Goal: Task Accomplishment & Management: Manage account settings

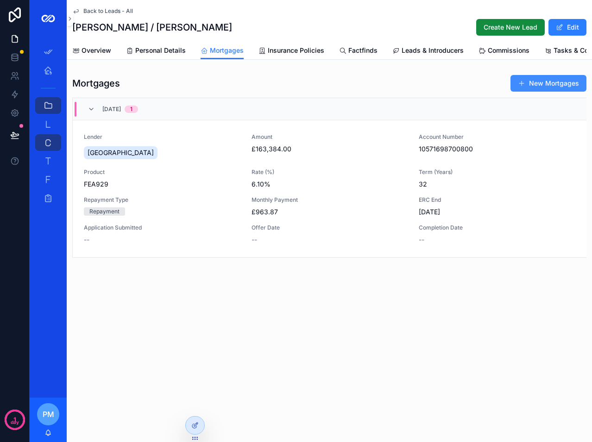
click at [521, 87] on span "scrollable content" at bounding box center [521, 83] width 7 height 7
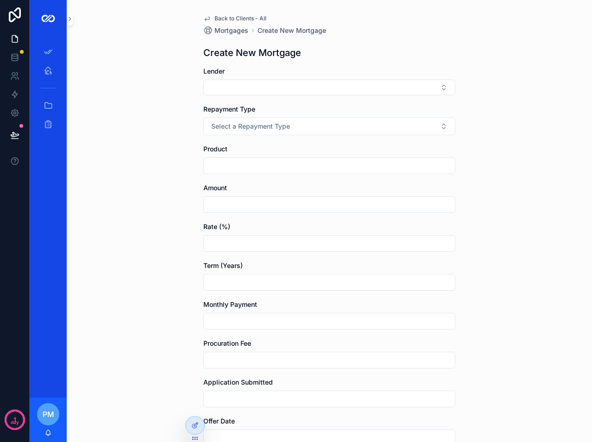
click at [271, 79] on div "Lender" at bounding box center [329, 81] width 252 height 29
click at [220, 12] on div "Back to Clients - All Mortgages Create New Mortgage Create New Mortgage Lender …" at bounding box center [329, 307] width 267 height 615
click at [219, 16] on span "Back to Clients - All" at bounding box center [240, 18] width 52 height 7
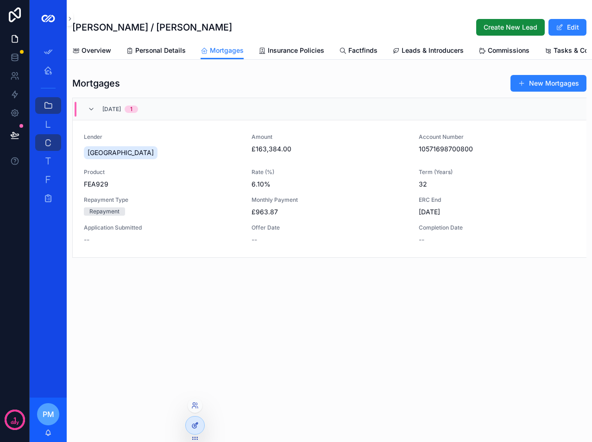
click at [192, 425] on icon at bounding box center [194, 425] width 7 height 7
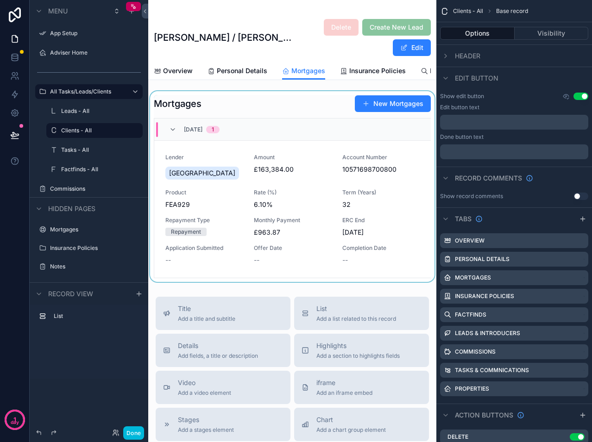
click at [267, 138] on div "31/12/2025 1" at bounding box center [292, 130] width 276 height 22
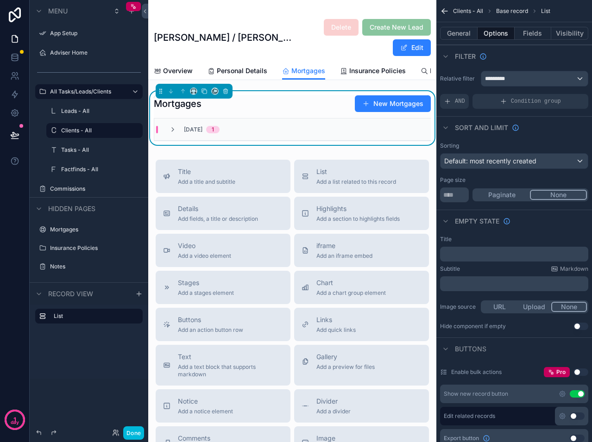
click at [267, 138] on div "31/12/2025 1" at bounding box center [292, 130] width 276 height 22
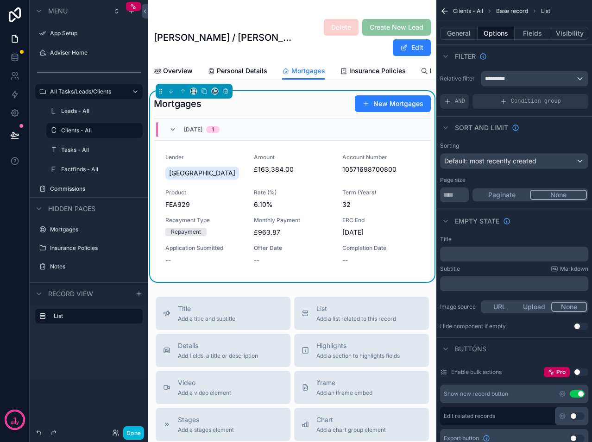
click at [284, 133] on div "31/12/2025 1" at bounding box center [292, 130] width 276 height 22
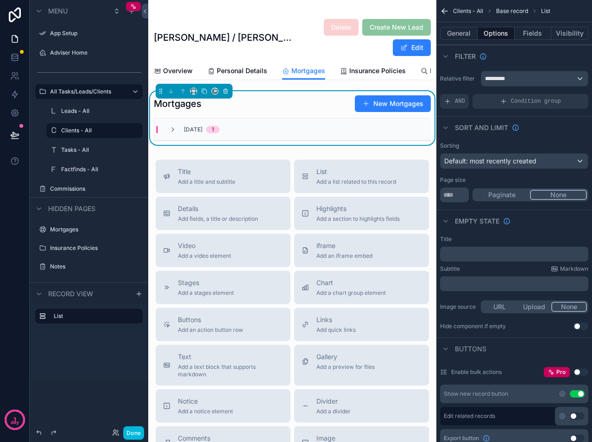
click at [285, 123] on div "Mortgages New Mortgages 31/12/2025 1" at bounding box center [292, 118] width 277 height 46
click at [144, 433] on button "Done" at bounding box center [133, 432] width 21 height 13
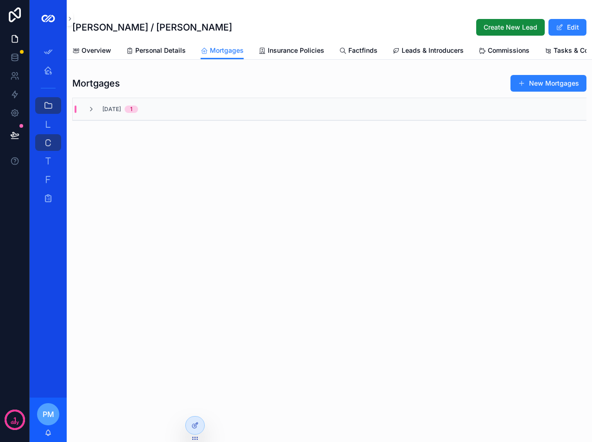
click at [112, 113] on span "[DATE]" at bounding box center [111, 109] width 19 height 7
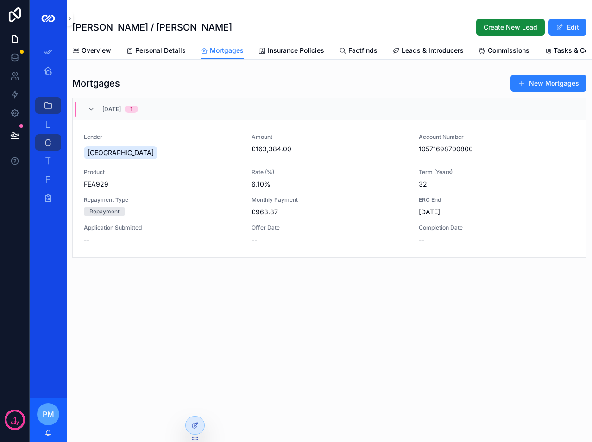
click at [153, 141] on span "Lender" at bounding box center [162, 136] width 157 height 7
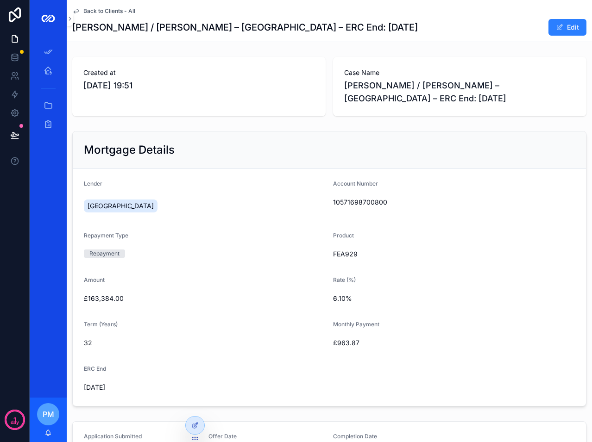
click at [214, 278] on div "Amount" at bounding box center [205, 281] width 242 height 11
click at [197, 432] on div at bounding box center [195, 426] width 19 height 18
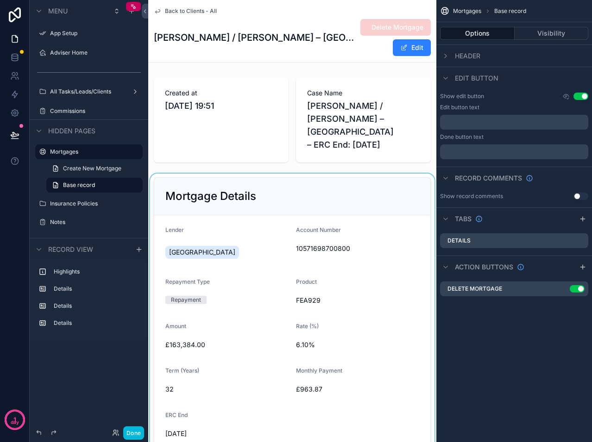
click at [346, 219] on div "scrollable content" at bounding box center [292, 315] width 288 height 283
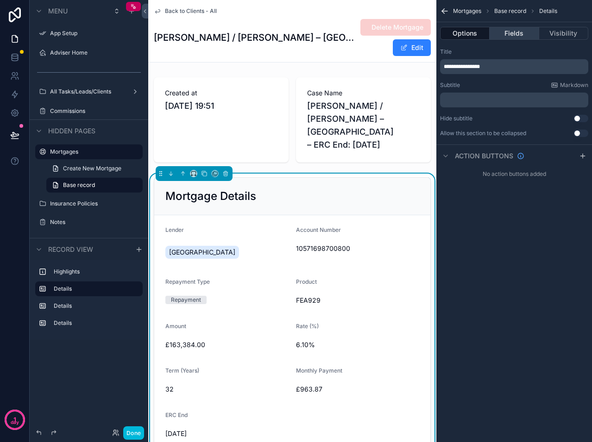
click at [531, 31] on button "Fields" at bounding box center [513, 33] width 49 height 13
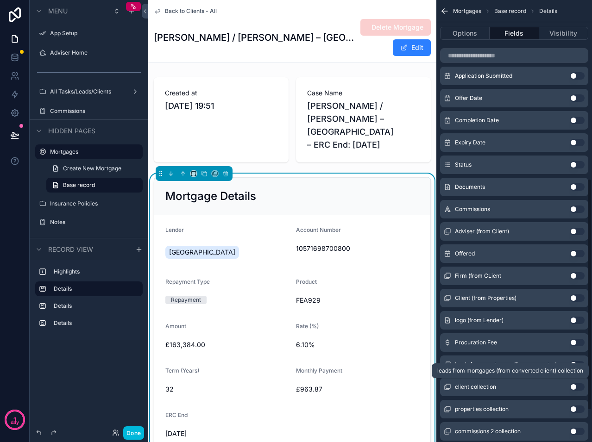
scroll to position [370, 0]
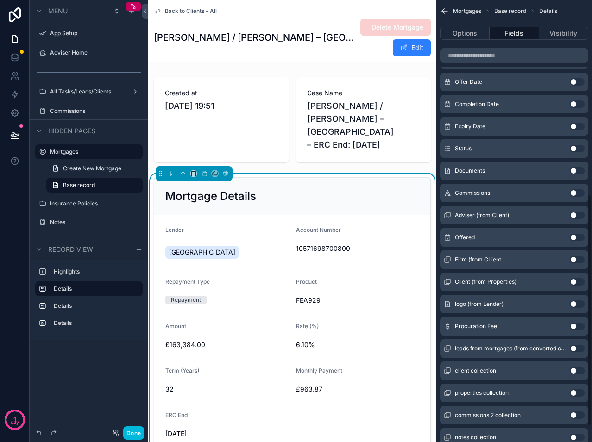
click at [570, 393] on button "Use setting" at bounding box center [577, 392] width 15 height 7
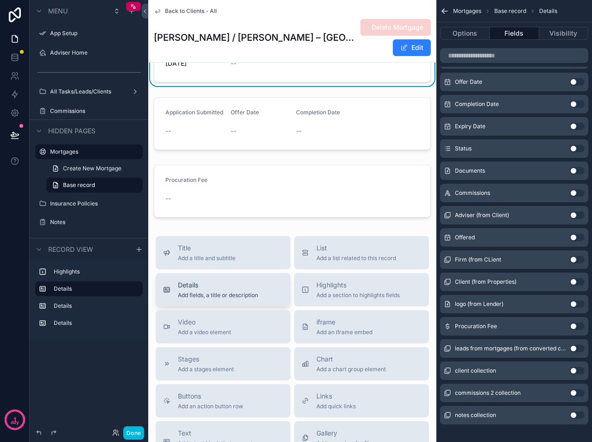
click at [200, 286] on div "Details Add fields, a title or description" at bounding box center [218, 290] width 80 height 19
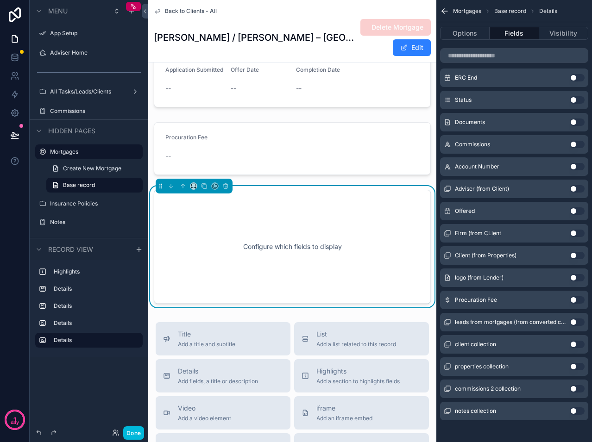
scroll to position [433, 0]
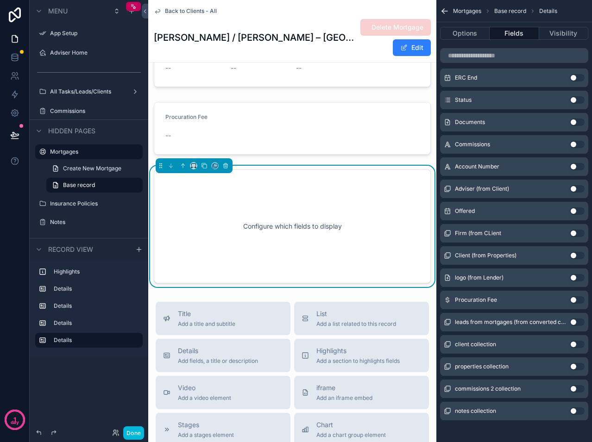
click at [573, 367] on button "Use setting" at bounding box center [577, 366] width 15 height 7
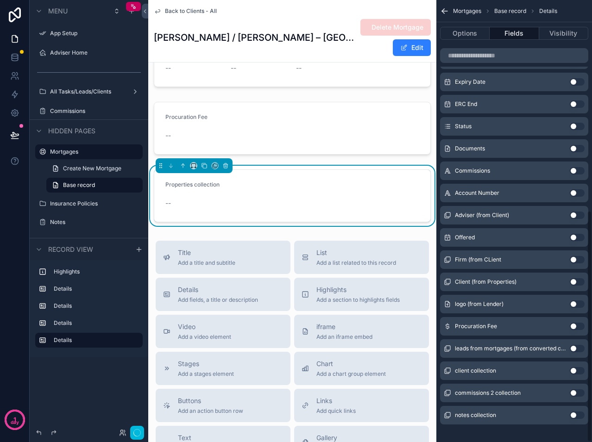
scroll to position [401, 0]
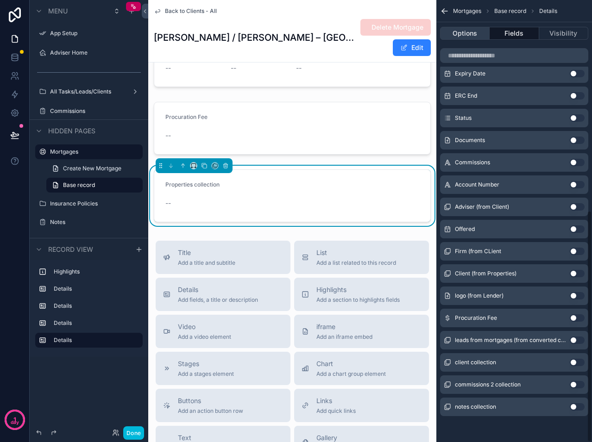
click at [472, 33] on button "Options" at bounding box center [465, 33] width 50 height 13
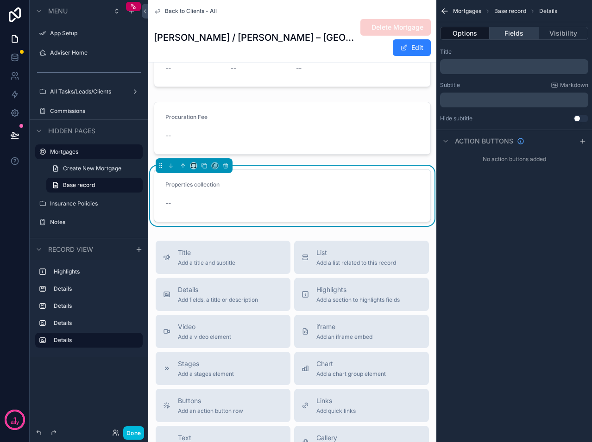
click at [509, 35] on button "Fields" at bounding box center [513, 33] width 49 height 13
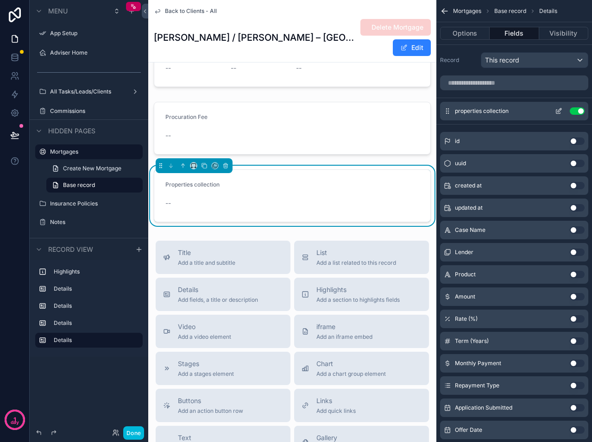
click at [556, 113] on icon "scrollable content" at bounding box center [558, 112] width 4 height 4
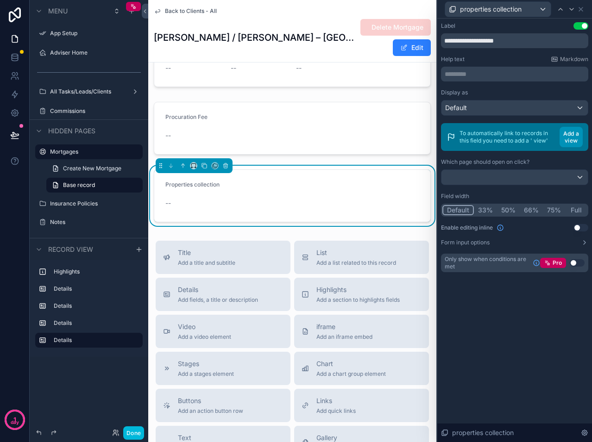
click at [570, 136] on button "Add a view" at bounding box center [570, 137] width 23 height 20
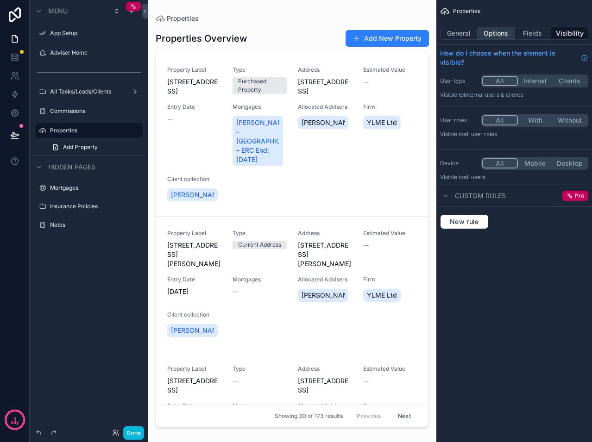
click at [487, 37] on button "Options" at bounding box center [495, 33] width 37 height 13
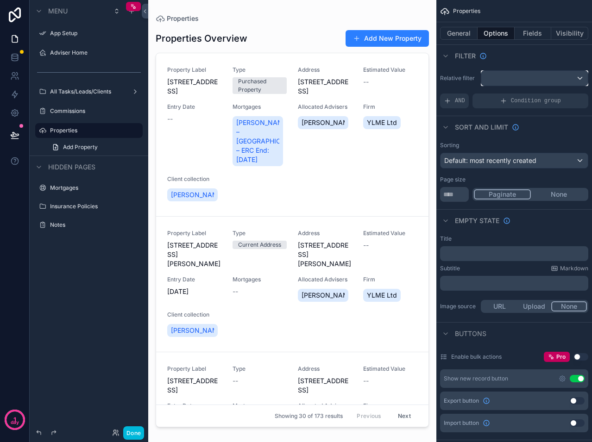
click at [503, 77] on div "scrollable content" at bounding box center [534, 78] width 107 height 15
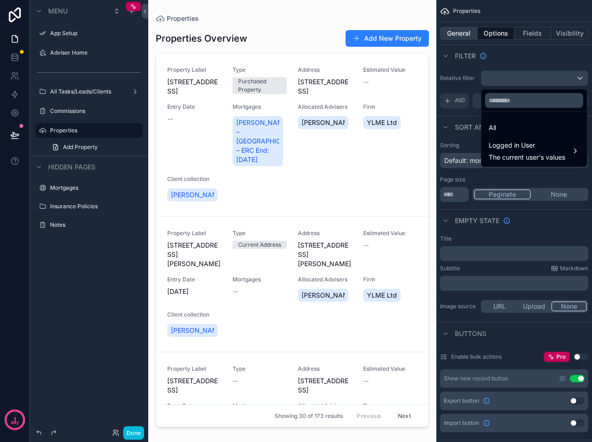
click at [459, 31] on div "scrollable content" at bounding box center [296, 221] width 592 height 442
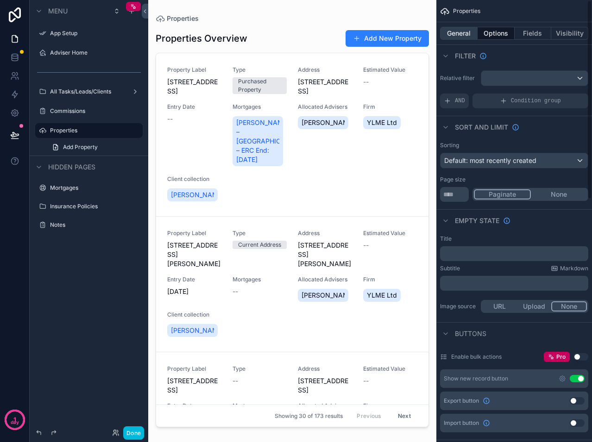
click at [453, 34] on button "General" at bounding box center [459, 33] width 38 height 13
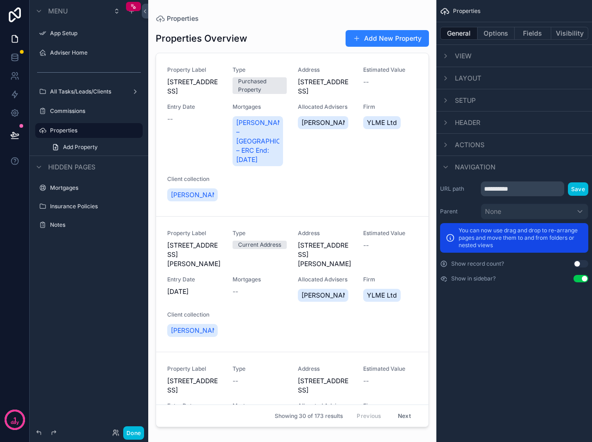
click at [485, 303] on div "**********" at bounding box center [514, 221] width 156 height 442
click at [132, 431] on button "Done" at bounding box center [133, 432] width 21 height 13
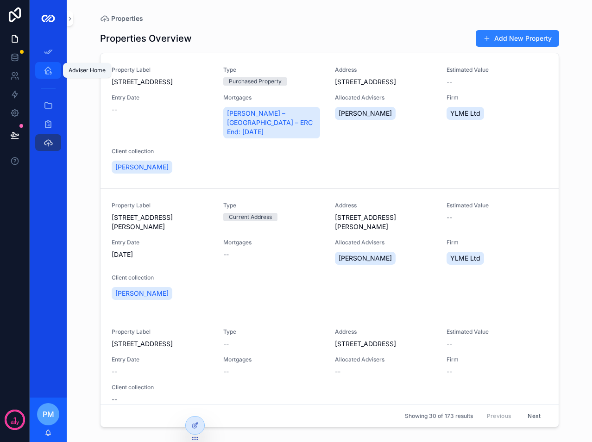
click at [45, 75] on div "Adviser Home" at bounding box center [48, 70] width 15 height 15
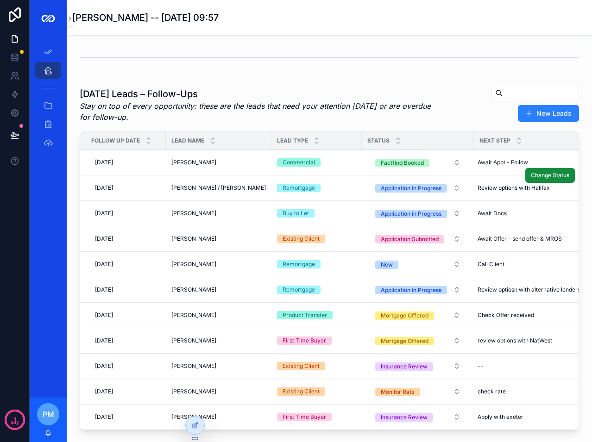
scroll to position [139, 0]
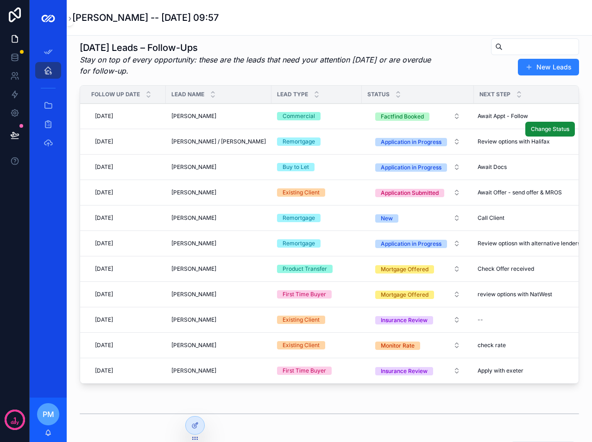
click at [229, 145] on span "Joseph Cotton / Stephanie Clinton" at bounding box center [218, 141] width 94 height 7
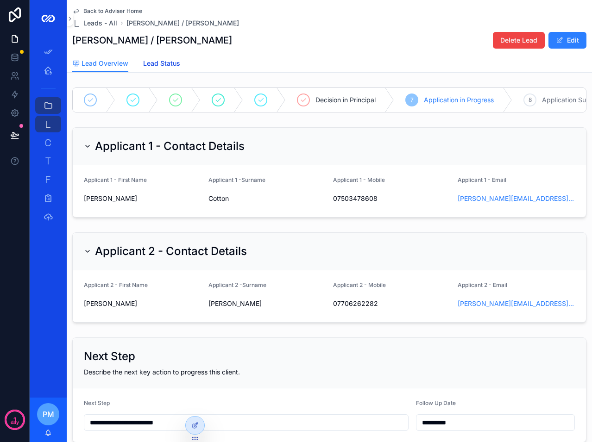
click at [158, 65] on span "Lead Status" at bounding box center [161, 63] width 37 height 9
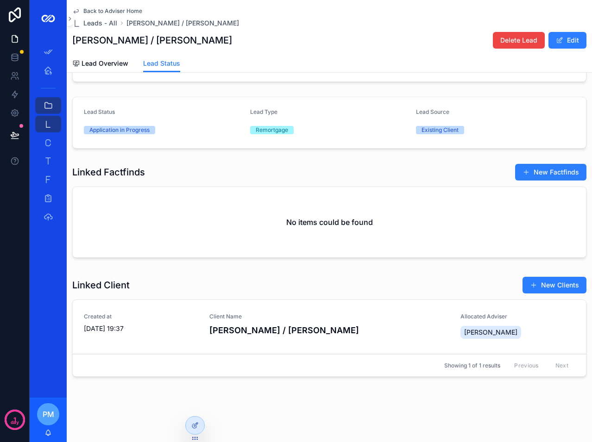
scroll to position [67, 0]
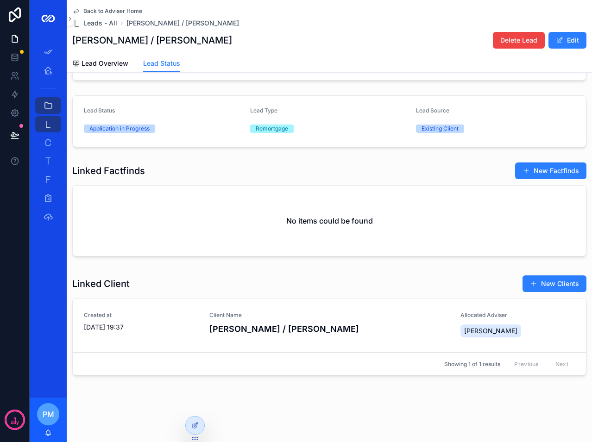
click at [192, 313] on span "Created at" at bounding box center [141, 315] width 114 height 7
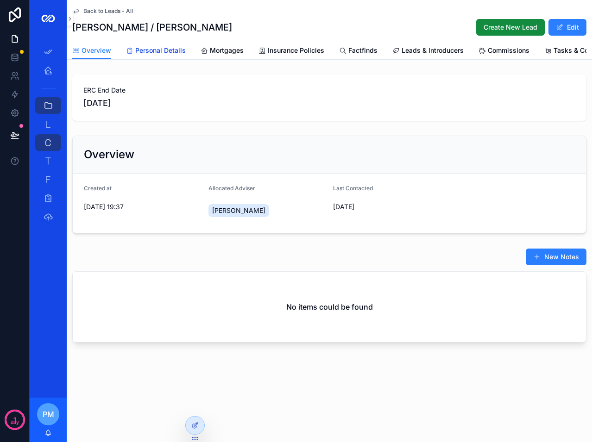
click at [150, 58] on link "Personal Details" at bounding box center [156, 51] width 60 height 19
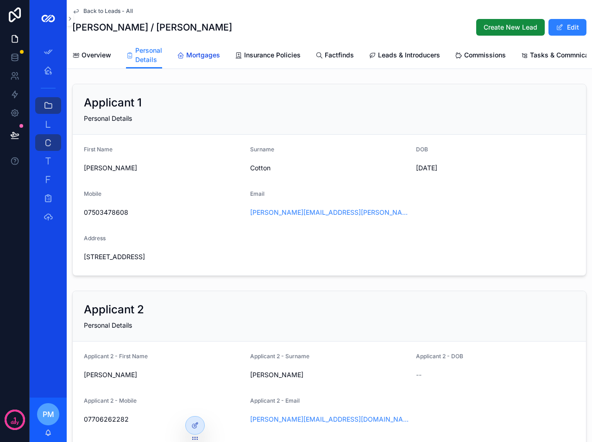
click at [204, 58] on span "Mortgages" at bounding box center [203, 54] width 34 height 9
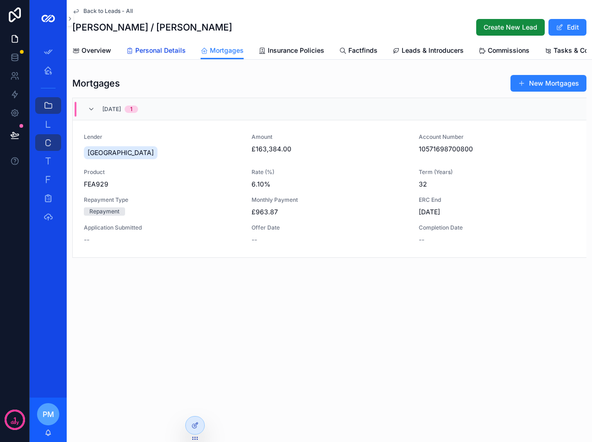
click at [156, 54] on span "Personal Details" at bounding box center [160, 50] width 50 height 9
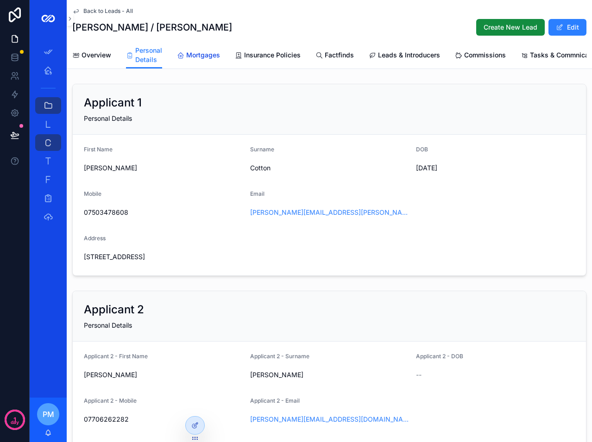
click at [197, 56] on span "Mortgages" at bounding box center [203, 54] width 34 height 9
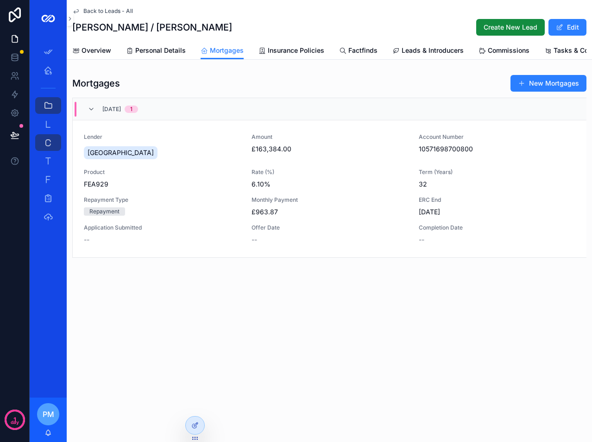
click at [239, 169] on div "Lender Halifax Amount £163,384.00 Account Number 10571698700800 Product FEA929 …" at bounding box center [329, 188] width 491 height 111
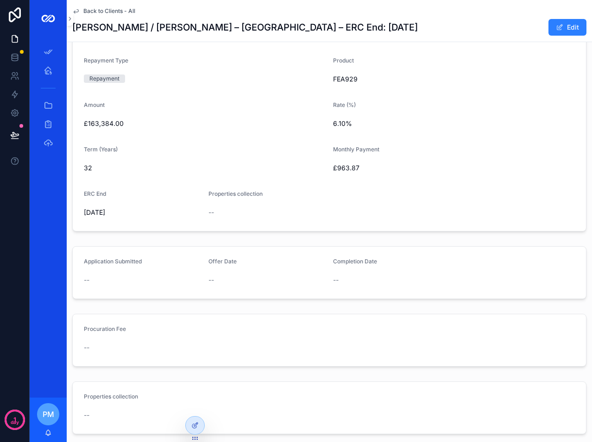
scroll to position [230, 0]
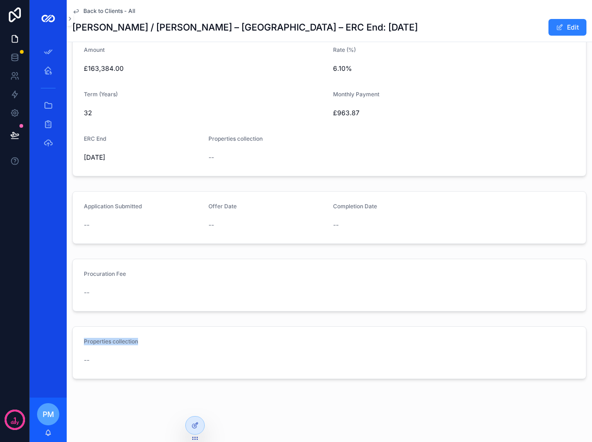
click at [169, 354] on div "Created at 02/10/2025 19:51 Case Name Joseph Cotton / Stephanie Clinton – Halif…" at bounding box center [329, 103] width 525 height 560
drag, startPoint x: 169, startPoint y: 354, endPoint x: 182, endPoint y: 361, distance: 15.1
click at [182, 361] on div "--" at bounding box center [142, 360] width 117 height 9
click at [271, 363] on form "Properties collection --" at bounding box center [329, 353] width 513 height 52
click at [197, 423] on icon at bounding box center [194, 425] width 7 height 7
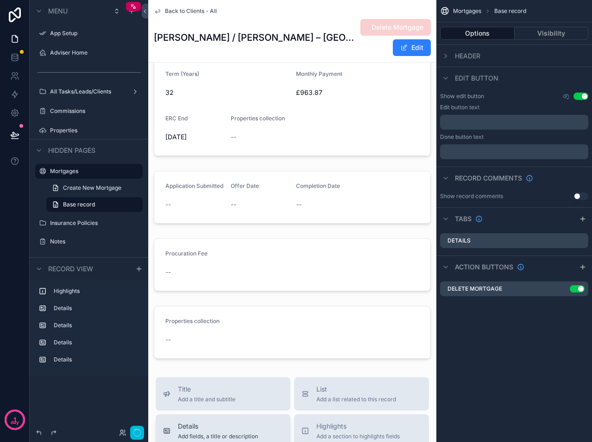
scroll to position [369, 0]
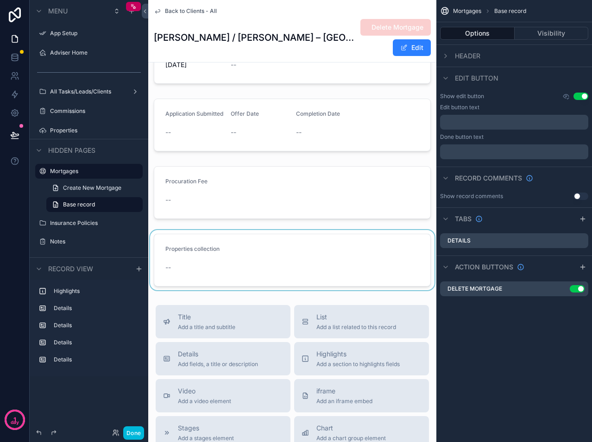
click at [259, 265] on div "scrollable content" at bounding box center [292, 260] width 288 height 60
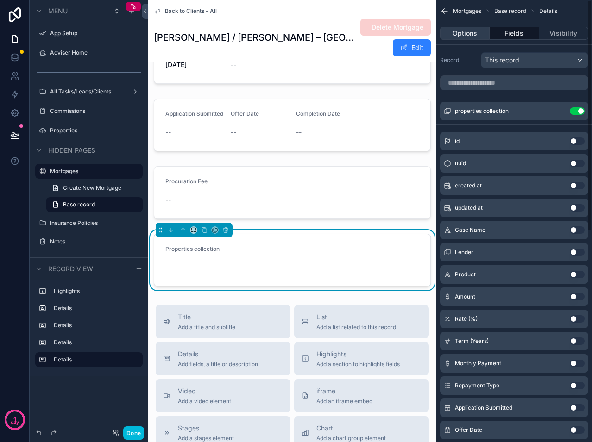
click at [470, 33] on button "Options" at bounding box center [465, 33] width 50 height 13
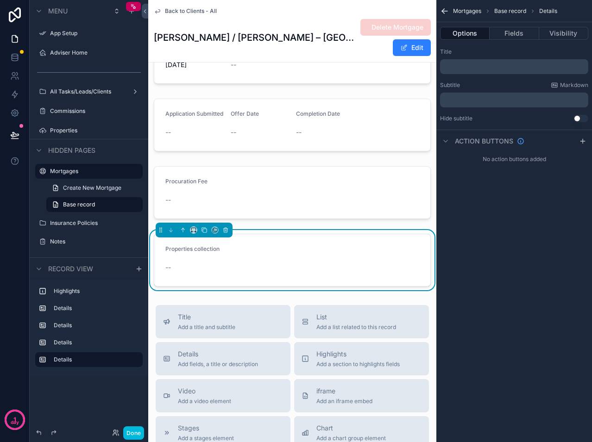
click at [478, 72] on div "﻿" at bounding box center [514, 66] width 148 height 15
click at [478, 68] on p "﻿" at bounding box center [515, 66] width 143 height 7
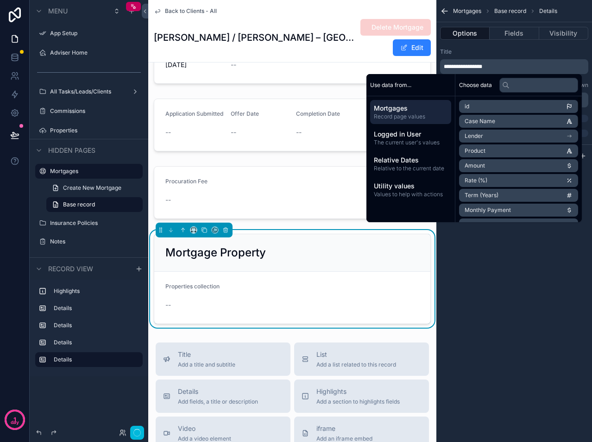
click at [395, 283] on form "Properties collection --" at bounding box center [292, 298] width 276 height 52
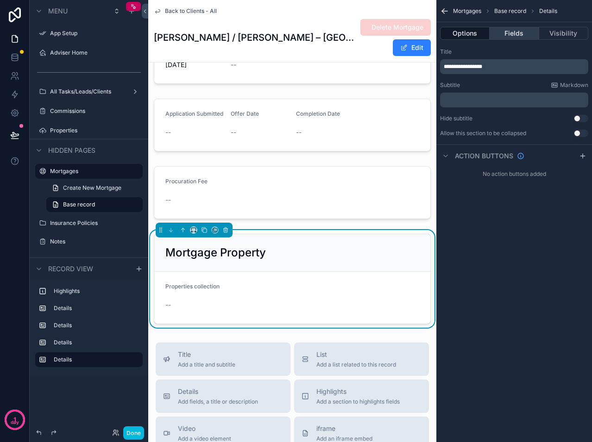
click at [520, 35] on button "Fields" at bounding box center [513, 33] width 49 height 13
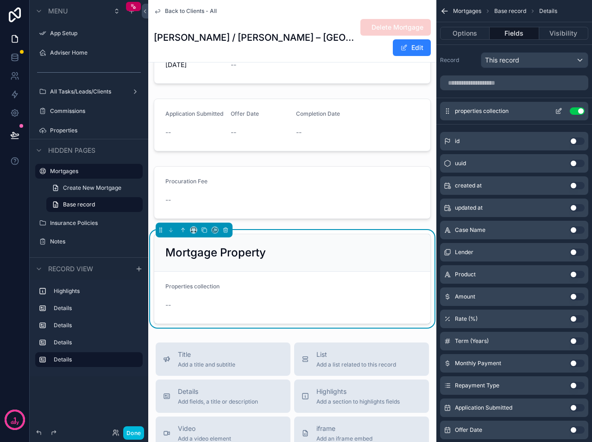
click at [559, 109] on icon "scrollable content" at bounding box center [558, 110] width 7 height 7
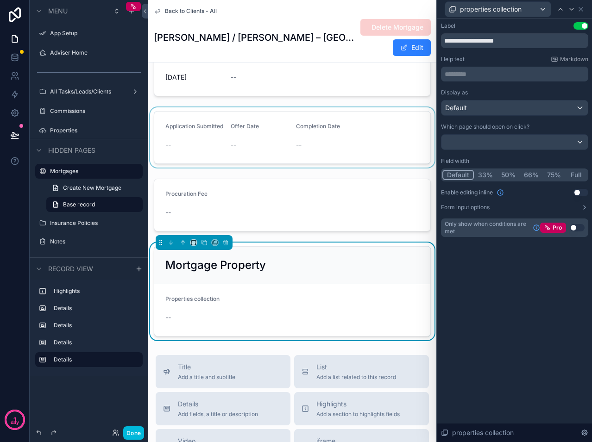
scroll to position [370, 0]
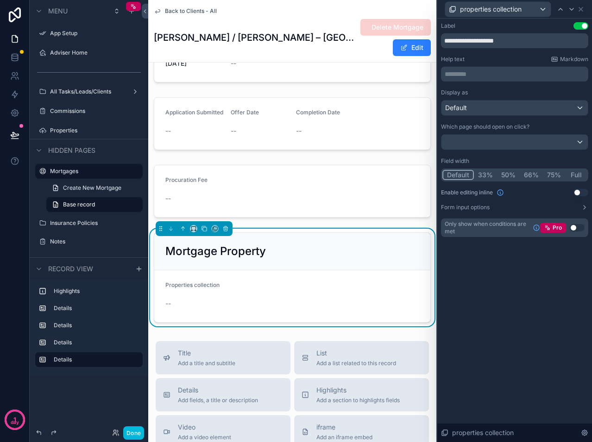
click at [305, 256] on div "Mortgage Property" at bounding box center [292, 252] width 276 height 38
click at [544, 9] on div "properties collection" at bounding box center [498, 9] width 106 height 15
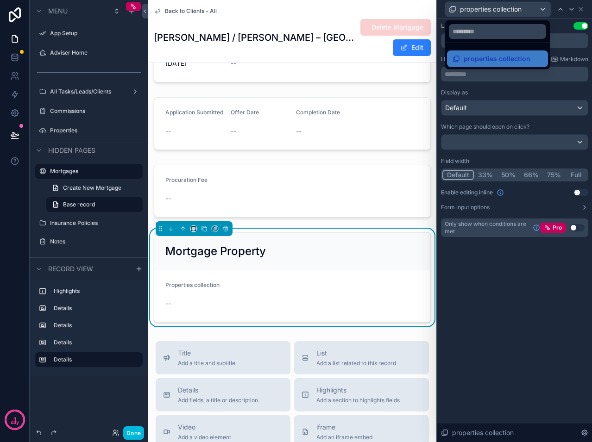
click at [519, 265] on div at bounding box center [514, 221] width 155 height 442
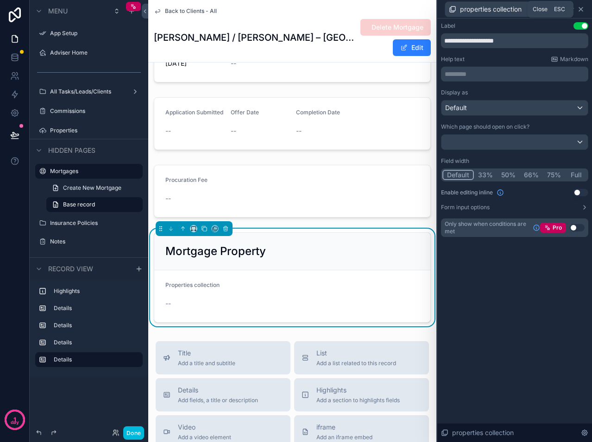
click at [583, 7] on icon at bounding box center [581, 9] width 4 height 4
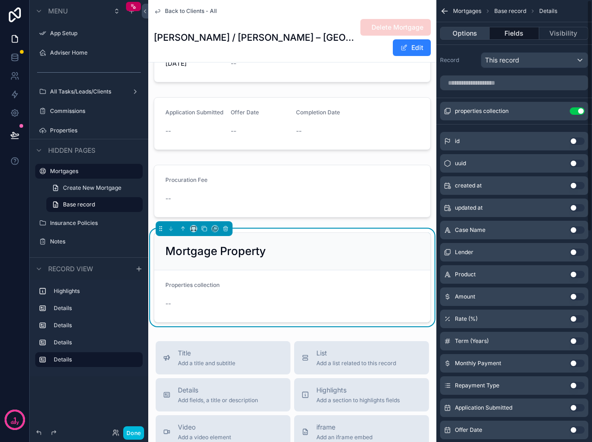
click at [460, 30] on button "Options" at bounding box center [465, 33] width 50 height 13
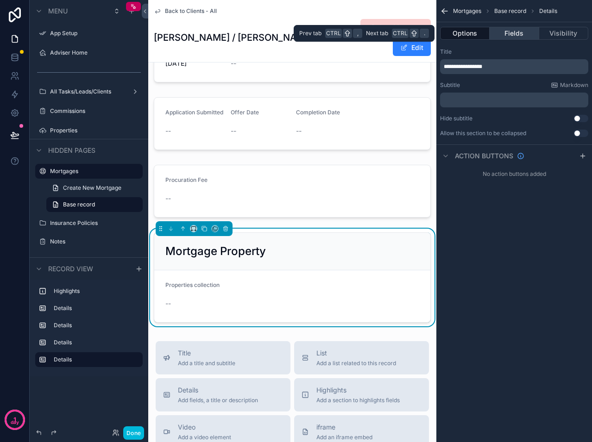
click at [505, 38] on button "Fields" at bounding box center [513, 33] width 49 height 13
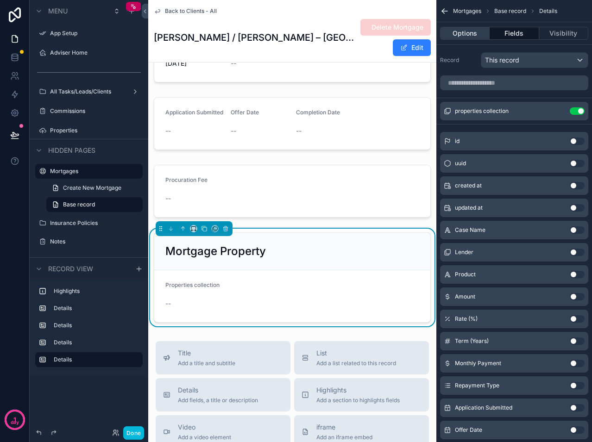
click at [464, 31] on button "Options" at bounding box center [465, 33] width 50 height 13
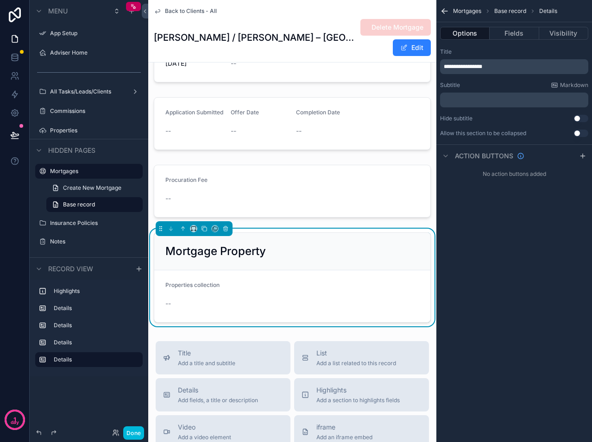
click at [558, 152] on div "Action buttons" at bounding box center [514, 155] width 156 height 22
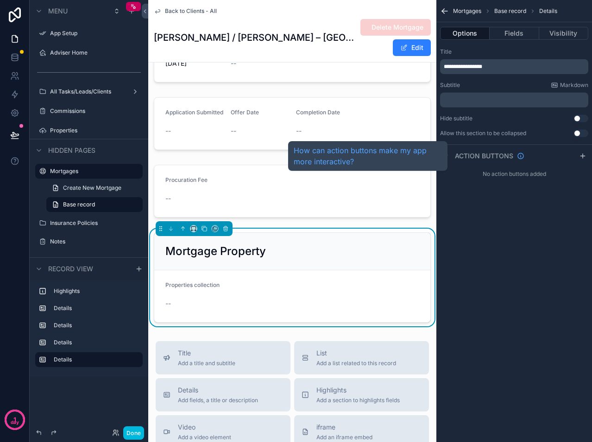
click at [485, 160] on span "Action buttons" at bounding box center [484, 155] width 58 height 9
click at [485, 159] on span "Action buttons" at bounding box center [484, 155] width 58 height 9
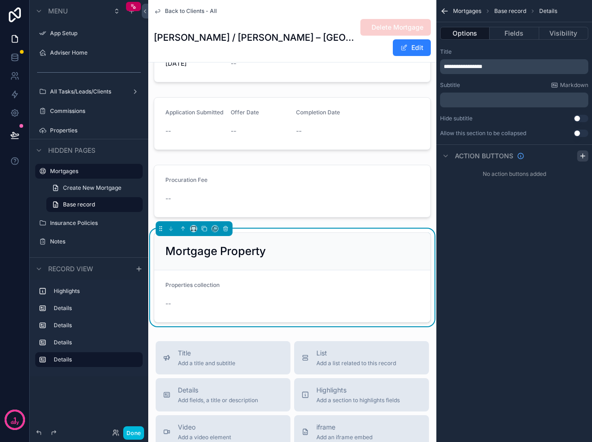
click at [581, 158] on icon "scrollable content" at bounding box center [582, 155] width 7 height 7
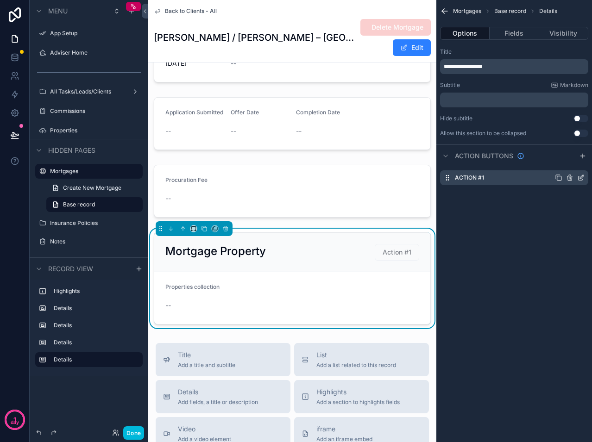
click at [581, 176] on icon "scrollable content" at bounding box center [580, 177] width 7 height 7
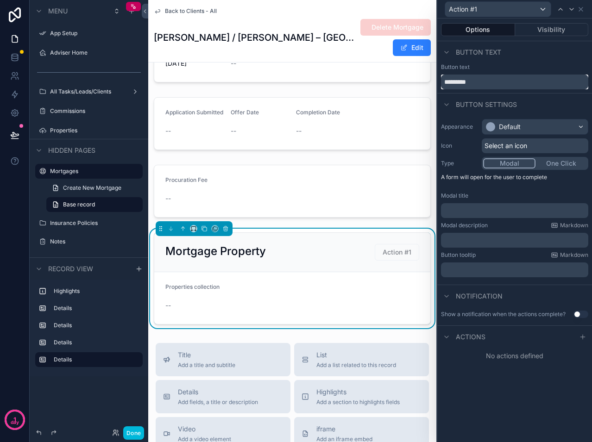
drag, startPoint x: 483, startPoint y: 81, endPoint x: 429, endPoint y: 79, distance: 54.2
click at [429, 79] on div "Action #1 Options Visibility Button text Button text ********* Button settings …" at bounding box center [296, 221] width 592 height 442
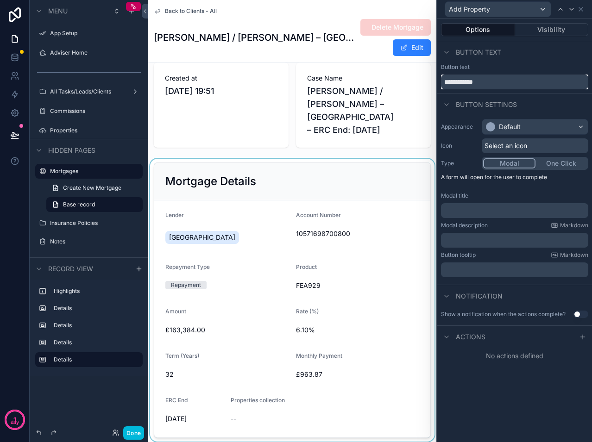
scroll to position [0, 0]
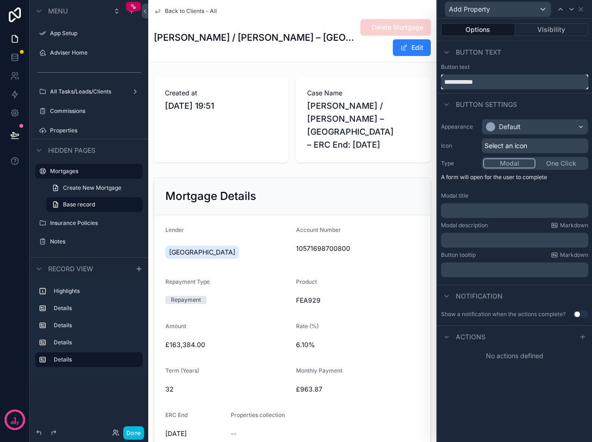
type input "**********"
click at [542, 122] on div "Default" at bounding box center [535, 126] width 106 height 15
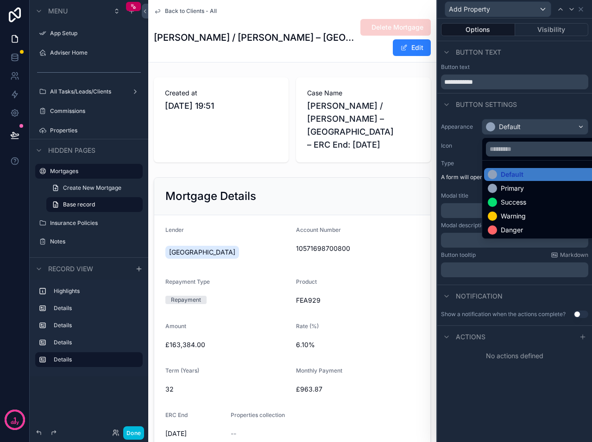
click at [517, 110] on div at bounding box center [514, 221] width 155 height 442
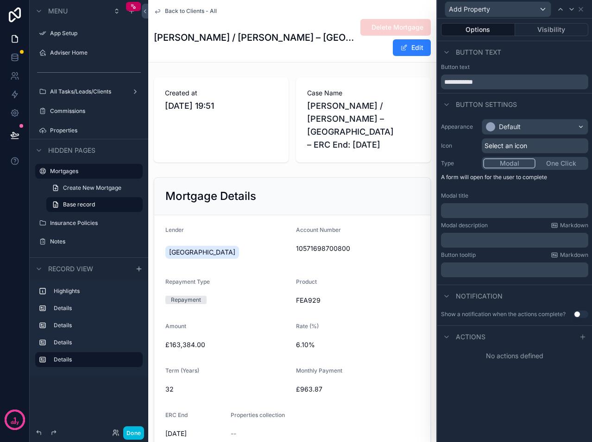
click at [546, 162] on button "One Click" at bounding box center [560, 163] width 51 height 10
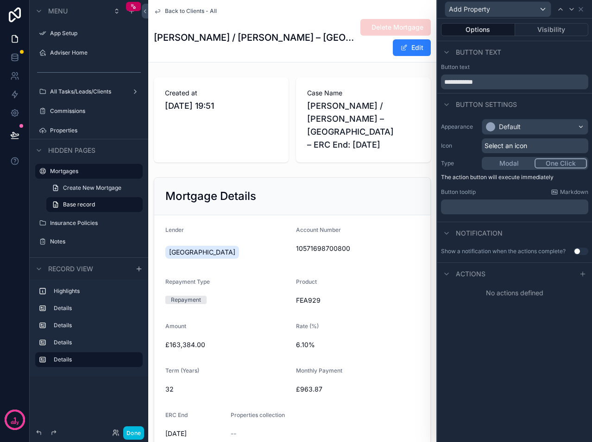
click at [583, 281] on div "Actions" at bounding box center [514, 274] width 155 height 22
click at [582, 274] on icon at bounding box center [582, 274] width 4 height 0
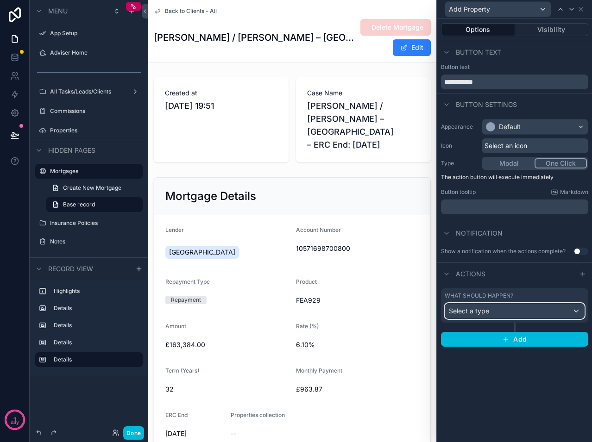
click at [526, 304] on div "Select a type" at bounding box center [514, 311] width 139 height 15
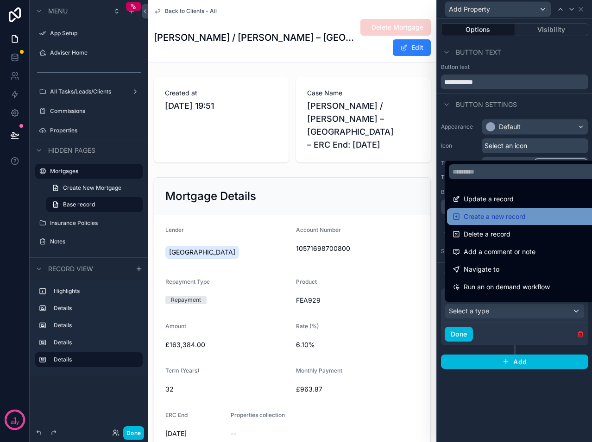
click at [488, 214] on span "Create a new record" at bounding box center [495, 216] width 62 height 11
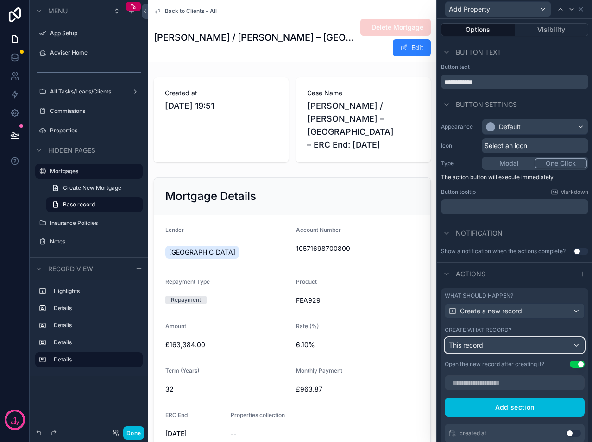
click at [501, 348] on div "This record" at bounding box center [514, 345] width 139 height 15
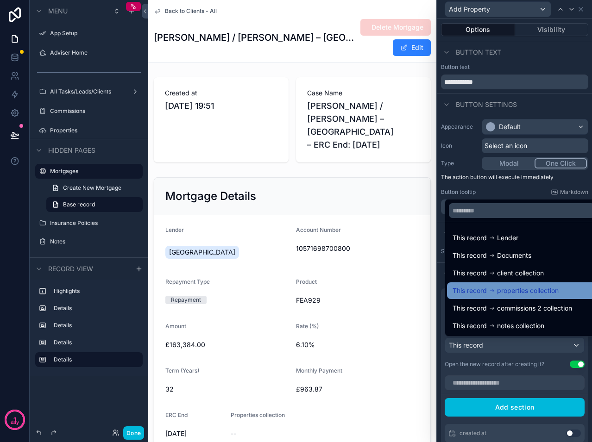
click at [498, 289] on span "properties collection" at bounding box center [528, 290] width 62 height 11
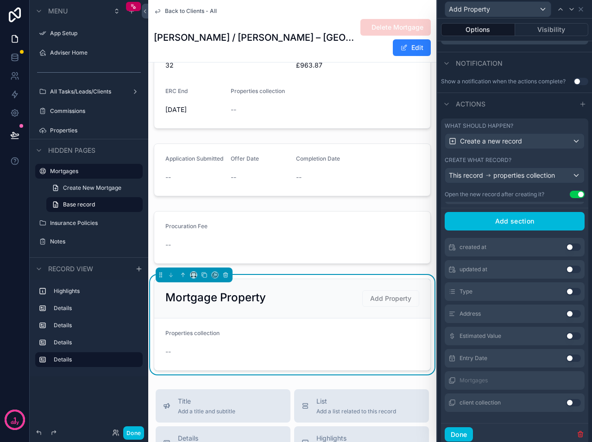
scroll to position [201, 0]
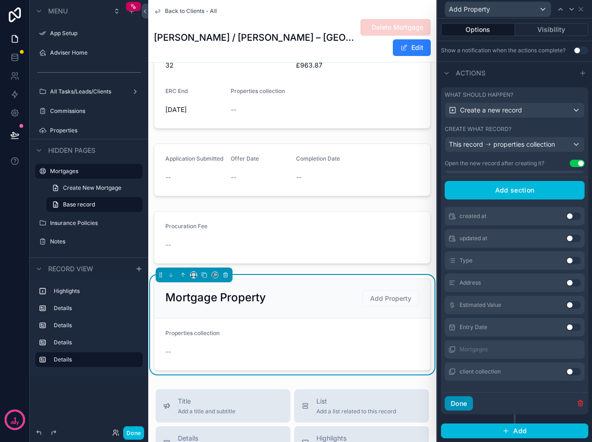
click at [453, 400] on button "Done" at bounding box center [459, 403] width 28 height 15
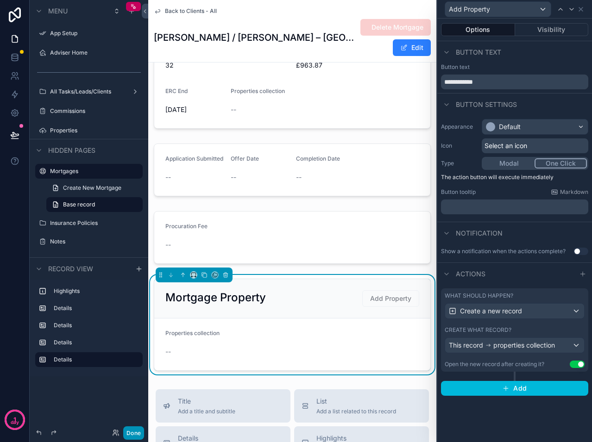
click at [138, 432] on button "Done" at bounding box center [133, 432] width 21 height 13
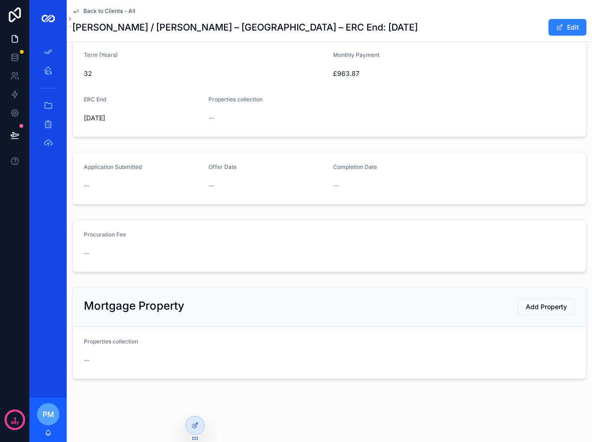
scroll to position [269, 0]
click at [526, 308] on span "Add Property" at bounding box center [546, 306] width 41 height 9
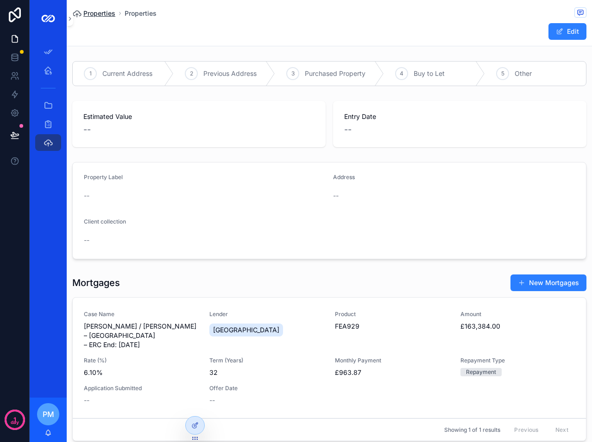
click at [93, 13] on span "Properties" at bounding box center [99, 13] width 32 height 9
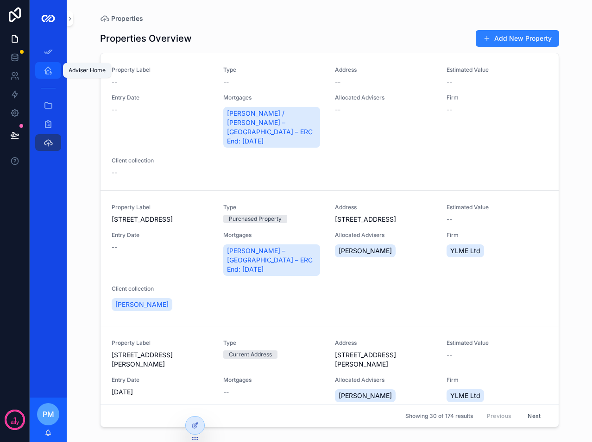
click at [46, 67] on icon "scrollable content" at bounding box center [48, 70] width 9 height 9
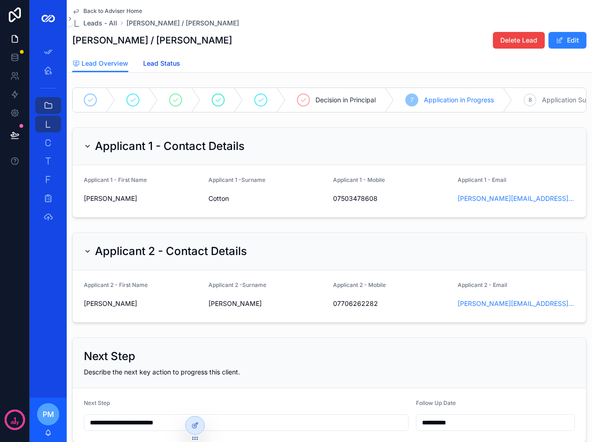
click at [157, 67] on span "Lead Status" at bounding box center [161, 63] width 37 height 9
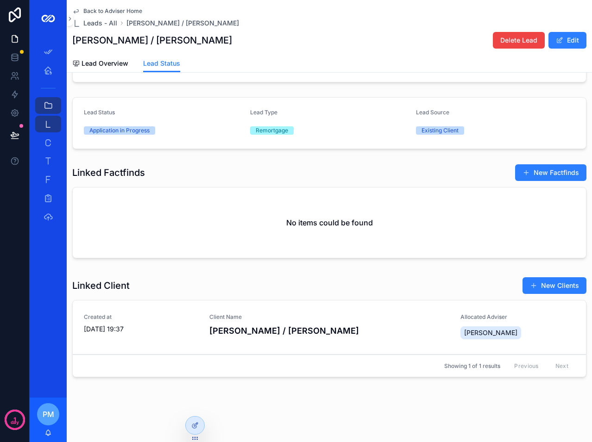
scroll to position [67, 0]
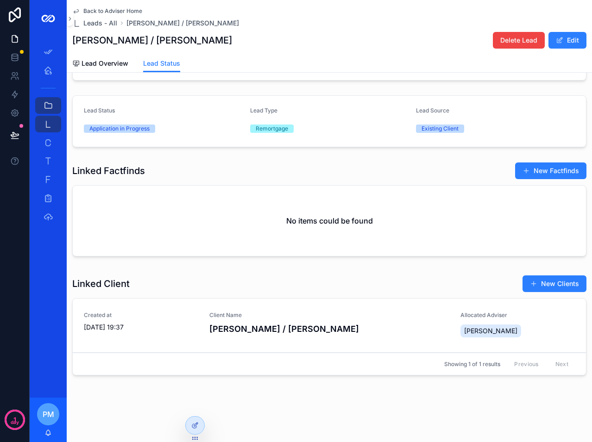
click at [255, 321] on div "Client Name Joseph Cotton / Stephanie Clinton" at bounding box center [329, 324] width 240 height 24
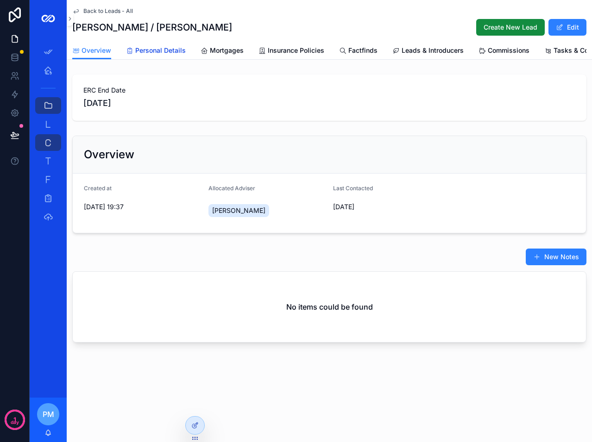
click at [165, 52] on span "Personal Details" at bounding box center [160, 50] width 50 height 9
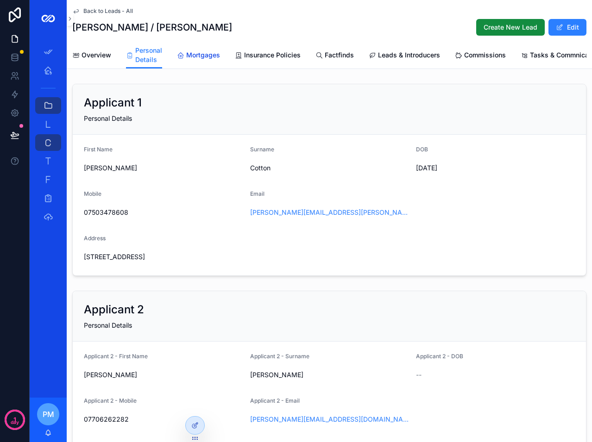
click at [203, 52] on span "Mortgages" at bounding box center [203, 54] width 34 height 9
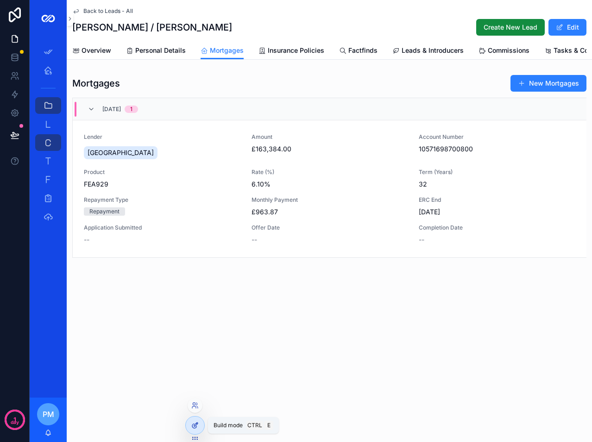
click at [198, 427] on icon at bounding box center [194, 425] width 7 height 7
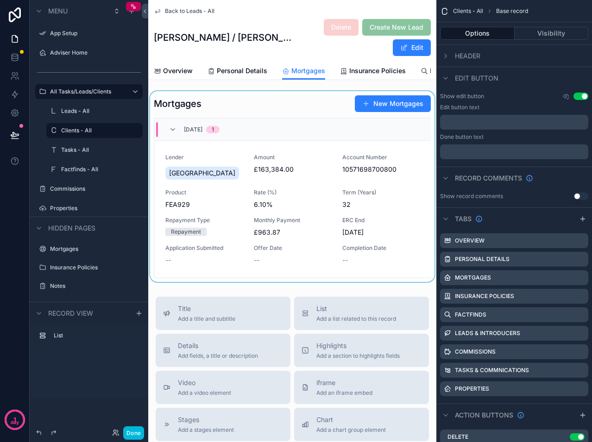
click at [223, 210] on div "scrollable content" at bounding box center [292, 186] width 288 height 191
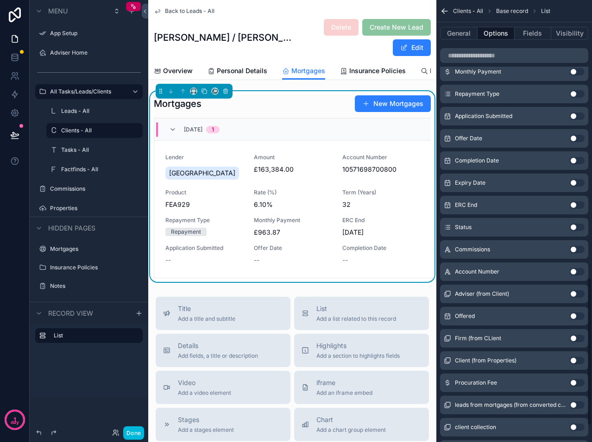
scroll to position [833, 0]
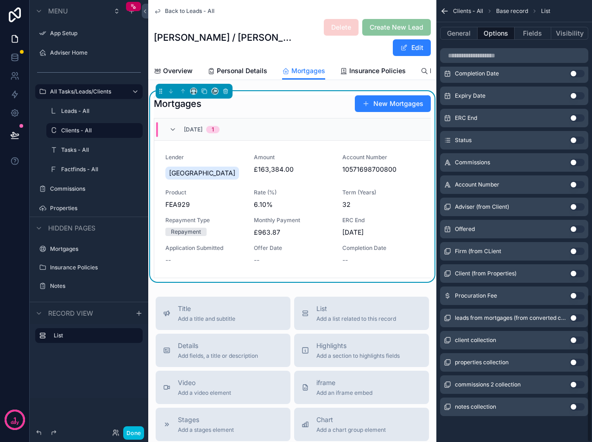
click at [574, 359] on button "Use setting" at bounding box center [577, 362] width 15 height 7
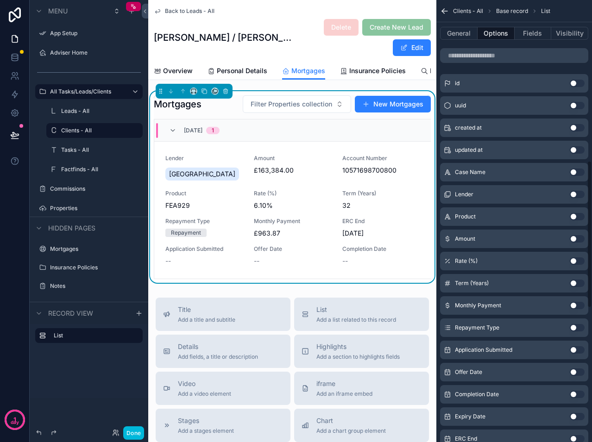
scroll to position [463, 0]
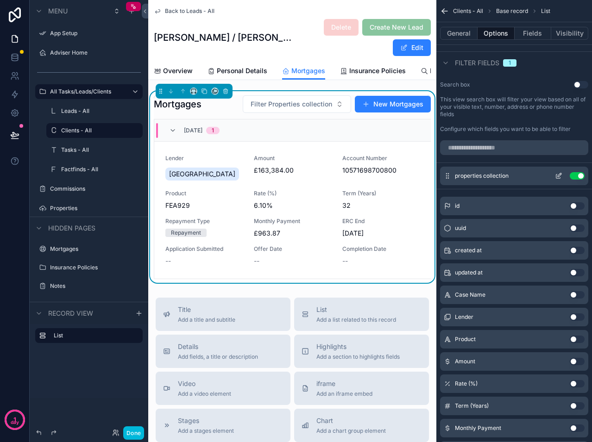
click at [575, 179] on button "Use setting" at bounding box center [577, 175] width 15 height 7
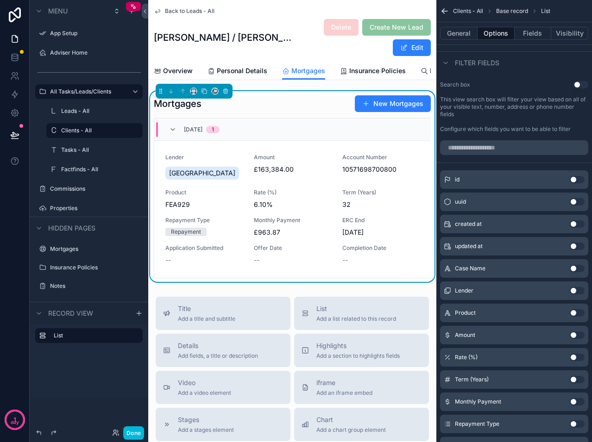
click at [406, 191] on div "Lender Halifax Amount £163,384.00 Account Number 10571698700800 Product FEA929 …" at bounding box center [292, 209] width 254 height 111
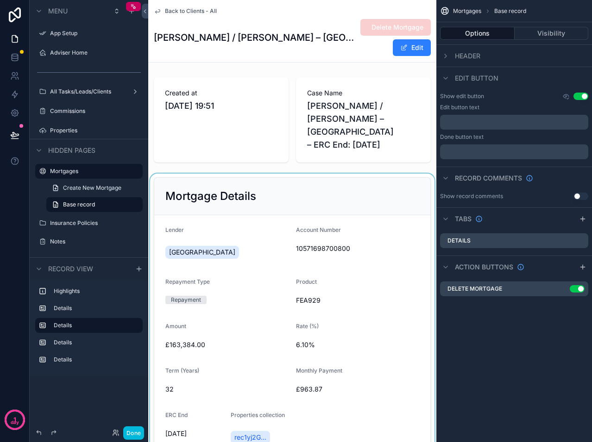
click at [388, 238] on div "scrollable content" at bounding box center [292, 319] width 288 height 290
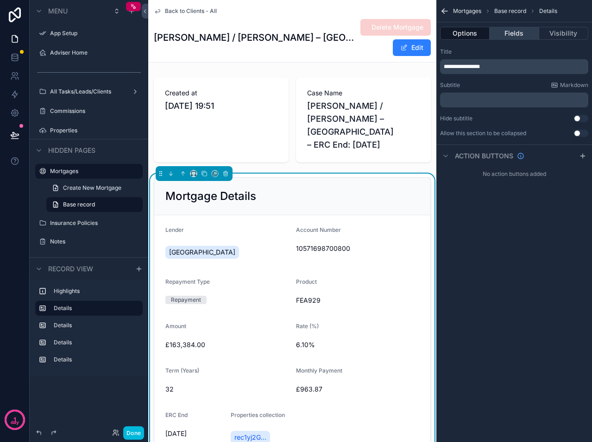
click at [522, 35] on button "Fields" at bounding box center [513, 33] width 49 height 13
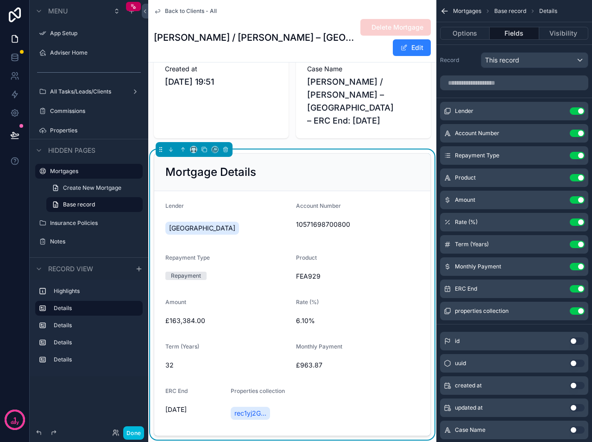
scroll to position [93, 0]
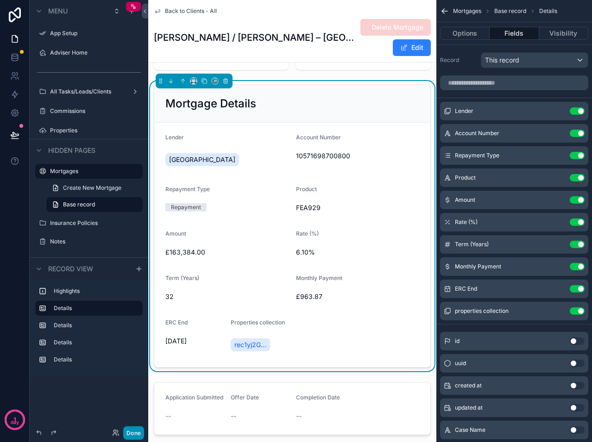
click at [133, 435] on button "Done" at bounding box center [133, 432] width 21 height 13
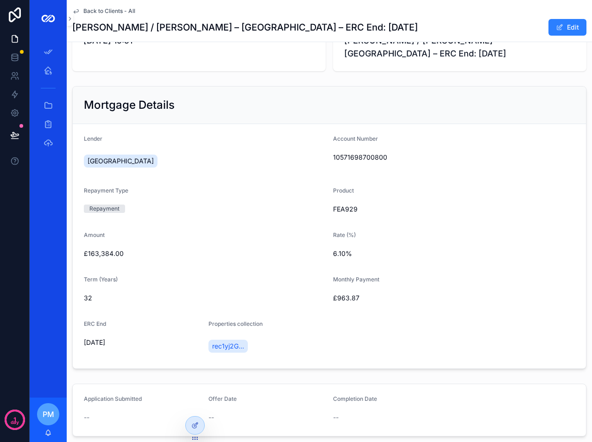
scroll to position [0, 0]
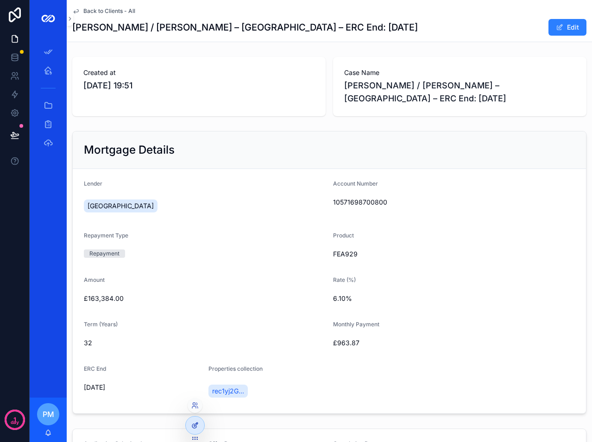
click at [196, 426] on icon at bounding box center [196, 425] width 4 height 4
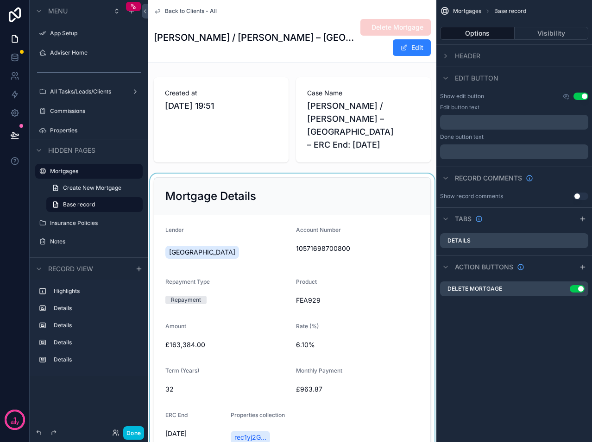
click at [374, 240] on div "scrollable content" at bounding box center [292, 319] width 288 height 290
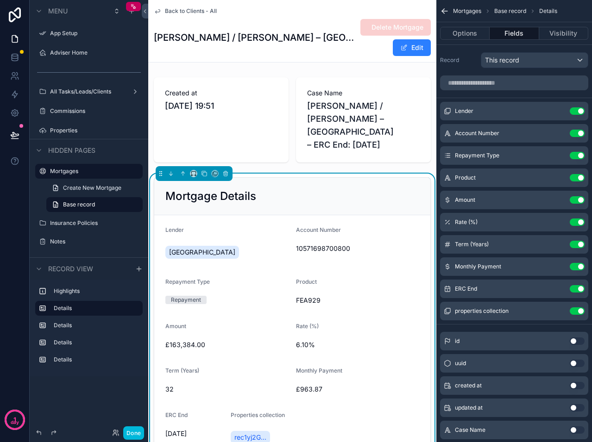
click at [201, 10] on span "Back to Clients - All" at bounding box center [191, 10] width 52 height 7
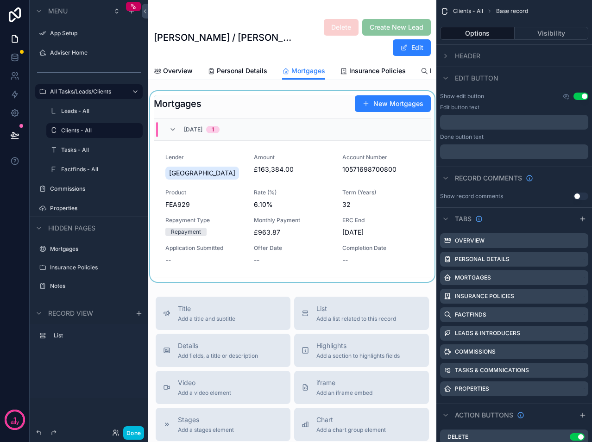
click at [281, 116] on div "scrollable content" at bounding box center [292, 186] width 288 height 191
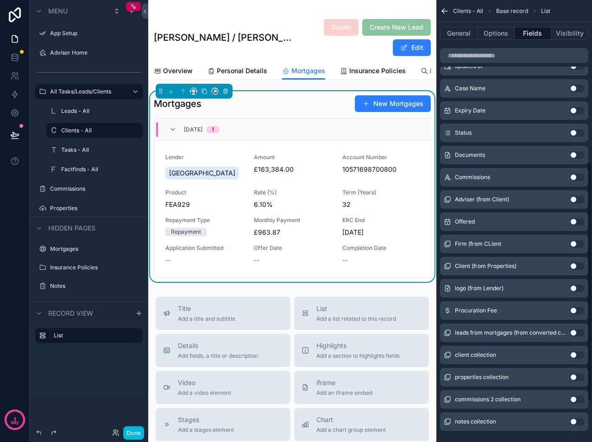
scroll to position [370, 0]
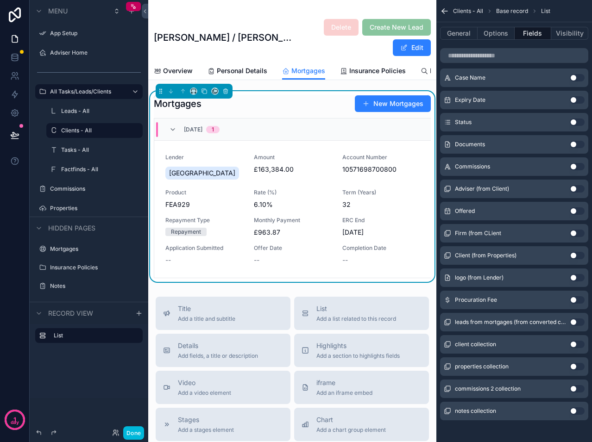
click at [573, 363] on button "Use setting" at bounding box center [577, 366] width 15 height 7
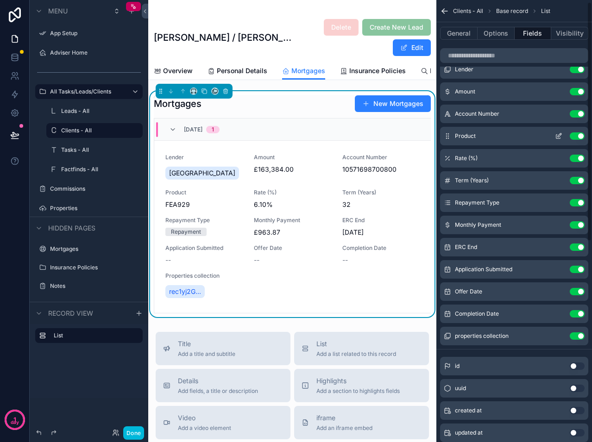
scroll to position [4, 0]
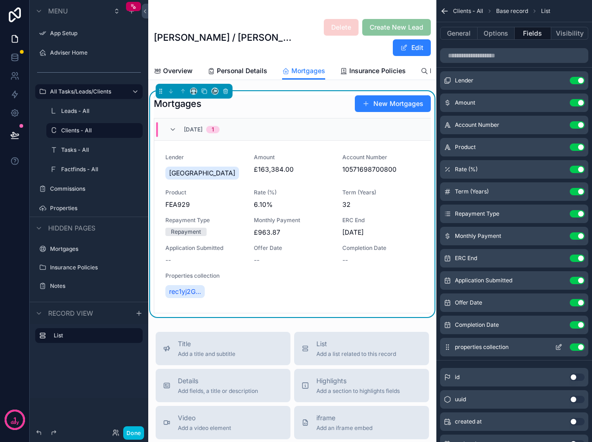
click at [558, 347] on icon "scrollable content" at bounding box center [558, 347] width 7 height 7
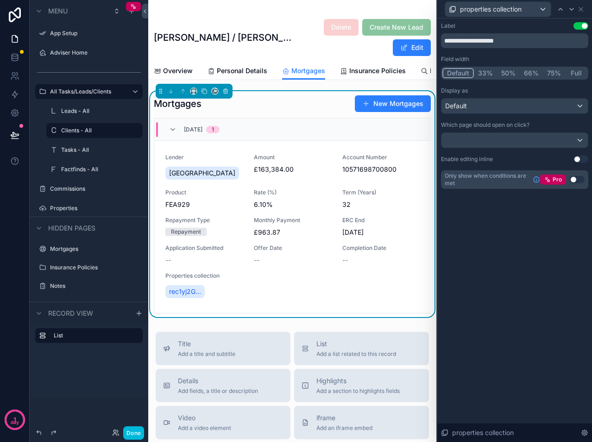
click at [573, 70] on button "Full" at bounding box center [576, 73] width 22 height 10
click at [573, 70] on button "Full" at bounding box center [575, 73] width 23 height 10
click at [351, 291] on div "rec1yj2G..." at bounding box center [292, 291] width 254 height 17
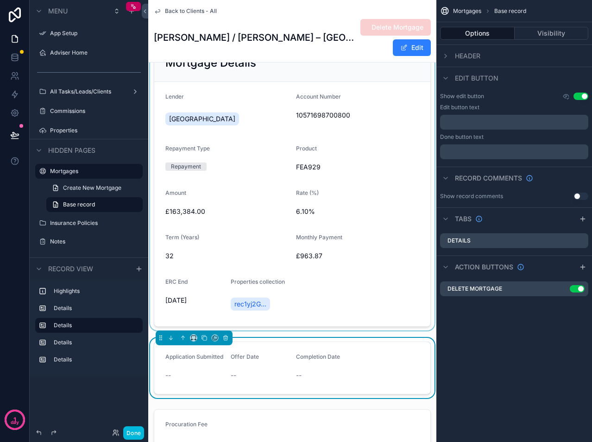
scroll to position [139, 0]
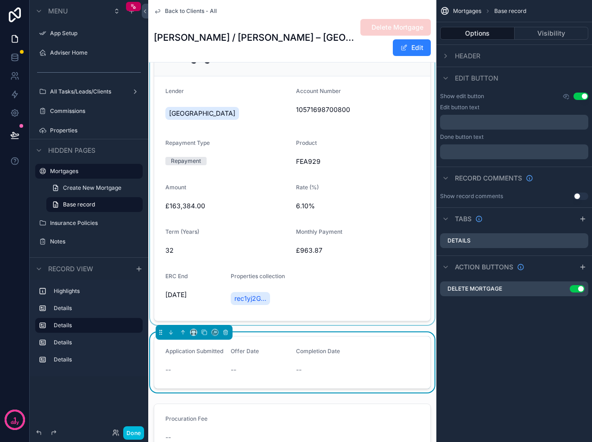
click at [252, 285] on div "scrollable content" at bounding box center [292, 180] width 288 height 290
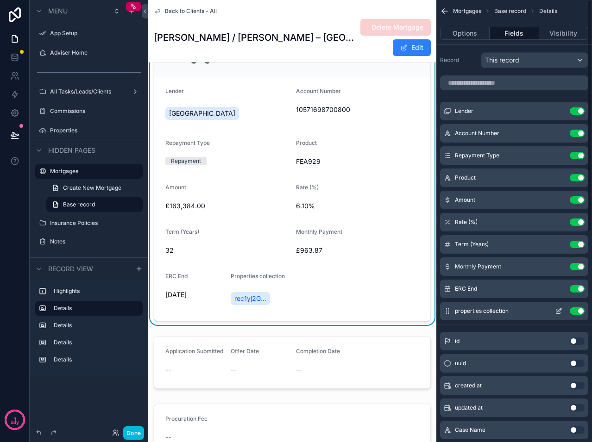
click at [559, 311] on icon "scrollable content" at bounding box center [558, 310] width 7 height 7
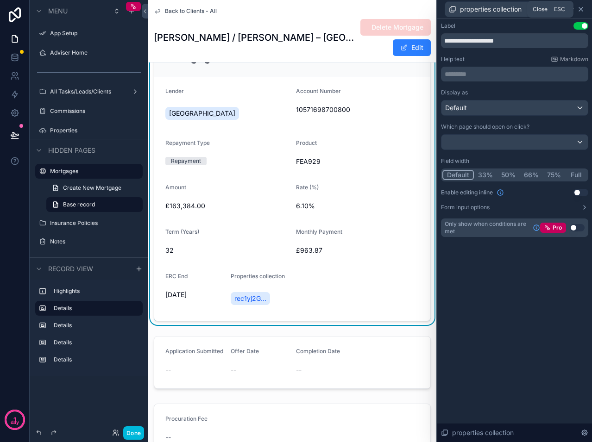
click at [582, 9] on icon at bounding box center [580, 9] width 7 height 7
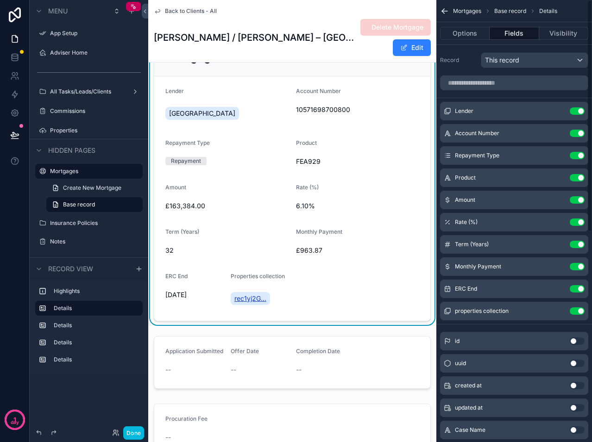
click at [244, 294] on span "rec1yj2G..." at bounding box center [250, 298] width 32 height 9
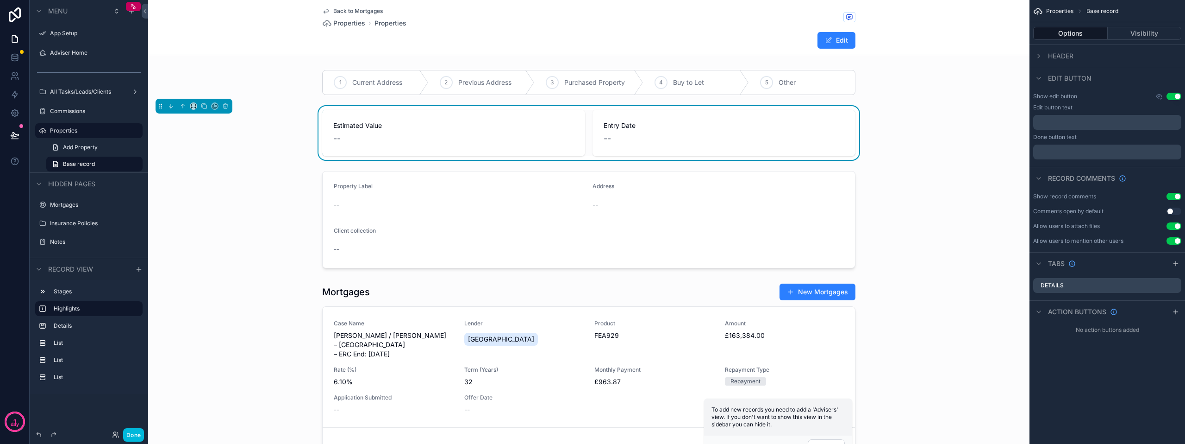
click at [344, 10] on span "Back to Mortgages" at bounding box center [358, 10] width 50 height 7
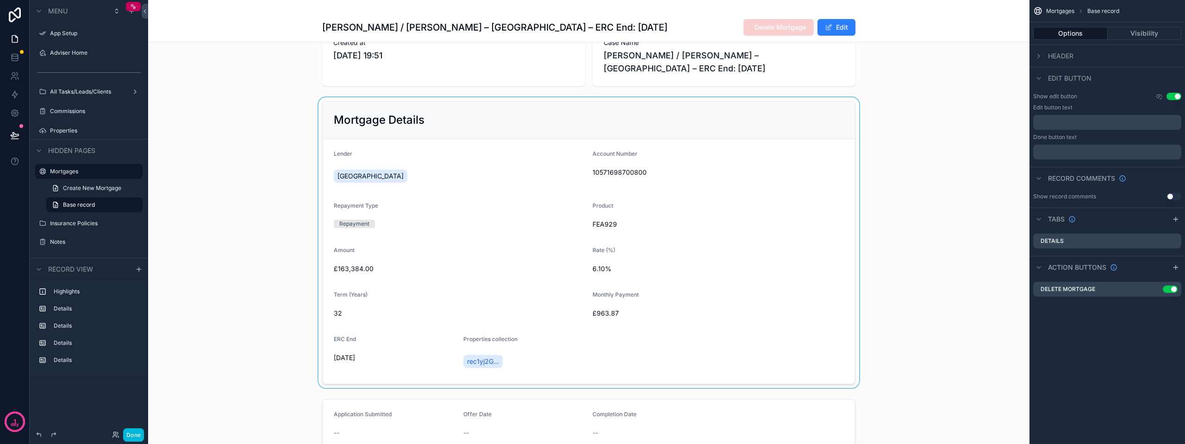
scroll to position [46, 0]
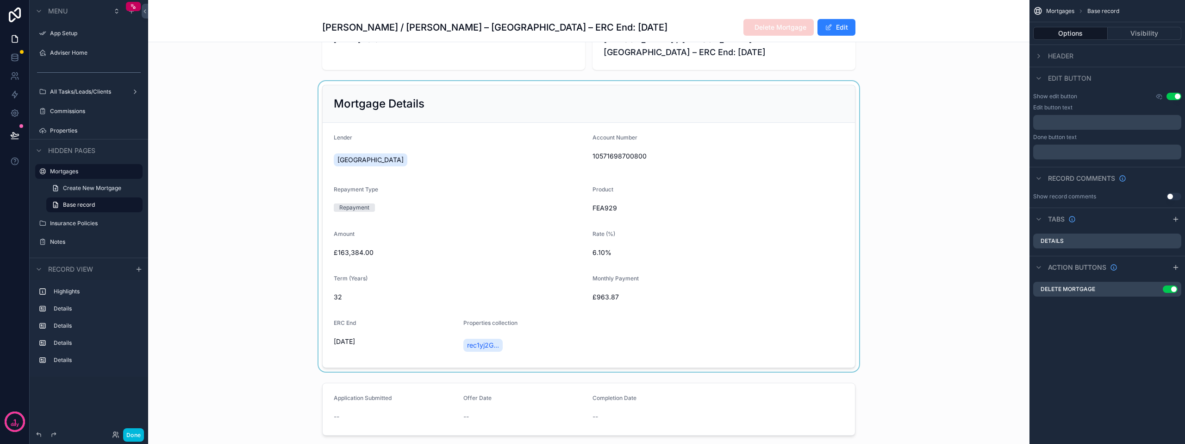
click at [591, 341] on div "scrollable content" at bounding box center [589, 226] width 882 height 290
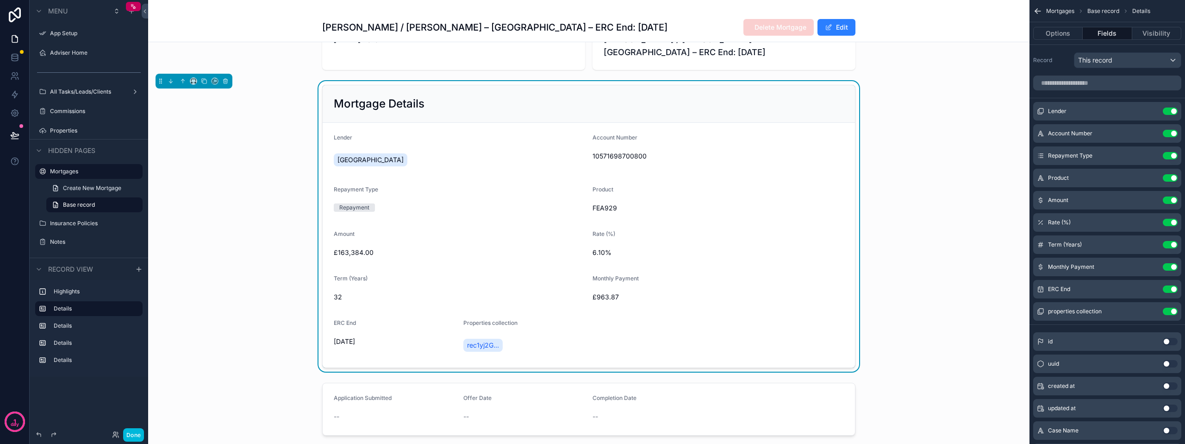
click at [536, 338] on div "rec1yj2G..." at bounding box center [525, 345] width 122 height 17
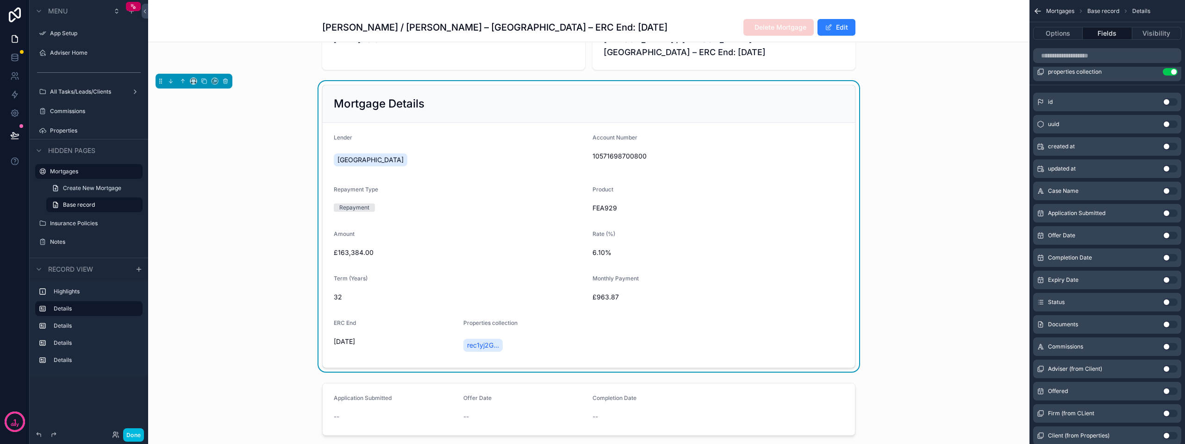
scroll to position [261, 0]
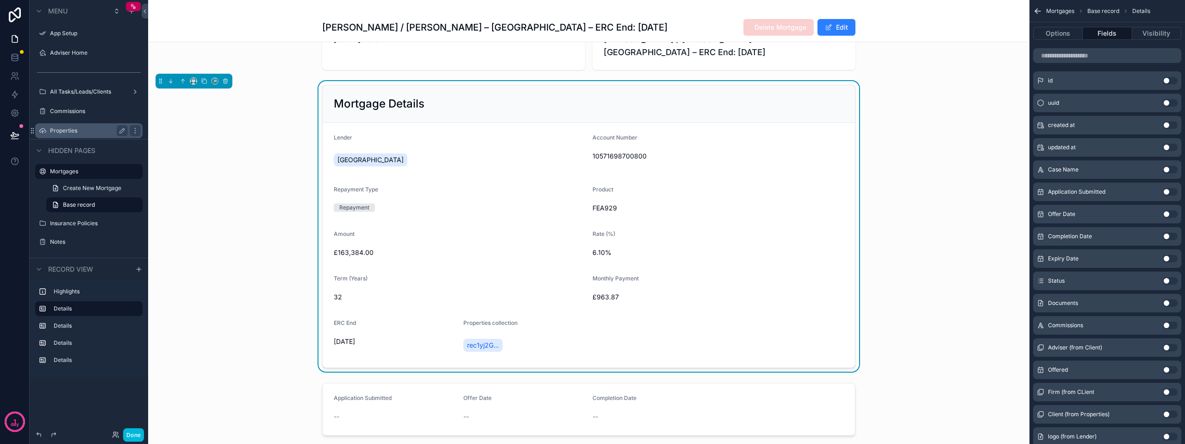
click at [64, 126] on div "Properties" at bounding box center [89, 130] width 78 height 11
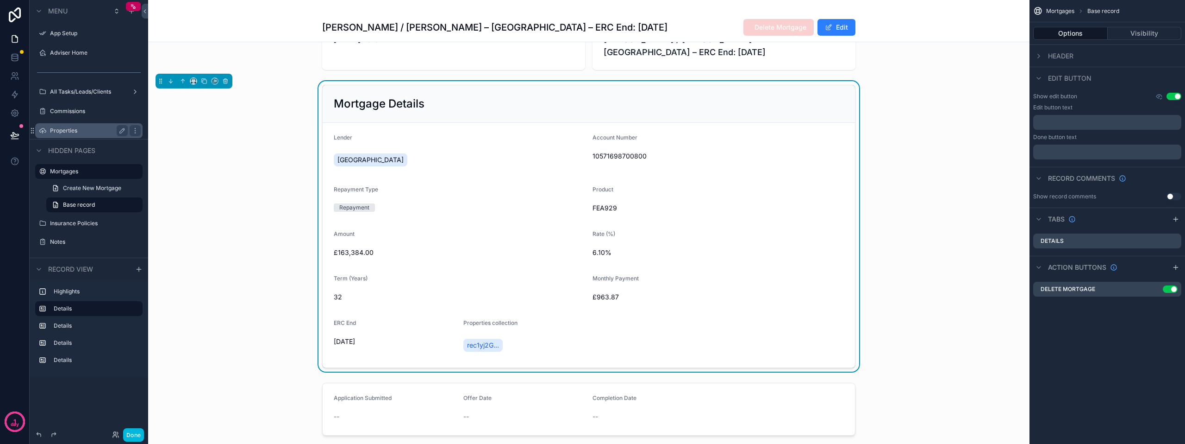
scroll to position [0, 0]
click at [126, 439] on button "Done" at bounding box center [133, 434] width 21 height 13
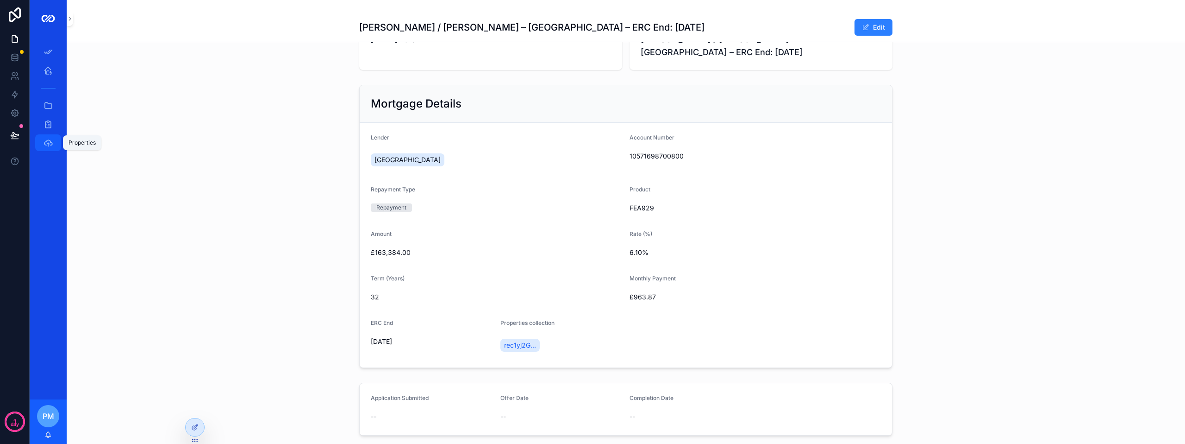
click at [49, 138] on icon "scrollable content" at bounding box center [48, 142] width 9 height 9
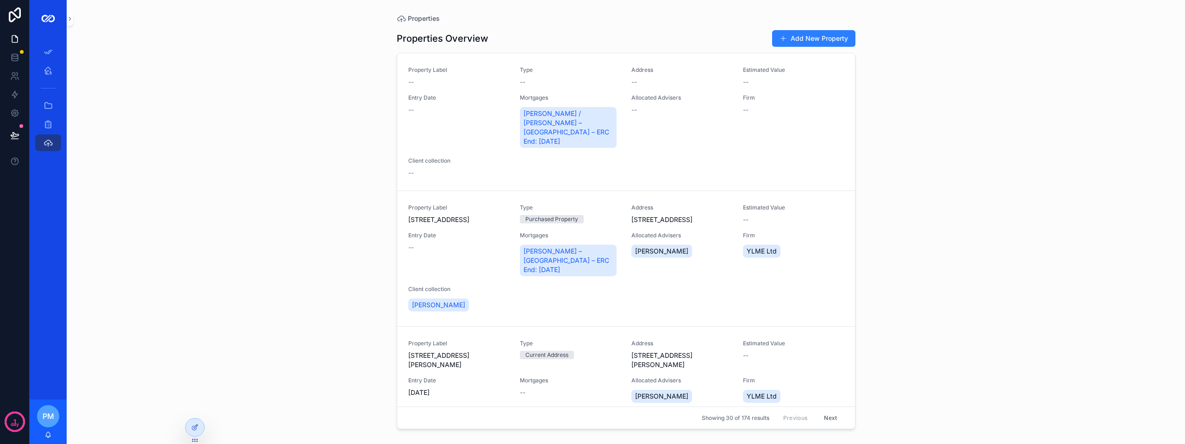
click at [479, 54] on div "Properties Overview Add New Property Property Label -- Type -- Address -- Estim…" at bounding box center [626, 227] width 459 height 410
click at [193, 425] on icon at bounding box center [194, 426] width 7 height 7
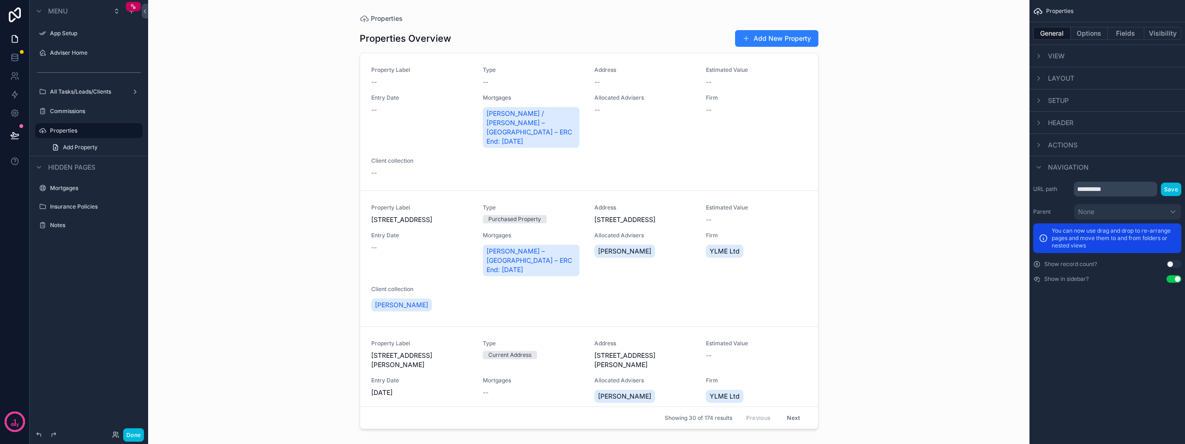
click at [591, 264] on button "Use setting" at bounding box center [1174, 263] width 15 height 7
click at [591, 280] on button "Use setting" at bounding box center [1174, 278] width 15 height 7
click at [591, 53] on span "View" at bounding box center [1056, 55] width 17 height 9
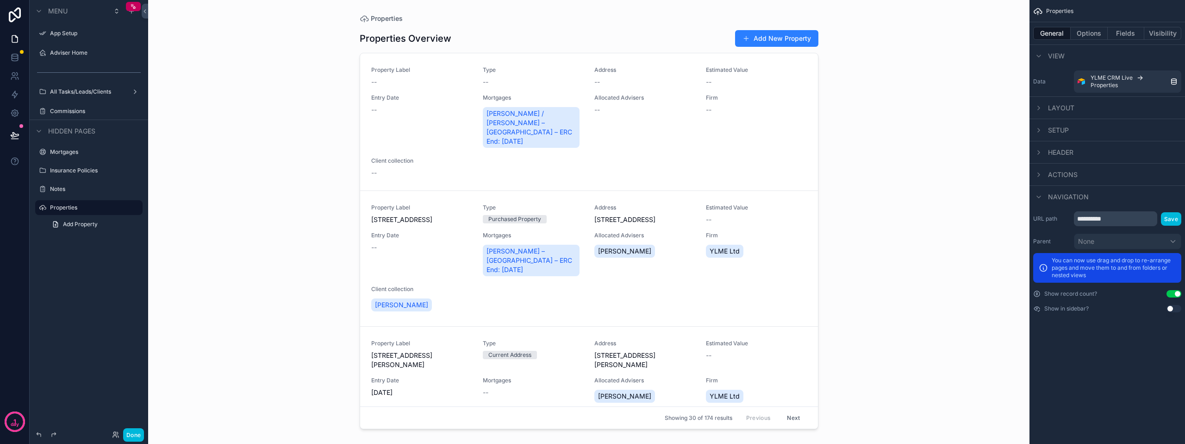
click at [591, 108] on div "Layout" at bounding box center [1054, 107] width 41 height 11
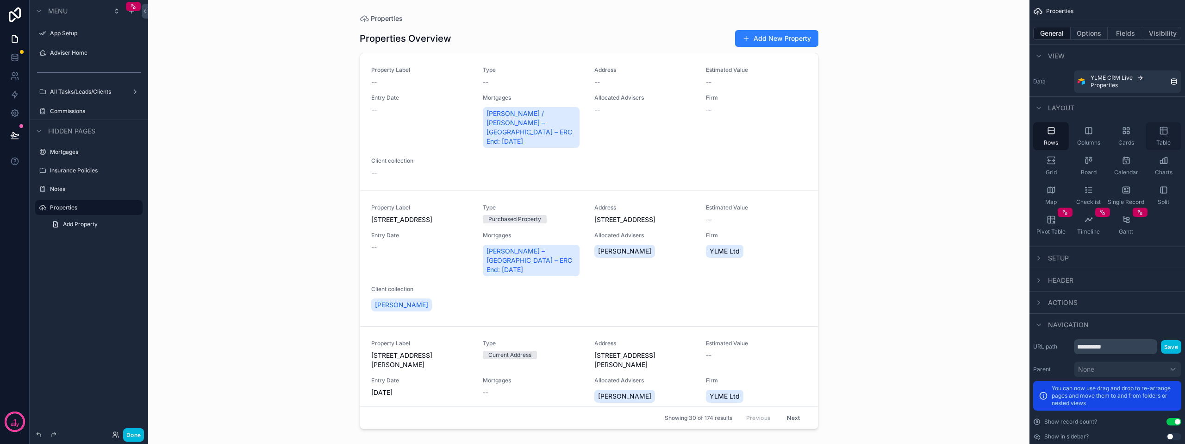
click at [591, 135] on icon "scrollable content" at bounding box center [1163, 130] width 9 height 9
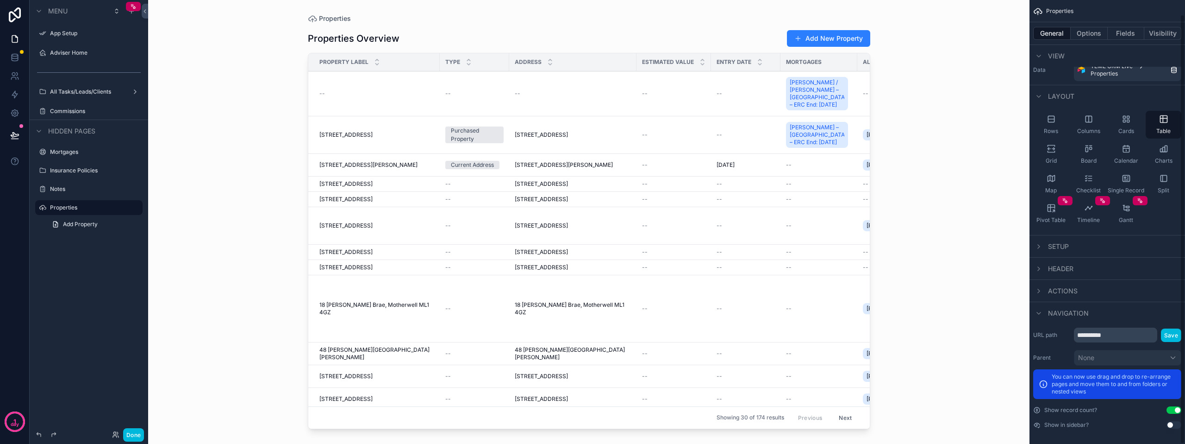
scroll to position [15, 0]
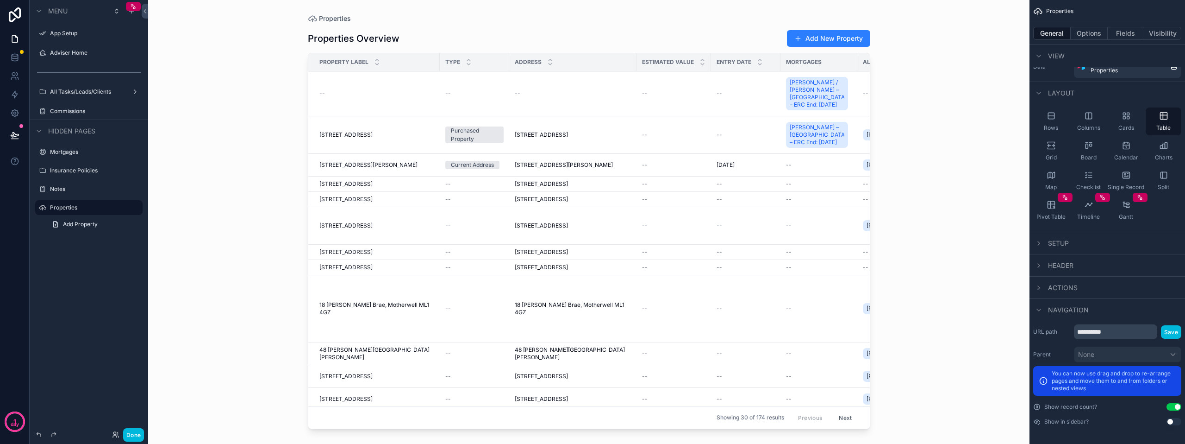
click at [591, 246] on div "Setup" at bounding box center [1052, 243] width 36 height 11
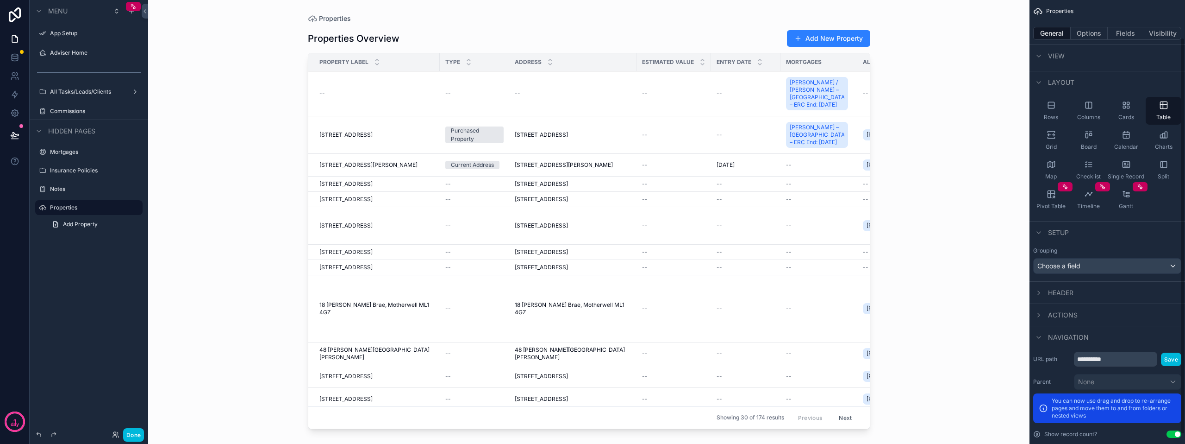
scroll to position [46, 0]
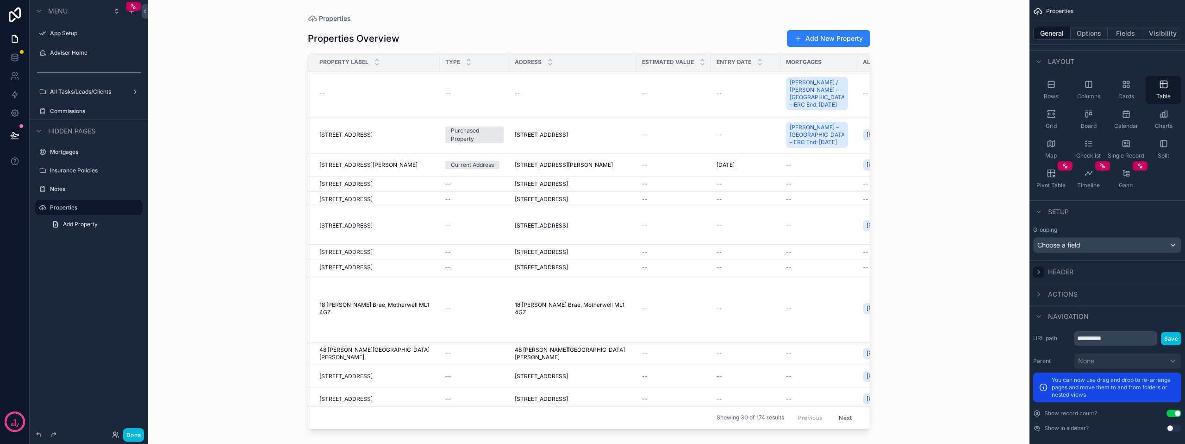
click at [591, 268] on icon "scrollable content" at bounding box center [1038, 271] width 7 height 7
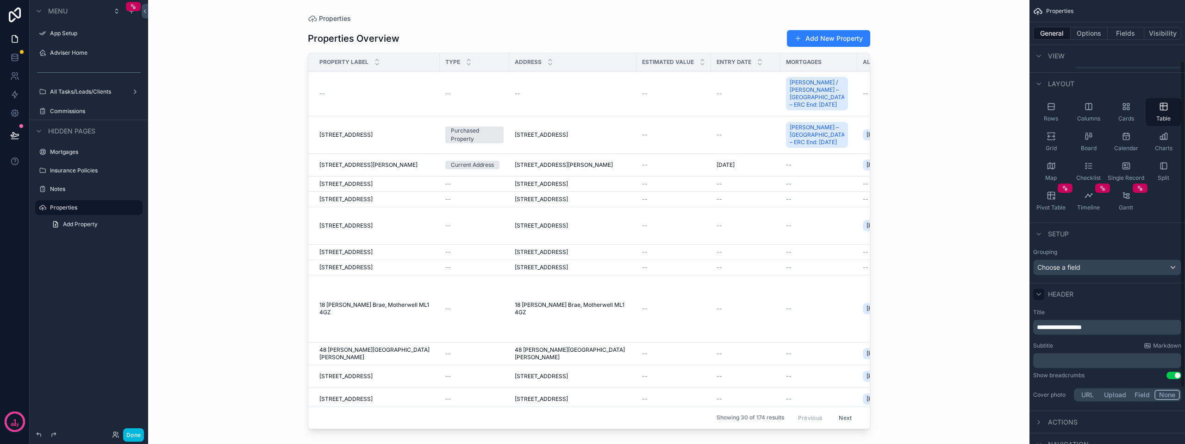
scroll to position [93, 0]
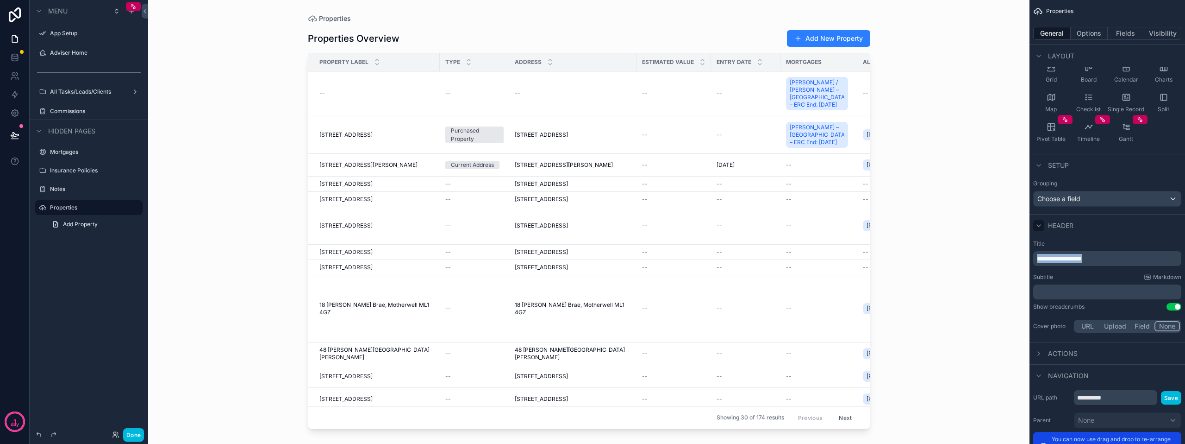
drag, startPoint x: 1106, startPoint y: 258, endPoint x: 1017, endPoint y: 259, distance: 88.9
click at [591, 259] on div "App Setup Adviser Home All Tasks/Leads/Clients Commissions Mortgages Insurance …" at bounding box center [666, 222] width 1037 height 444
click at [591, 316] on div "**********" at bounding box center [1108, 287] width 156 height 102
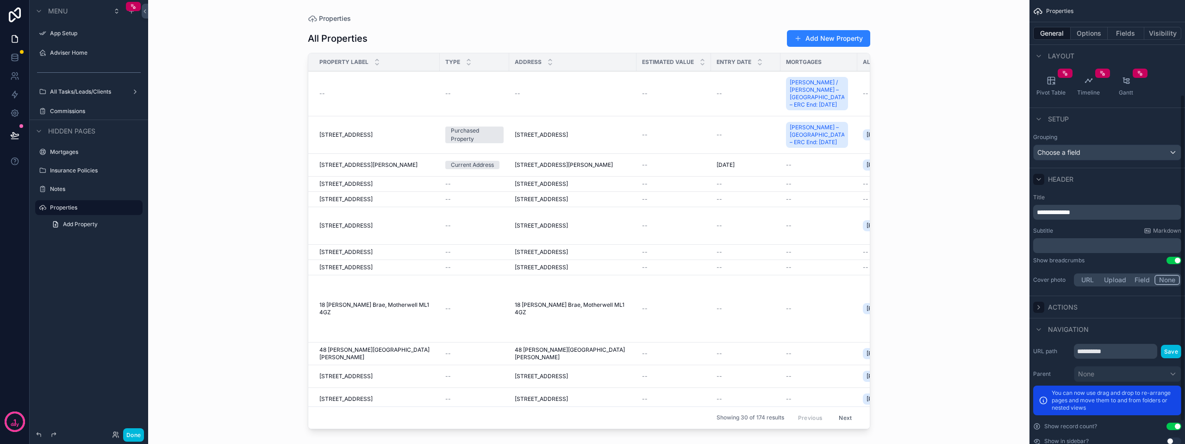
scroll to position [46, 0]
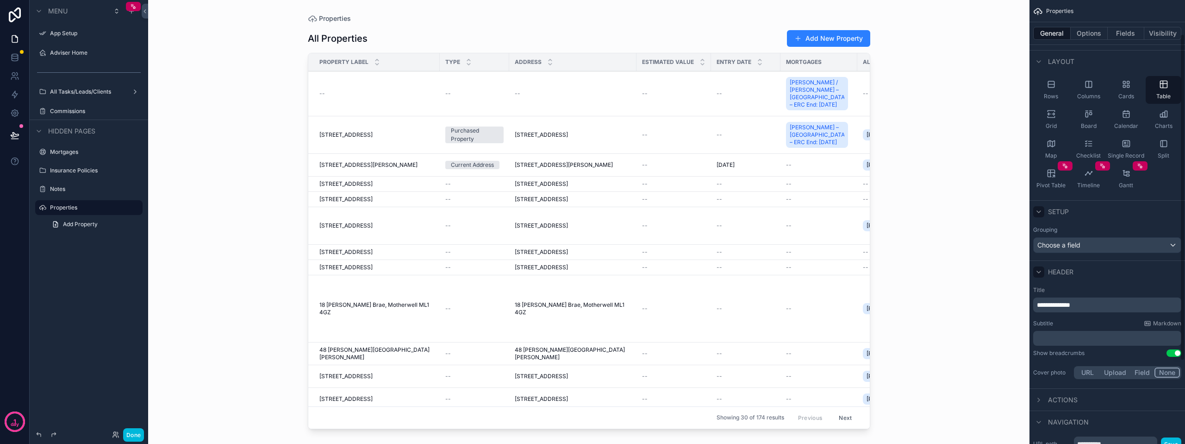
click at [591, 212] on icon "scrollable content" at bounding box center [1039, 212] width 4 height 2
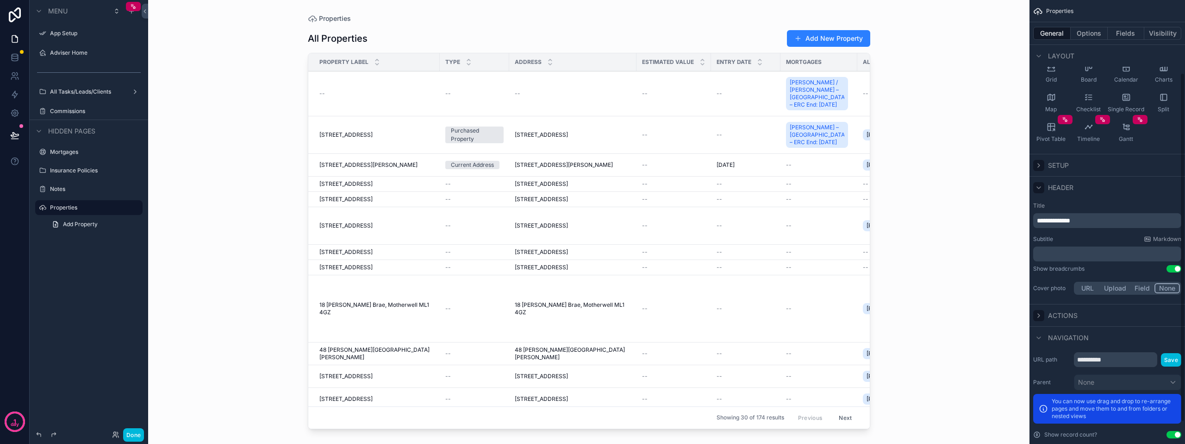
click at [591, 313] on icon "scrollable content" at bounding box center [1038, 315] width 7 height 7
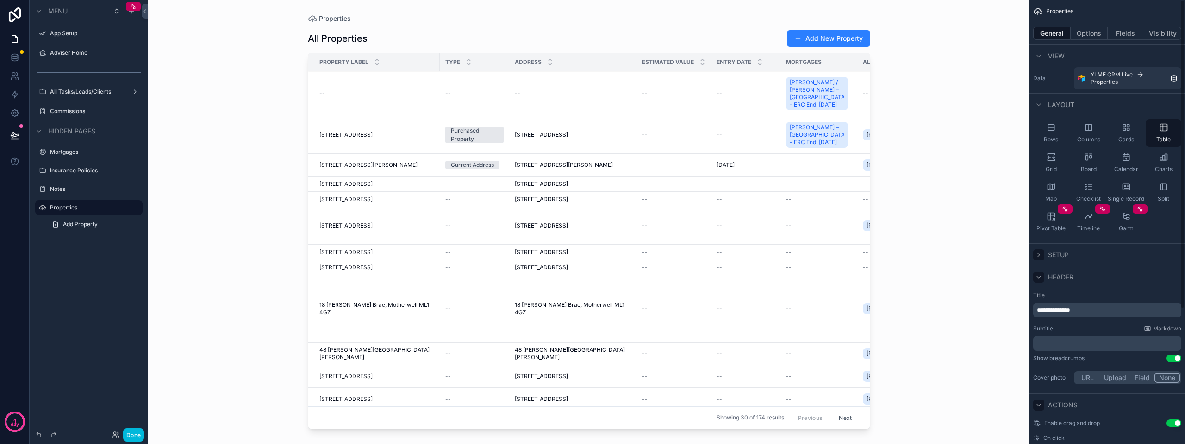
scroll to position [0, 0]
click at [591, 34] on button "Options" at bounding box center [1089, 33] width 37 height 13
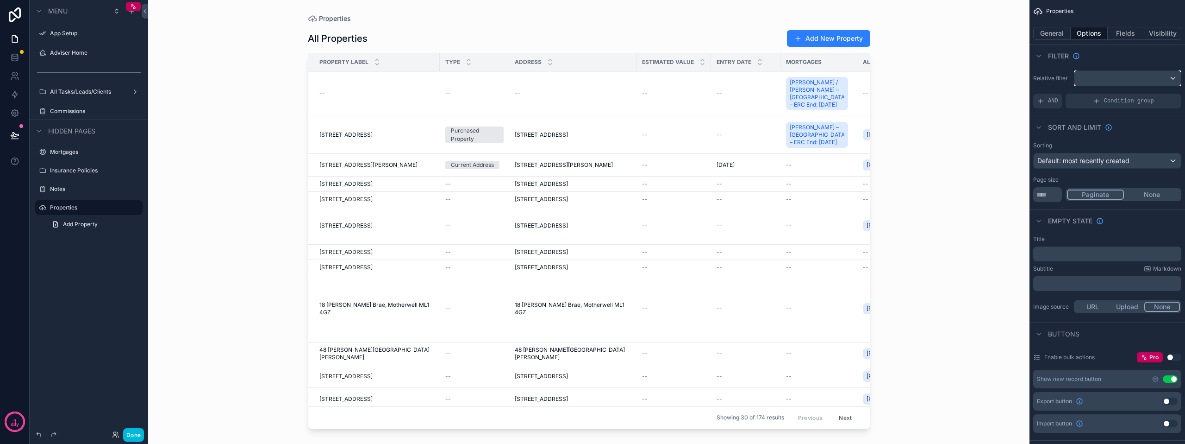
click at [591, 77] on div "scrollable content" at bounding box center [1128, 78] width 107 height 15
click at [591, 63] on div "scrollable content" at bounding box center [592, 222] width 1185 height 444
click at [591, 192] on button "None" at bounding box center [1152, 194] width 56 height 10
drag, startPoint x: 1053, startPoint y: 194, endPoint x: 1007, endPoint y: 193, distance: 46.3
click at [591, 194] on div "App Setup Adviser Home All Tasks/Leads/Clients Commissions Mortgages Insurance …" at bounding box center [666, 222] width 1037 height 444
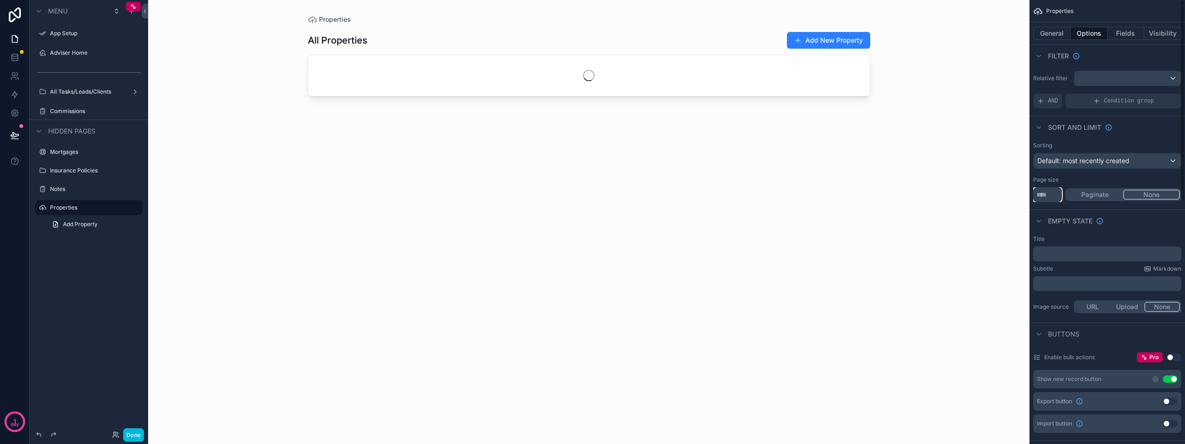
type input "****"
click at [591, 232] on div "Title ﻿ Subtitle Markdown ﻿ Image source URL Upload None" at bounding box center [1108, 275] width 156 height 87
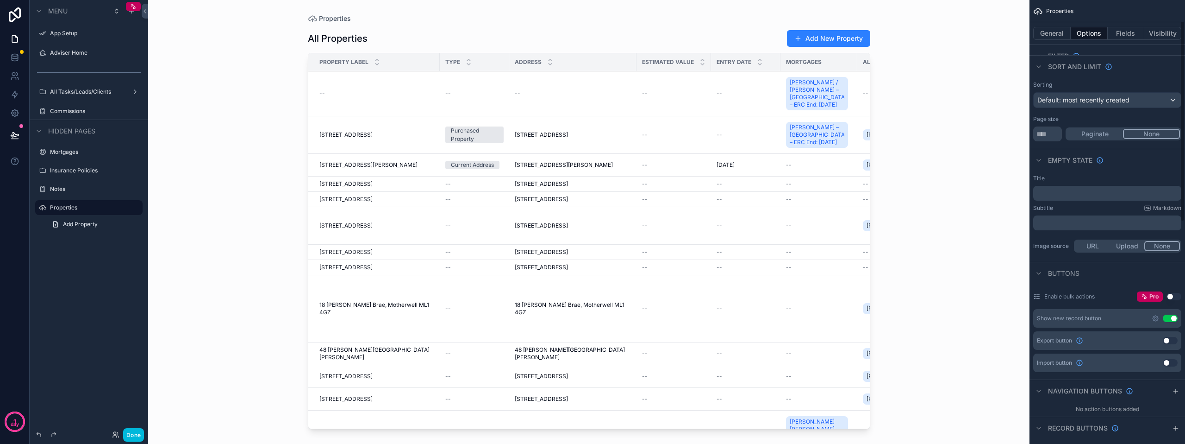
scroll to position [46, 0]
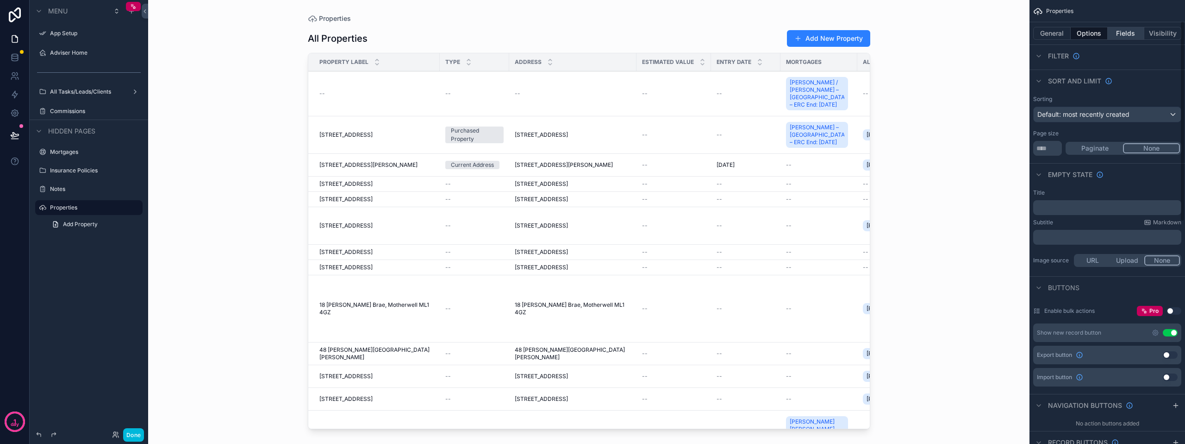
click at [591, 37] on button "Fields" at bounding box center [1126, 33] width 37 height 13
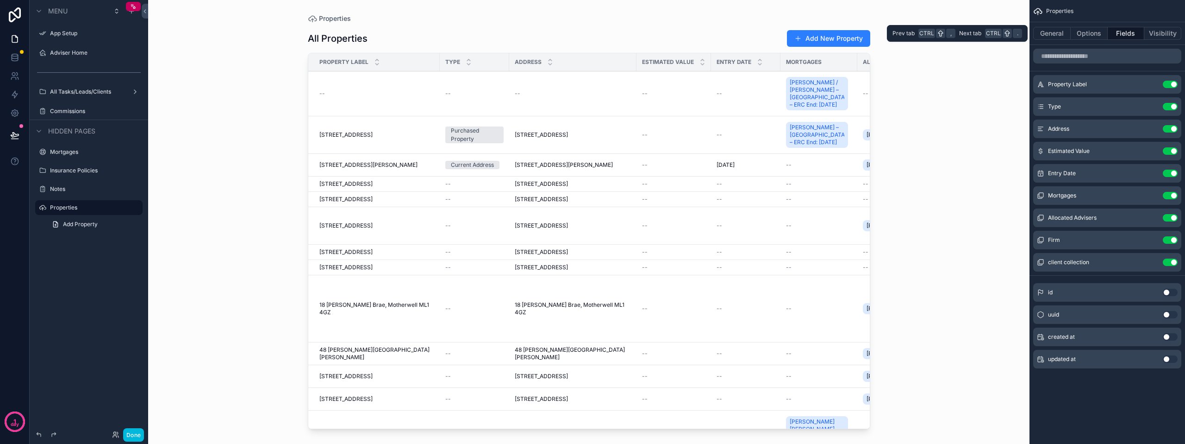
scroll to position [0, 0]
click at [591, 85] on button "Use setting" at bounding box center [1170, 84] width 15 height 7
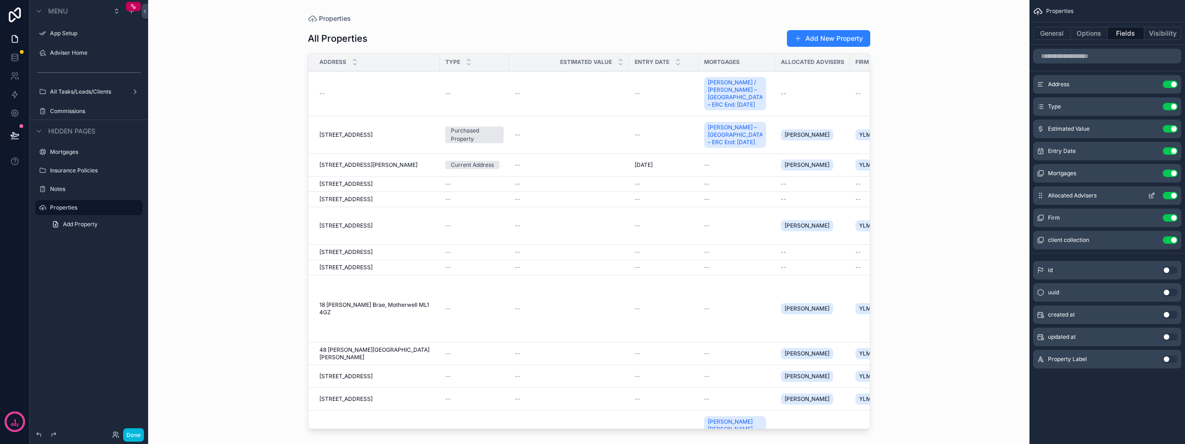
click at [591, 192] on button "Use setting" at bounding box center [1170, 195] width 15 height 7
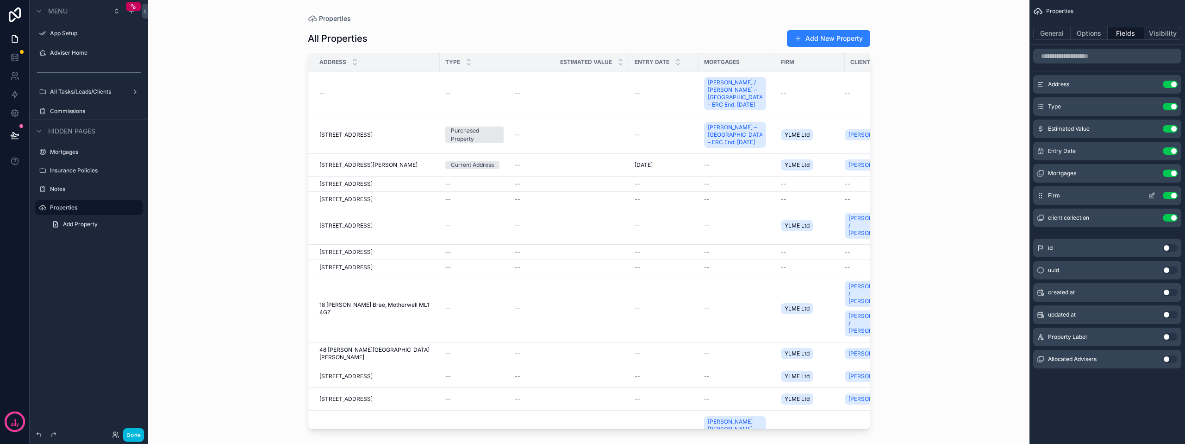
click at [591, 193] on button "Use setting" at bounding box center [1170, 195] width 15 height 7
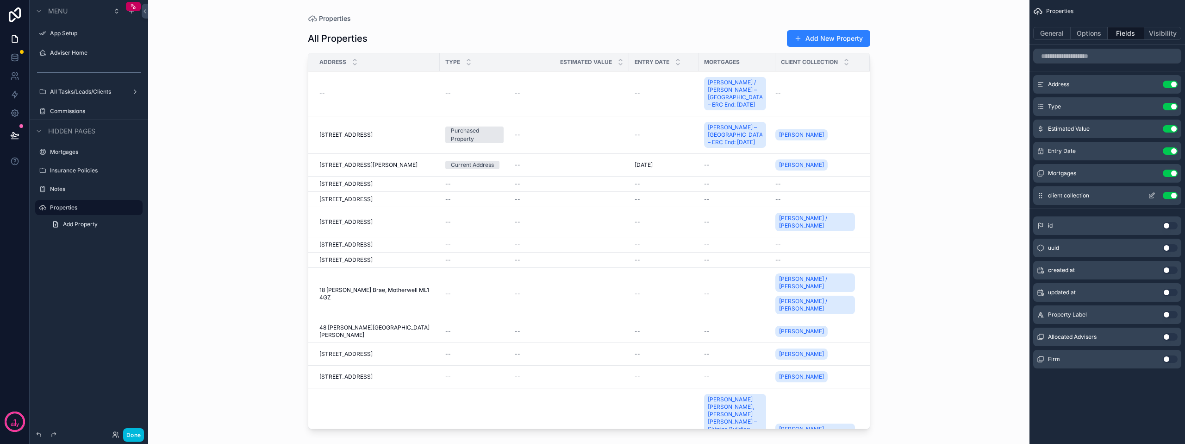
click at [591, 194] on button "scrollable content" at bounding box center [1152, 195] width 15 height 7
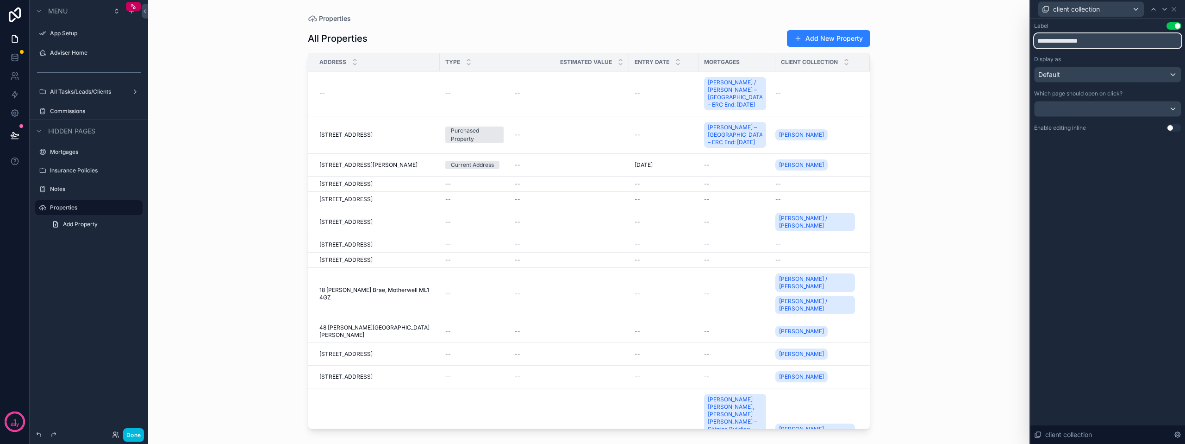
drag, startPoint x: 1084, startPoint y: 43, endPoint x: 1059, endPoint y: 42, distance: 25.5
click at [591, 42] on input "**********" at bounding box center [1107, 40] width 147 height 15
type input "******"
click at [591, 234] on div "Label Use setting ****** Display as Default Which page should open on click? En…" at bounding box center [1108, 231] width 155 height 425
click at [591, 27] on button "Use setting" at bounding box center [1174, 25] width 15 height 7
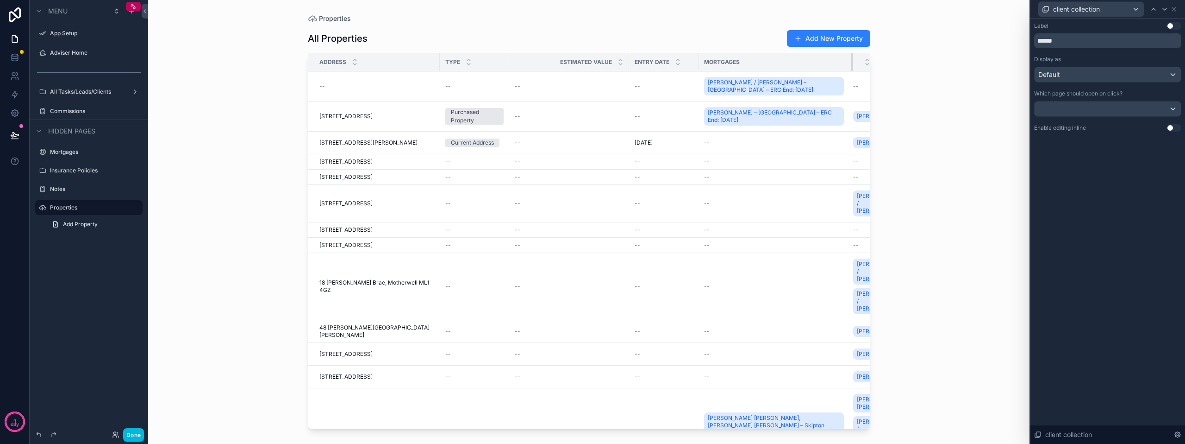
drag, startPoint x: 767, startPoint y: 63, endPoint x: 852, endPoint y: 77, distance: 86.4
click at [591, 77] on div "Properties All Properties Add New Property Address Type Estimated Value Entry D…" at bounding box center [589, 216] width 592 height 432
click at [591, 11] on icon at bounding box center [1174, 9] width 7 height 7
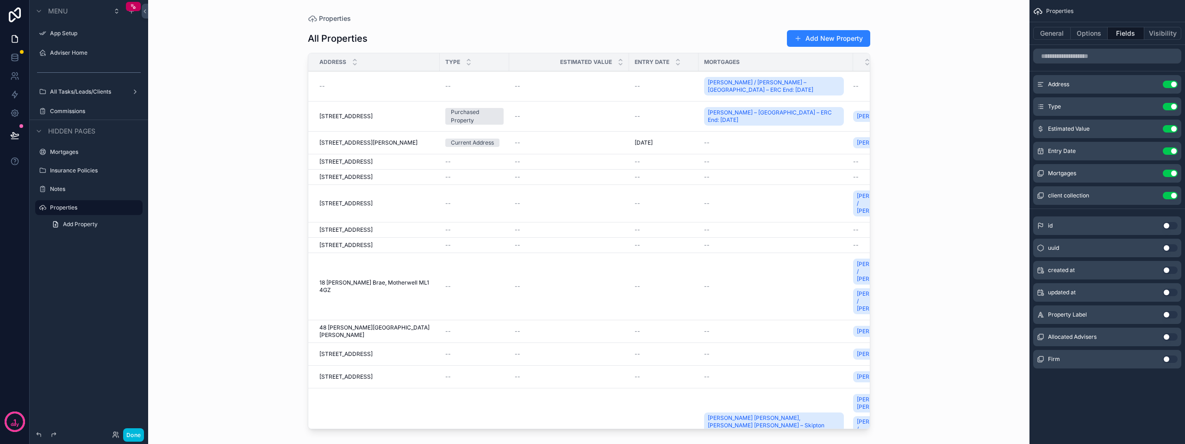
drag, startPoint x: 689, startPoint y: 421, endPoint x: 780, endPoint y: 419, distance: 90.8
click at [591, 419] on div "scrollable content" at bounding box center [589, 216] width 592 height 432
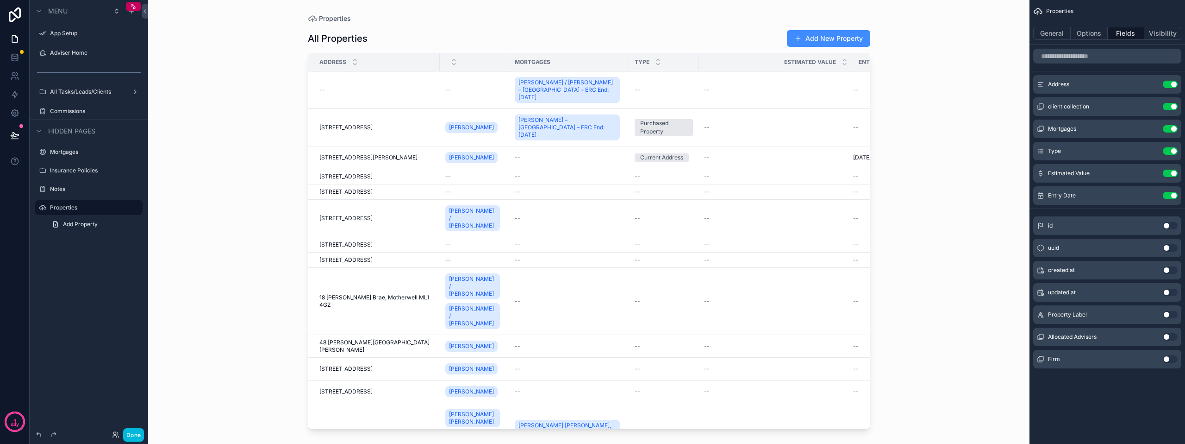
click at [591, 43] on button "Add New Property" at bounding box center [828, 38] width 83 height 17
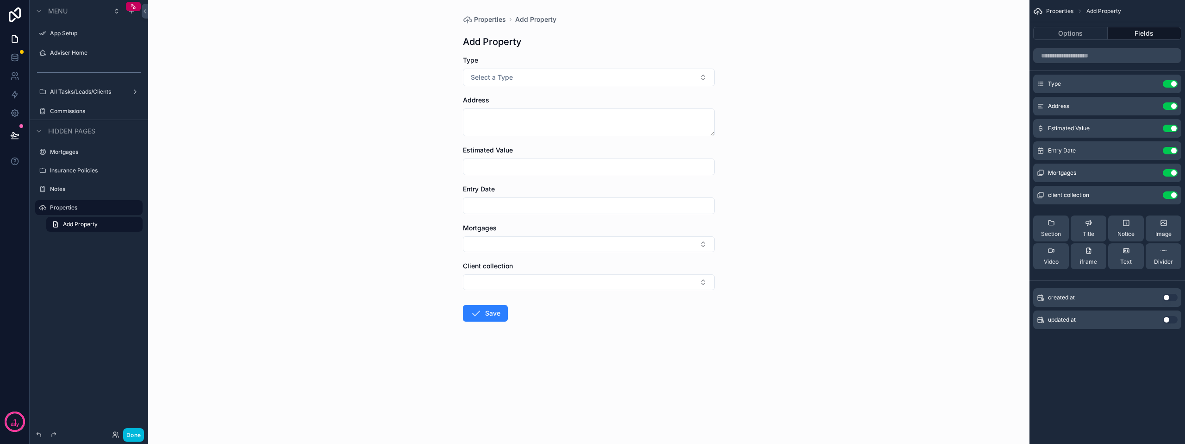
click at [356, 308] on div "Properties Add Property Add Property Type Select a Type Address Estimated Value…" at bounding box center [589, 222] width 882 height 444
click at [59, 31] on label "App Setup" at bounding box center [87, 33] width 74 height 7
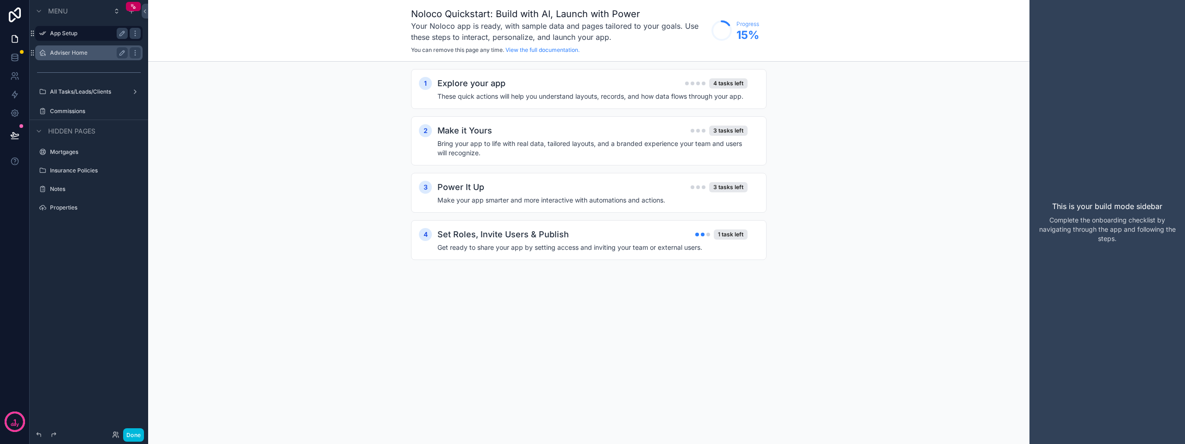
click at [63, 51] on label "Adviser Home" at bounding box center [87, 52] width 74 height 7
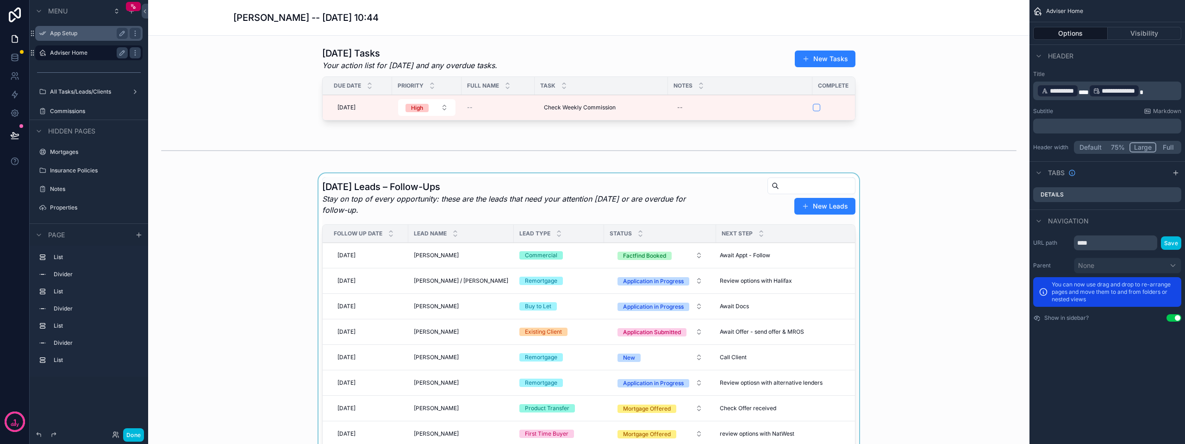
scroll to position [46, 0]
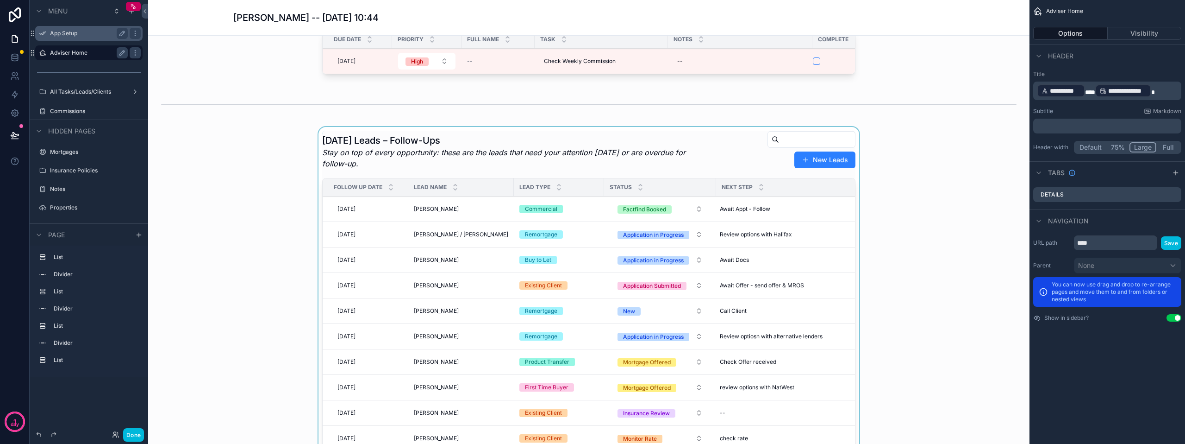
click at [468, 239] on div "scrollable content" at bounding box center [589, 305] width 867 height 357
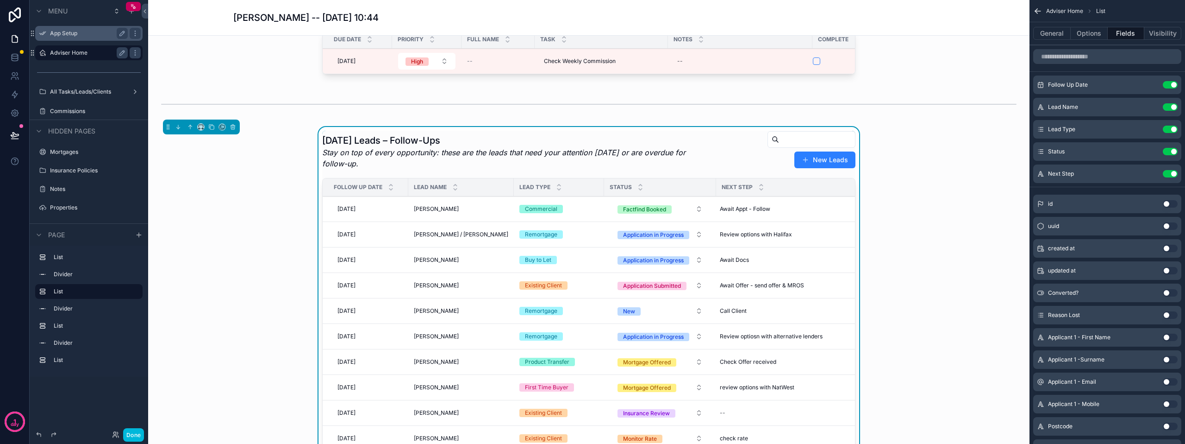
click at [468, 238] on span "[PERSON_NAME] / [PERSON_NAME]" at bounding box center [461, 234] width 94 height 7
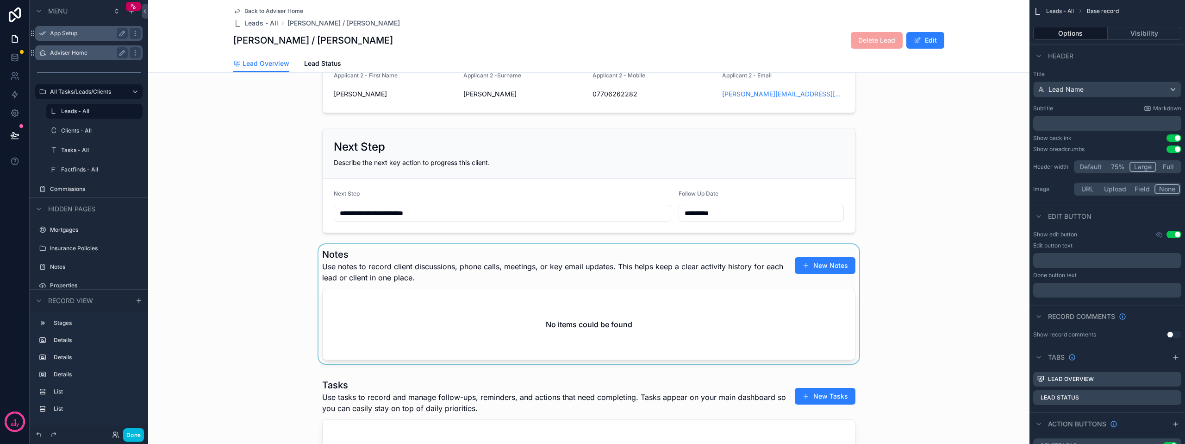
scroll to position [232, 0]
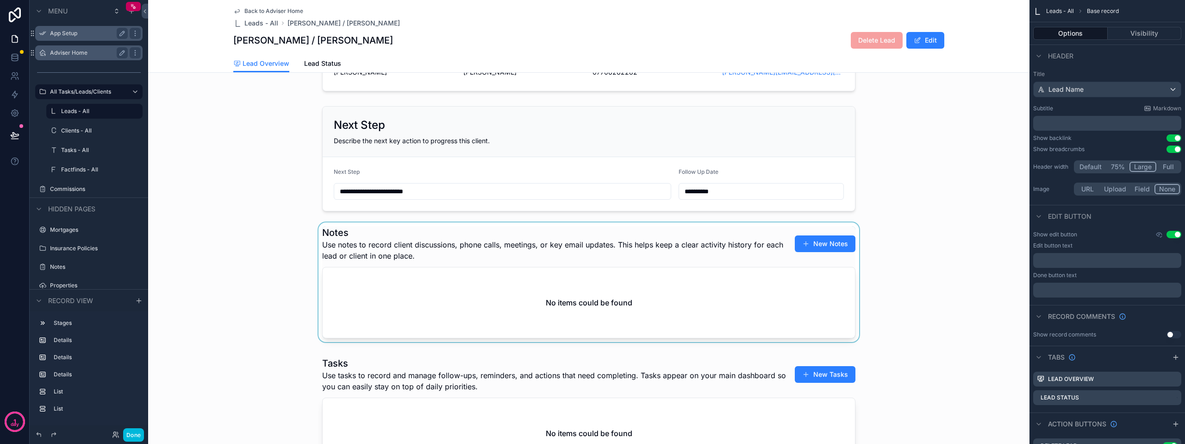
click at [591, 253] on div "scrollable content" at bounding box center [589, 283] width 882 height 123
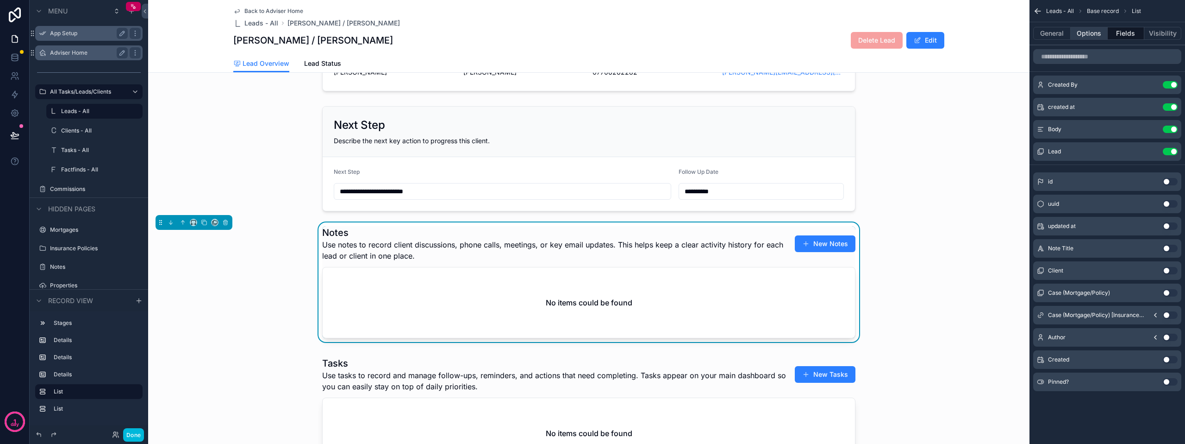
click at [591, 30] on button "Options" at bounding box center [1089, 33] width 37 height 13
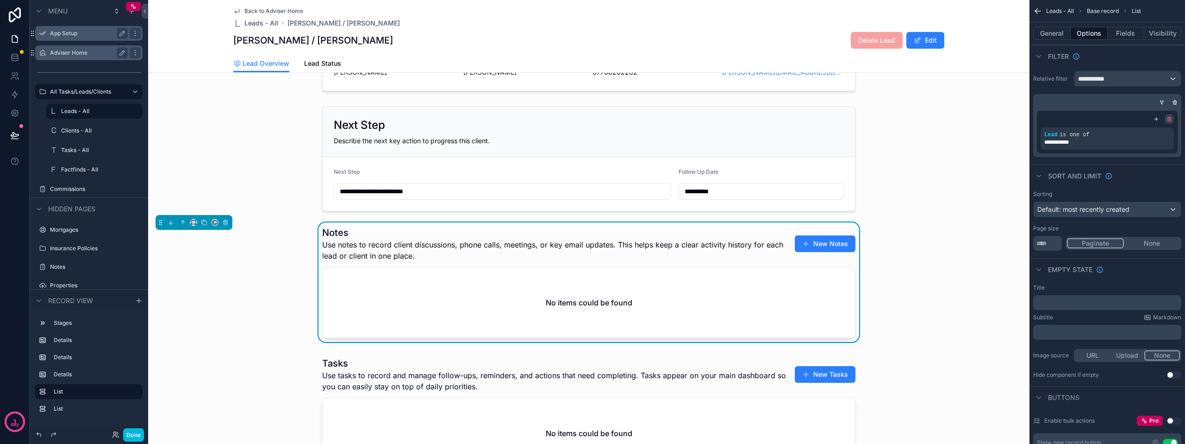
click at [591, 117] on div "scrollable content" at bounding box center [1169, 118] width 9 height 9
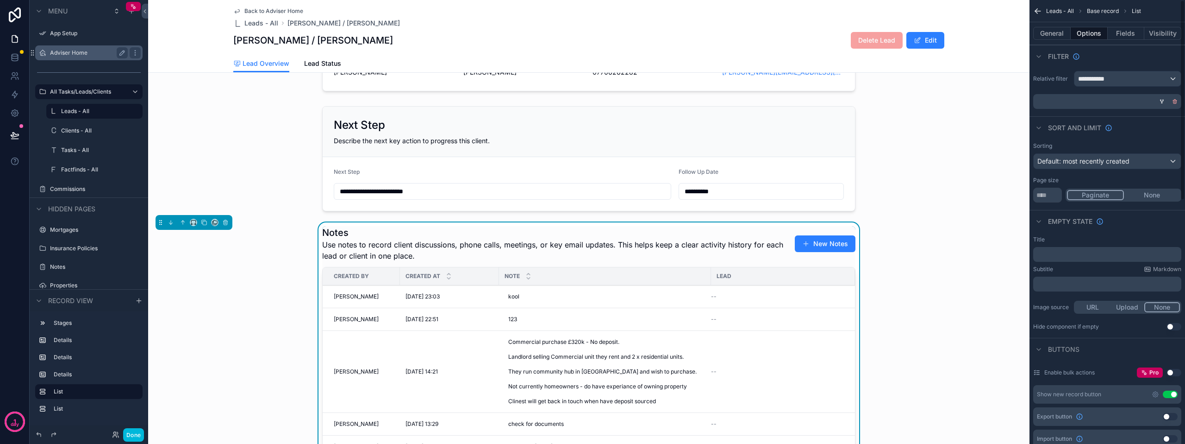
click at [591, 102] on icon "scrollable content" at bounding box center [1175, 102] width 6 height 6
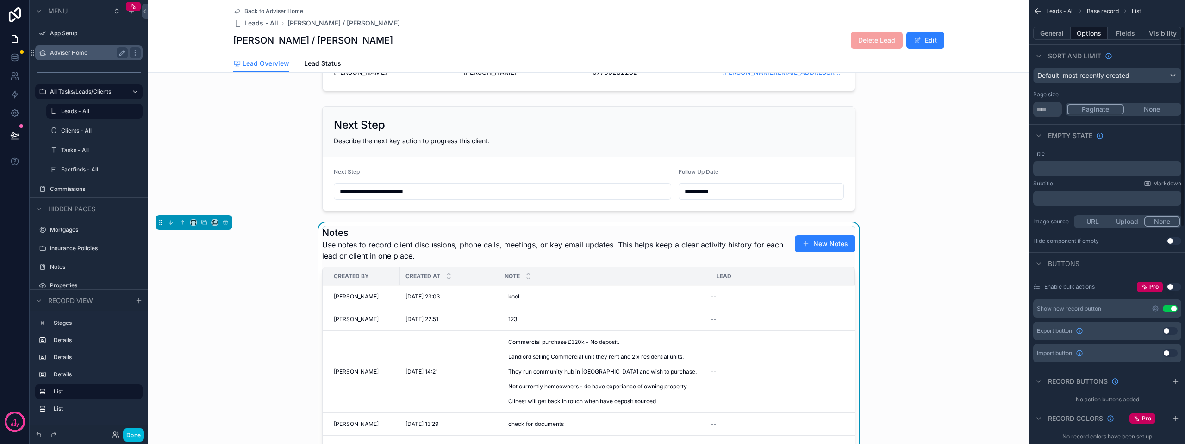
scroll to position [93, 0]
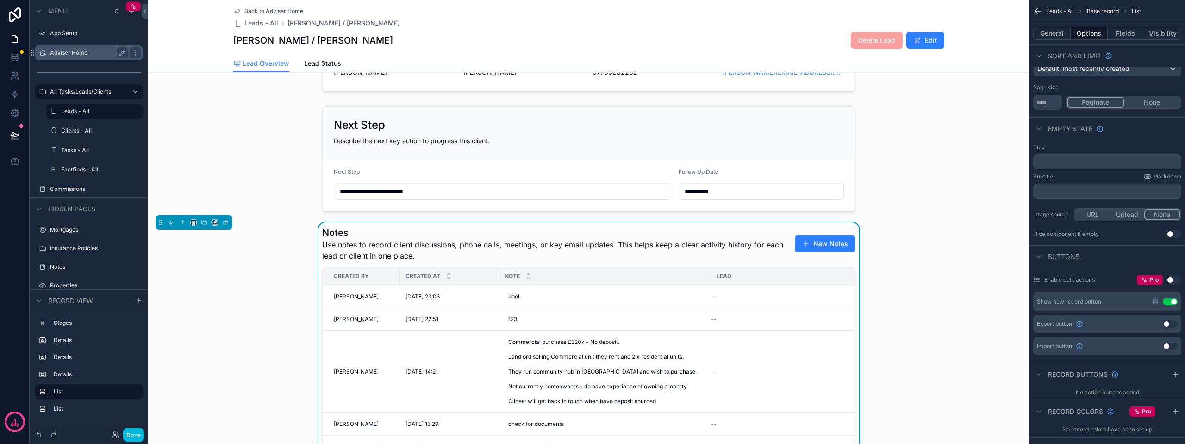
click at [591, 301] on button "Use setting" at bounding box center [1170, 301] width 15 height 7
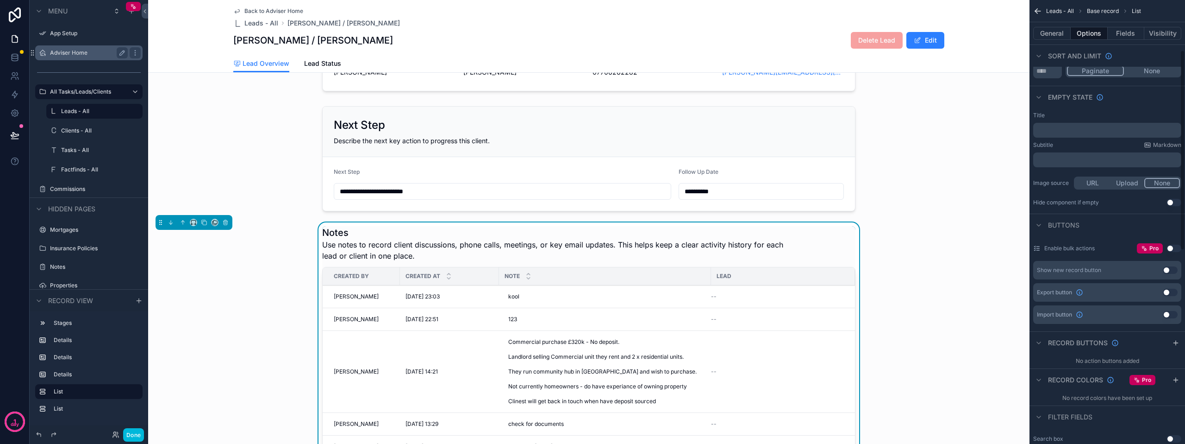
scroll to position [139, 0]
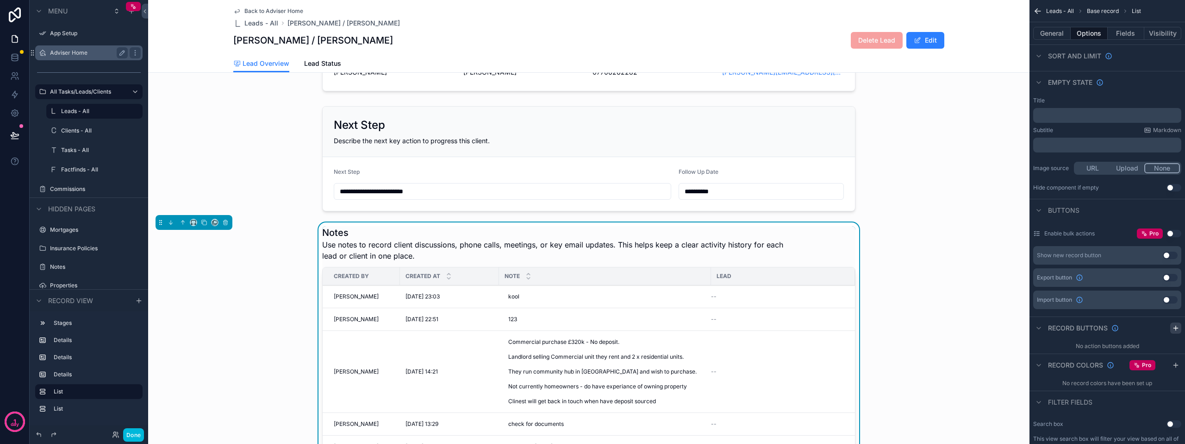
click at [591, 326] on icon "scrollable content" at bounding box center [1175, 327] width 7 height 7
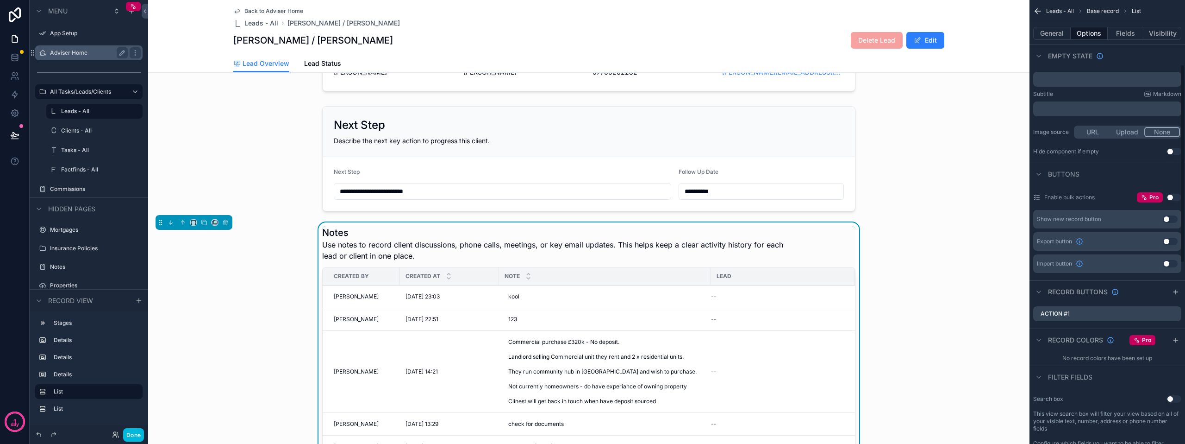
scroll to position [185, 0]
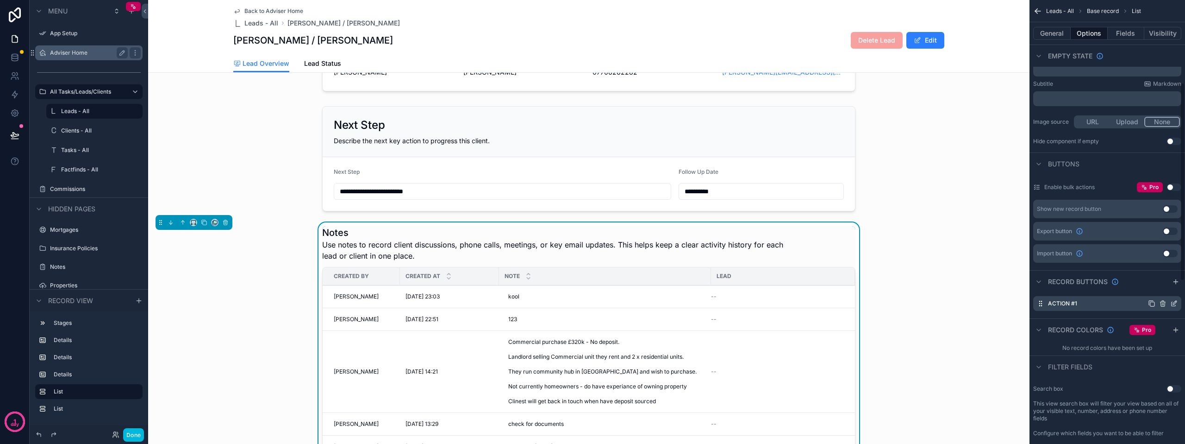
click at [591, 307] on div "Action #1" at bounding box center [1108, 303] width 148 height 15
click at [591, 306] on div "Action #1" at bounding box center [1108, 303] width 148 height 15
click at [591, 305] on icon "scrollable content" at bounding box center [1174, 303] width 7 height 7
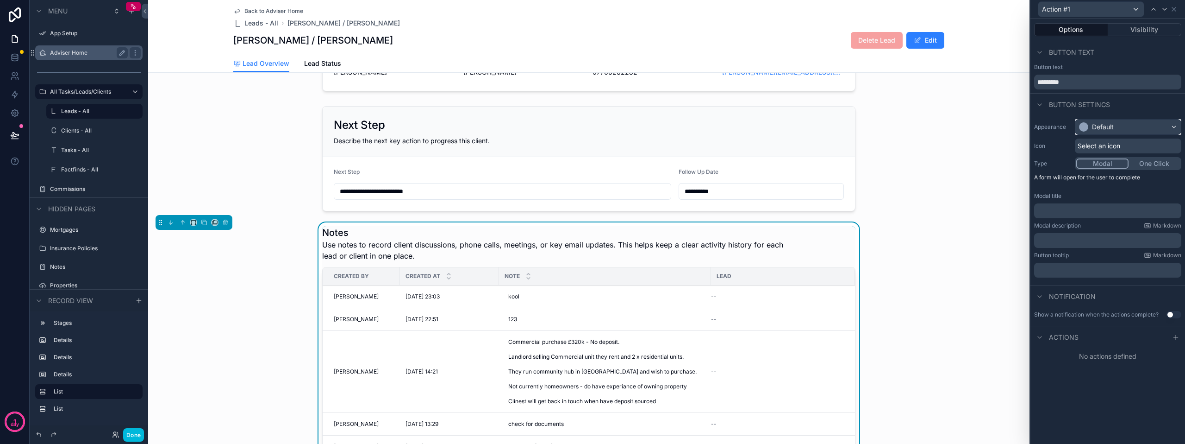
click at [591, 128] on div "Default" at bounding box center [1103, 126] width 22 height 9
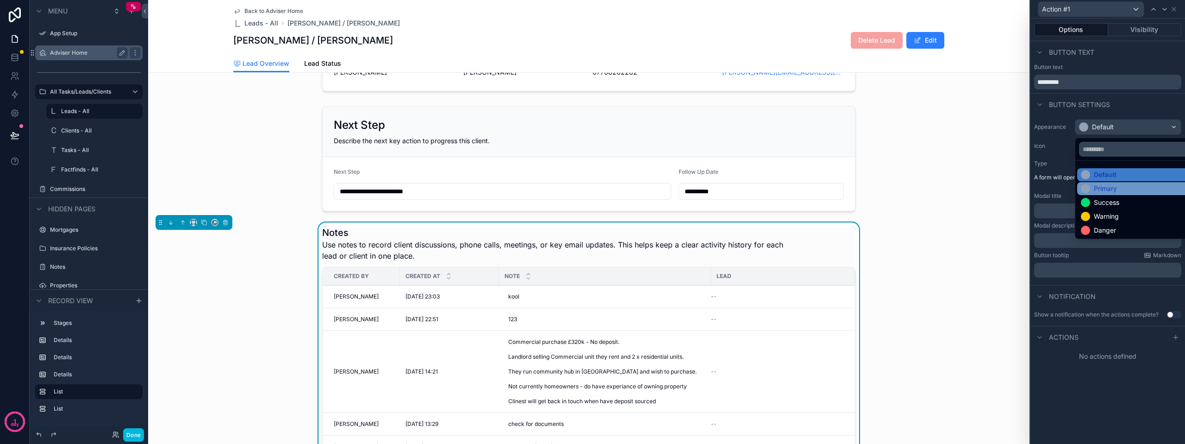
click at [591, 185] on div "Primary" at bounding box center [1105, 188] width 23 height 9
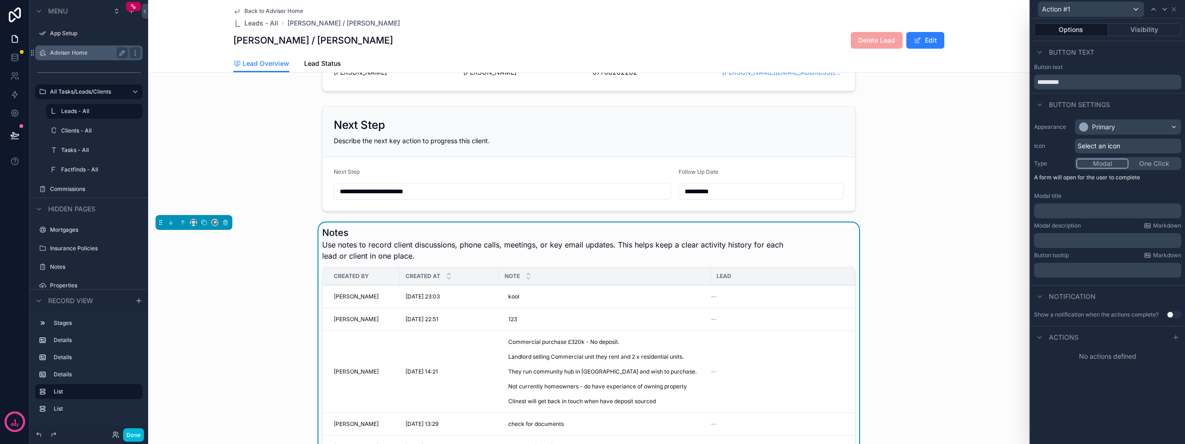
click at [591, 211] on p "﻿" at bounding box center [1109, 210] width 142 height 9
click at [591, 293] on div "Notification" at bounding box center [1108, 296] width 155 height 22
click at [591, 162] on button "One Click" at bounding box center [1154, 163] width 51 height 10
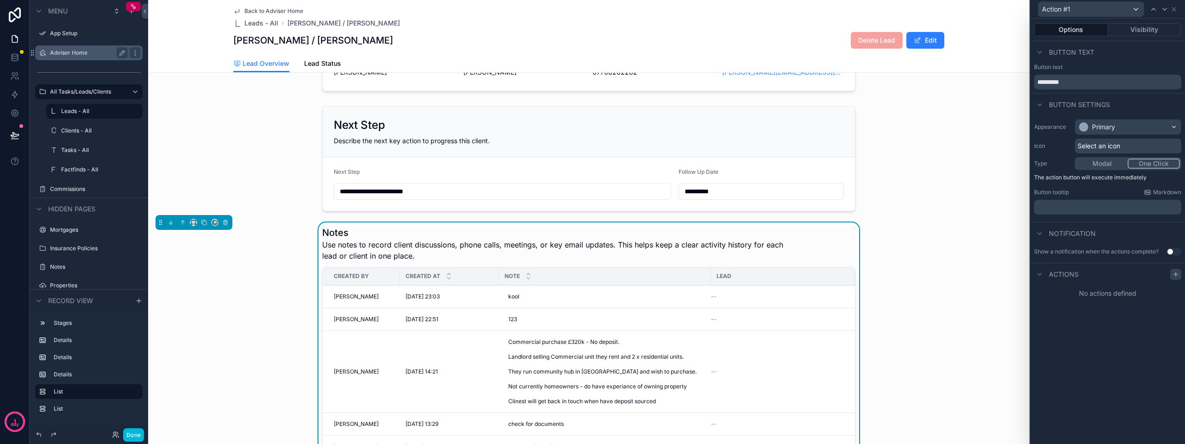
click at [591, 274] on icon at bounding box center [1175, 273] width 7 height 7
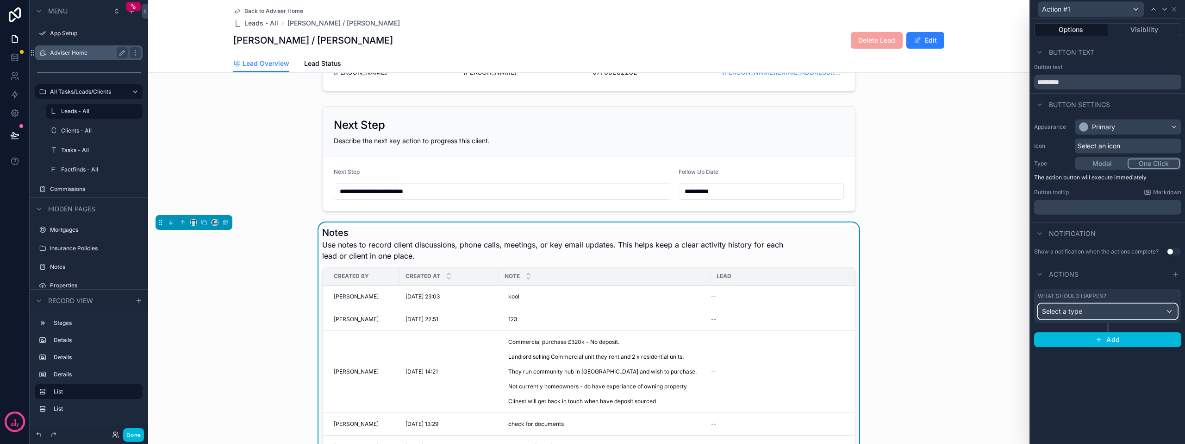
click at [591, 312] on div "Select a type" at bounding box center [1108, 311] width 139 height 15
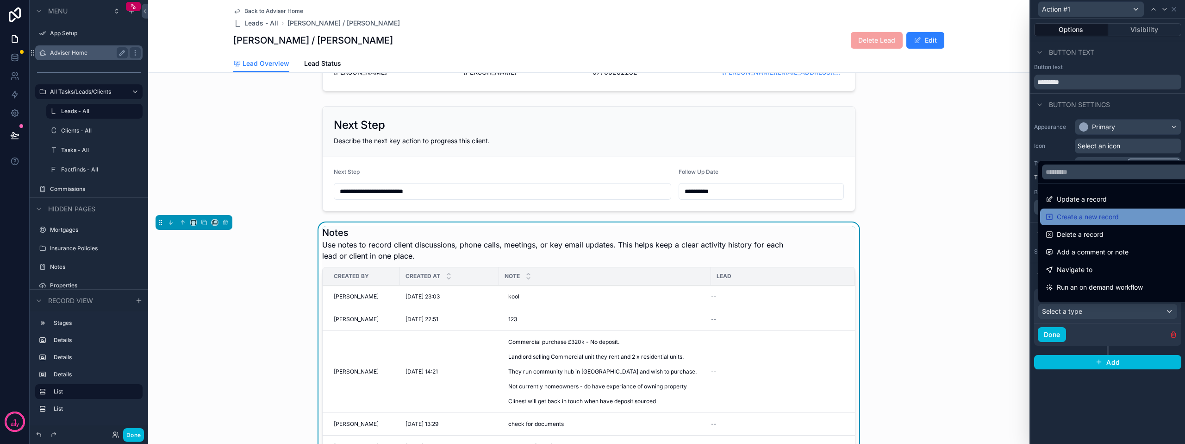
click at [591, 219] on span "Create a new record" at bounding box center [1088, 216] width 62 height 11
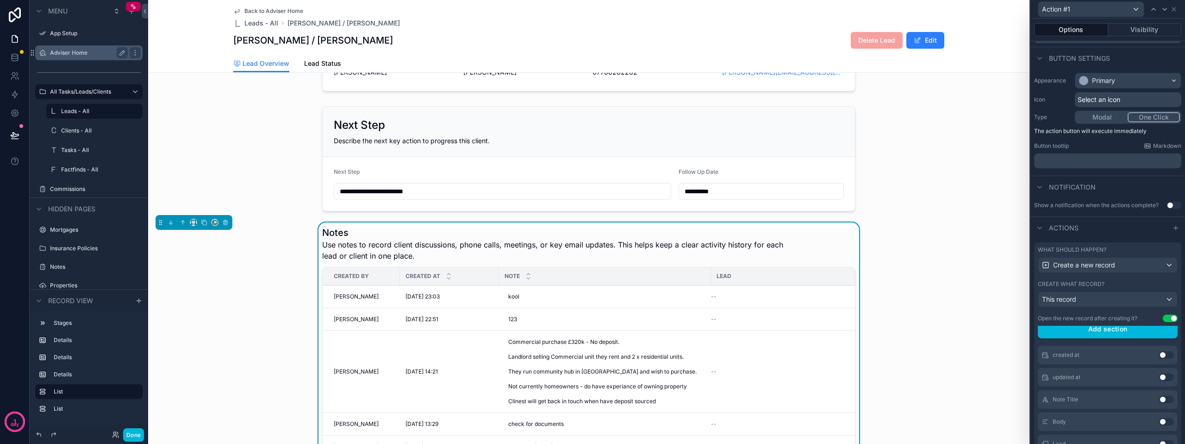
scroll to position [46, 0]
click at [591, 318] on button "Use setting" at bounding box center [1170, 317] width 15 height 7
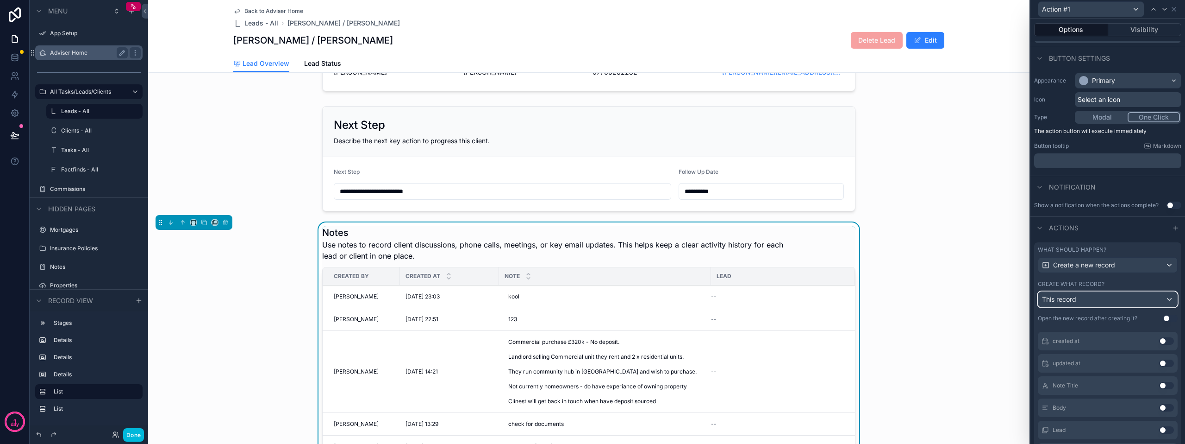
click at [591, 297] on div "This record" at bounding box center [1108, 299] width 139 height 15
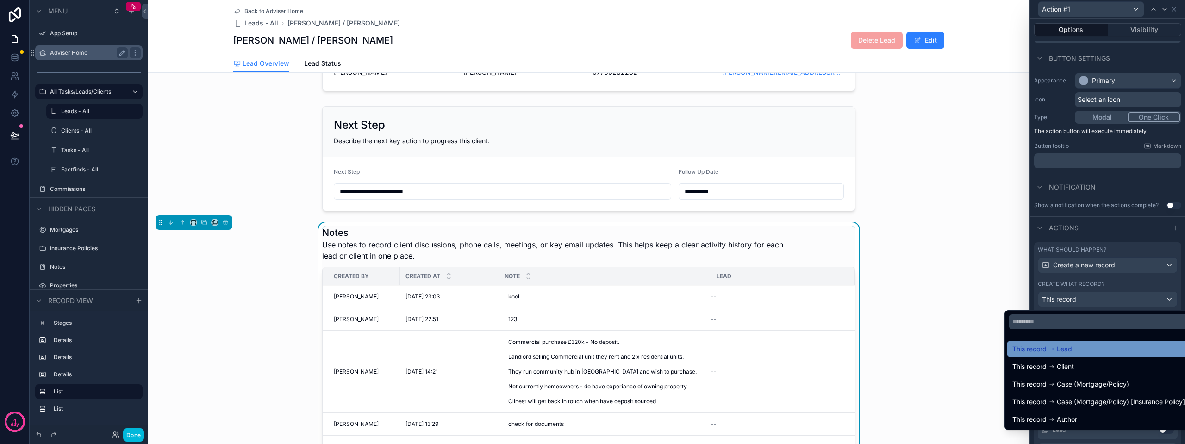
click at [591, 348] on span "Lead" at bounding box center [1064, 348] width 15 height 11
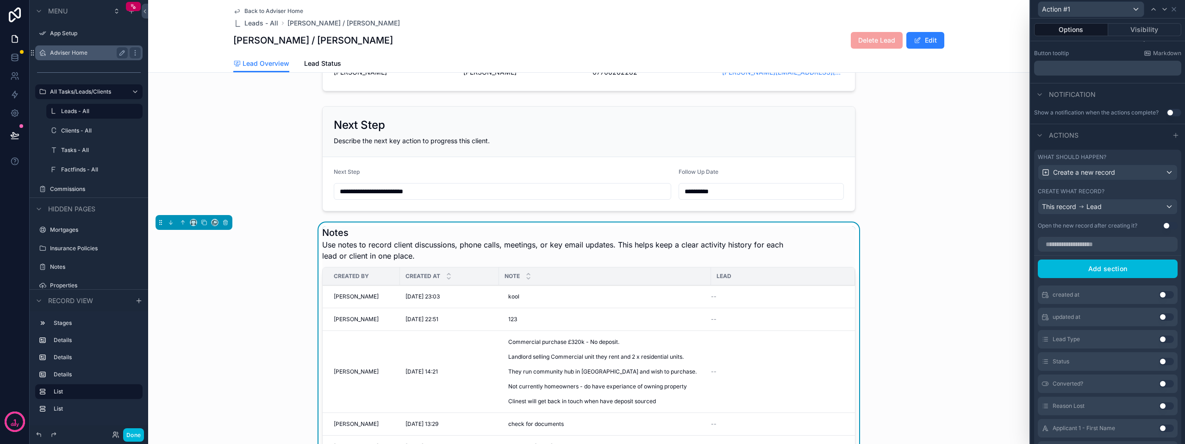
scroll to position [185, 0]
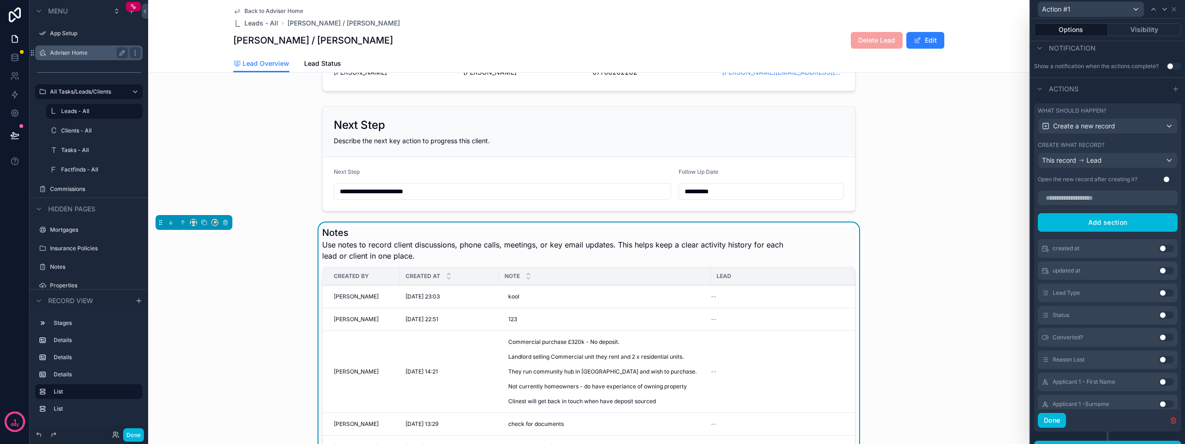
click at [591, 249] on button "Use setting" at bounding box center [1166, 247] width 15 height 7
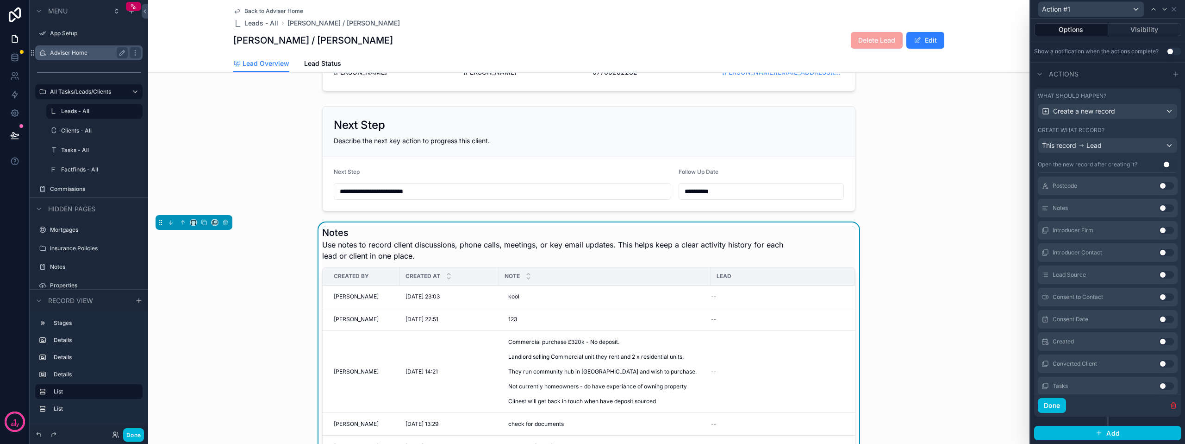
scroll to position [324, 0]
click at [591, 296] on button "Use setting" at bounding box center [1166, 294] width 15 height 7
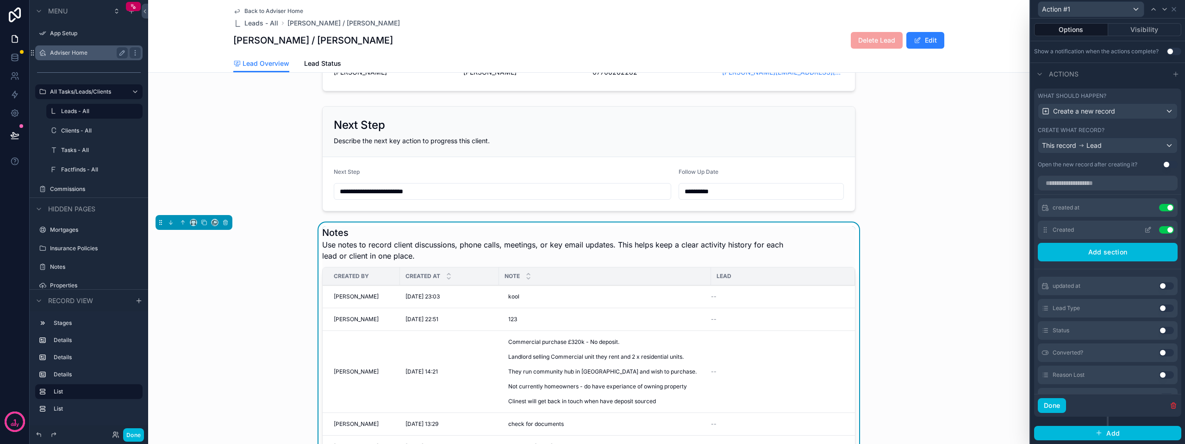
click at [591, 228] on button "Use setting" at bounding box center [1166, 229] width 15 height 7
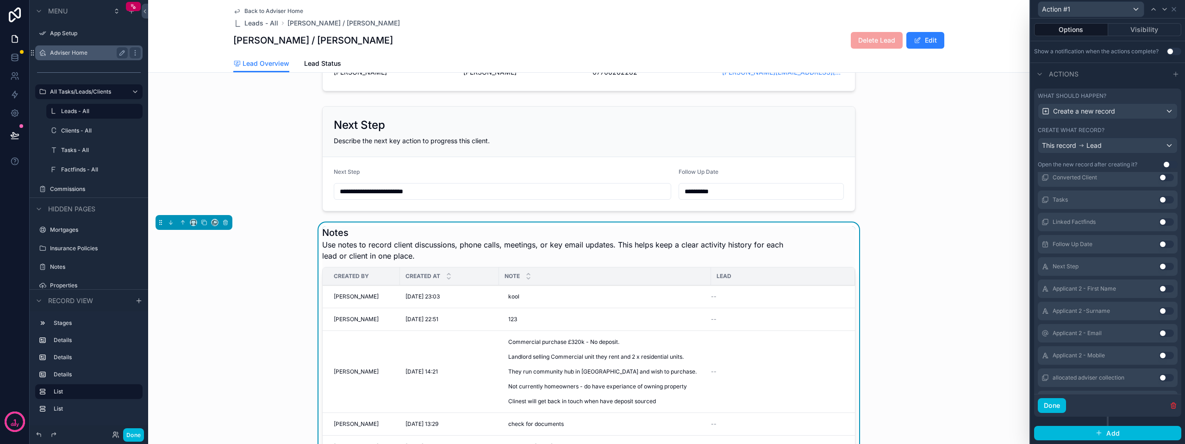
scroll to position [490, 0]
click at [591, 349] on button "Use setting" at bounding box center [1166, 350] width 15 height 7
click at [591, 202] on button "Use setting" at bounding box center [1166, 202] width 15 height 7
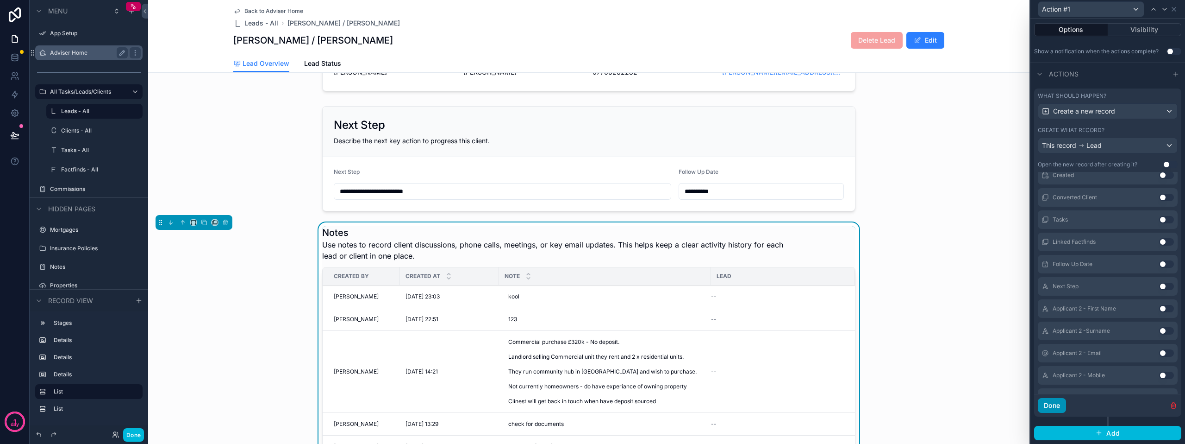
click at [591, 402] on button "Done" at bounding box center [1052, 405] width 28 height 15
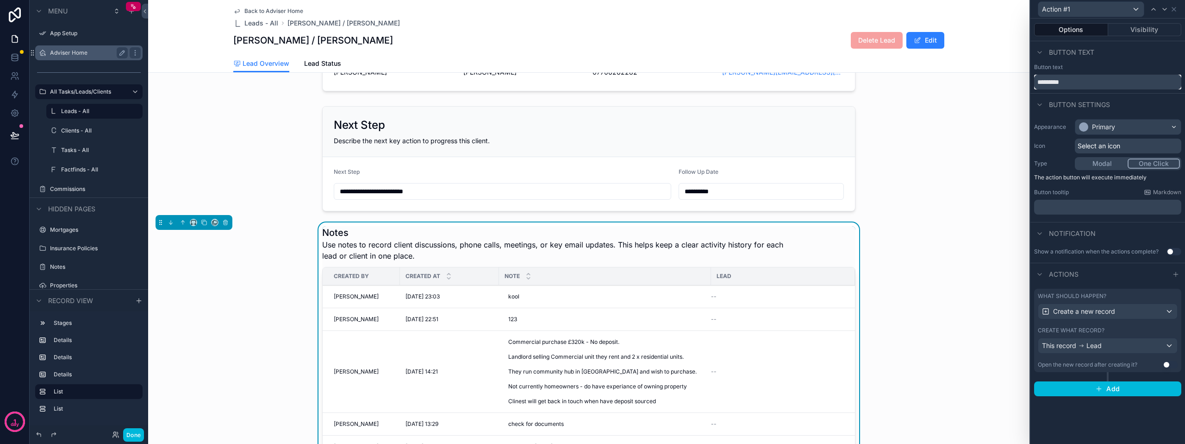
drag, startPoint x: 1092, startPoint y: 84, endPoint x: 1030, endPoint y: 76, distance: 62.1
click at [591, 76] on div "Action #1 Options Visibility Button text Button text ********* Button settings …" at bounding box center [1108, 222] width 156 height 444
type input "********"
click at [591, 100] on div "Button settings" at bounding box center [1108, 104] width 155 height 22
click at [591, 175] on p "The action button will execute immediately" at bounding box center [1107, 177] width 147 height 7
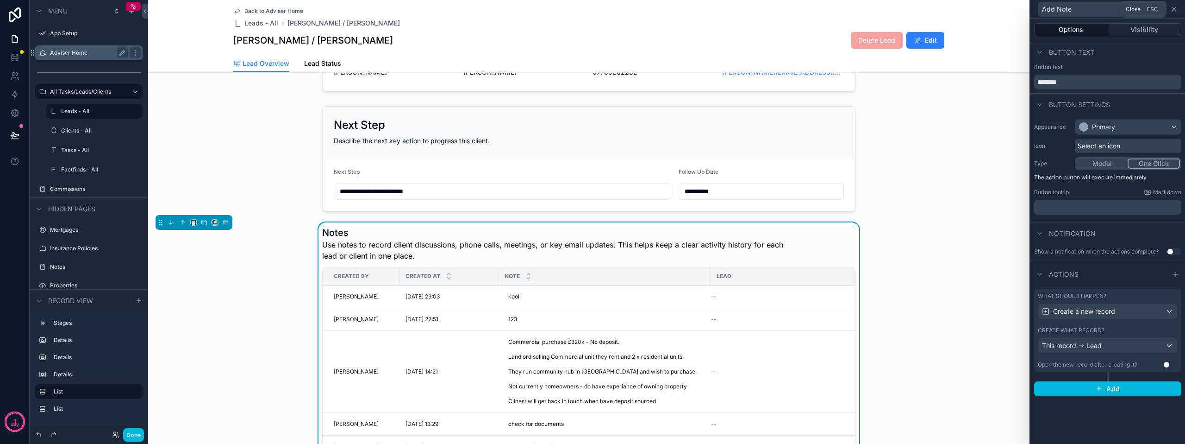
click at [591, 10] on icon at bounding box center [1174, 9] width 7 height 7
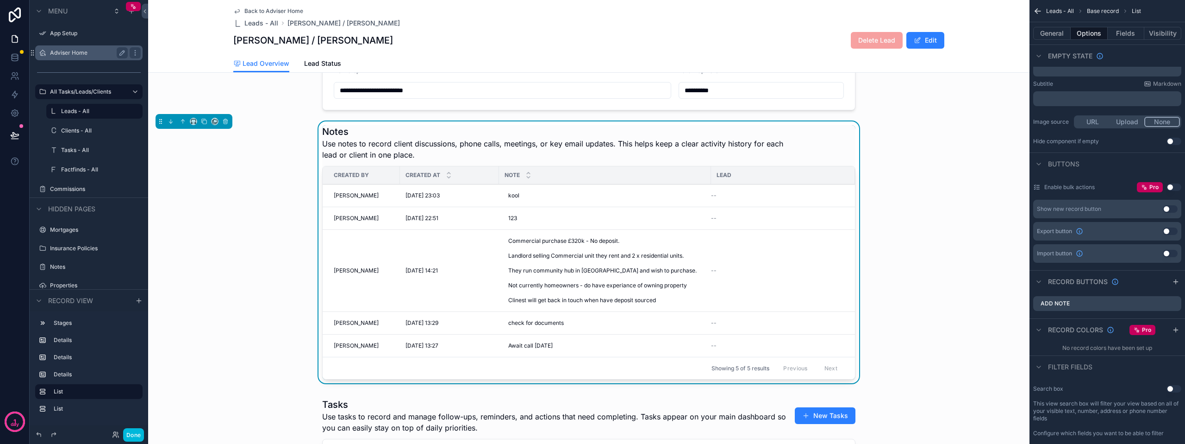
scroll to position [324, 0]
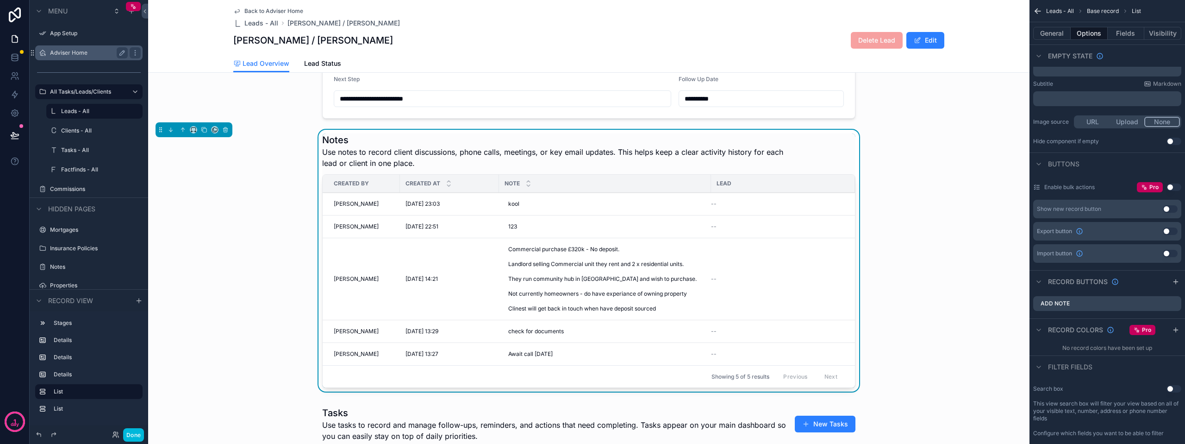
click at [591, 149] on div "Notes Use notes to record client discussions, phone calls, meetings, or key ema…" at bounding box center [588, 150] width 533 height 35
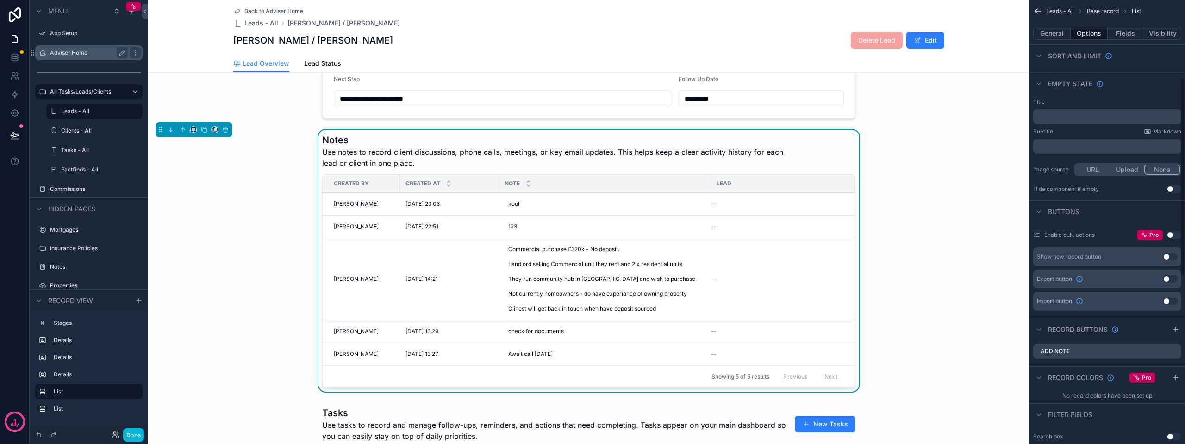
scroll to position [132, 0]
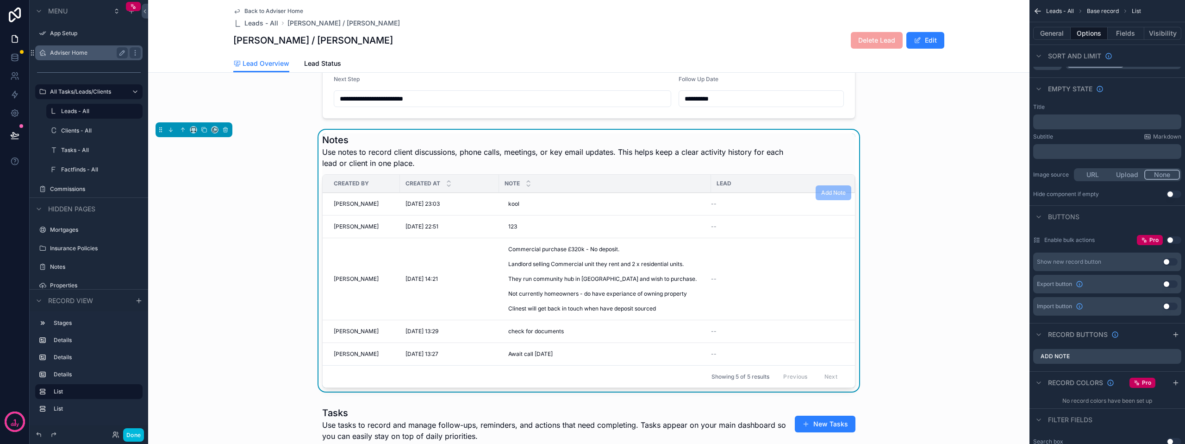
click at [591, 200] on span "Add Note" at bounding box center [834, 192] width 36 height 15
click at [134, 426] on div "Done" at bounding box center [89, 434] width 119 height 19
click at [134, 434] on button "Done" at bounding box center [133, 434] width 21 height 13
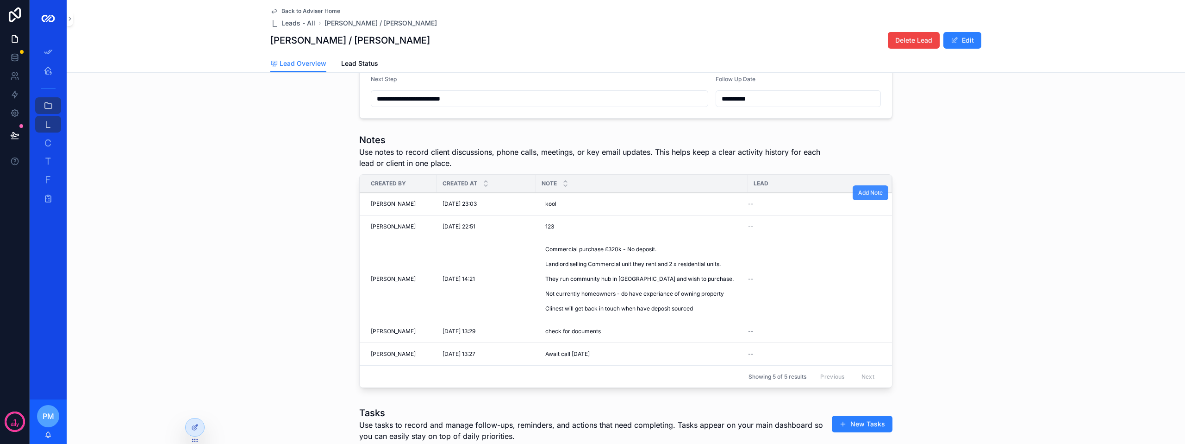
click at [591, 197] on button "Add Note" at bounding box center [871, 192] width 36 height 15
click at [591, 189] on span "Add Note" at bounding box center [865, 192] width 47 height 15
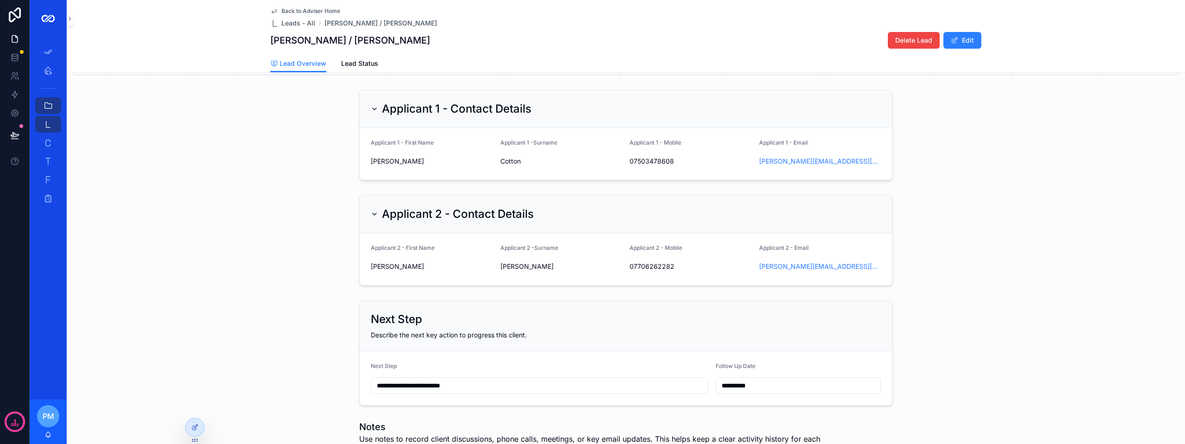
scroll to position [0, 0]
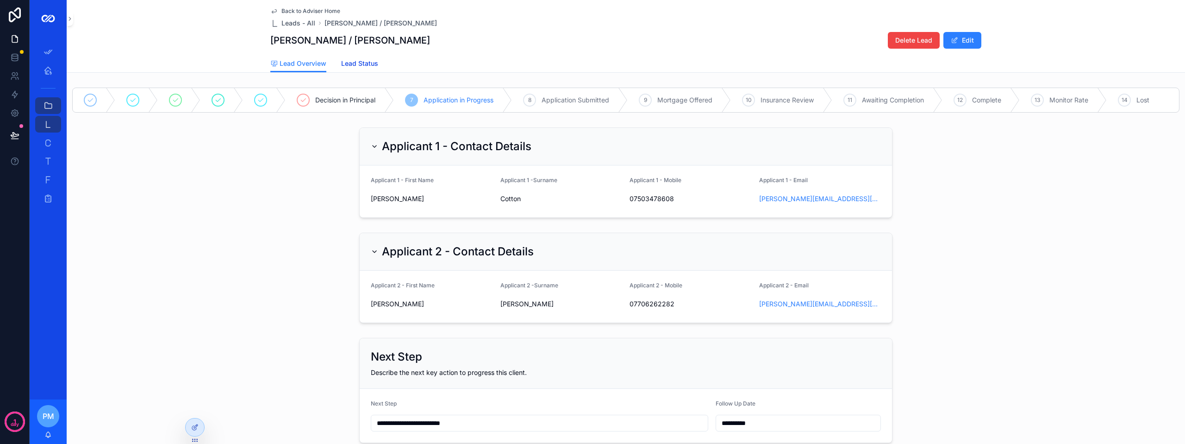
click at [363, 60] on span "Lead Status" at bounding box center [359, 63] width 37 height 9
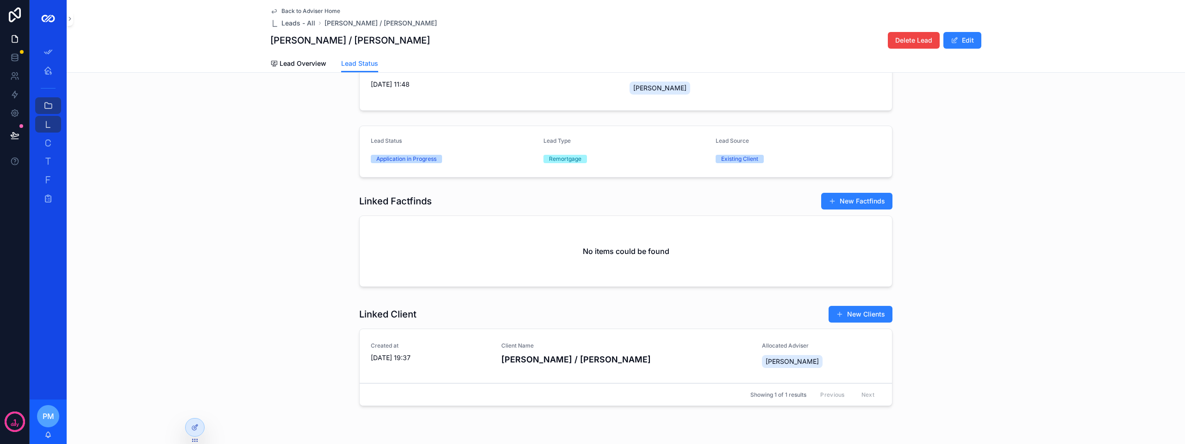
scroll to position [66, 0]
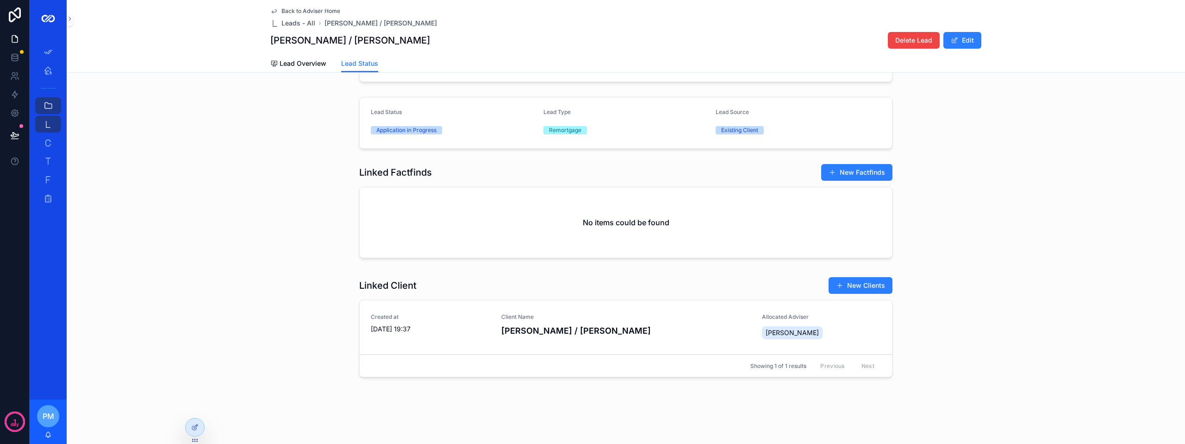
click at [591, 333] on h4 "[PERSON_NAME] / [PERSON_NAME]" at bounding box center [626, 330] width 250 height 13
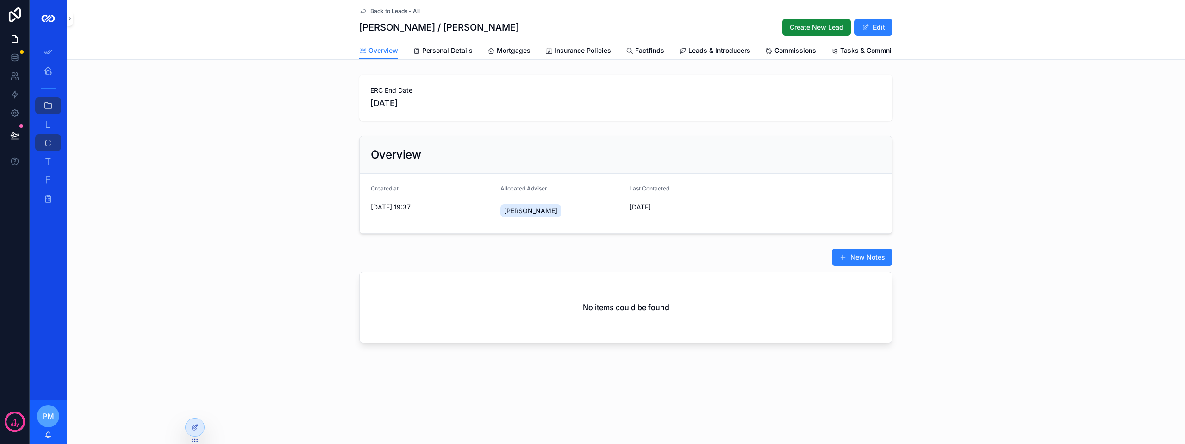
click at [591, 298] on div "No items could be found" at bounding box center [626, 307] width 533 height 70
drag, startPoint x: 572, startPoint y: 300, endPoint x: 564, endPoint y: 306, distance: 9.9
click at [570, 303] on div "No items could be found" at bounding box center [626, 307] width 533 height 70
click at [455, 52] on span "Personal Details" at bounding box center [447, 50] width 50 height 9
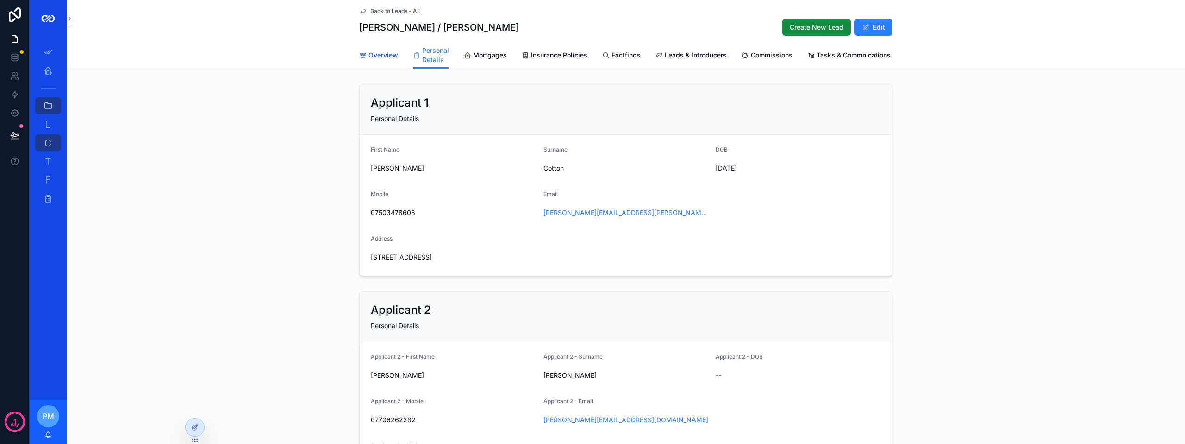
click at [376, 53] on span "Overview" at bounding box center [384, 54] width 30 height 9
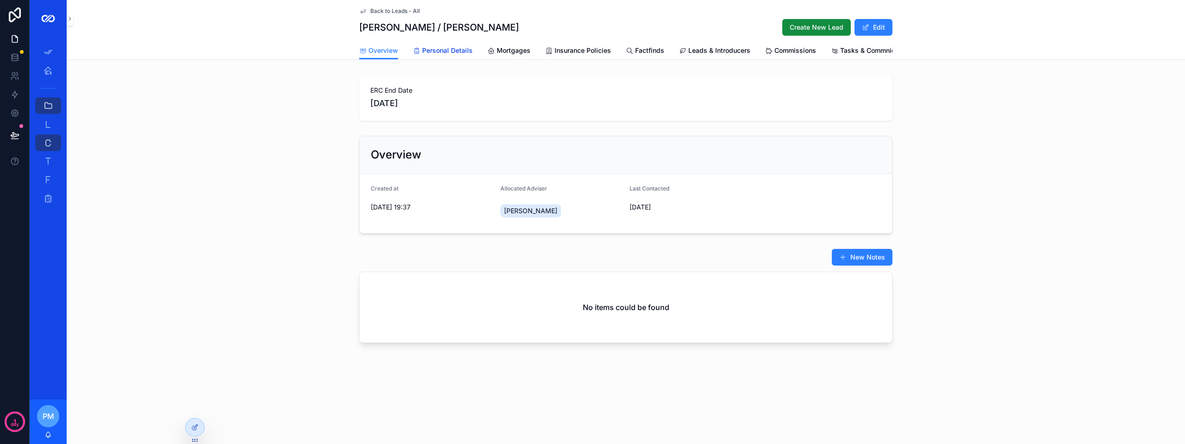
click at [449, 47] on span "Personal Details" at bounding box center [447, 50] width 50 height 9
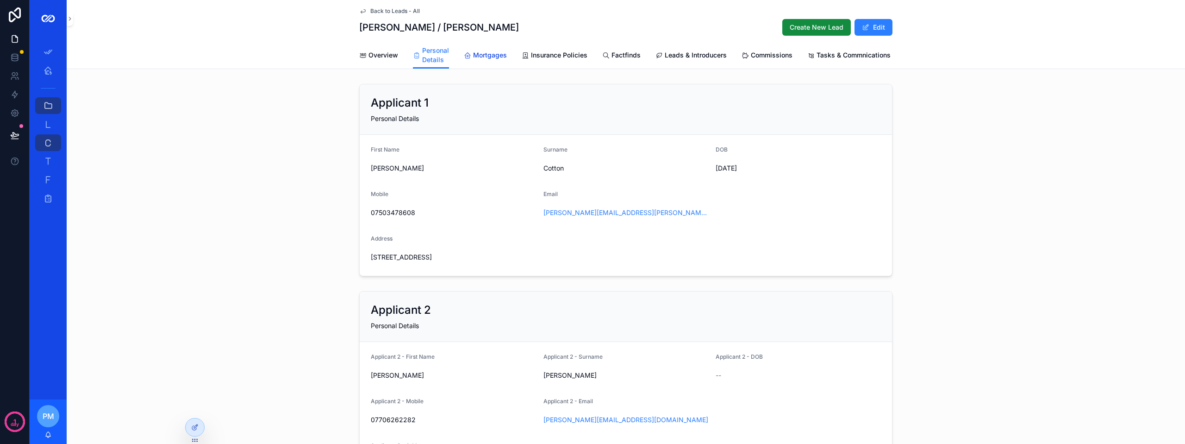
click at [484, 54] on span "Mortgages" at bounding box center [490, 54] width 34 height 9
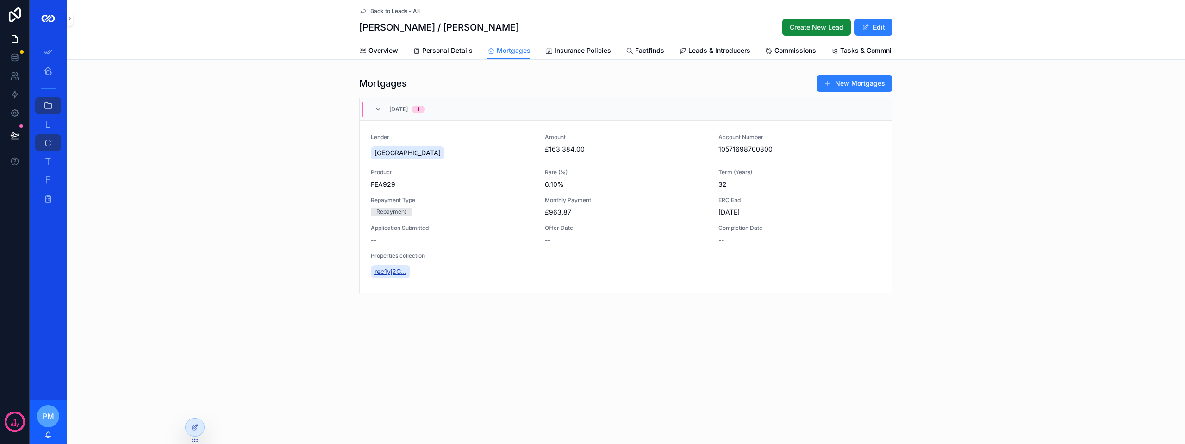
click at [399, 276] on span "rec1yj2G..." at bounding box center [391, 271] width 32 height 9
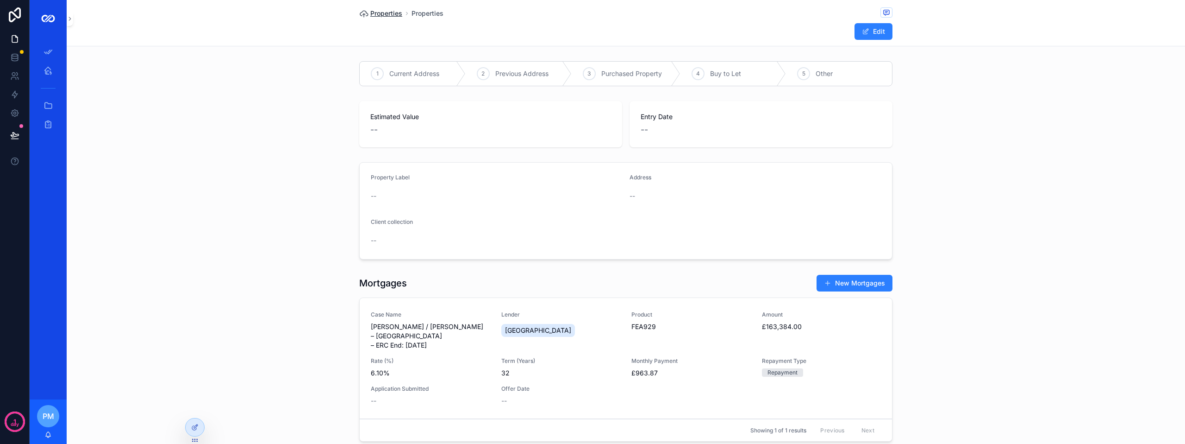
click at [384, 14] on span "Properties" at bounding box center [386, 13] width 32 height 9
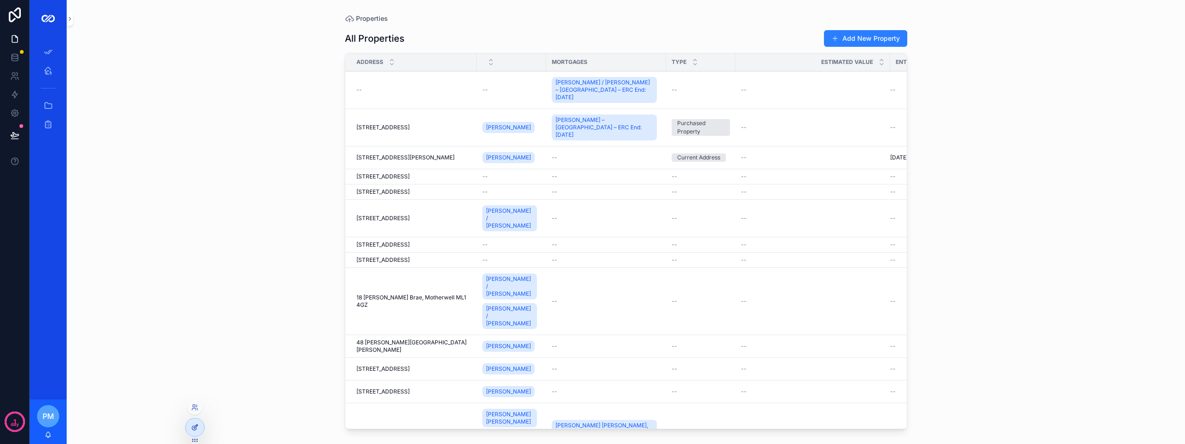
click at [191, 424] on icon at bounding box center [194, 426] width 7 height 7
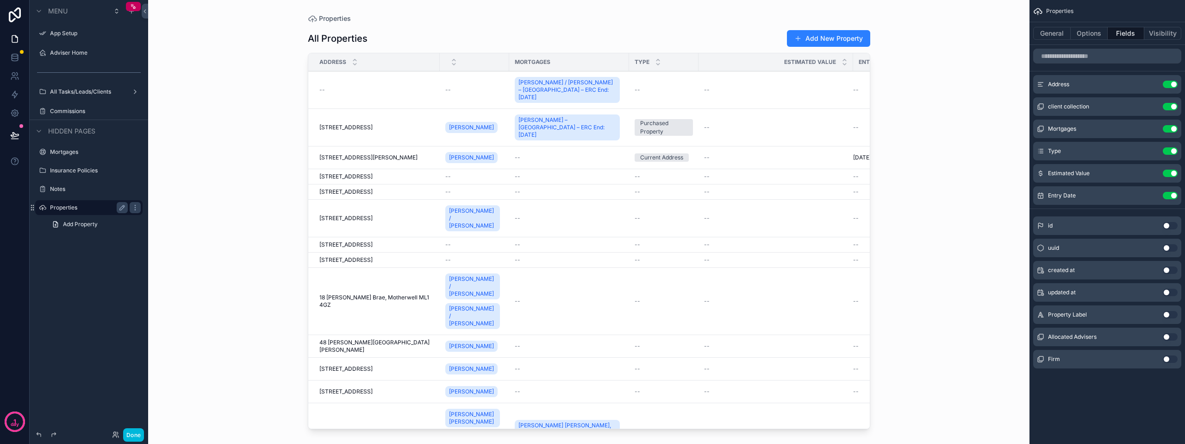
click at [74, 204] on label "Properties" at bounding box center [87, 207] width 74 height 7
drag, startPoint x: 611, startPoint y: 424, endPoint x: 762, endPoint y: 422, distance: 150.5
click at [591, 422] on div "scrollable content" at bounding box center [589, 216] width 592 height 432
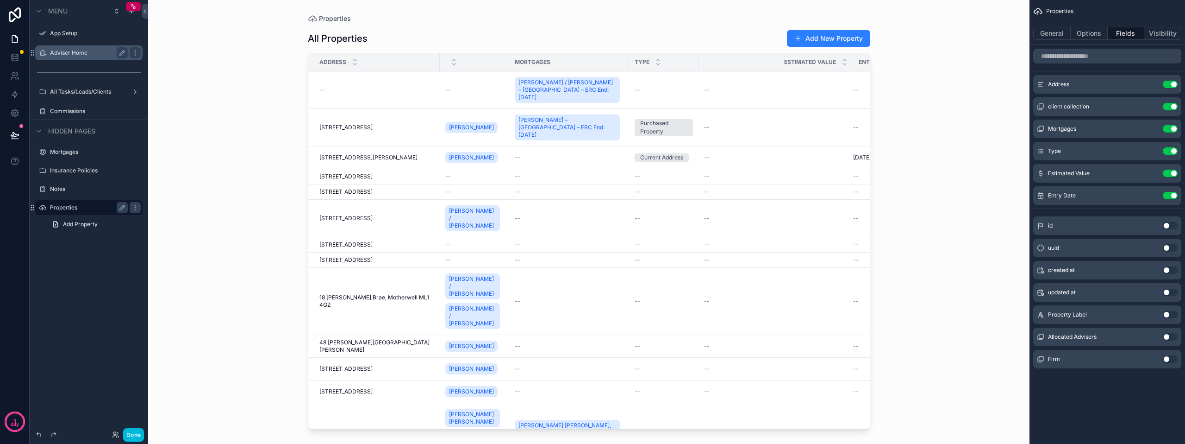
click at [67, 49] on div "Adviser Home" at bounding box center [89, 52] width 78 height 11
click at [141, 433] on button "Done" at bounding box center [133, 434] width 21 height 13
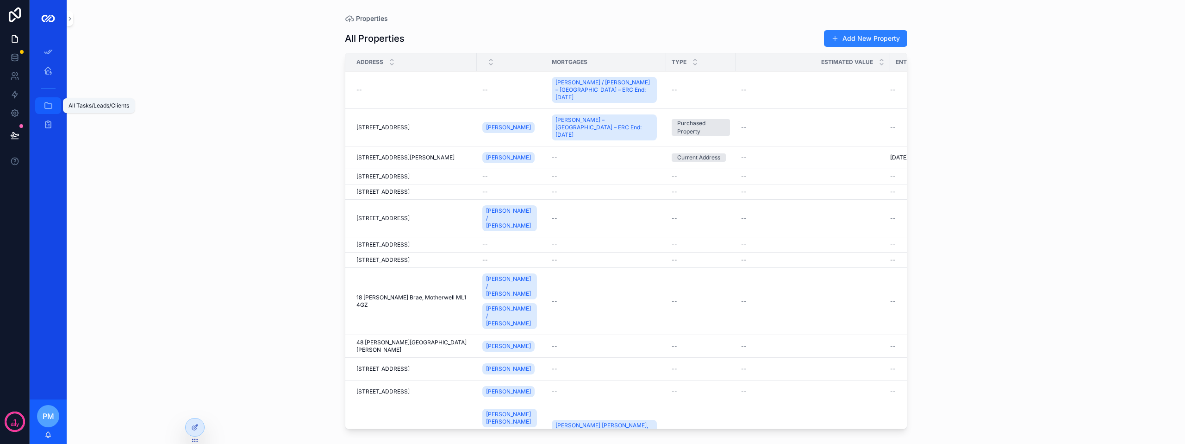
click at [47, 103] on icon "scrollable content" at bounding box center [48, 105] width 9 height 9
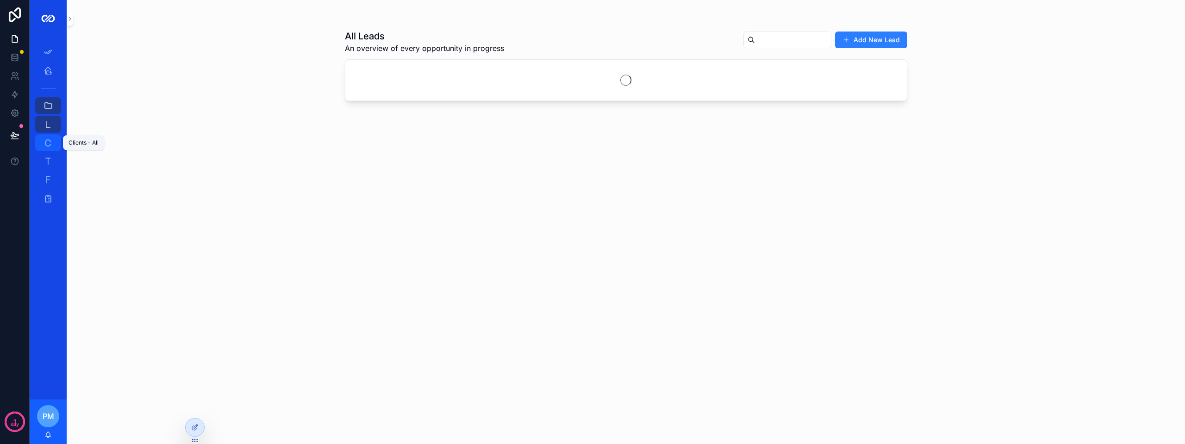
click at [50, 144] on icon "scrollable content" at bounding box center [48, 142] width 9 height 9
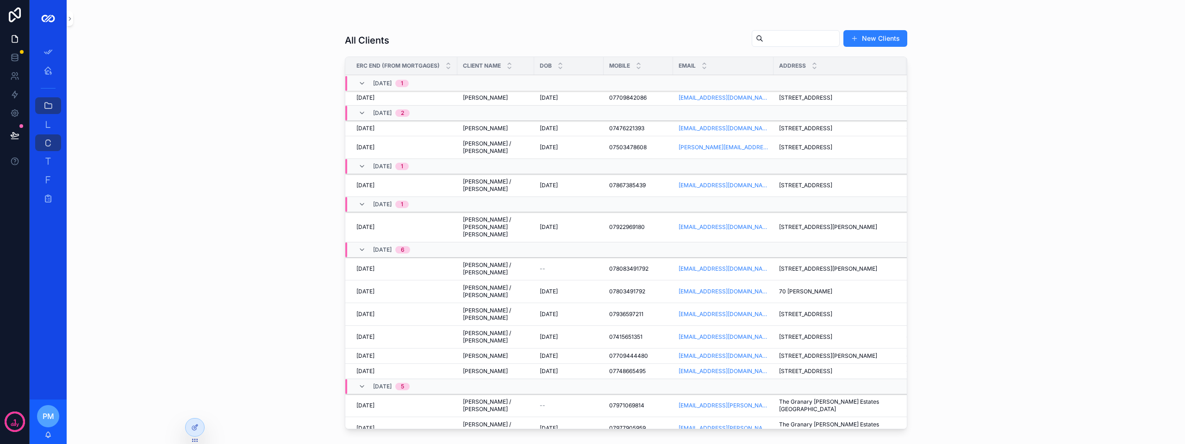
click at [591, 41] on input "scrollable content" at bounding box center [802, 38] width 76 height 13
click at [464, 146] on span "[PERSON_NAME] / [PERSON_NAME]" at bounding box center [496, 147] width 66 height 15
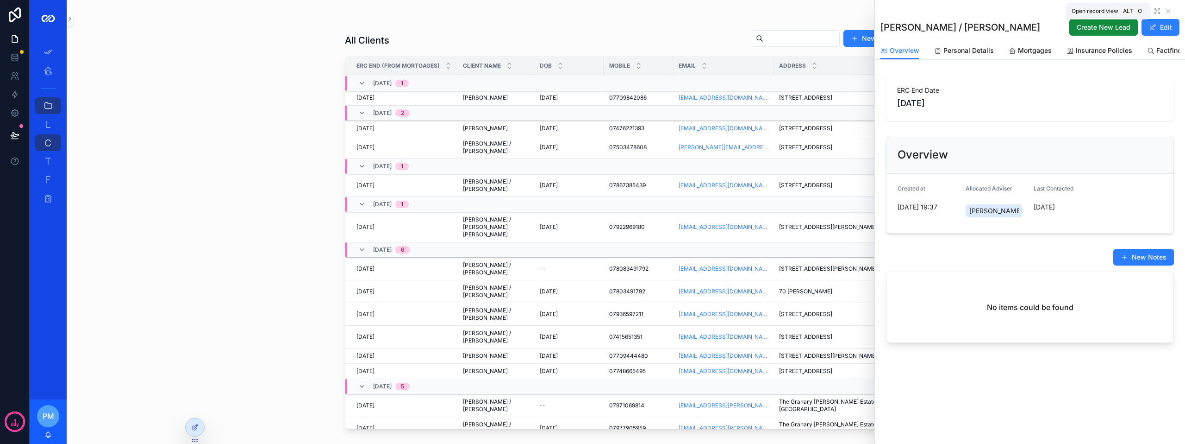
click at [591, 11] on icon "scrollable content" at bounding box center [1157, 10] width 7 height 7
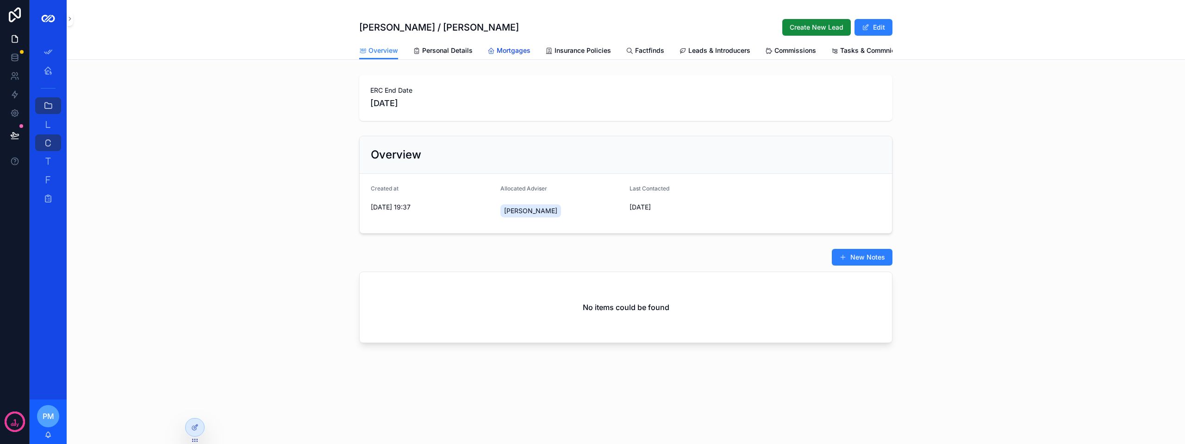
click at [514, 50] on span "Mortgages" at bounding box center [514, 50] width 34 height 9
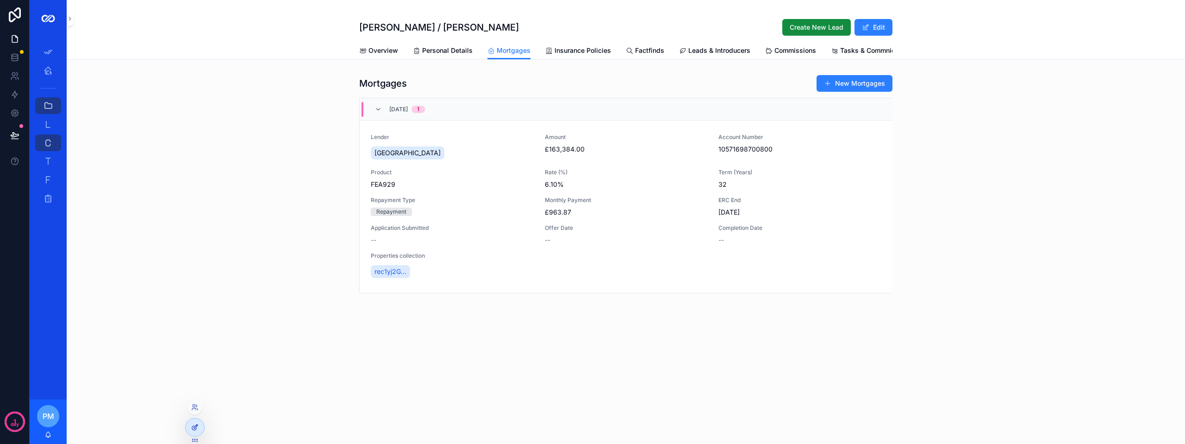
click at [194, 427] on icon at bounding box center [196, 426] width 4 height 4
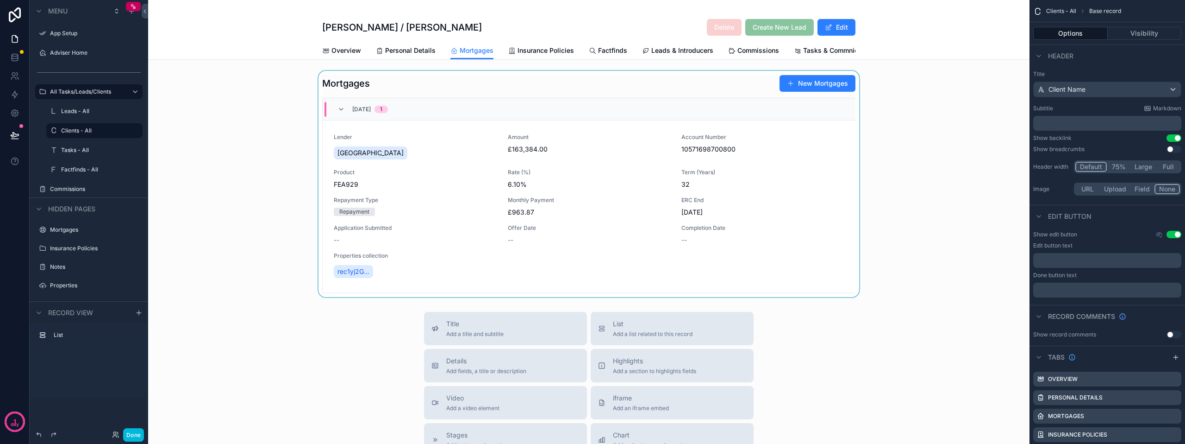
click at [502, 273] on div "scrollable content" at bounding box center [589, 184] width 882 height 226
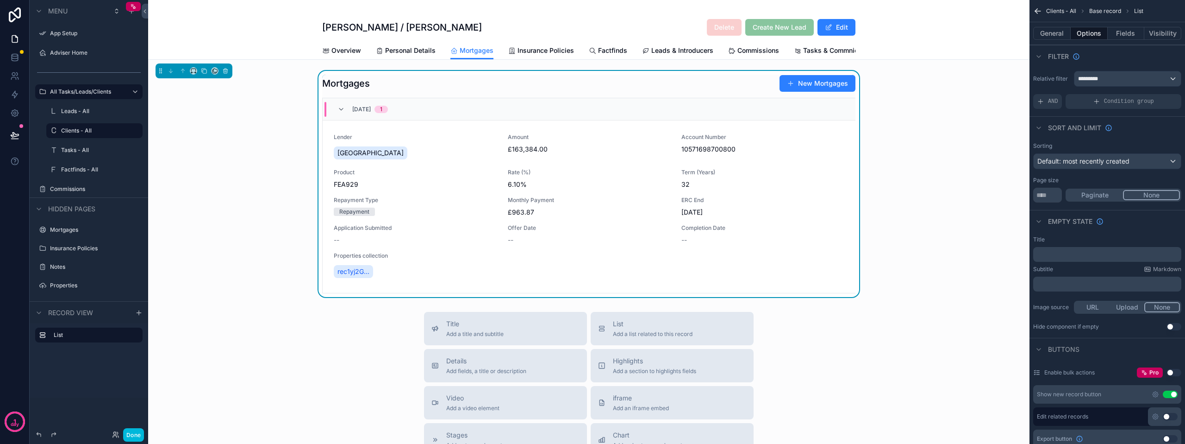
click at [591, 259] on span "Properties collection" at bounding box center [589, 255] width 511 height 7
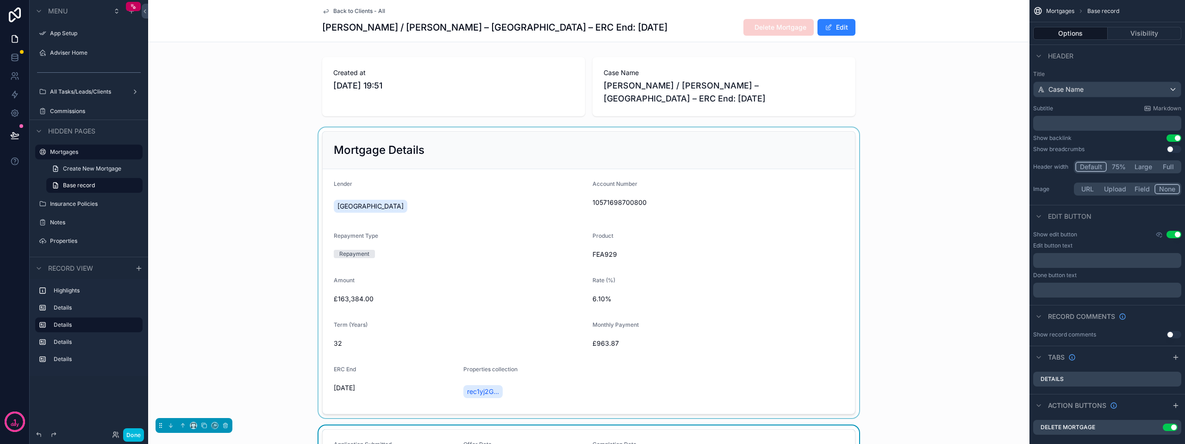
click at [591, 253] on div "scrollable content" at bounding box center [589, 272] width 882 height 290
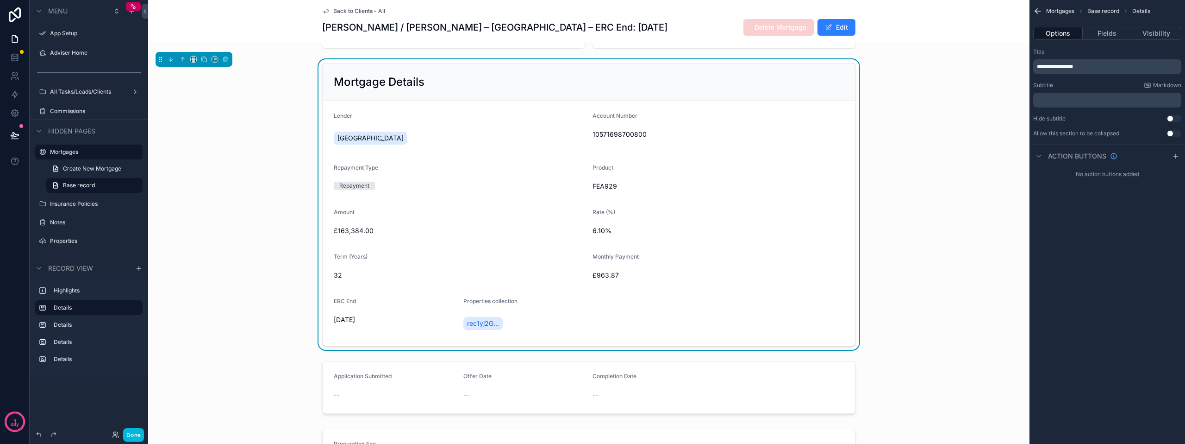
scroll to position [93, 0]
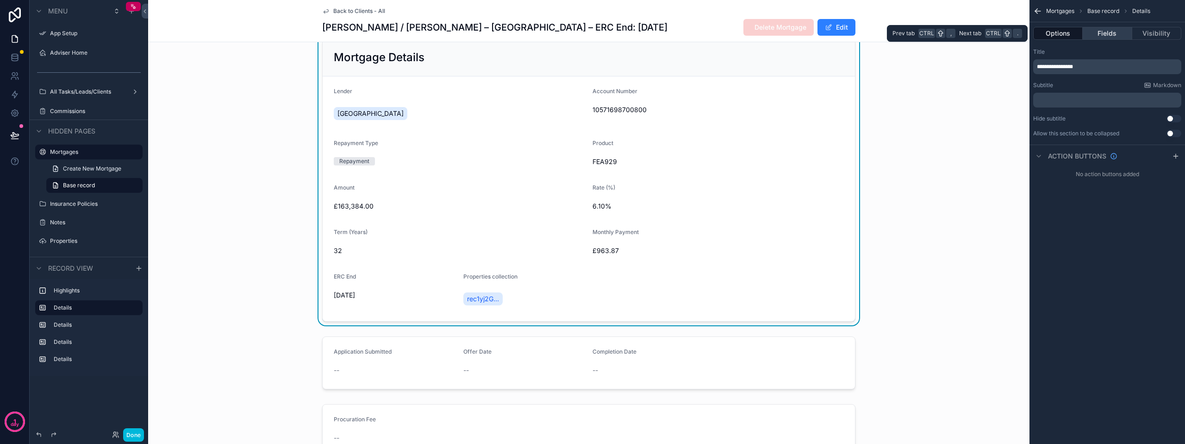
click at [591, 32] on button "Fields" at bounding box center [1107, 33] width 49 height 13
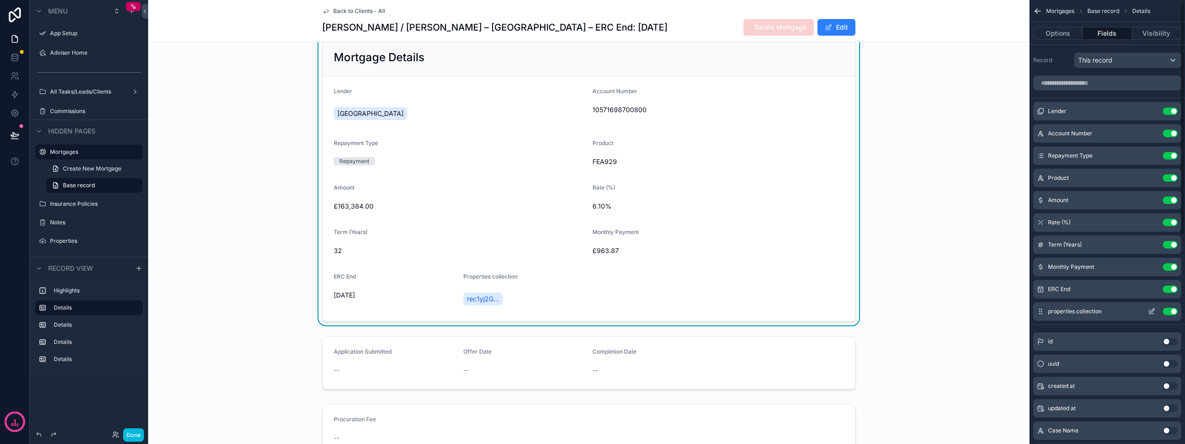
scroll to position [46, 0]
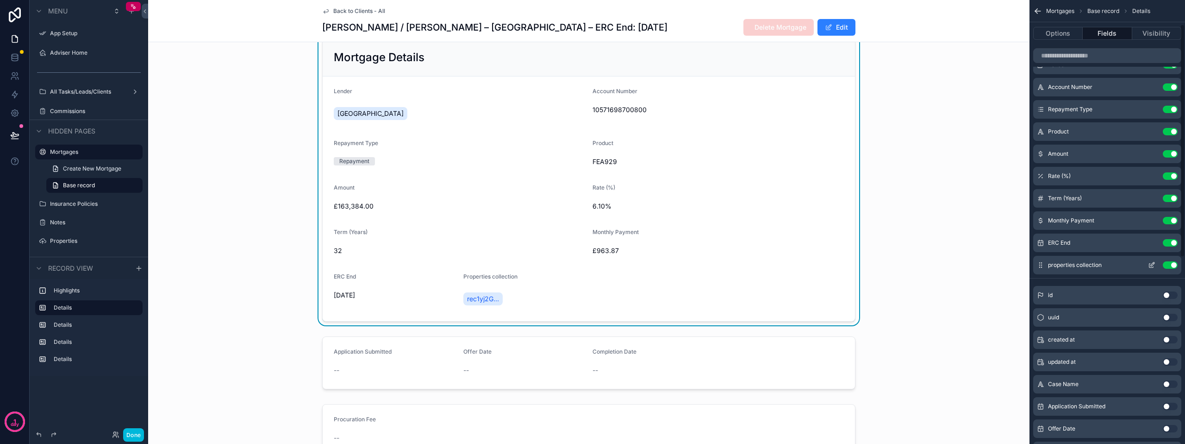
click at [591, 265] on icon "scrollable content" at bounding box center [1151, 264] width 7 height 7
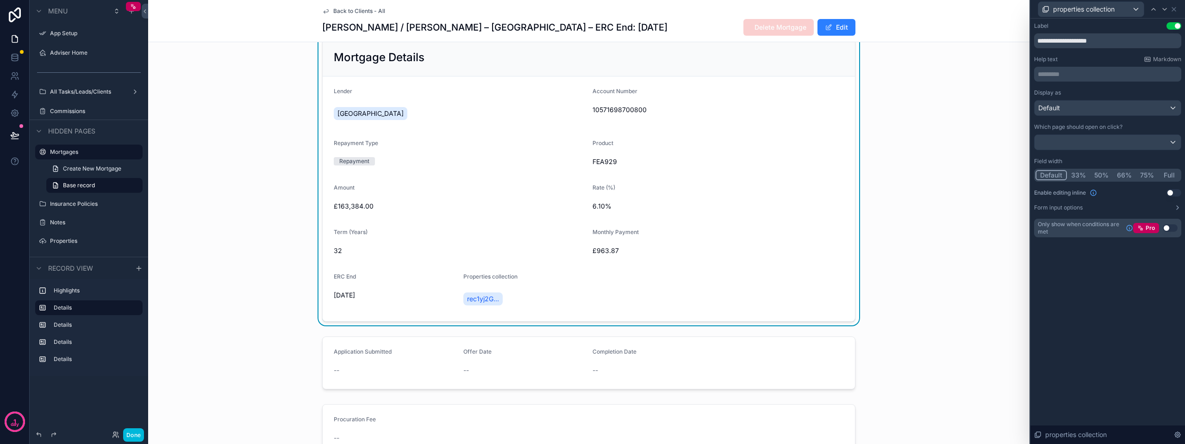
click at [591, 175] on button "Full" at bounding box center [1170, 175] width 22 height 10
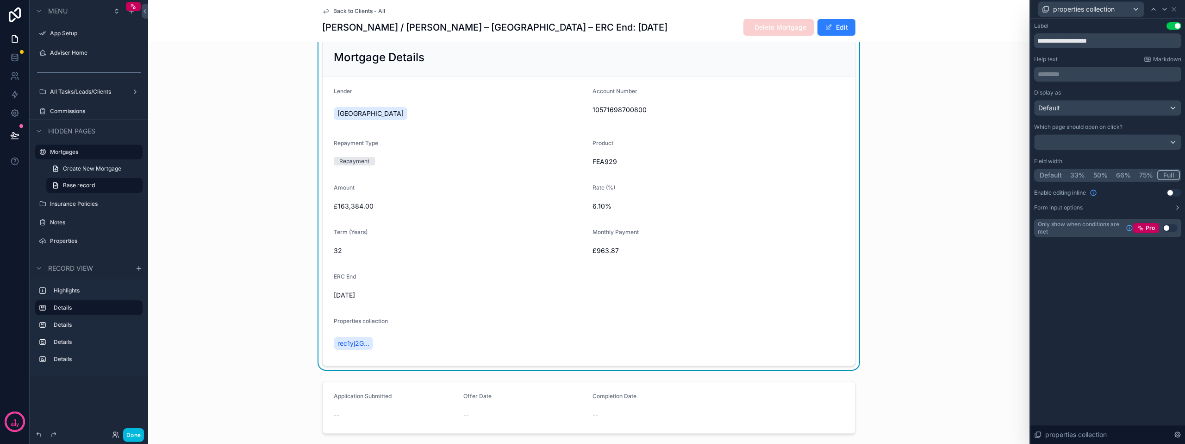
click at [591, 191] on button "Use setting" at bounding box center [1174, 192] width 15 height 7
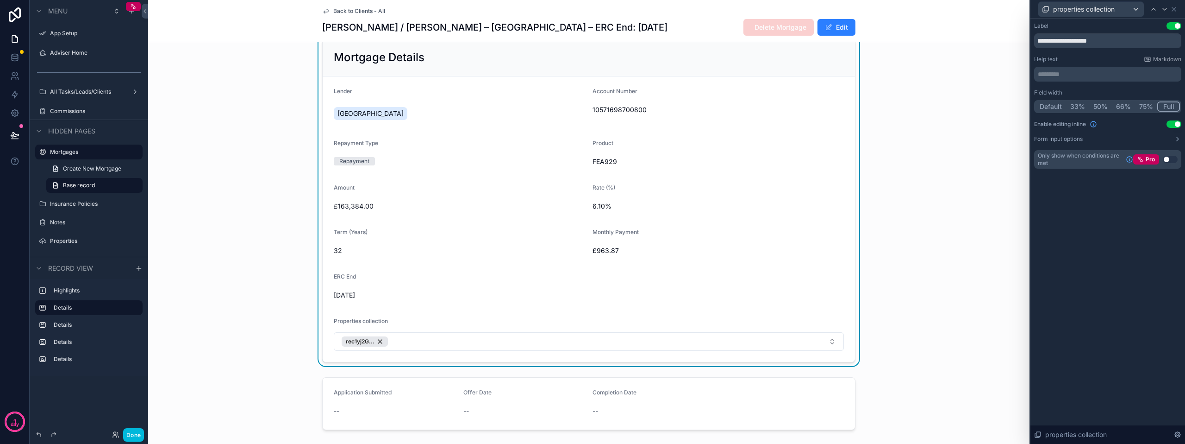
click at [591, 120] on div "Field width Default 33% 50% 66% 75% Full Enable editing inline Use setting Form…" at bounding box center [1107, 116] width 147 height 54
click at [591, 126] on button "Use setting" at bounding box center [1174, 123] width 15 height 7
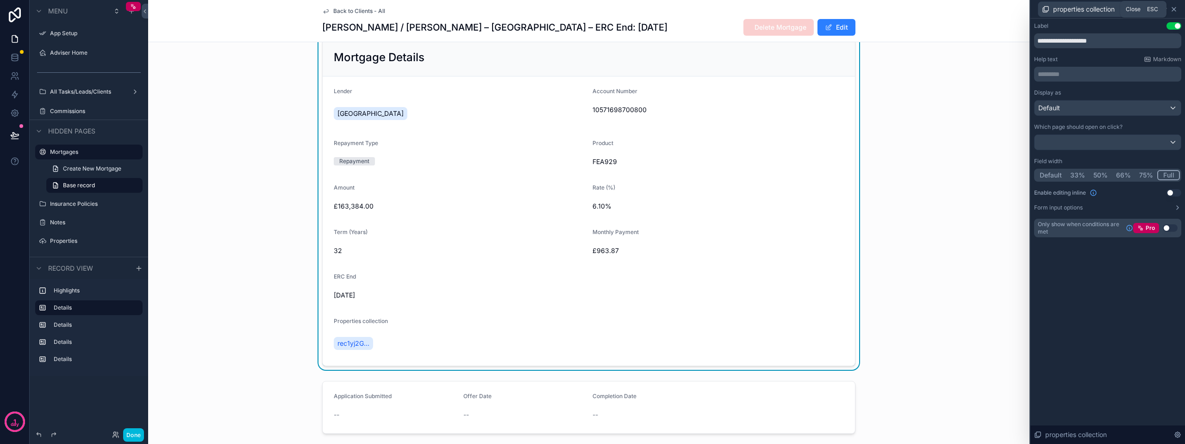
click at [591, 10] on icon at bounding box center [1174, 9] width 4 height 4
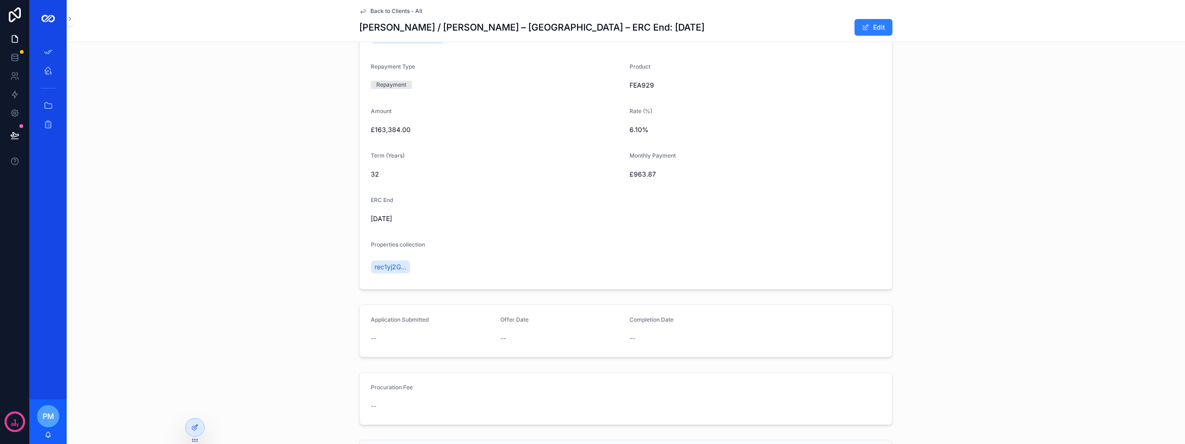
scroll to position [185, 0]
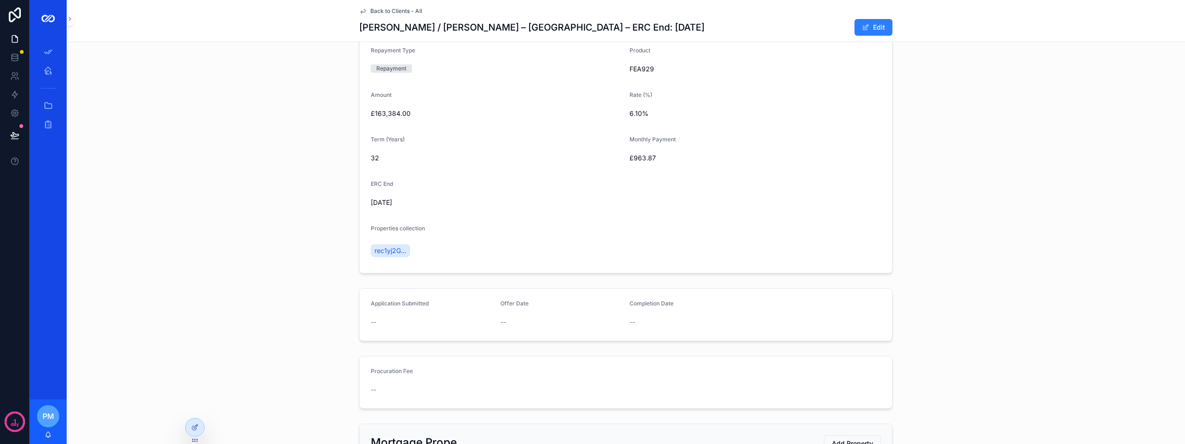
click at [433, 244] on div "rec1yj2G..." at bounding box center [626, 250] width 510 height 17
click at [190, 430] on div at bounding box center [195, 427] width 19 height 18
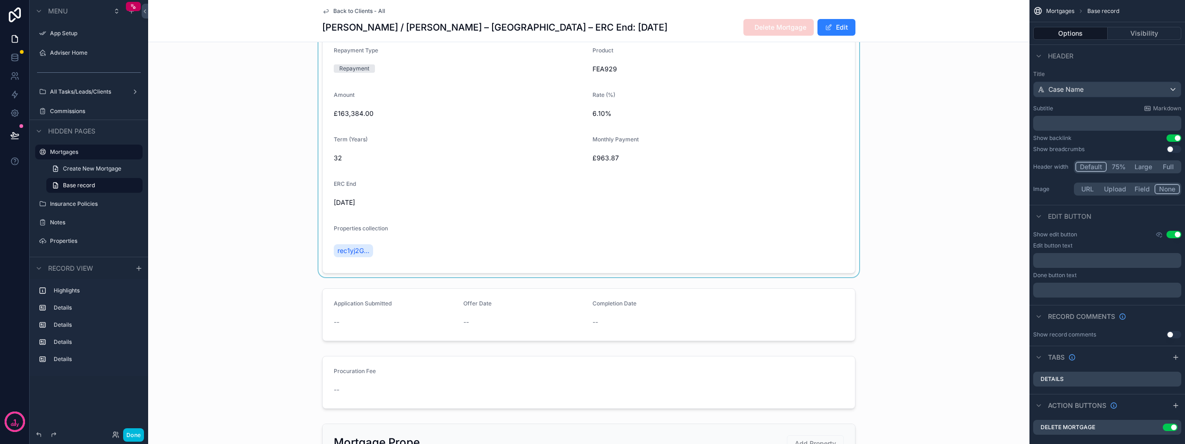
click at [419, 258] on div "scrollable content" at bounding box center [589, 109] width 882 height 335
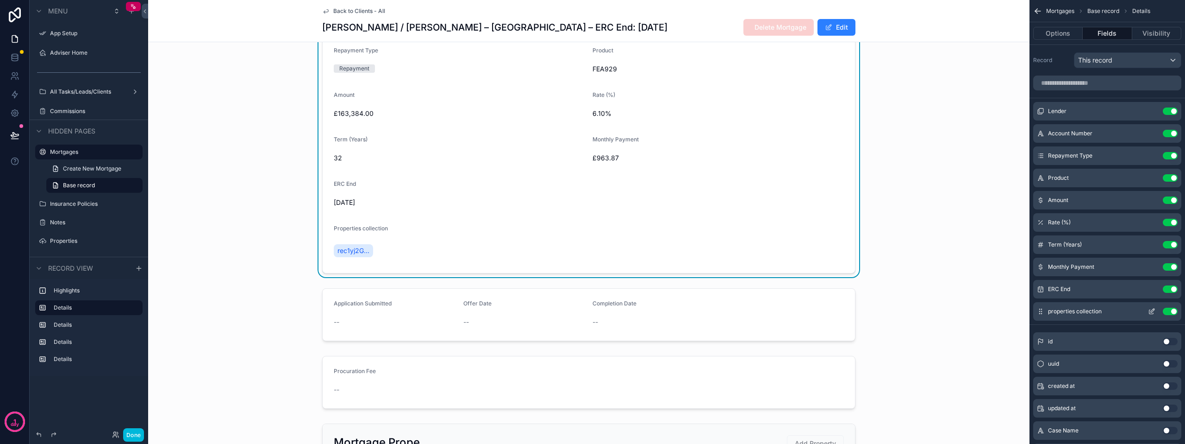
click at [1170, 313] on button "Use setting" at bounding box center [1170, 310] width 15 height 7
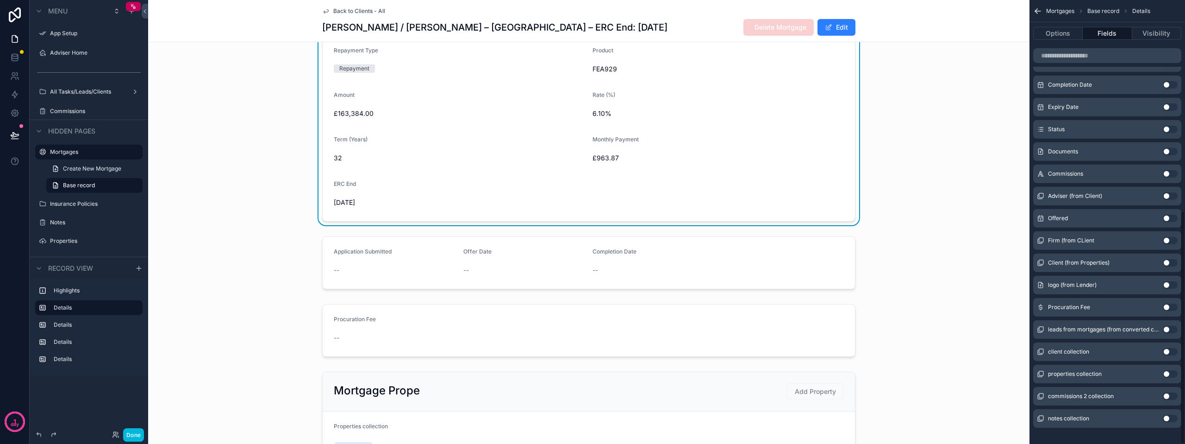
scroll to position [400, 0]
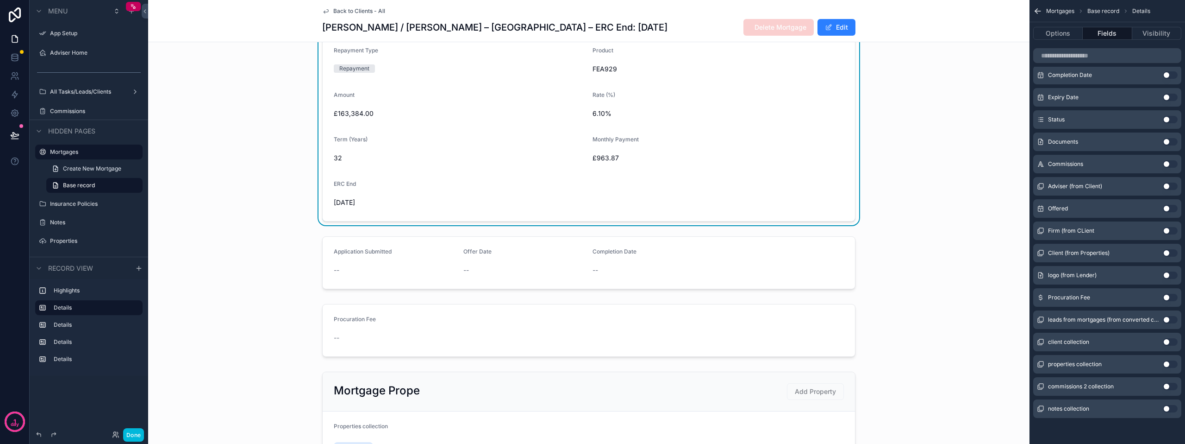
click at [1170, 366] on button "Use setting" at bounding box center [1170, 363] width 15 height 7
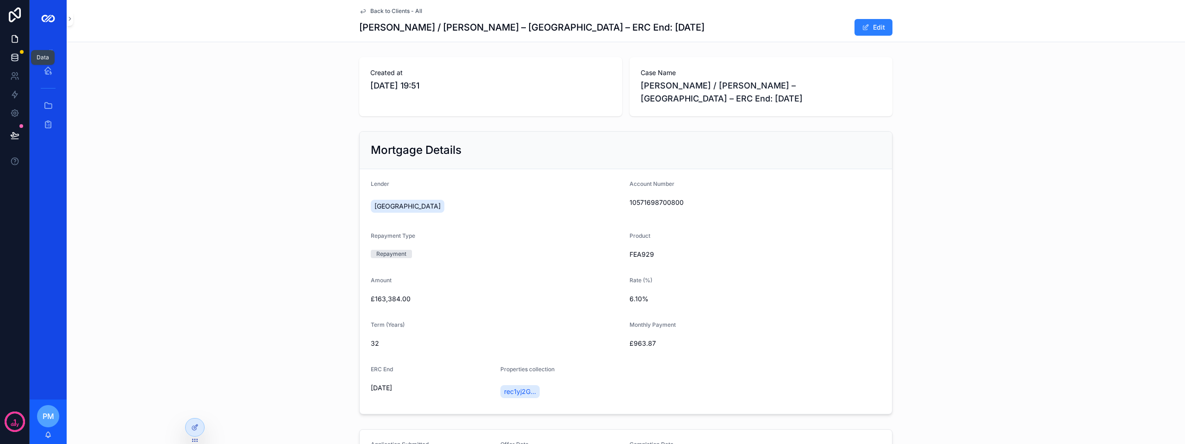
click at [19, 60] on icon at bounding box center [14, 57] width 9 height 9
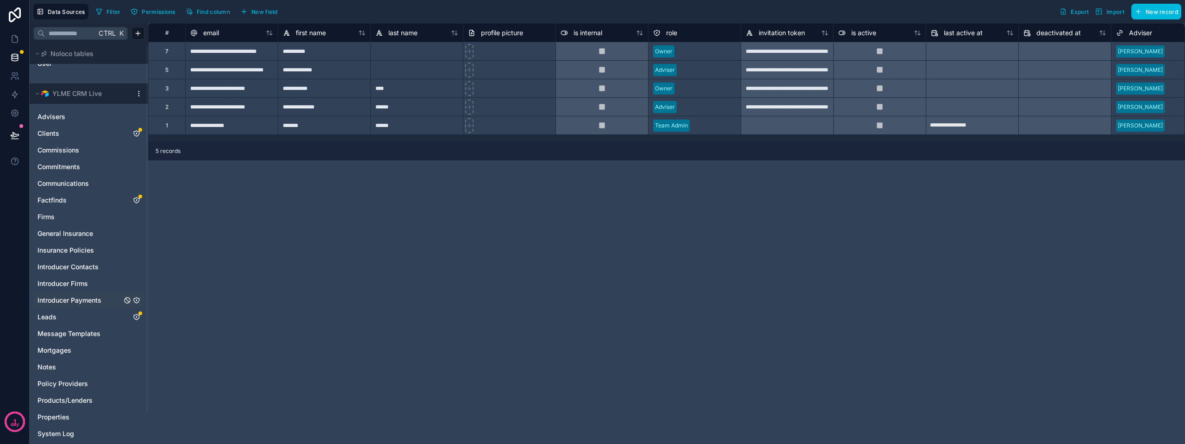
scroll to position [37, 0]
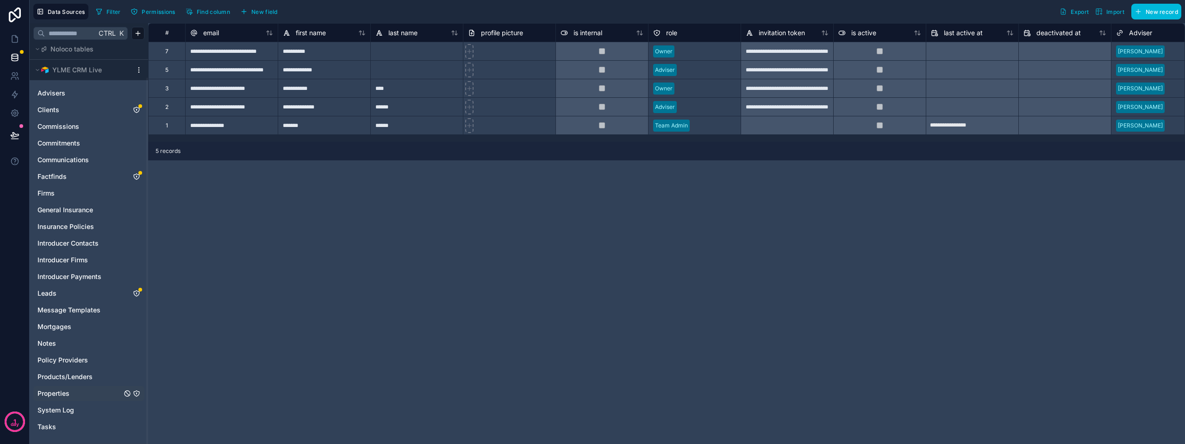
click at [70, 392] on link "Properties" at bounding box center [80, 392] width 84 height 9
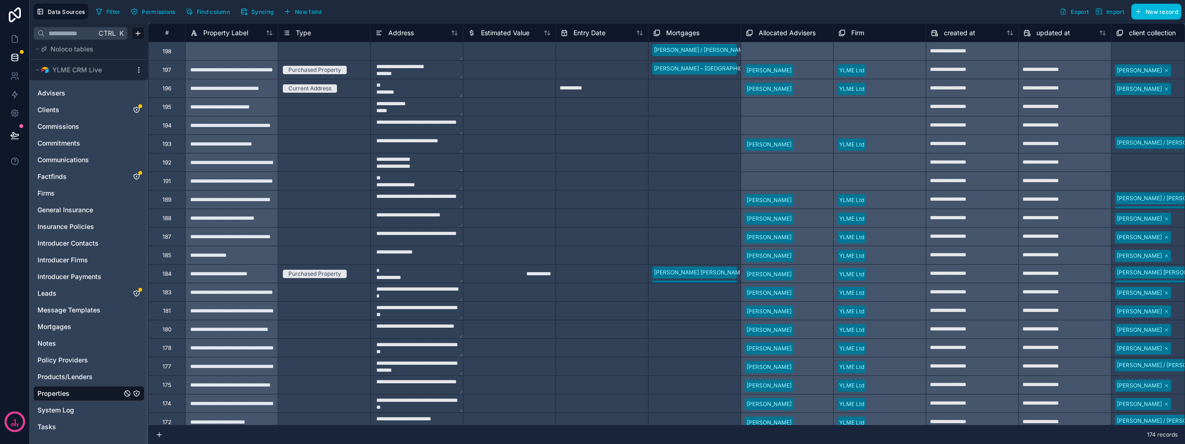
scroll to position [0, 119]
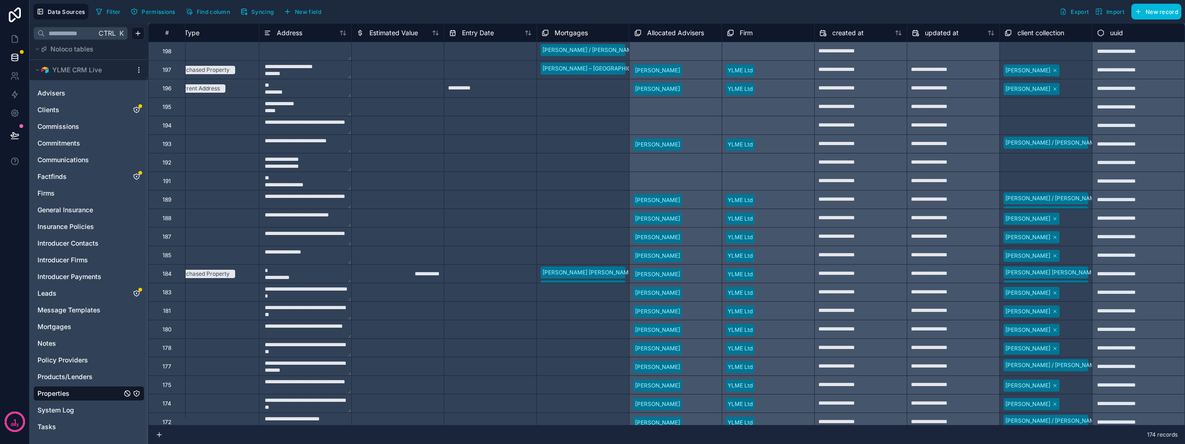
click at [1119, 35] on div "uuid" at bounding box center [1138, 32] width 83 height 11
click at [1115, 31] on span "uuid" at bounding box center [1116, 32] width 13 height 9
click at [1115, 31] on div "**********" at bounding box center [608, 222] width 1156 height 444
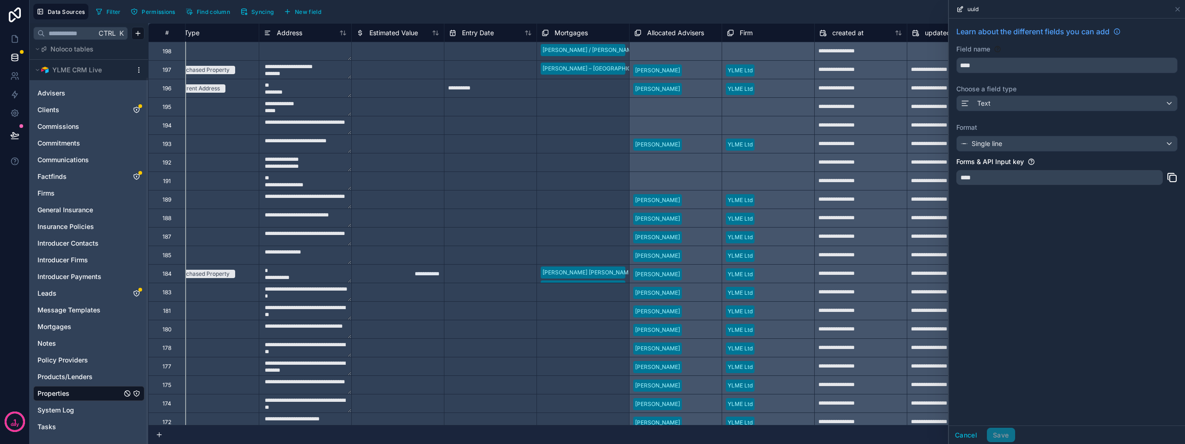
click at [598, 159] on div at bounding box center [610, 162] width 28 height 9
click at [1180, 7] on icon at bounding box center [1177, 9] width 7 height 7
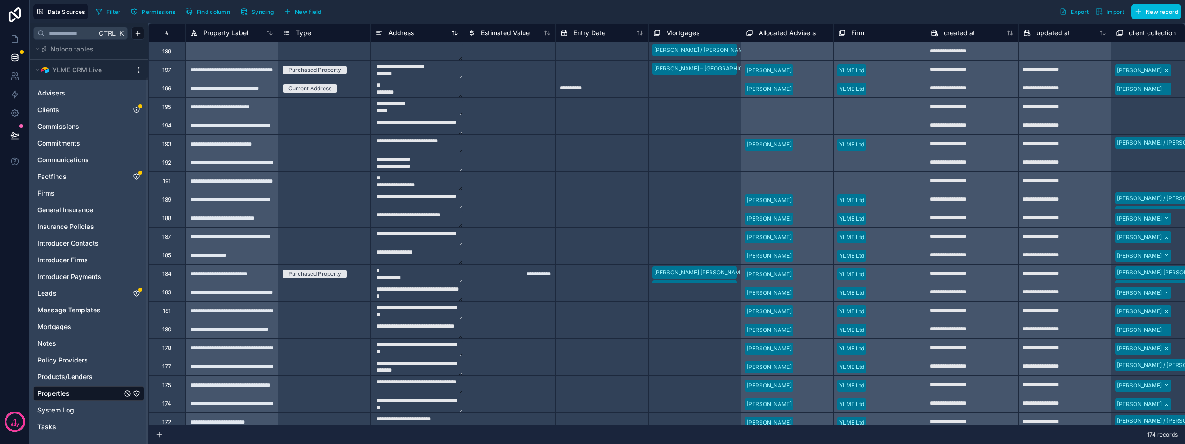
click at [419, 35] on div "Address" at bounding box center [417, 32] width 83 height 11
click at [419, 32] on div "Address" at bounding box center [417, 32] width 83 height 11
click at [270, 14] on span "Syncing" at bounding box center [262, 11] width 22 height 7
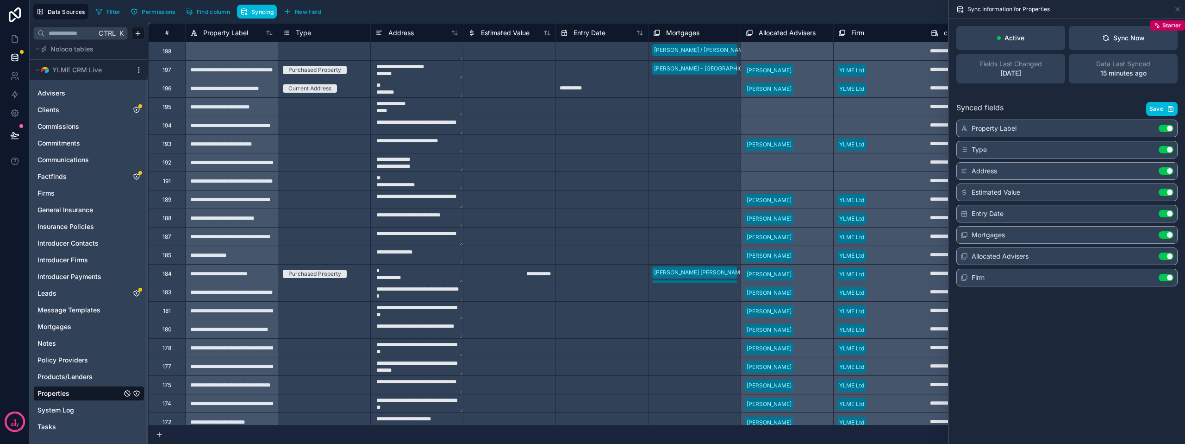
click at [1161, 100] on div "Synced fields Save Property Label Use setting Type Use setting Address Use sett…" at bounding box center [1067, 192] width 236 height 203
click at [21, 55] on link at bounding box center [14, 57] width 29 height 19
click at [7, 54] on link at bounding box center [14, 57] width 29 height 19
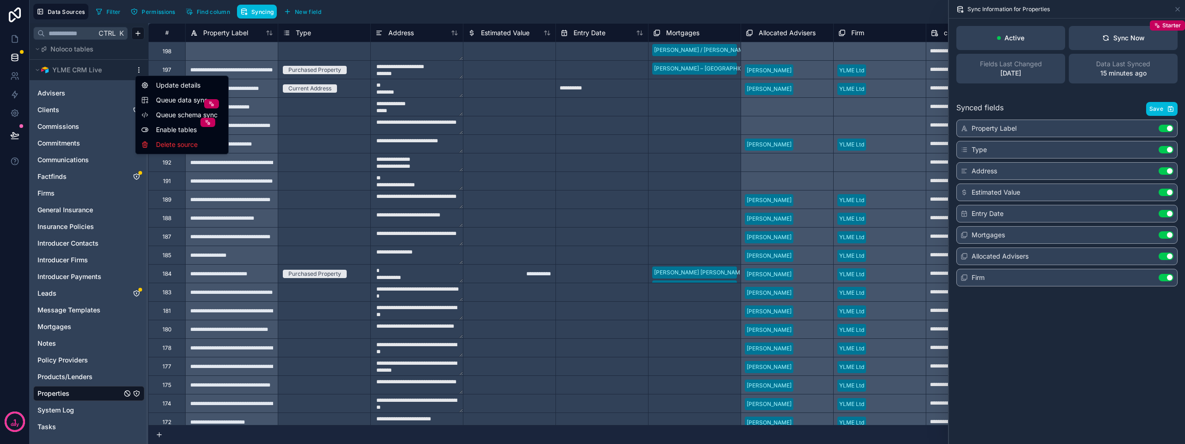
click at [139, 69] on html "**********" at bounding box center [592, 222] width 1185 height 444
click at [193, 100] on span "Queue data sync" at bounding box center [189, 99] width 67 height 9
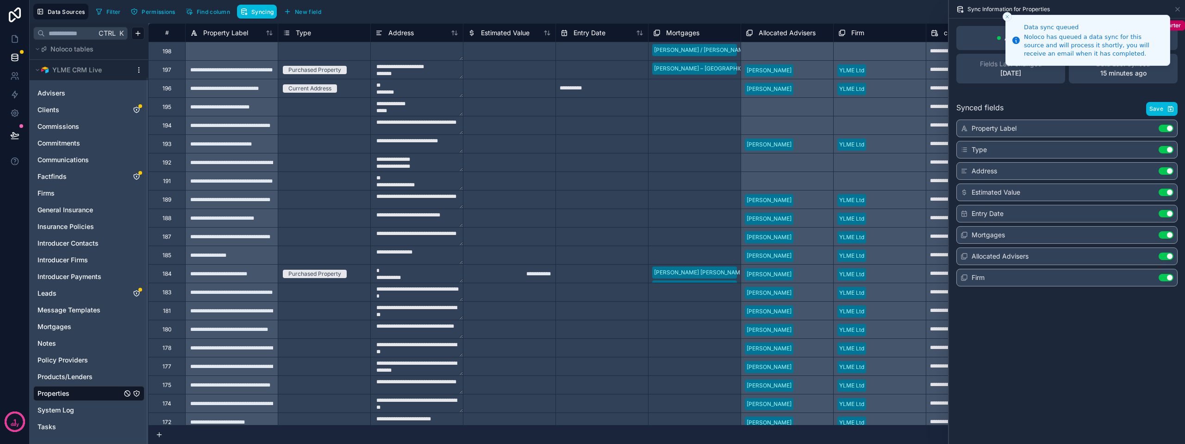
click at [138, 69] on html "**********" at bounding box center [592, 222] width 1185 height 444
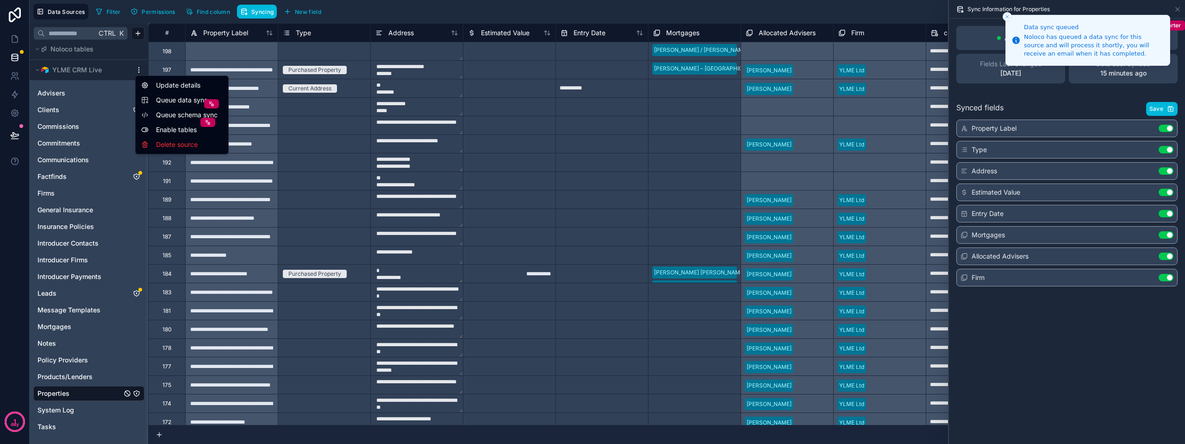
click at [183, 116] on span "Queue schema sync" at bounding box center [189, 114] width 67 height 9
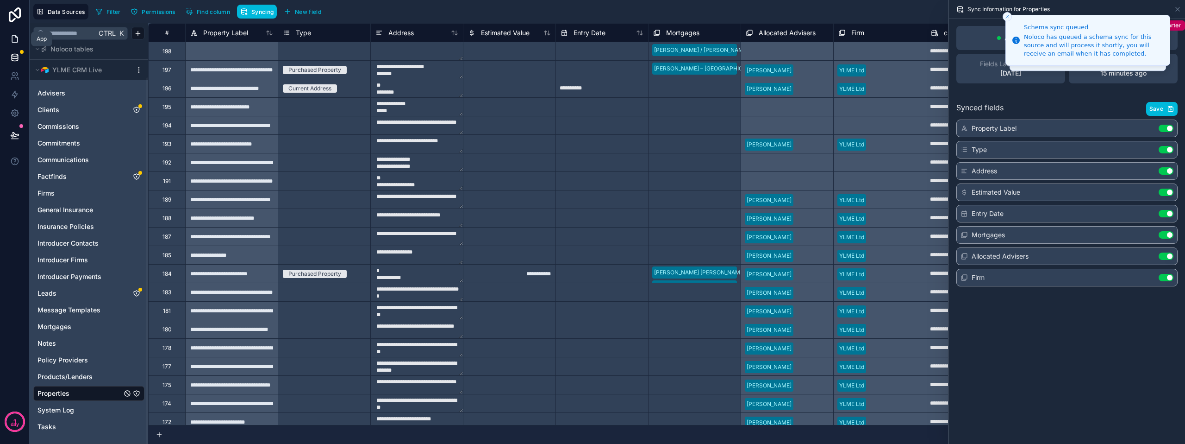
click at [13, 42] on icon at bounding box center [14, 38] width 9 height 9
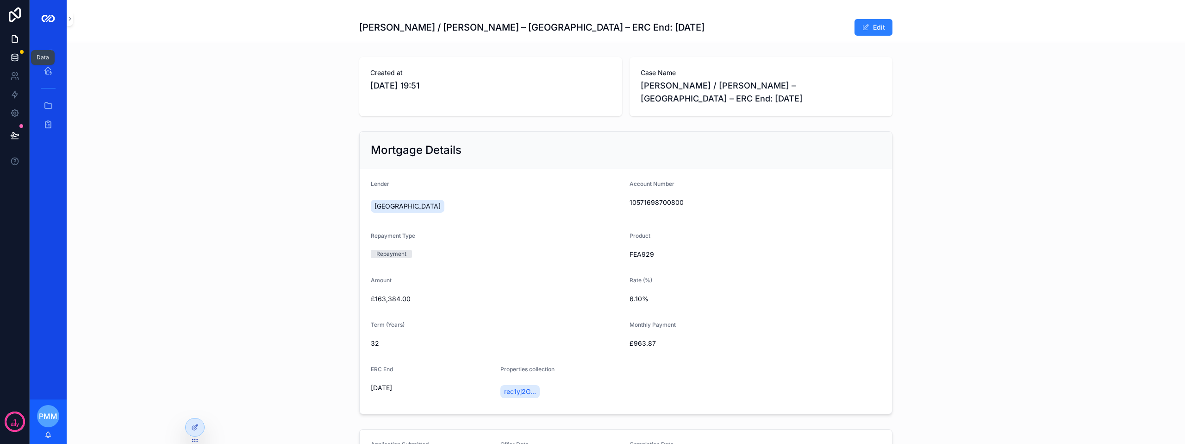
click at [11, 54] on icon at bounding box center [14, 57] width 9 height 9
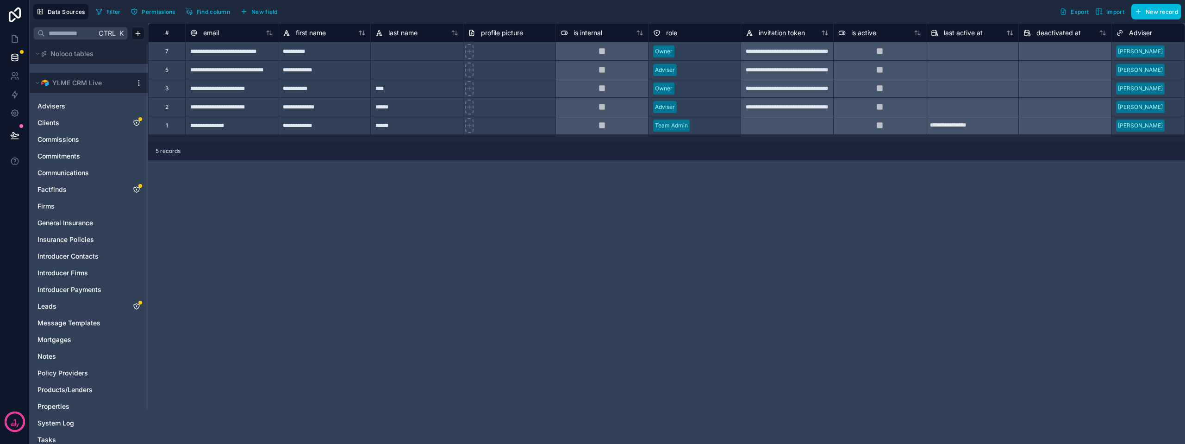
scroll to position [37, 0]
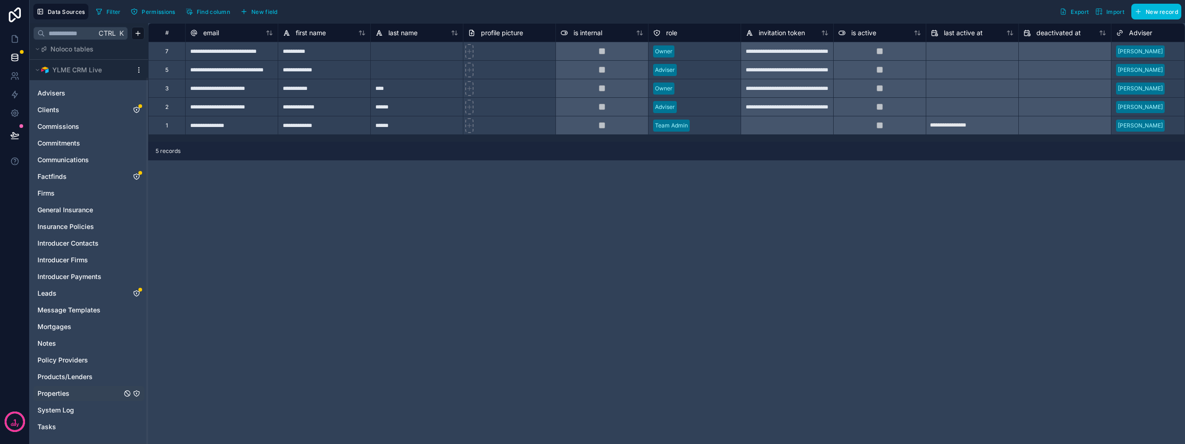
click at [64, 391] on span "Properties" at bounding box center [54, 392] width 32 height 9
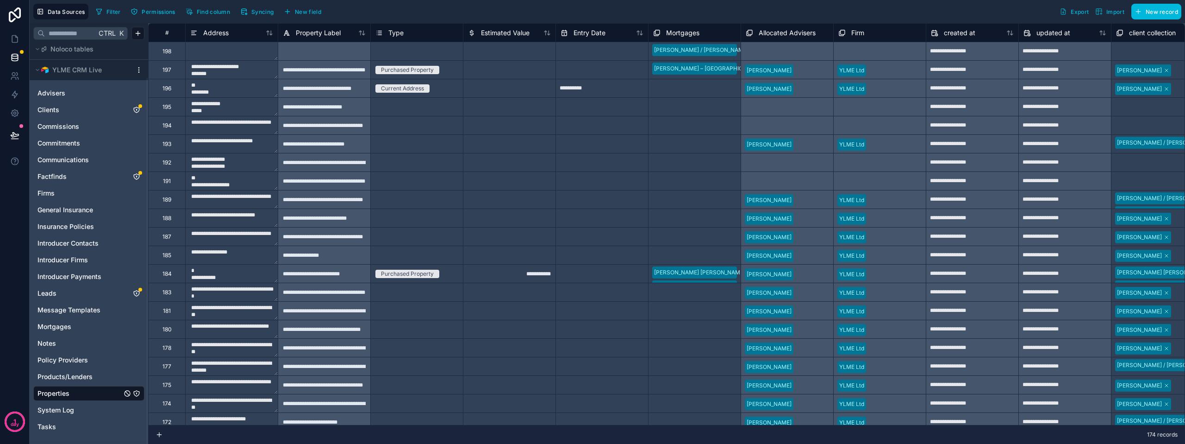
scroll to position [0, 119]
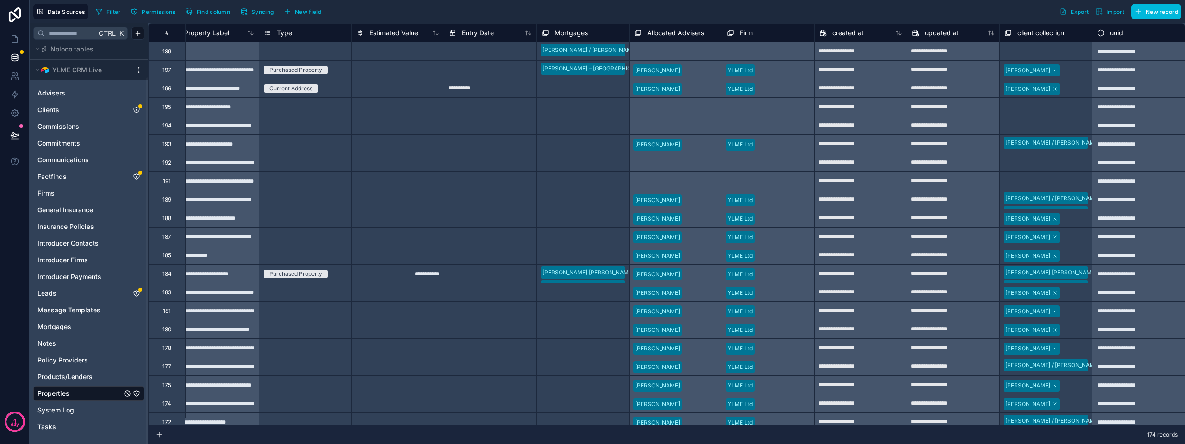
click at [1124, 31] on div "uuid" at bounding box center [1138, 32] width 83 height 11
click at [1122, 34] on div "uuid" at bounding box center [1138, 32] width 83 height 11
click at [1129, 34] on div "uuid" at bounding box center [1138, 32] width 83 height 11
click at [13, 34] on icon at bounding box center [14, 38] width 9 height 9
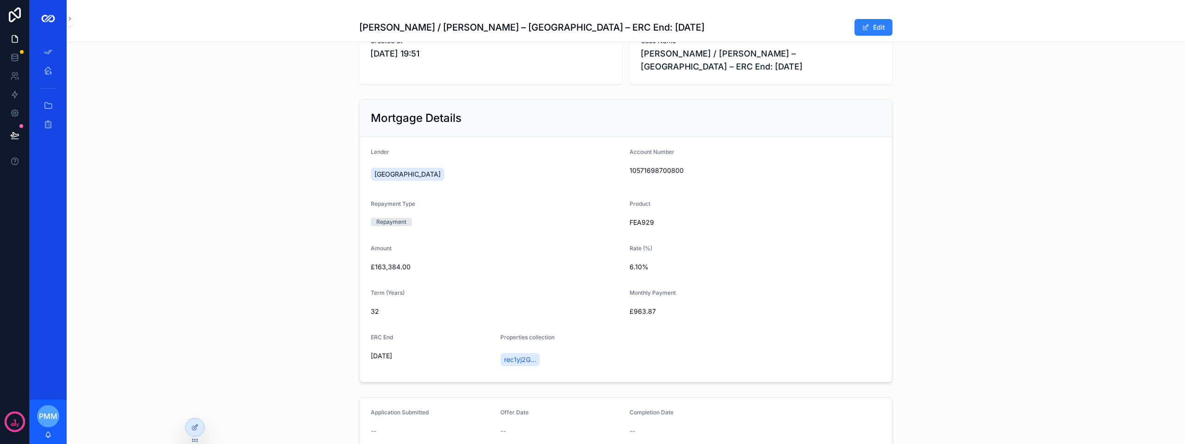
scroll to position [46, 0]
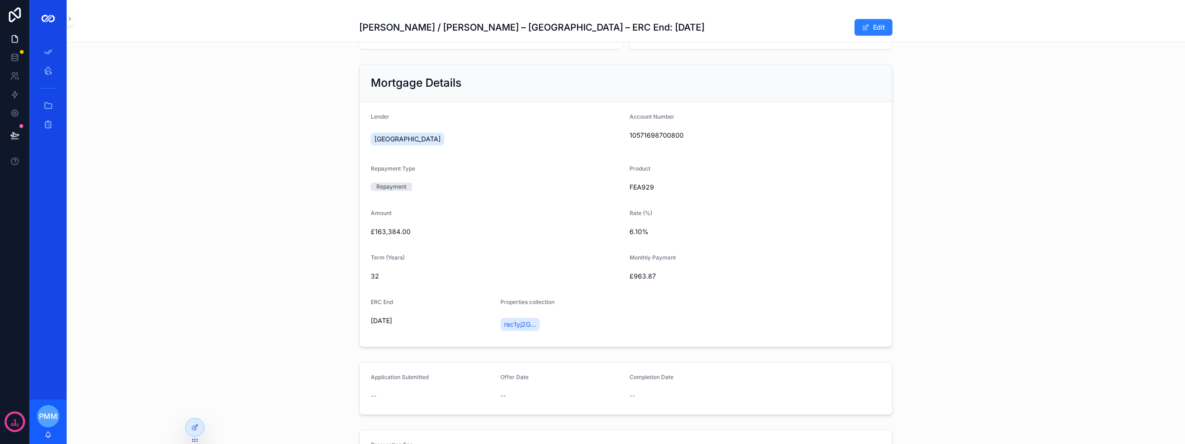
scroll to position [93, 0]
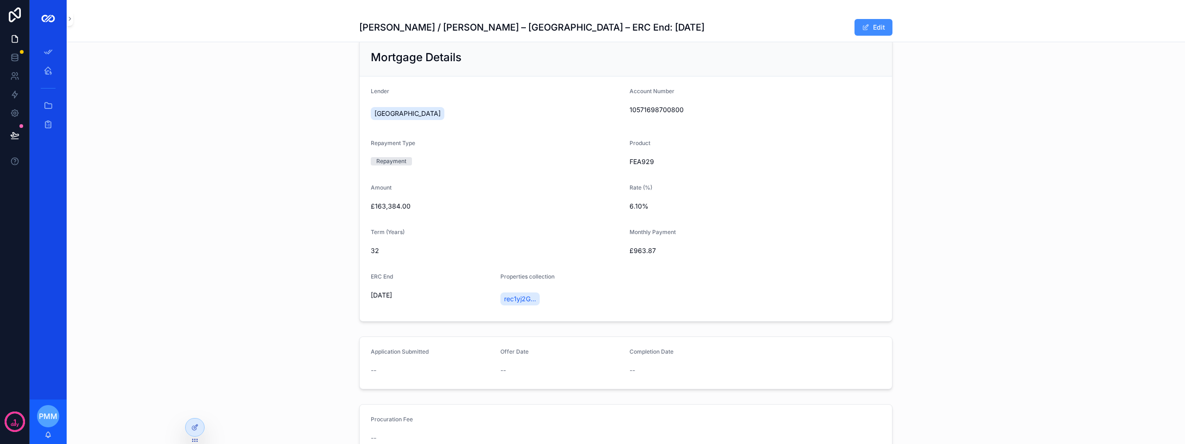
click at [882, 19] on button "Edit" at bounding box center [874, 27] width 38 height 17
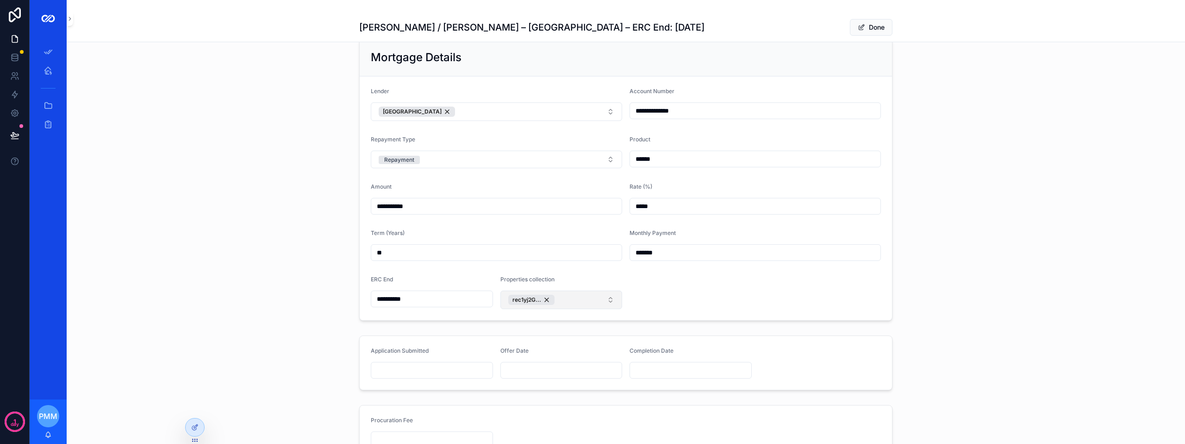
click at [567, 298] on button "rec1yj2G..." at bounding box center [562, 299] width 122 height 19
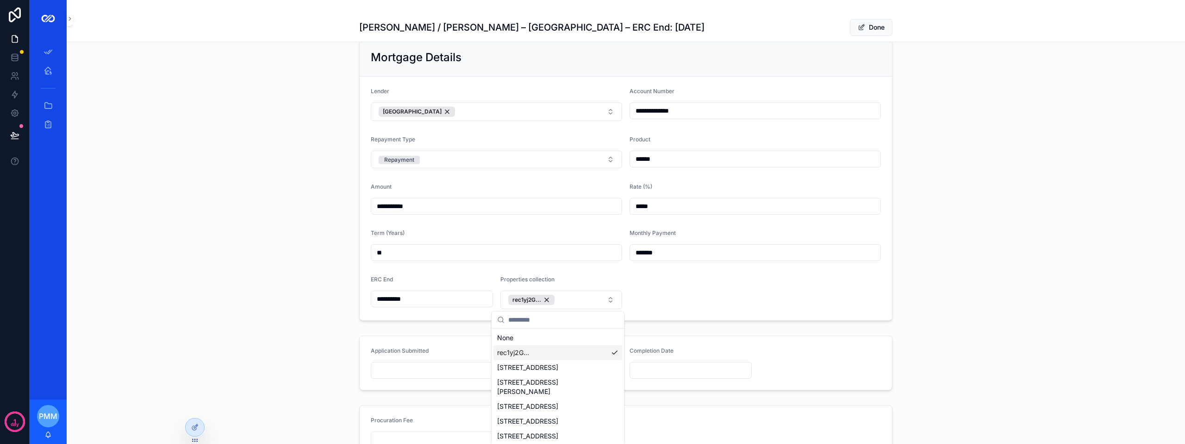
click at [298, 314] on div "**********" at bounding box center [626, 179] width 1119 height 289
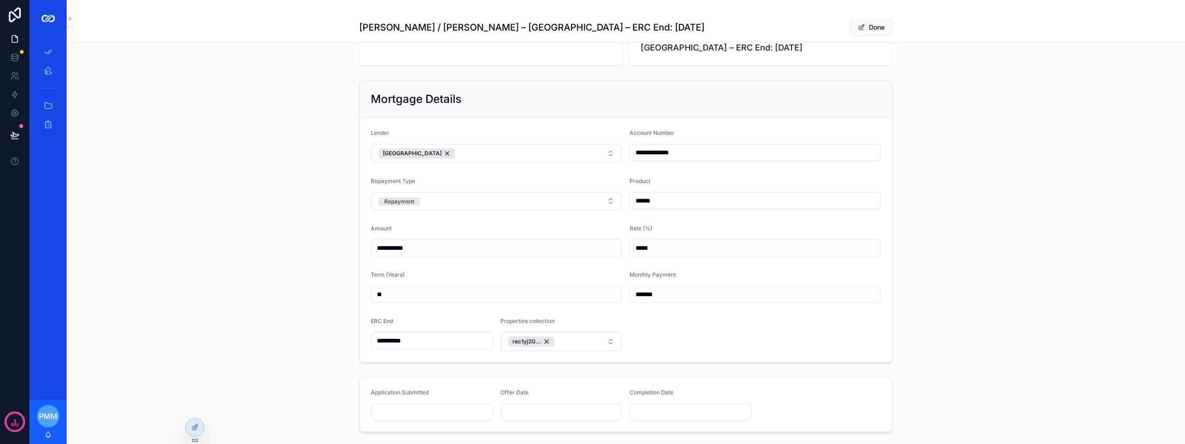
scroll to position [0, 0]
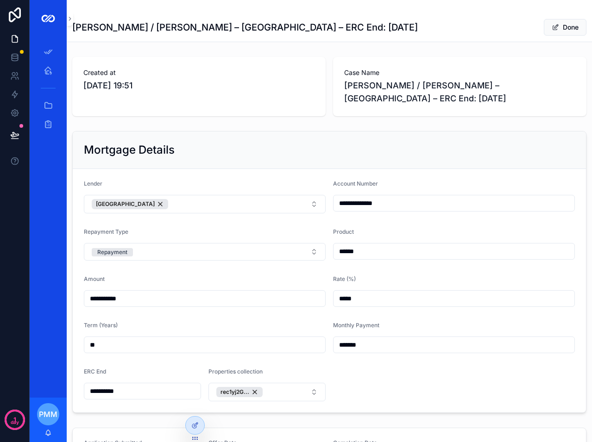
click at [384, 384] on form "**********" at bounding box center [329, 291] width 513 height 244
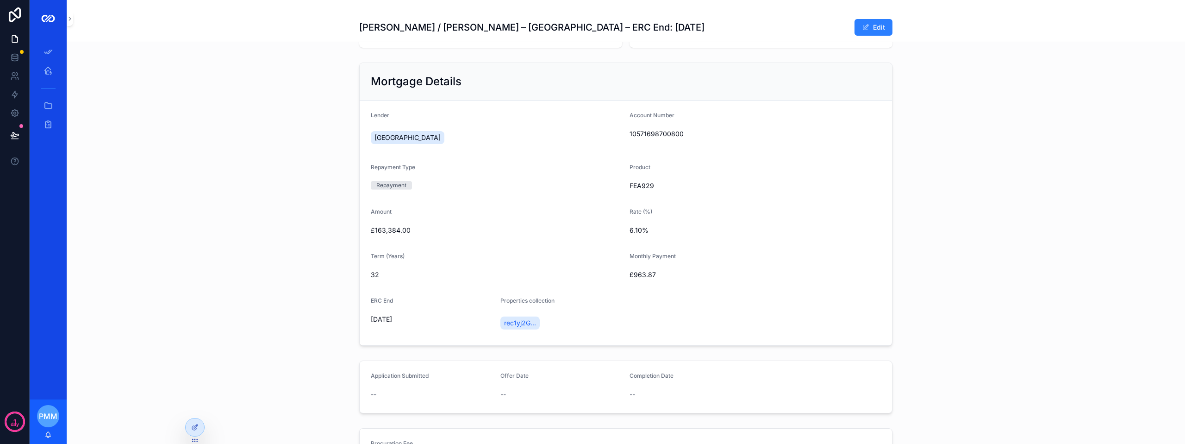
scroll to position [93, 0]
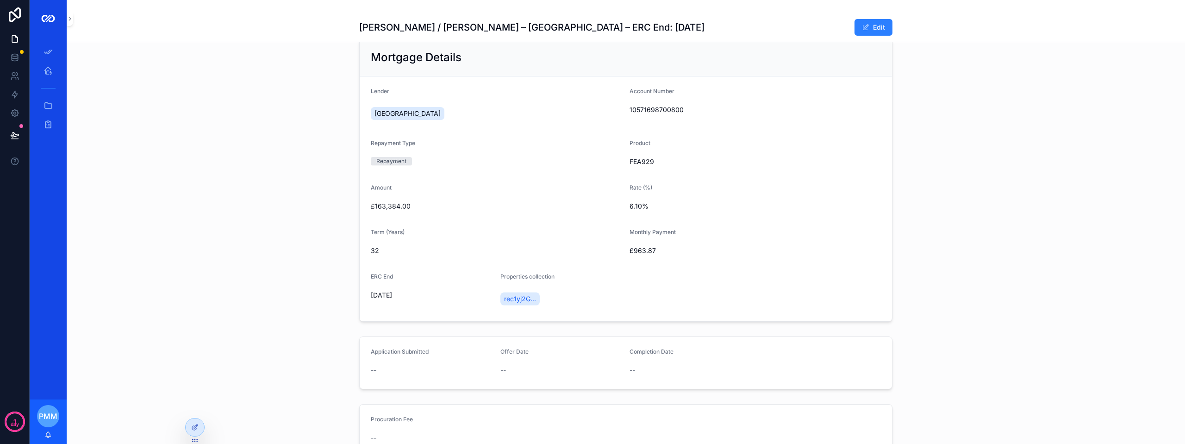
click at [553, 298] on div "rec1yj2G..." at bounding box center [562, 298] width 122 height 17
click at [199, 428] on div at bounding box center [195, 427] width 19 height 18
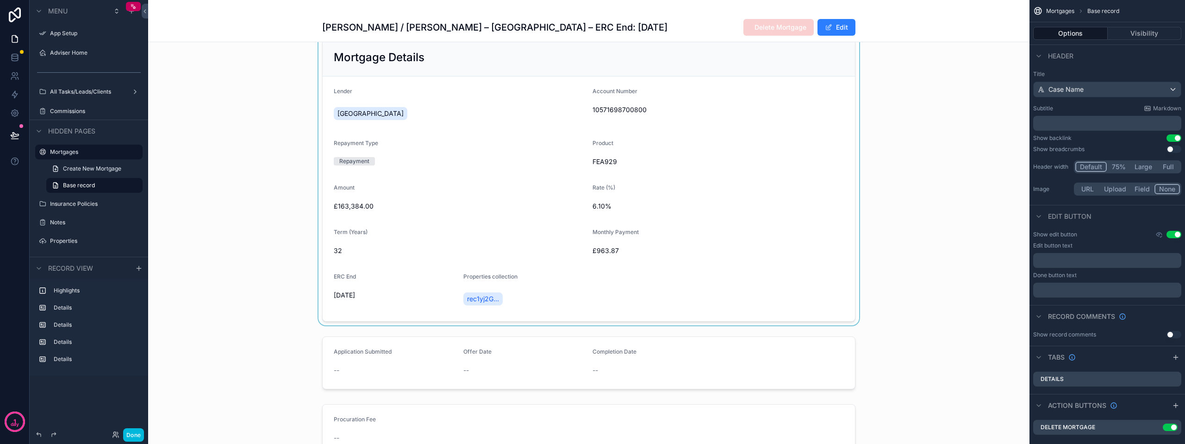
click at [547, 302] on div "scrollable content" at bounding box center [589, 180] width 882 height 290
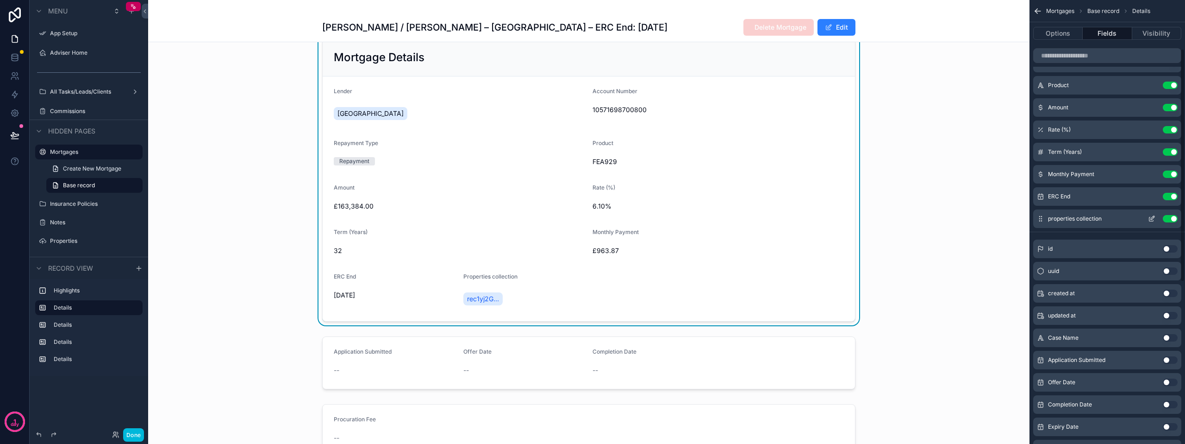
click at [1172, 219] on button "Use setting" at bounding box center [1170, 218] width 15 height 7
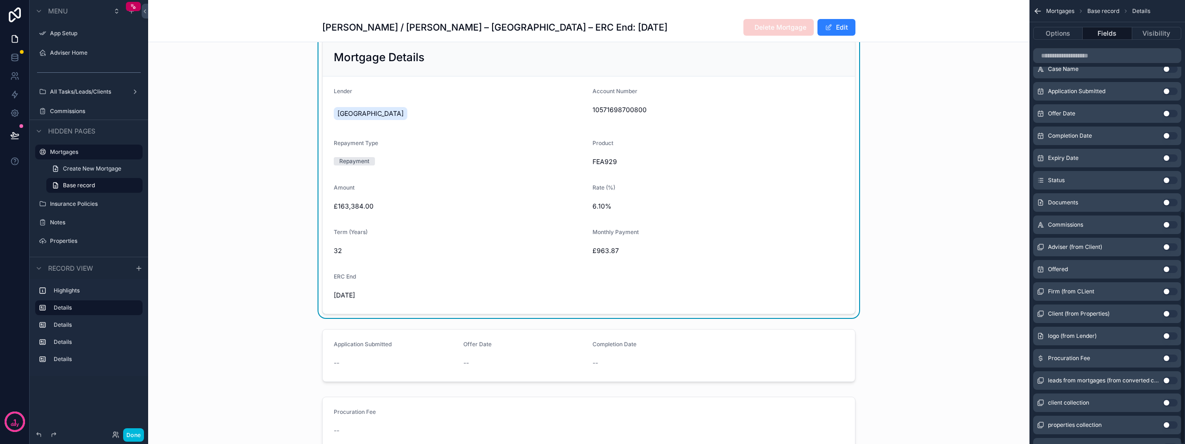
scroll to position [400, 0]
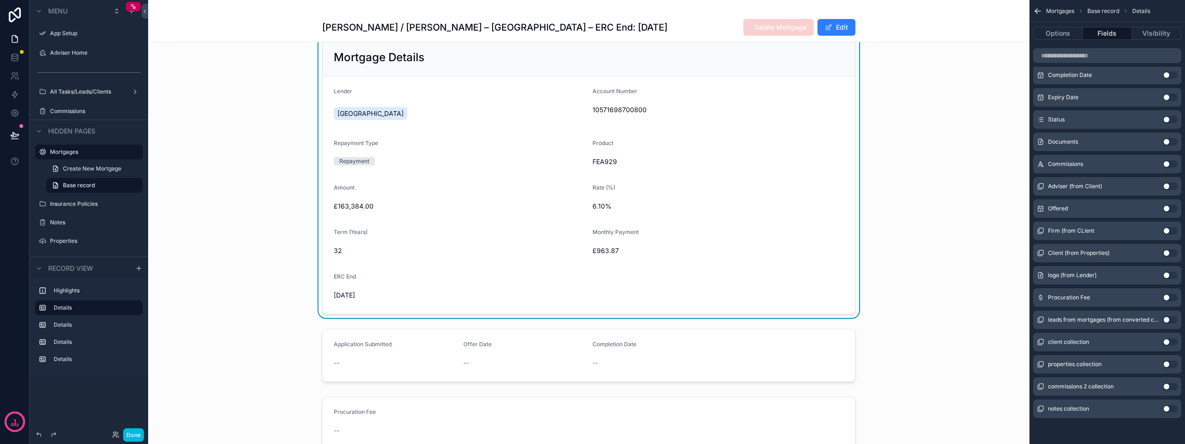
click at [1167, 362] on button "Use setting" at bounding box center [1170, 363] width 15 height 7
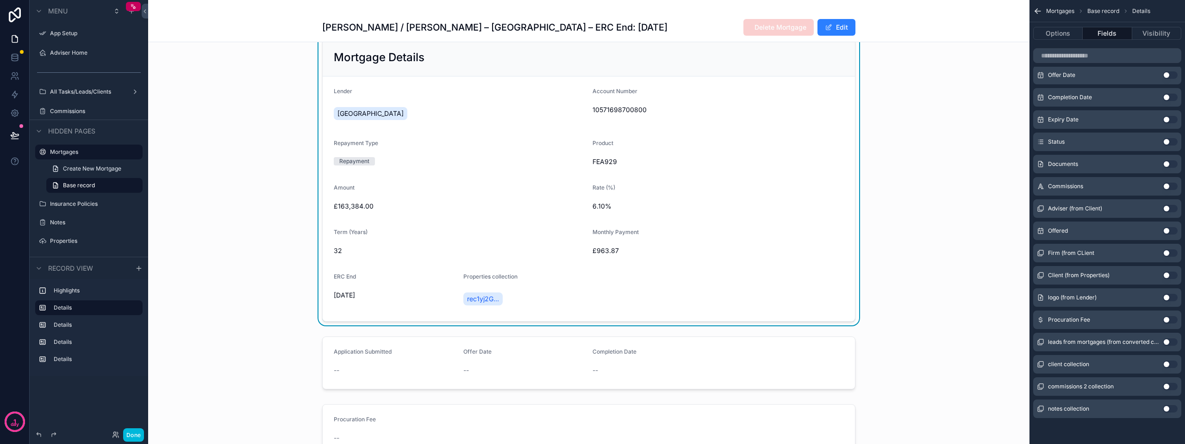
click at [563, 318] on form "Lender Halifax Account Number 10571698700800 Repayment Type Repayment Product F…" at bounding box center [589, 198] width 533 height 244
click at [522, 296] on div "rec1yj2G..." at bounding box center [525, 298] width 122 height 17
click at [476, 301] on span "rec1yj2G..." at bounding box center [483, 298] width 32 height 9
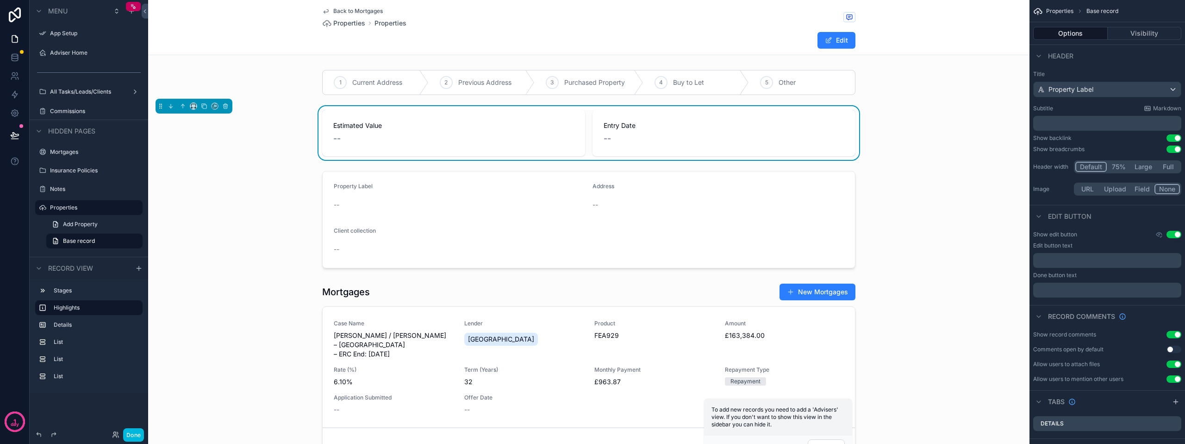
click at [349, 12] on span "Back to Mortgages" at bounding box center [358, 10] width 50 height 7
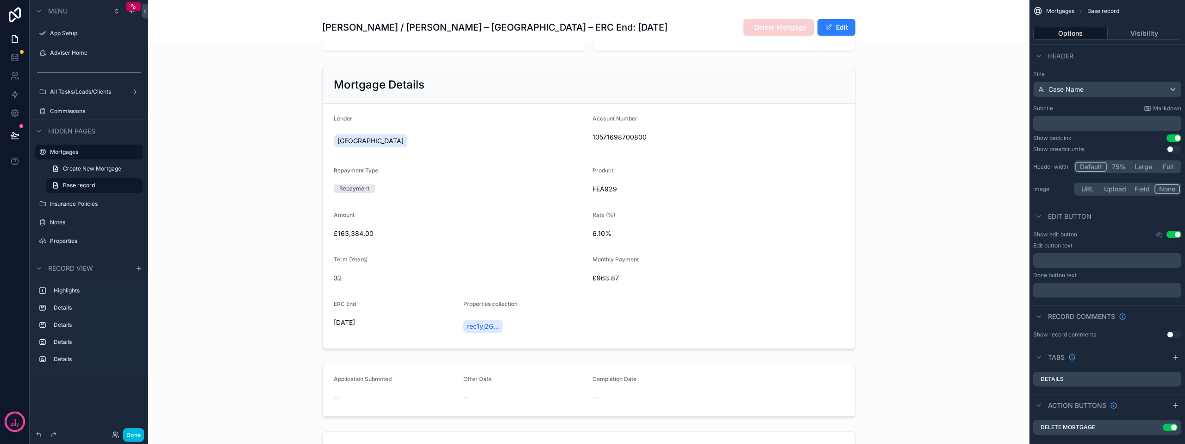
scroll to position [46, 0]
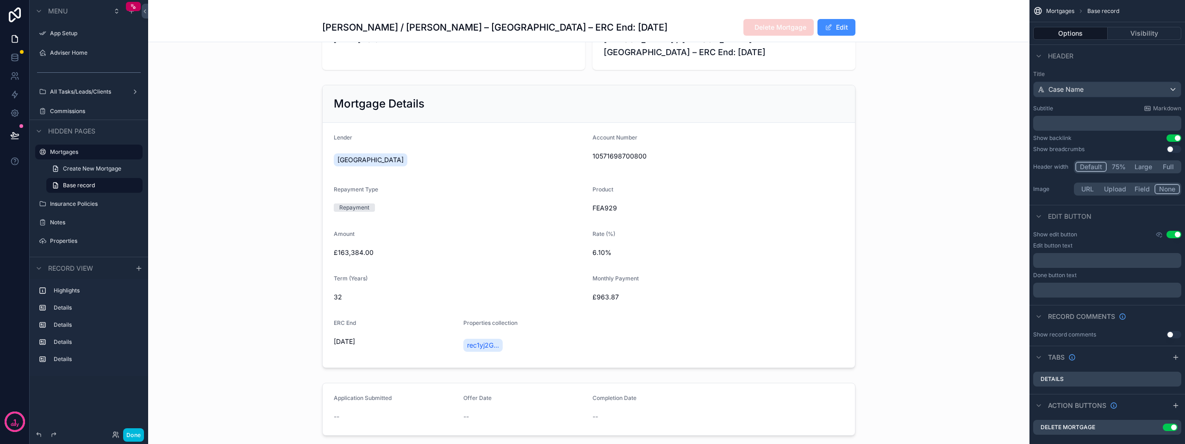
click at [832, 22] on button "Edit" at bounding box center [837, 27] width 38 height 17
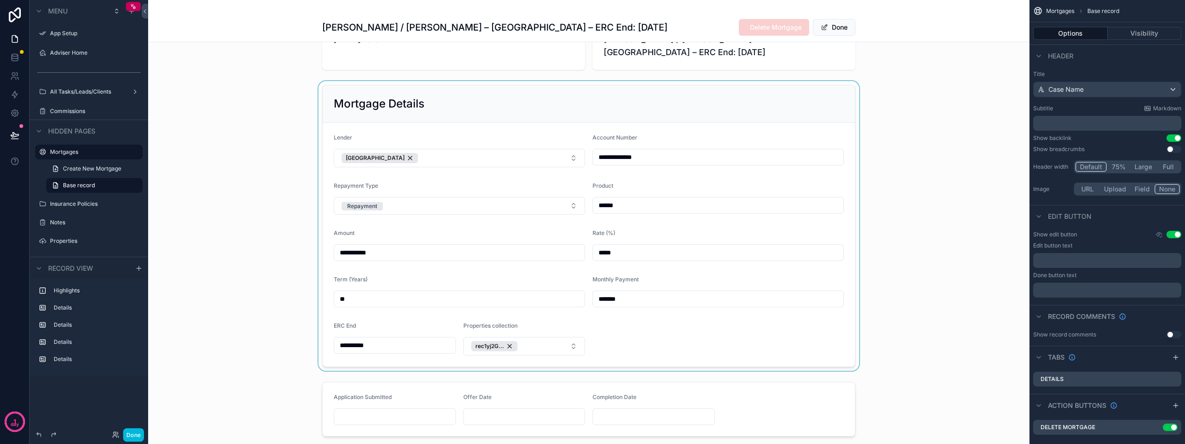
click at [520, 348] on div "scrollable content" at bounding box center [589, 225] width 882 height 289
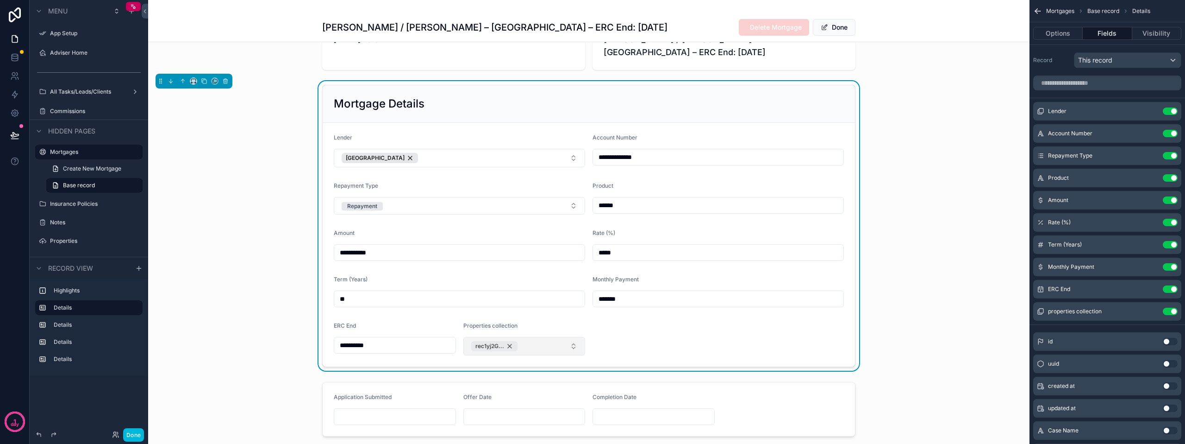
click at [506, 345] on div "rec1yj2G..." at bounding box center [494, 346] width 46 height 10
click at [501, 344] on button "Select Button" at bounding box center [525, 345] width 122 height 16
type input "*"
click at [481, 344] on button "Select Button" at bounding box center [525, 345] width 122 height 16
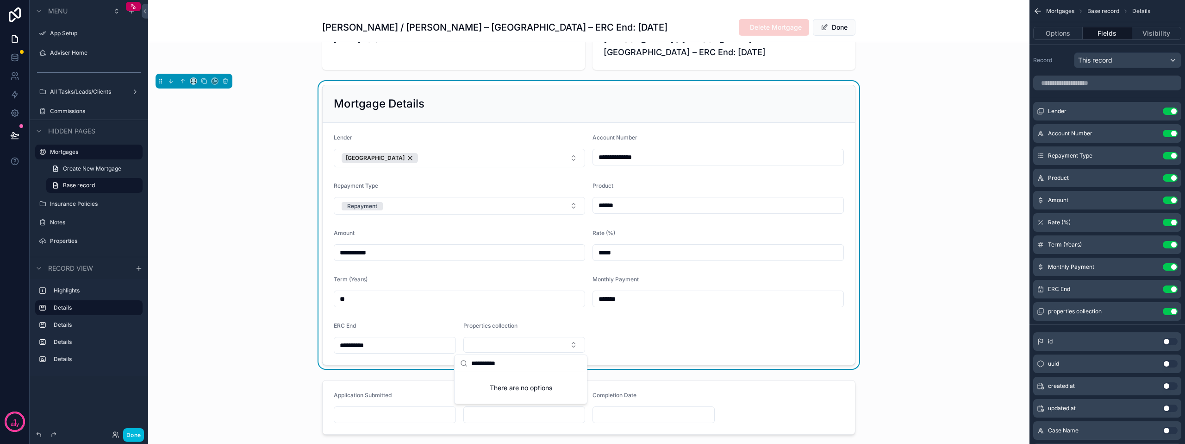
type input "**********"
click at [245, 331] on div "**********" at bounding box center [589, 225] width 882 height 288
click at [664, 370] on div "**********" at bounding box center [589, 311] width 882 height 608
click at [493, 345] on button "Select Button" at bounding box center [525, 345] width 122 height 16
type input "****"
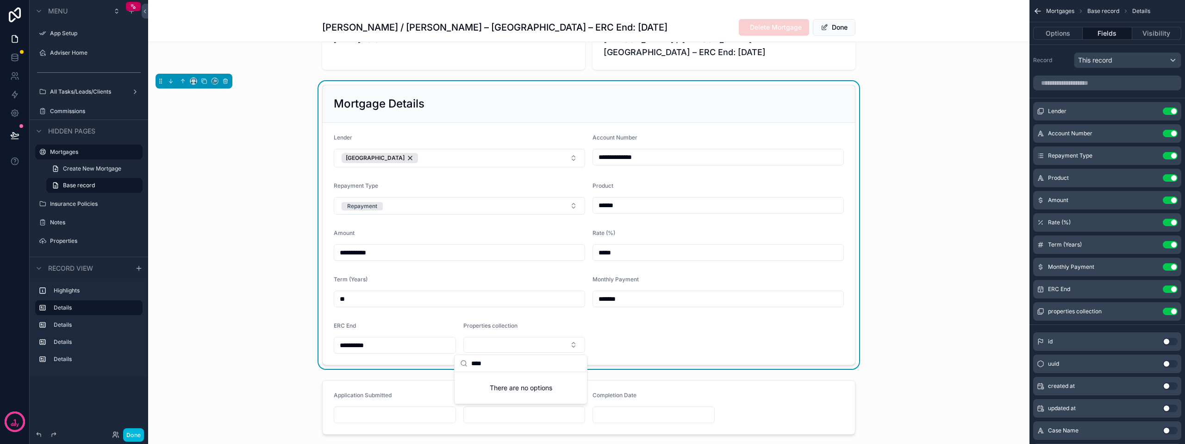
click at [271, 361] on div "**********" at bounding box center [589, 225] width 882 height 288
drag, startPoint x: 911, startPoint y: 74, endPoint x: 900, endPoint y: 78, distance: 11.7
click at [911, 74] on div "**********" at bounding box center [589, 311] width 882 height 608
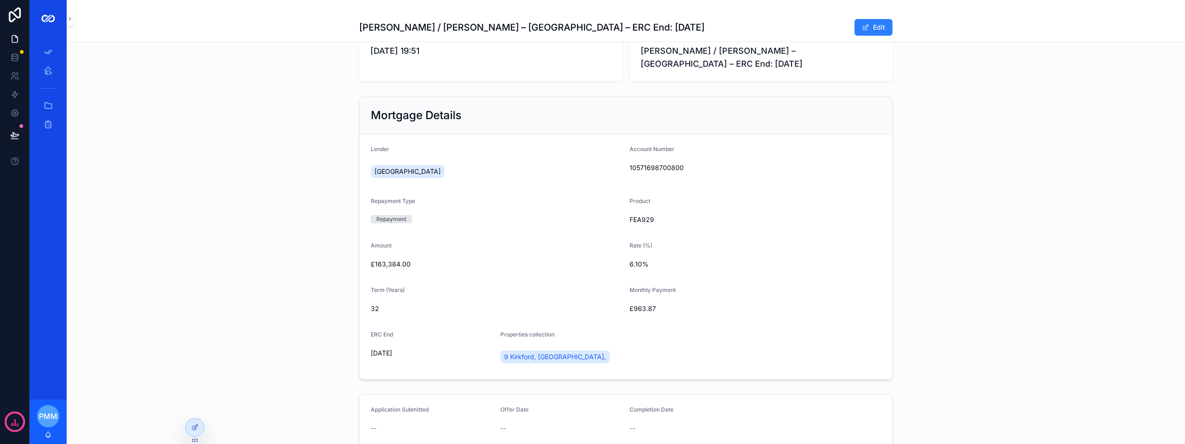
scroll to position [93, 0]
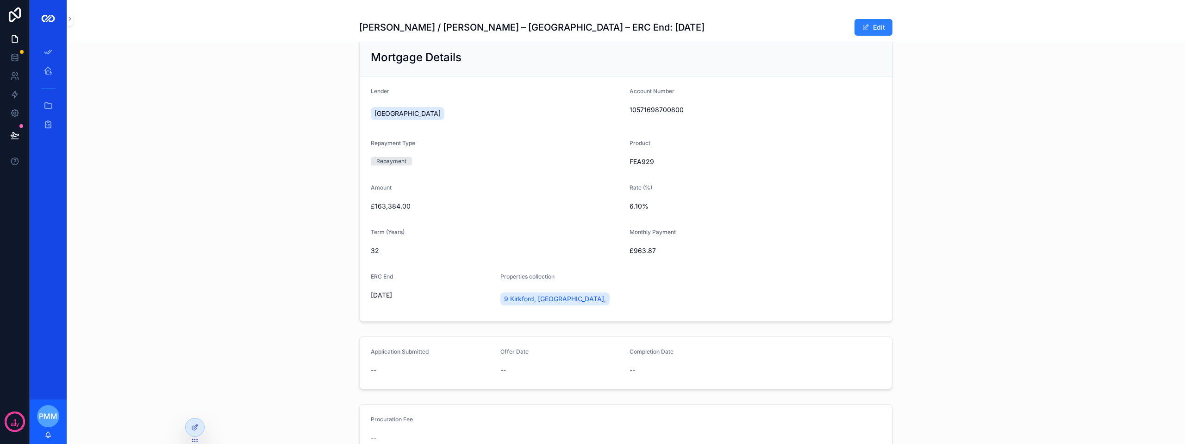
click at [747, 306] on form "Lender Halifax Account Number 10571698700800 Repayment Type Repayment Product F…" at bounding box center [626, 198] width 533 height 244
click at [195, 428] on icon at bounding box center [194, 426] width 7 height 7
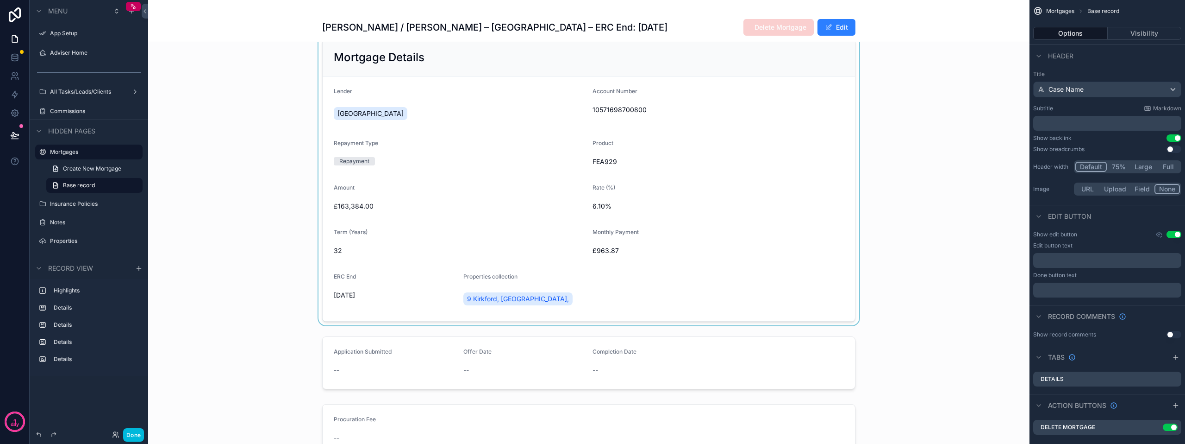
click at [789, 275] on div "scrollable content" at bounding box center [589, 180] width 882 height 290
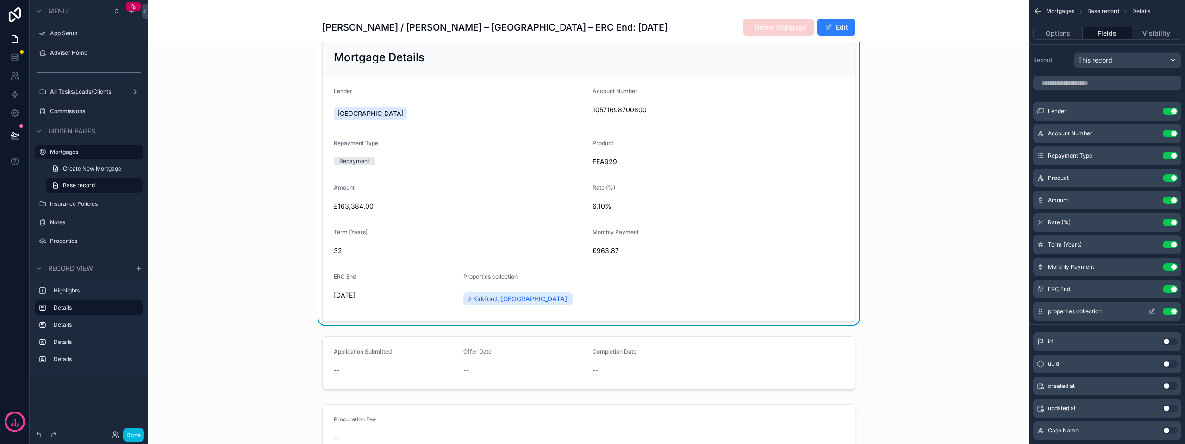
click at [1151, 313] on icon "scrollable content" at bounding box center [1151, 310] width 7 height 7
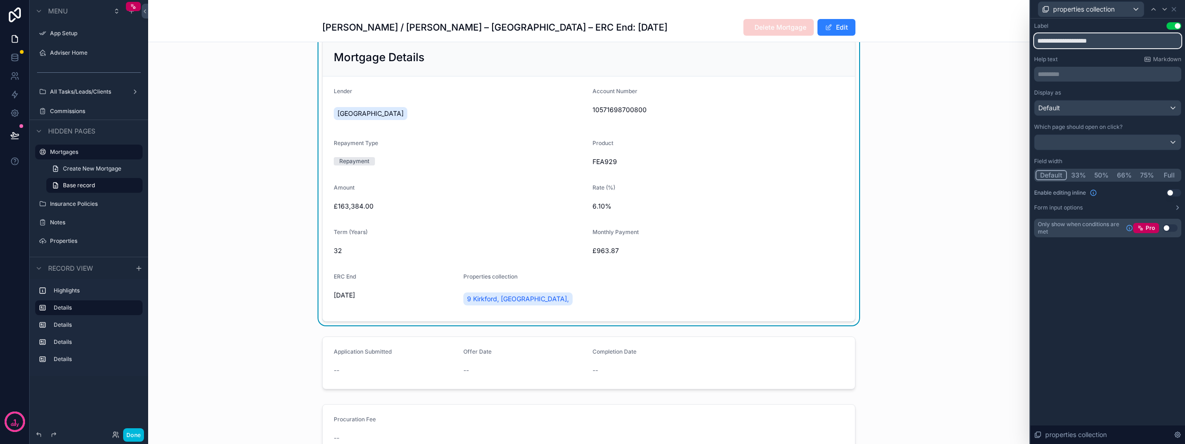
drag, startPoint x: 1097, startPoint y: 41, endPoint x: 1079, endPoint y: 43, distance: 18.1
click at [1077, 42] on input "**********" at bounding box center [1107, 40] width 147 height 15
drag, startPoint x: 1108, startPoint y: 43, endPoint x: 1060, endPoint y: 41, distance: 47.7
click at [1060, 41] on input "**********" at bounding box center [1107, 40] width 147 height 15
type input "*******"
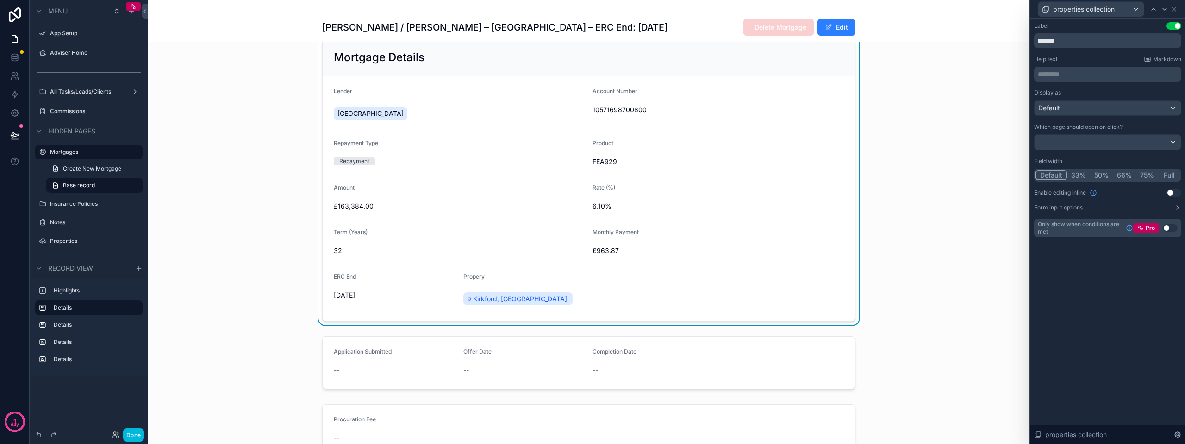
click at [1172, 178] on button "Full" at bounding box center [1170, 175] width 22 height 10
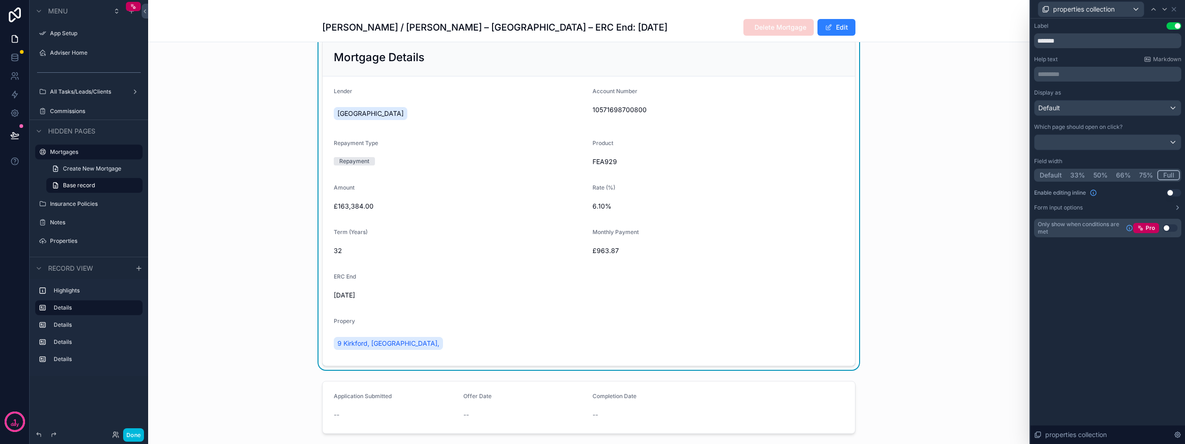
click at [1124, 260] on div "Label Use setting ******* Help text Markdown ********* ﻿ Display as Default Whi…" at bounding box center [1108, 231] width 155 height 425
click at [899, 264] on div "Mortgage Details Lender Halifax Account Number 10571698700800 Repayment Type Re…" at bounding box center [589, 202] width 882 height 335
click at [978, 140] on div "Mortgage Details Lender Halifax Account Number 10571698700800 Repayment Type Re…" at bounding box center [589, 202] width 882 height 335
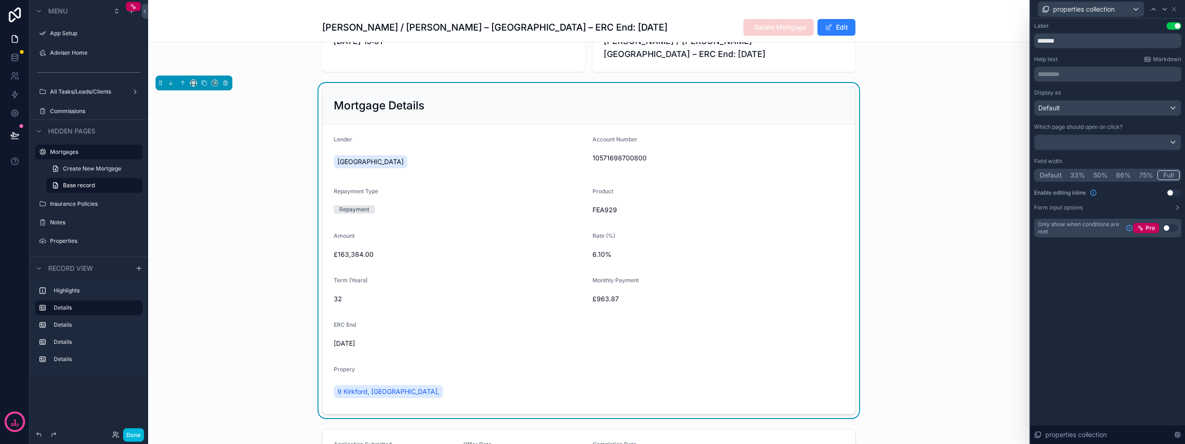
scroll to position [0, 0]
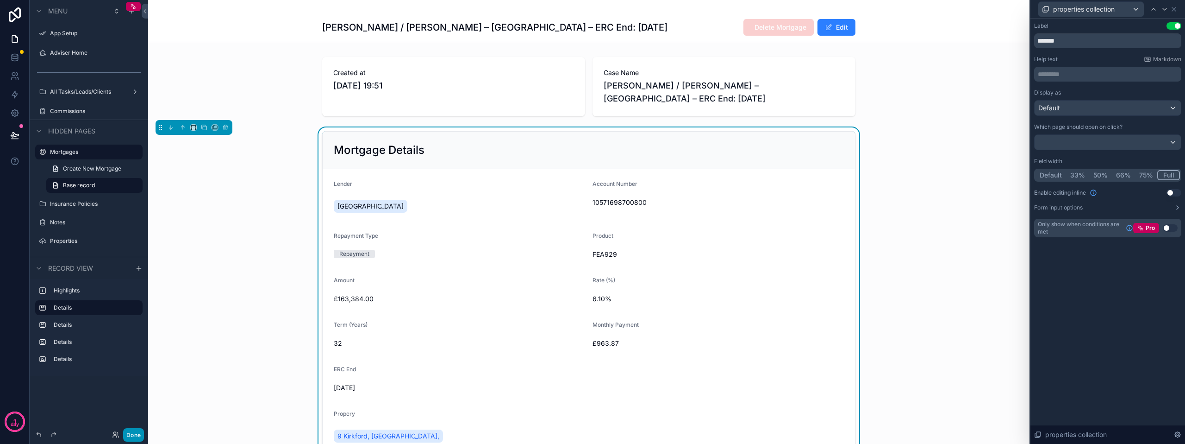
click at [132, 435] on button "Done" at bounding box center [133, 434] width 21 height 13
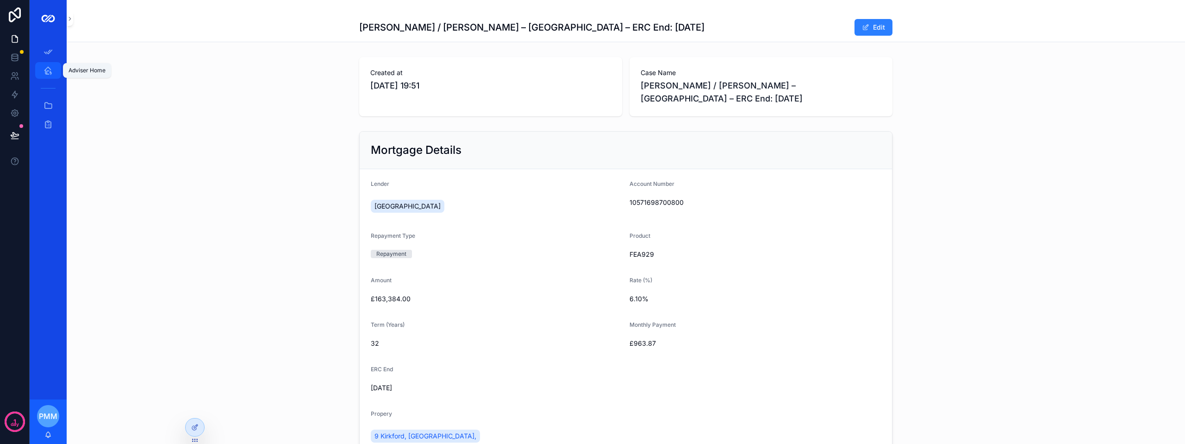
click at [46, 66] on icon "scrollable content" at bounding box center [48, 70] width 9 height 9
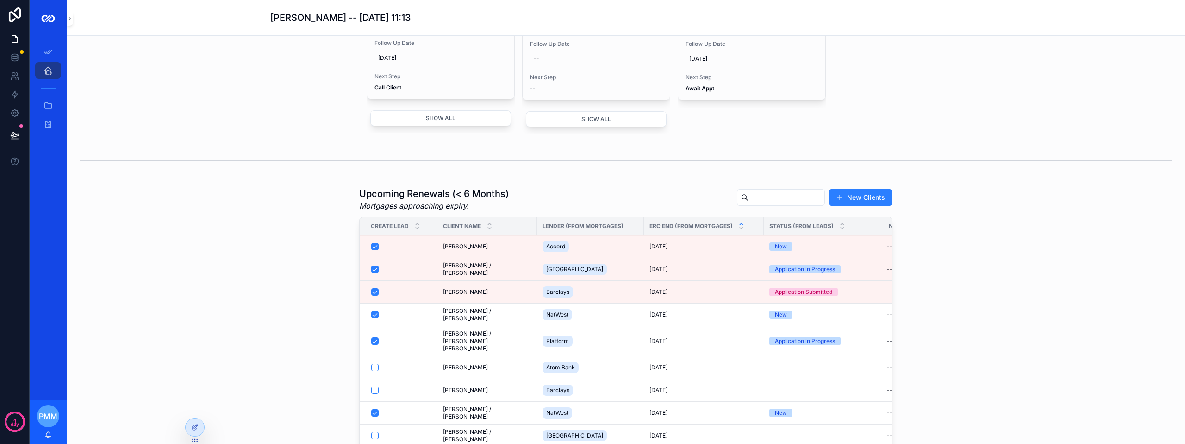
scroll to position [787, 0]
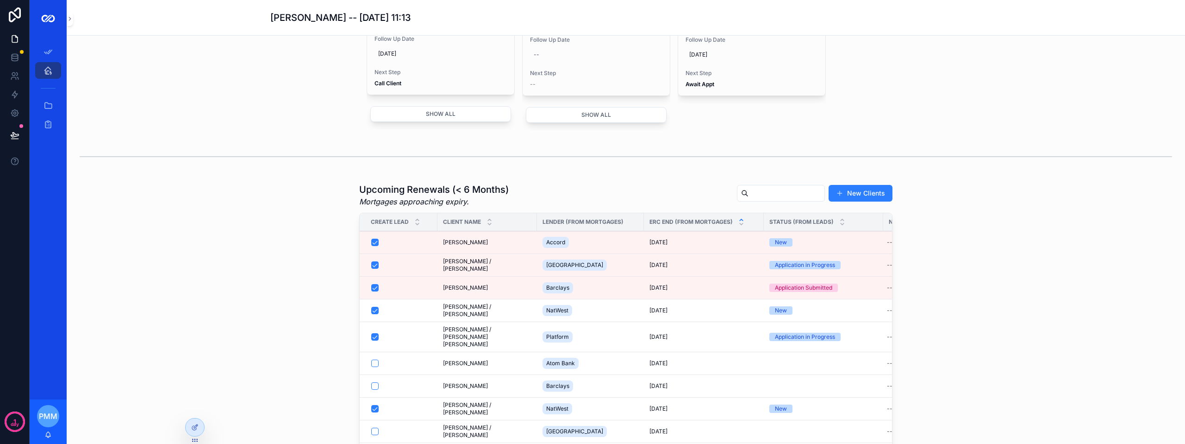
click at [482, 272] on span "[PERSON_NAME] / [PERSON_NAME]" at bounding box center [487, 264] width 88 height 15
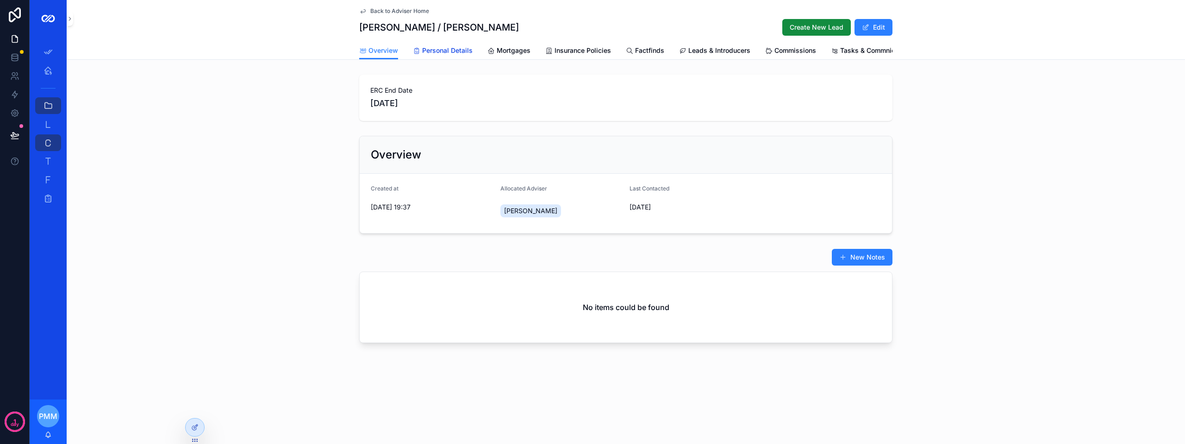
click at [442, 53] on span "Personal Details" at bounding box center [447, 50] width 50 height 9
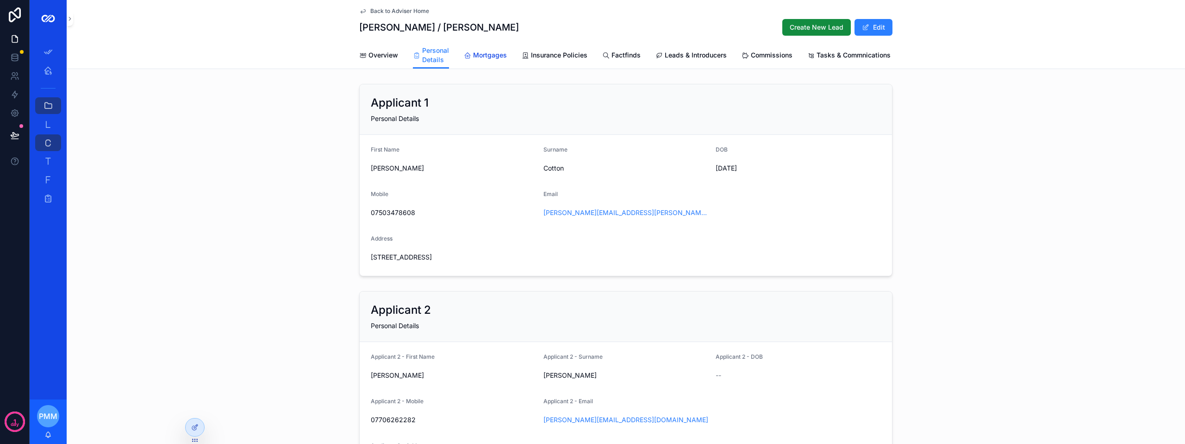
click at [491, 55] on span "Mortgages" at bounding box center [490, 54] width 34 height 9
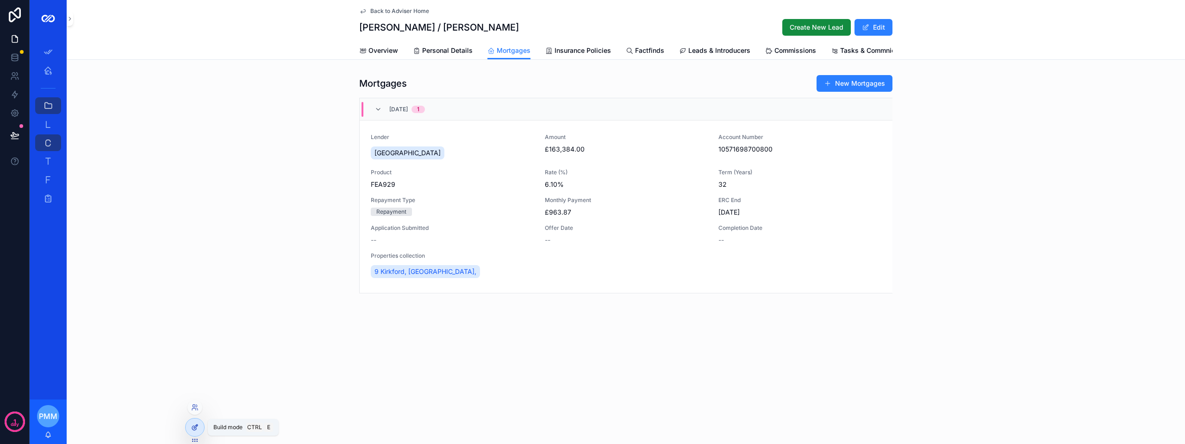
click at [191, 427] on div at bounding box center [195, 427] width 19 height 18
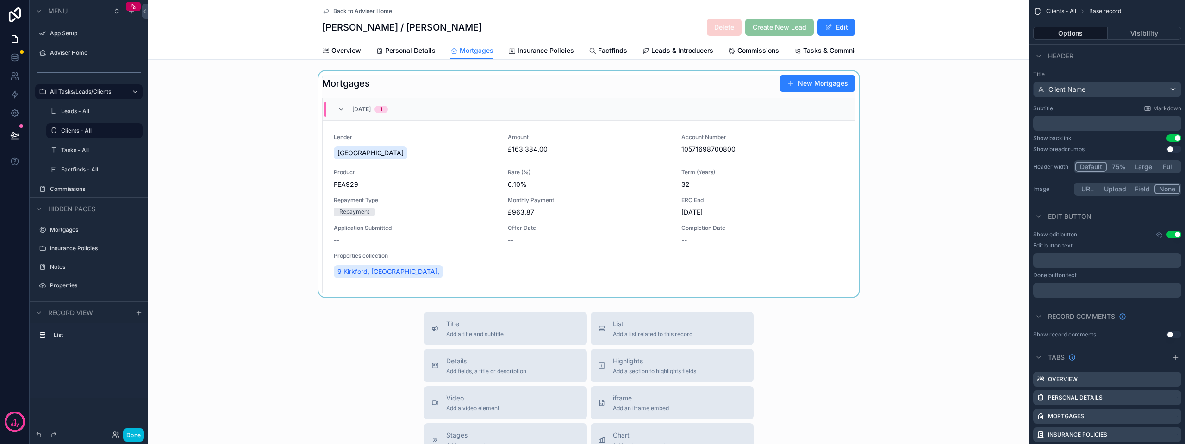
click at [837, 194] on div "scrollable content" at bounding box center [589, 184] width 882 height 226
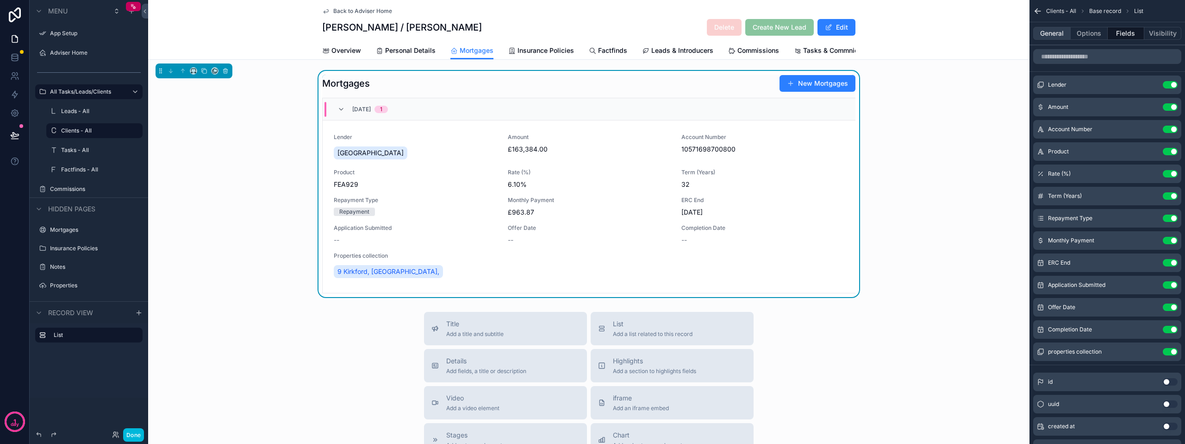
drag, startPoint x: 1040, startPoint y: 30, endPoint x: 1057, endPoint y: 37, distance: 18.9
click at [1040, 30] on button "General" at bounding box center [1053, 33] width 38 height 13
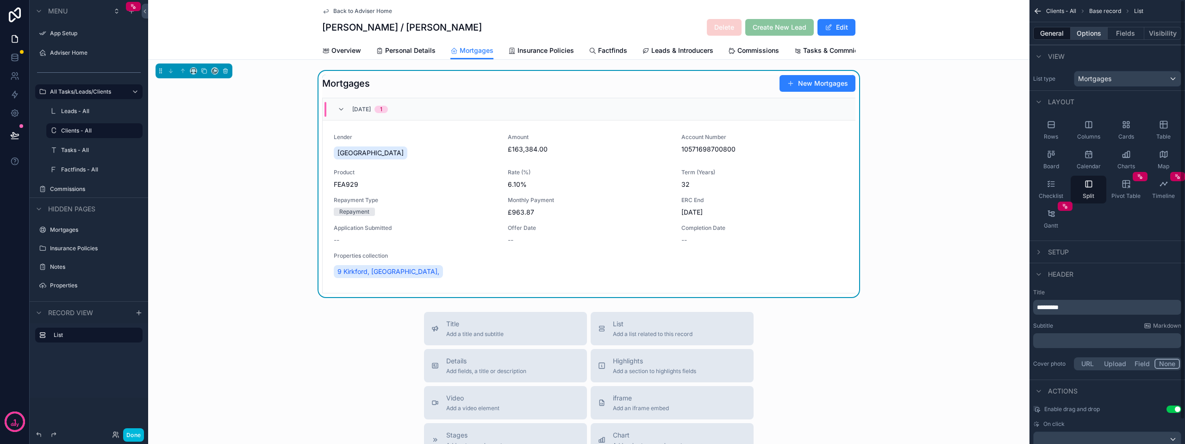
click at [1087, 28] on button "Options" at bounding box center [1089, 33] width 37 height 13
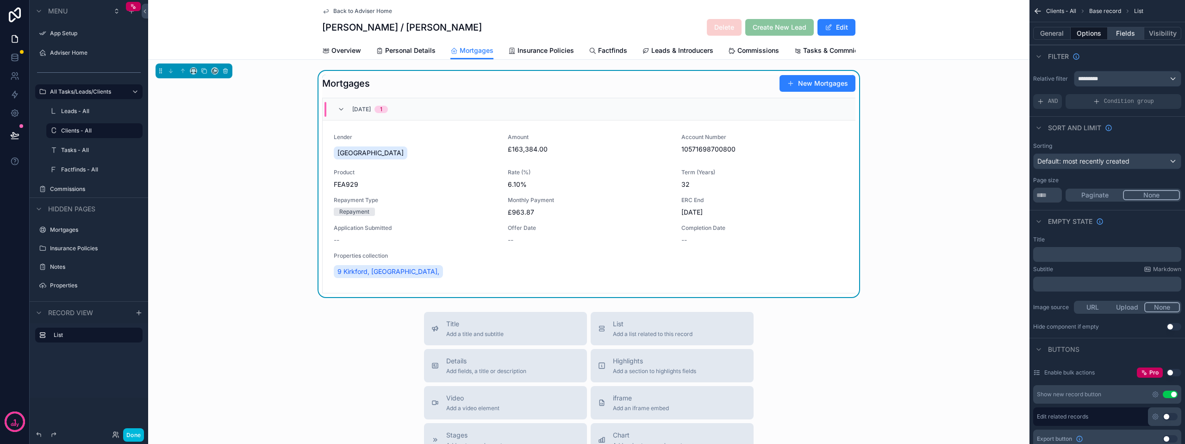
click at [1129, 31] on button "Fields" at bounding box center [1126, 33] width 37 height 13
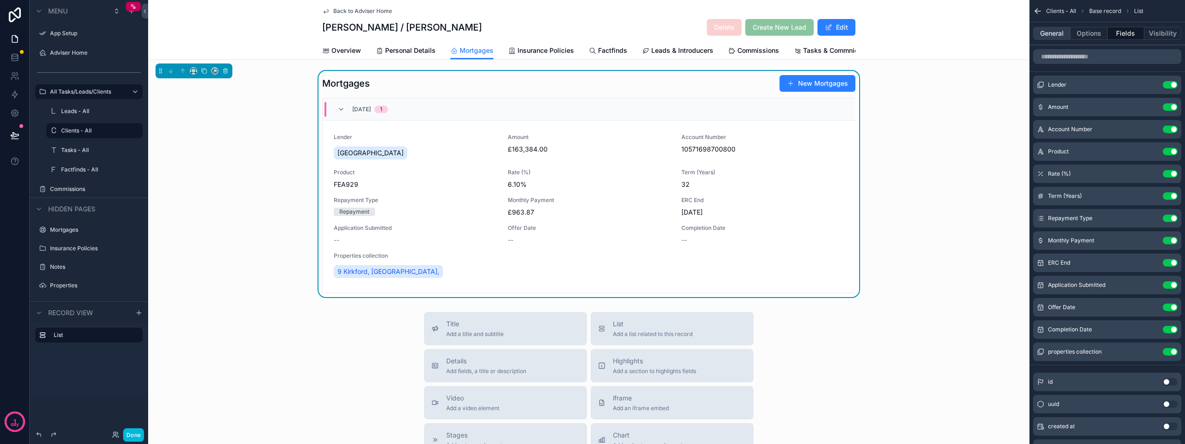
click at [1053, 29] on button "General" at bounding box center [1053, 33] width 38 height 13
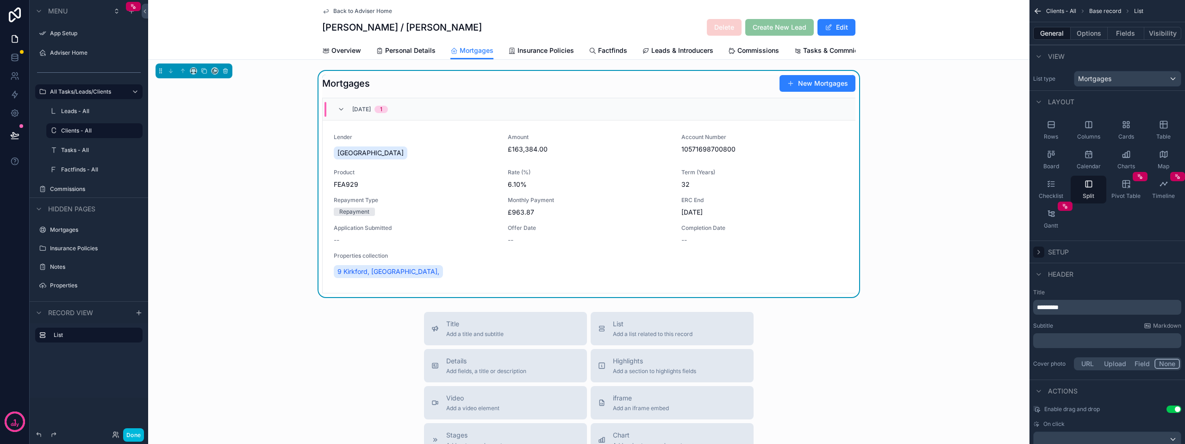
click at [1044, 253] on div "scrollable content" at bounding box center [1039, 251] width 11 height 11
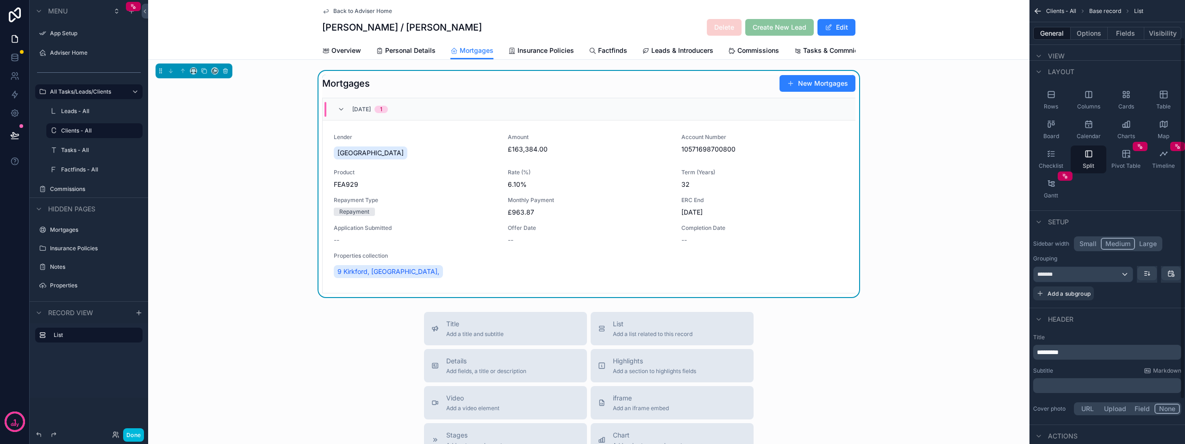
scroll to position [46, 0]
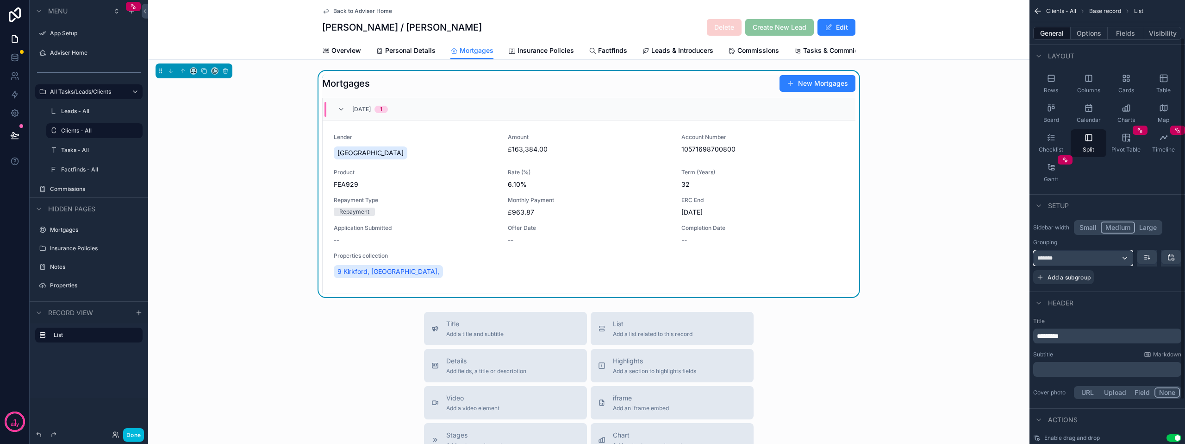
click at [1098, 259] on div "*******" at bounding box center [1083, 258] width 99 height 15
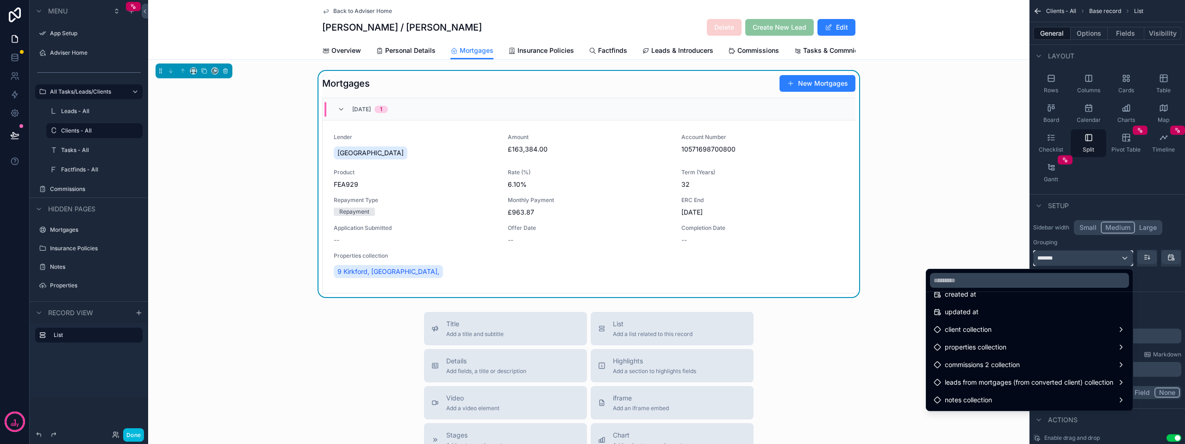
scroll to position [417, 0]
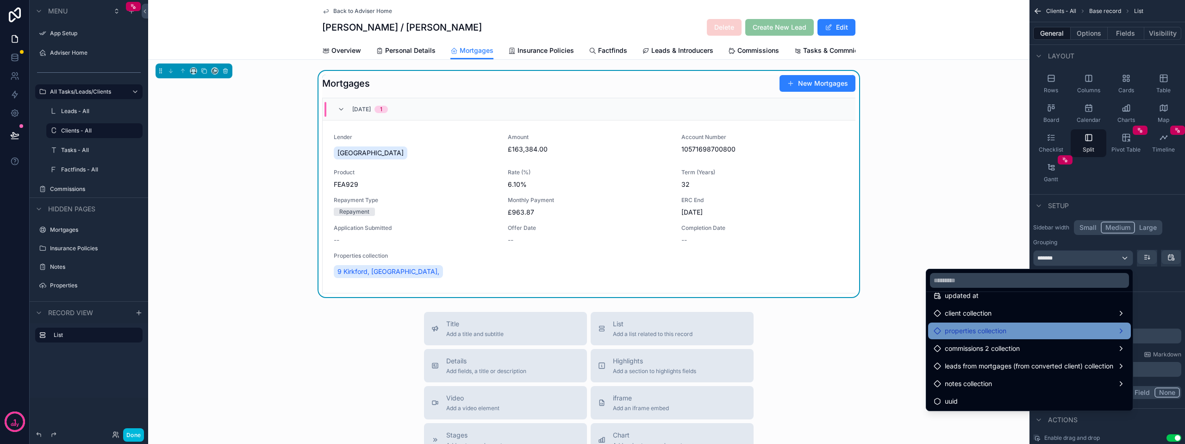
click at [975, 331] on span "properties collection" at bounding box center [976, 330] width 62 height 11
click at [1014, 330] on div "properties collection" at bounding box center [1030, 330] width 192 height 11
click at [959, 330] on span "properties collection" at bounding box center [976, 330] width 62 height 11
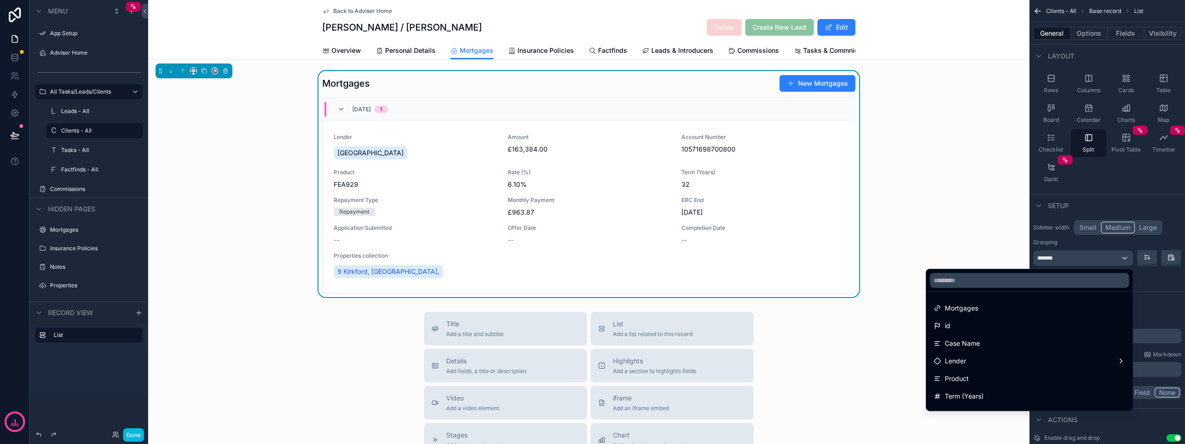
scroll to position [1, 0]
drag, startPoint x: 966, startPoint y: 361, endPoint x: 887, endPoint y: 357, distance: 78.8
click at [969, 247] on div "Mortgages New Mortgages 31/12/2025 1 Lender Halifax Amount £163,384.00 Account …" at bounding box center [589, 184] width 882 height 226
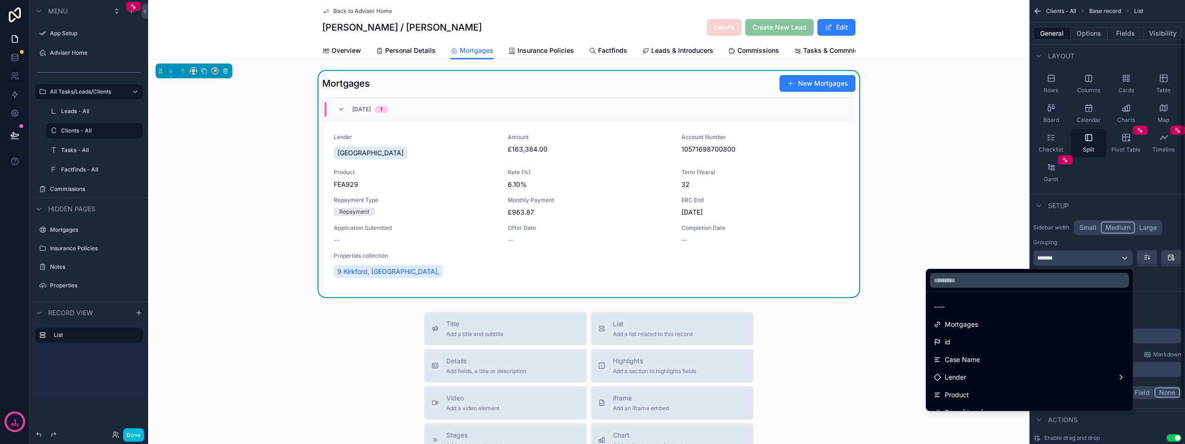
click at [1165, 285] on div "scrollable content" at bounding box center [592, 222] width 1185 height 444
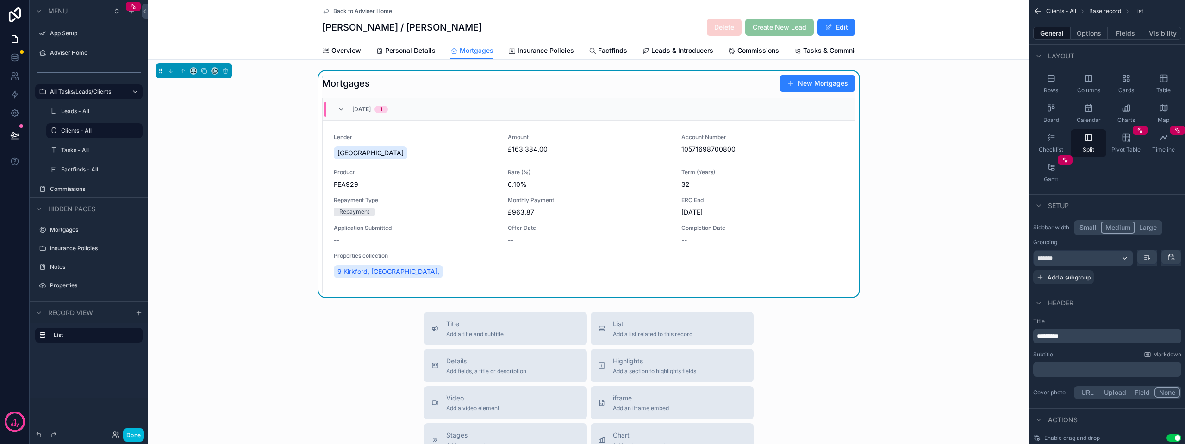
click at [773, 154] on span "10571698700800" at bounding box center [763, 148] width 163 height 9
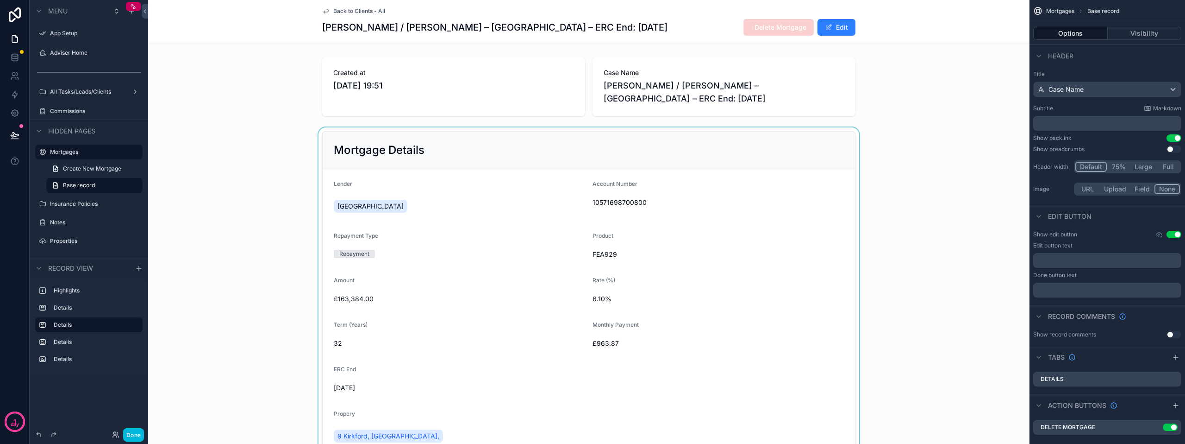
click at [823, 210] on div "scrollable content" at bounding box center [589, 294] width 882 height 335
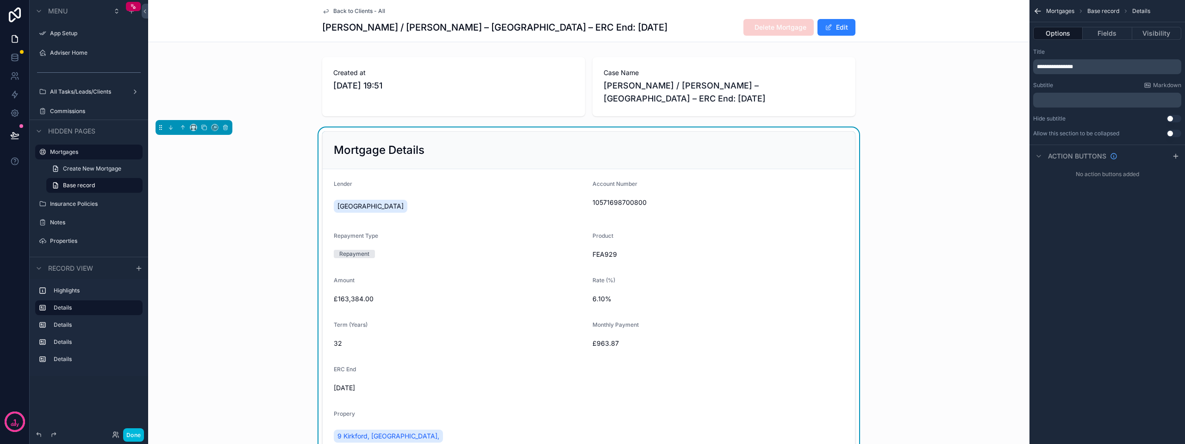
click at [338, 10] on span "Back to Clients - All" at bounding box center [359, 10] width 52 height 7
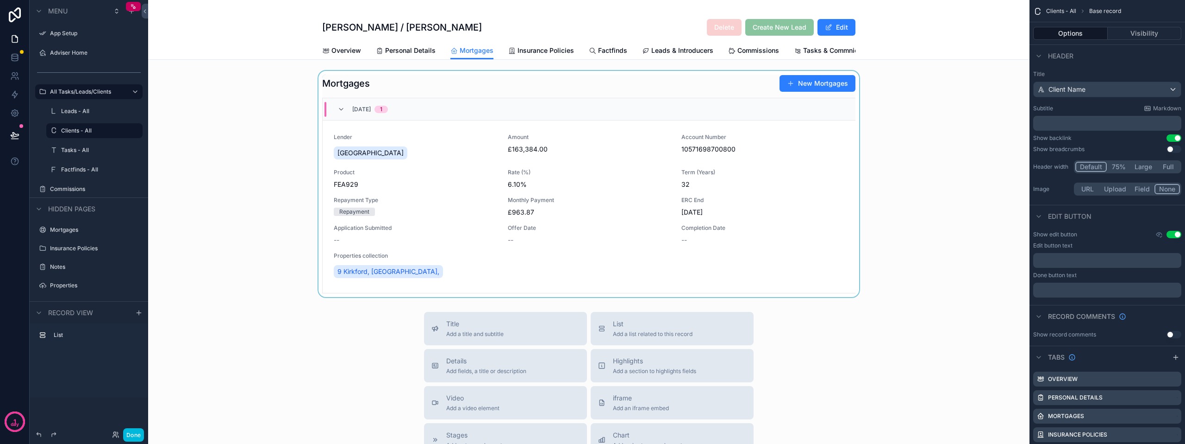
click at [489, 95] on div "scrollable content" at bounding box center [589, 184] width 882 height 226
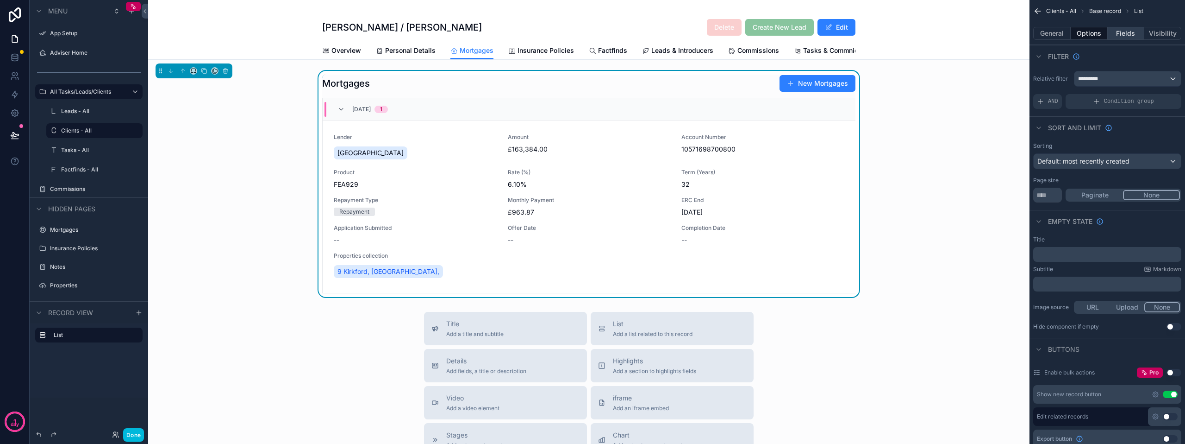
click at [1117, 31] on button "Fields" at bounding box center [1126, 33] width 37 height 13
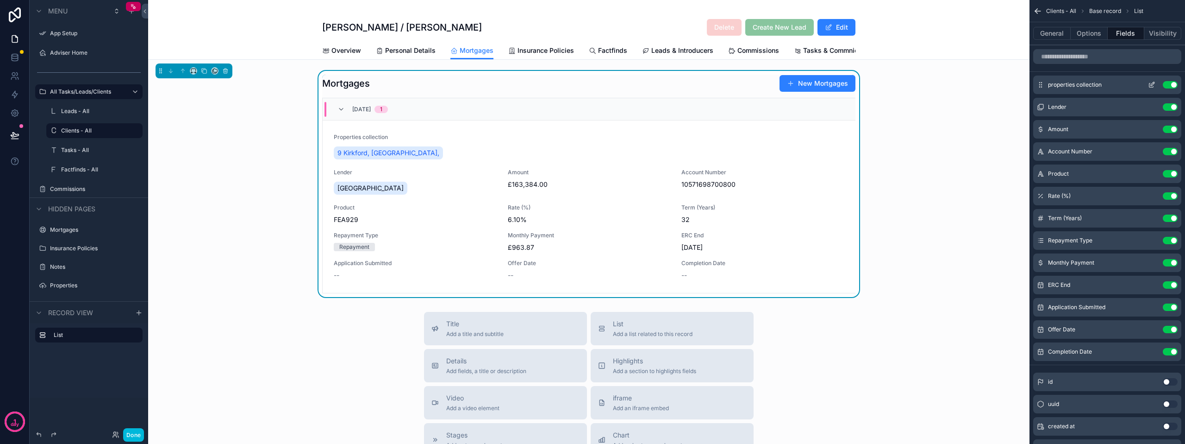
click at [1154, 85] on icon "scrollable content" at bounding box center [1151, 84] width 7 height 7
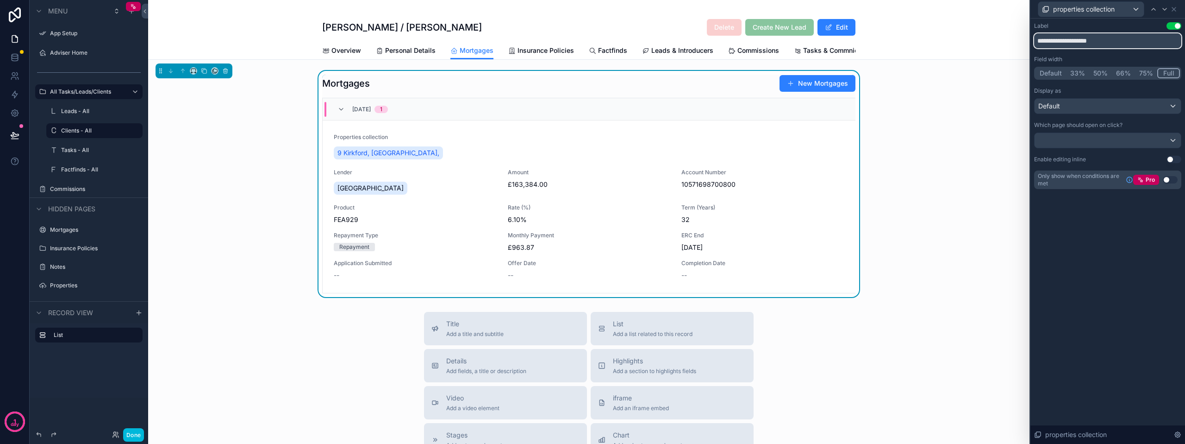
drag, startPoint x: 1111, startPoint y: 42, endPoint x: 1034, endPoint y: 38, distance: 77.5
click at [1034, 38] on div "**********" at bounding box center [1108, 115] width 155 height 193
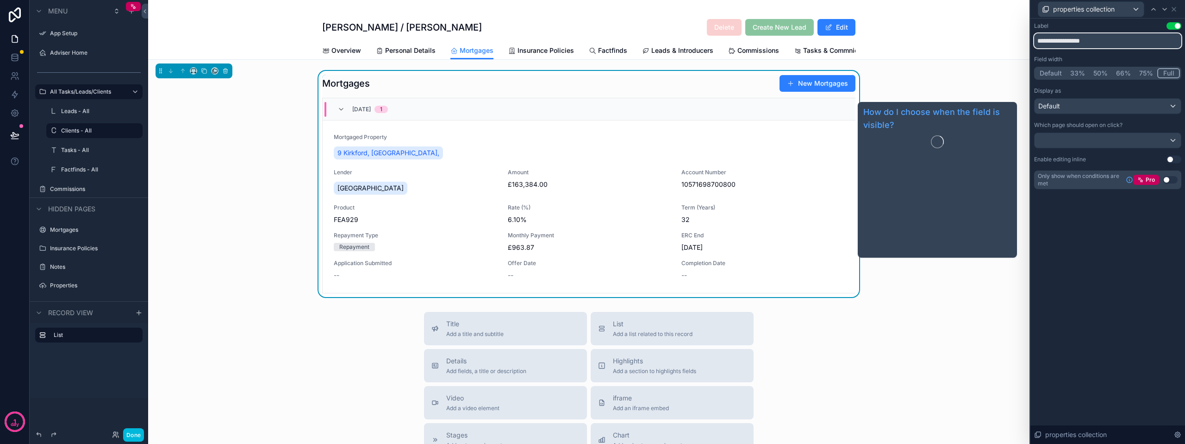
type input "**********"
click at [1089, 257] on div "**********" at bounding box center [1108, 231] width 155 height 425
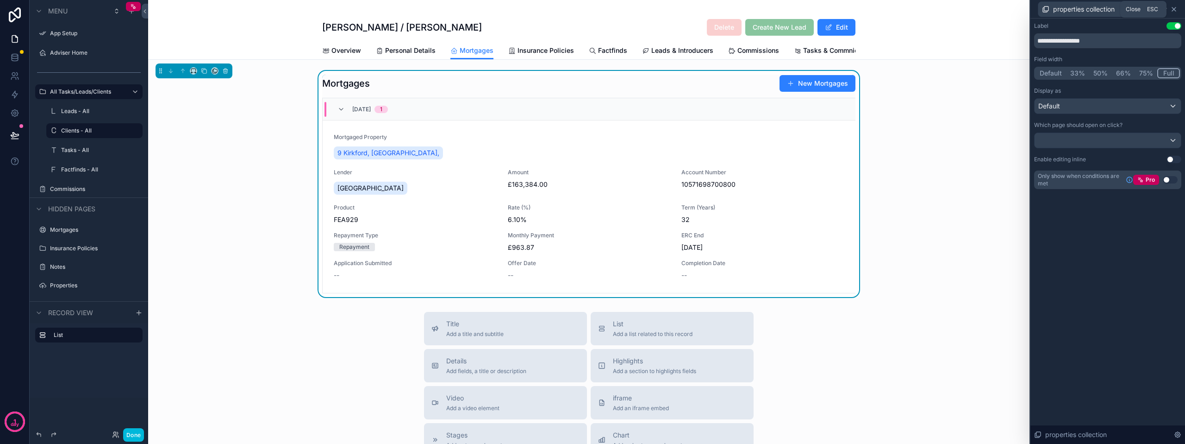
click at [1178, 9] on icon at bounding box center [1174, 9] width 7 height 7
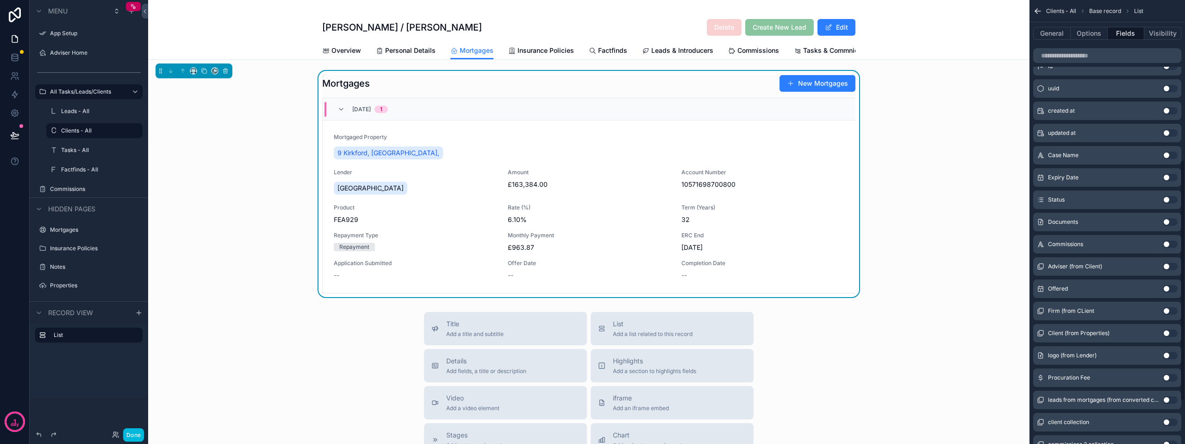
scroll to position [232, 0]
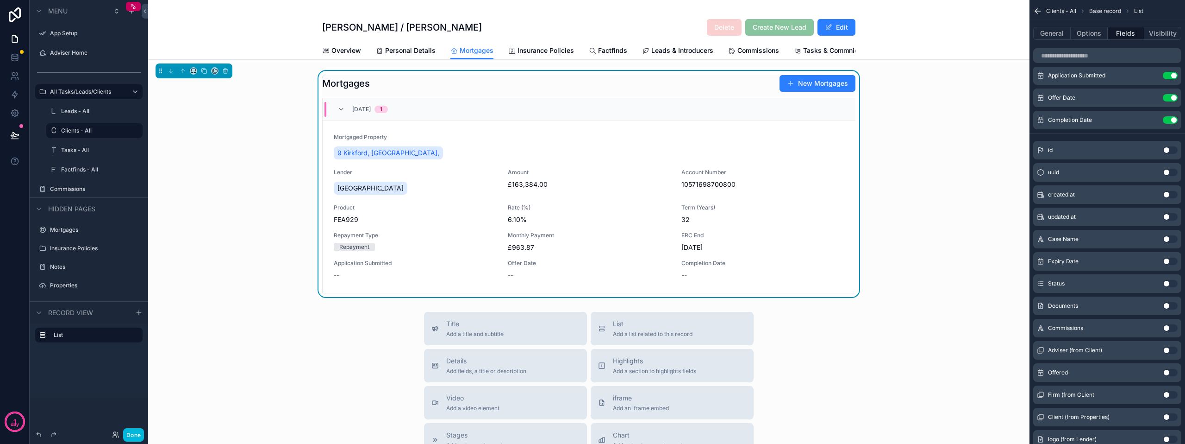
click at [1165, 282] on button "Use setting" at bounding box center [1170, 283] width 15 height 7
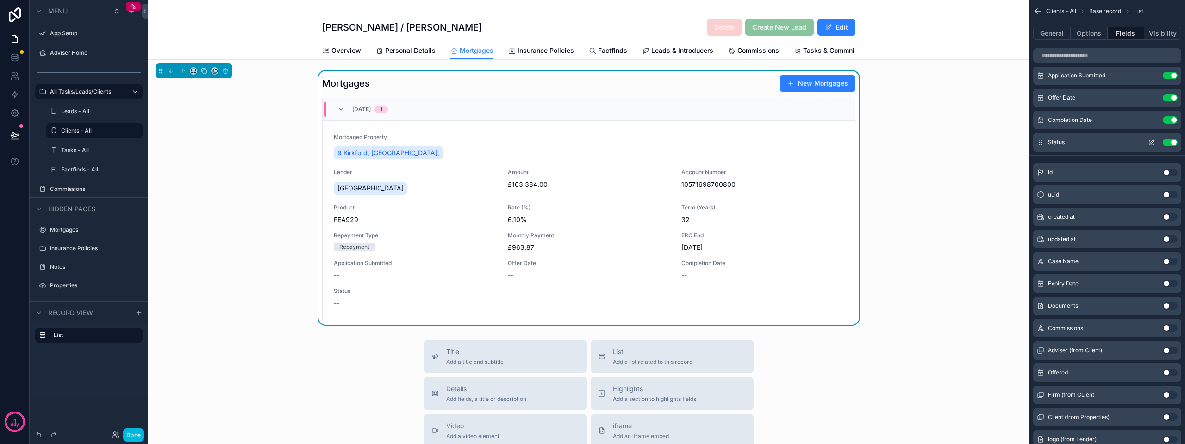
click at [1177, 141] on button "Use setting" at bounding box center [1170, 141] width 15 height 7
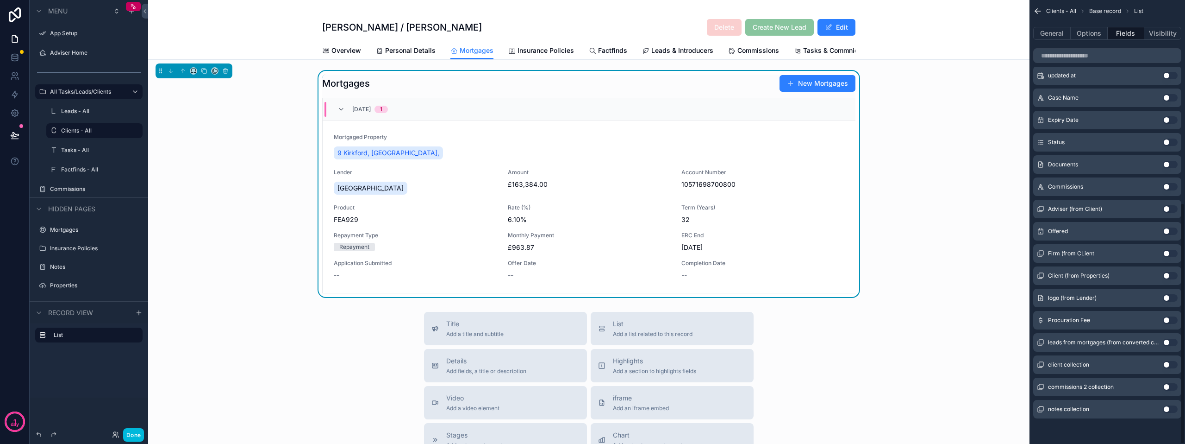
scroll to position [373, 0]
click at [795, 152] on div "9 Kirkford, Kilmarnock," at bounding box center [589, 152] width 511 height 17
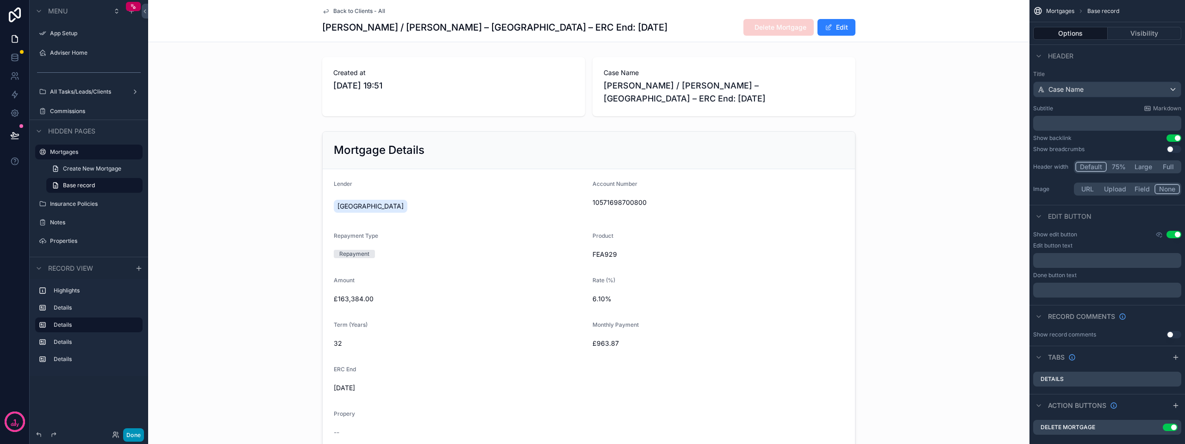
click at [132, 431] on button "Done" at bounding box center [133, 434] width 21 height 13
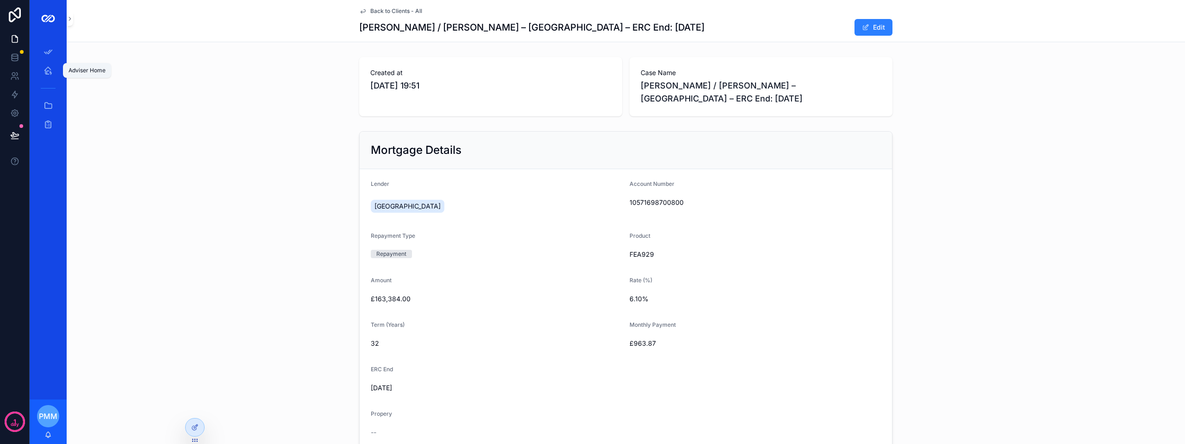
drag, startPoint x: 50, startPoint y: 72, endPoint x: 56, endPoint y: 79, distance: 9.2
click at [50, 71] on icon "scrollable content" at bounding box center [48, 70] width 9 height 9
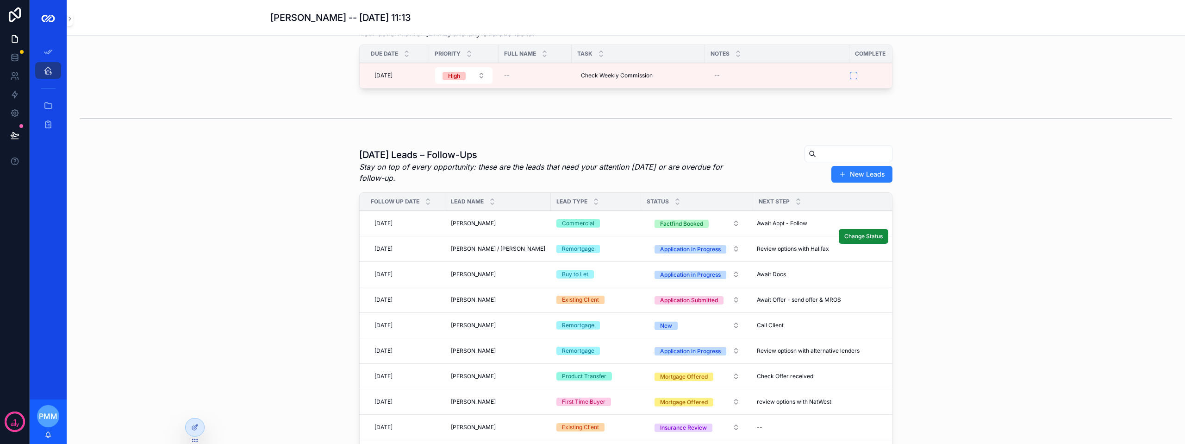
scroll to position [46, 0]
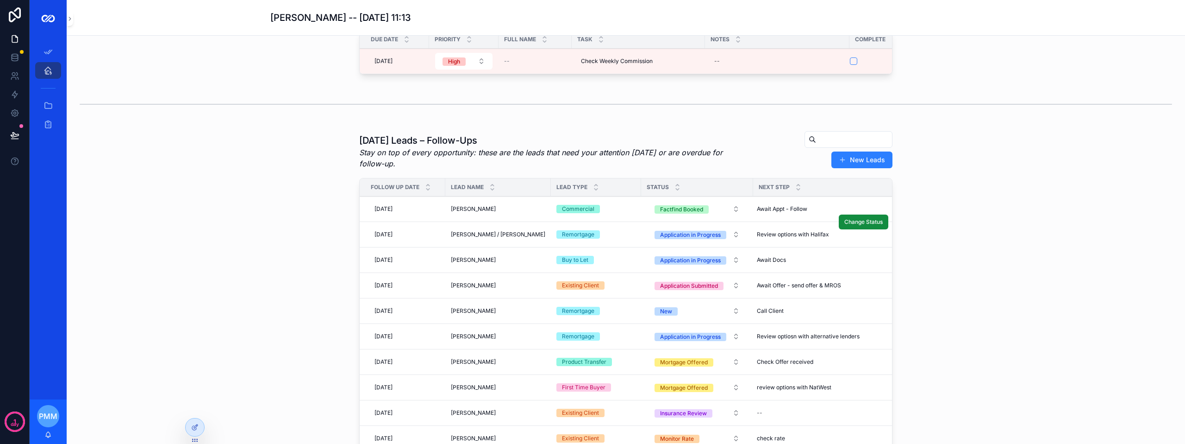
click at [484, 233] on td "Joseph Cotton / Stephanie Clinton Joseph Cotton / Stephanie Clinton" at bounding box center [498, 234] width 106 height 25
click at [481, 238] on span "[PERSON_NAME] / [PERSON_NAME]" at bounding box center [498, 234] width 94 height 7
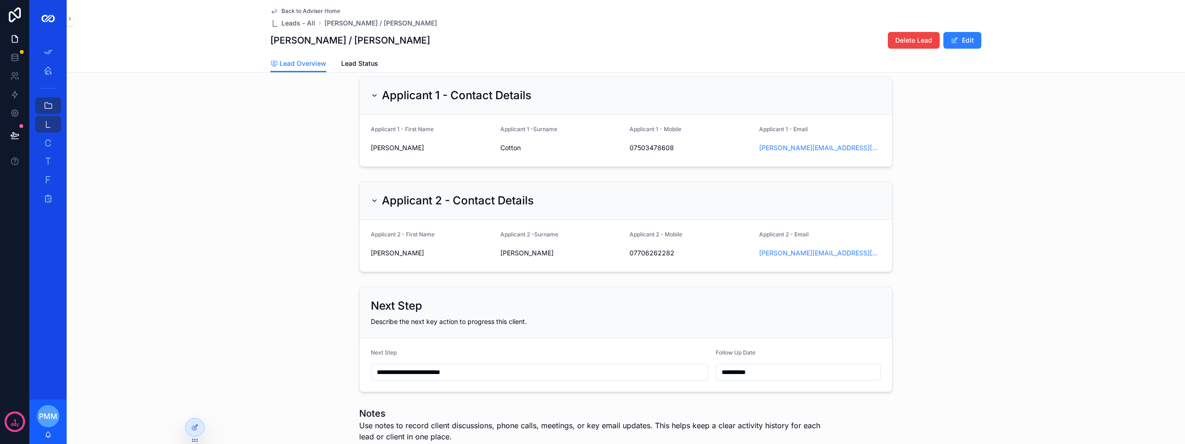
scroll to position [46, 0]
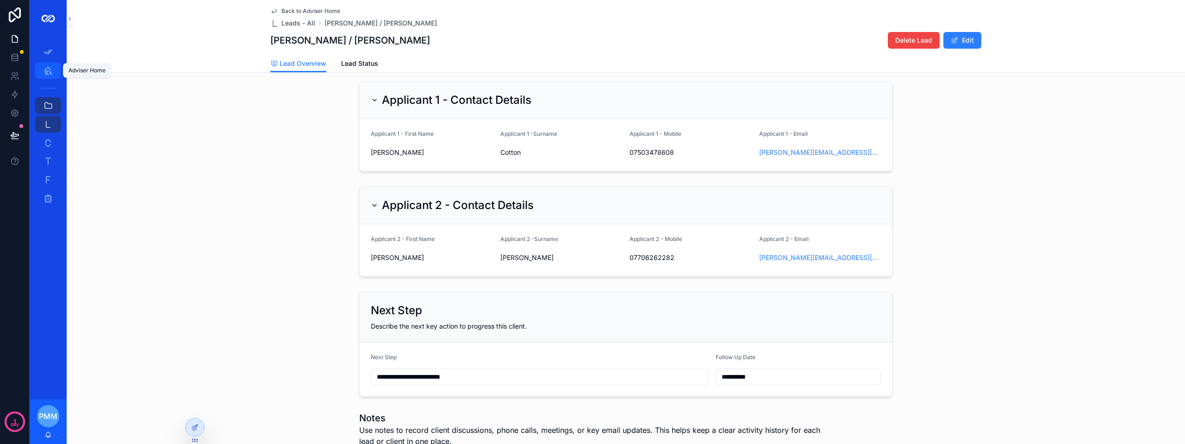
click at [52, 73] on icon "scrollable content" at bounding box center [48, 70] width 9 height 9
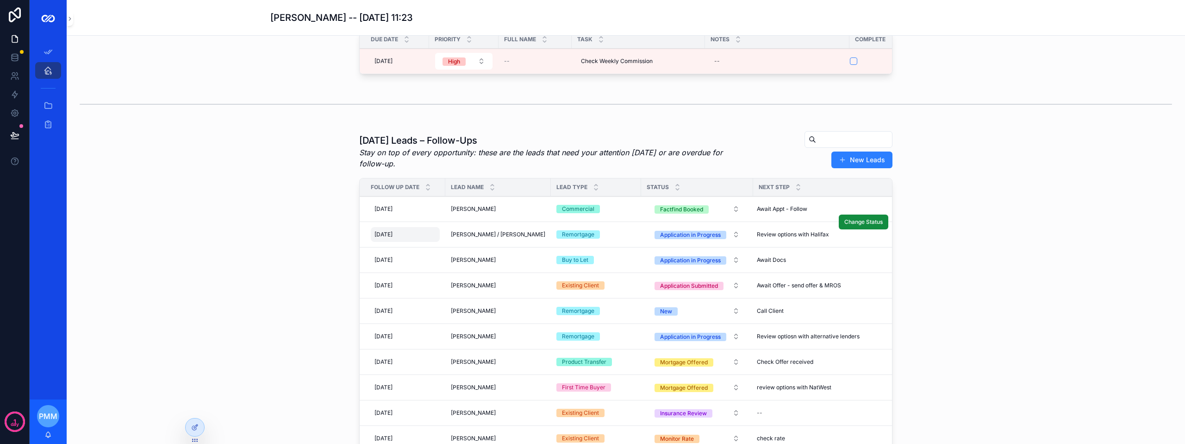
click at [406, 242] on div "[DATE] [DATE]" at bounding box center [405, 234] width 69 height 15
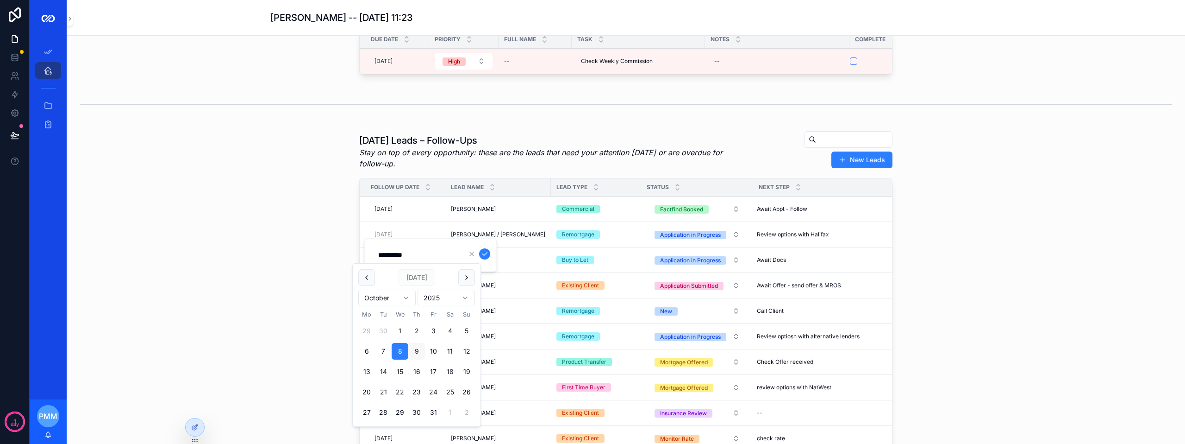
click at [414, 348] on button "9" at bounding box center [416, 351] width 17 height 17
type input "**********"
click at [485, 251] on icon "scrollable content" at bounding box center [484, 253] width 7 height 7
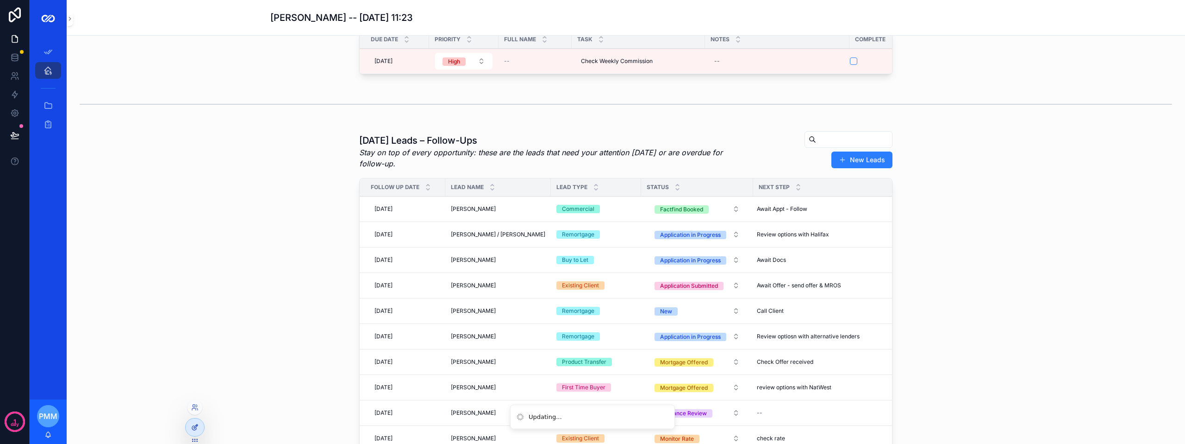
click at [193, 428] on icon at bounding box center [194, 426] width 7 height 7
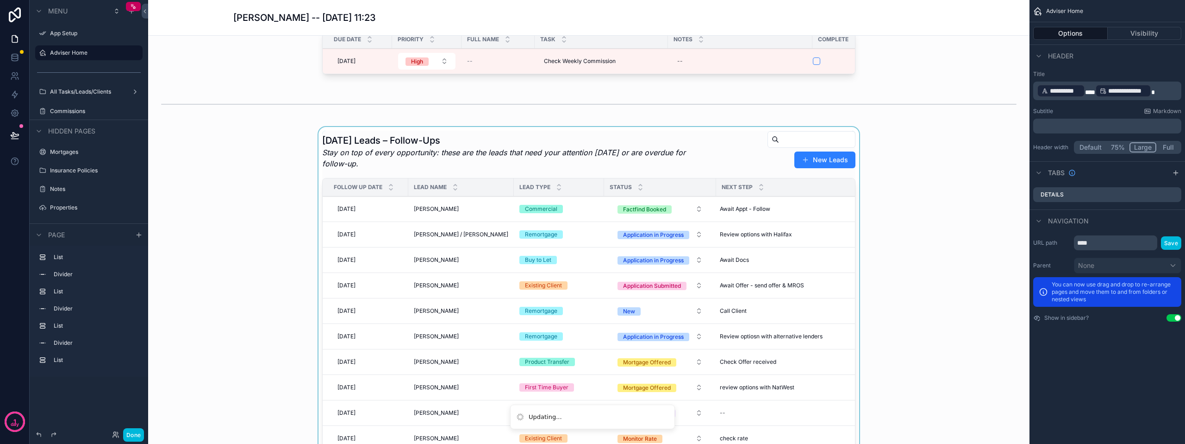
click at [369, 244] on div "scrollable content" at bounding box center [589, 305] width 867 height 357
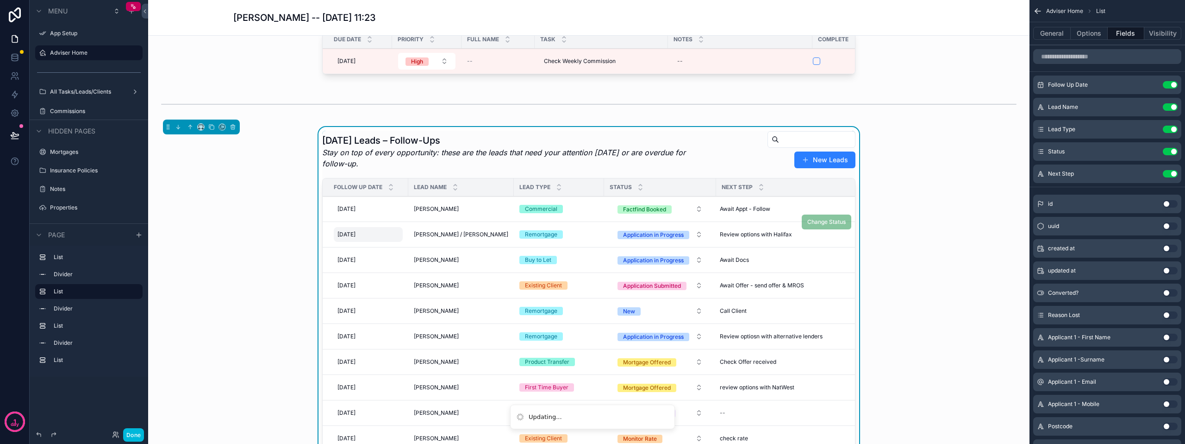
click at [372, 239] on div "09/10/2025 09/10/2025" at bounding box center [368, 234] width 69 height 15
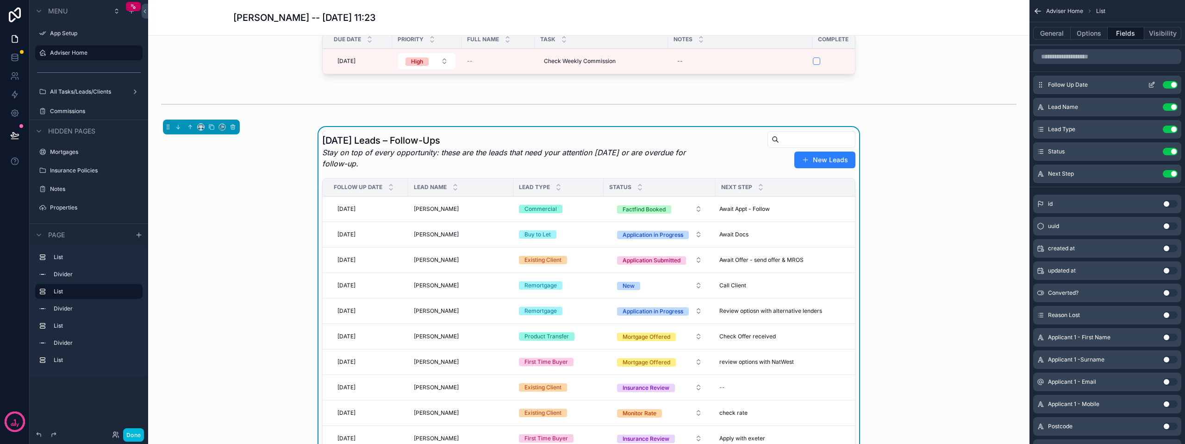
click at [1153, 84] on icon "scrollable content" at bounding box center [1151, 84] width 7 height 7
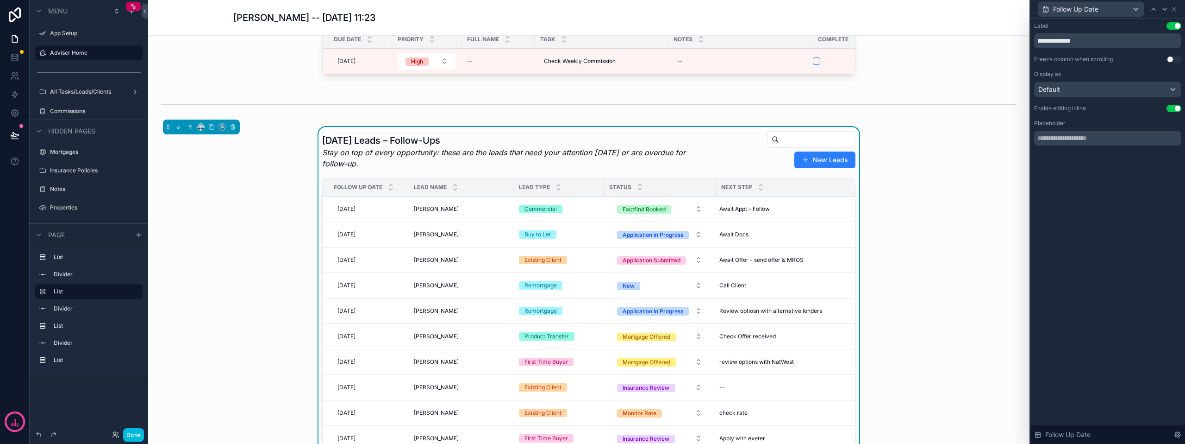
click at [1006, 189] on div "Today’s Leads – Follow-Ups Stay on top of every opportunity: these are the lead…" at bounding box center [589, 293] width 867 height 332
click at [1175, 10] on icon at bounding box center [1174, 9] width 4 height 4
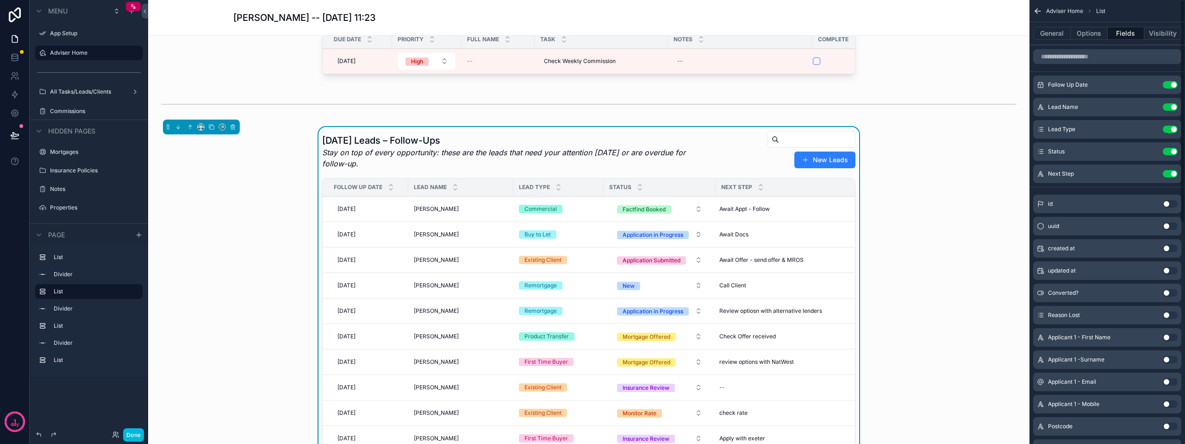
click at [969, 209] on div "Today’s Leads – Follow-Ups Stay on top of every opportunity: these are the lead…" at bounding box center [589, 293] width 867 height 332
click at [136, 432] on button "Done" at bounding box center [133, 434] width 21 height 13
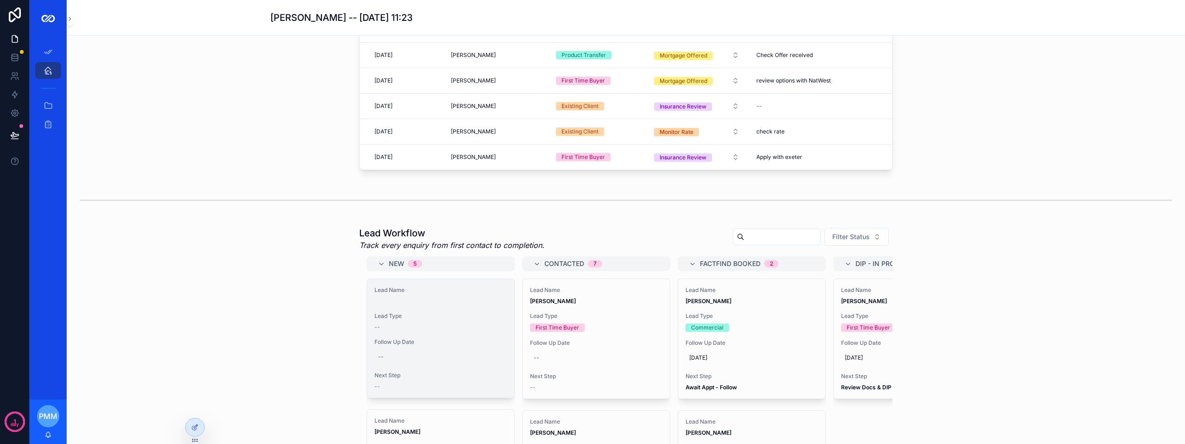
scroll to position [370, 0]
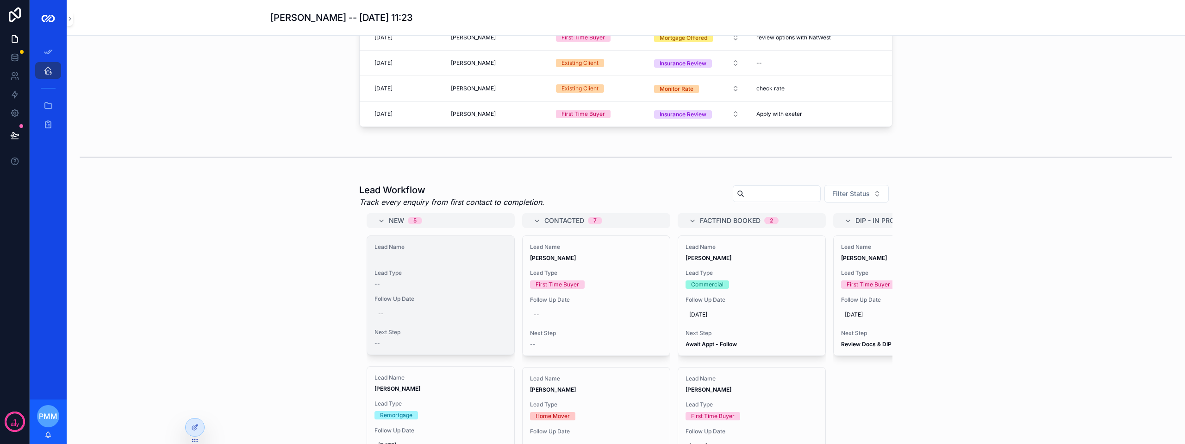
click at [470, 288] on div "--" at bounding box center [441, 283] width 132 height 7
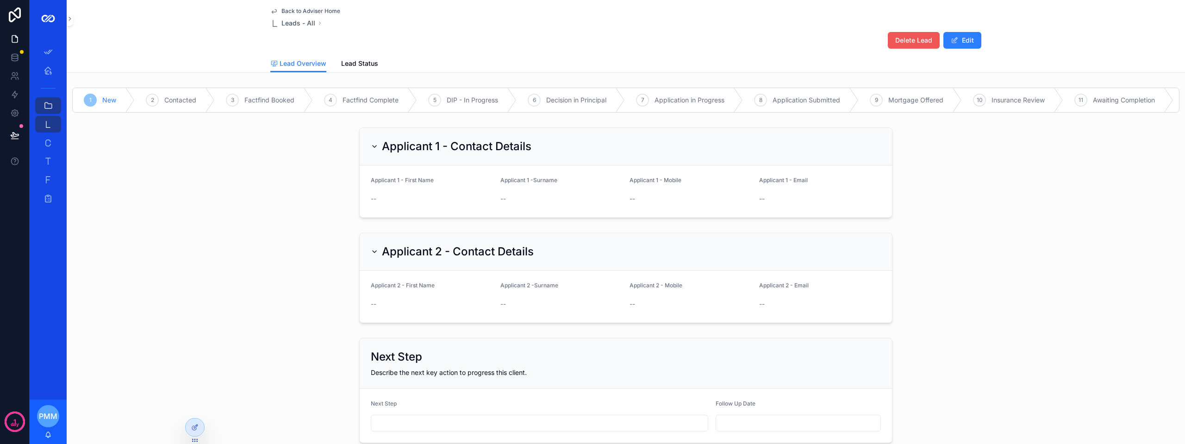
click at [903, 36] on span "Delete Lead" at bounding box center [914, 40] width 37 height 9
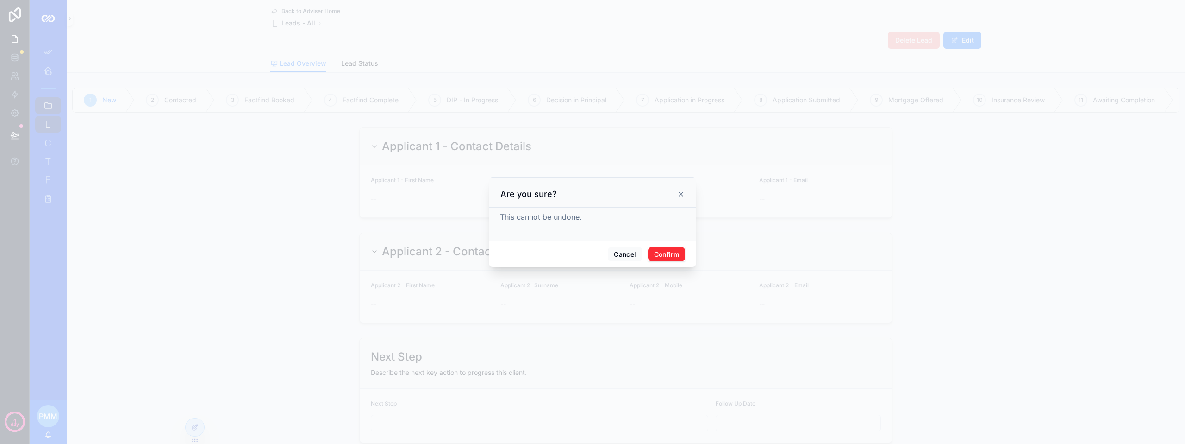
click at [658, 258] on button "Confirm" at bounding box center [666, 254] width 37 height 15
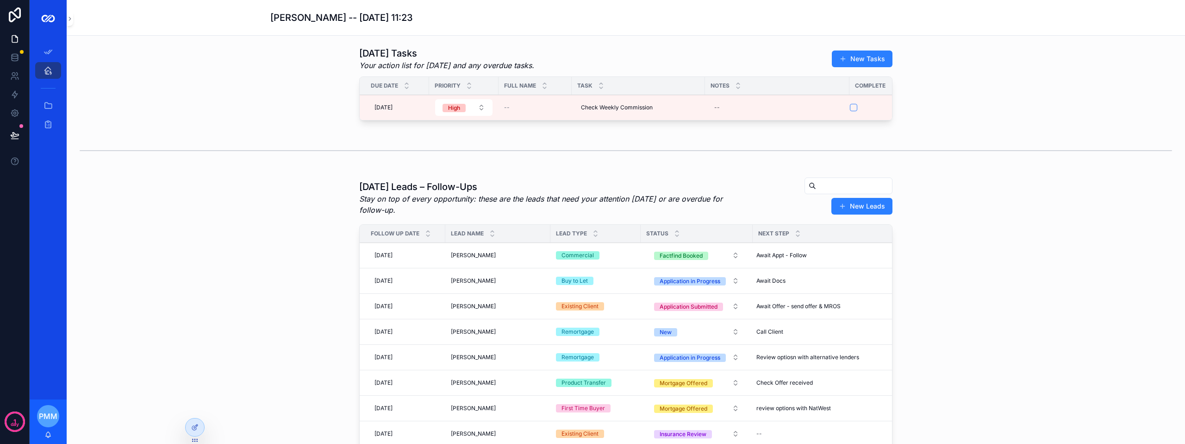
click at [47, 71] on icon "scrollable content" at bounding box center [48, 70] width 9 height 9
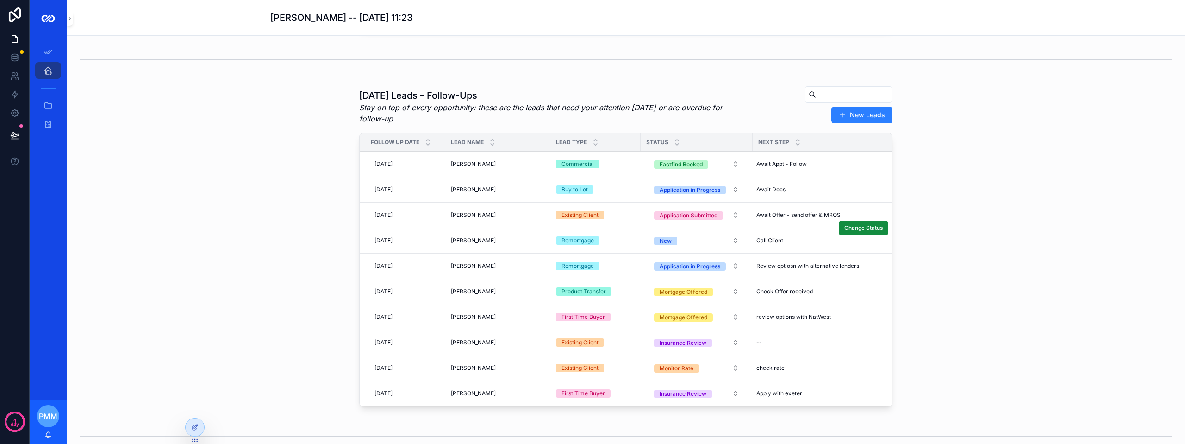
scroll to position [93, 0]
click at [409, 194] on div "[DATE] [DATE]" at bounding box center [405, 188] width 69 height 15
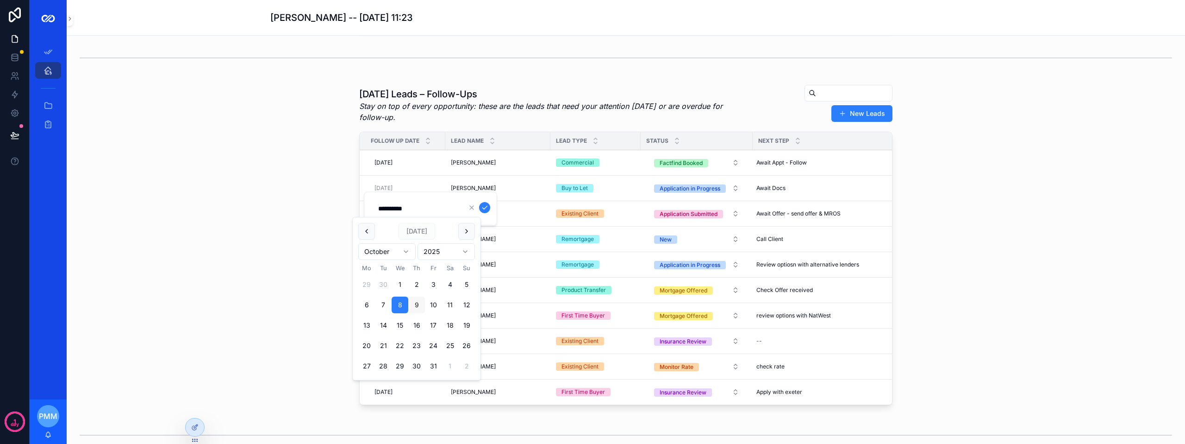
click at [415, 302] on button "9" at bounding box center [416, 304] width 17 height 17
type input "**********"
click at [484, 208] on icon "scrollable content" at bounding box center [484, 207] width 7 height 7
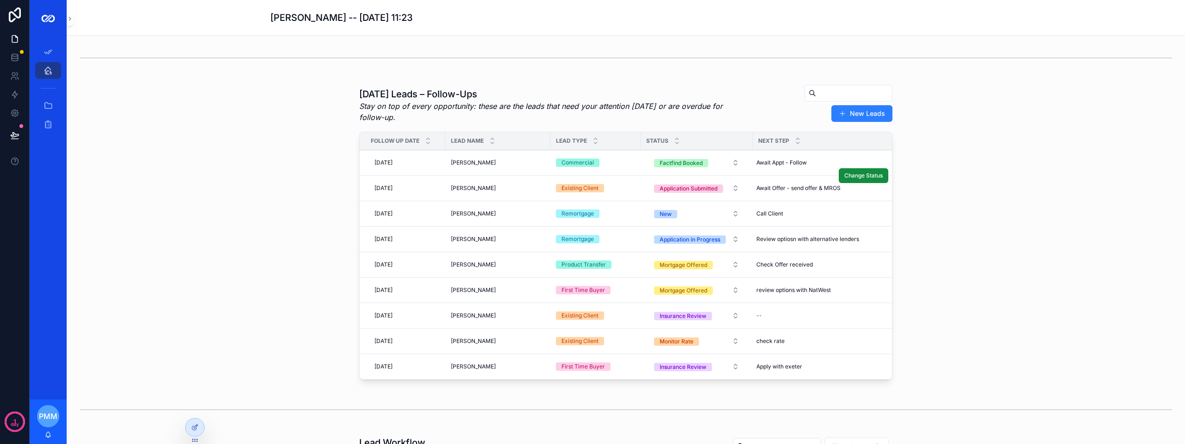
click at [438, 199] on td "[DATE] [DATE]" at bounding box center [403, 187] width 86 height 25
click at [499, 192] on div "[PERSON_NAME] [PERSON_NAME]" at bounding box center [498, 187] width 94 height 7
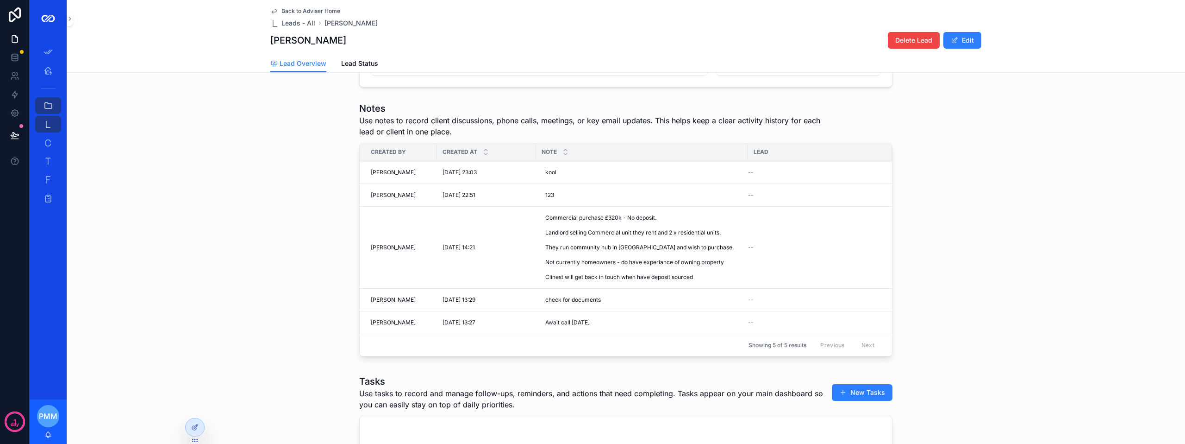
scroll to position [188, 0]
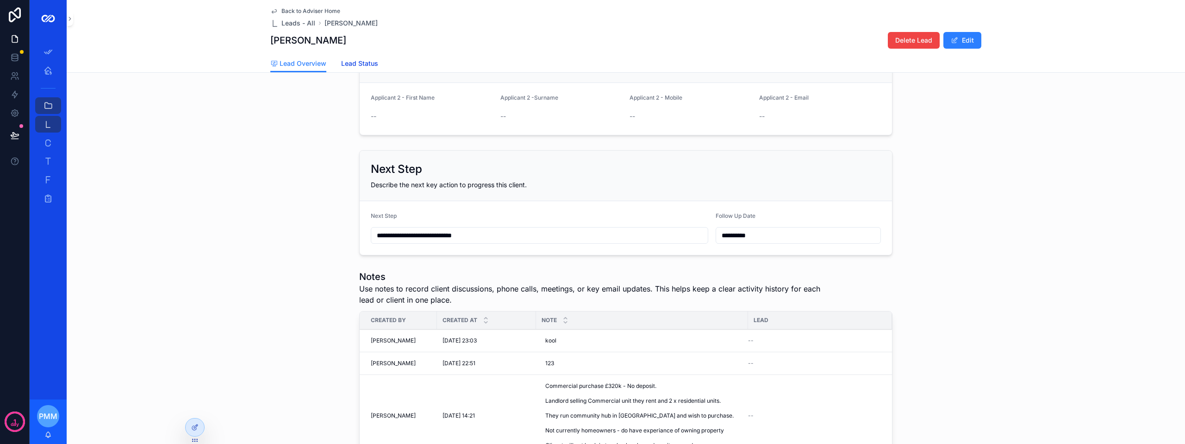
click at [362, 63] on span "Lead Status" at bounding box center [359, 63] width 37 height 9
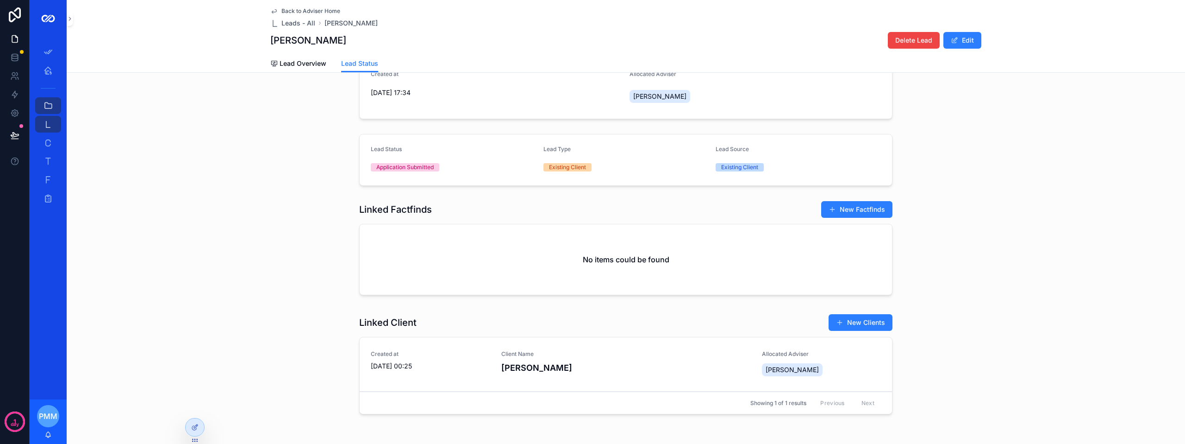
scroll to position [66, 0]
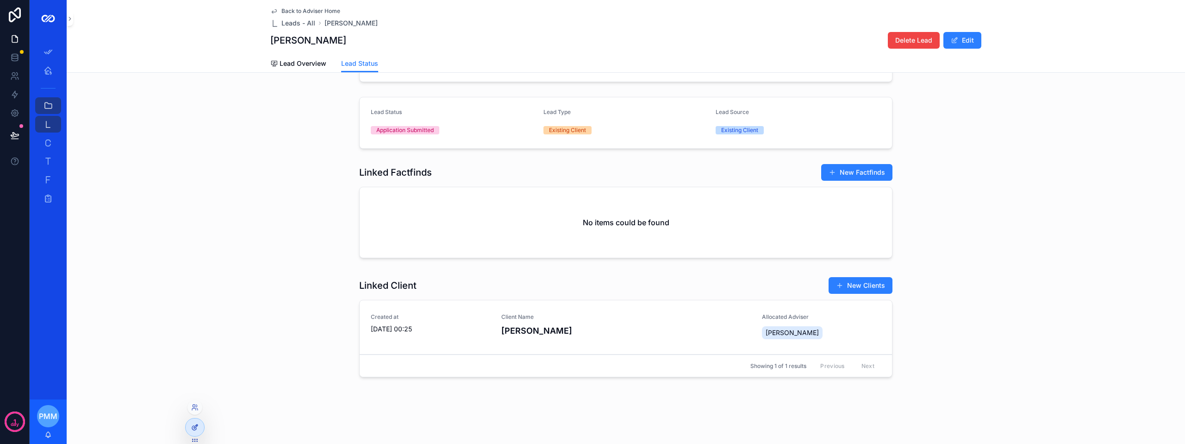
click at [196, 426] on icon at bounding box center [194, 426] width 7 height 7
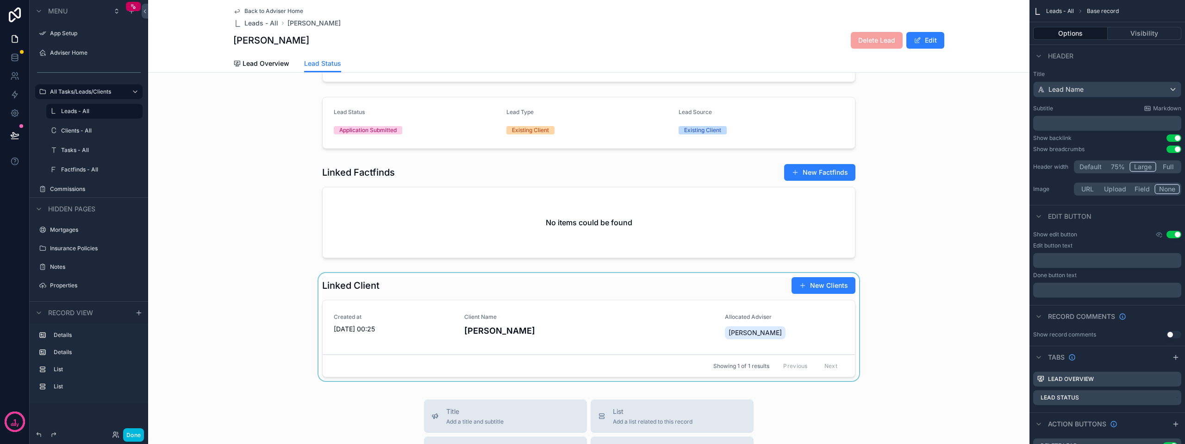
click at [394, 294] on div "scrollable content" at bounding box center [589, 329] width 882 height 112
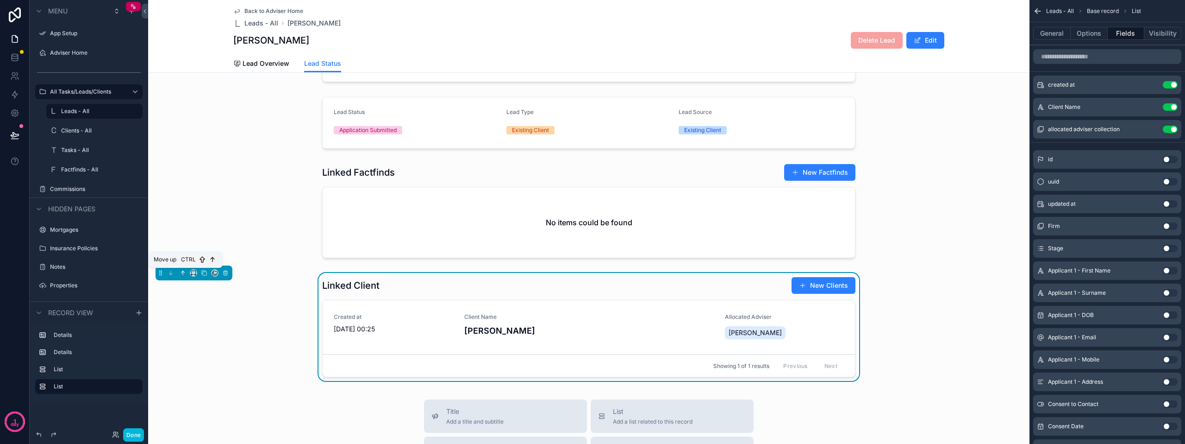
click at [182, 273] on icon "scrollable content" at bounding box center [183, 272] width 6 height 6
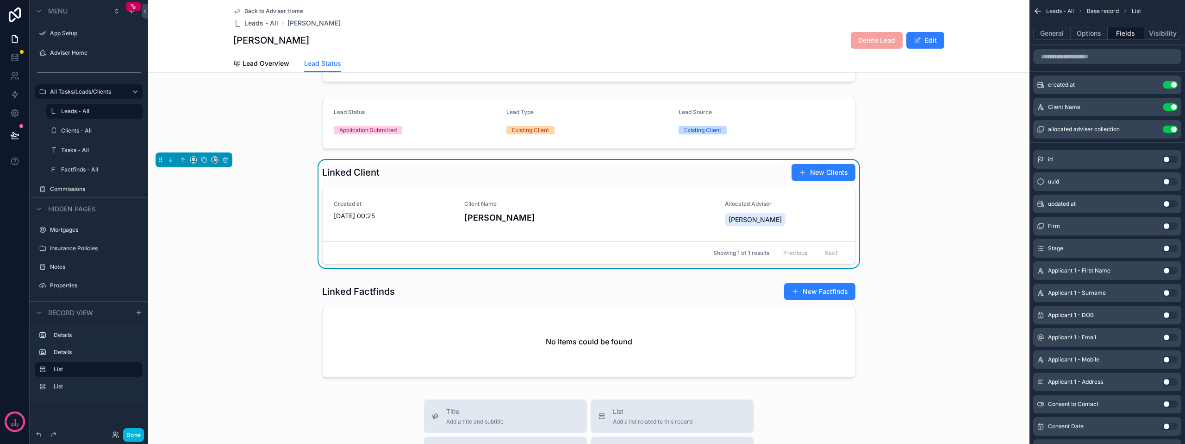
click at [262, 278] on div "Created at 16/09/2025 17:34 Allocated Adviser Philip McLeod Lead Status Applica…" at bounding box center [589, 201] width 882 height 366
click at [142, 439] on button "Done" at bounding box center [133, 434] width 21 height 13
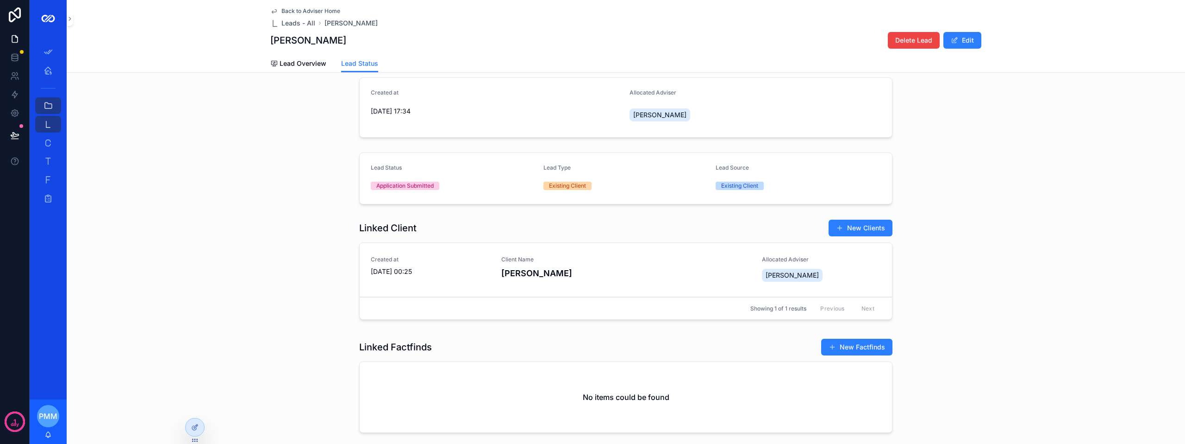
scroll to position [0, 0]
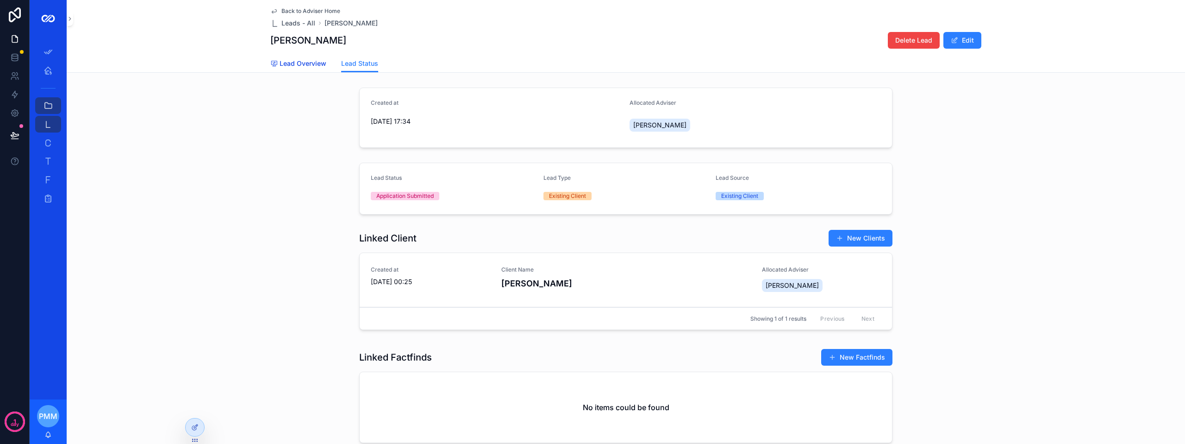
click at [307, 69] on link "Lead Overview" at bounding box center [298, 64] width 56 height 19
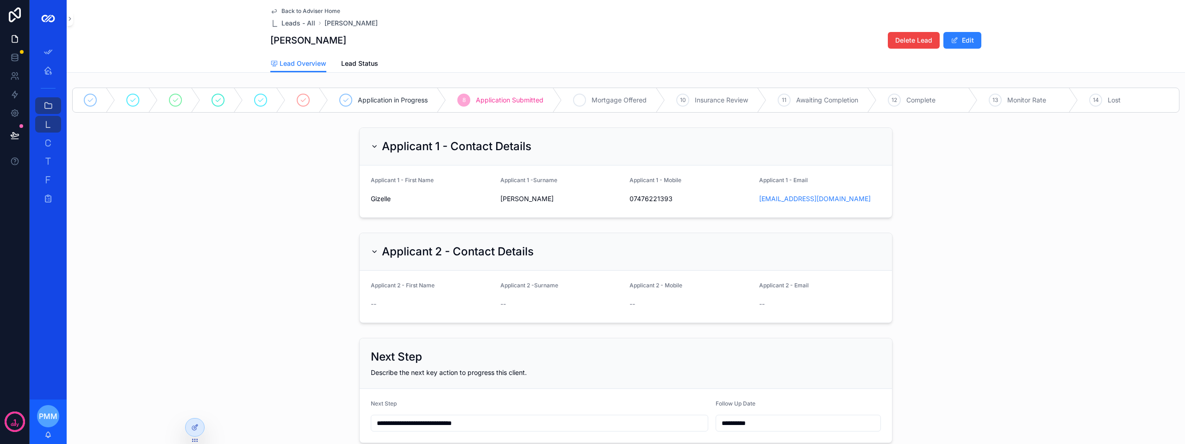
click at [597, 99] on span "Mortgage Offered" at bounding box center [619, 99] width 55 height 9
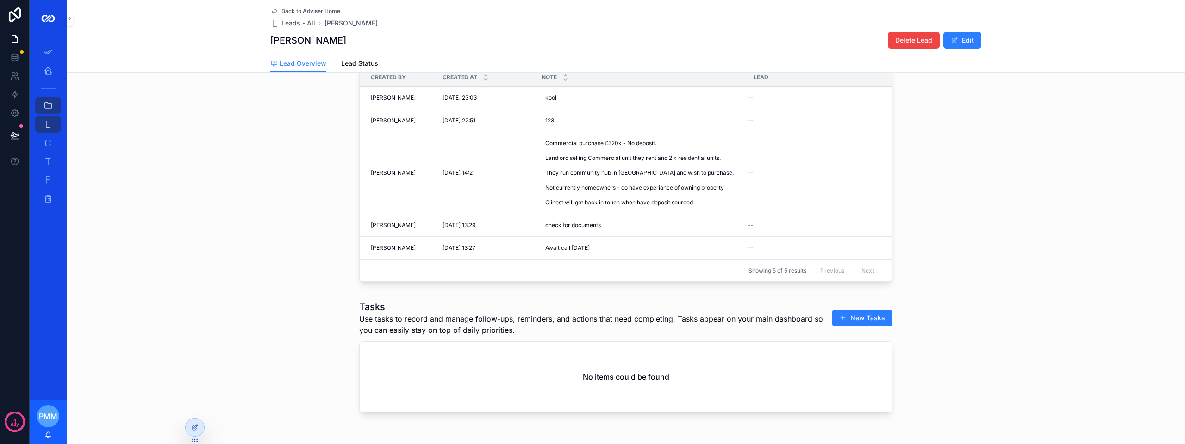
scroll to position [373, 0]
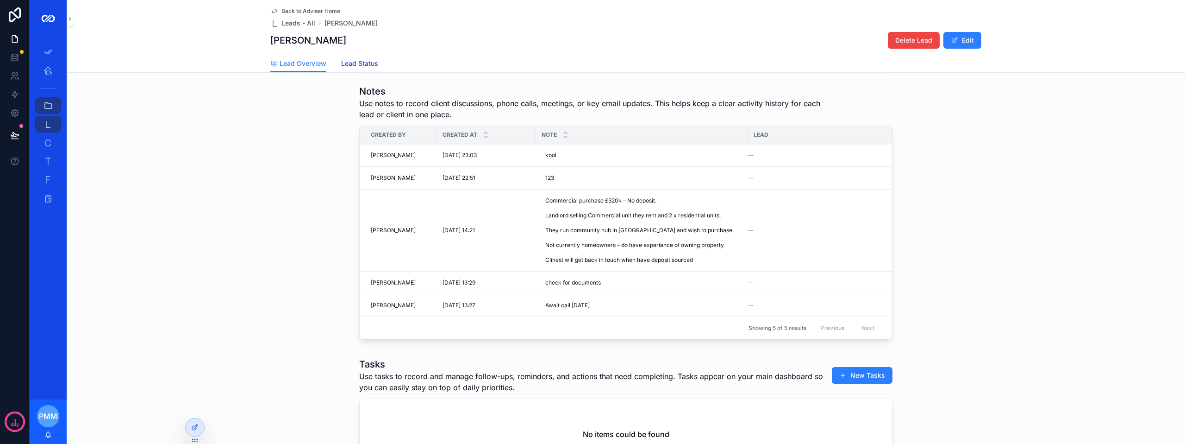
click at [363, 60] on span "Lead Status" at bounding box center [359, 63] width 37 height 9
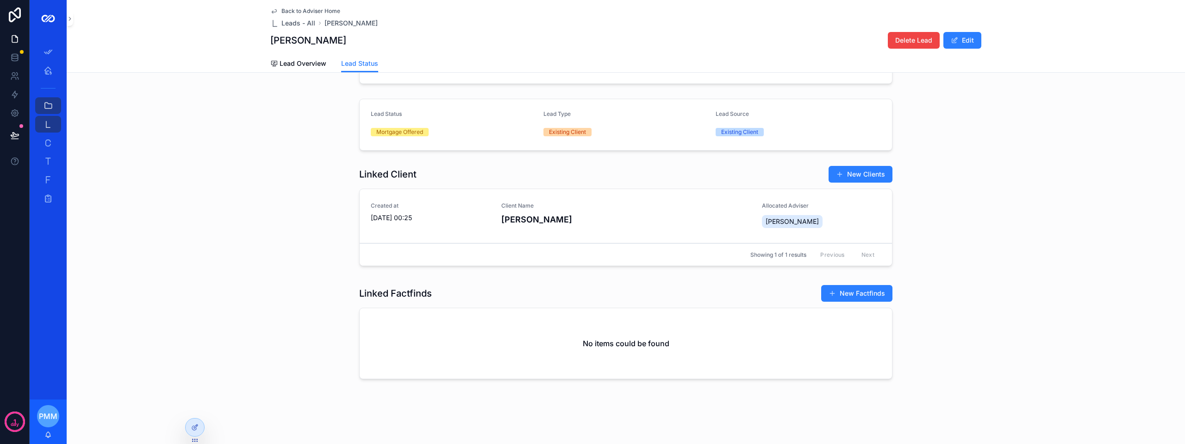
scroll to position [66, 0]
click at [539, 218] on h4 "Gizelle Mangonon" at bounding box center [626, 217] width 250 height 13
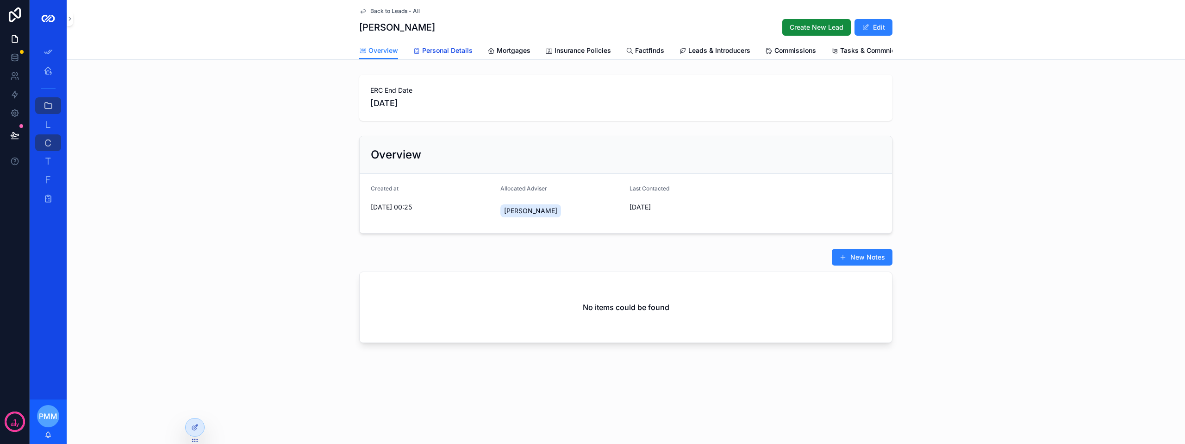
click at [451, 50] on span "Personal Details" at bounding box center [447, 50] width 50 height 9
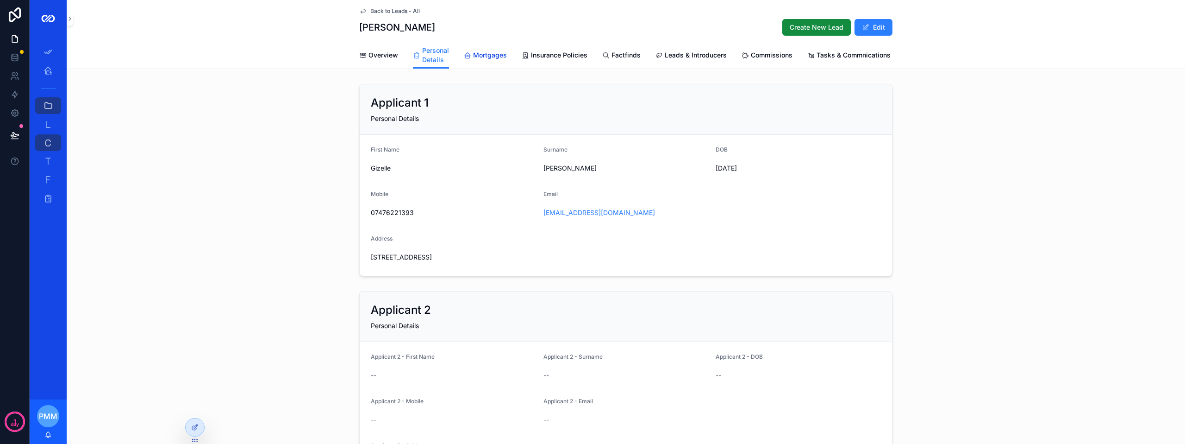
click at [473, 55] on span "Mortgages" at bounding box center [490, 54] width 34 height 9
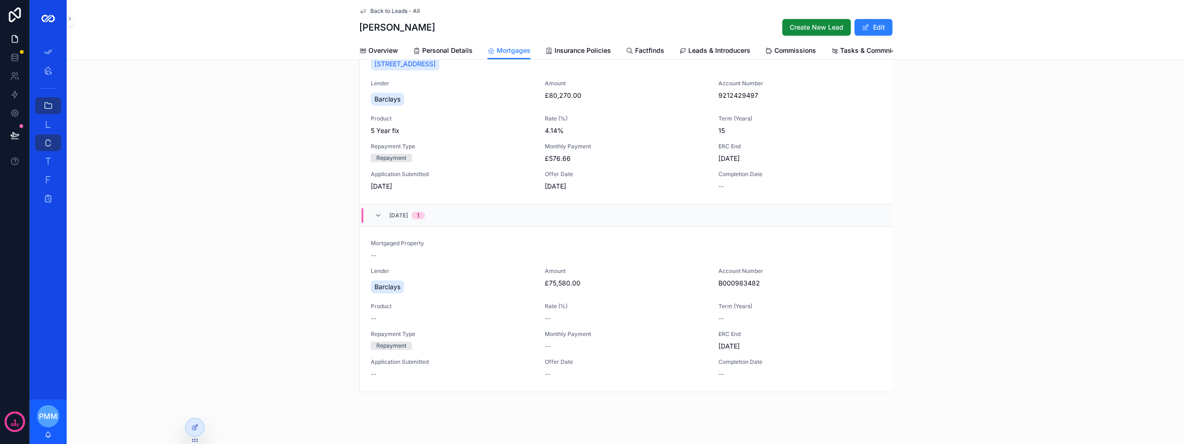
scroll to position [93, 0]
click at [871, 28] on button "Edit" at bounding box center [874, 27] width 38 height 17
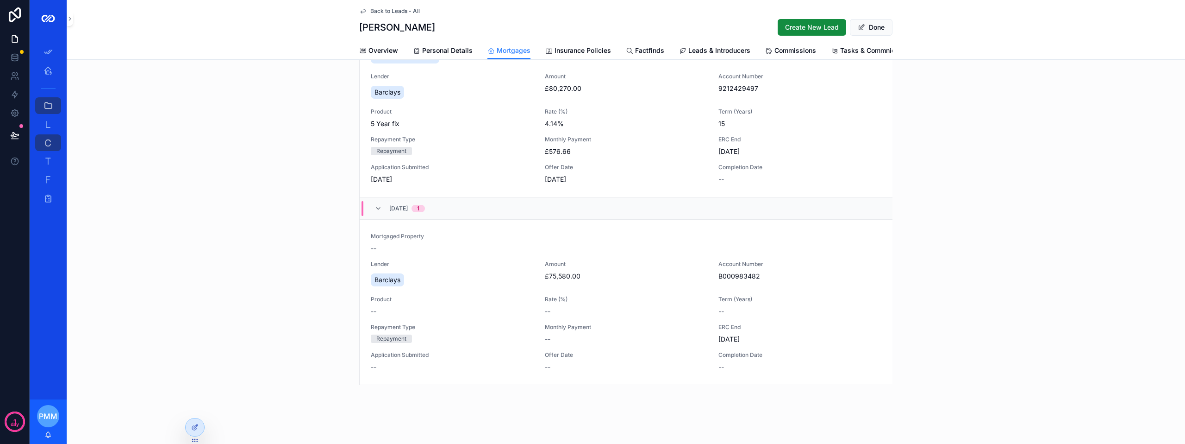
scroll to position [107, 0]
click at [410, 242] on div "--" at bounding box center [626, 243] width 511 height 9
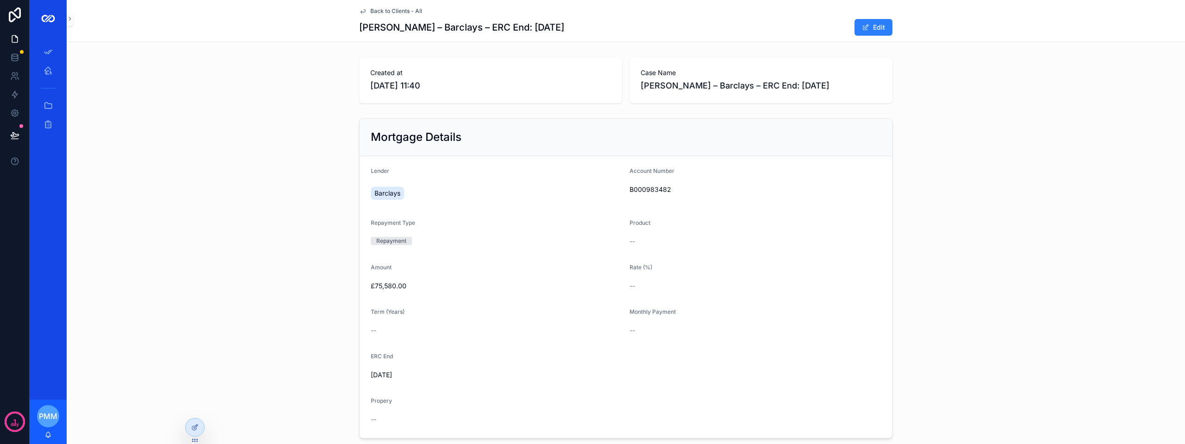
click at [408, 15] on div "Back to Clients - All Gizelle Mangonon – Barclays – ERC End: 31-12-2025 Edit" at bounding box center [625, 21] width 533 height 42
click at [387, 8] on span "Back to Clients - All" at bounding box center [396, 10] width 52 height 7
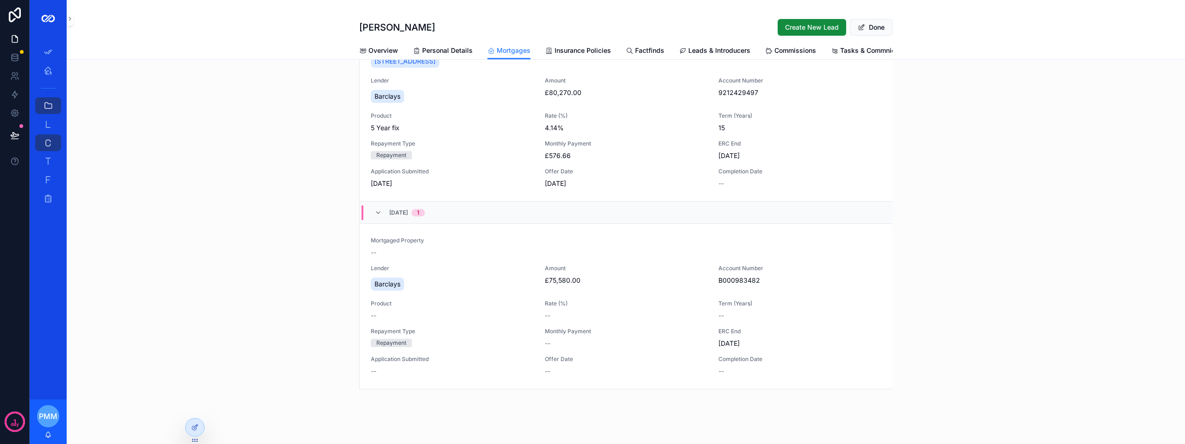
scroll to position [93, 0]
click at [200, 431] on div at bounding box center [195, 427] width 19 height 18
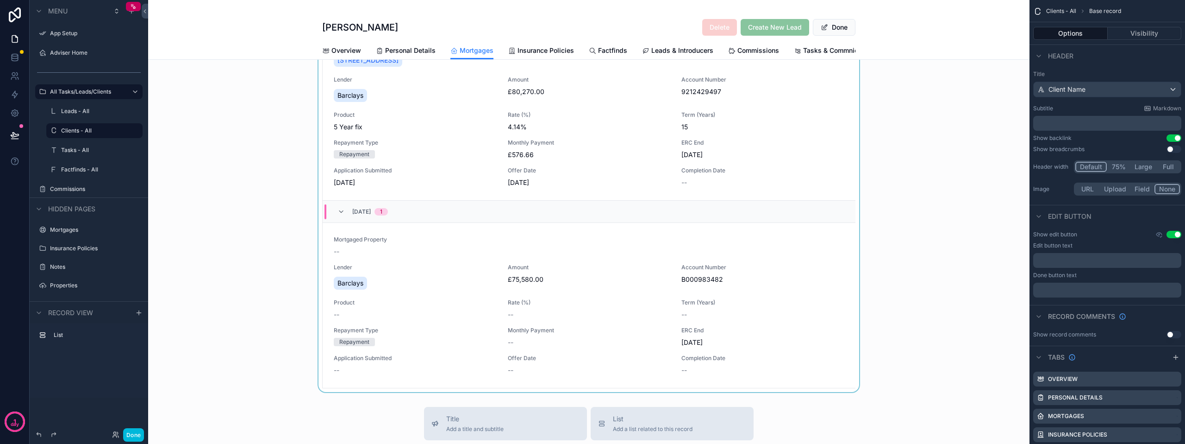
click at [784, 291] on div "scrollable content" at bounding box center [589, 185] width 882 height 414
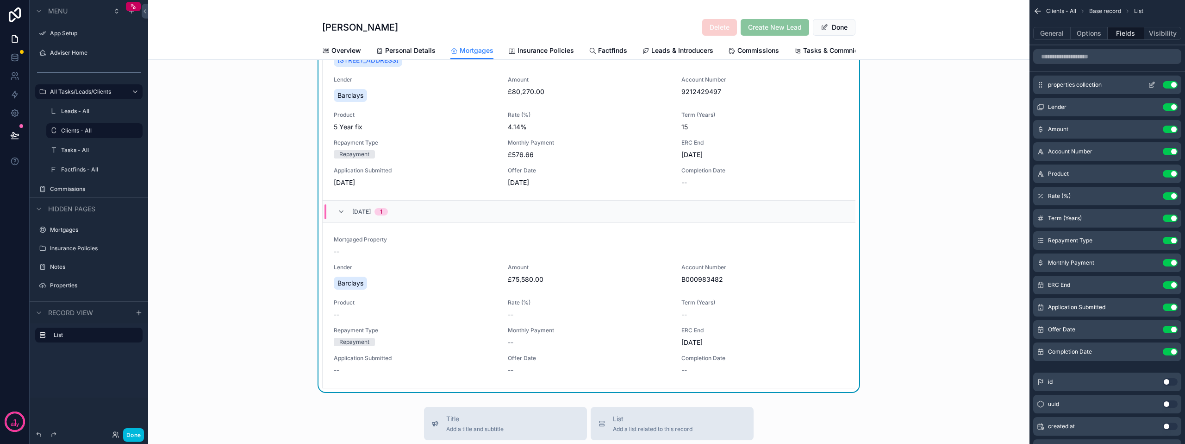
click at [1156, 84] on button "scrollable content" at bounding box center [1152, 84] width 15 height 7
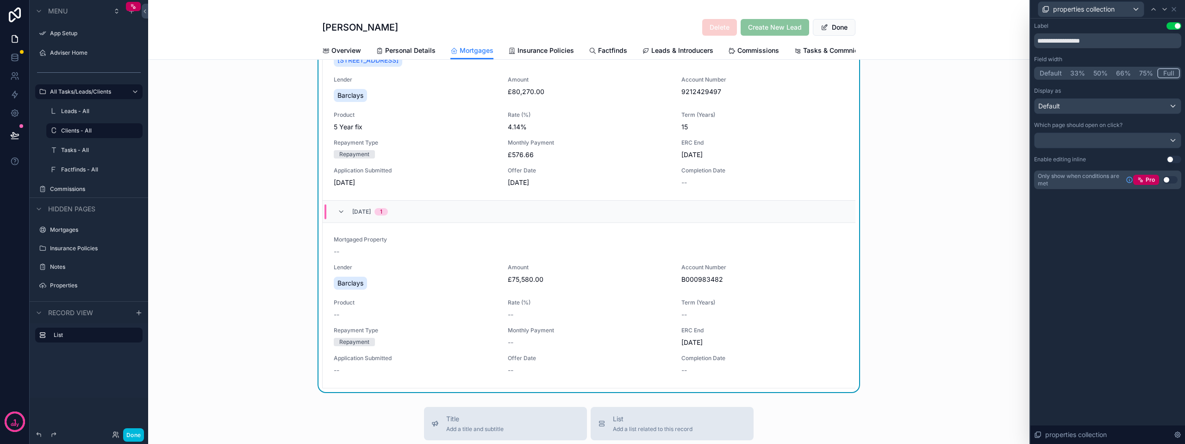
click at [1172, 159] on button "Use setting" at bounding box center [1174, 159] width 15 height 7
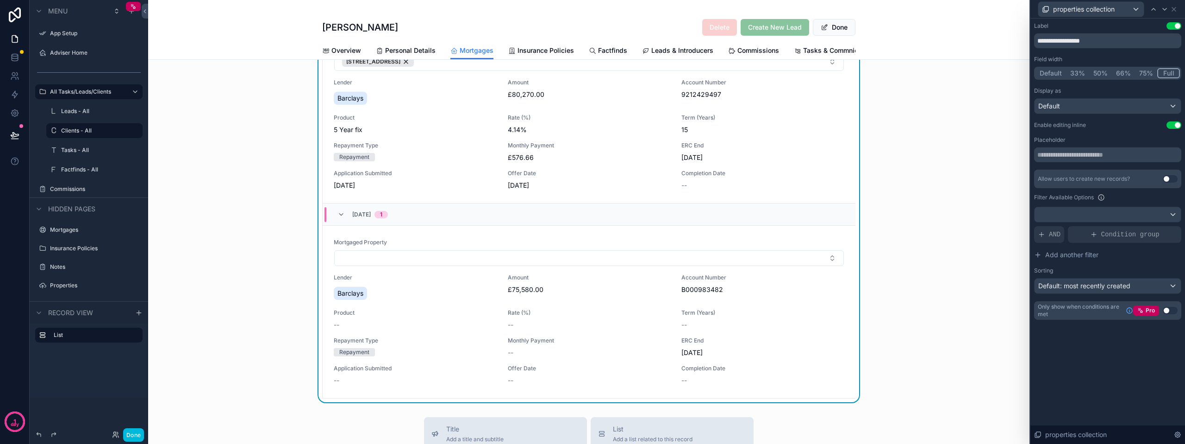
click at [962, 165] on div "Mortgages New Mortgages 31/12/2030 1 Mortgaged Property 21 Loudon Terrace, Pres…" at bounding box center [589, 190] width 882 height 424
click at [1173, 7] on icon at bounding box center [1174, 9] width 7 height 7
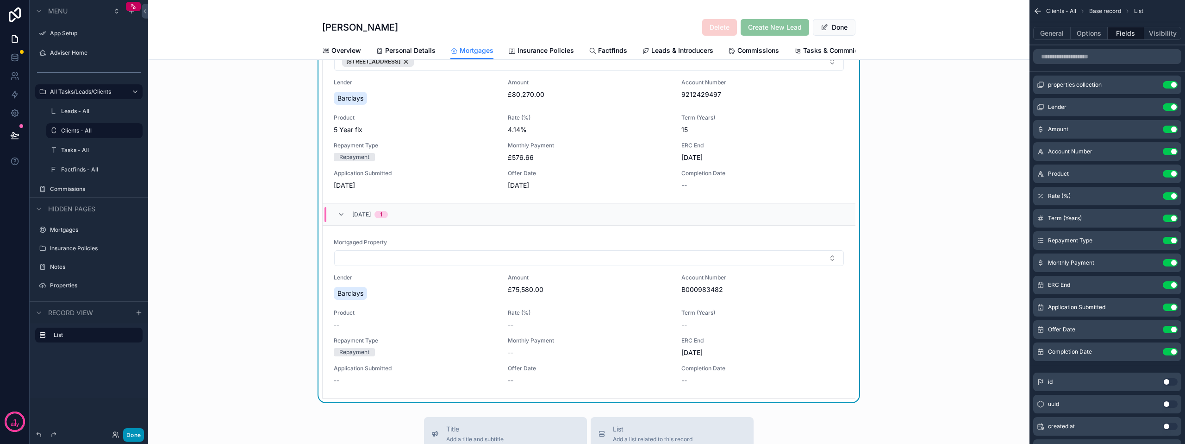
click at [139, 439] on button "Done" at bounding box center [133, 434] width 21 height 13
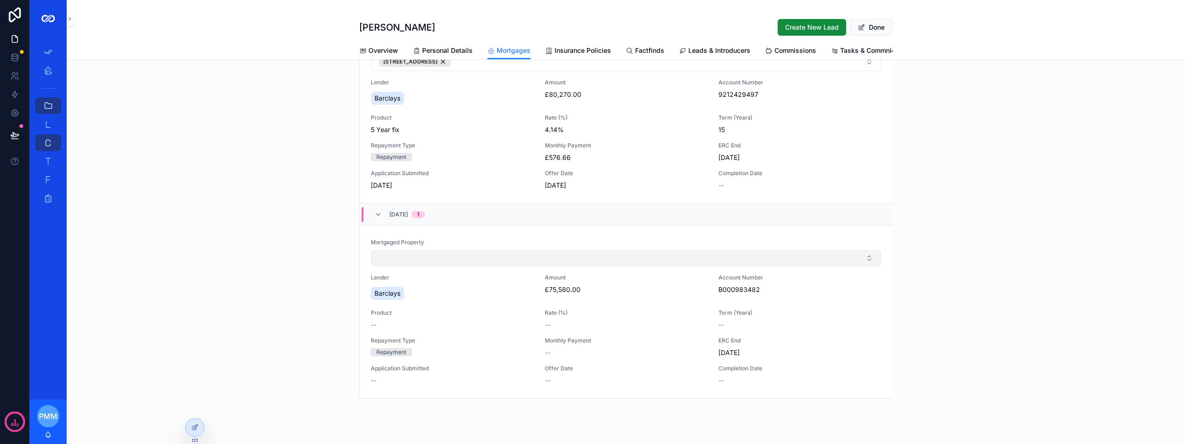
click at [395, 263] on button "Select Button" at bounding box center [626, 258] width 510 height 16
type input "******"
click at [574, 306] on span "21 Loudon Terrace, Prestwick, KA9 1ED" at bounding box center [592, 301] width 61 height 9
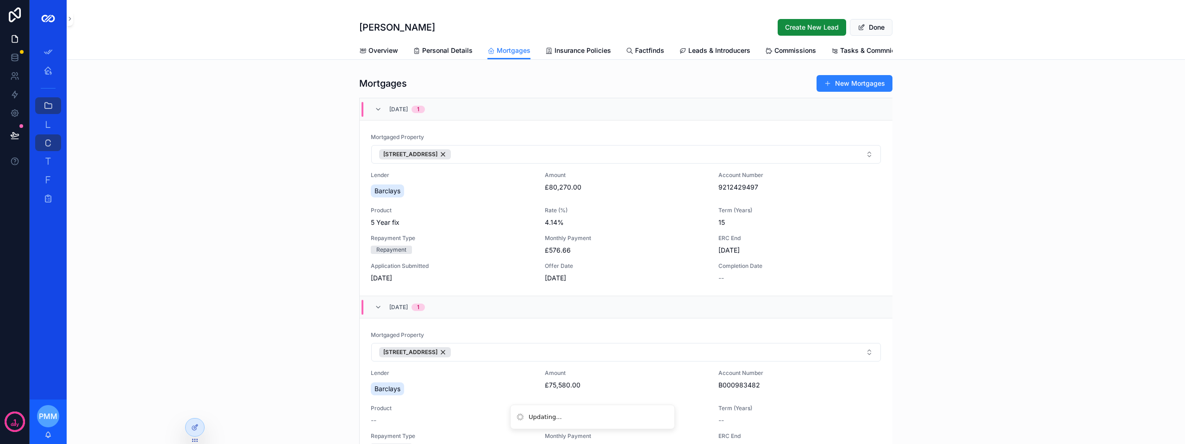
click at [1018, 317] on div "Mortgages New Mortgages 31/12/2030 1 Mortgaged Property 21 Loudon Terrace, Pres…" at bounding box center [626, 284] width 1119 height 426
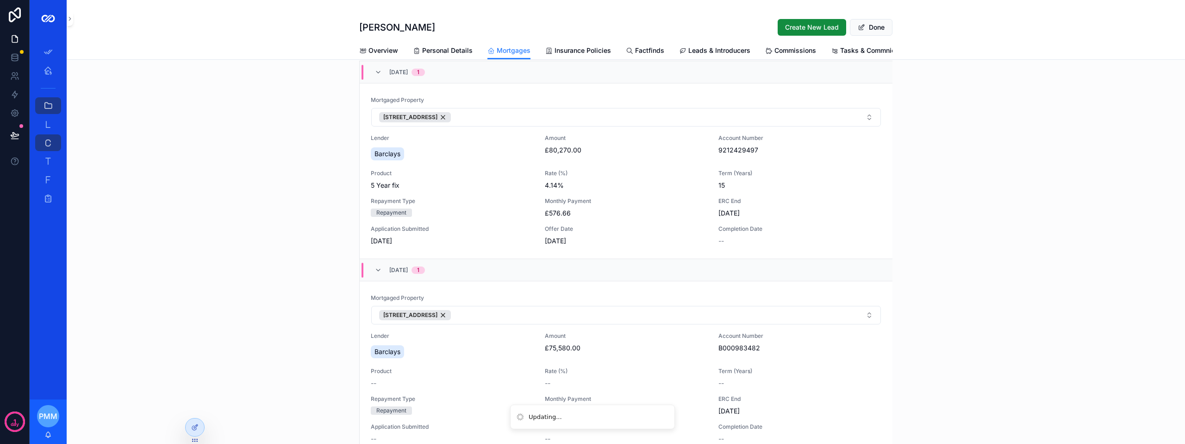
scroll to position [93, 0]
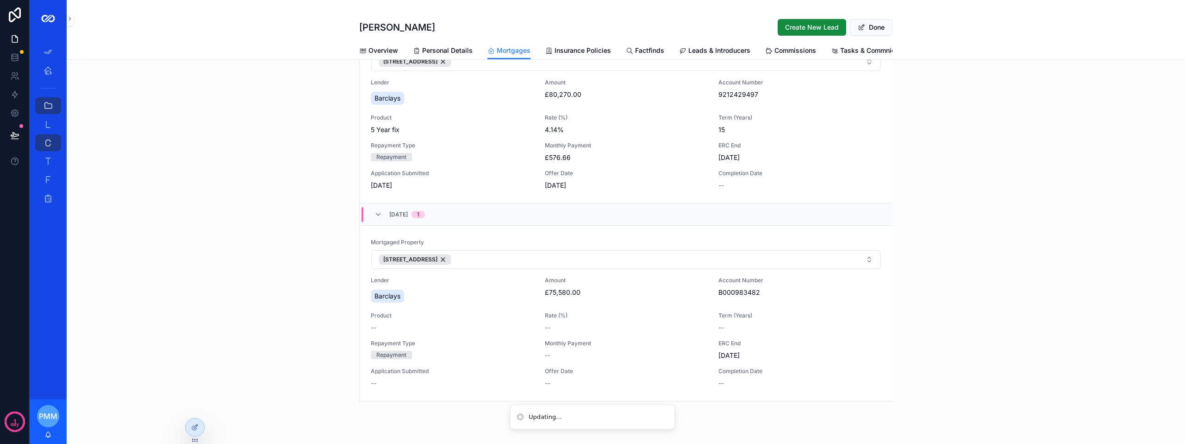
click at [273, 273] on div "Mortgages New Mortgages 31/12/2030 1 Mortgaged Property 21 Loudon Terrace, Pres…" at bounding box center [626, 191] width 1119 height 426
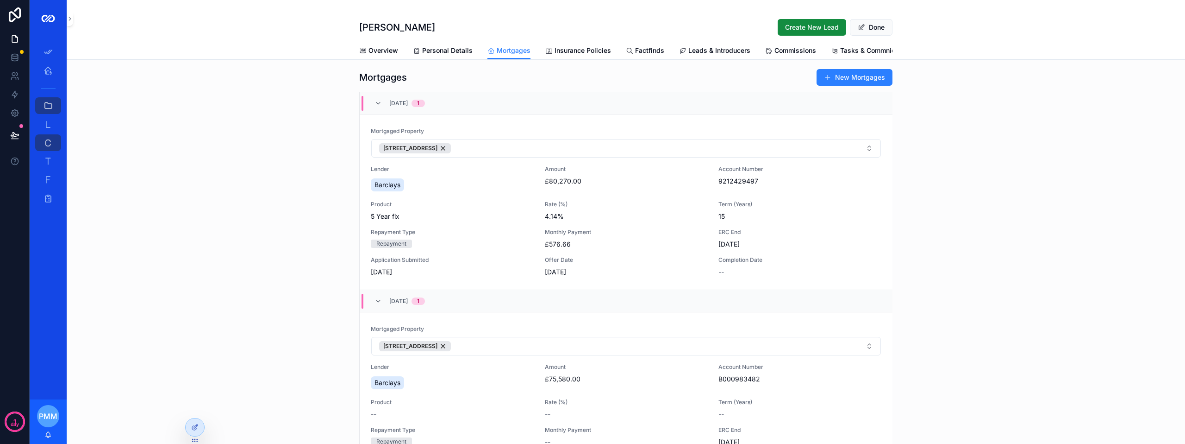
scroll to position [0, 0]
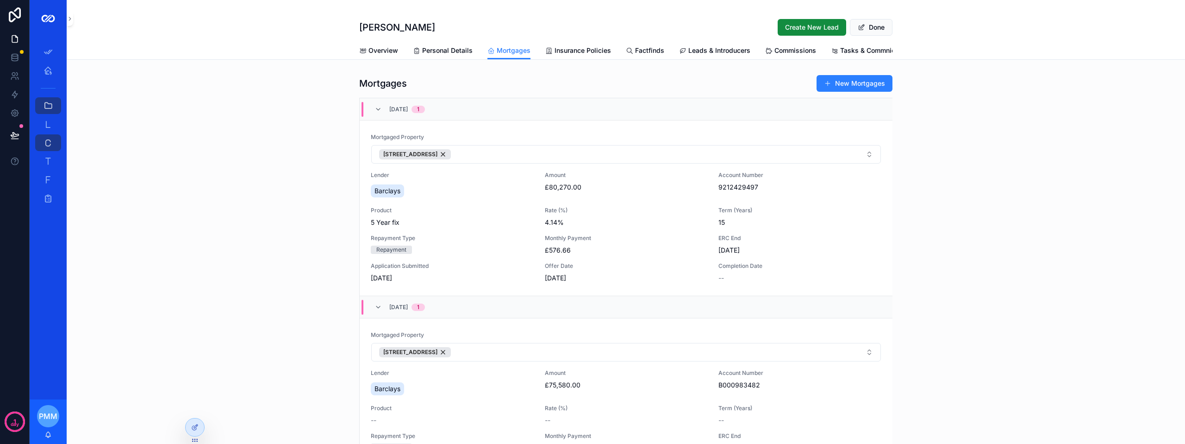
click at [273, 273] on div "Mortgages New Mortgages 31/12/2030 1 Mortgaged Property 21 Loudon Terrace, Pres…" at bounding box center [626, 284] width 1119 height 426
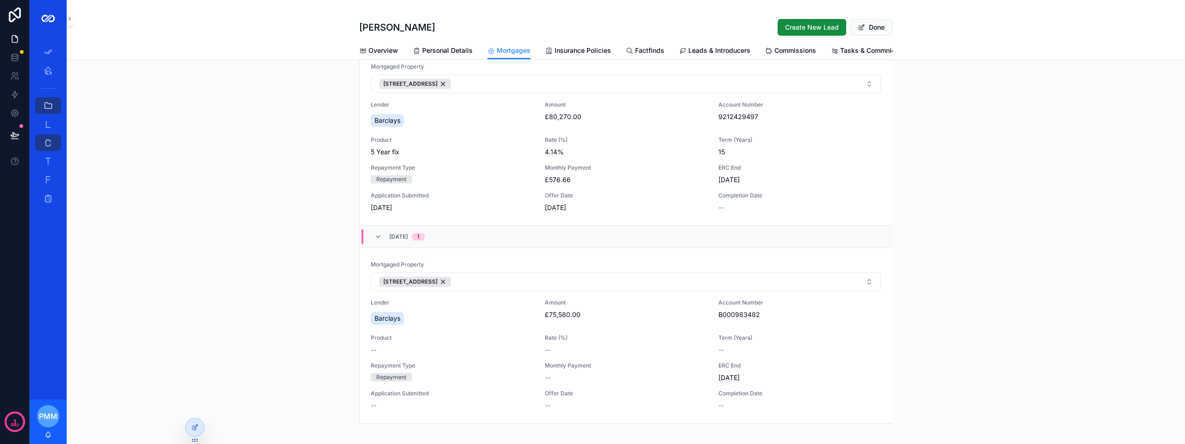
scroll to position [93, 0]
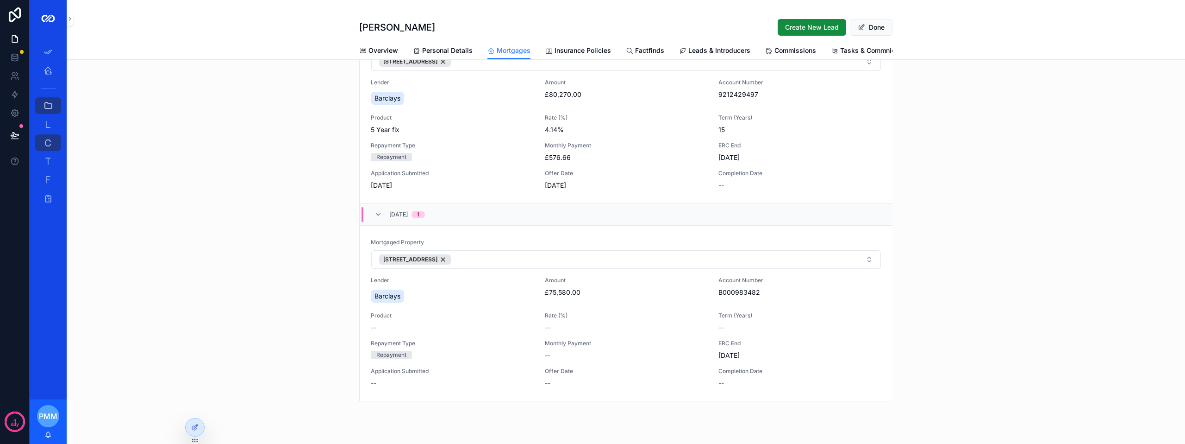
click at [379, 222] on div "31/12/2025 1" at bounding box center [400, 214] width 50 height 15
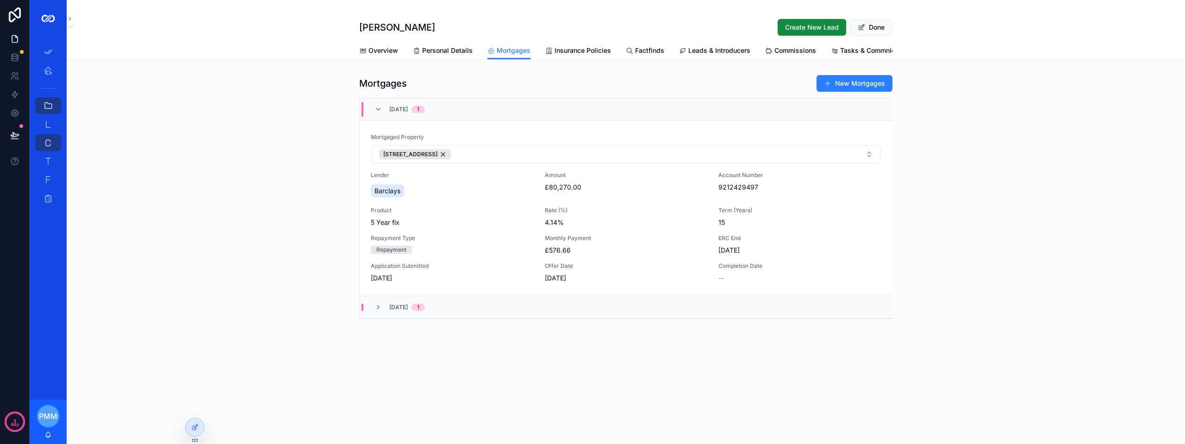
click at [254, 258] on div "Mortgages New Mortgages 31/12/2030 1 Mortgaged Property 21 Loudon Terrace, Pres…" at bounding box center [626, 196] width 1119 height 251
click at [198, 423] on icon at bounding box center [194, 426] width 7 height 7
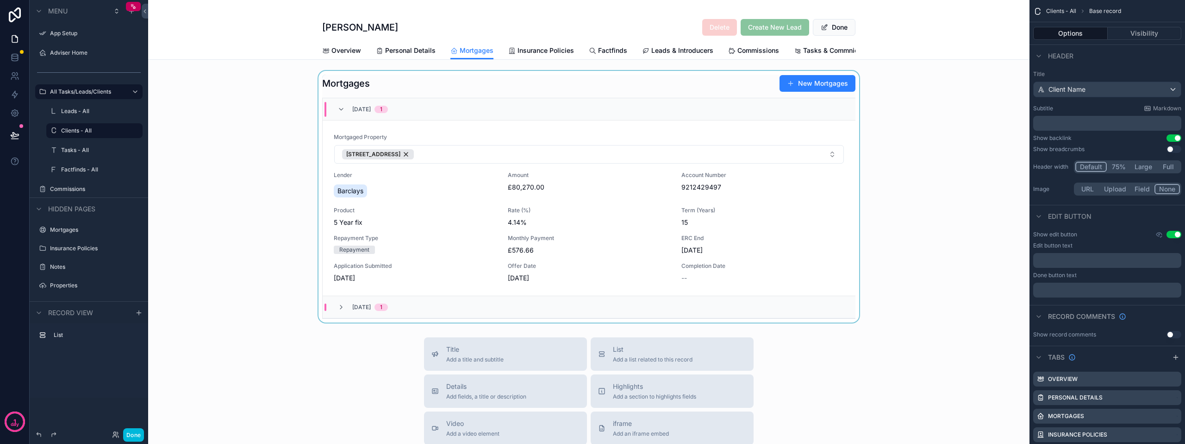
click at [797, 198] on div "scrollable content" at bounding box center [589, 196] width 882 height 251
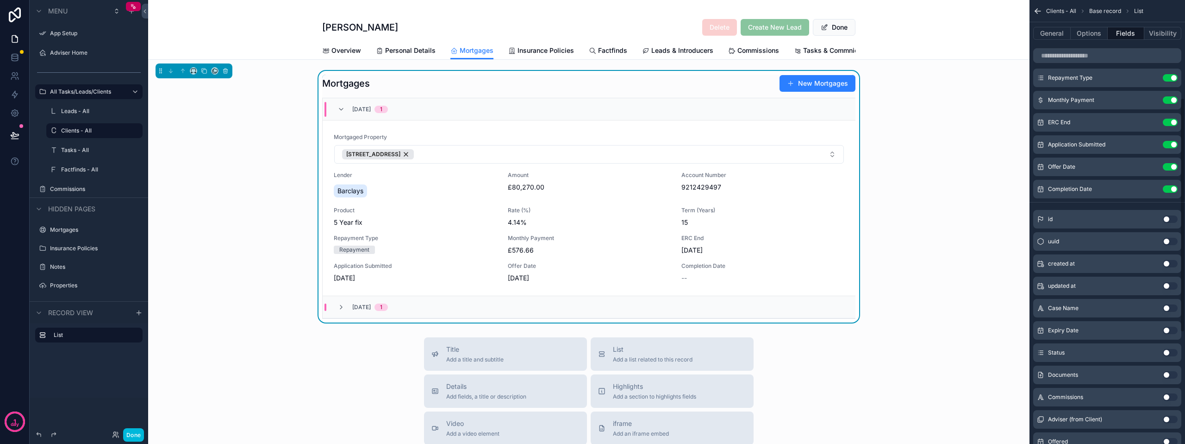
scroll to position [185, 0]
click at [1165, 331] on button "Use setting" at bounding box center [1170, 329] width 15 height 7
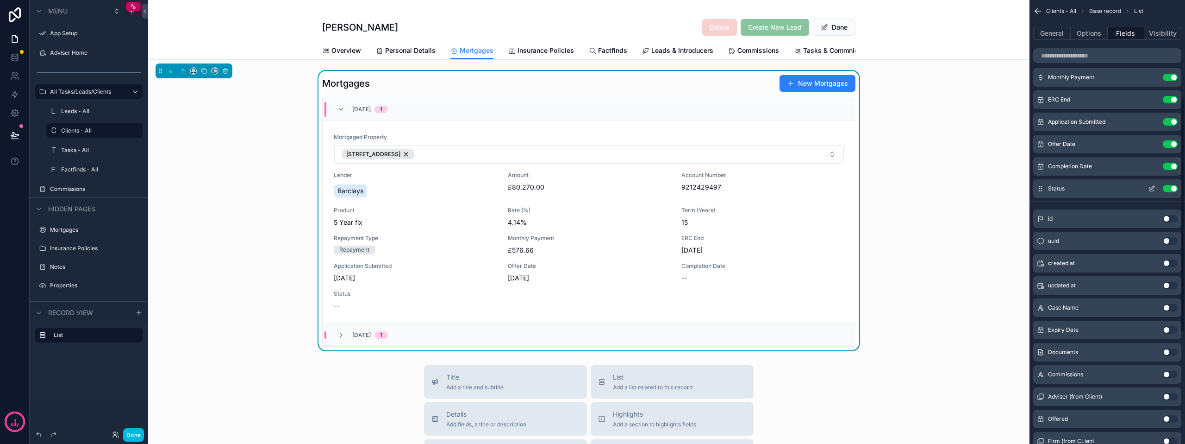
click at [1153, 186] on icon "scrollable content" at bounding box center [1151, 188] width 7 height 7
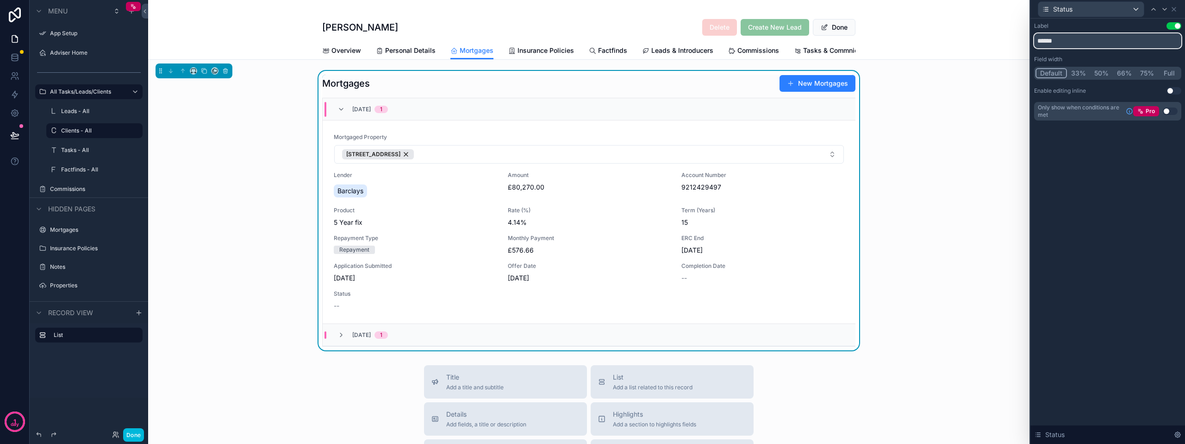
click at [1096, 37] on input "******" at bounding box center [1107, 40] width 147 height 15
click at [1175, 10] on icon at bounding box center [1174, 9] width 7 height 7
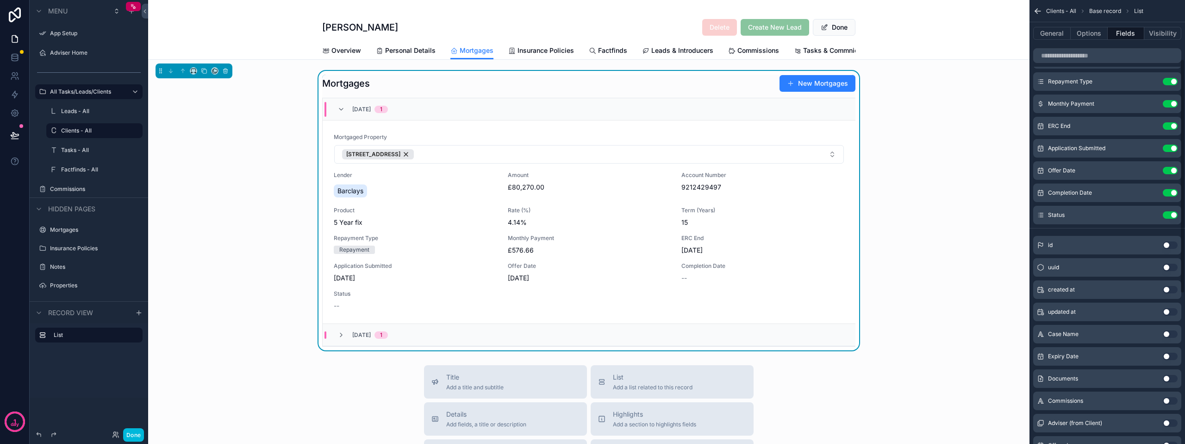
scroll to position [46, 0]
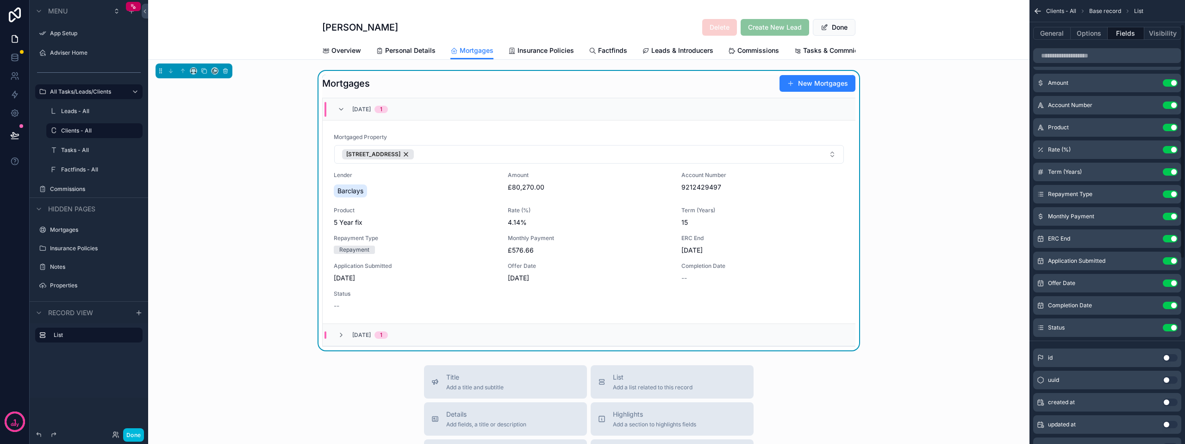
click at [1175, 328] on button "Use setting" at bounding box center [1170, 327] width 15 height 7
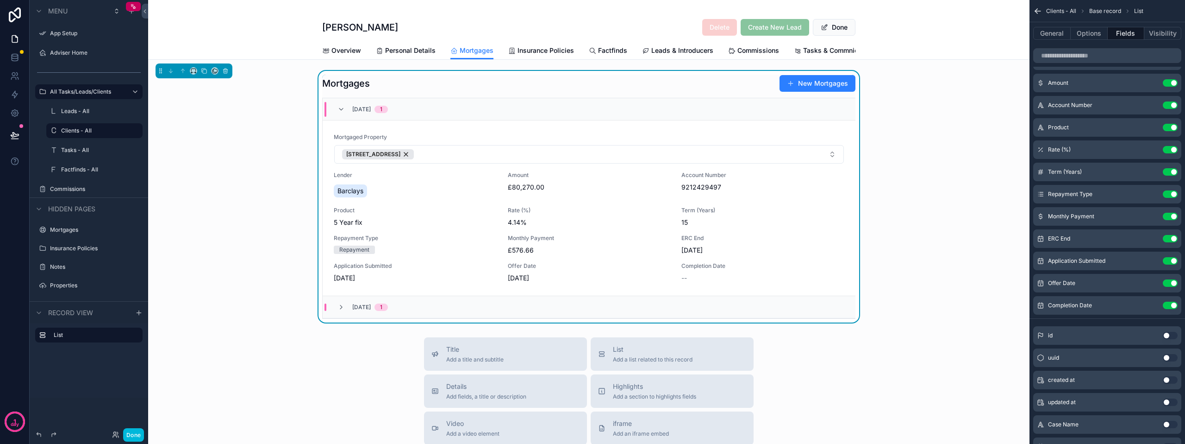
click at [513, 138] on link "Mortgaged Property 21 Loudon Terrace, Prestwick, KA9 1ED Lender Barclays Amount…" at bounding box center [589, 207] width 533 height 175
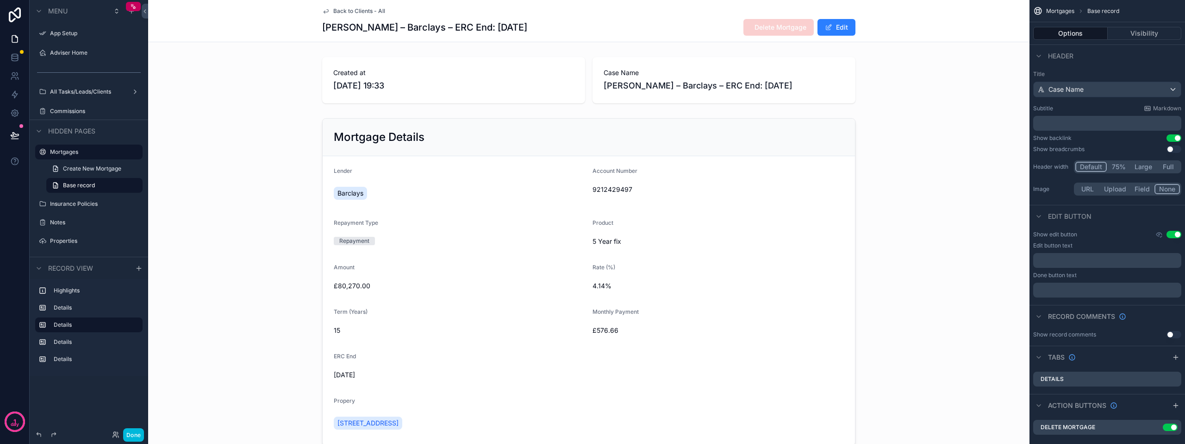
click at [361, 12] on span "Back to Clients - All" at bounding box center [359, 10] width 52 height 7
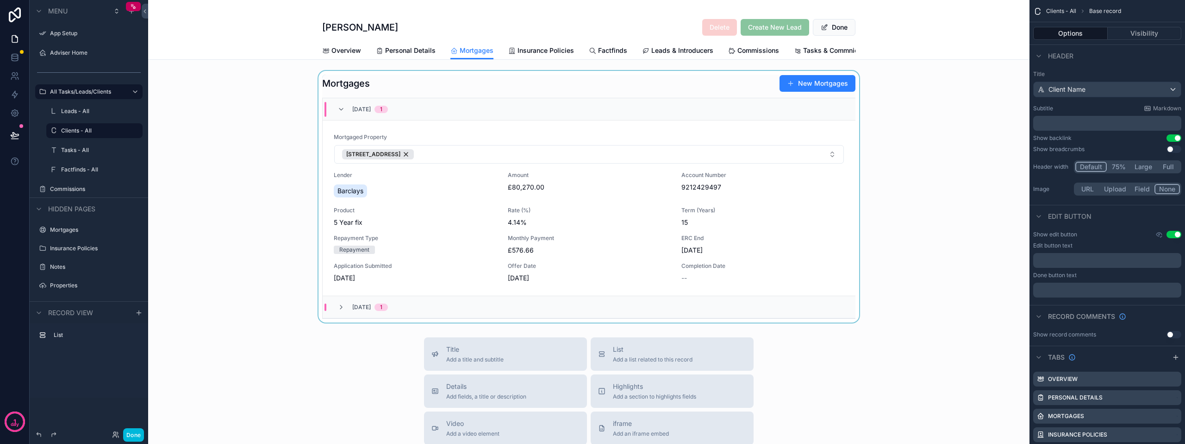
click at [791, 140] on div "scrollable content" at bounding box center [589, 196] width 882 height 251
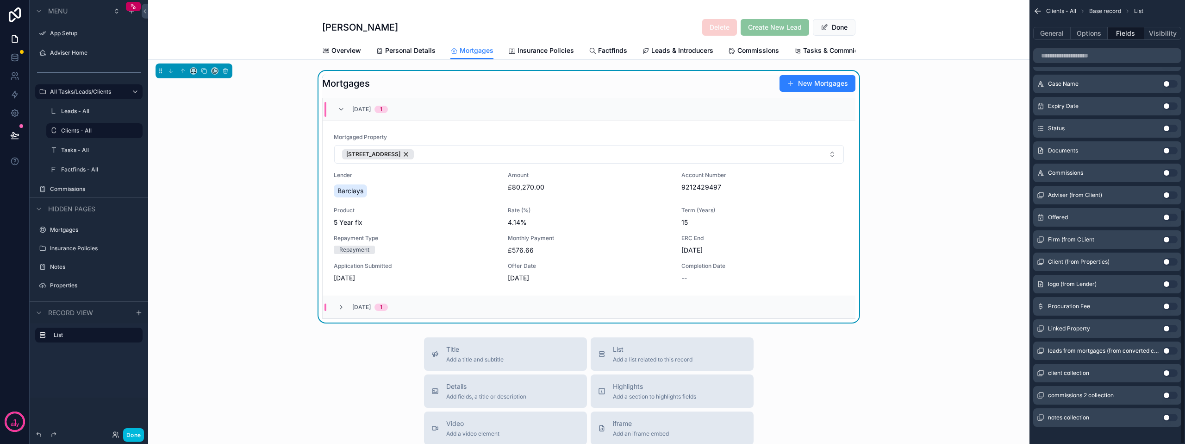
scroll to position [395, 0]
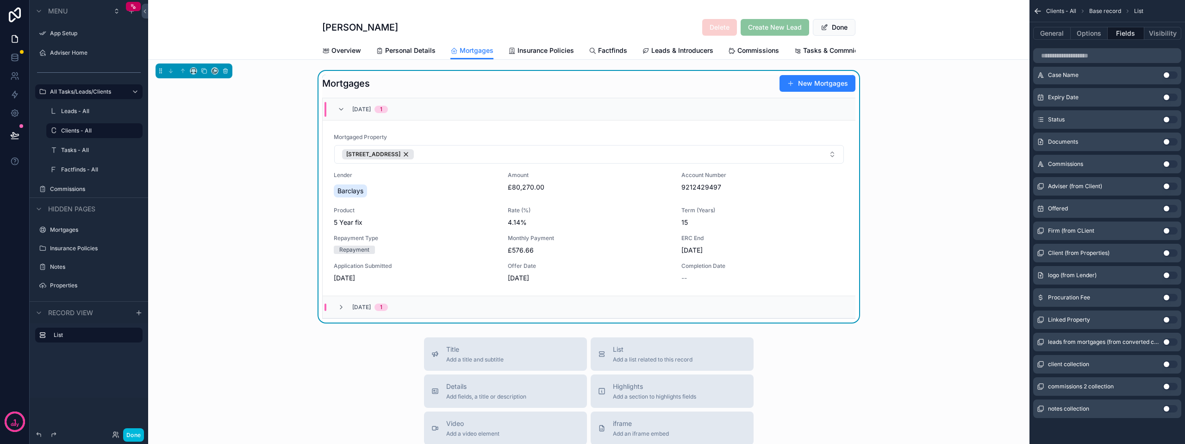
click at [1166, 320] on button "Use setting" at bounding box center [1170, 319] width 15 height 7
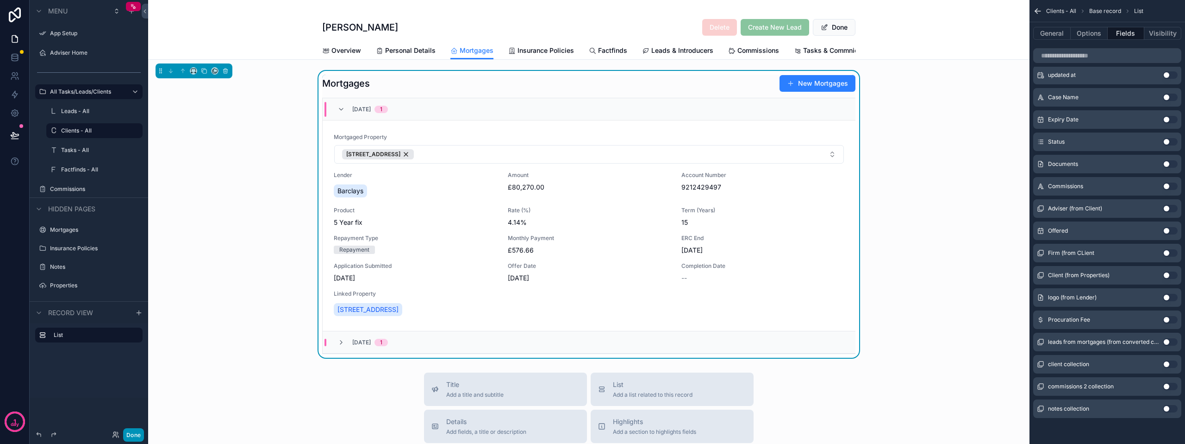
click at [129, 434] on button "Done" at bounding box center [133, 434] width 21 height 13
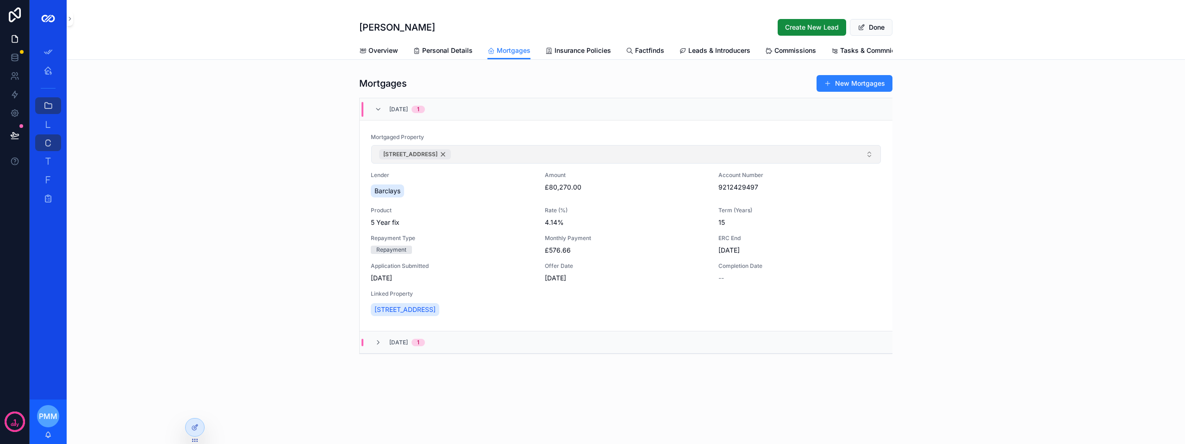
click at [404, 158] on span "21 Loudon Terrace, Prestwick, KA9 1ED" at bounding box center [410, 153] width 54 height 7
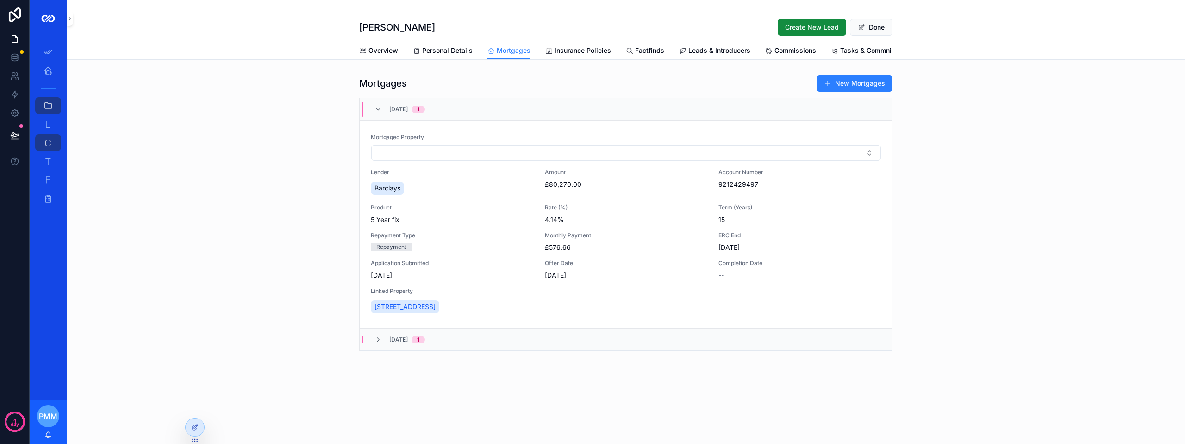
click at [404, 158] on button "Select Button" at bounding box center [626, 153] width 510 height 16
type input "**"
click at [592, 195] on span "21 Loudon Terrace, Prestwick, KA9 1ED" at bounding box center [595, 196] width 61 height 9
click at [540, 331] on link "Mortgaged Property 21 Loudon Terrace, Prestwick, KA9 1ED Lender Barclays Amount…" at bounding box center [626, 225] width 533 height 211
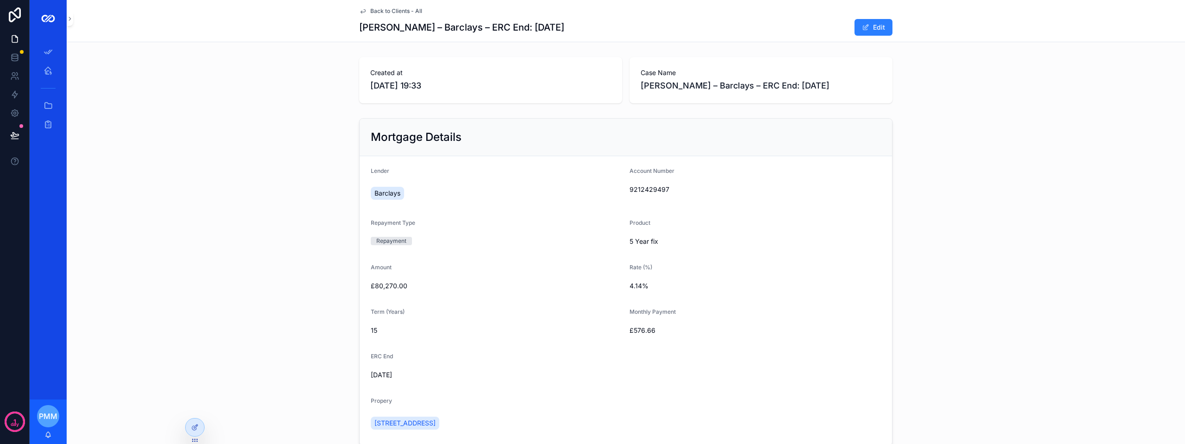
click at [394, 14] on span "Back to Clients - All" at bounding box center [396, 10] width 52 height 7
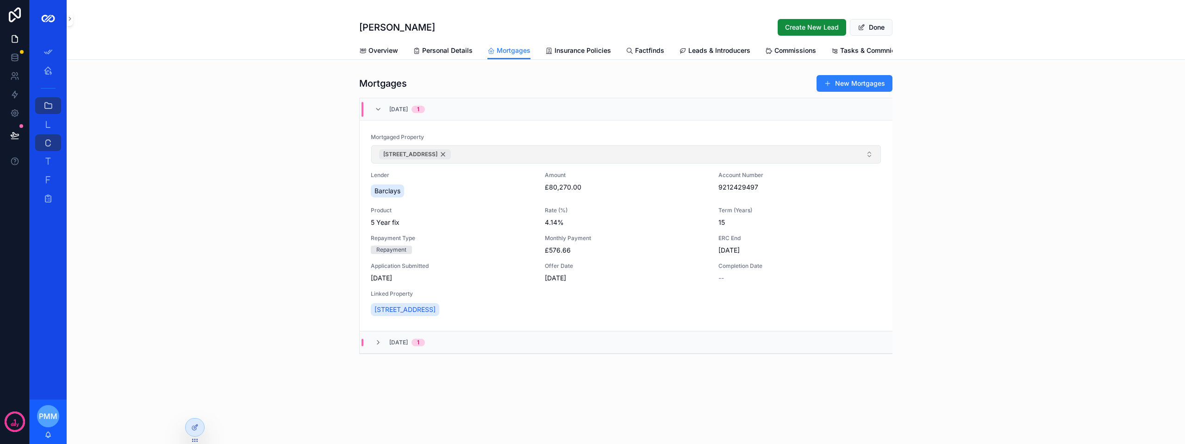
click at [397, 158] on span "21 Loudon Terrace, Prestwick, KA9 1ED" at bounding box center [410, 153] width 54 height 7
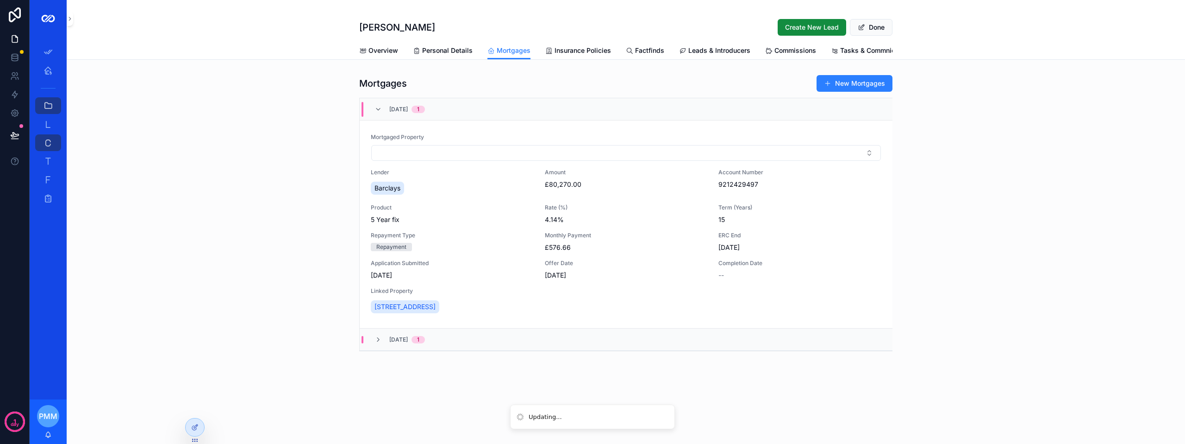
click at [397, 159] on button "Select Button" at bounding box center [626, 153] width 510 height 16
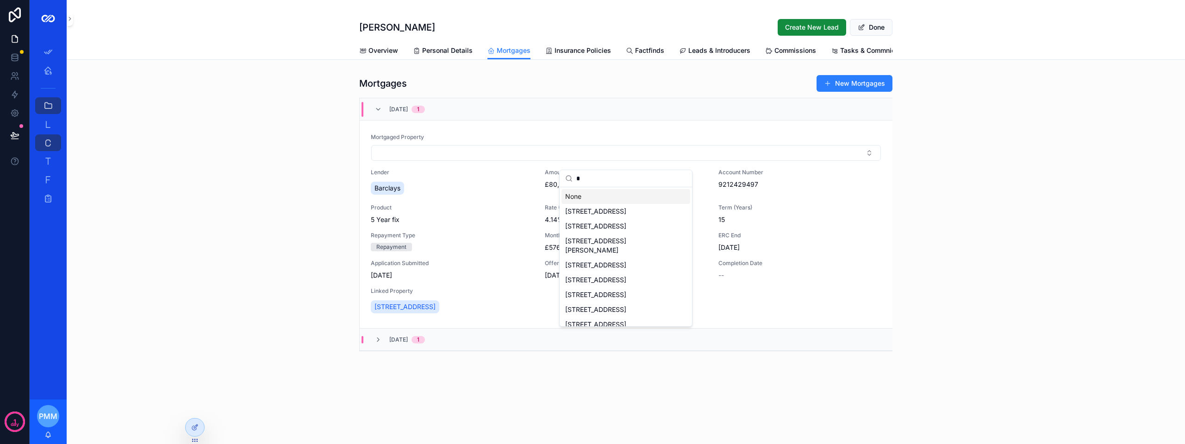
type input "**"
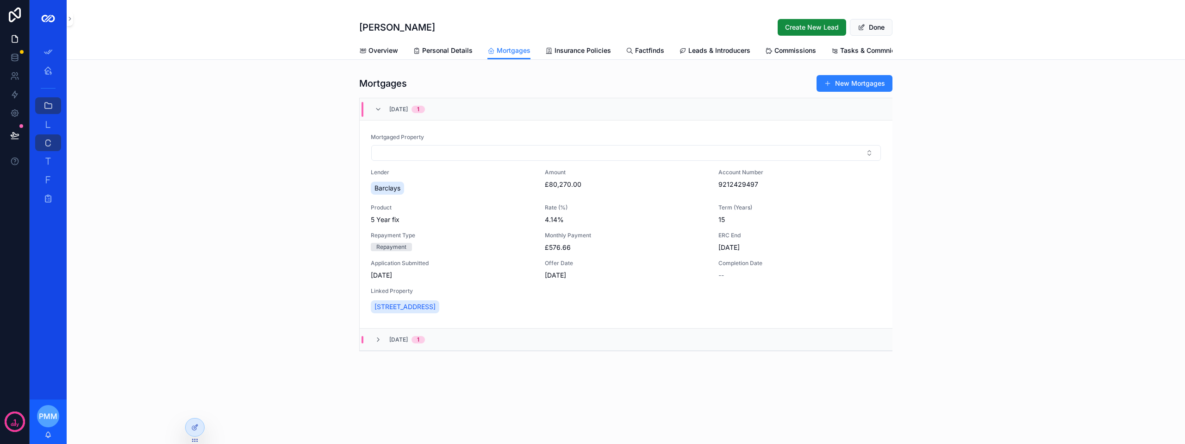
click at [516, 141] on span "Mortgaged Property" at bounding box center [626, 136] width 511 height 7
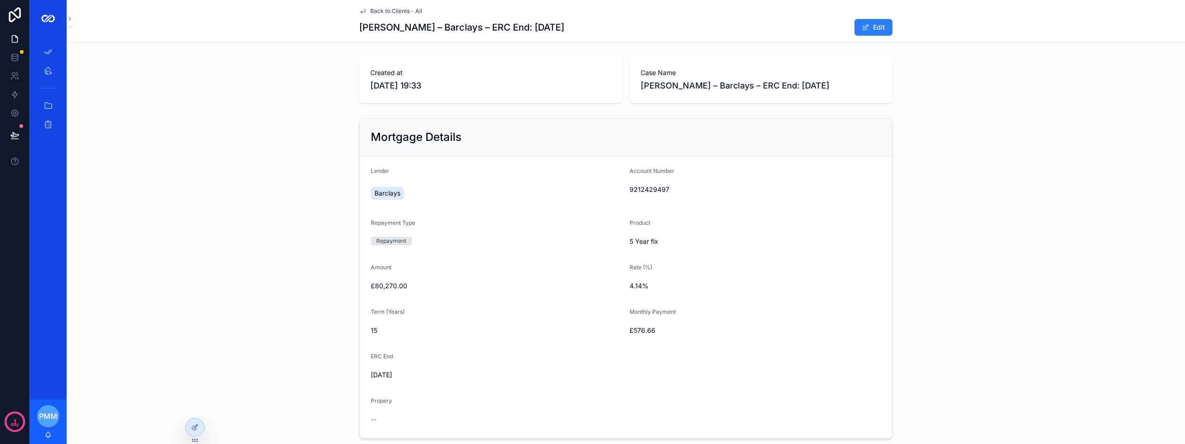
click at [371, 15] on div "Back to Clients - All Gizelle Mangonon – Barclays – ERC End: 31-12-2030 Edit" at bounding box center [625, 21] width 533 height 42
click at [371, 11] on span "Back to Clients - All" at bounding box center [396, 10] width 52 height 7
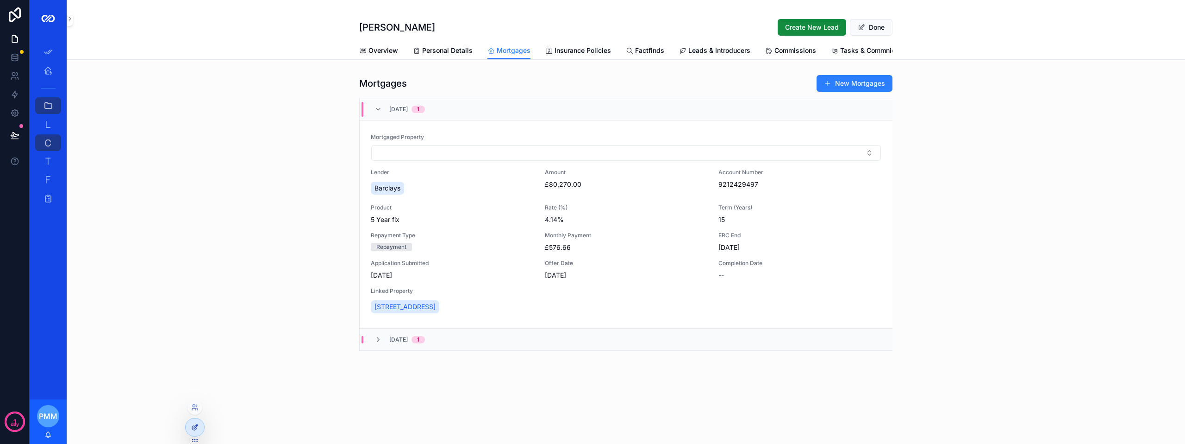
click at [191, 429] on div at bounding box center [195, 427] width 19 height 18
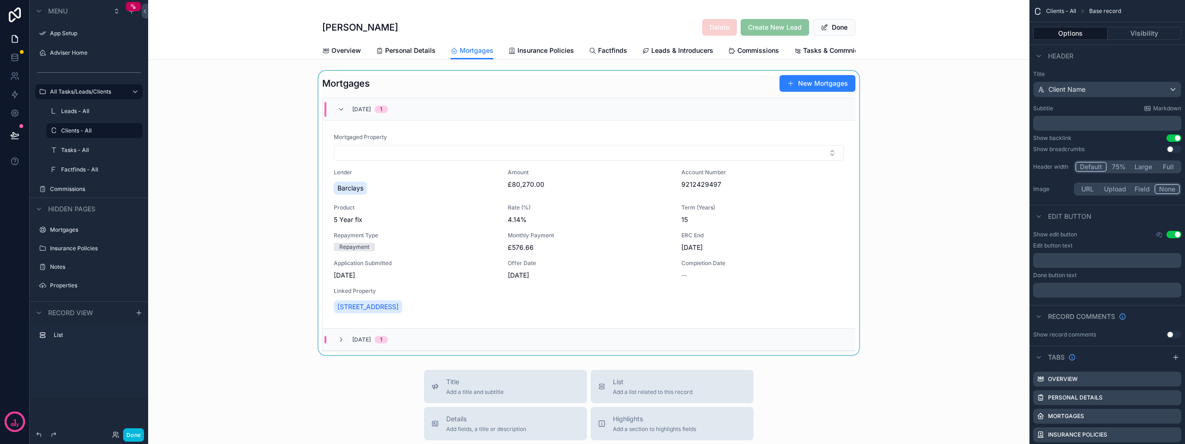
click at [810, 182] on div "scrollable content" at bounding box center [589, 213] width 882 height 284
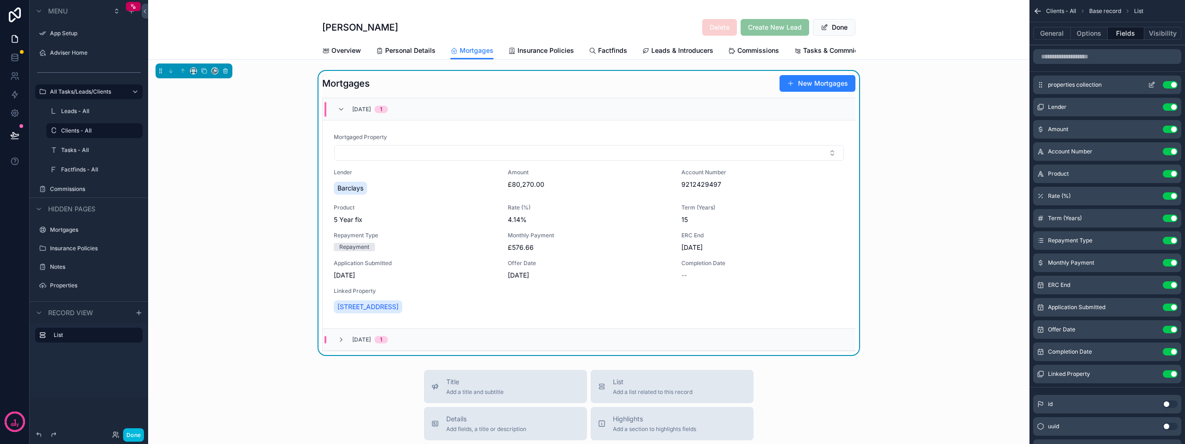
click at [1170, 85] on button "Use setting" at bounding box center [1170, 84] width 15 height 7
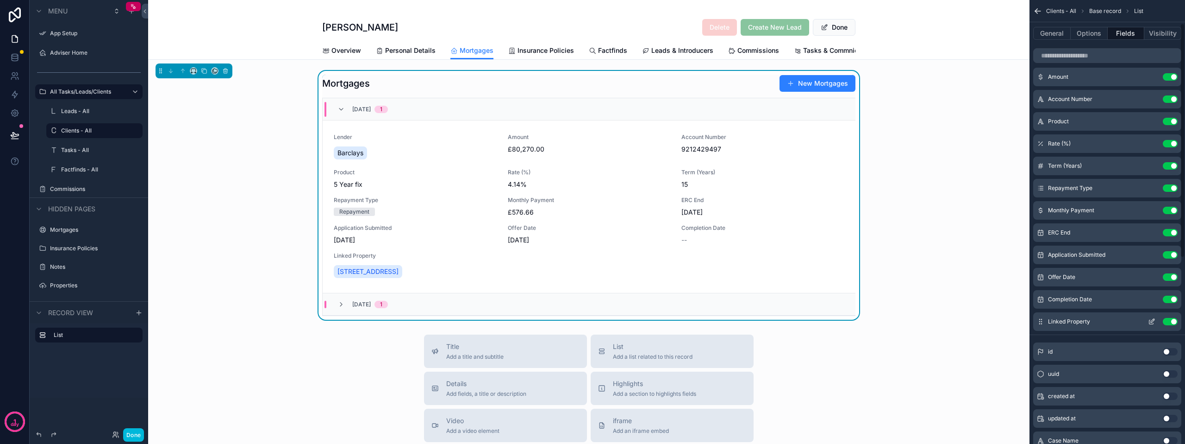
scroll to position [46, 0]
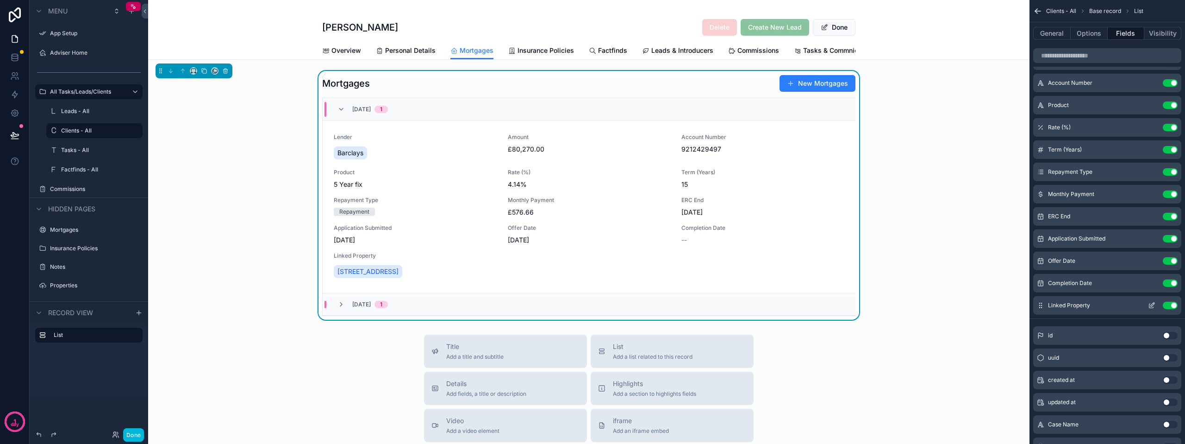
click at [1152, 306] on icon "scrollable content" at bounding box center [1153, 304] width 4 height 4
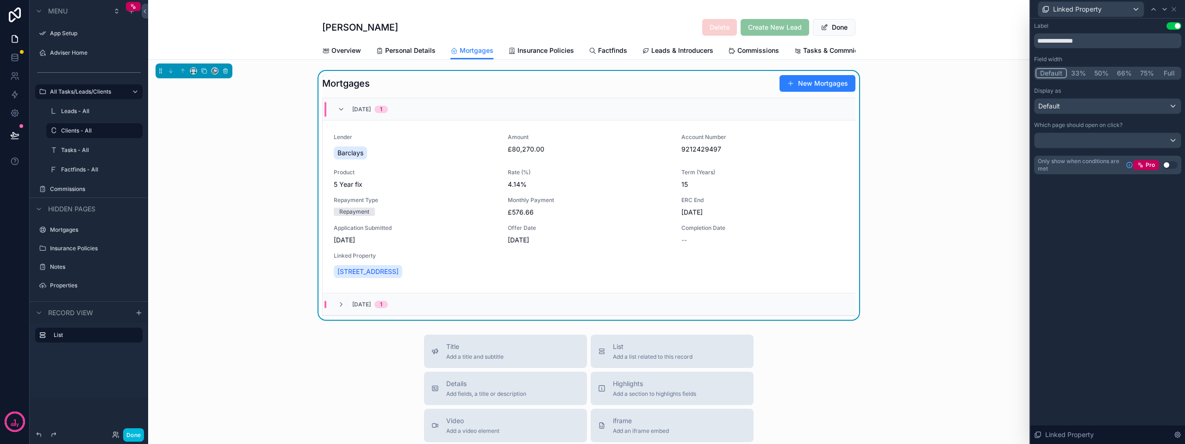
click at [1167, 74] on button "Full" at bounding box center [1170, 73] width 22 height 10
click at [1173, 10] on icon at bounding box center [1174, 9] width 7 height 7
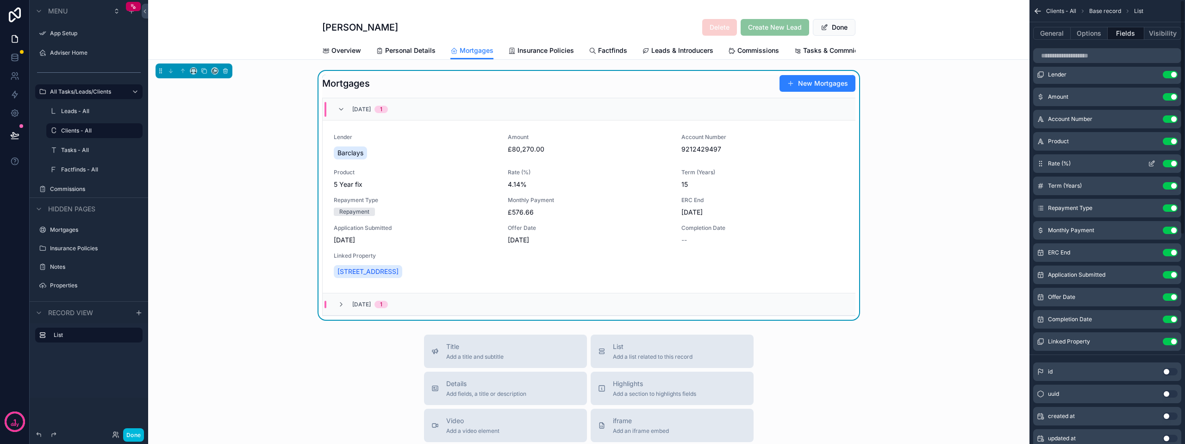
scroll to position [0, 0]
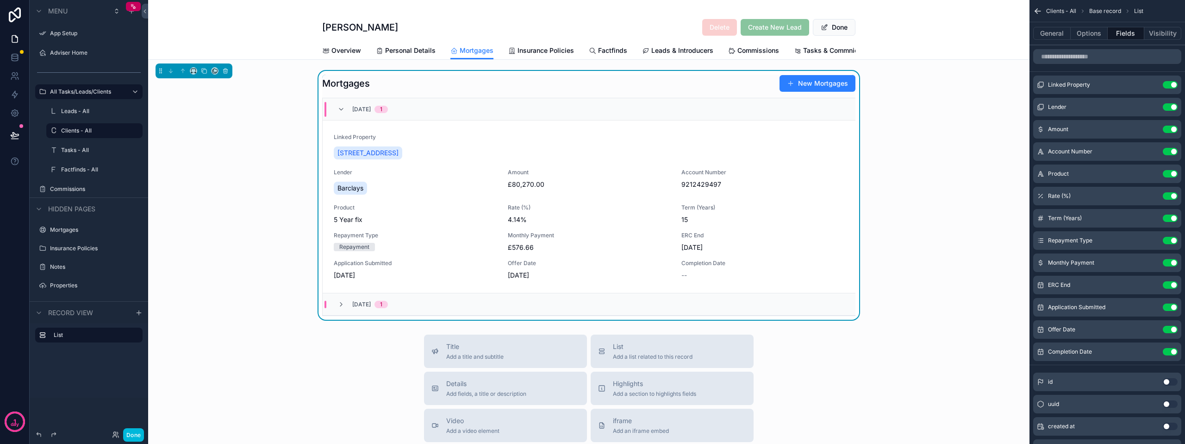
click at [262, 242] on div "Mortgages New Mortgages 31/12/2030 1 Linked Property 21 Loudon Terrace, Prestwi…" at bounding box center [589, 195] width 882 height 249
click at [139, 435] on button "Done" at bounding box center [133, 434] width 21 height 13
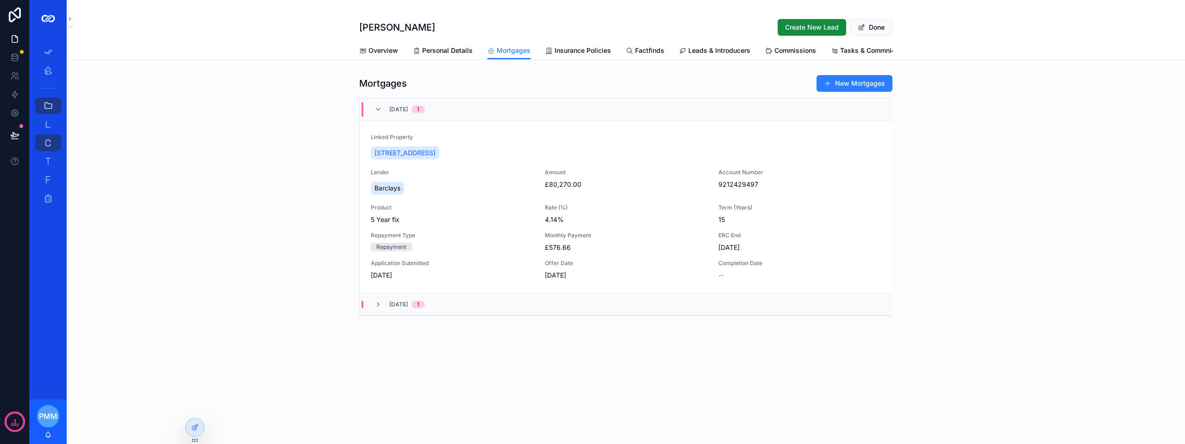
click at [866, 89] on button "New Mortgages" at bounding box center [855, 83] width 76 height 17
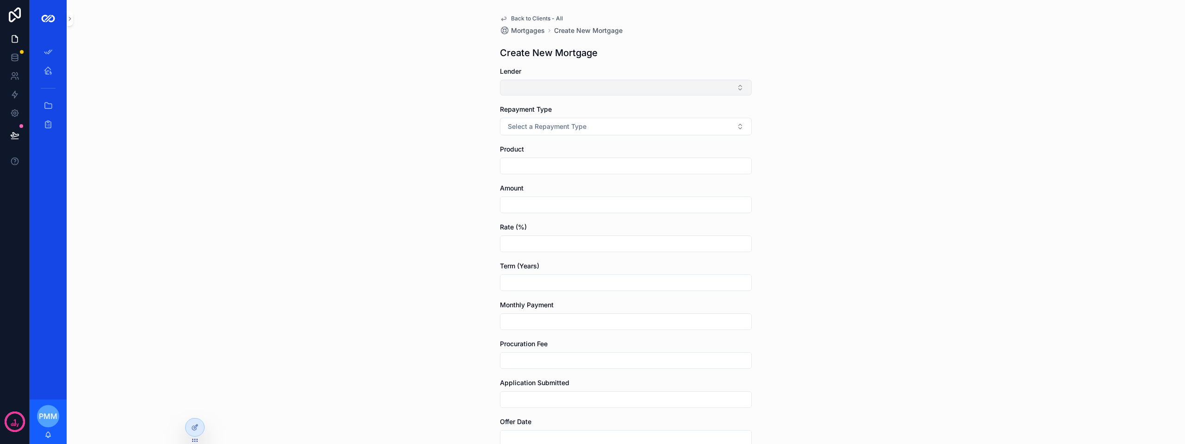
click at [605, 81] on button "Select Button" at bounding box center [626, 88] width 252 height 16
click at [444, 112] on div "Back to Clients - All Mortgages Create New Mortgage Create New Mortgage Lender …" at bounding box center [626, 222] width 1119 height 444
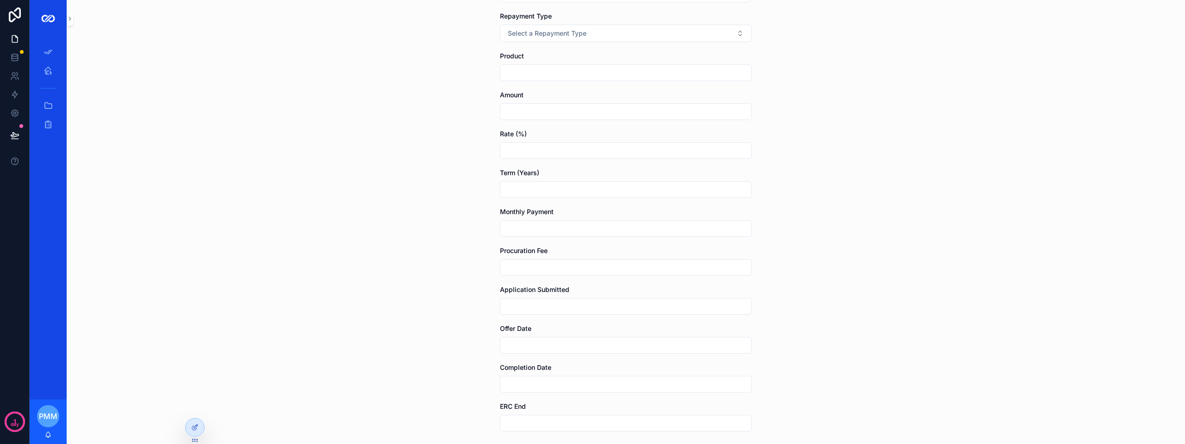
scroll to position [171, 0]
click at [191, 430] on div at bounding box center [195, 427] width 19 height 18
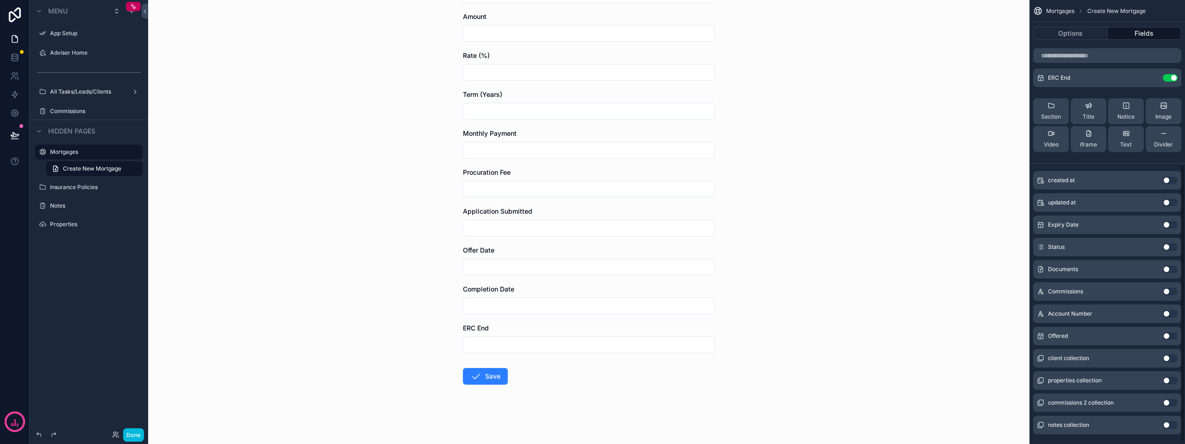
scroll to position [267, 0]
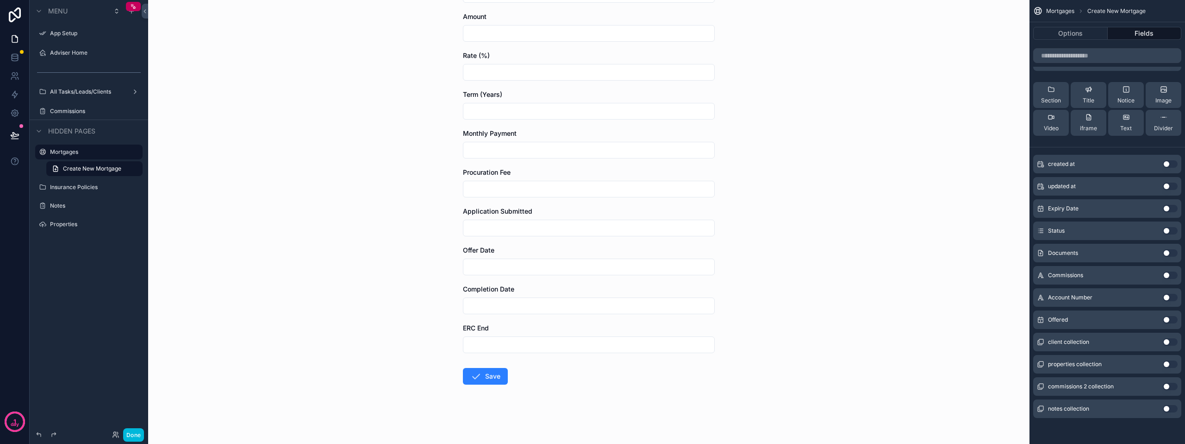
click at [1165, 363] on button "Use setting" at bounding box center [1170, 363] width 15 height 7
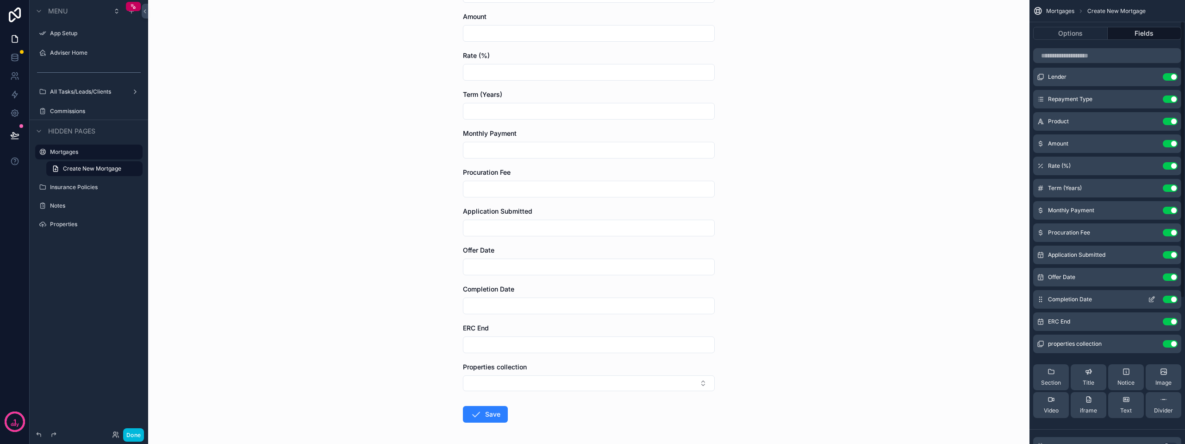
scroll to position [0, 0]
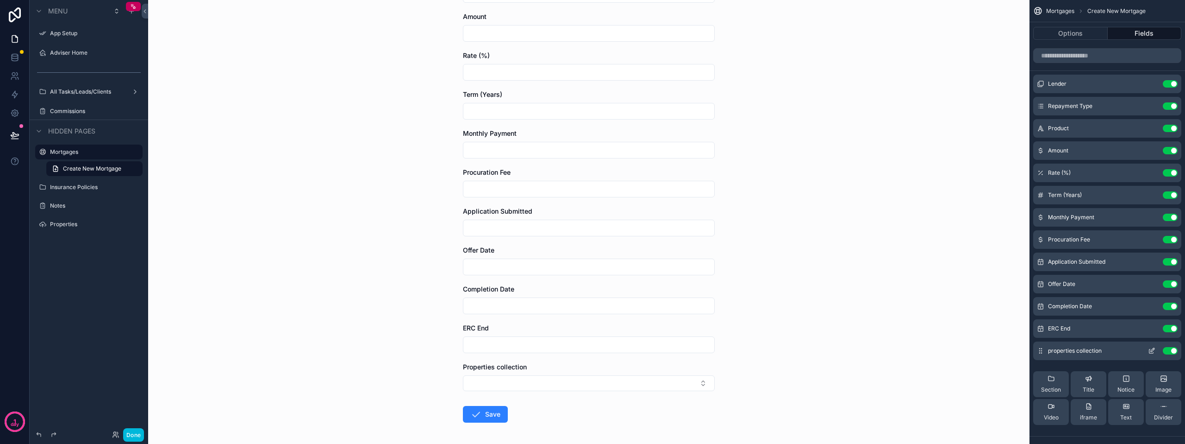
click at [1153, 349] on icon "scrollable content" at bounding box center [1151, 350] width 7 height 7
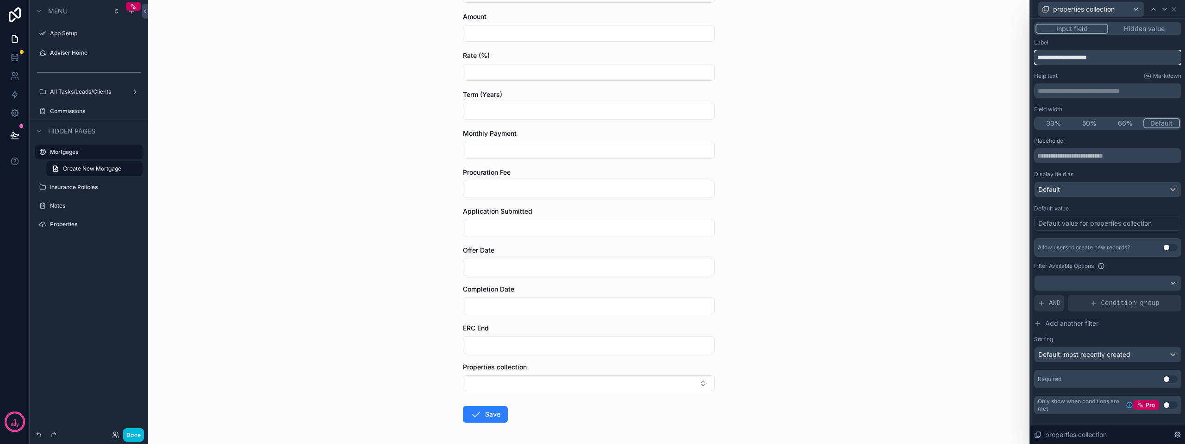
click at [1068, 57] on input "**********" at bounding box center [1107, 57] width 147 height 15
drag, startPoint x: 1121, startPoint y: 62, endPoint x: 1021, endPoint y: 55, distance: 100.3
click at [1025, 54] on div "**********" at bounding box center [592, 222] width 1185 height 444
type input "**********"
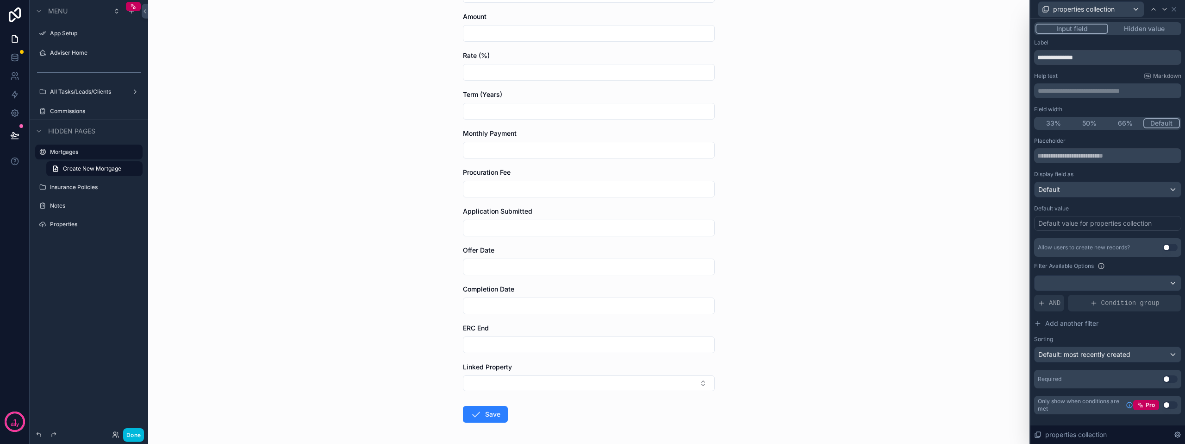
click at [1122, 39] on div "Label" at bounding box center [1107, 42] width 147 height 7
click at [1174, 7] on icon at bounding box center [1174, 9] width 7 height 7
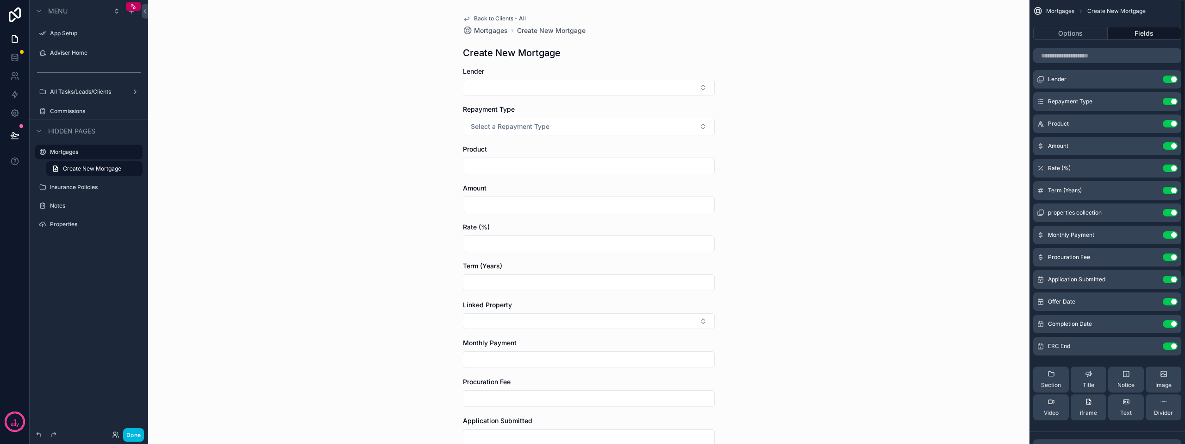
scroll to position [0, 0]
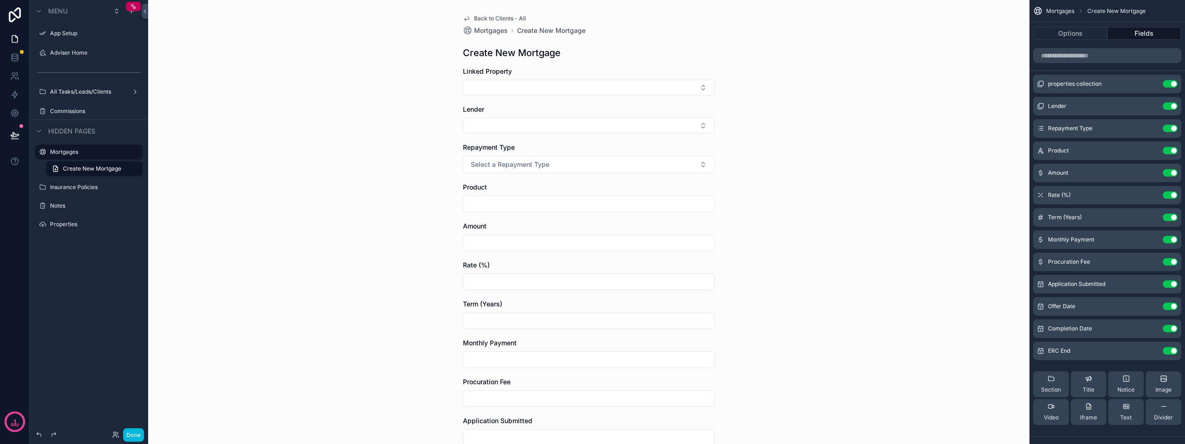
click at [805, 139] on div "Back to Clients - All Mortgages Create New Mortgage Create New Mortgage Linked …" at bounding box center [589, 222] width 882 height 444
click at [563, 91] on button "Select Button" at bounding box center [589, 88] width 252 height 16
click at [797, 93] on div "Back to Clients - All Mortgages Create New Mortgage Create New Mortgage Linked …" at bounding box center [589, 222] width 882 height 444
click at [613, 86] on button "Select Button" at bounding box center [589, 88] width 252 height 16
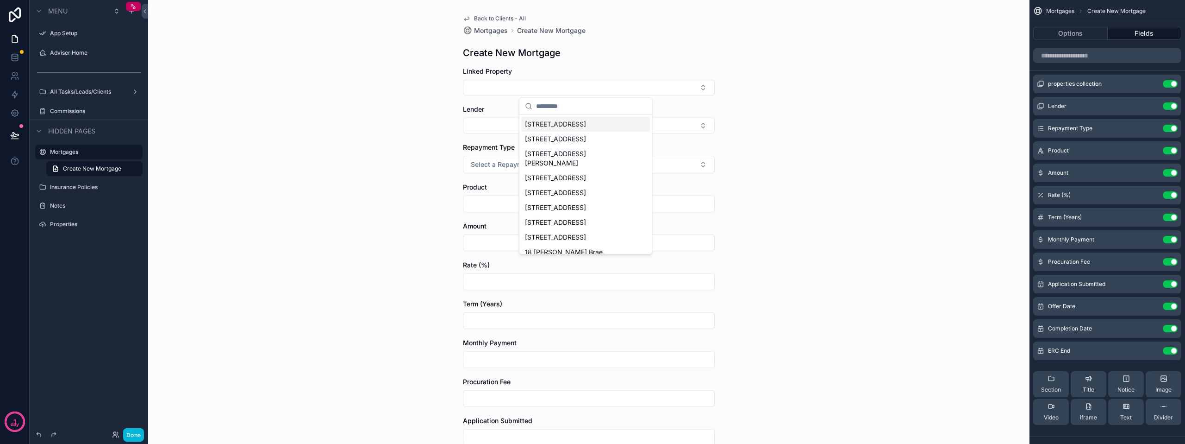
click at [902, 61] on div "Back to Clients - All Mortgages Create New Mortgage Create New Mortgage Linked …" at bounding box center [589, 222] width 882 height 444
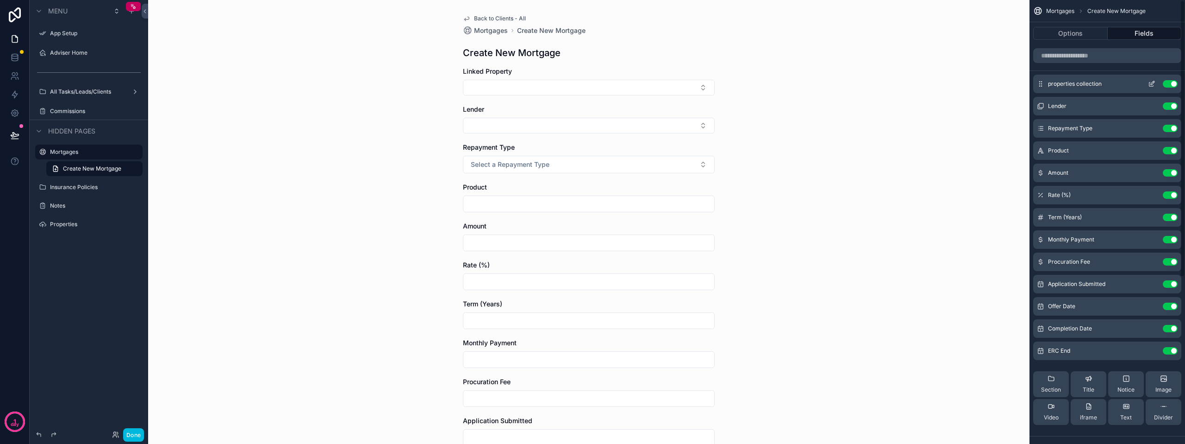
click at [1154, 80] on div "properties collection Use setting" at bounding box center [1108, 84] width 148 height 19
click at [1153, 83] on icon "scrollable content" at bounding box center [1151, 83] width 7 height 7
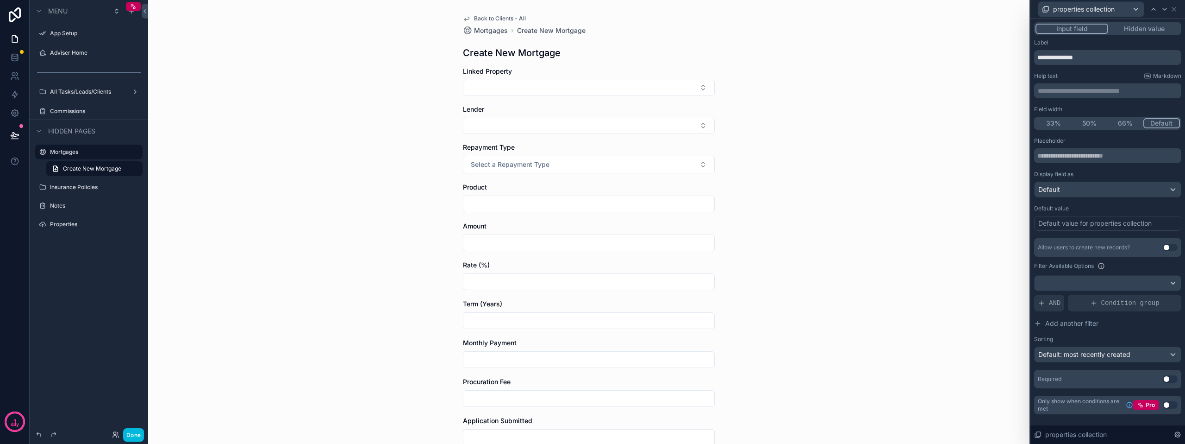
click at [1167, 242] on div "Allow users to create new records? Use setting" at bounding box center [1107, 247] width 147 height 19
click at [1167, 246] on button "Use setting" at bounding box center [1170, 247] width 15 height 7
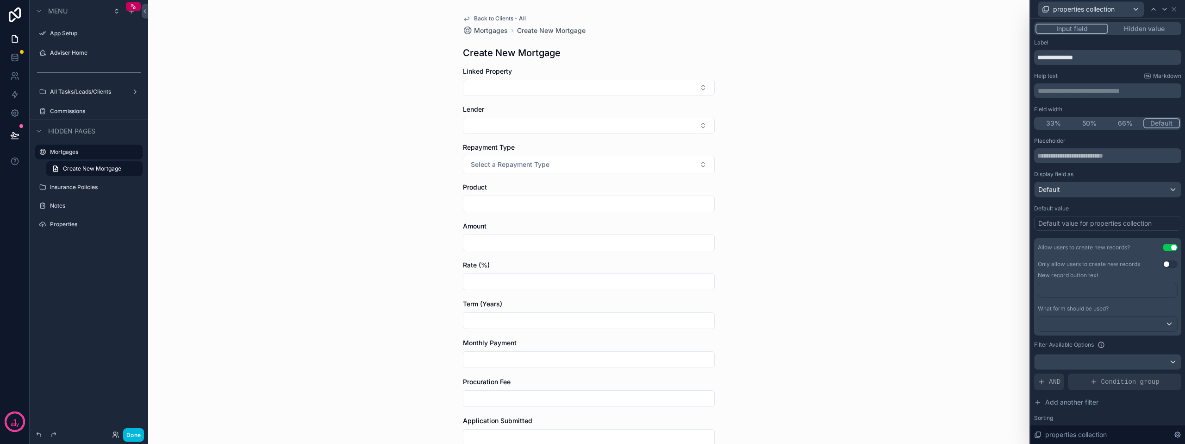
click at [1105, 288] on p "﻿" at bounding box center [1108, 289] width 133 height 9
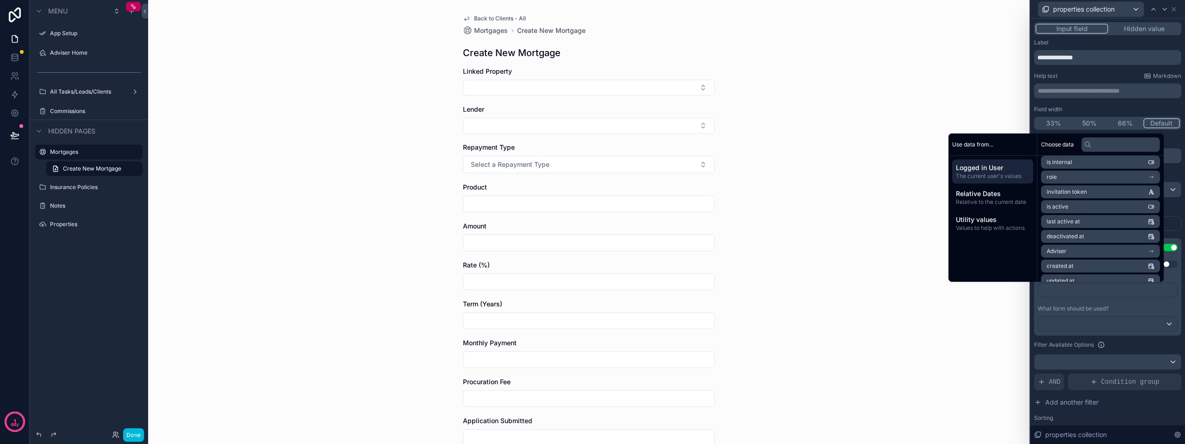
scroll to position [139, 0]
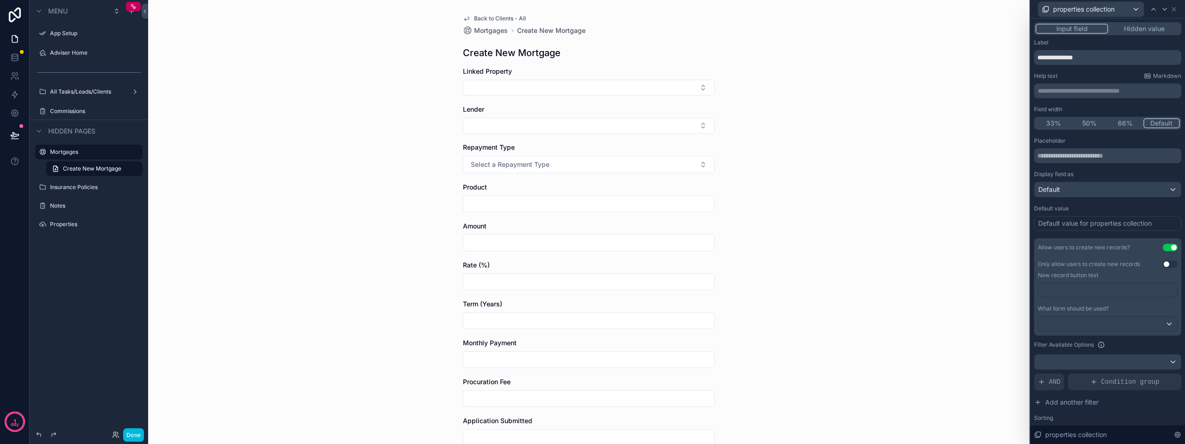
click at [1016, 314] on div "Back to Clients - All Mortgages Create New Mortgage Create New Mortgage Linked …" at bounding box center [589, 222] width 882 height 444
click at [1099, 287] on p "﻿" at bounding box center [1108, 289] width 133 height 9
click at [1104, 321] on div at bounding box center [1108, 323] width 139 height 15
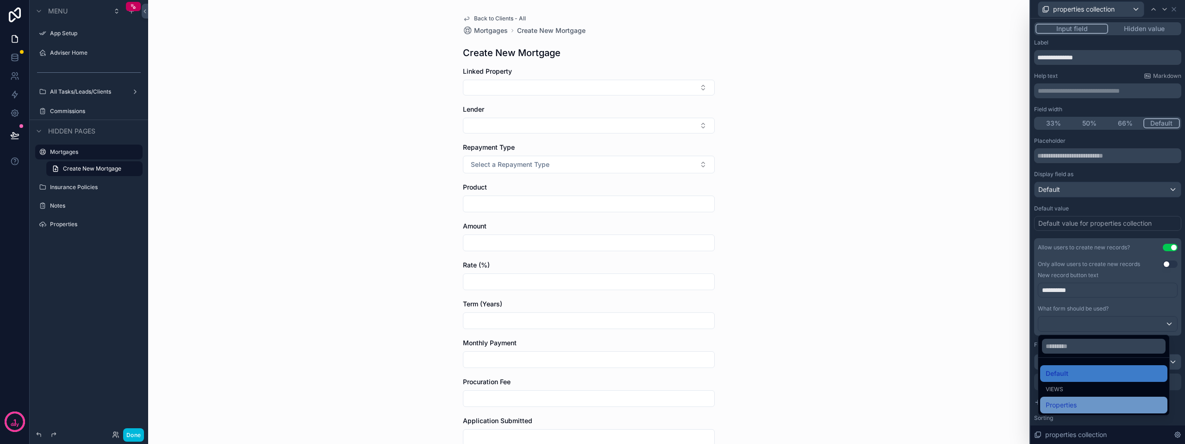
click at [1072, 403] on span "Properties" at bounding box center [1061, 404] width 31 height 11
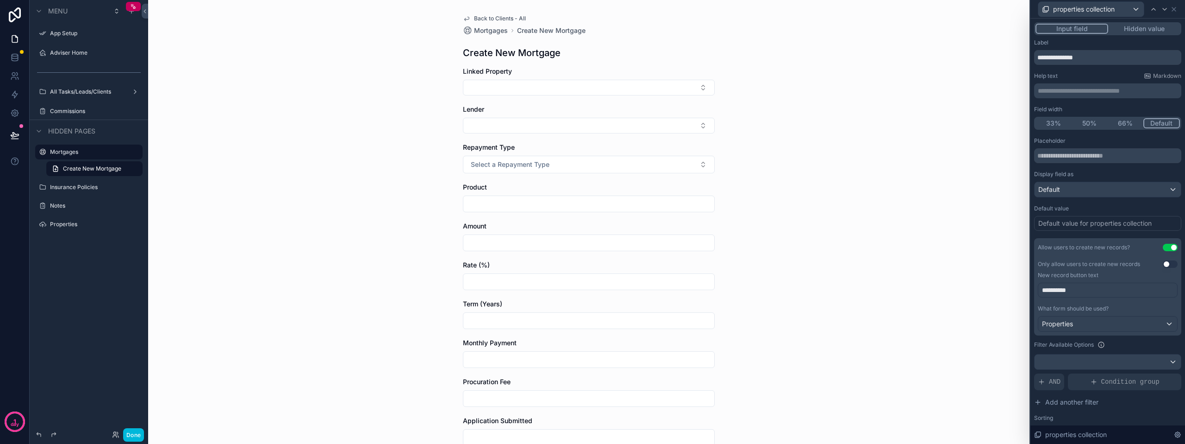
click at [990, 285] on div "Back to Clients - All Mortgages Create New Mortgage Create New Mortgage Linked …" at bounding box center [589, 222] width 882 height 444
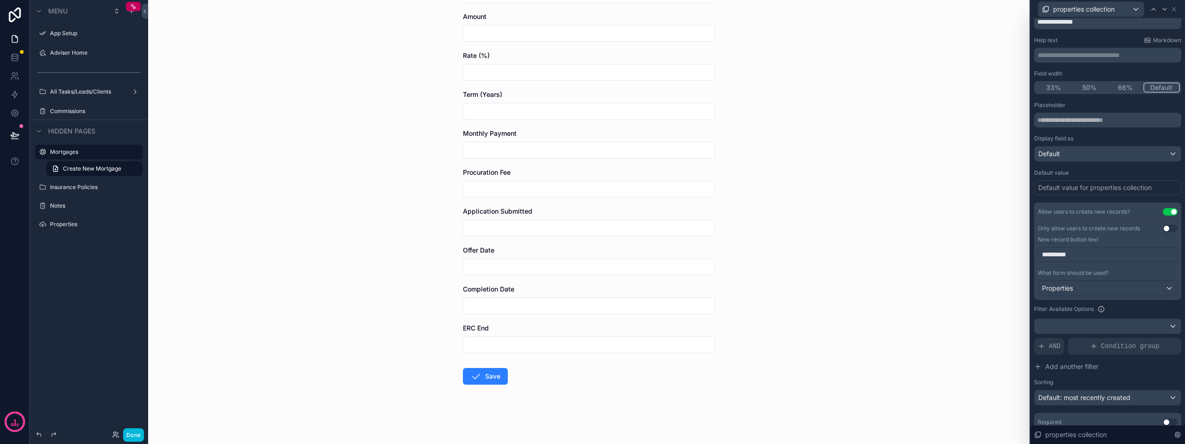
scroll to position [0, 0]
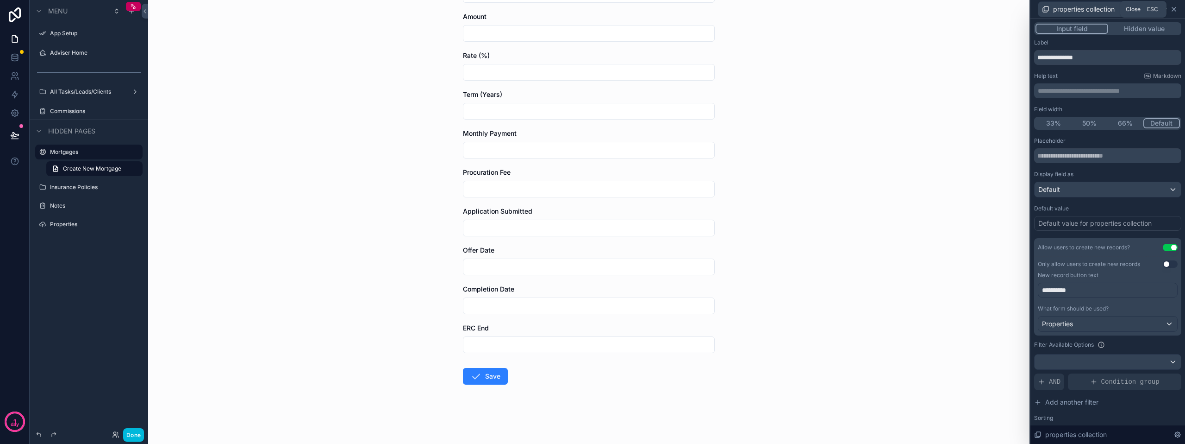
click at [1172, 8] on icon at bounding box center [1174, 9] width 7 height 7
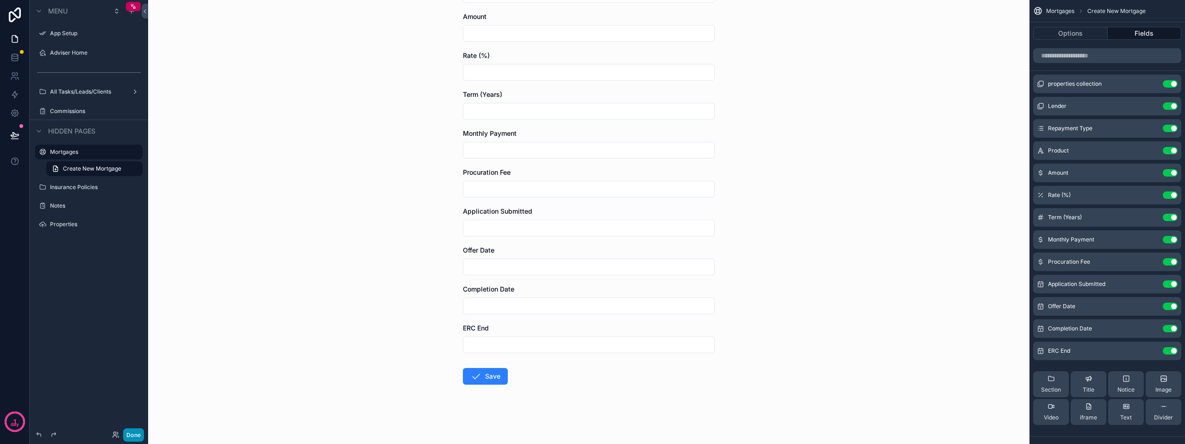
click at [135, 431] on button "Done" at bounding box center [133, 434] width 21 height 13
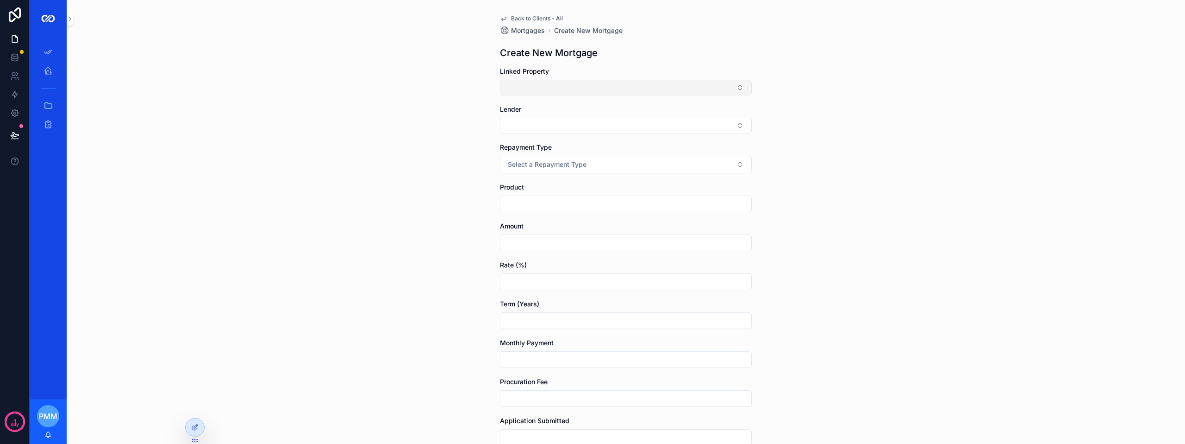
click at [682, 85] on button "Select Button" at bounding box center [626, 88] width 252 height 16
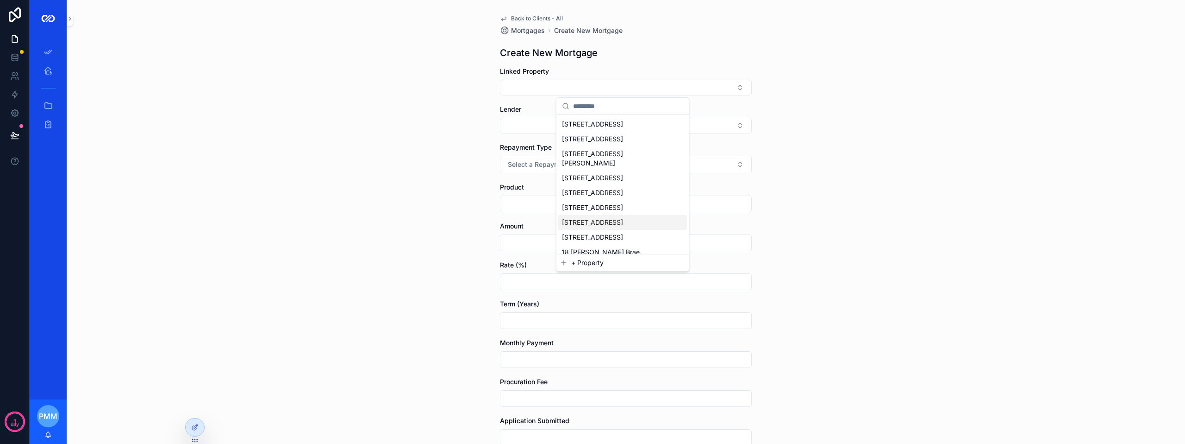
click at [582, 263] on span "+ Property" at bounding box center [587, 262] width 32 height 9
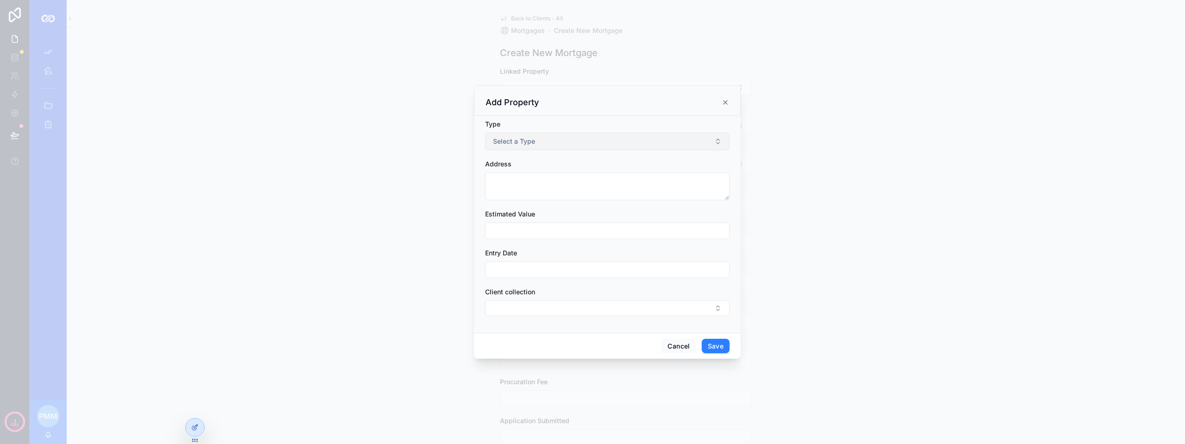
click at [521, 139] on span "Select a Type" at bounding box center [514, 141] width 42 height 9
click at [726, 102] on icon "scrollable content" at bounding box center [725, 102] width 7 height 7
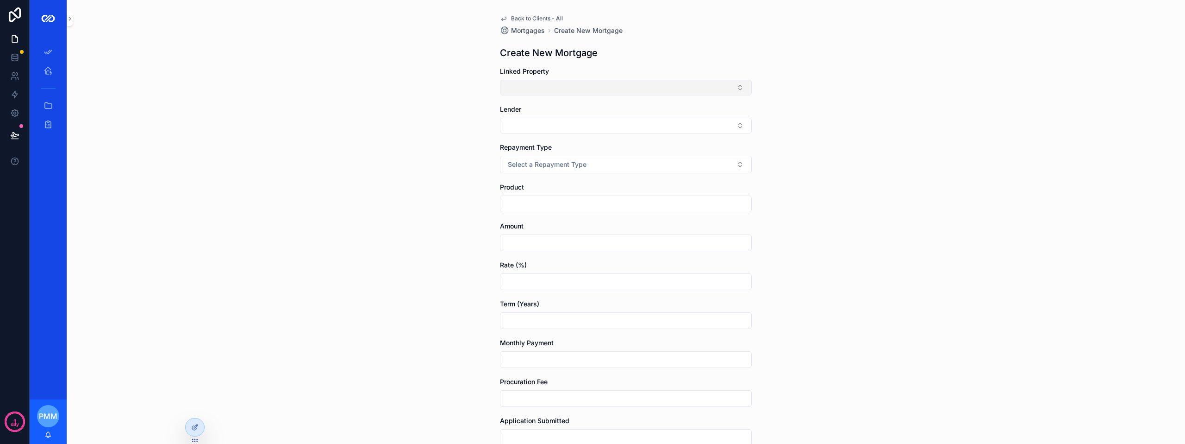
click at [609, 88] on button "Select Button" at bounding box center [626, 88] width 252 height 16
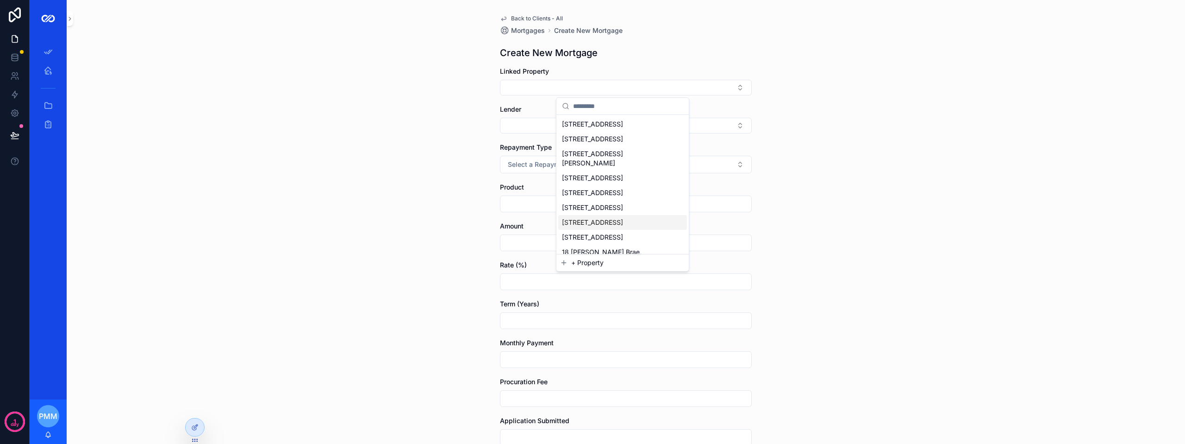
drag, startPoint x: 581, startPoint y: 264, endPoint x: 499, endPoint y: 280, distance: 83.0
click at [501, 280] on div "App Setup Adviser Home All Tasks/Leads/Clients Commissions PMM Philip McLeod Mc…" at bounding box center [608, 222] width 1156 height 444
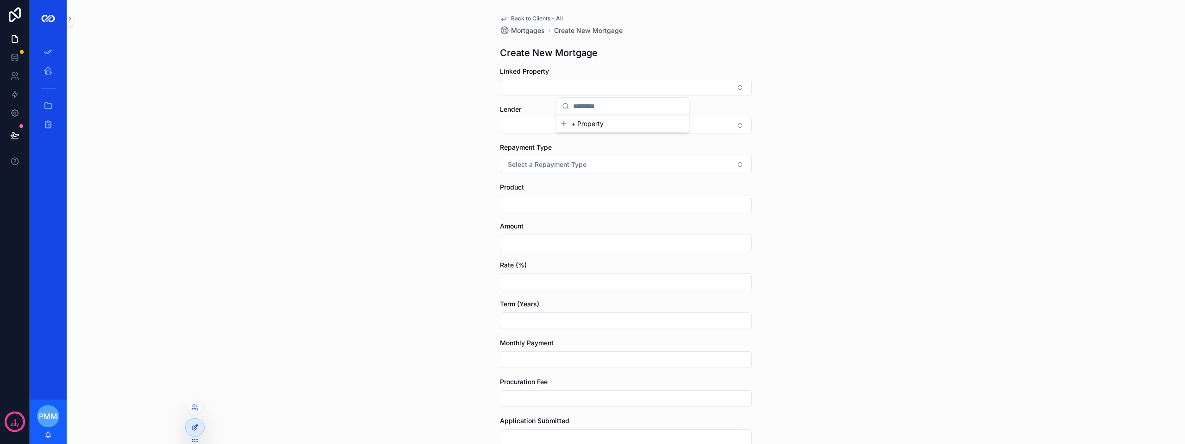
click at [196, 426] on icon at bounding box center [194, 426] width 7 height 7
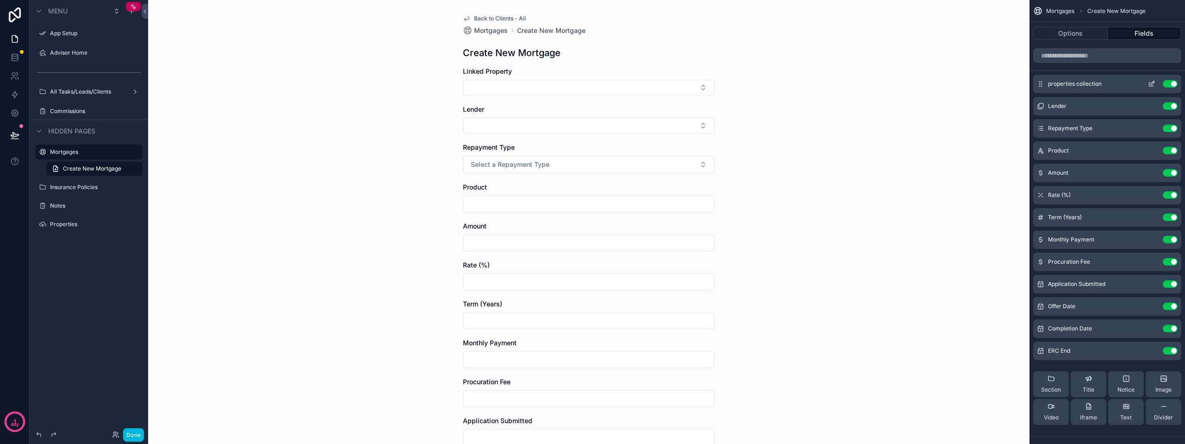
click at [1149, 83] on icon "scrollable content" at bounding box center [1151, 83] width 7 height 7
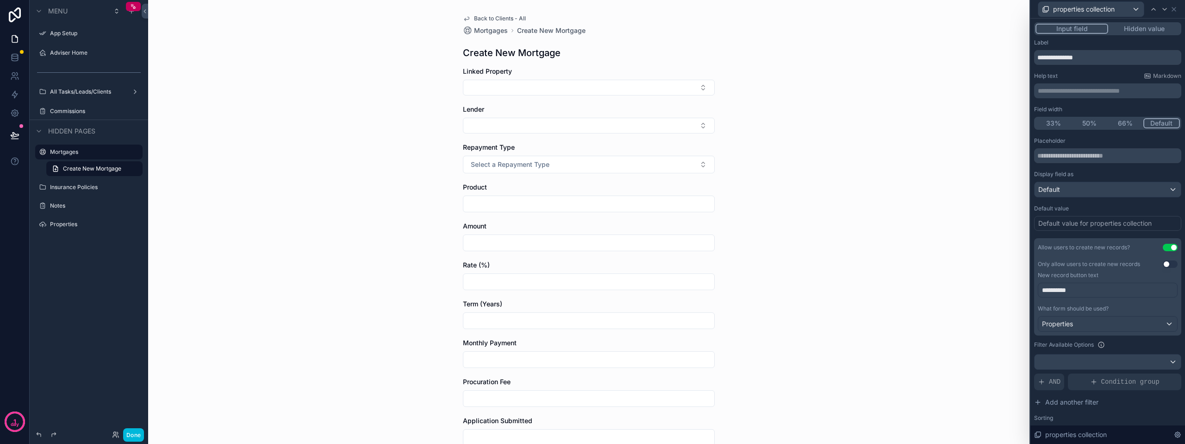
click at [1047, 288] on span "**********" at bounding box center [1054, 290] width 24 height 6
click at [1104, 301] on div "********" at bounding box center [1108, 293] width 140 height 22
click at [1145, 327] on div "Properties" at bounding box center [1108, 323] width 139 height 15
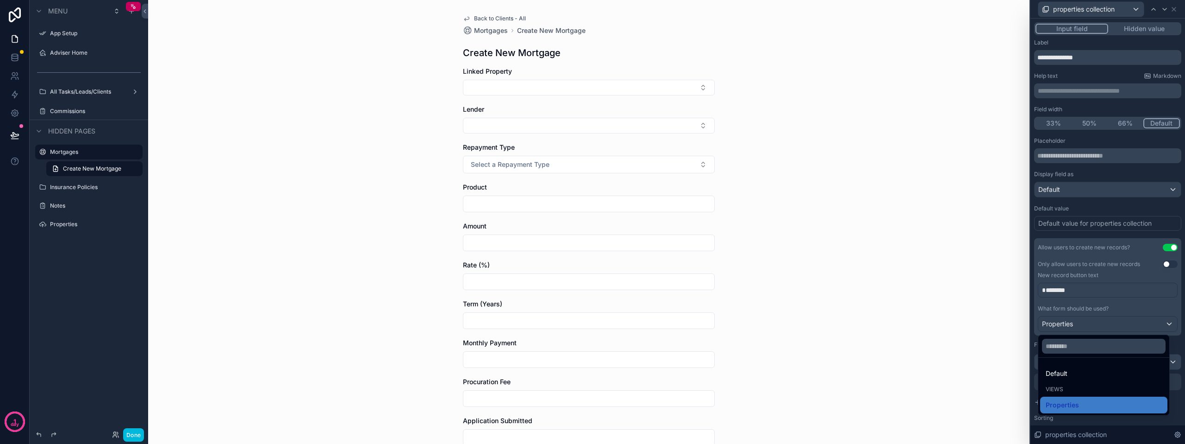
click at [1145, 327] on div at bounding box center [1108, 222] width 155 height 444
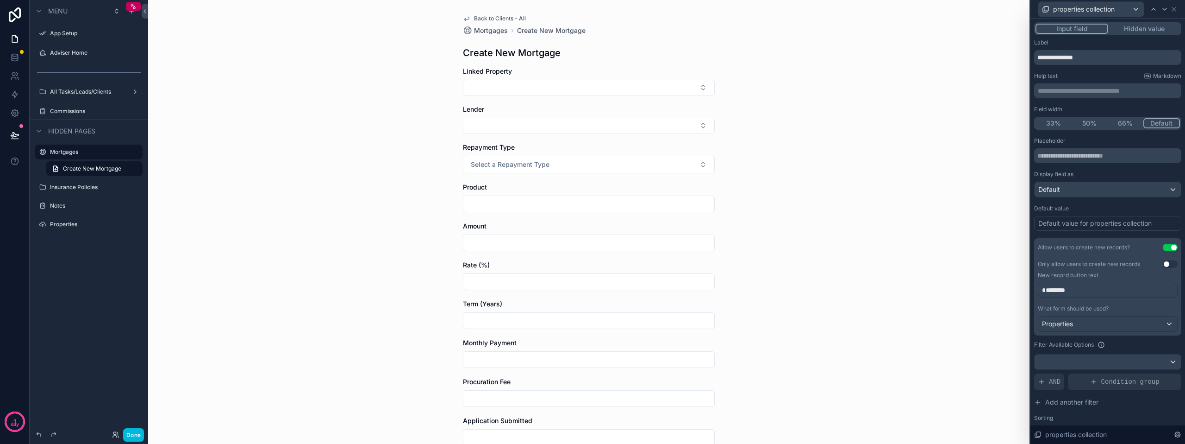
click at [1134, 347] on div "Filter Available Options" at bounding box center [1107, 344] width 147 height 11
click at [1125, 28] on button "Hidden value" at bounding box center [1145, 29] width 72 height 10
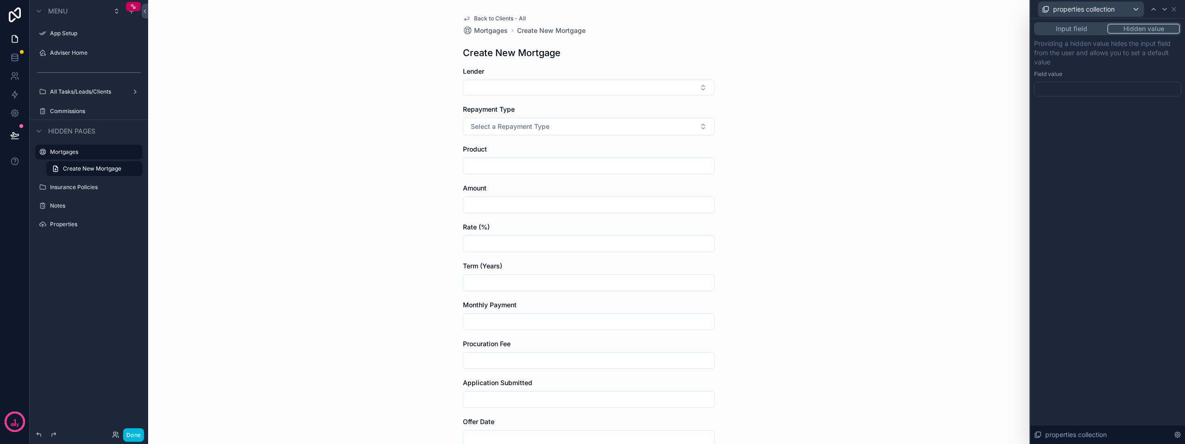
click at [1071, 89] on div at bounding box center [1107, 88] width 147 height 15
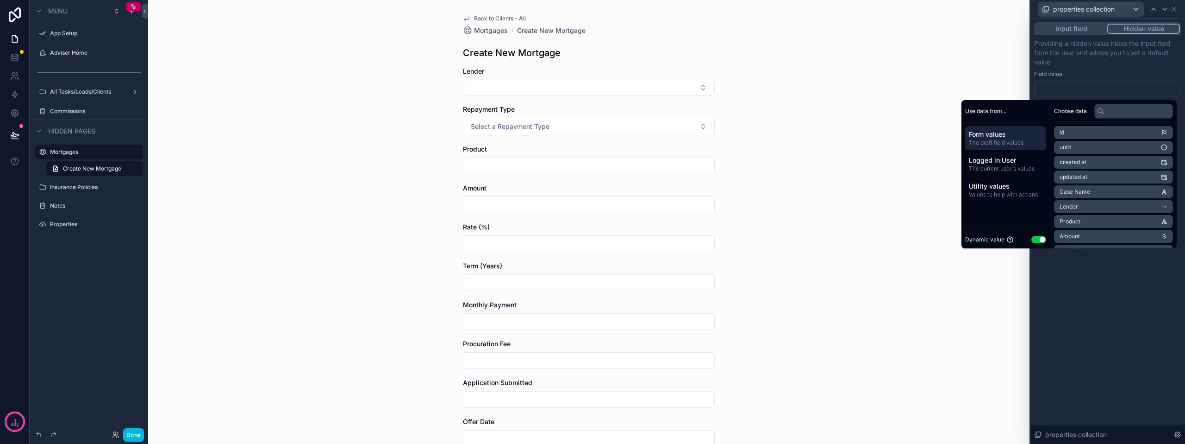
click at [1089, 64] on p "Providing a hidden value hides the input field from the user and allows you to …" at bounding box center [1107, 53] width 147 height 28
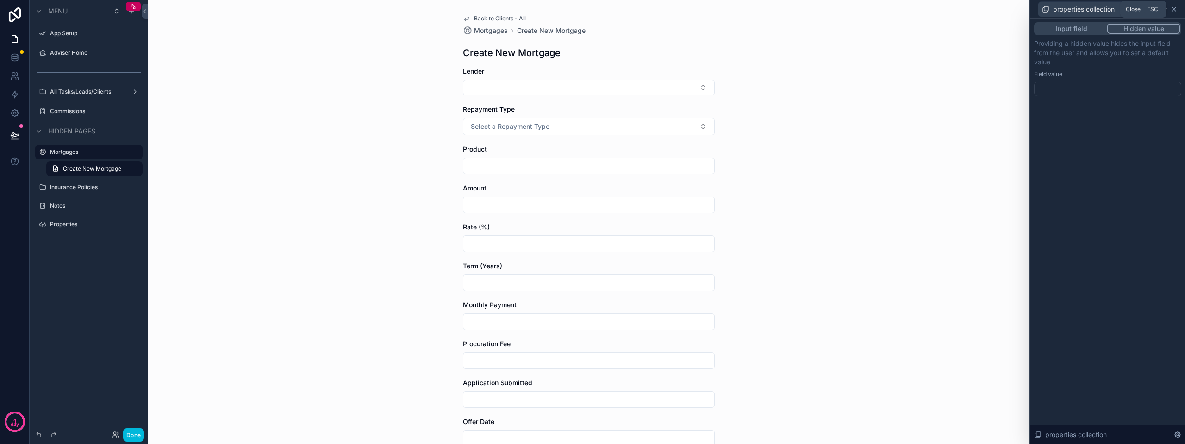
click at [1173, 9] on icon at bounding box center [1174, 9] width 7 height 7
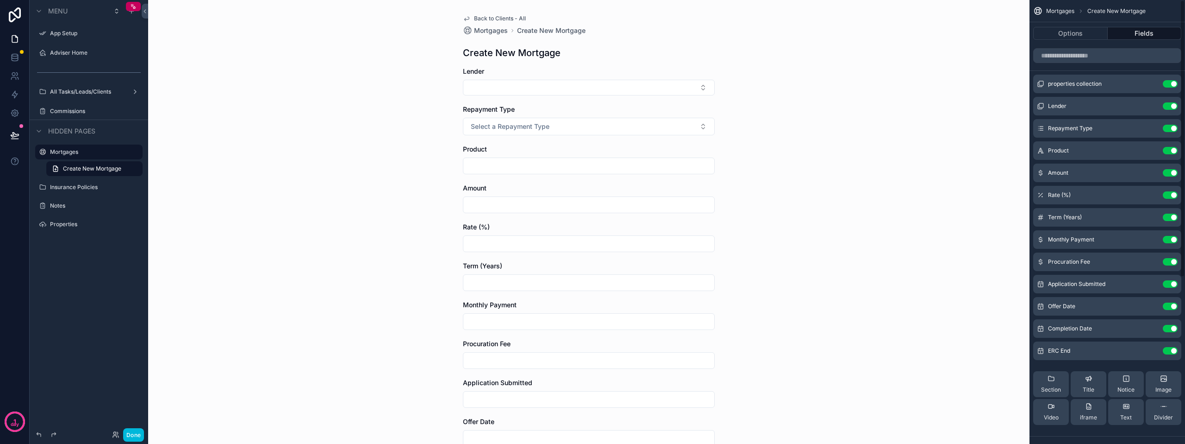
click at [910, 116] on div "Back to Clients - All Mortgages Create New Mortgage Create New Mortgage Lender …" at bounding box center [589, 222] width 882 height 444
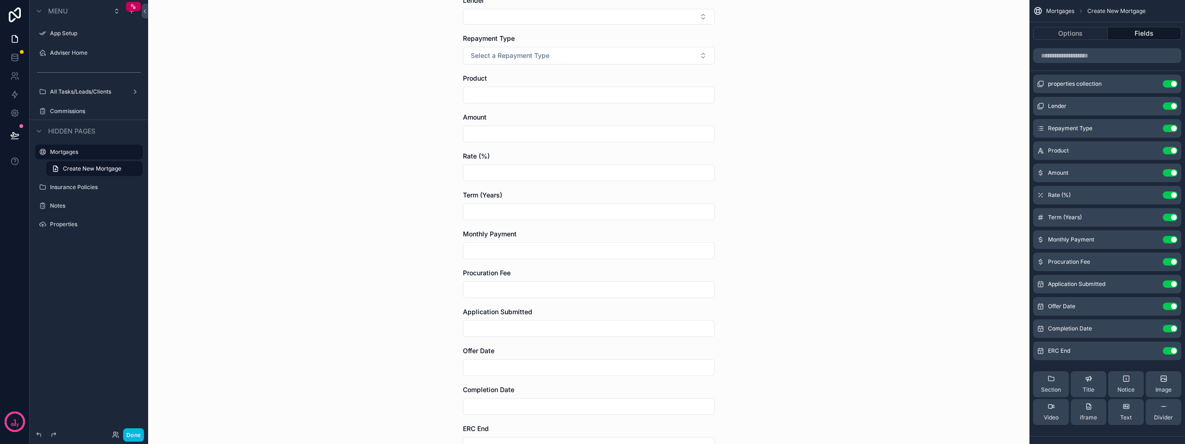
scroll to position [171, 0]
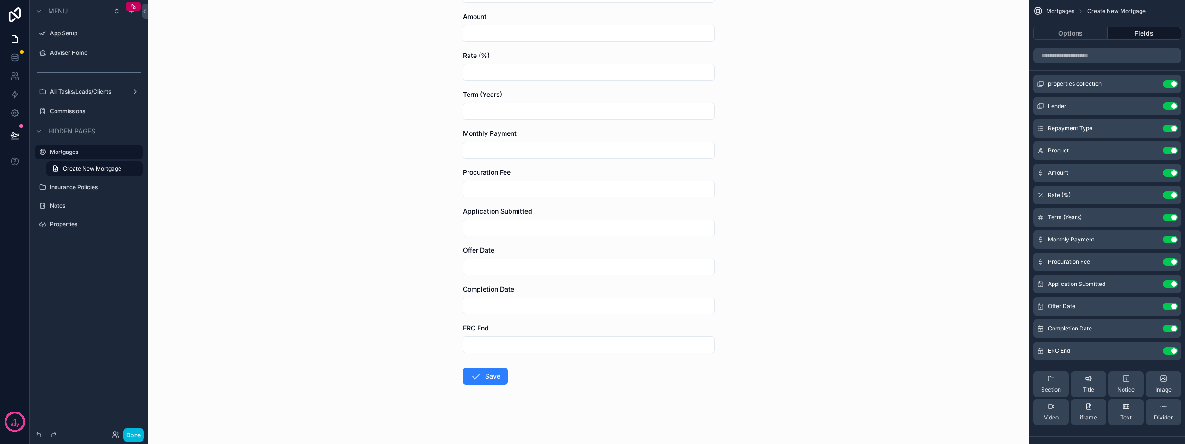
click at [136, 433] on button "Done" at bounding box center [133, 434] width 21 height 13
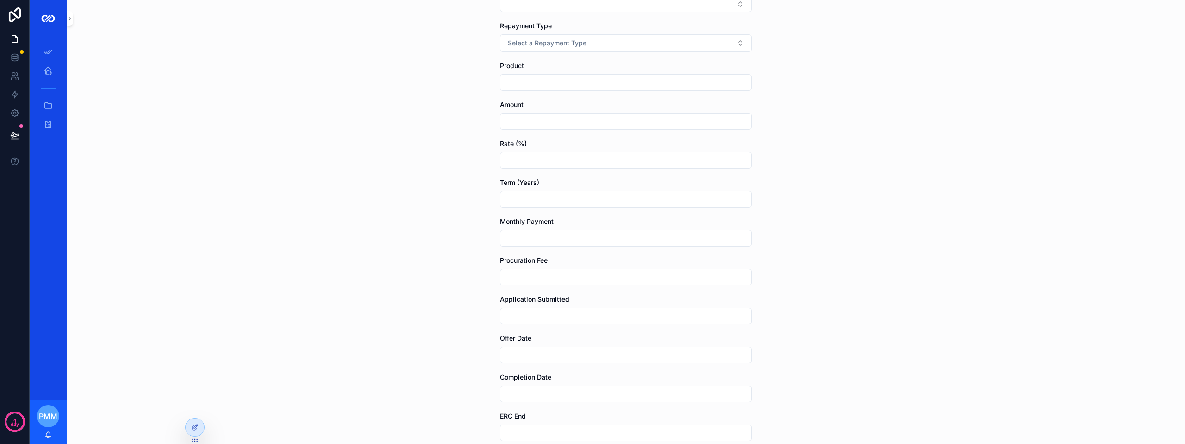
scroll to position [0, 0]
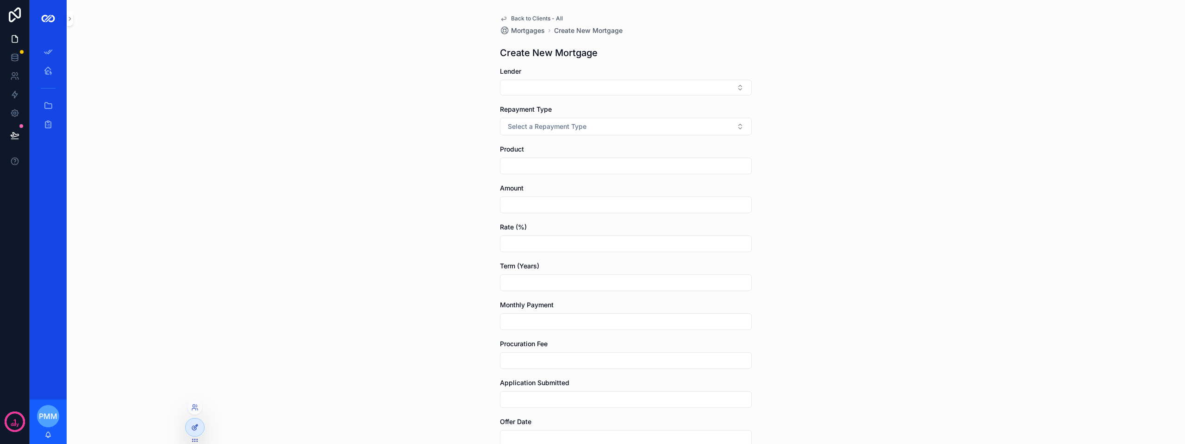
click at [195, 429] on icon at bounding box center [194, 426] width 7 height 7
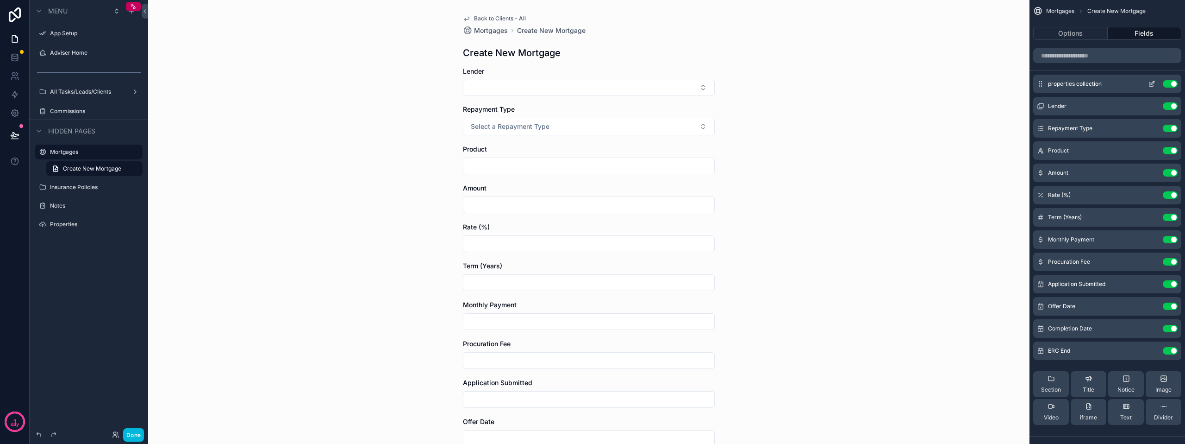
click at [1153, 82] on icon "scrollable content" at bounding box center [1151, 83] width 7 height 7
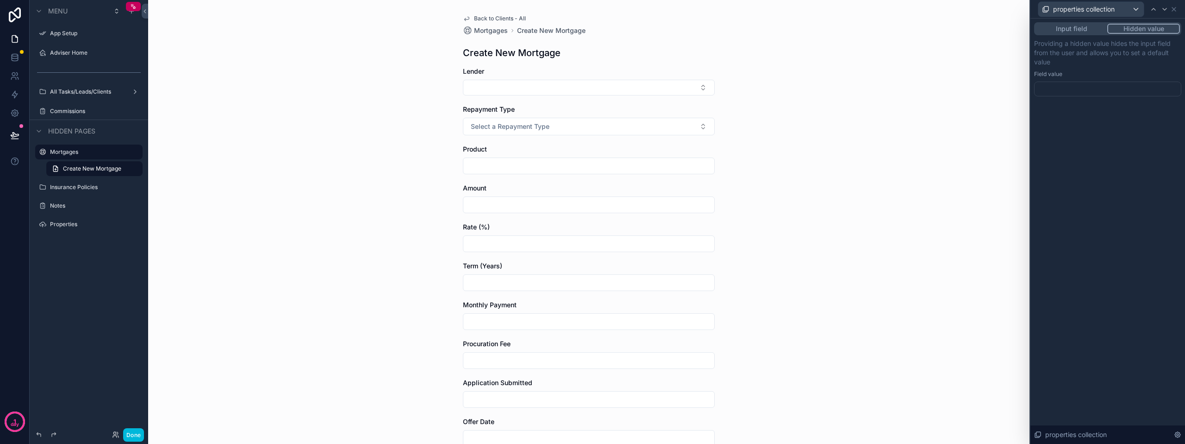
click at [1058, 26] on button "Input field" at bounding box center [1072, 29] width 72 height 10
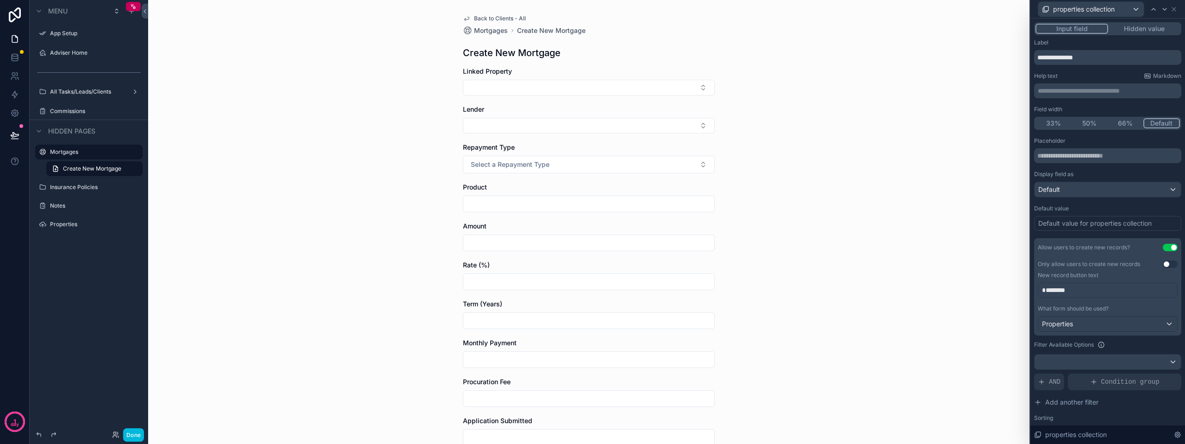
click at [958, 52] on div "Back to Clients - All Mortgages Create New Mortgage Create New Mortgage Linked …" at bounding box center [589, 222] width 882 height 444
click at [486, 91] on button "Select Button" at bounding box center [589, 88] width 252 height 16
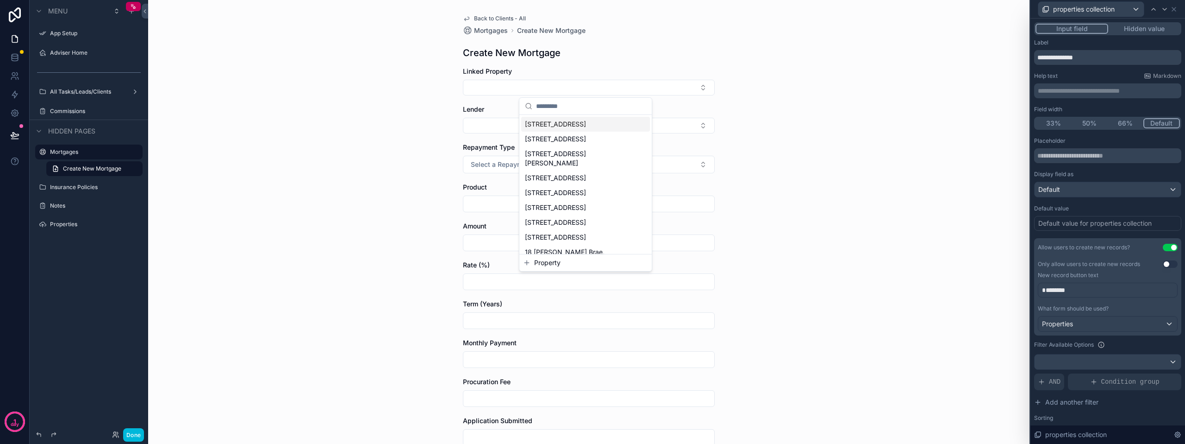
click at [932, 87] on div "Back to Clients - All Mortgages Create New Mortgage Create New Mortgage Linked …" at bounding box center [589, 222] width 882 height 444
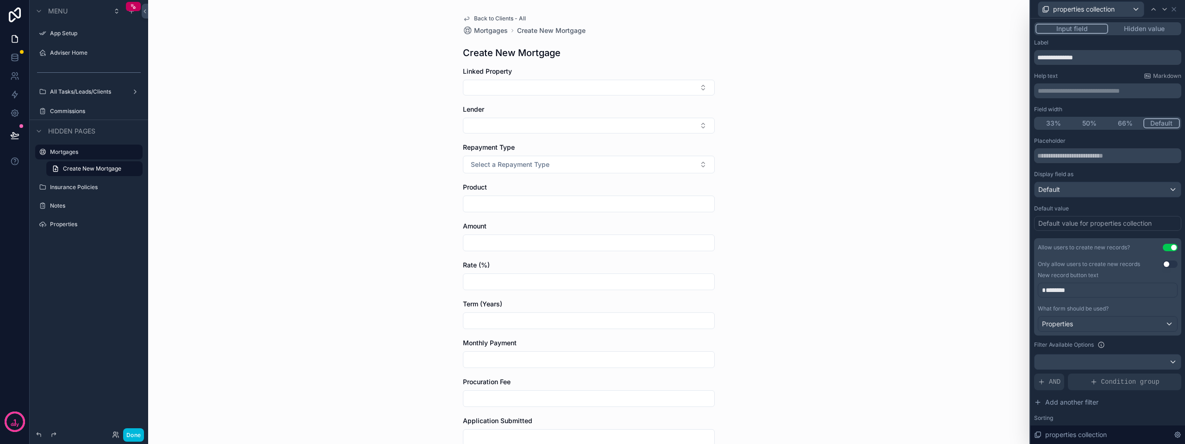
click at [1064, 28] on button "Input field" at bounding box center [1072, 29] width 73 height 10
click at [1095, 158] on input "text" at bounding box center [1107, 155] width 147 height 15
click at [1113, 234] on div "Placeholder Display field as Default Default value Default value for properties…" at bounding box center [1107, 302] width 147 height 330
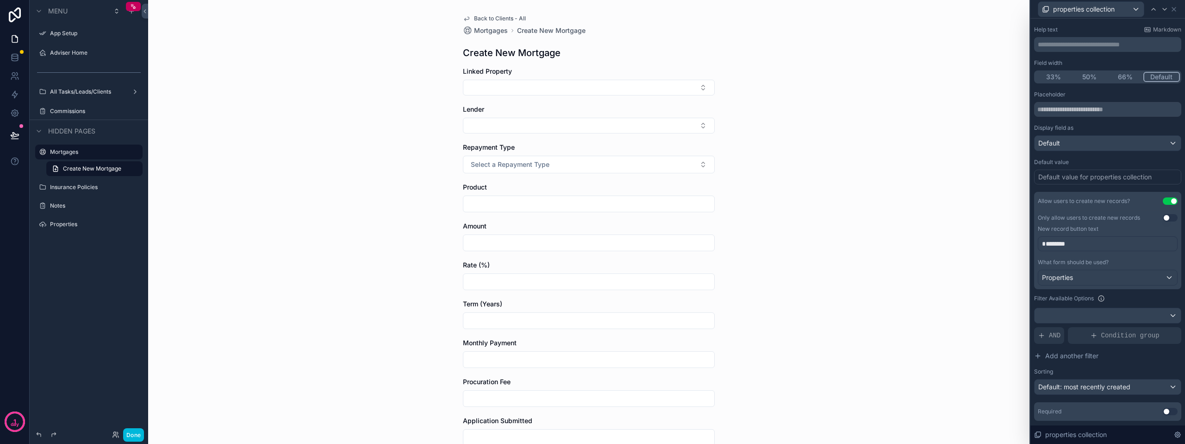
scroll to position [71, 0]
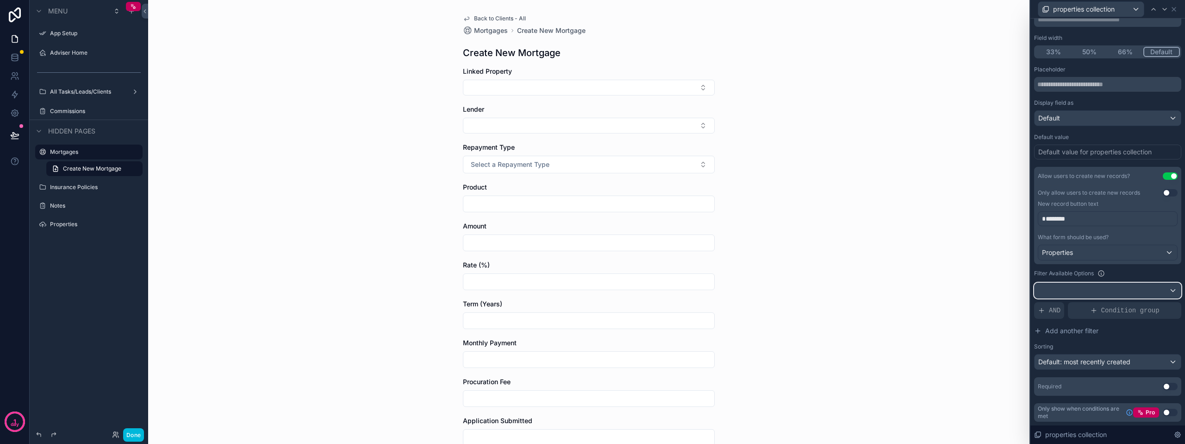
click at [1065, 287] on div at bounding box center [1108, 290] width 146 height 15
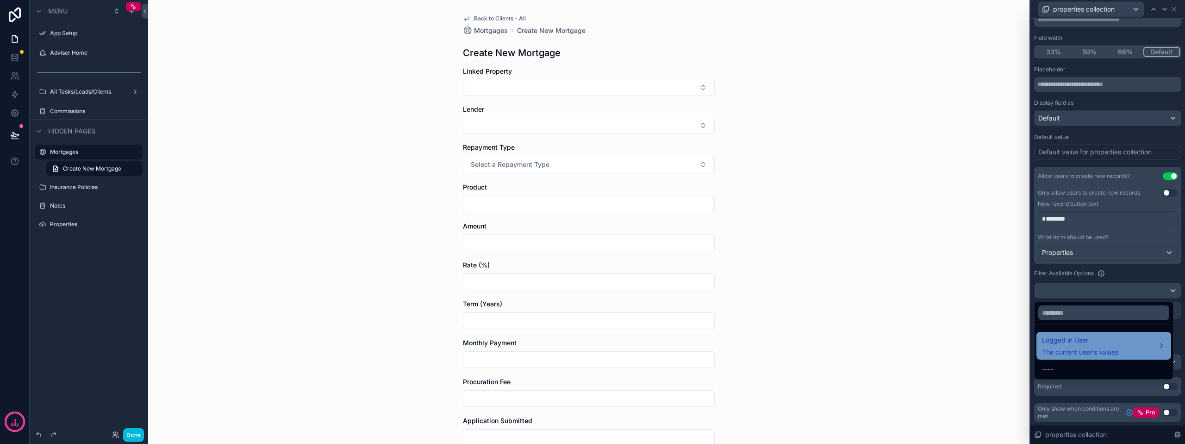
click at [1072, 342] on span "Logged in User" at bounding box center [1080, 339] width 76 height 11
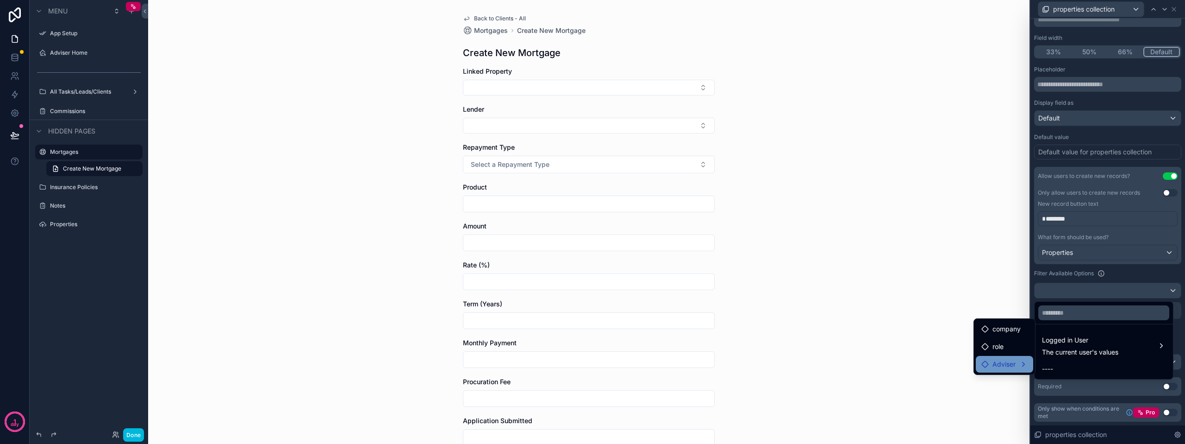
click at [1015, 359] on span "Adviser" at bounding box center [1004, 363] width 23 height 11
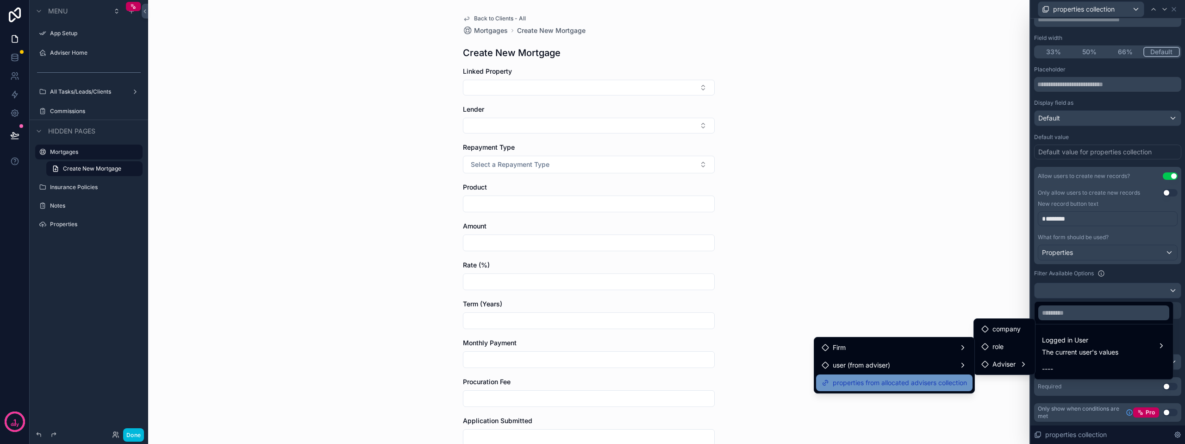
click at [912, 381] on span "properties from allocated advisers collection" at bounding box center [900, 382] width 134 height 11
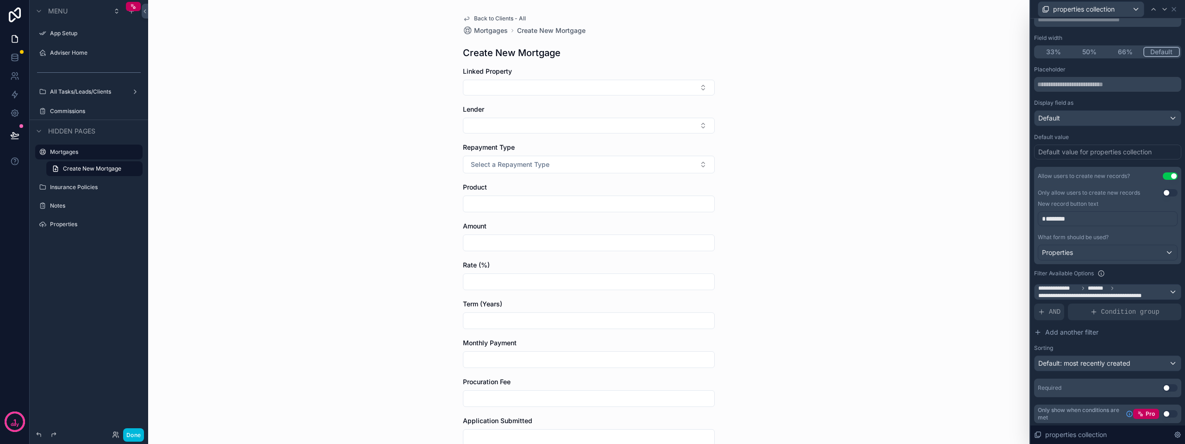
click at [927, 253] on div "Back to Clients - All Mortgages Create New Mortgage Create New Mortgage Linked …" at bounding box center [589, 222] width 882 height 444
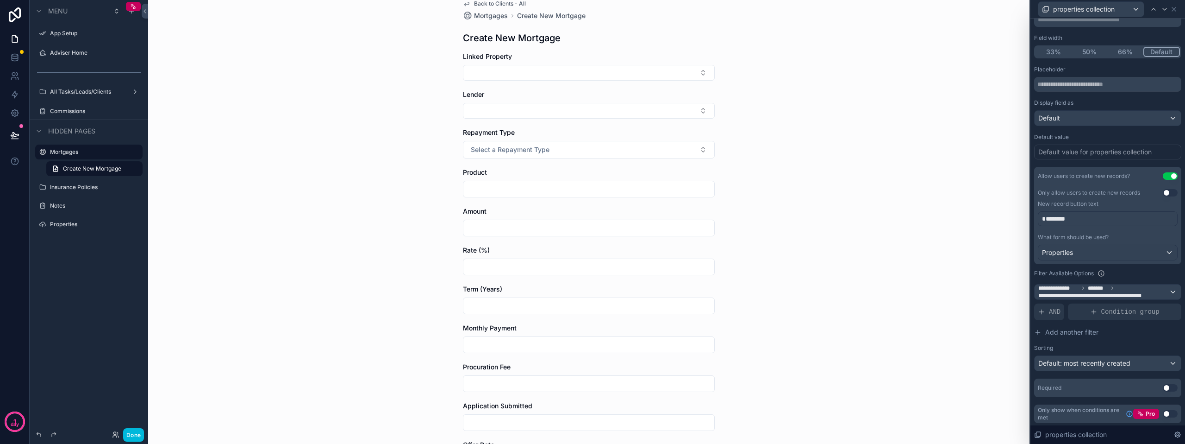
scroll to position [0, 0]
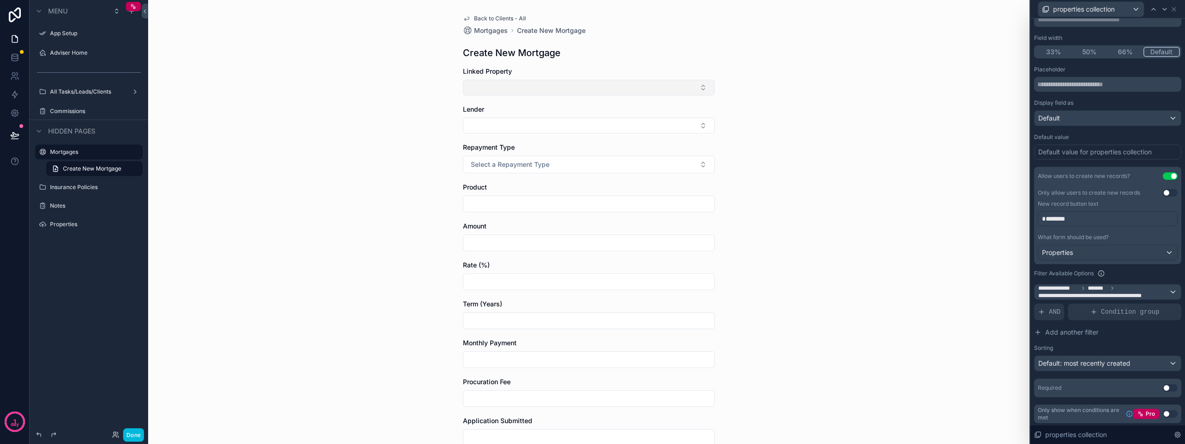
click at [539, 89] on button "Select Button" at bounding box center [589, 88] width 252 height 16
click at [840, 161] on div "Back to Clients - All Mortgages Create New Mortgage Create New Mortgage Linked …" at bounding box center [589, 222] width 882 height 444
click at [1163, 386] on button "Use setting" at bounding box center [1170, 386] width 15 height 7
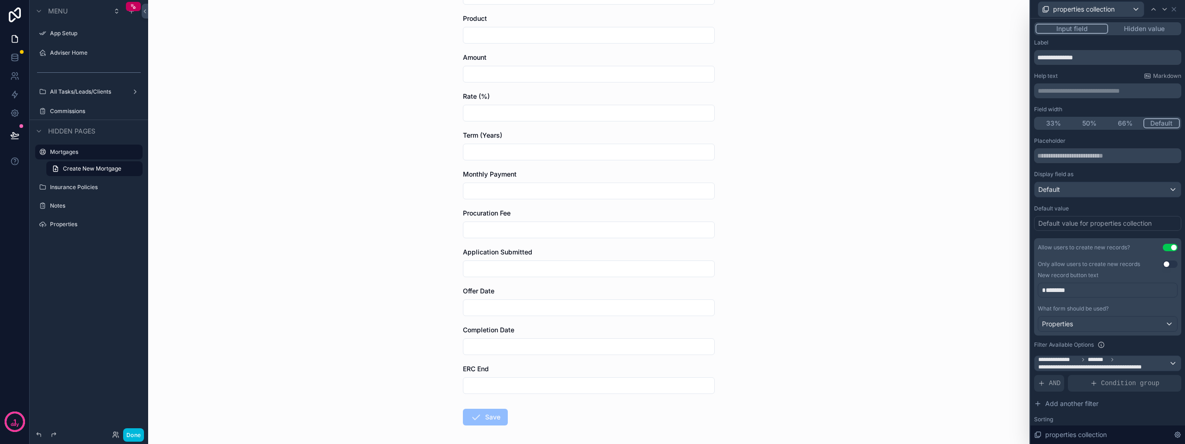
scroll to position [185, 0]
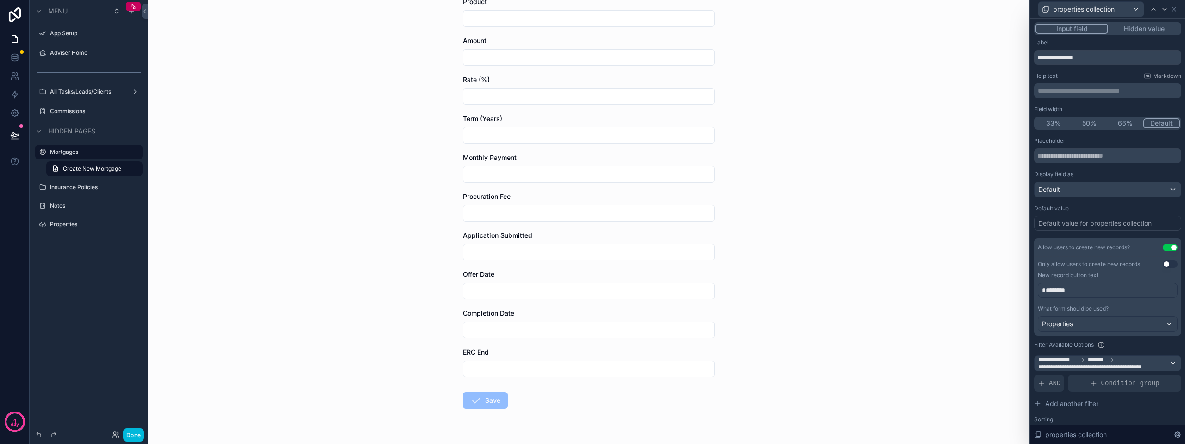
click at [582, 369] on input "scrollable content" at bounding box center [589, 368] width 251 height 13
click at [1134, 9] on div "properties collection" at bounding box center [1092, 9] width 106 height 15
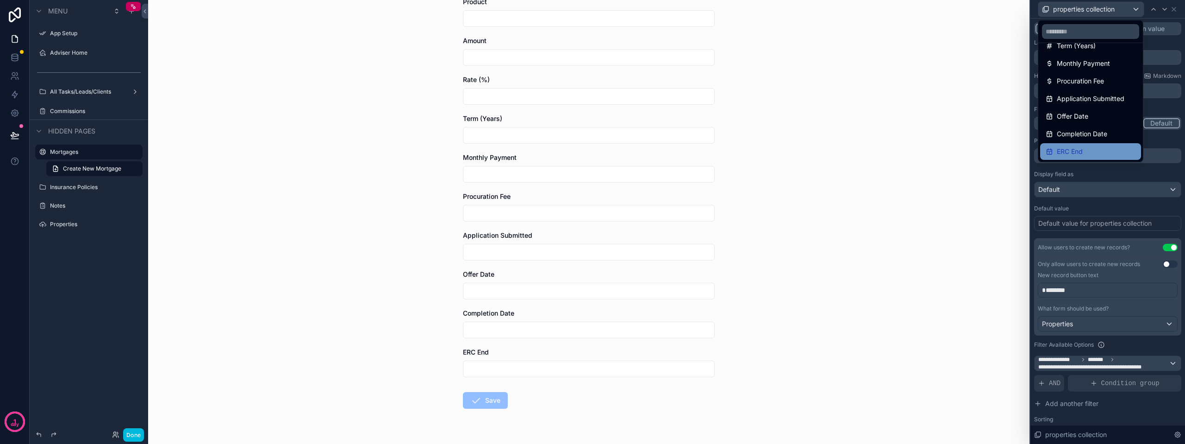
click at [1063, 152] on span "ERC End" at bounding box center [1070, 151] width 26 height 11
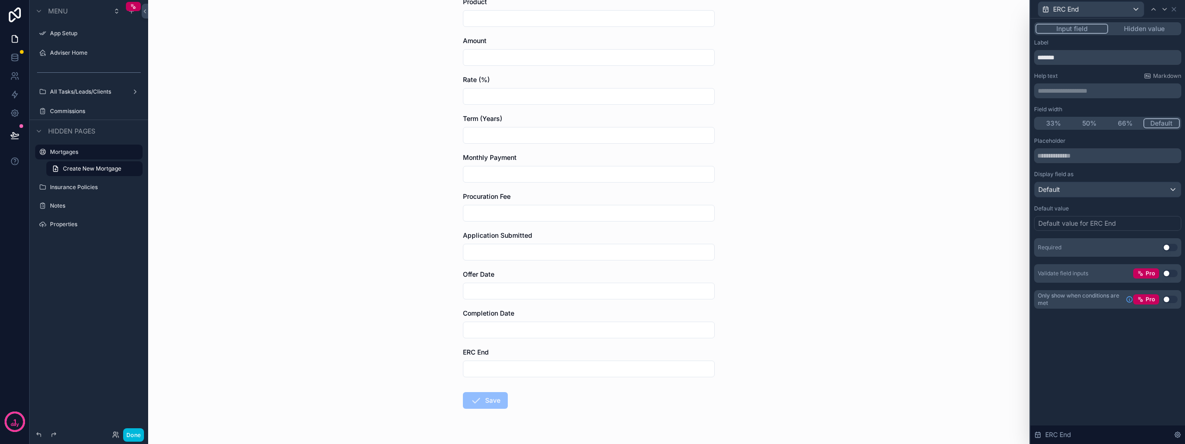
click at [1171, 246] on button "Use setting" at bounding box center [1170, 247] width 15 height 7
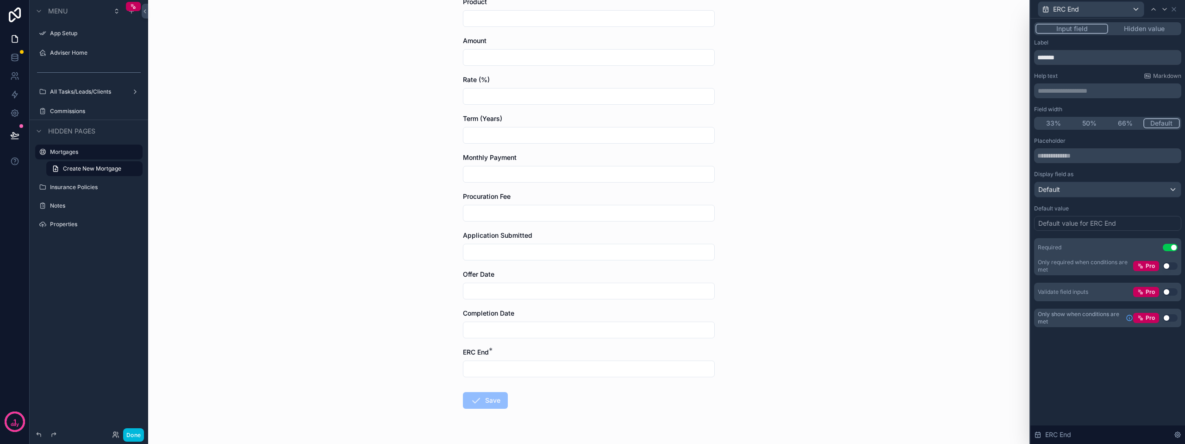
click at [769, 231] on div "Back to Clients - All Mortgages Create New Mortgage Create New Mortgage Linked …" at bounding box center [589, 37] width 882 height 444
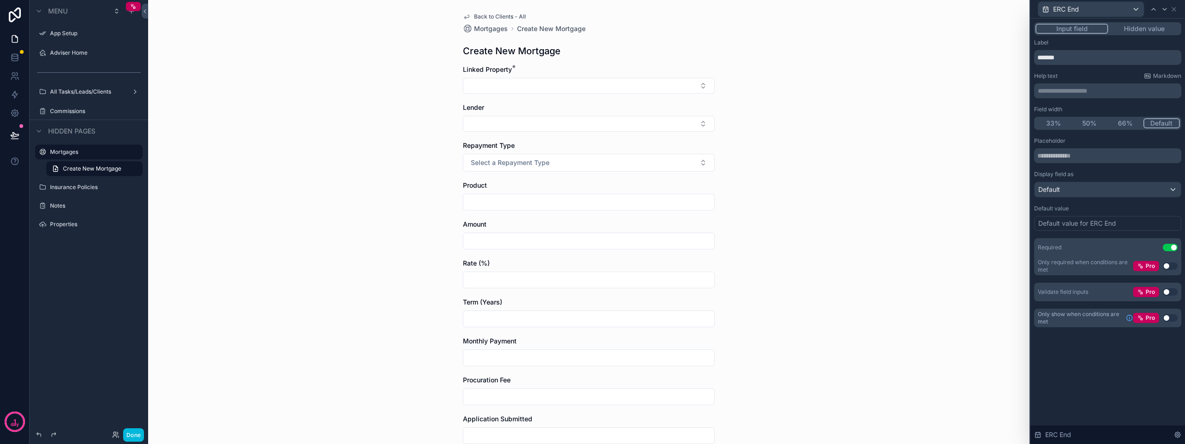
scroll to position [0, 0]
click at [484, 80] on button "Select Button" at bounding box center [589, 88] width 252 height 16
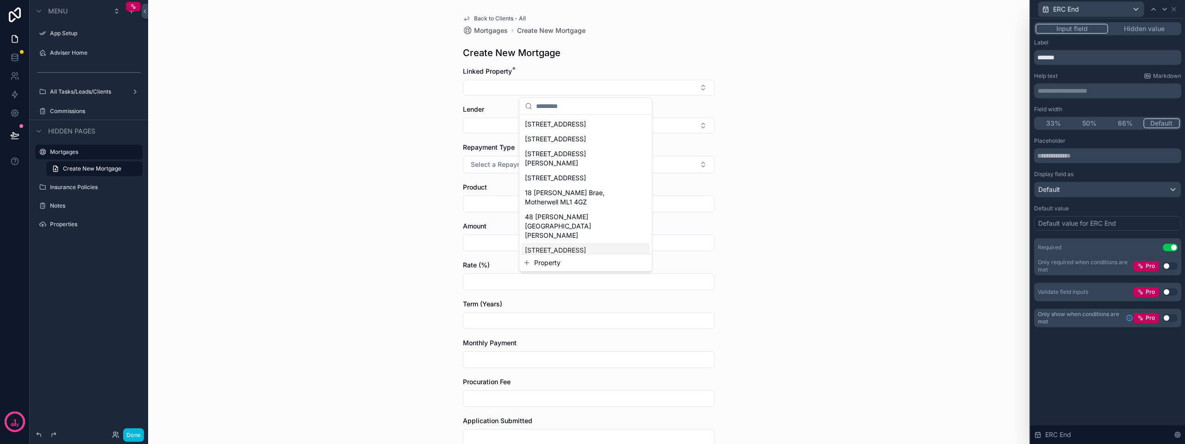
click at [539, 264] on span "Property" at bounding box center [547, 262] width 26 height 9
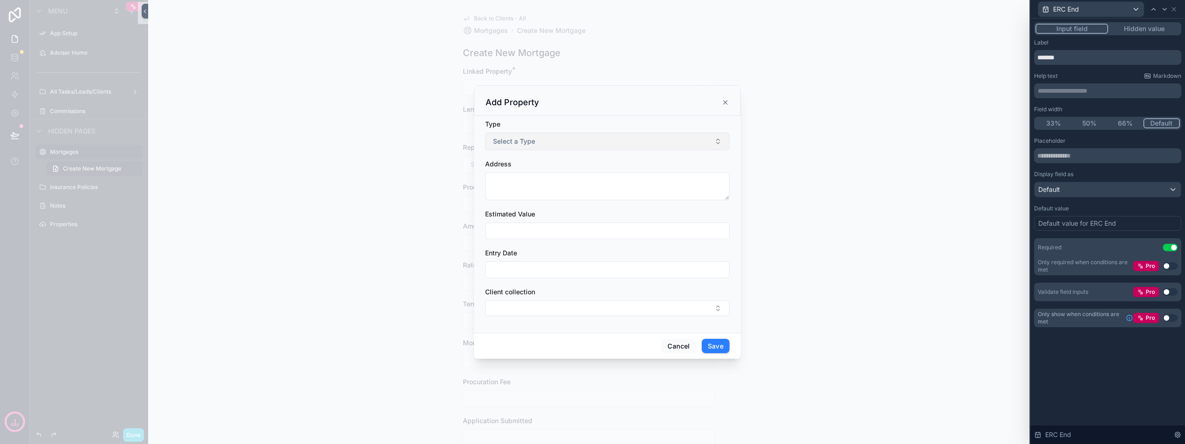
click at [532, 141] on span "Select a Type" at bounding box center [514, 141] width 42 height 9
click at [570, 219] on div "Buy to Let" at bounding box center [565, 220] width 26 height 8
click at [688, 345] on button "Cancel" at bounding box center [679, 345] width 34 height 15
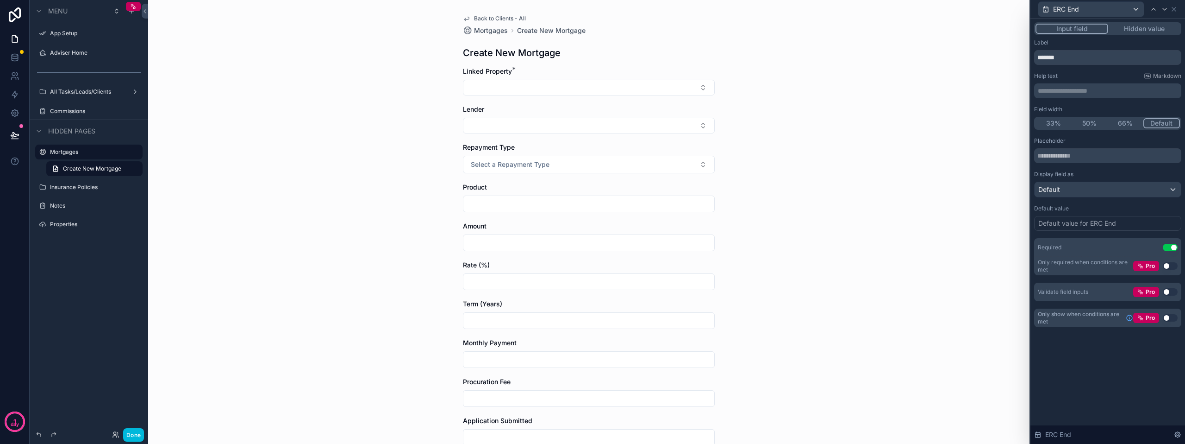
click at [477, 19] on span "Back to Clients - All" at bounding box center [500, 18] width 52 height 7
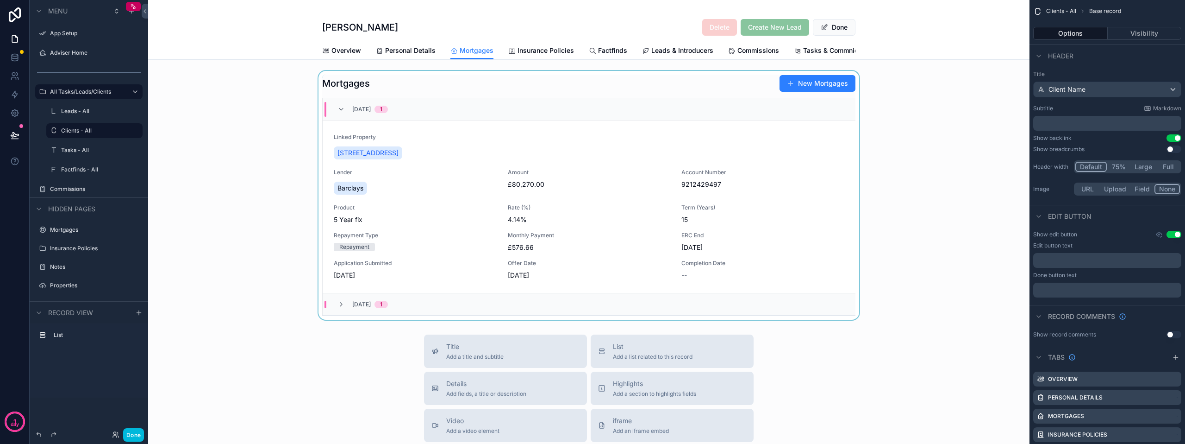
click at [572, 157] on div "scrollable content" at bounding box center [589, 195] width 882 height 249
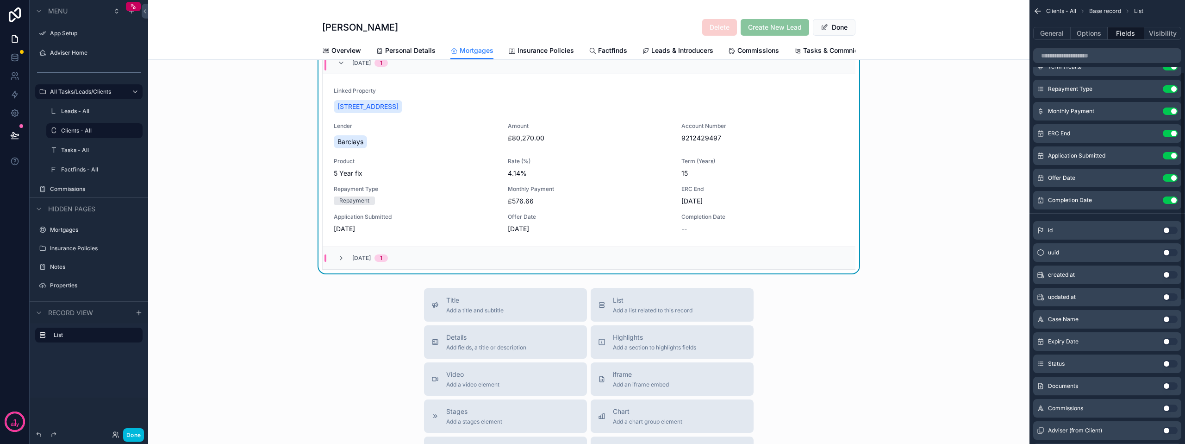
scroll to position [140, 0]
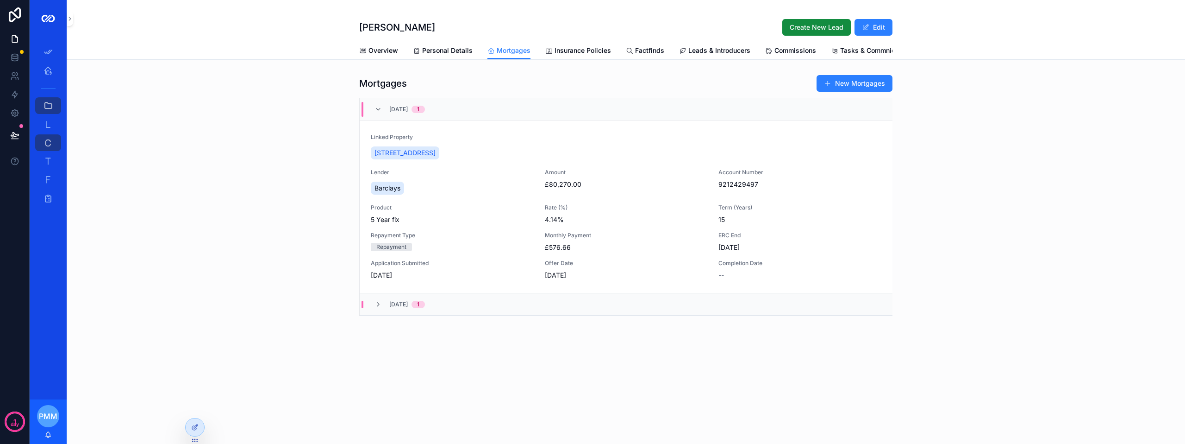
click at [689, 155] on div "[STREET_ADDRESS]" at bounding box center [626, 152] width 511 height 17
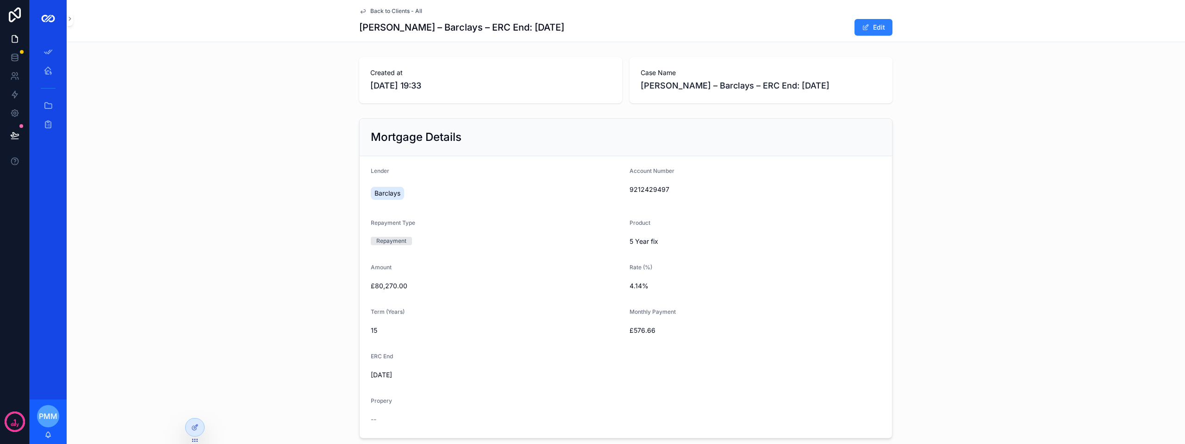
click at [393, 12] on span "Back to Clients - All" at bounding box center [396, 10] width 52 height 7
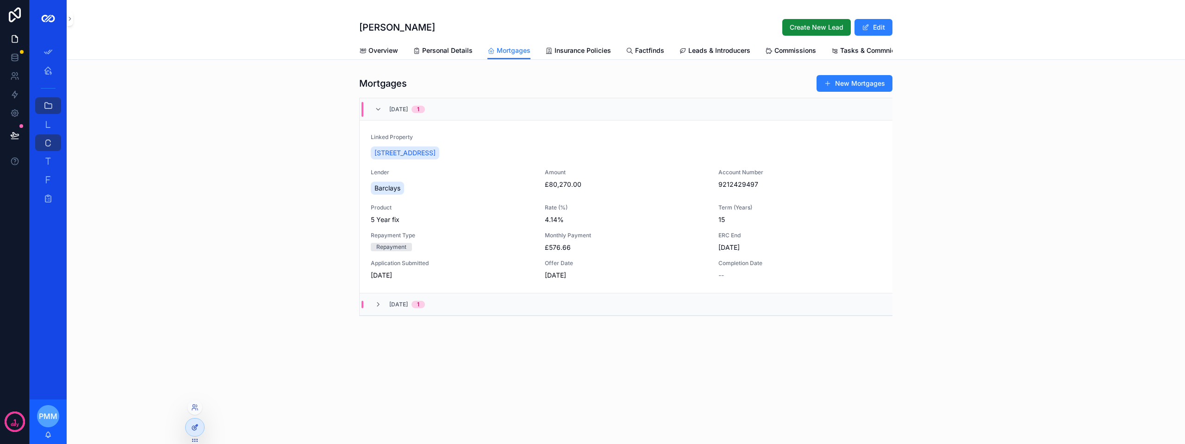
click at [194, 426] on icon at bounding box center [194, 426] width 7 height 7
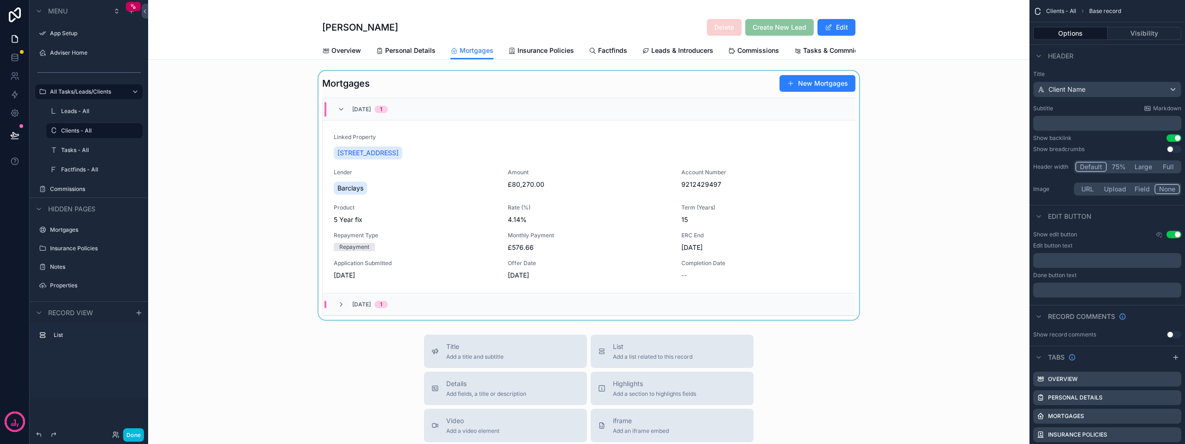
click at [635, 152] on div "scrollable content" at bounding box center [589, 195] width 882 height 249
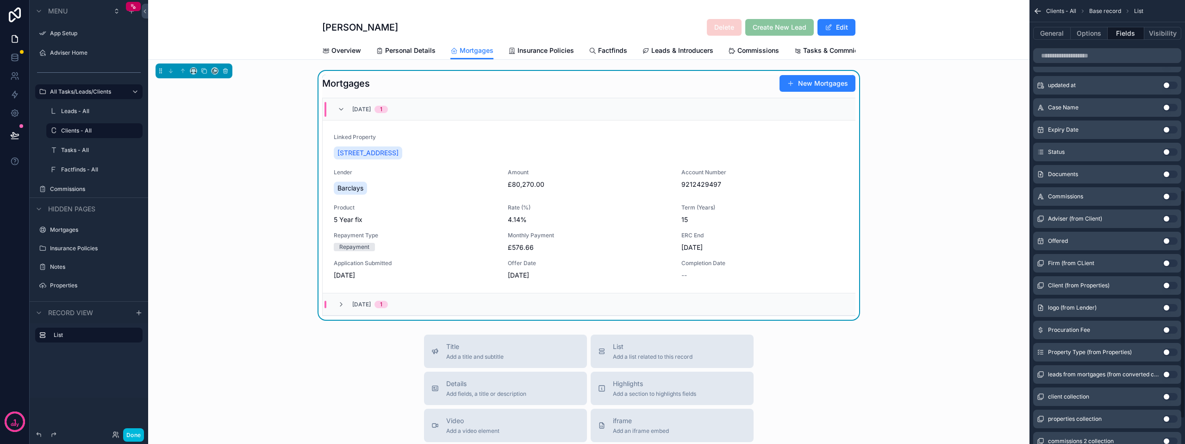
scroll to position [371, 0]
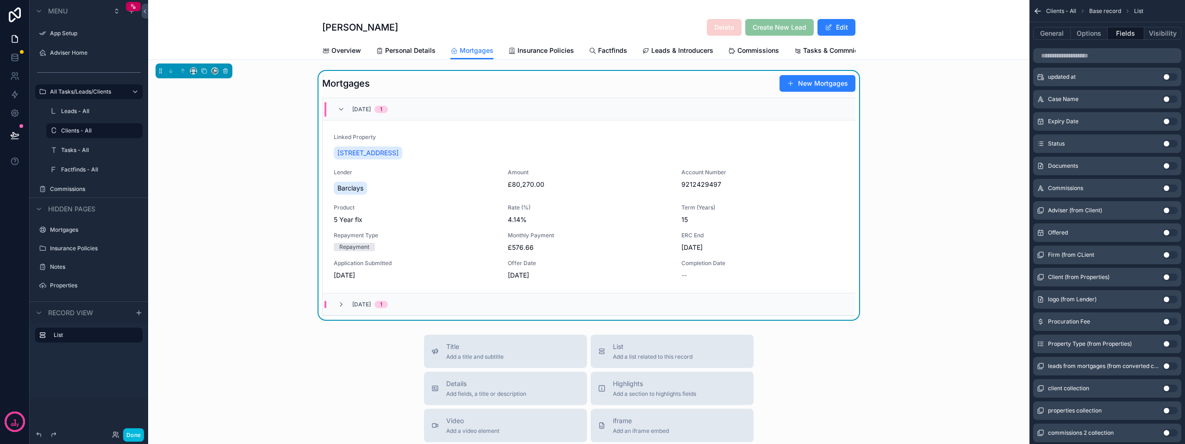
click at [1165, 345] on button "Use setting" at bounding box center [1170, 343] width 15 height 7
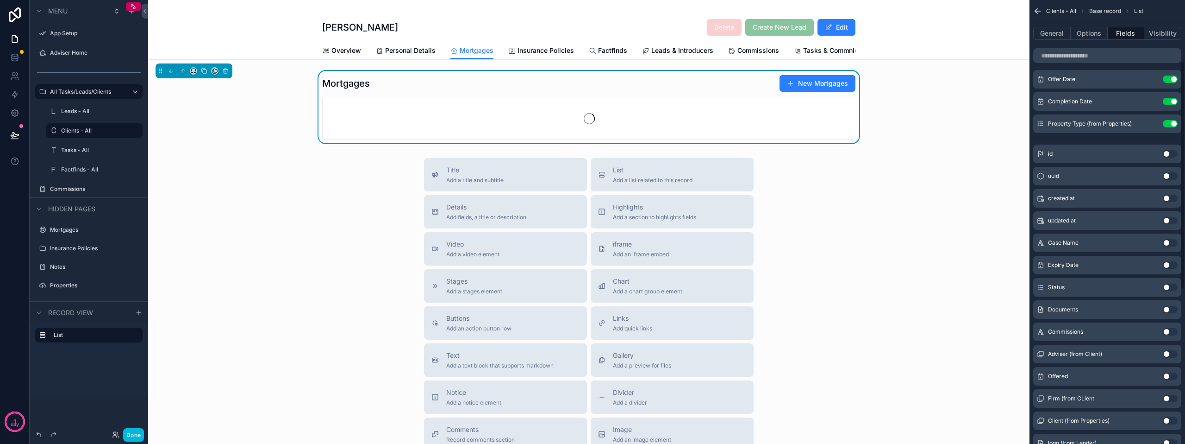
scroll to position [23, 0]
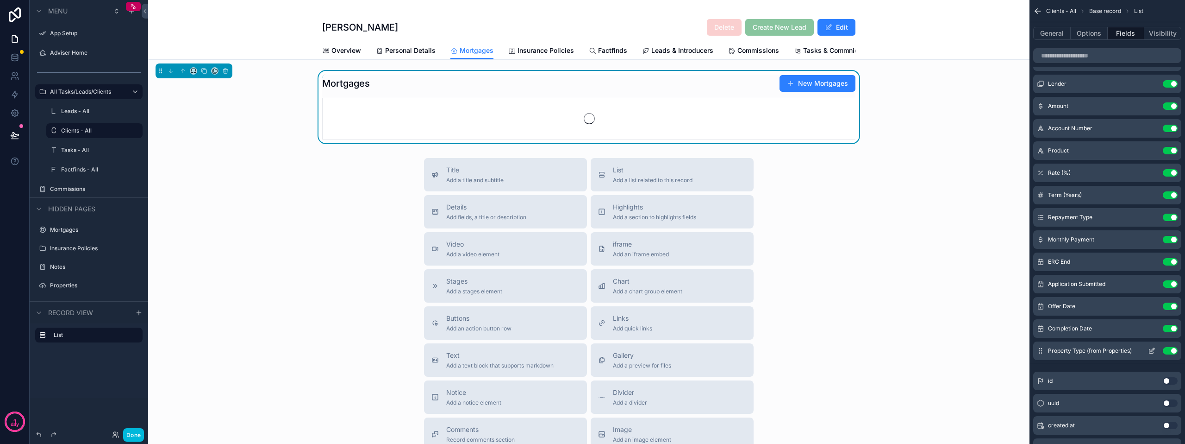
click at [1151, 350] on icon "scrollable content" at bounding box center [1151, 350] width 7 height 7
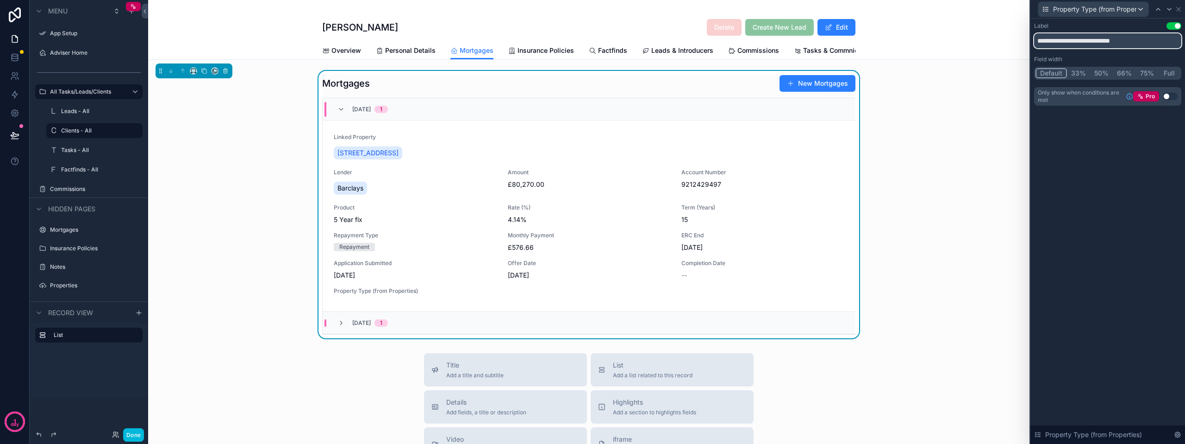
drag, startPoint x: 1083, startPoint y: 40, endPoint x: 1163, endPoint y: 43, distance: 80.2
click at [1163, 43] on input "**********" at bounding box center [1107, 40] width 147 height 15
click at [1116, 53] on div "**********" at bounding box center [1107, 63] width 147 height 83
drag, startPoint x: 1083, startPoint y: 41, endPoint x: 1153, endPoint y: 38, distance: 70.4
click at [1153, 38] on input "**********" at bounding box center [1107, 40] width 147 height 15
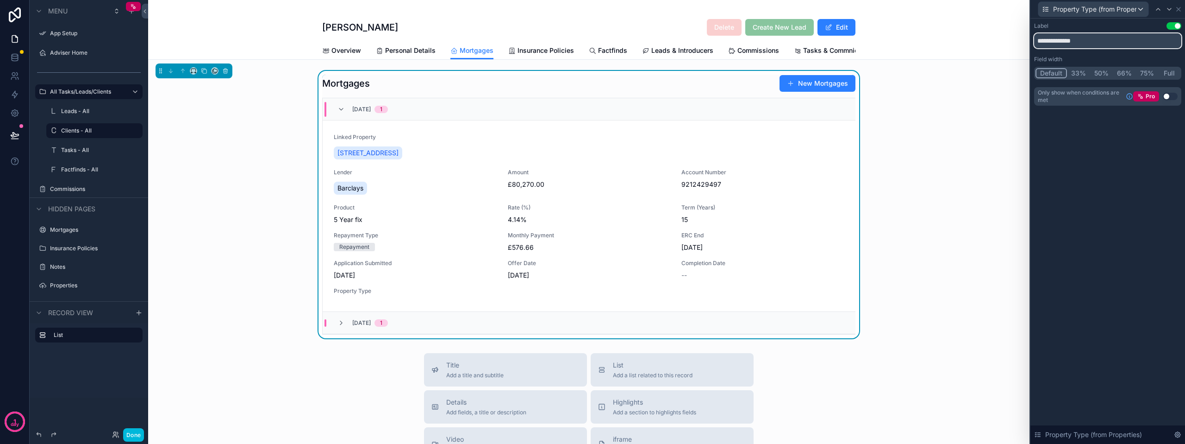
type input "**********"
click at [1117, 144] on div "**********" at bounding box center [1108, 231] width 155 height 425
click at [1182, 9] on icon at bounding box center [1178, 9] width 7 height 7
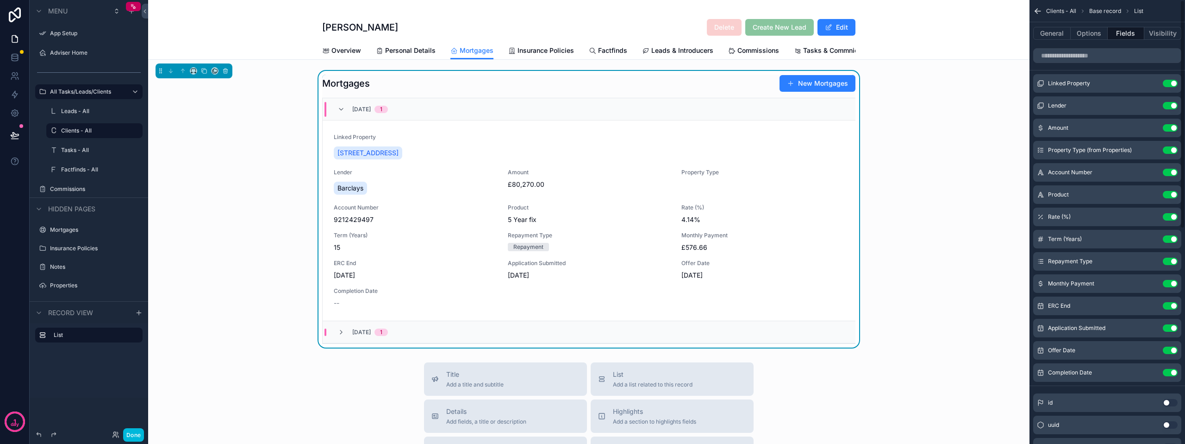
scroll to position [0, 0]
click at [1151, 86] on icon "scrollable content" at bounding box center [1151, 84] width 7 height 7
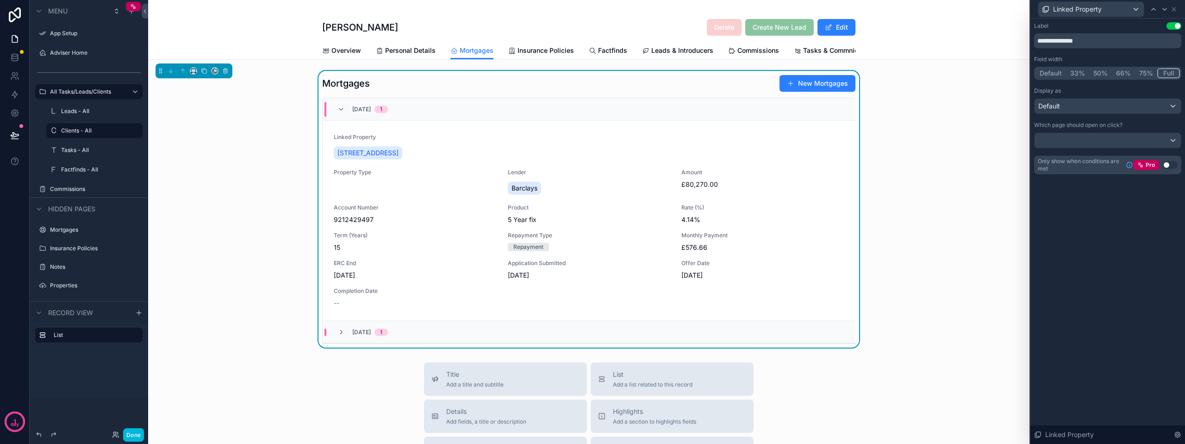
click at [1141, 73] on button "75%" at bounding box center [1146, 73] width 22 height 10
click at [1175, 13] on icon at bounding box center [1174, 9] width 7 height 7
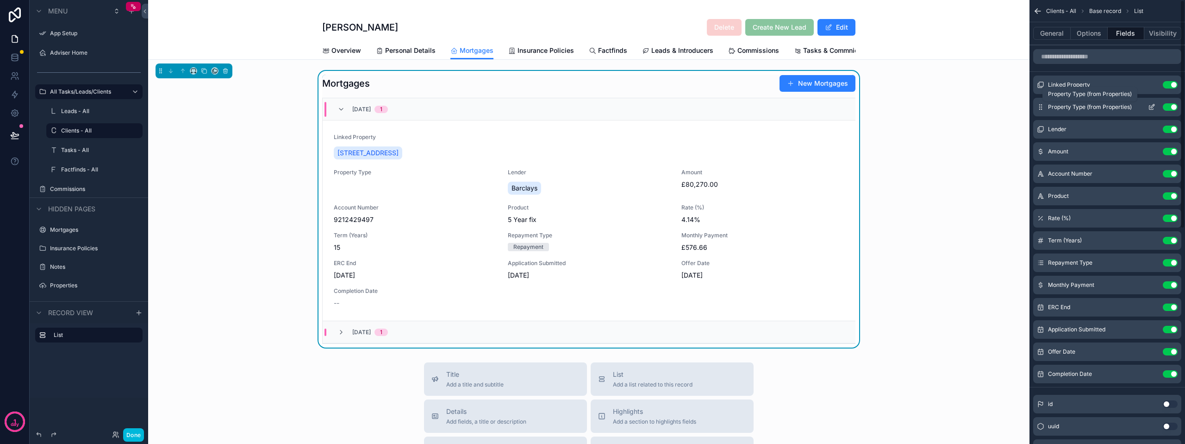
click at [1093, 107] on span "Property Type (from Properties)" at bounding box center [1090, 106] width 84 height 7
click at [1151, 106] on icon "scrollable content" at bounding box center [1151, 106] width 7 height 7
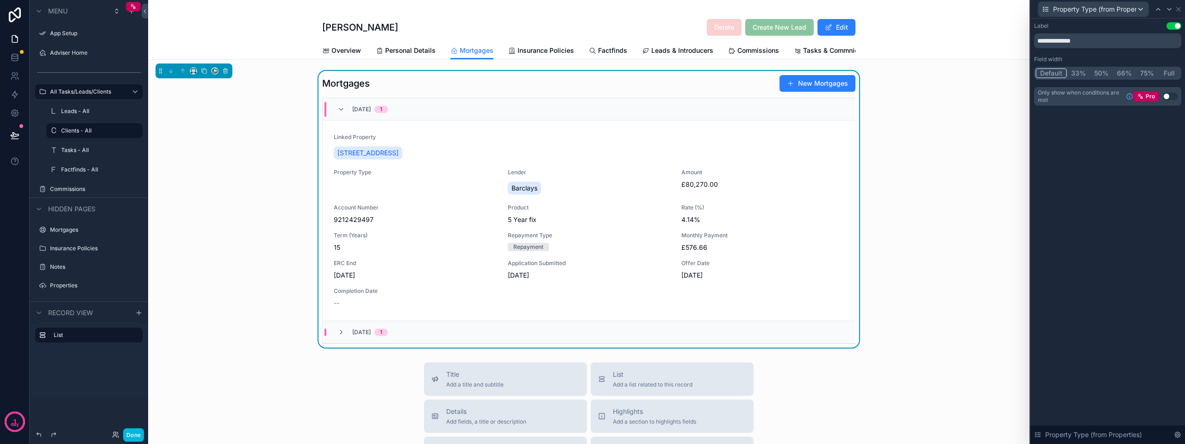
click at [1078, 75] on button "33%" at bounding box center [1078, 73] width 23 height 10
click at [1092, 167] on div "**********" at bounding box center [1108, 231] width 155 height 425
drag, startPoint x: 139, startPoint y: 435, endPoint x: 157, endPoint y: 424, distance: 20.4
click at [139, 437] on button "Done" at bounding box center [133, 434] width 21 height 13
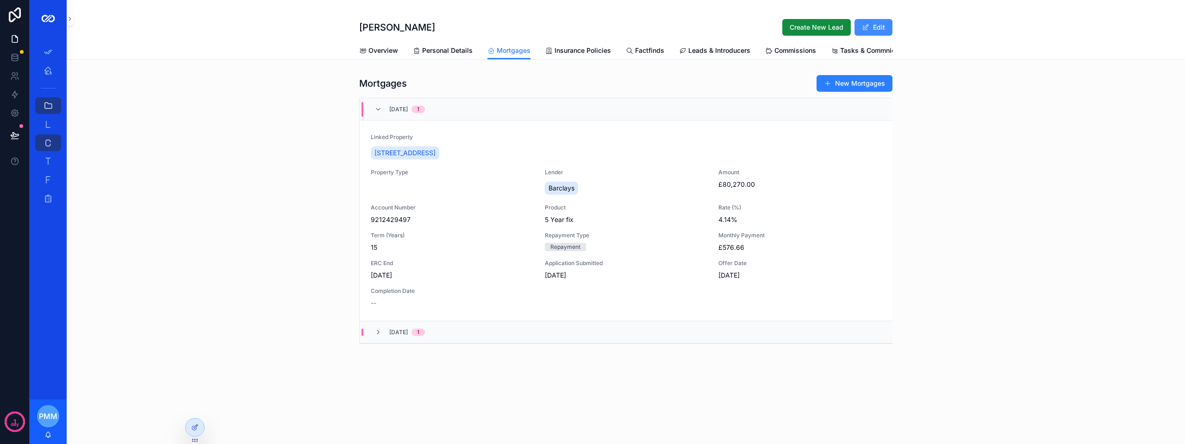
click at [876, 29] on button "Edit" at bounding box center [874, 27] width 38 height 17
click at [388, 188] on div "Property Type" at bounding box center [452, 183] width 163 height 28
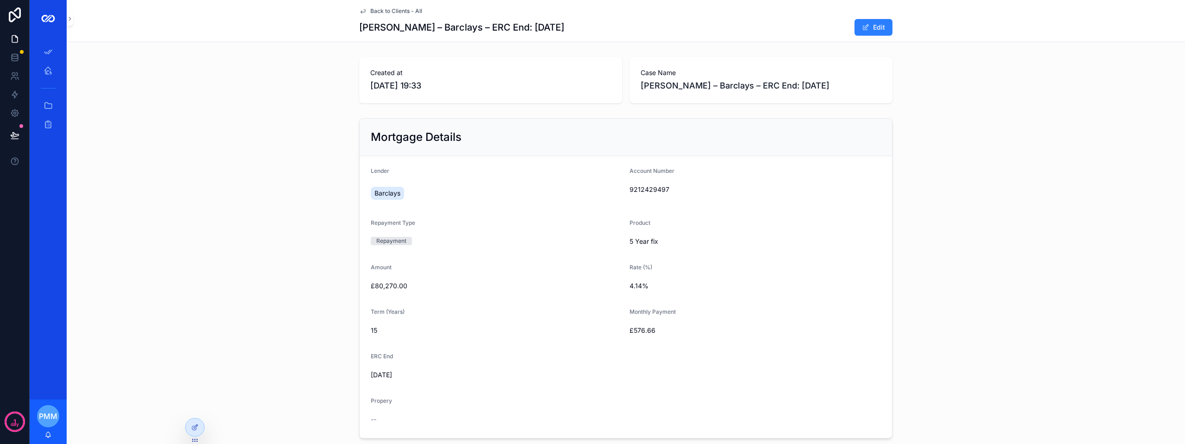
click at [376, 13] on span "Back to Clients - All" at bounding box center [396, 10] width 52 height 7
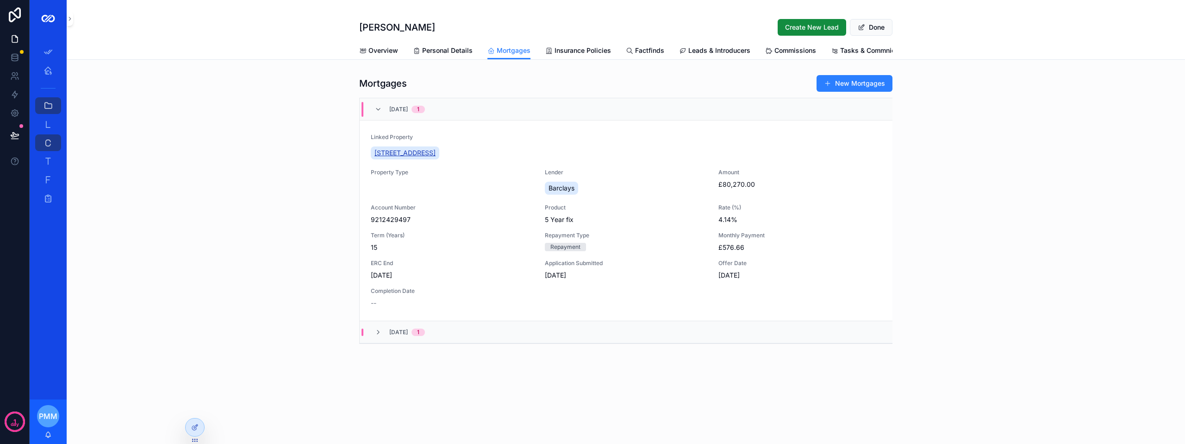
click at [436, 157] on span "[STREET_ADDRESS]" at bounding box center [405, 152] width 61 height 9
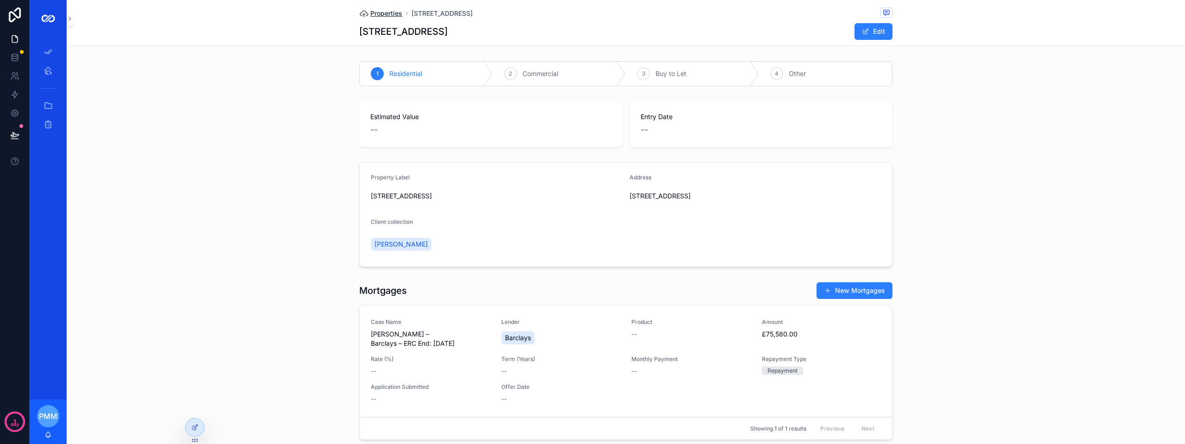
click at [398, 12] on span "Properties" at bounding box center [386, 13] width 32 height 9
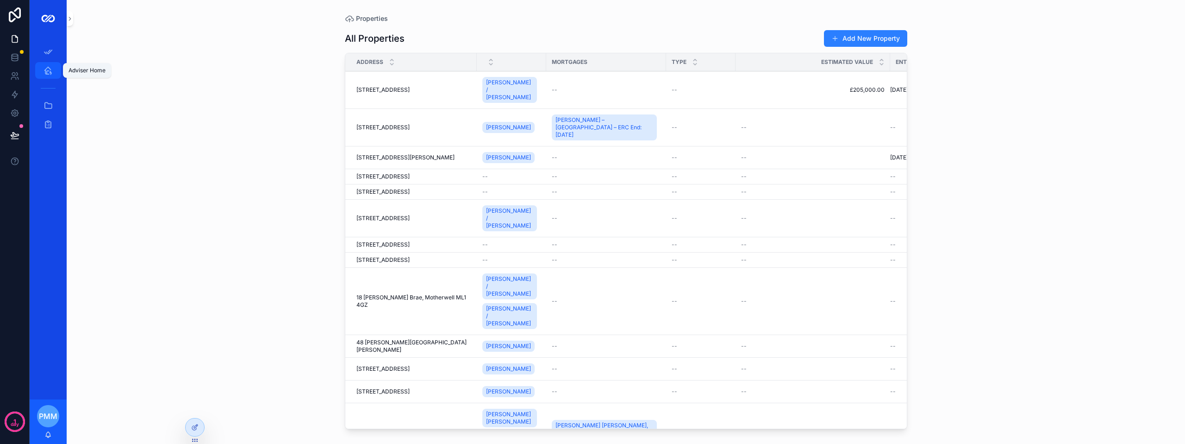
click at [46, 69] on icon "scrollable content" at bounding box center [48, 70] width 9 height 9
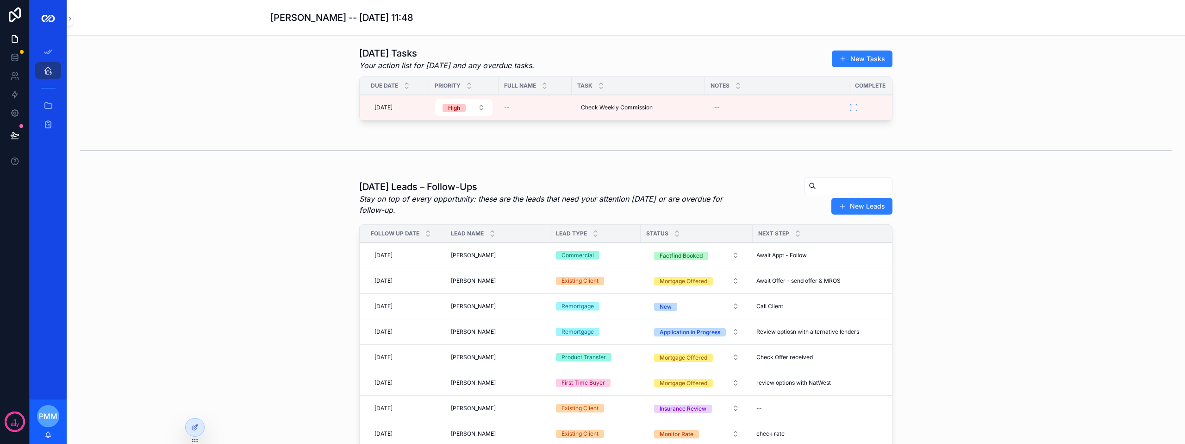
scroll to position [46, 0]
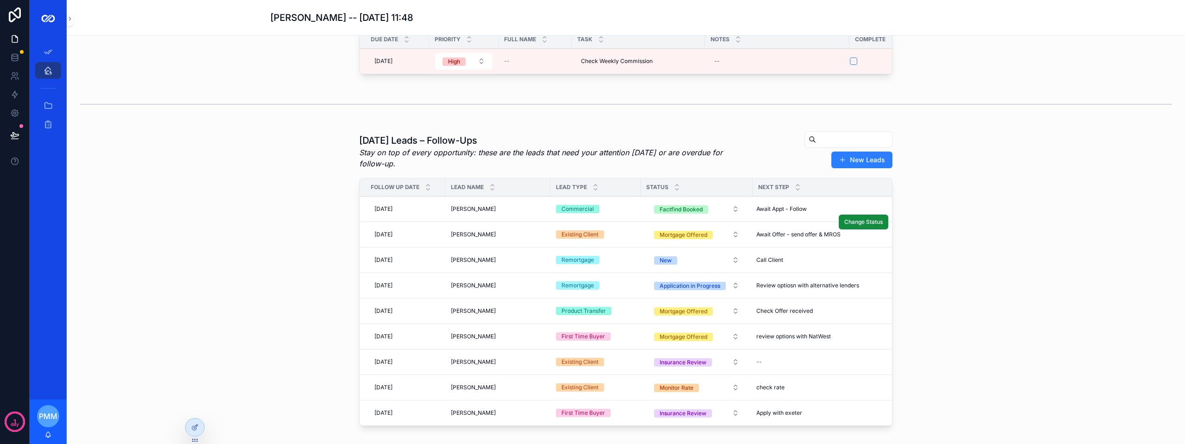
click at [500, 238] on div "[PERSON_NAME] [PERSON_NAME]" at bounding box center [498, 234] width 94 height 7
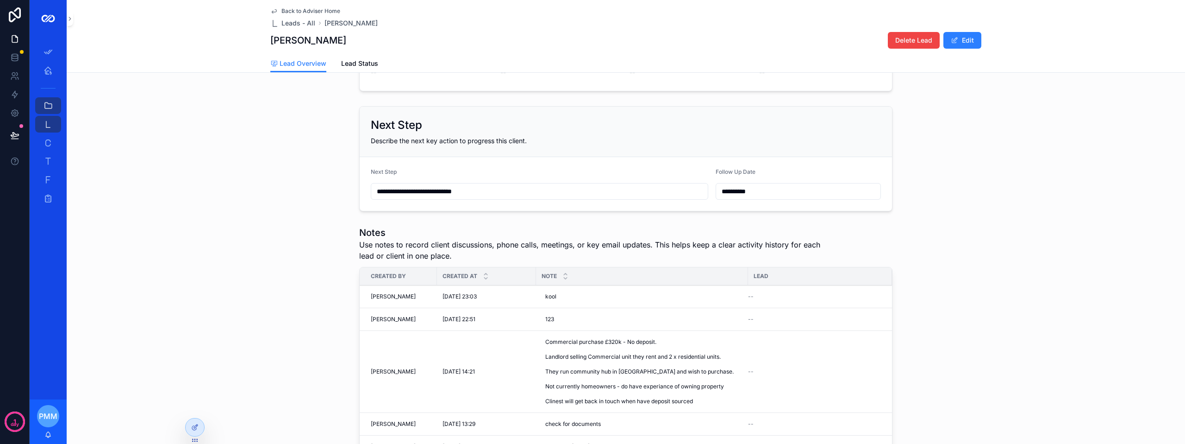
scroll to position [46, 0]
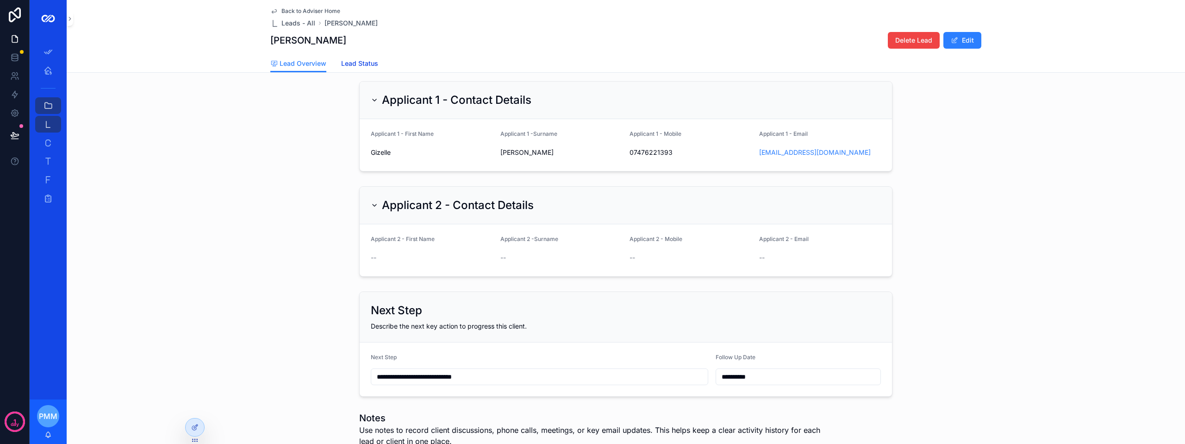
click at [371, 62] on span "Lead Status" at bounding box center [359, 63] width 37 height 9
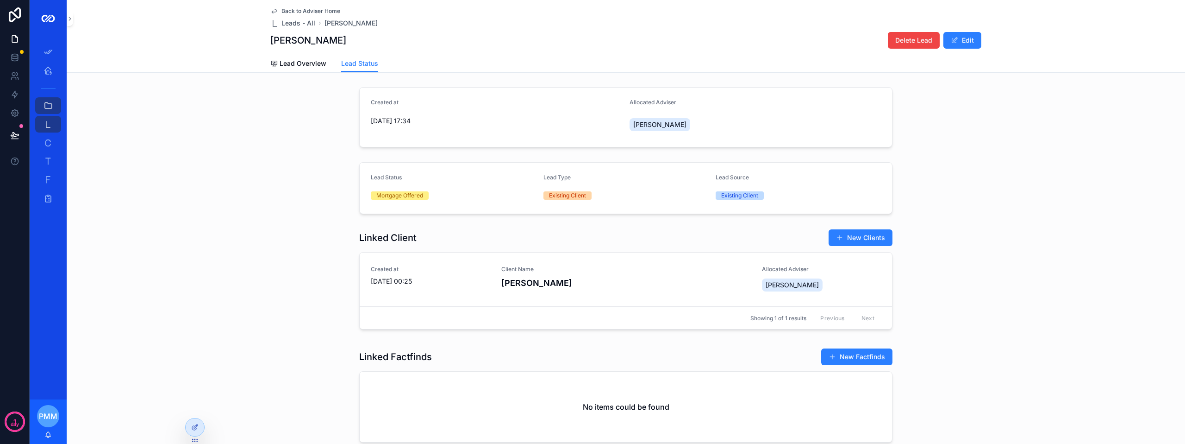
scroll to position [30, 0]
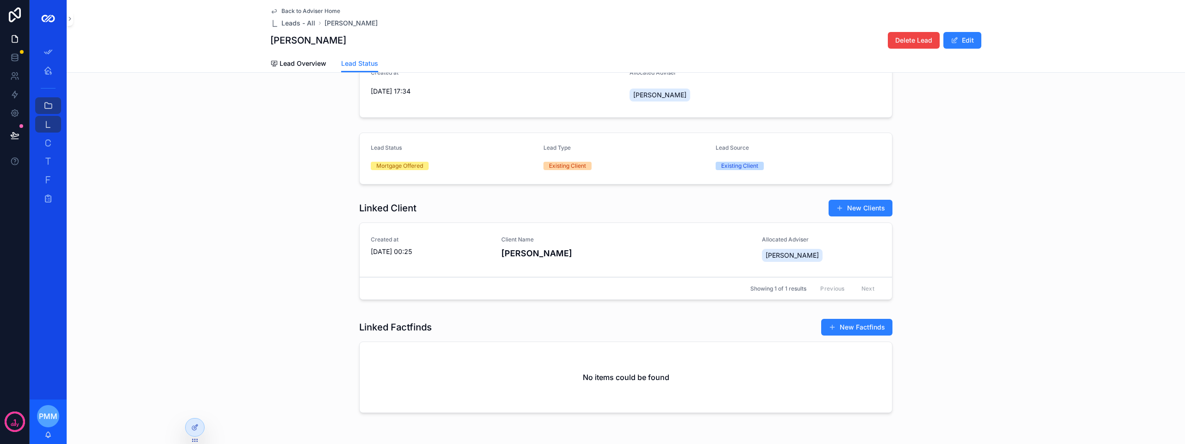
click at [522, 246] on div "Client Name [PERSON_NAME]" at bounding box center [626, 248] width 250 height 24
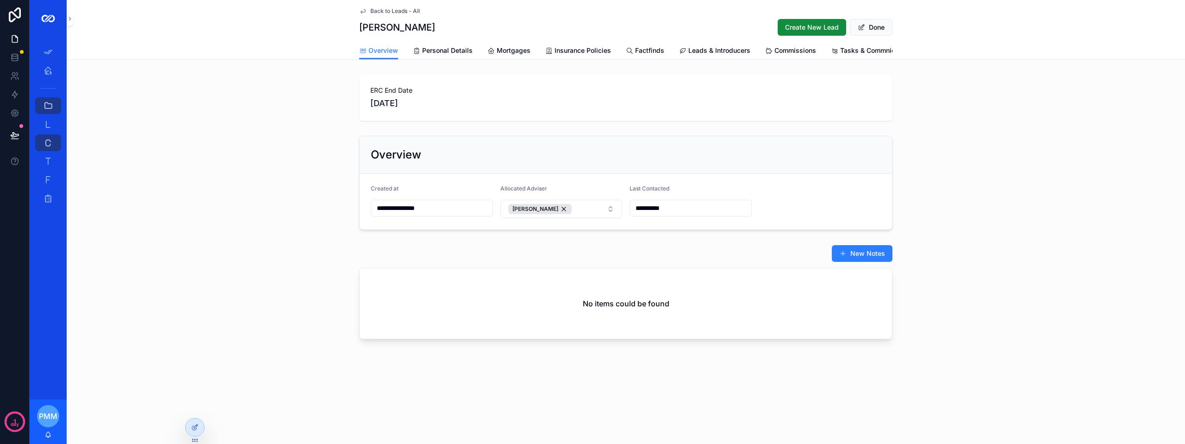
drag, startPoint x: 433, startPoint y: 35, endPoint x: 438, endPoint y: 41, distance: 8.2
click at [433, 35] on div "[PERSON_NAME] Create New Lead Done" at bounding box center [625, 28] width 533 height 18
click at [447, 50] on span "Personal Details" at bounding box center [447, 50] width 50 height 9
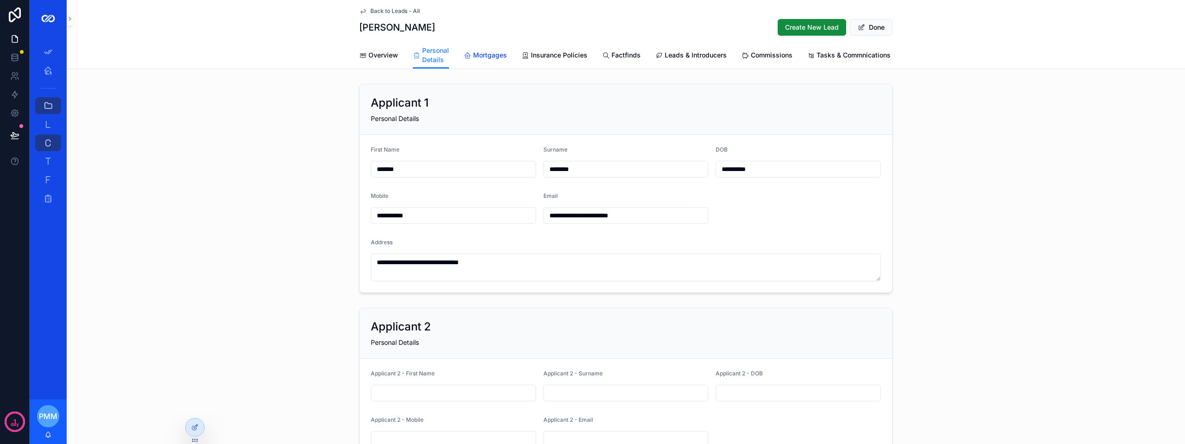
click at [495, 54] on span "Mortgages" at bounding box center [490, 54] width 34 height 9
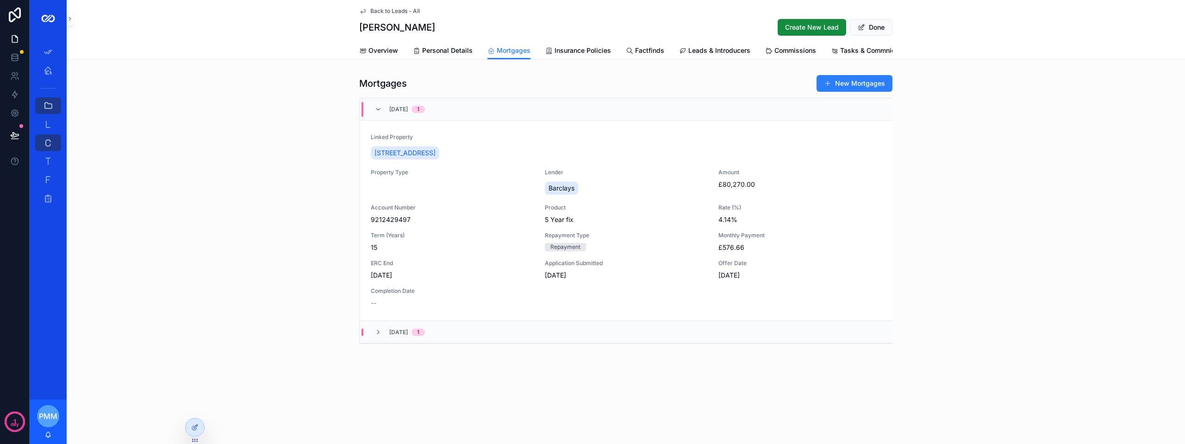
click at [380, 14] on span "Back to Leads - All" at bounding box center [395, 10] width 50 height 7
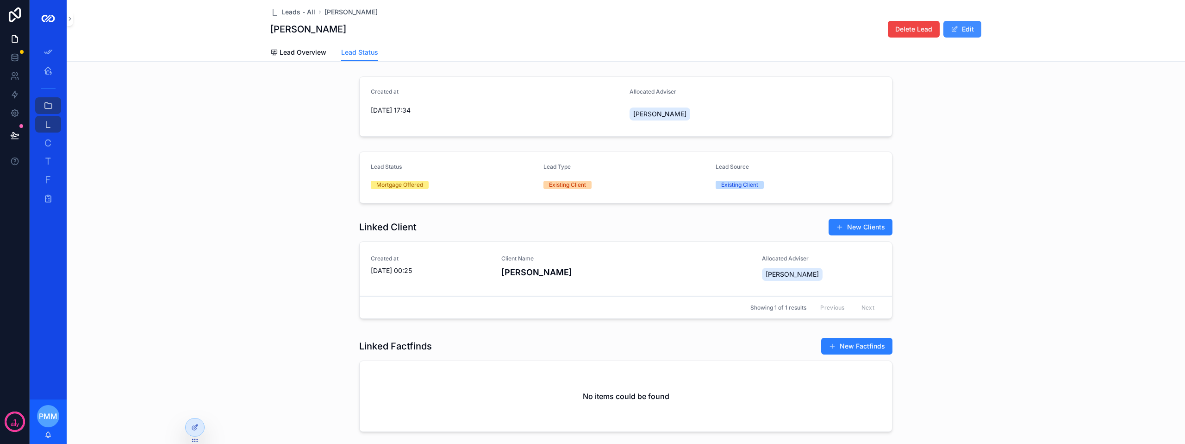
click at [958, 31] on button "Edit" at bounding box center [963, 29] width 38 height 17
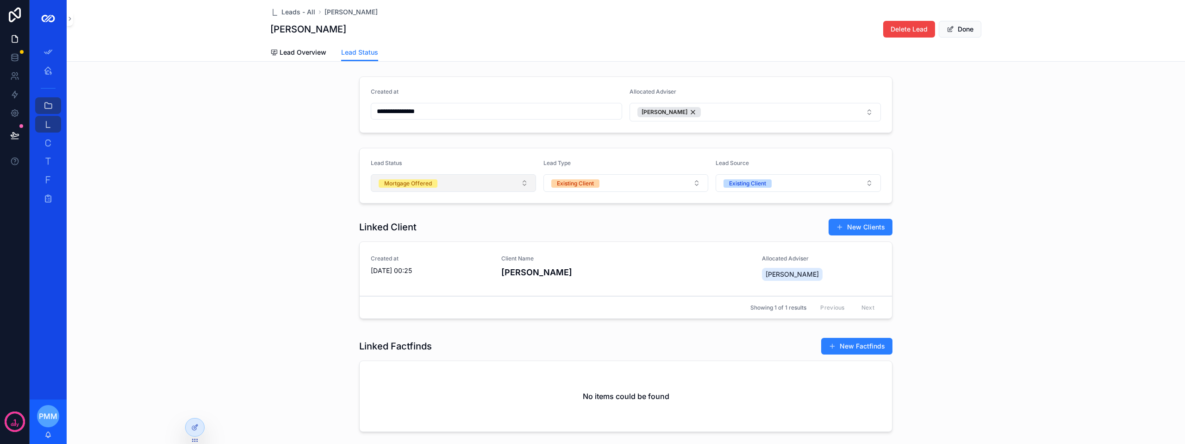
click at [435, 186] on button "Mortgage Offered" at bounding box center [453, 183] width 165 height 18
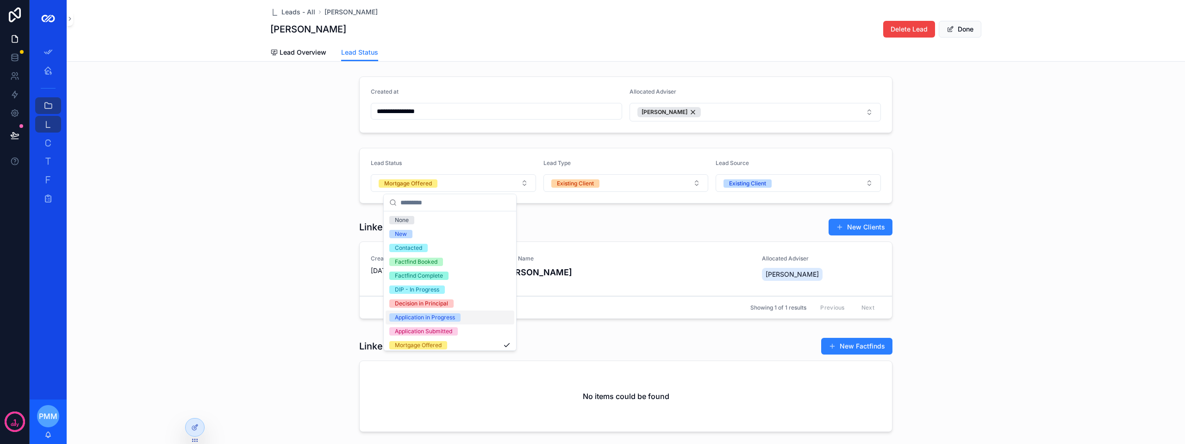
scroll to position [73, 0]
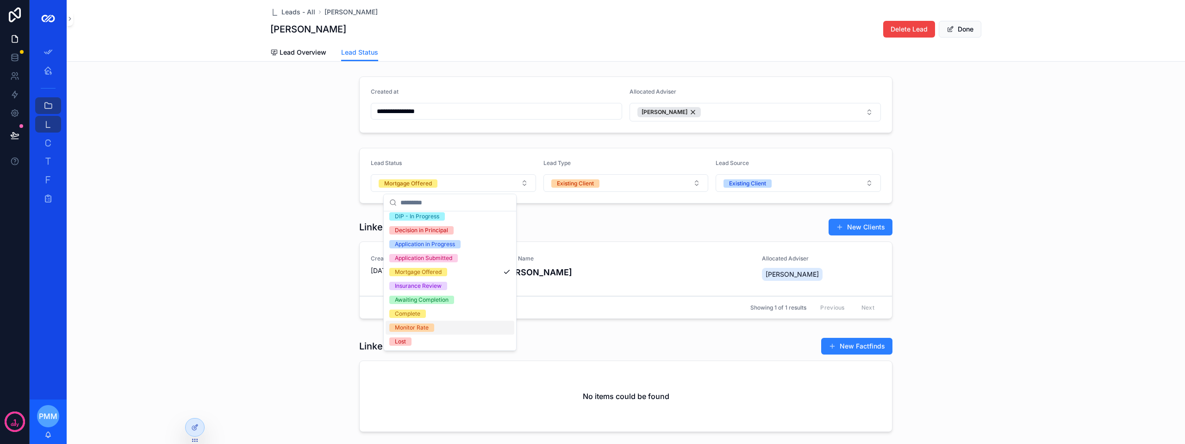
click at [425, 328] on div "Monitor Rate" at bounding box center [412, 327] width 34 height 8
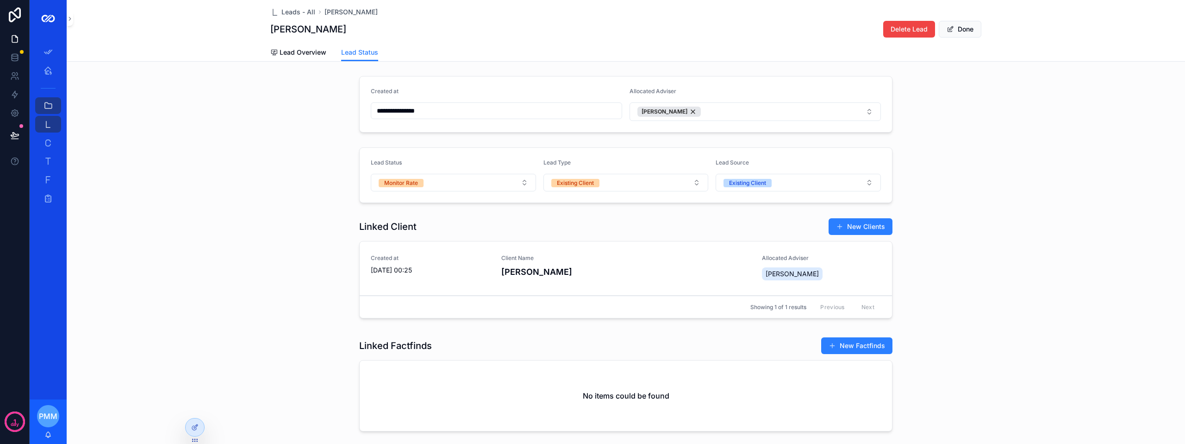
scroll to position [0, 0]
click at [292, 56] on span "Lead Overview" at bounding box center [303, 52] width 47 height 9
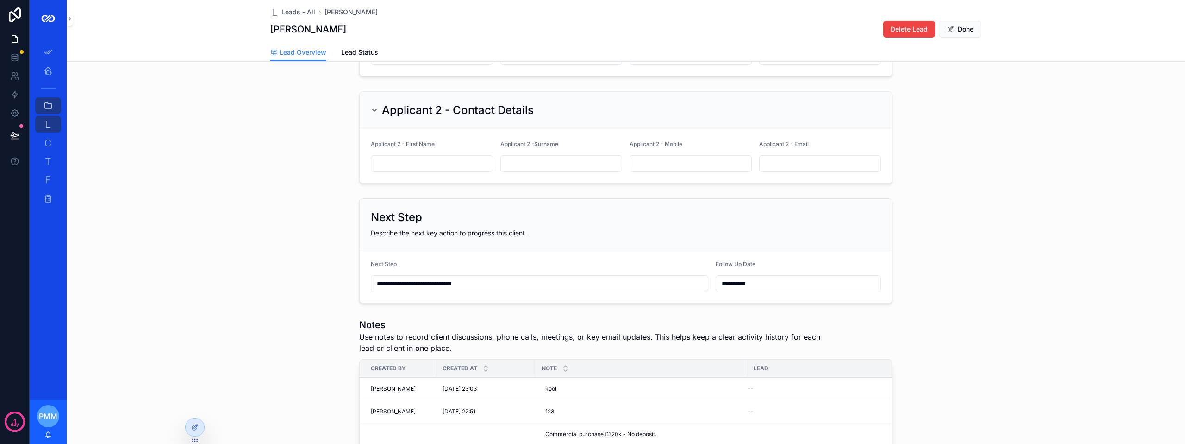
scroll to position [185, 0]
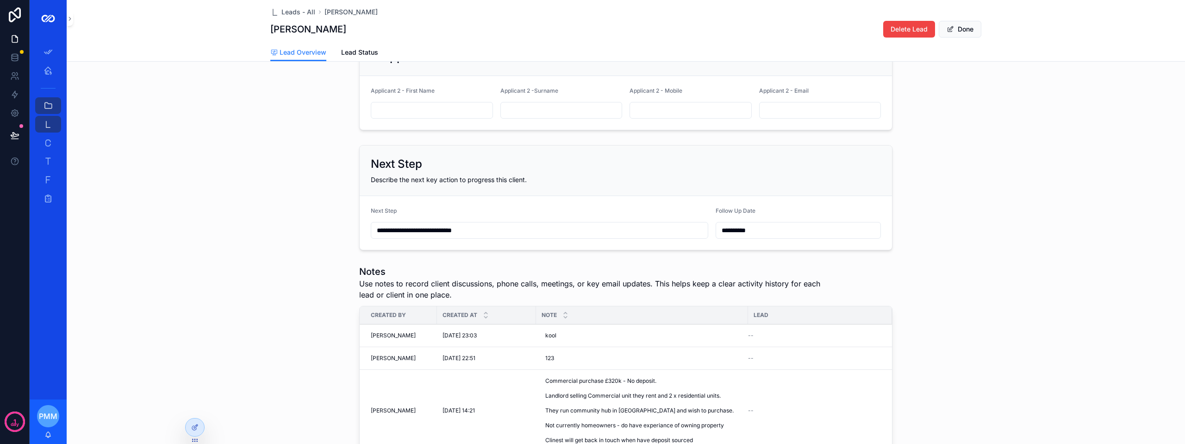
drag, startPoint x: 486, startPoint y: 233, endPoint x: 375, endPoint y: 227, distance: 110.8
click at [377, 229] on input "**********" at bounding box center [539, 230] width 337 height 13
type input "*"
click at [614, 267] on h1 "Notes" at bounding box center [591, 271] width 464 height 13
click at [489, 229] on input "**********" at bounding box center [539, 230] width 337 height 13
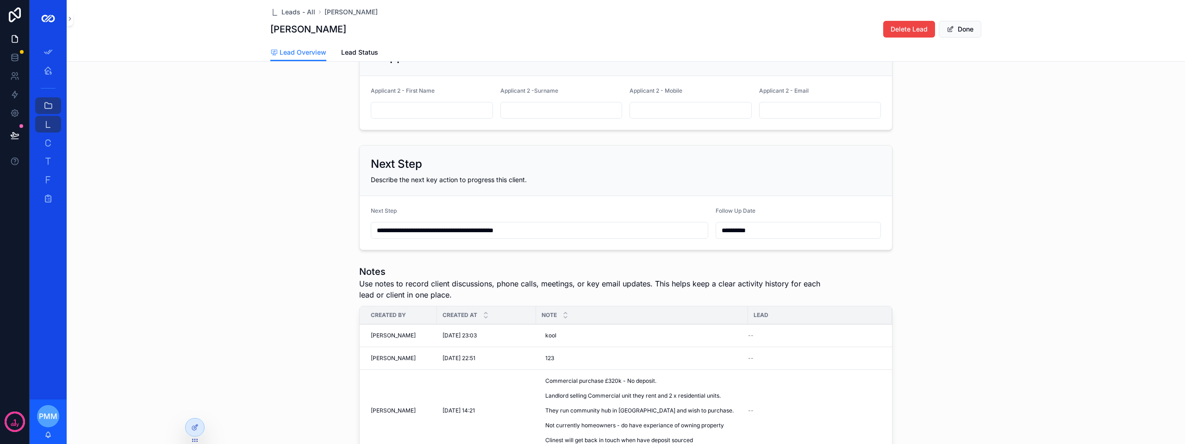
type input "**********"
click at [738, 230] on input "**********" at bounding box center [798, 230] width 164 height 13
click at [540, 229] on input "**********" at bounding box center [539, 230] width 337 height 13
click at [775, 223] on div "**********" at bounding box center [798, 230] width 165 height 17
click at [762, 229] on input "**********" at bounding box center [798, 230] width 164 height 13
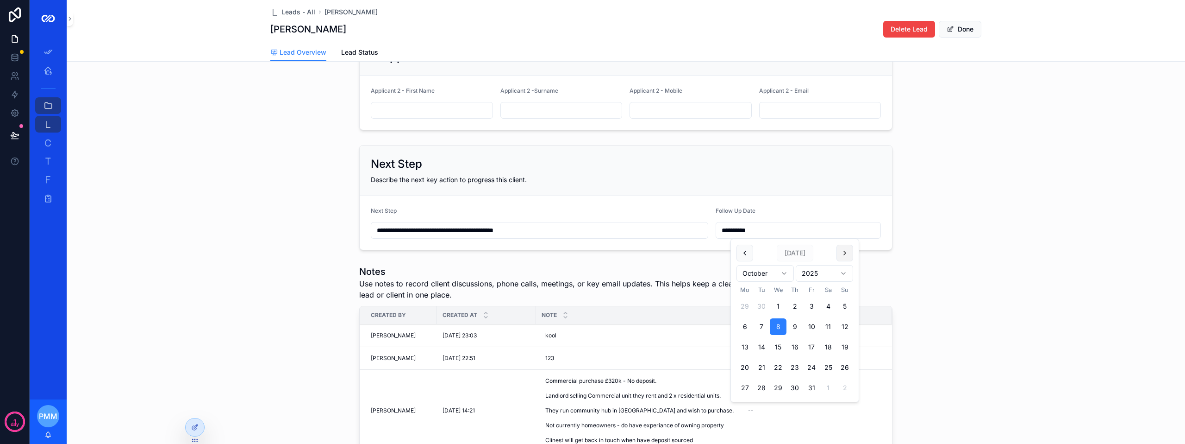
click at [850, 252] on button "scrollable content" at bounding box center [845, 252] width 17 height 17
click at [745, 325] on button "3" at bounding box center [745, 326] width 17 height 17
type input "**********"
click at [794, 196] on form "**********" at bounding box center [626, 223] width 533 height 54
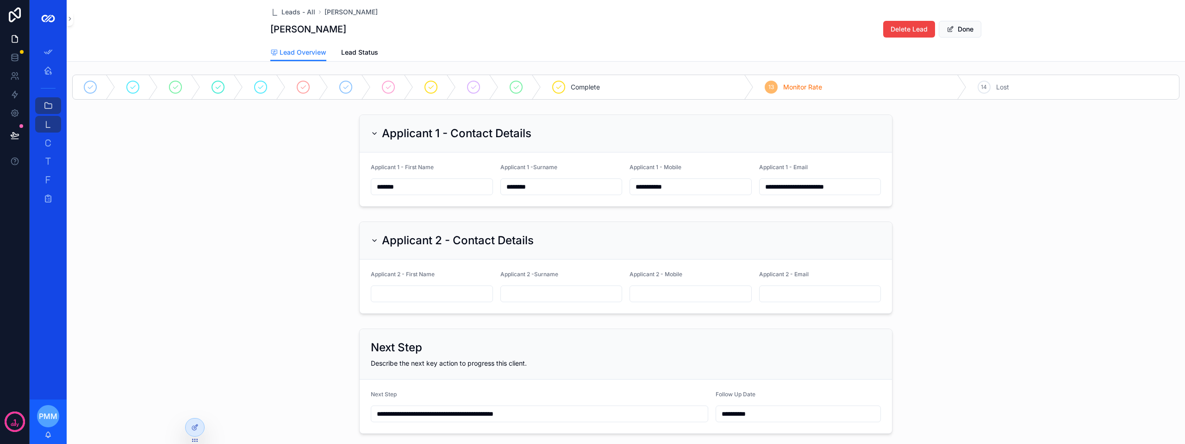
scroll to position [0, 0]
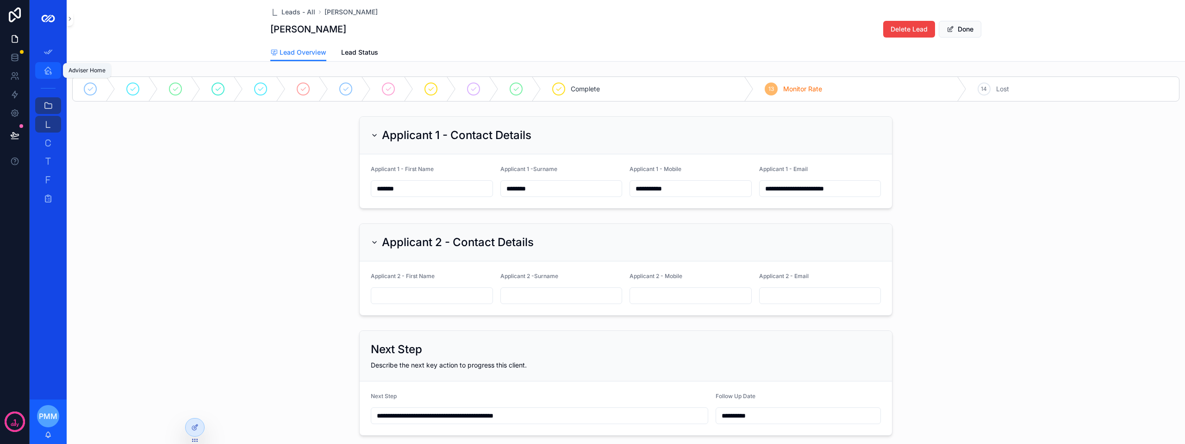
click at [51, 69] on icon "scrollable content" at bounding box center [48, 70] width 9 height 9
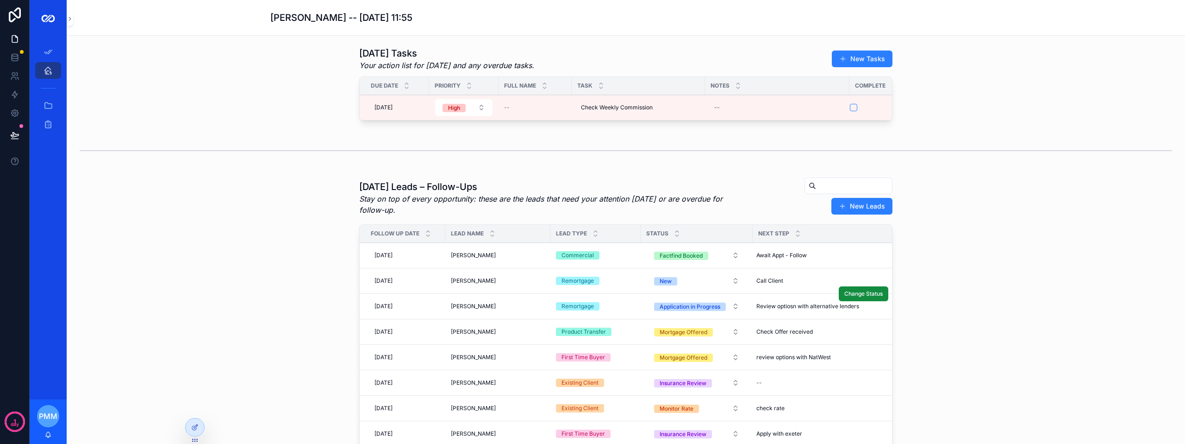
scroll to position [93, 0]
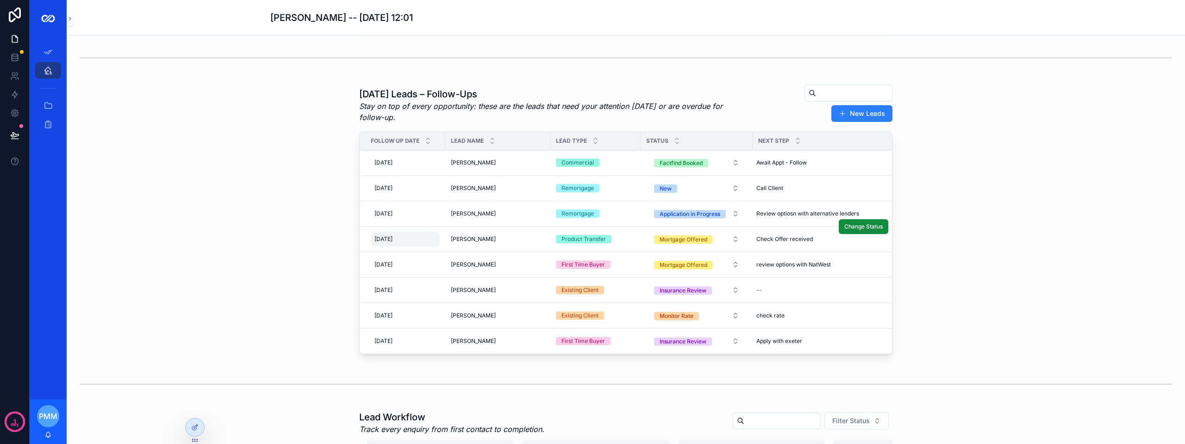
click at [402, 244] on div "[DATE] [DATE]" at bounding box center [405, 239] width 69 height 15
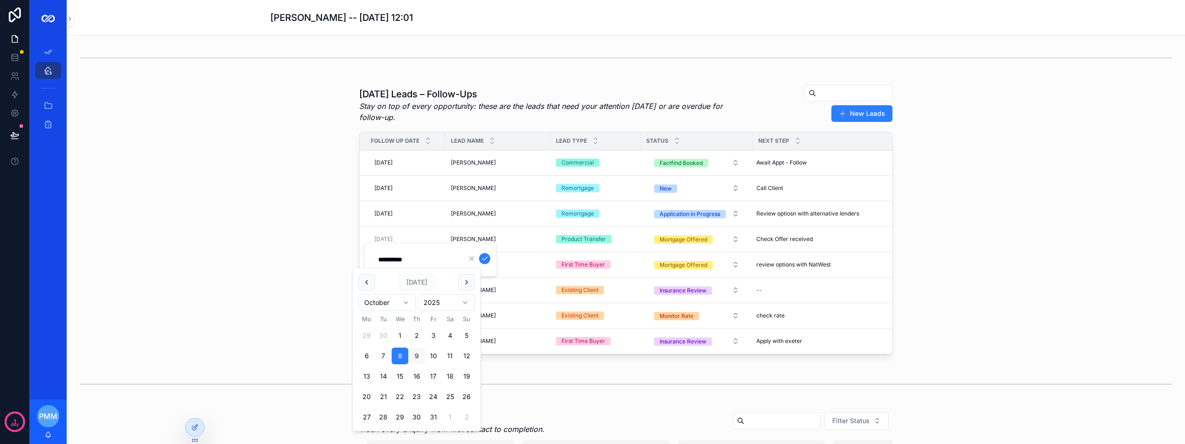
click at [413, 353] on button "9" at bounding box center [416, 355] width 17 height 17
type input "**********"
click at [483, 257] on icon "scrollable content" at bounding box center [484, 258] width 7 height 7
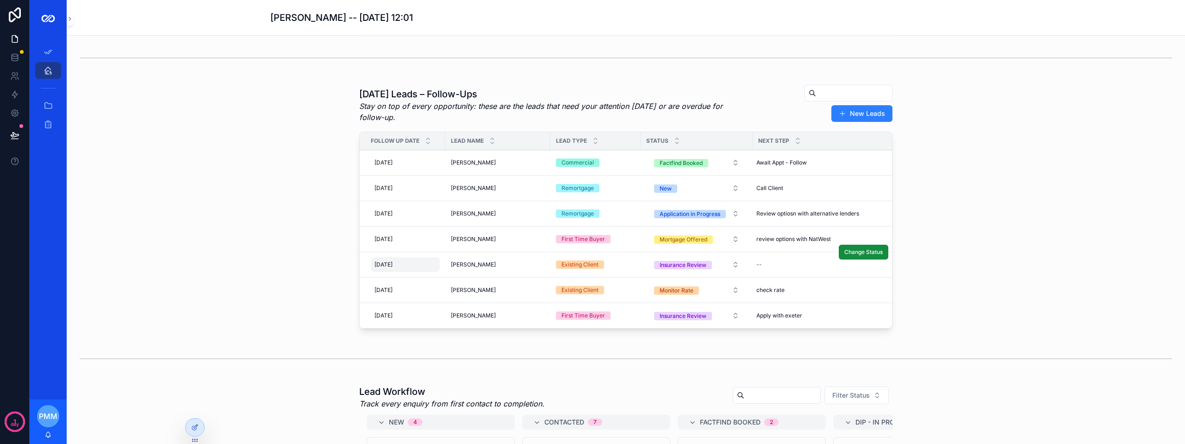
click at [419, 271] on div "[DATE] [DATE]" at bounding box center [405, 264] width 69 height 15
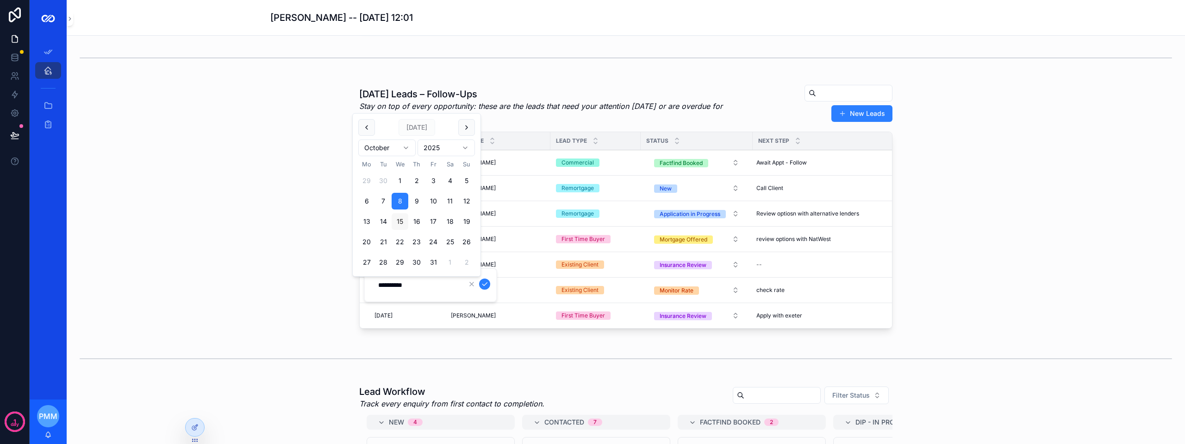
click at [402, 223] on button "15" at bounding box center [400, 221] width 17 height 17
type input "**********"
click at [482, 284] on icon "scrollable content" at bounding box center [484, 283] width 7 height 7
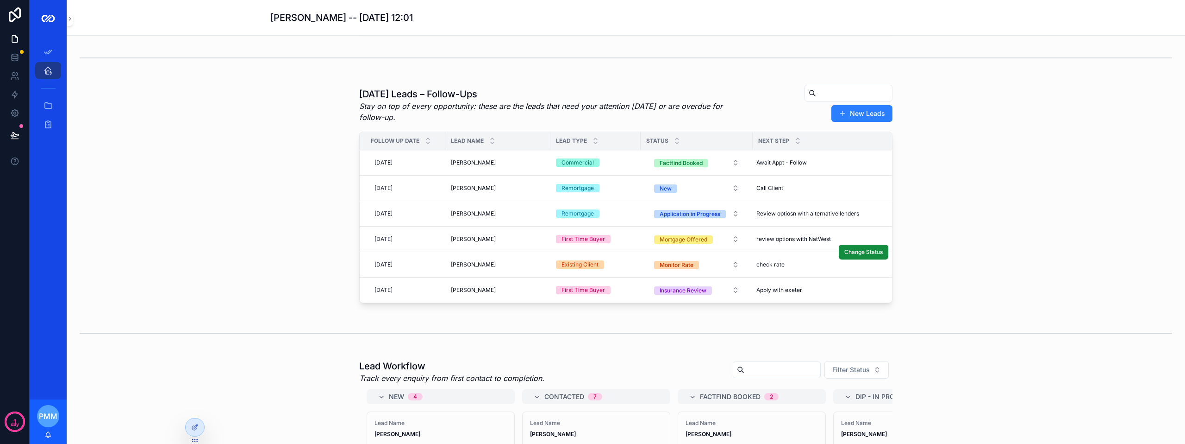
click at [466, 268] on span "[PERSON_NAME]" at bounding box center [473, 264] width 45 height 7
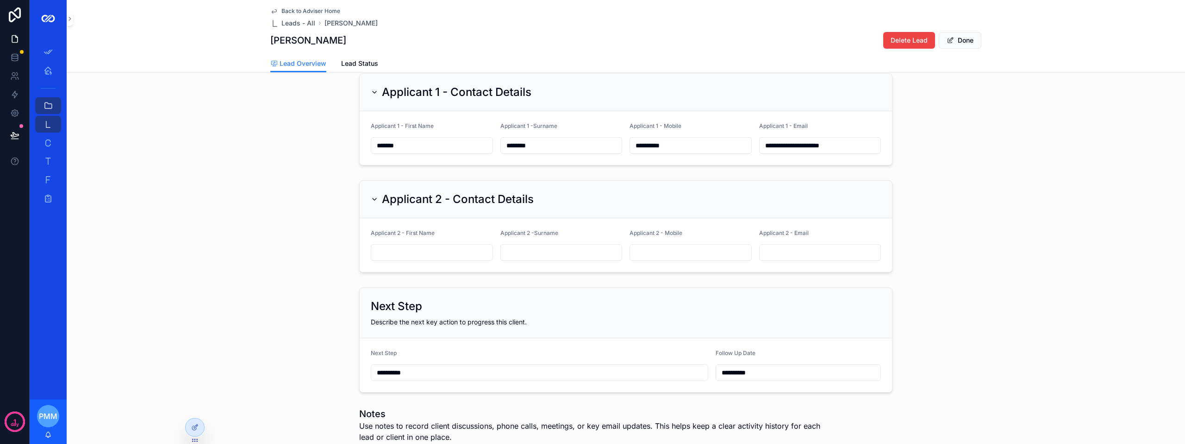
scroll to position [139, 0]
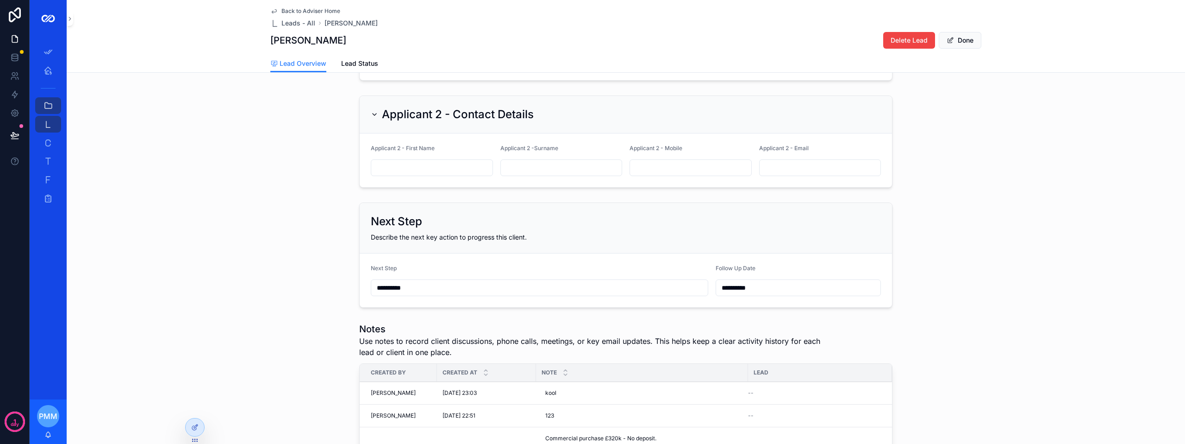
drag, startPoint x: 420, startPoint y: 286, endPoint x: 362, endPoint y: 284, distance: 58.4
click at [362, 284] on form "**********" at bounding box center [626, 280] width 533 height 54
click at [426, 286] on input "**********" at bounding box center [539, 287] width 337 height 13
drag, startPoint x: 423, startPoint y: 288, endPoint x: 305, endPoint y: 273, distance: 118.6
click at [305, 273] on div "**********" at bounding box center [626, 255] width 1119 height 113
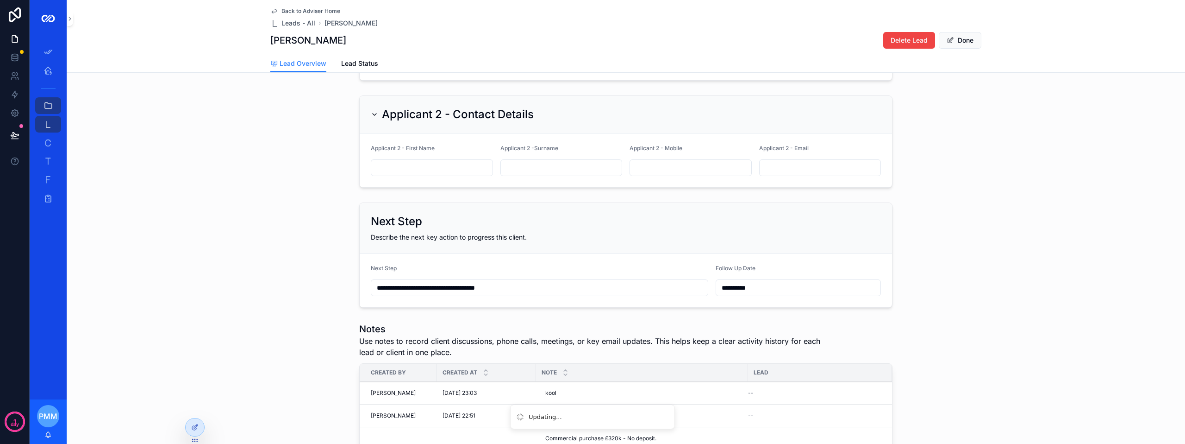
type input "**********"
click at [723, 284] on input "**********" at bounding box center [798, 287] width 164 height 13
click at [847, 130] on button "scrollable content" at bounding box center [845, 130] width 17 height 17
click at [841, 130] on button "scrollable content" at bounding box center [845, 130] width 17 height 17
click at [746, 200] on button "3" at bounding box center [745, 203] width 17 height 17
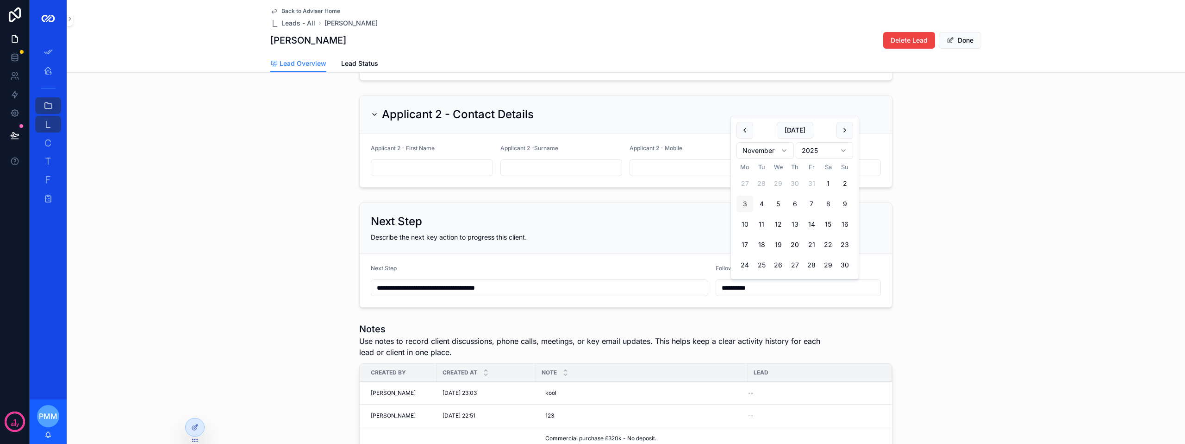
type input "**********"
click at [701, 239] on div "Describe the next key action to progress this client." at bounding box center [626, 236] width 510 height 9
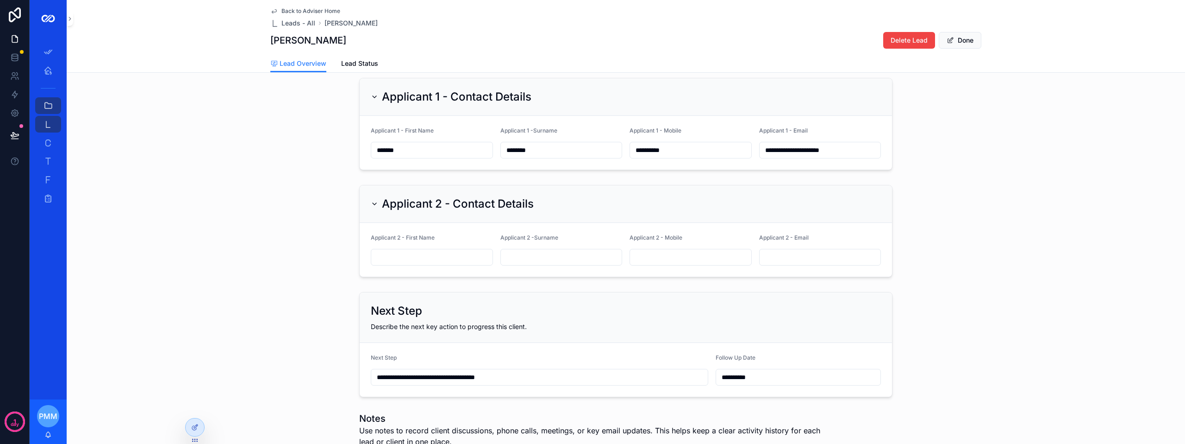
scroll to position [46, 0]
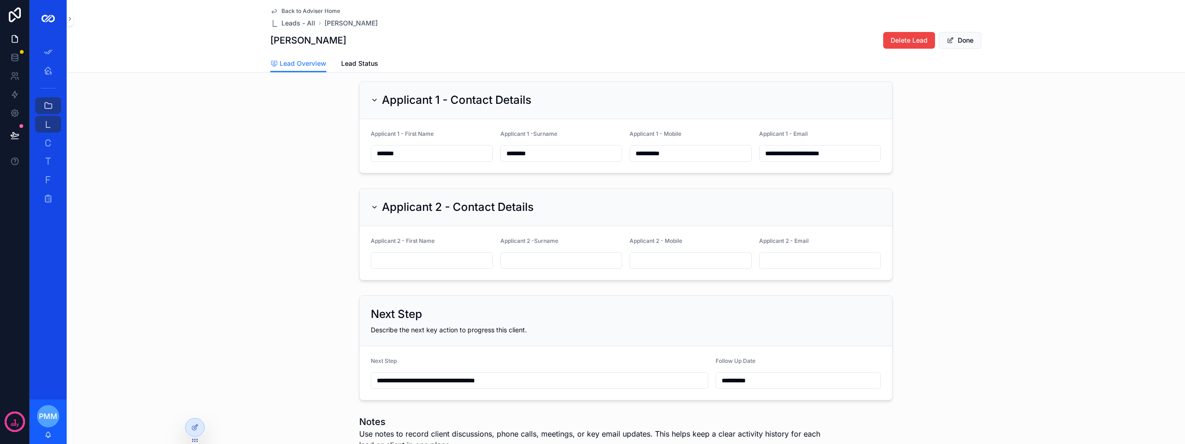
click at [287, 13] on span "Back to Adviser Home" at bounding box center [311, 10] width 59 height 7
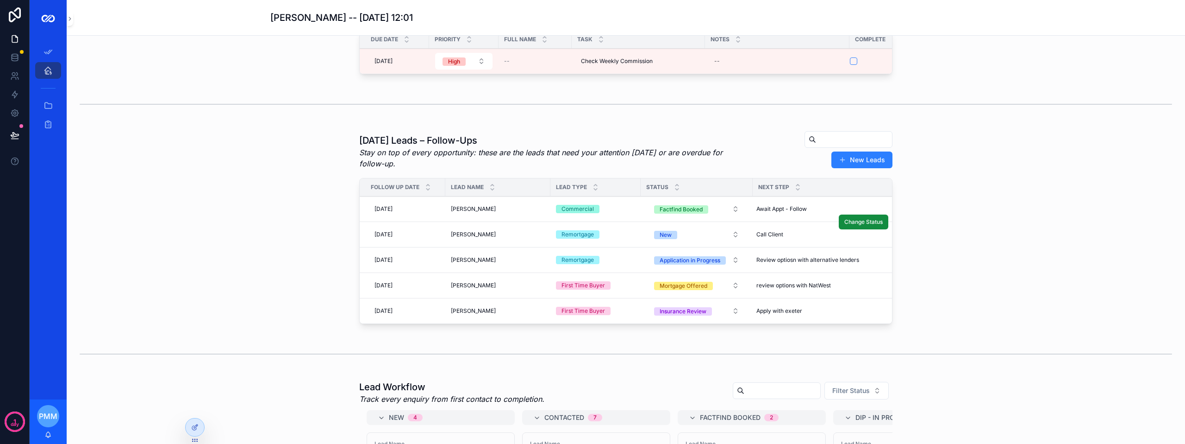
click at [473, 238] on span "[PERSON_NAME]" at bounding box center [473, 234] width 45 height 7
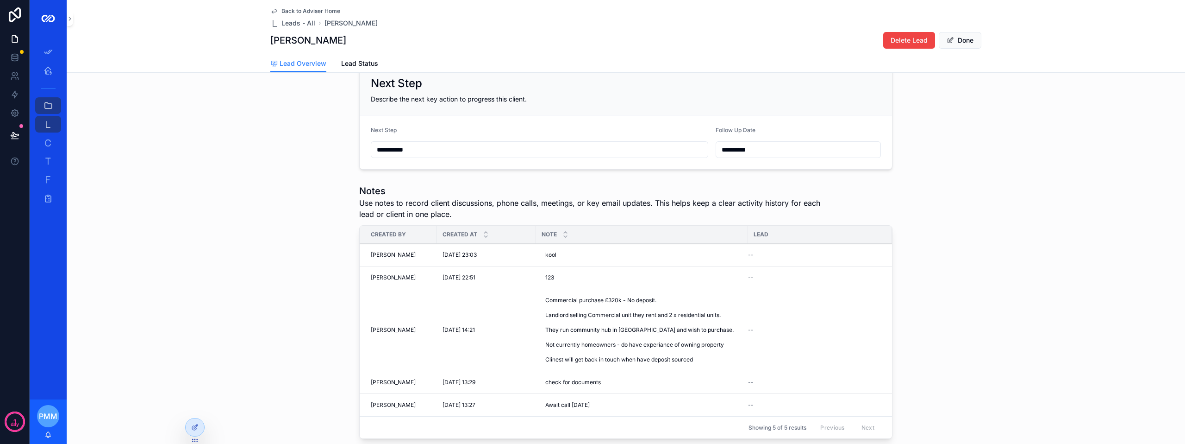
scroll to position [278, 0]
click at [859, 246] on span "Add Note" at bounding box center [870, 242] width 25 height 7
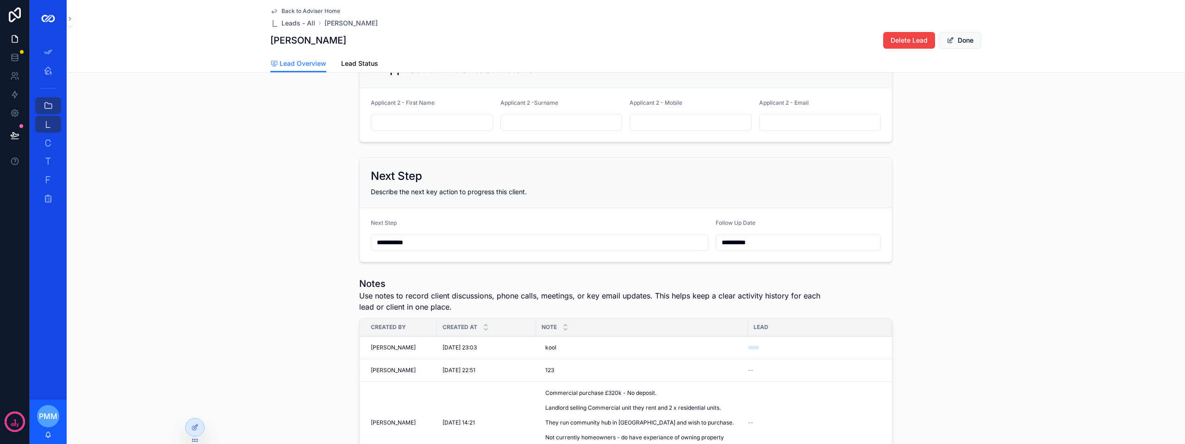
scroll to position [185, 0]
click at [733, 248] on input "**********" at bounding box center [798, 241] width 164 height 13
click at [779, 385] on button "22" at bounding box center [778, 385] width 17 height 17
type input "**********"
click at [295, 10] on span "Back to Adviser Home" at bounding box center [311, 10] width 59 height 7
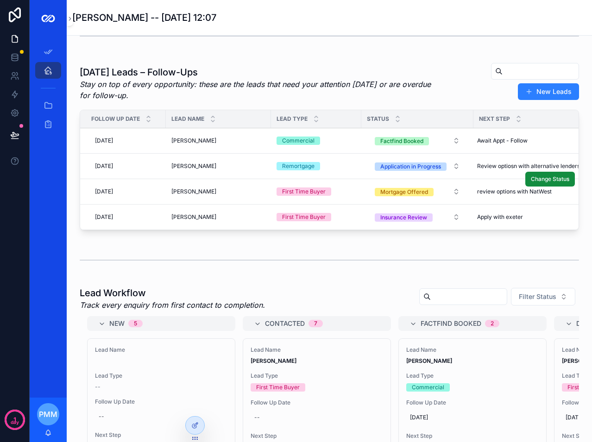
scroll to position [93, 0]
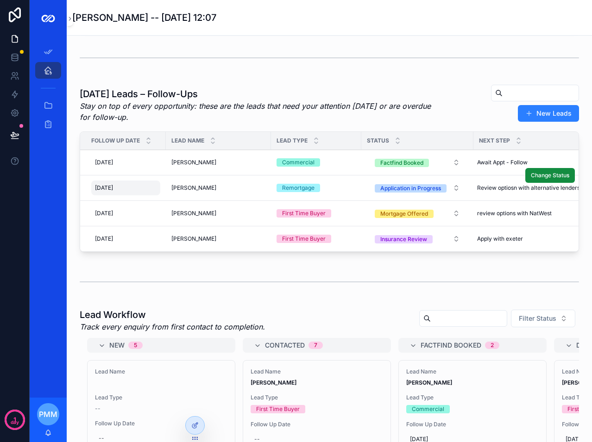
click at [132, 194] on div "[DATE] [DATE]" at bounding box center [125, 188] width 69 height 15
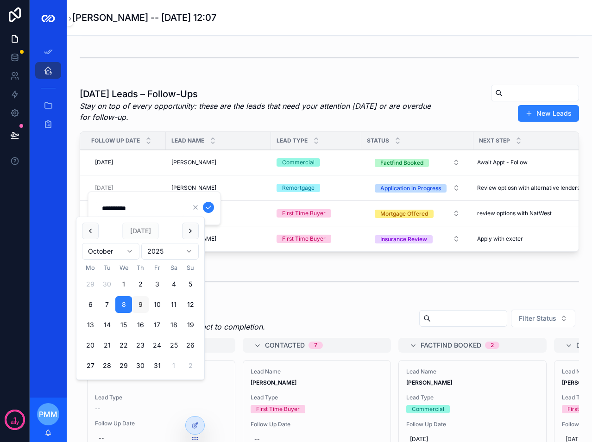
click at [141, 303] on button "9" at bounding box center [140, 304] width 17 height 17
type input "**********"
click at [206, 204] on icon "scrollable content" at bounding box center [208, 207] width 7 height 7
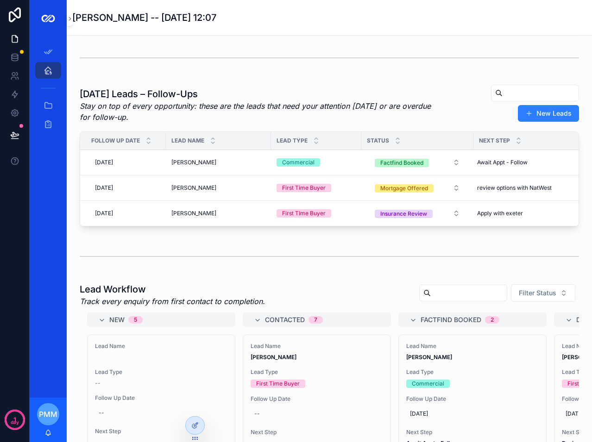
scroll to position [0, 0]
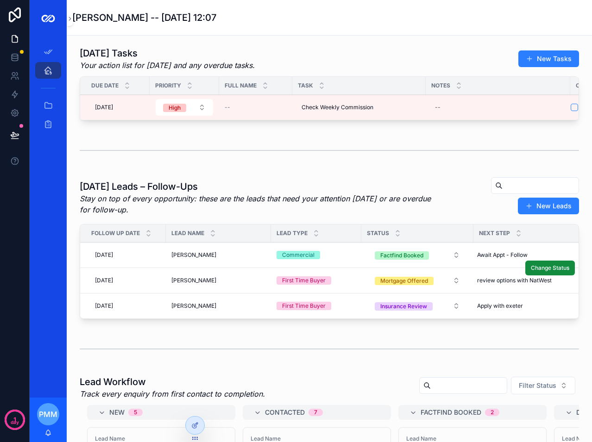
click at [209, 284] on span "[PERSON_NAME]" at bounding box center [193, 280] width 45 height 7
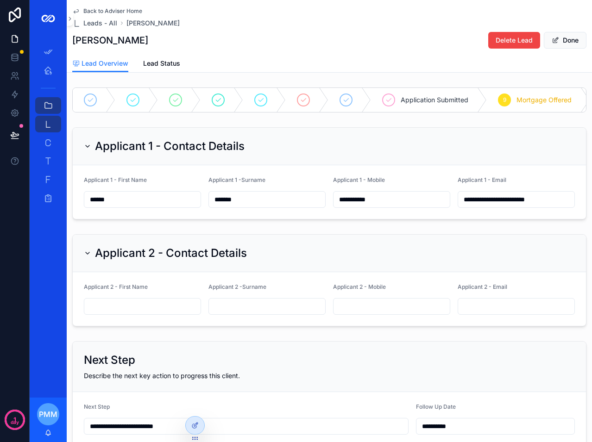
click at [536, 146] on div "Applicant 1 - Contact Details" at bounding box center [329, 146] width 491 height 15
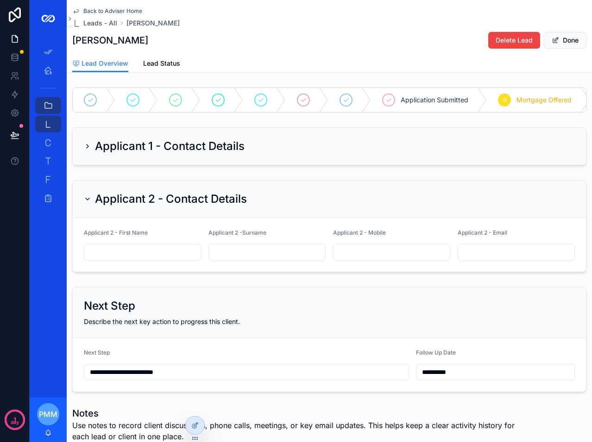
drag, startPoint x: 75, startPoint y: 160, endPoint x: 84, endPoint y: 161, distance: 9.3
click at [75, 160] on div "Applicant 1 - Contact Details" at bounding box center [329, 146] width 513 height 37
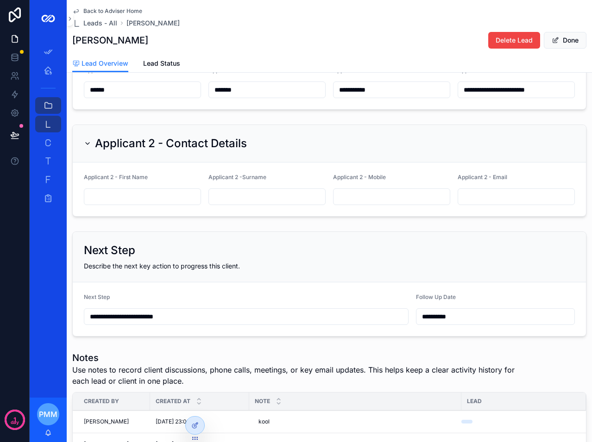
scroll to position [139, 0]
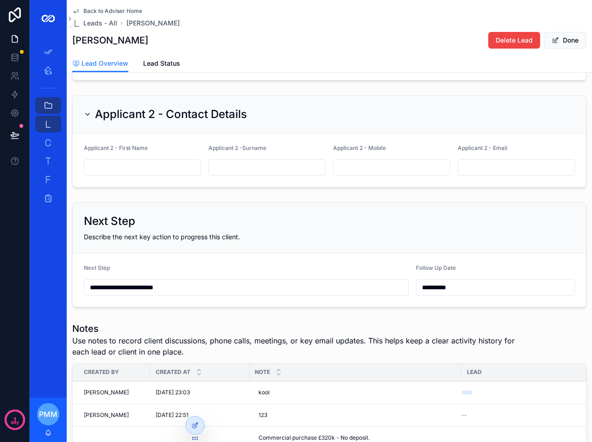
click at [150, 174] on input "scrollable content" at bounding box center [142, 167] width 116 height 13
paste input "***"
type input "***"
click at [244, 168] on div "scrollable content" at bounding box center [266, 167] width 117 height 17
paste input "********"
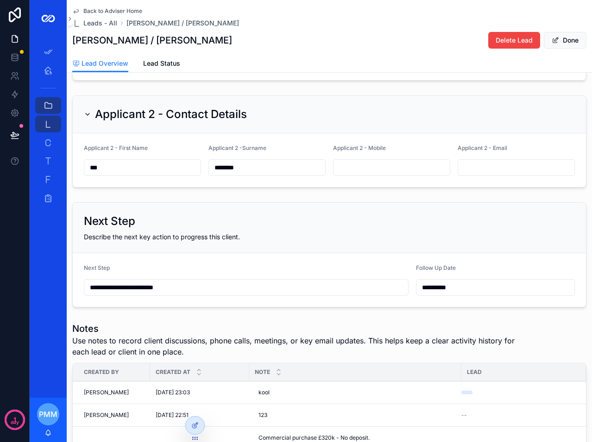
type input "********"
click at [364, 174] on input "scrollable content" at bounding box center [391, 167] width 116 height 13
paste input "**********"
type input "**********"
click at [469, 173] on input "scrollable content" at bounding box center [516, 167] width 116 height 13
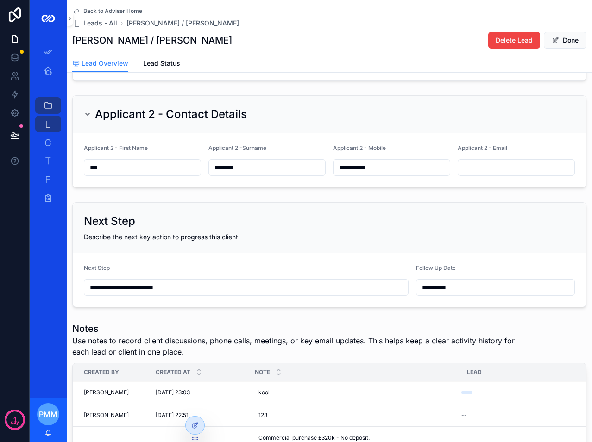
paste input "**********"
type input "**********"
click at [466, 133] on div "Applicant 2 - Contact Details" at bounding box center [329, 115] width 513 height 38
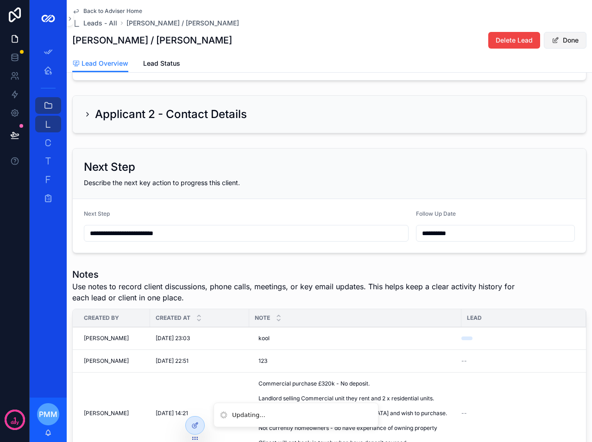
click at [558, 40] on button "Done" at bounding box center [565, 40] width 43 height 17
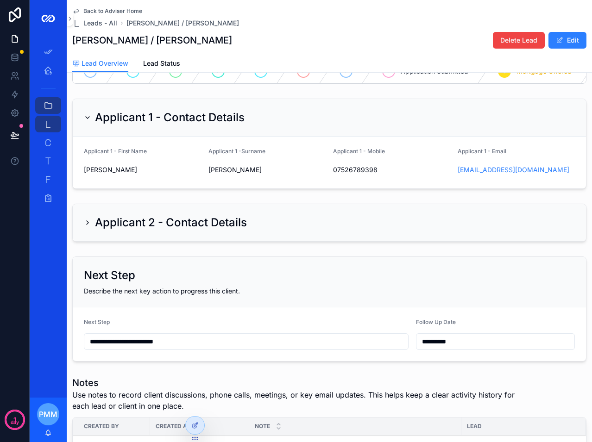
scroll to position [0, 0]
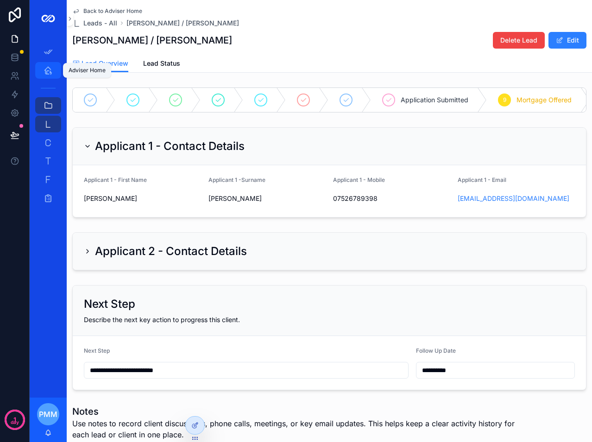
click at [57, 75] on link "Adviser Home" at bounding box center [48, 70] width 26 height 17
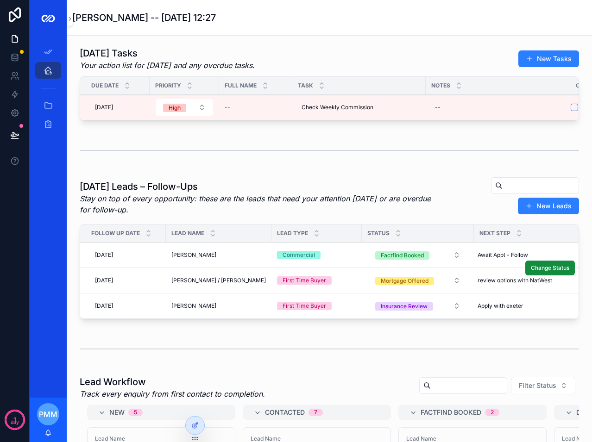
click at [209, 284] on span "[PERSON_NAME] / [PERSON_NAME]" at bounding box center [218, 280] width 94 height 7
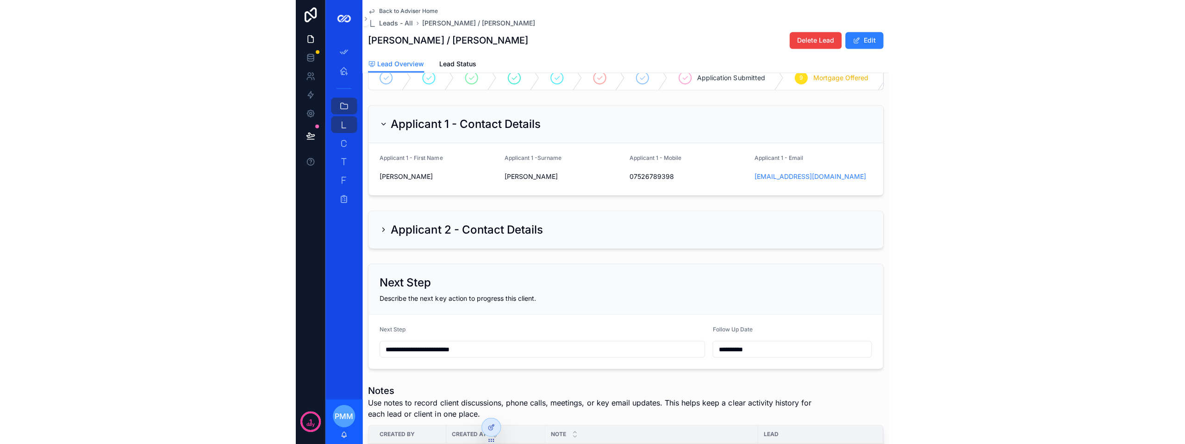
scroll to position [21, 0]
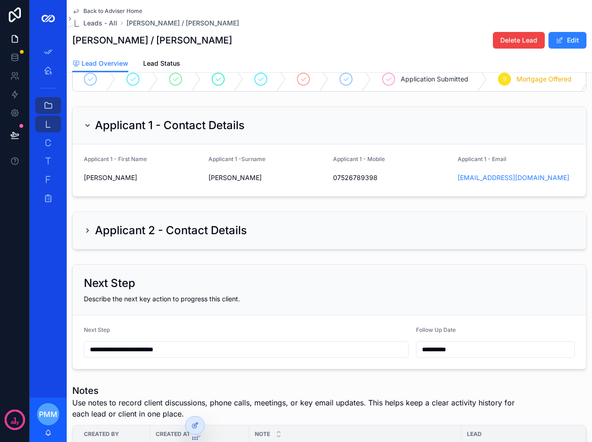
click at [105, 238] on h2 "Applicant 2 - Contact Details" at bounding box center [171, 230] width 152 height 15
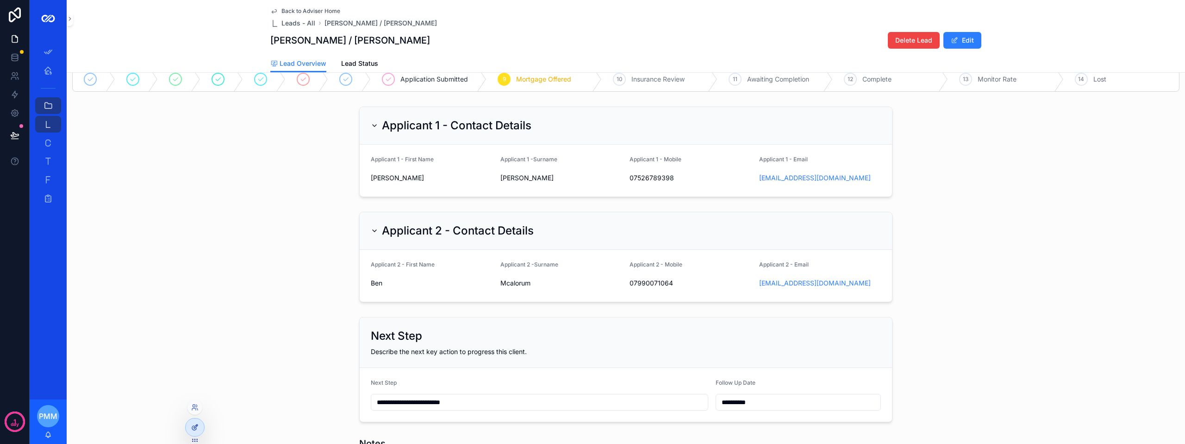
click at [194, 424] on icon at bounding box center [194, 426] width 7 height 7
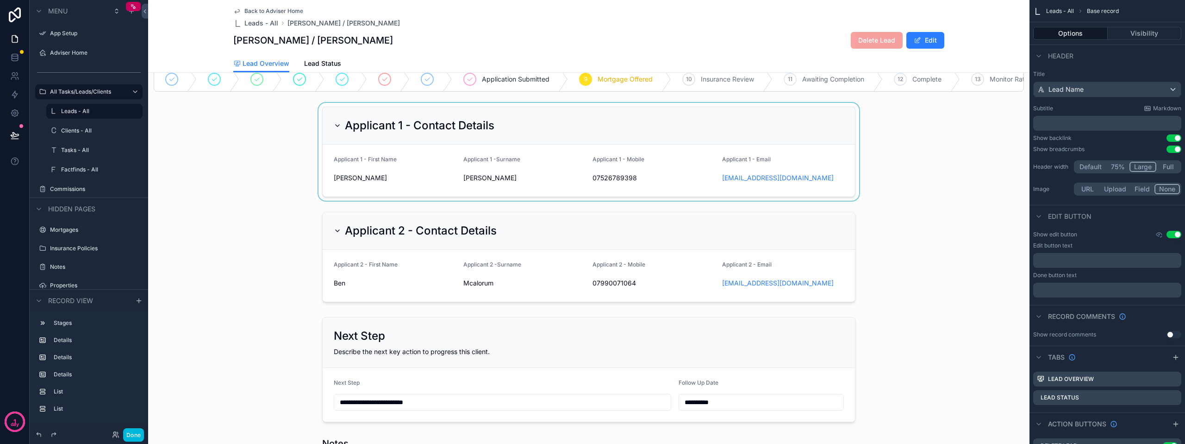
click at [834, 140] on div "scrollable content" at bounding box center [589, 152] width 882 height 98
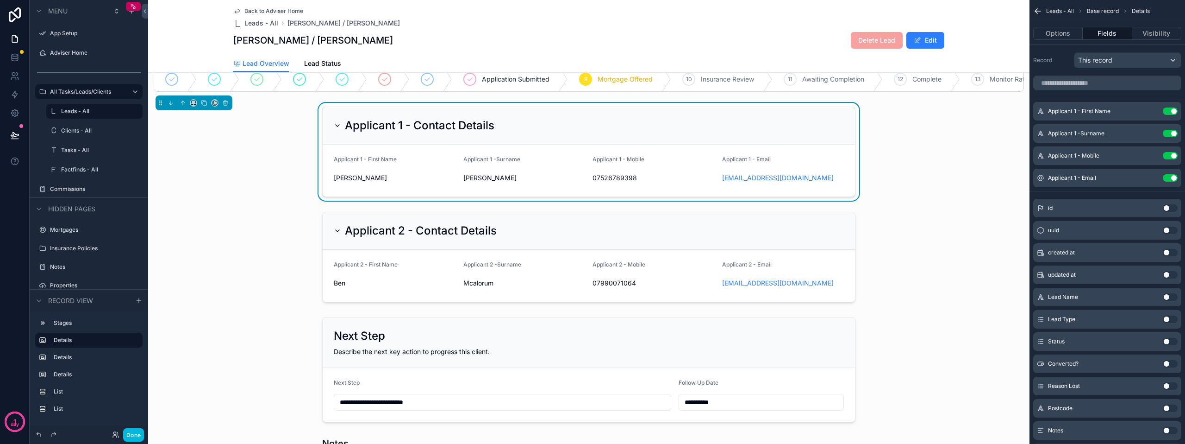
drag, startPoint x: 819, startPoint y: 133, endPoint x: 834, endPoint y: 132, distance: 15.4
click at [819, 133] on div "Applicant 1 - Contact Details" at bounding box center [589, 125] width 510 height 15
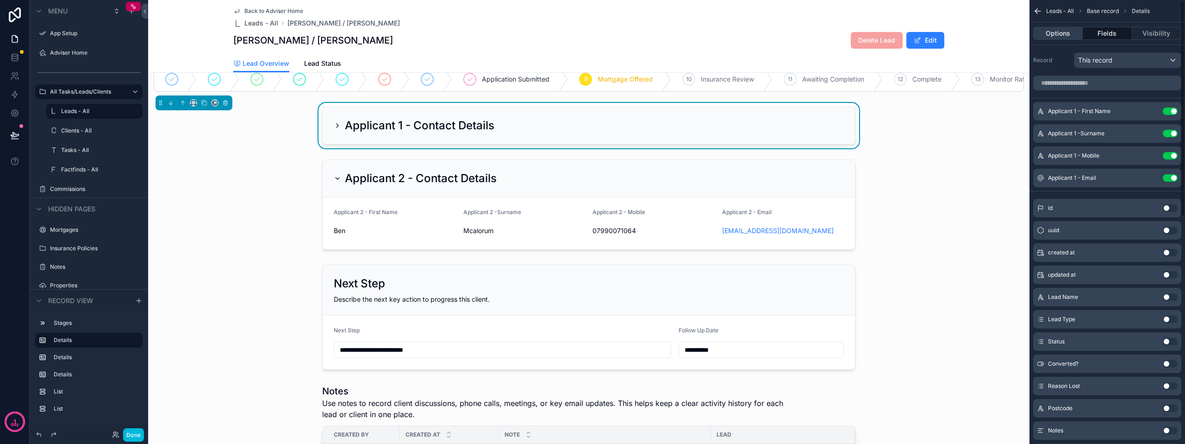
click at [1055, 39] on button "Options" at bounding box center [1059, 33] width 50 height 13
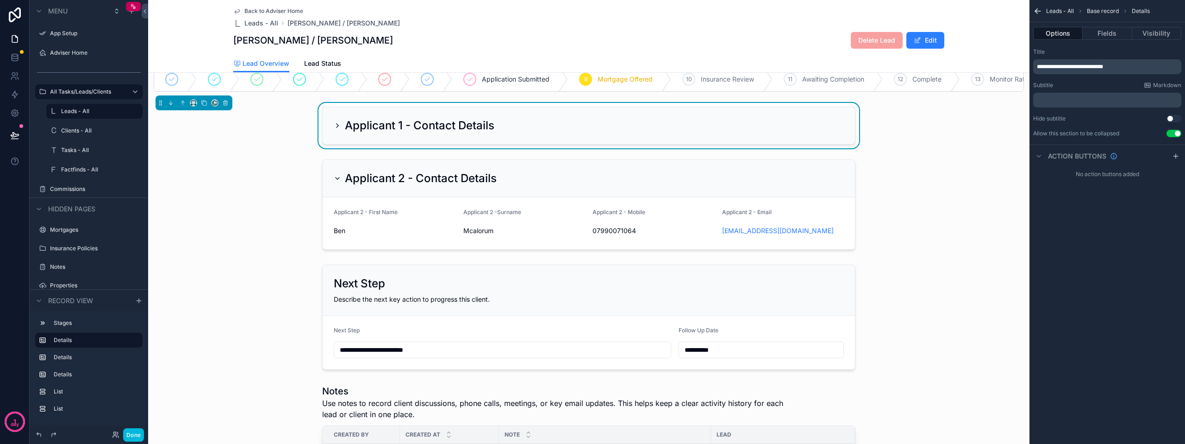
click at [1176, 134] on button "Use setting" at bounding box center [1174, 133] width 15 height 7
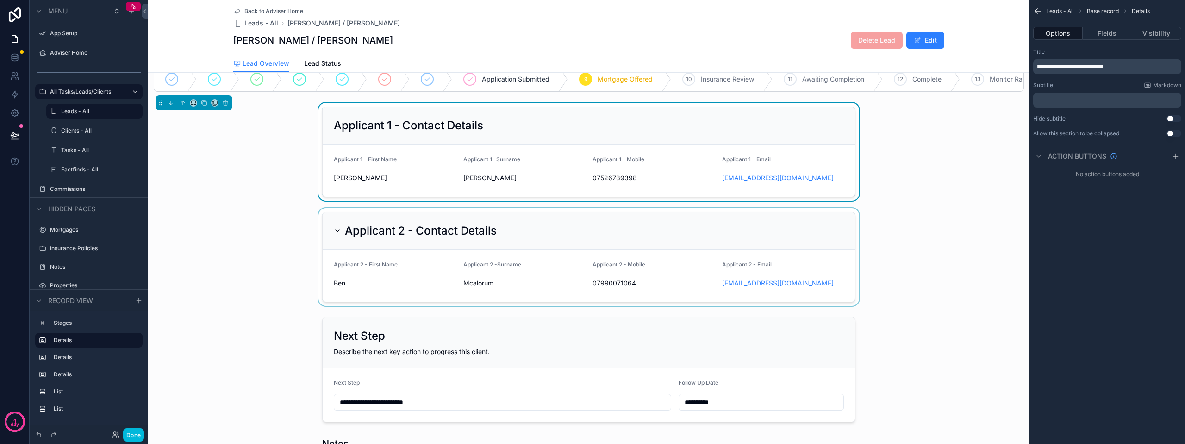
click at [810, 229] on div "scrollable content" at bounding box center [589, 257] width 882 height 98
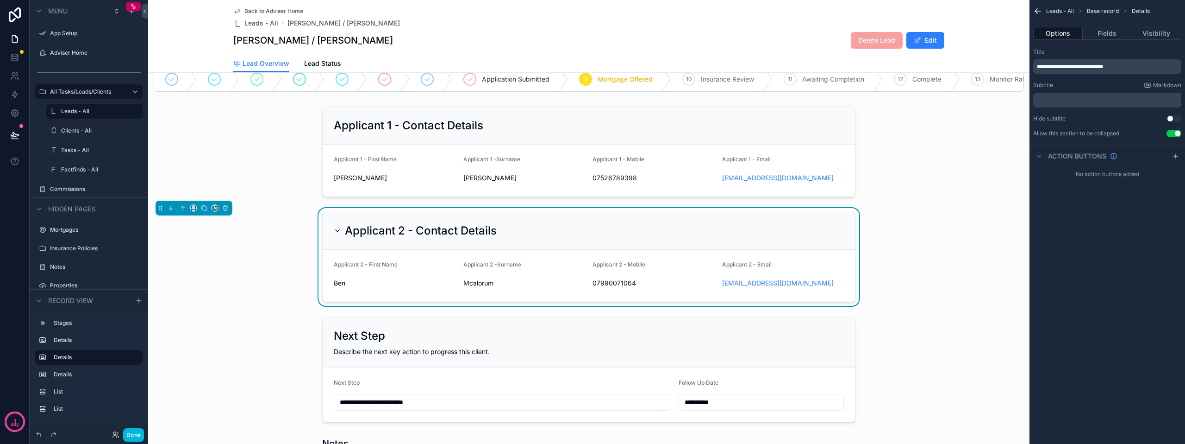
drag, startPoint x: 1175, startPoint y: 131, endPoint x: 1070, endPoint y: 153, distance: 107.4
click at [1176, 131] on button "Use setting" at bounding box center [1174, 133] width 15 height 7
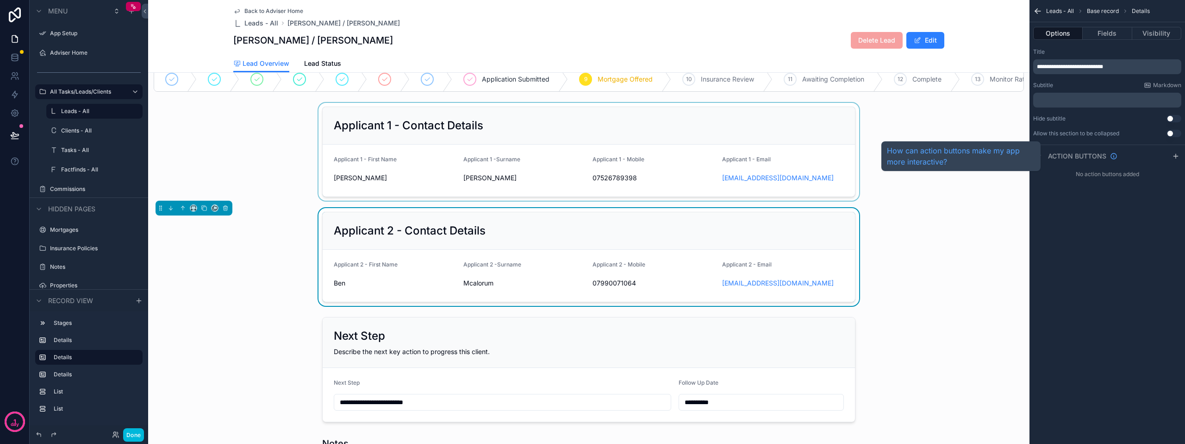
click at [952, 174] on div "scrollable content" at bounding box center [589, 152] width 882 height 98
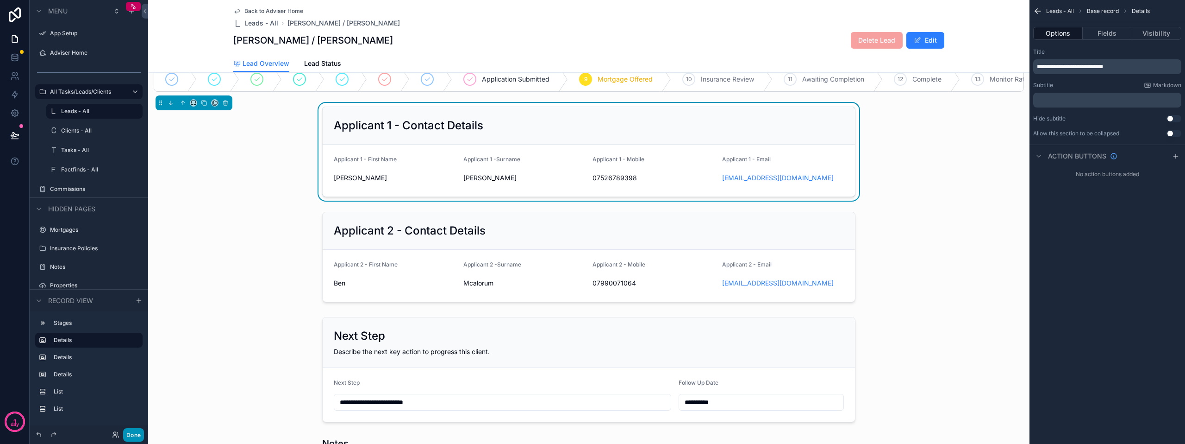
click at [141, 438] on button "Done" at bounding box center [133, 434] width 21 height 13
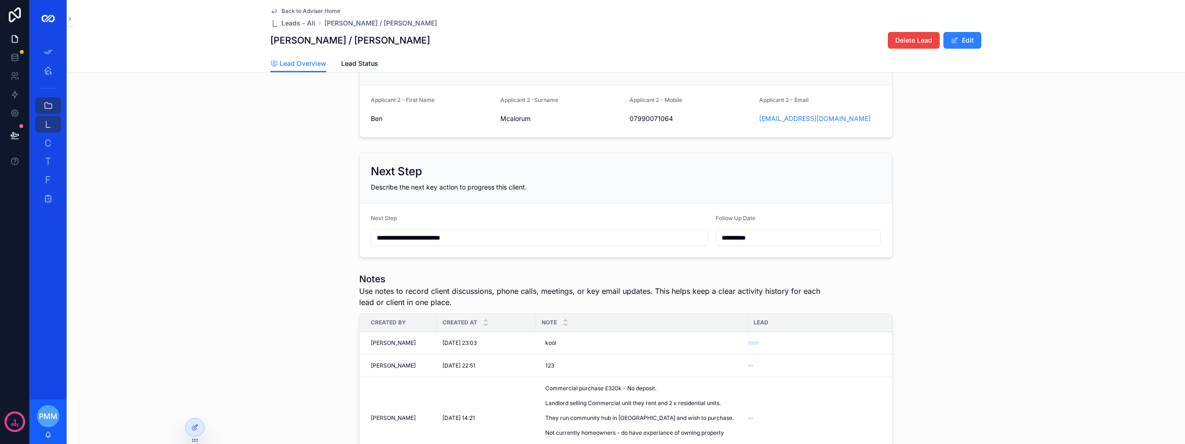
scroll to position [0, 0]
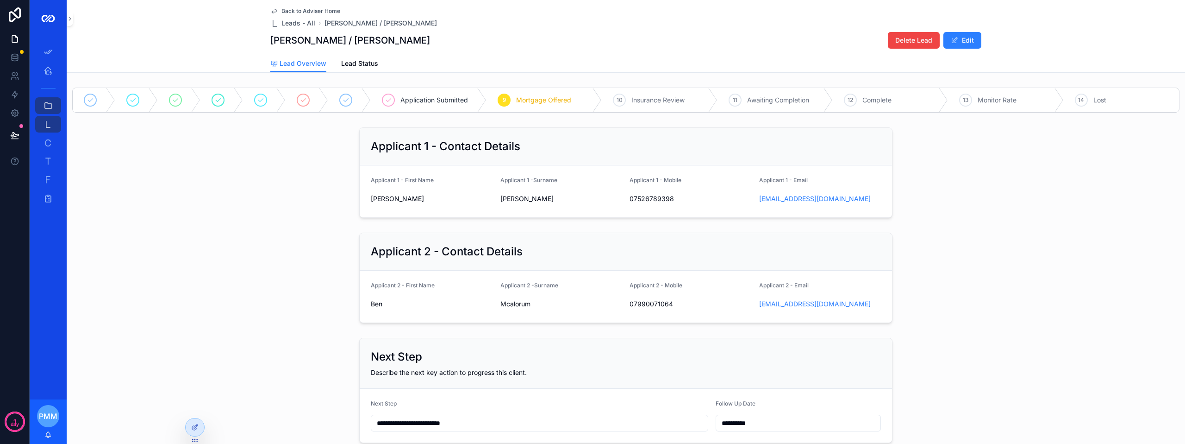
click at [290, 9] on span "Back to Adviser Home" at bounding box center [311, 10] width 59 height 7
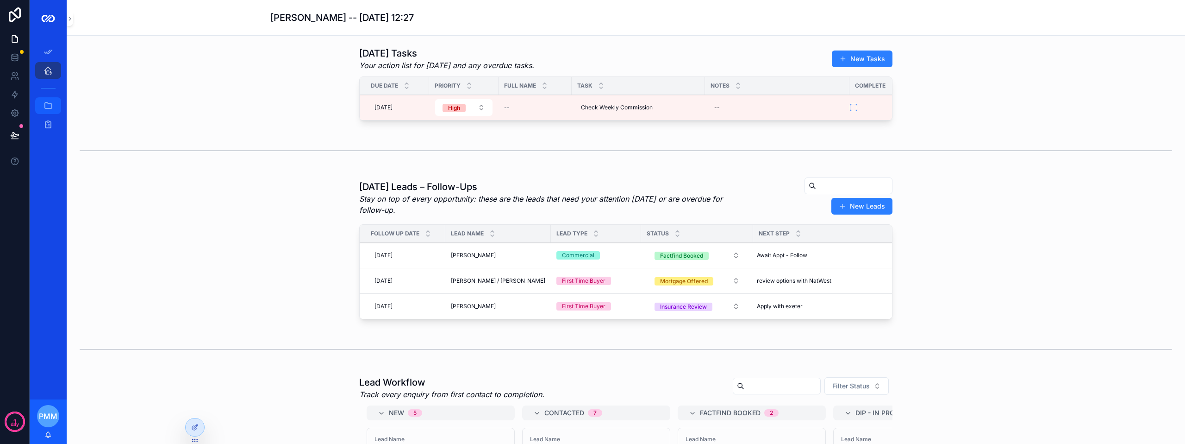
click at [49, 105] on icon "scrollable content" at bounding box center [48, 105] width 9 height 9
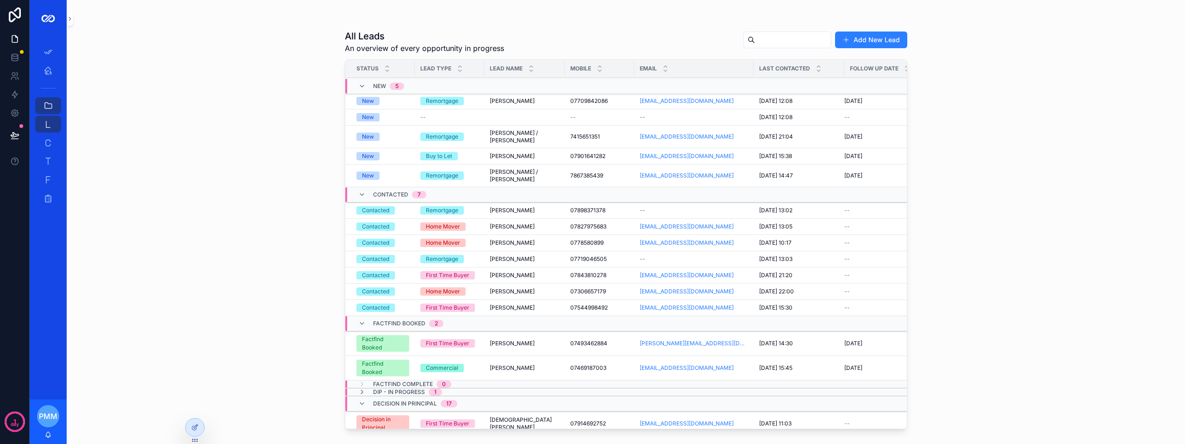
click at [755, 43] on input "scrollable content" at bounding box center [793, 39] width 76 height 13
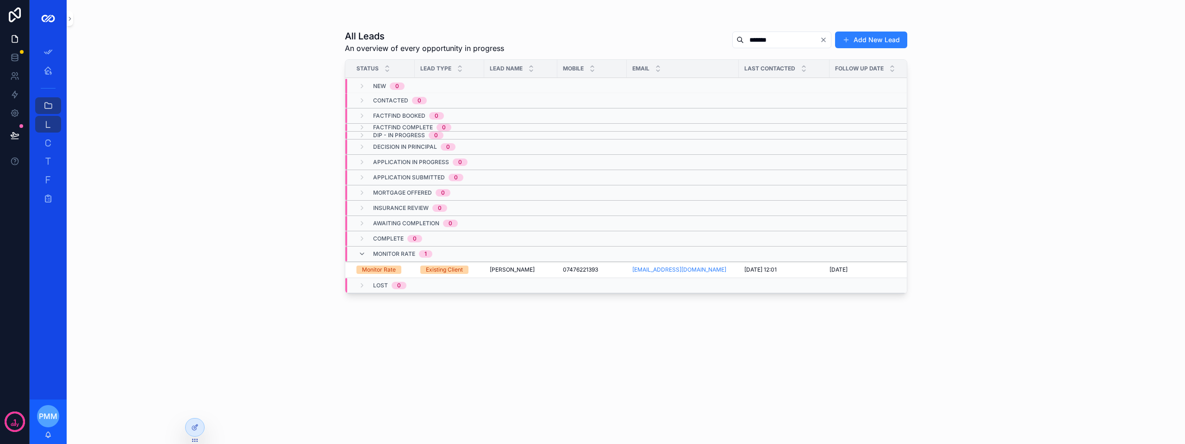
type input "*******"
click at [483, 270] on td "Existing Client" at bounding box center [449, 270] width 69 height 16
click at [526, 269] on span "Gizelle Mangonon" at bounding box center [512, 269] width 45 height 7
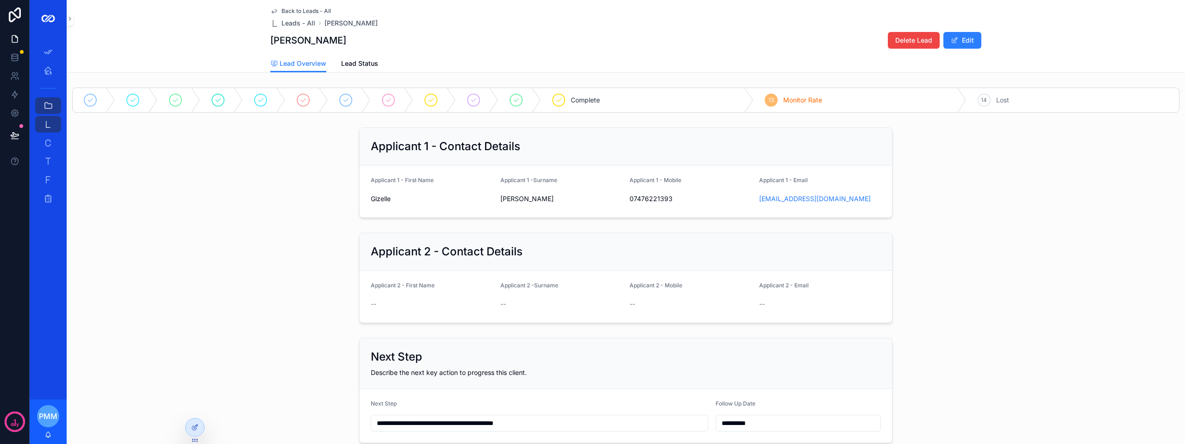
click at [618, 266] on div "Applicant 2 - Contact Details" at bounding box center [626, 252] width 533 height 38
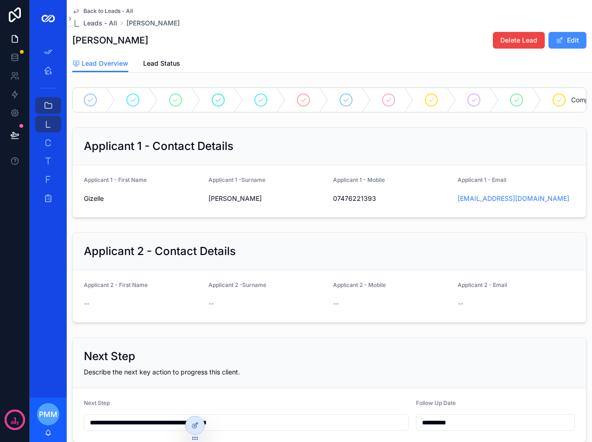
drag, startPoint x: 570, startPoint y: 44, endPoint x: 559, endPoint y: 48, distance: 11.9
click at [569, 44] on button "Edit" at bounding box center [567, 40] width 38 height 17
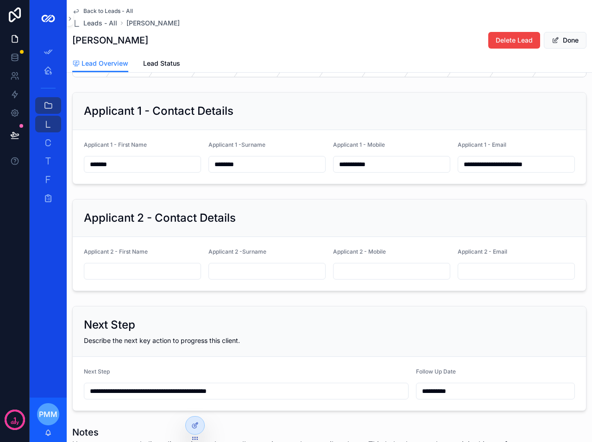
scroll to position [93, 0]
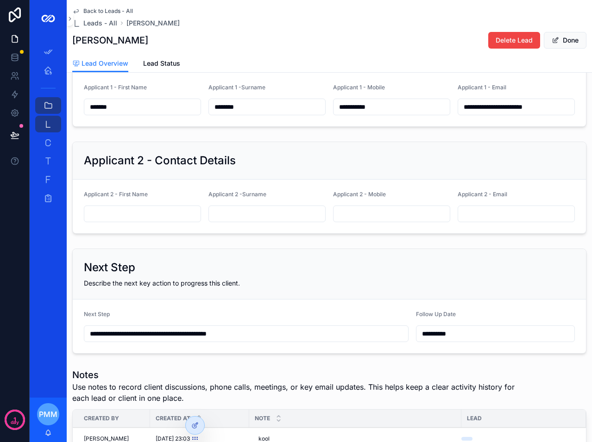
drag, startPoint x: 120, startPoint y: 216, endPoint x: 103, endPoint y: 217, distance: 17.2
click at [120, 216] on input "scrollable content" at bounding box center [142, 213] width 116 height 13
paste input "*******"
type input "*******"
click at [230, 213] on div "scrollable content" at bounding box center [266, 214] width 117 height 17
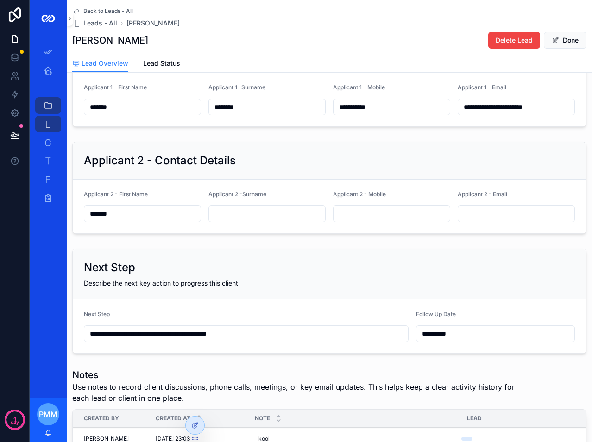
click at [257, 220] on input "scrollable content" at bounding box center [267, 213] width 116 height 13
paste input "********"
type input "********"
drag, startPoint x: 345, startPoint y: 217, endPoint x: 339, endPoint y: 218, distance: 5.7
click at [345, 217] on input "scrollable content" at bounding box center [391, 213] width 116 height 13
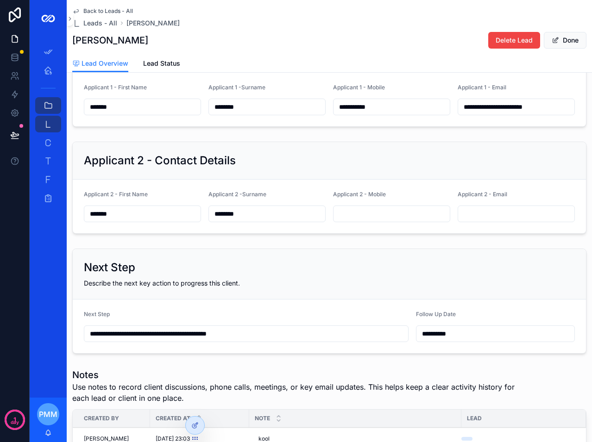
paste input "**********"
type input "**********"
click at [490, 220] on input "scrollable content" at bounding box center [516, 213] width 116 height 13
paste input "**********"
type input "**********"
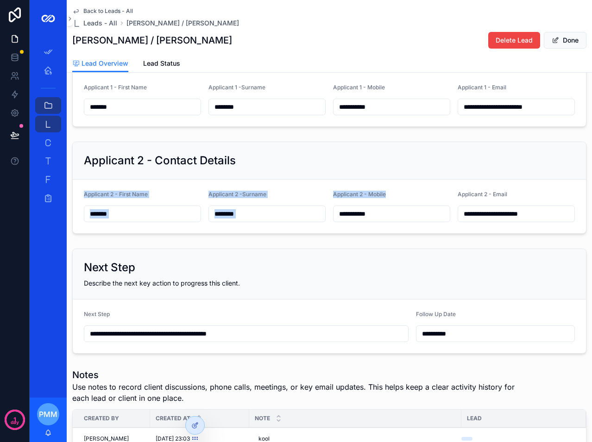
click at [391, 186] on div "**********" at bounding box center [329, 188] width 514 height 92
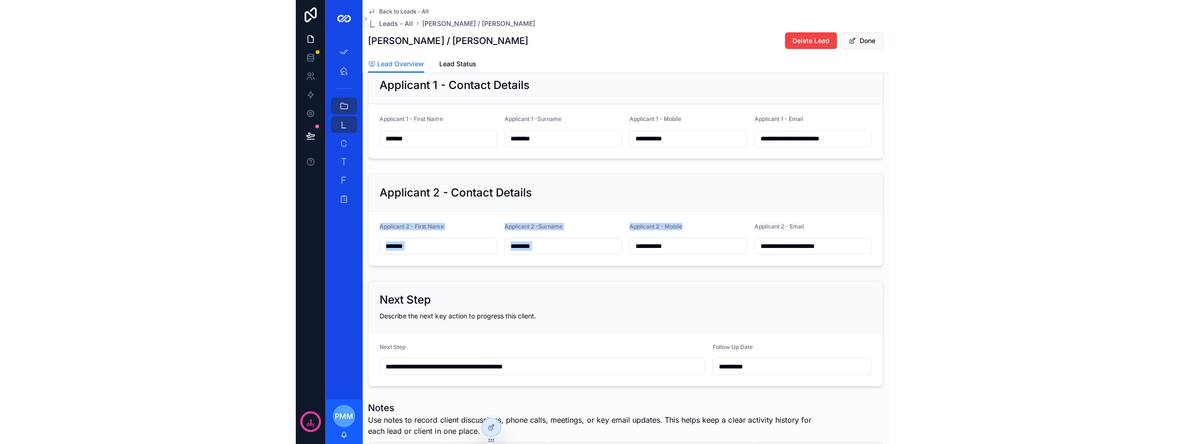
scroll to position [0, 0]
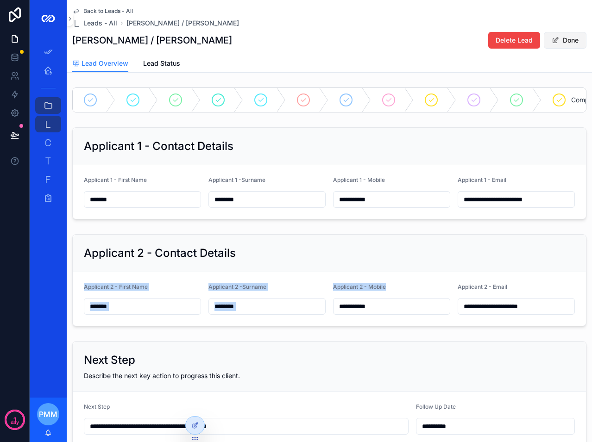
click at [559, 40] on button "Done" at bounding box center [565, 40] width 43 height 17
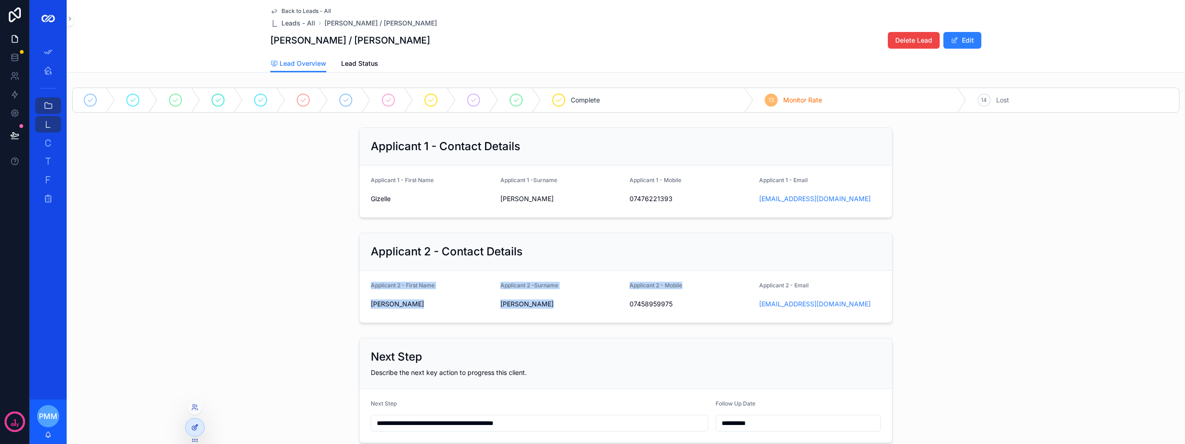
click at [190, 426] on div at bounding box center [195, 427] width 19 height 18
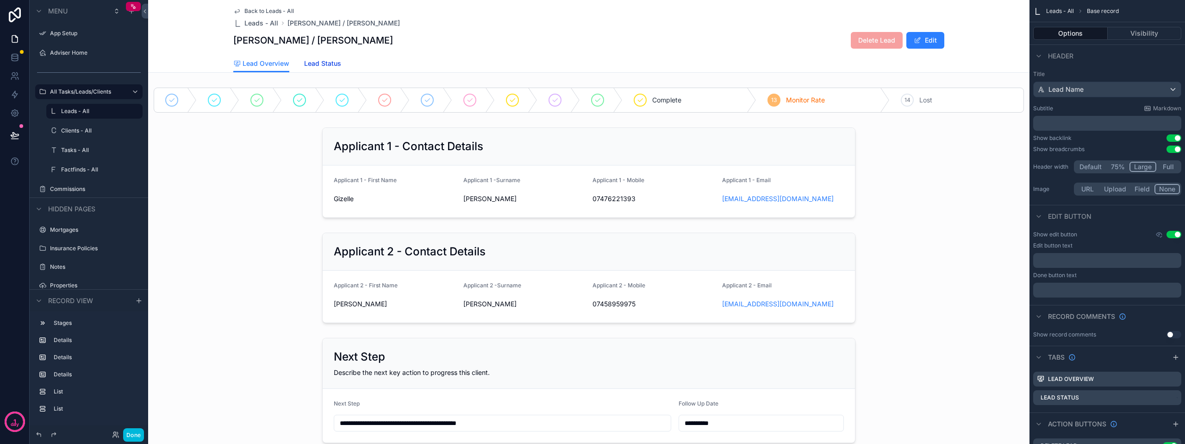
click at [313, 63] on span "Lead Status" at bounding box center [322, 63] width 37 height 9
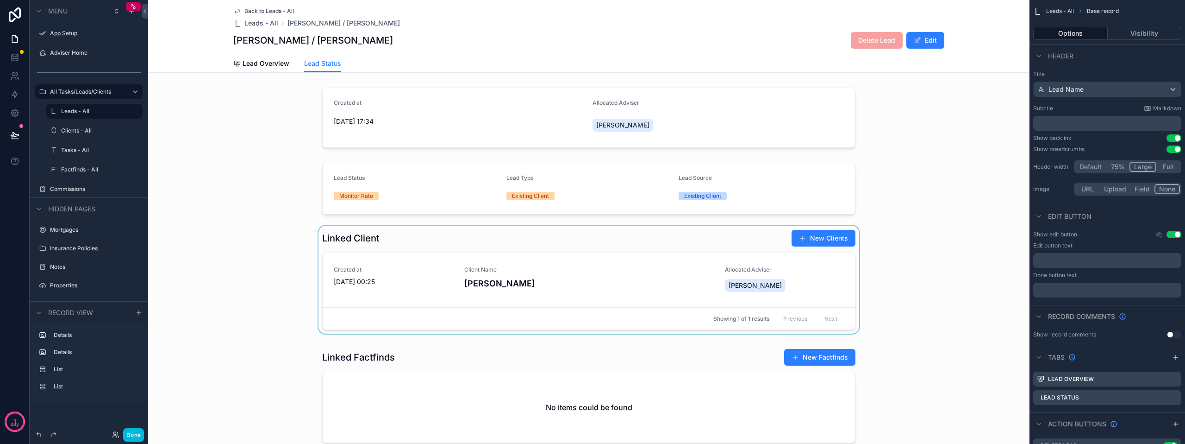
drag, startPoint x: 457, startPoint y: 241, endPoint x: 459, endPoint y: 255, distance: 14.0
click at [459, 255] on div "scrollable content" at bounding box center [589, 282] width 882 height 112
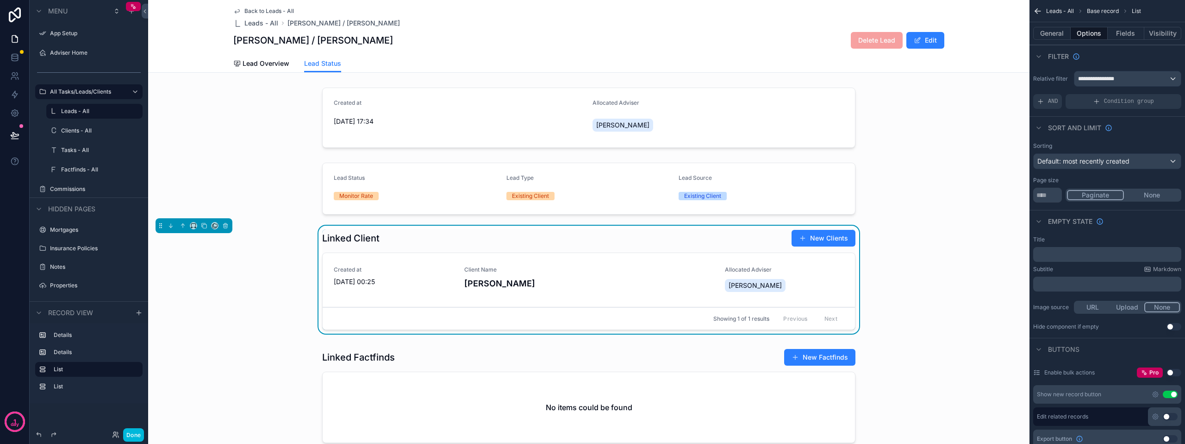
click at [479, 287] on h4 "Gizelle Mangonon" at bounding box center [589, 283] width 250 height 13
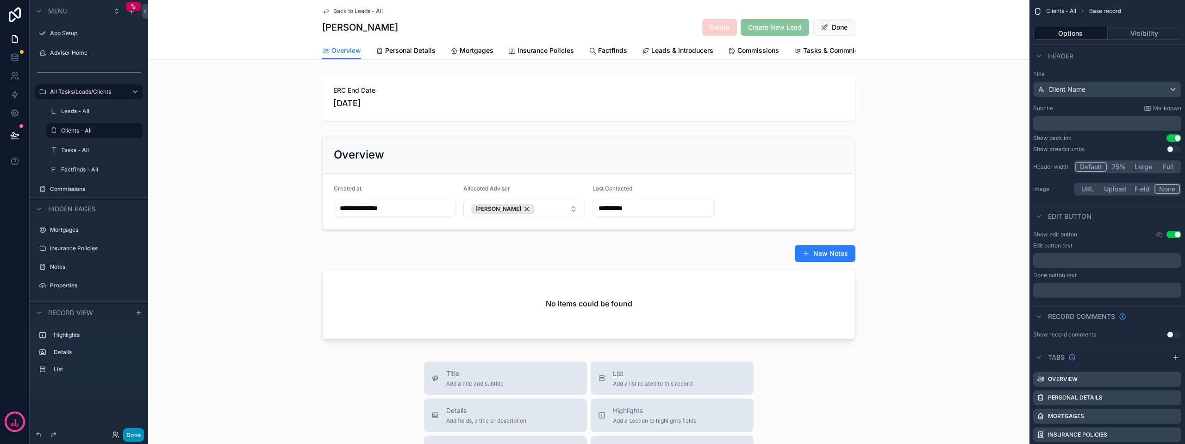
click at [126, 432] on button "Done" at bounding box center [133, 434] width 21 height 13
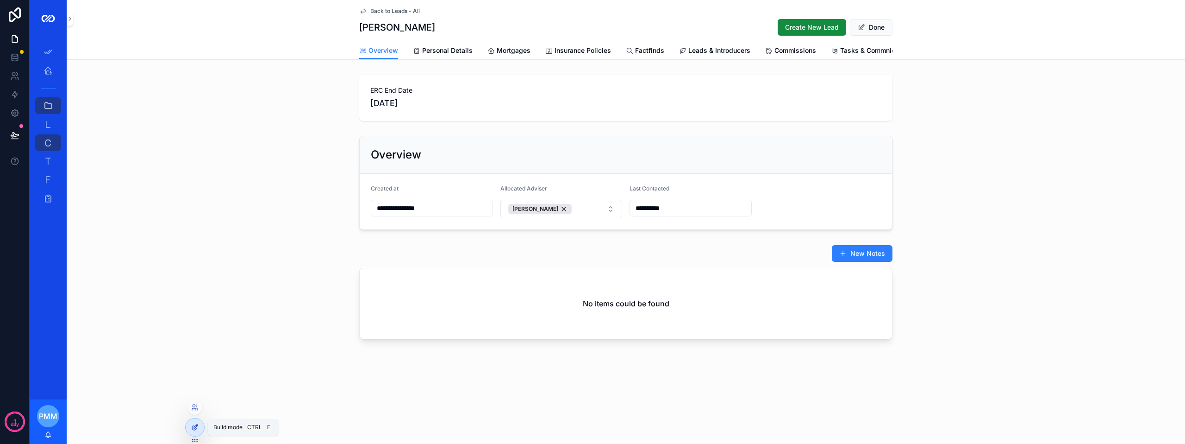
click at [193, 428] on icon at bounding box center [194, 426] width 7 height 7
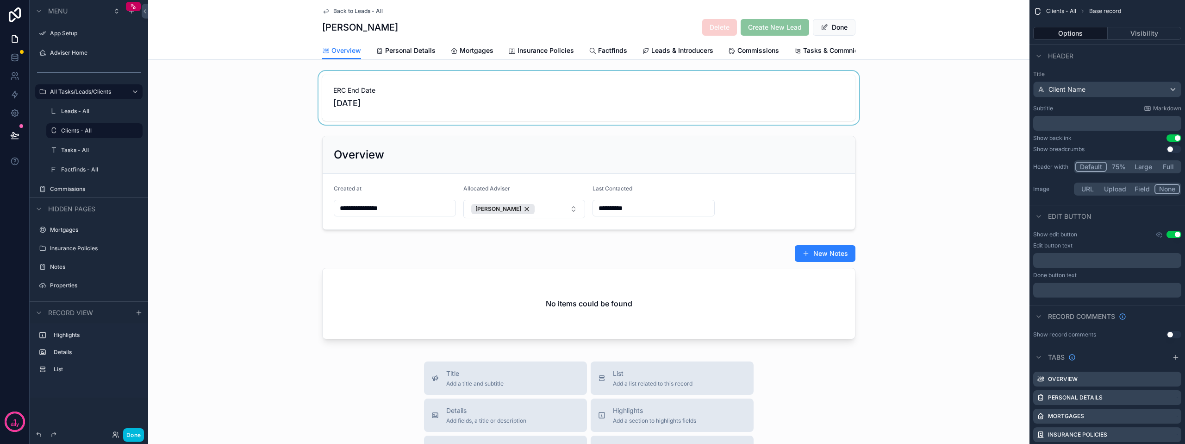
click at [493, 107] on div "scrollable content" at bounding box center [589, 98] width 882 height 54
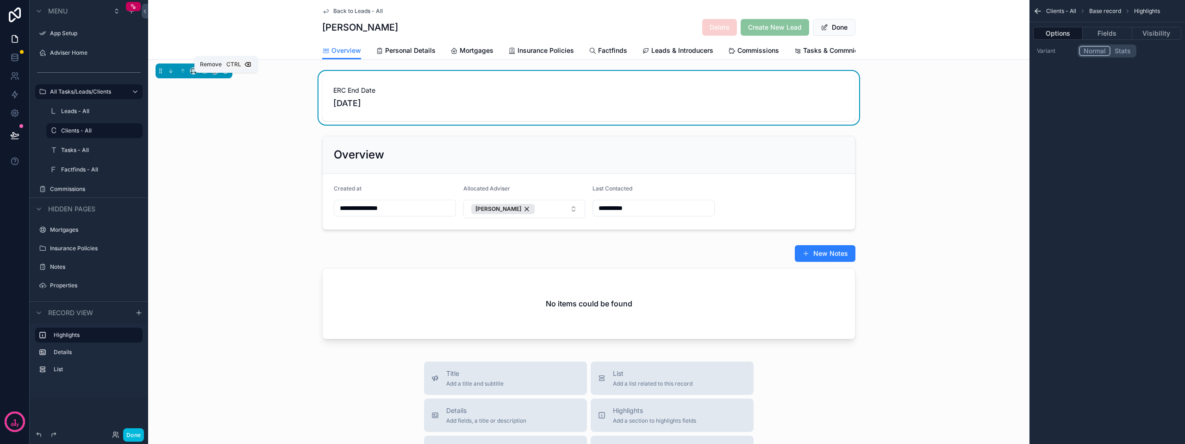
click at [224, 73] on icon "scrollable content" at bounding box center [226, 71] width 4 height 4
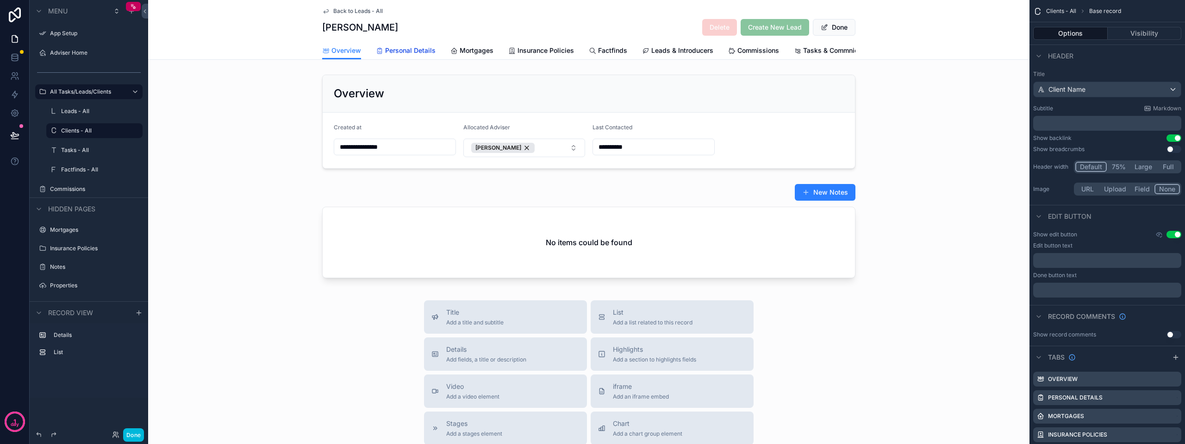
click at [395, 51] on span "Personal Details" at bounding box center [410, 50] width 50 height 9
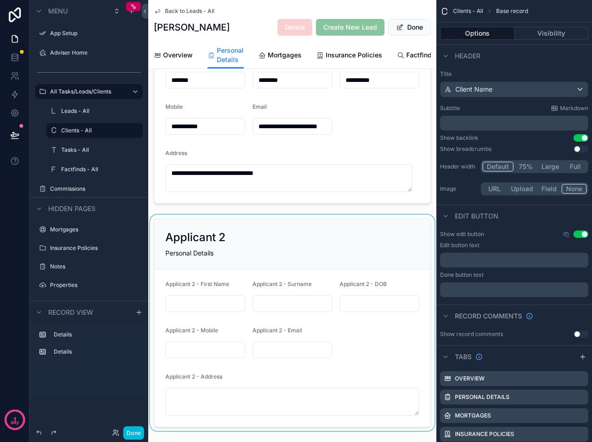
scroll to position [93, 0]
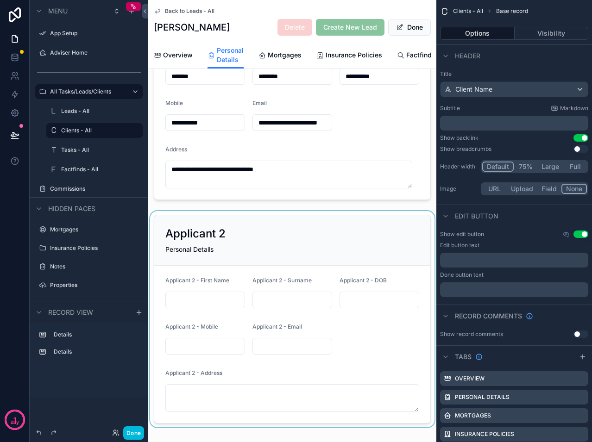
click at [196, 308] on div "scrollable content" at bounding box center [292, 319] width 288 height 216
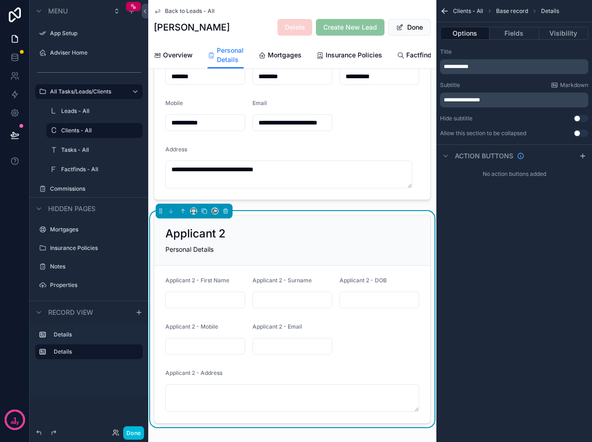
click at [195, 302] on input "scrollable content" at bounding box center [205, 300] width 79 height 13
paste input "*******"
type input "*******"
click at [274, 307] on input "scrollable content" at bounding box center [292, 300] width 79 height 13
paste input "********"
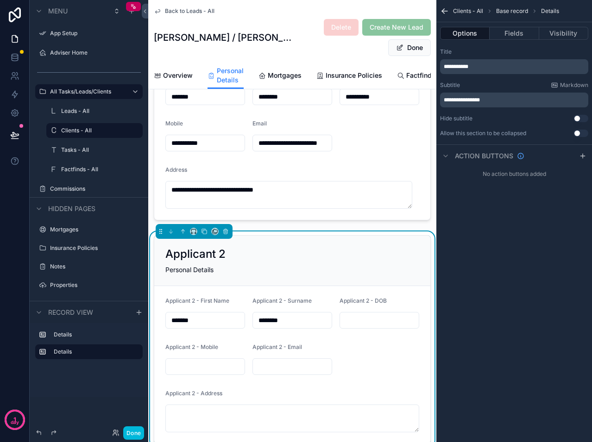
type input "********"
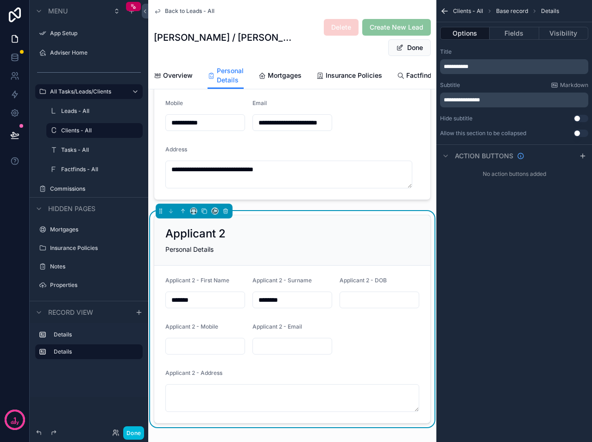
click at [370, 307] on input "scrollable content" at bounding box center [379, 300] width 79 height 13
paste input "**********"
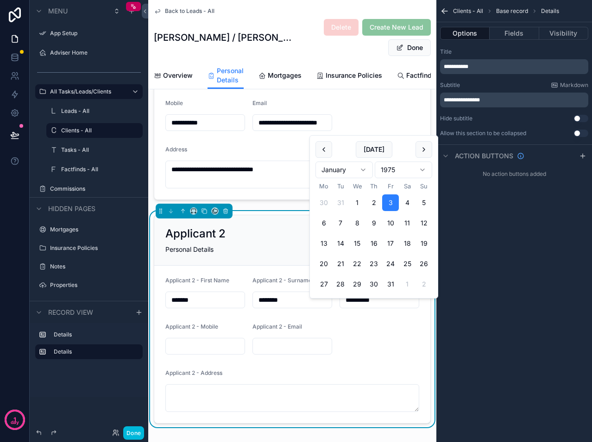
type input "**********"
click at [191, 353] on input "scrollable content" at bounding box center [205, 346] width 79 height 13
paste input "**********"
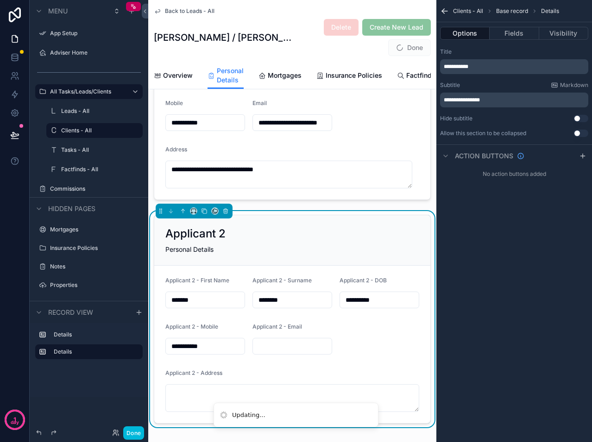
type input "**********"
click at [281, 351] on input "scrollable content" at bounding box center [292, 346] width 79 height 13
paste input "**********"
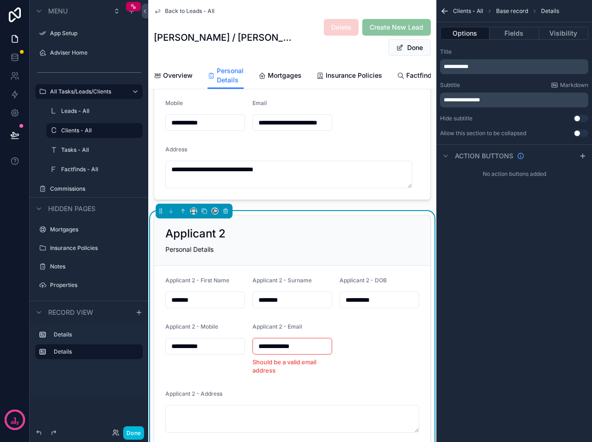
click at [353, 340] on form "**********" at bounding box center [292, 355] width 276 height 178
click at [304, 352] on input "**********" at bounding box center [292, 346] width 79 height 13
paste input "**********"
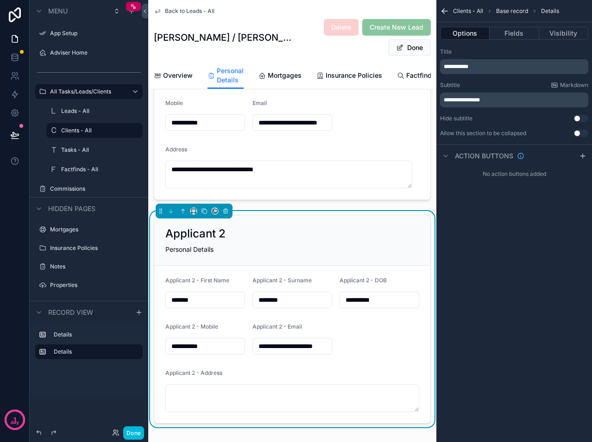
scroll to position [0, 24]
type input "**********"
click at [367, 341] on form "**********" at bounding box center [292, 344] width 276 height 157
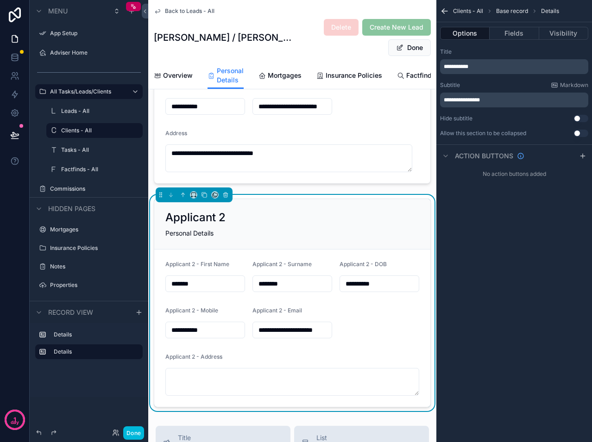
scroll to position [113, 0]
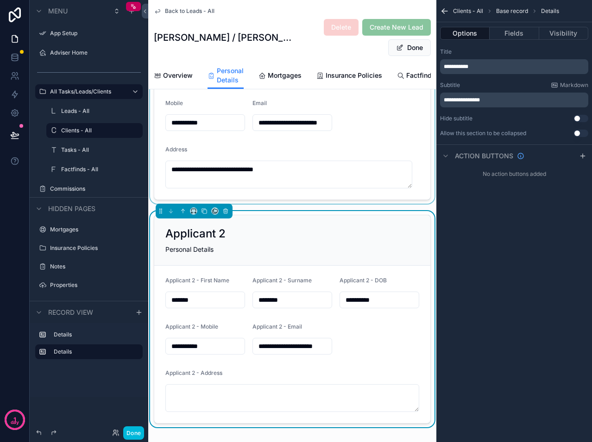
click at [289, 171] on div "scrollable content" at bounding box center [292, 95] width 288 height 216
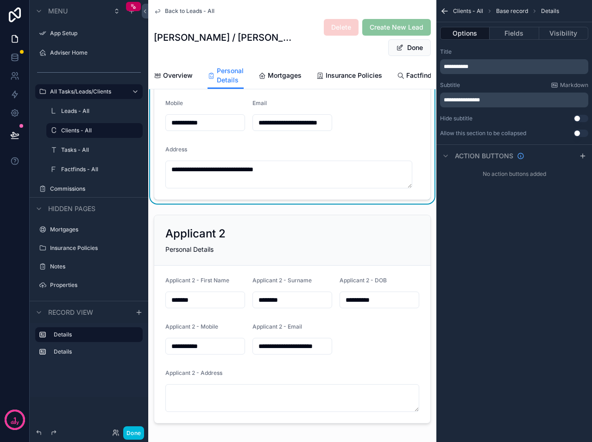
click at [151, 177] on div "**********" at bounding box center [292, 95] width 288 height 216
click at [225, 177] on textarea "**********" at bounding box center [288, 175] width 247 height 28
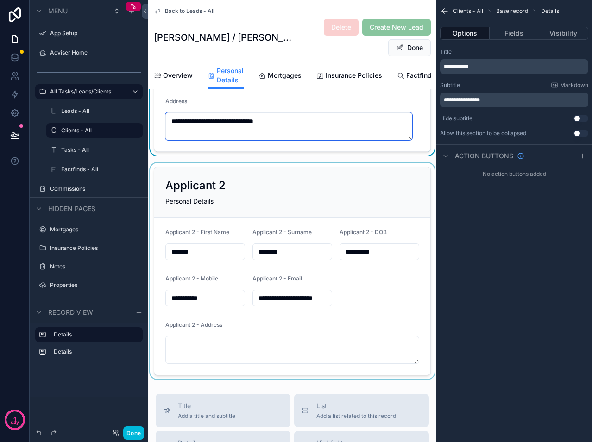
scroll to position [206, 0]
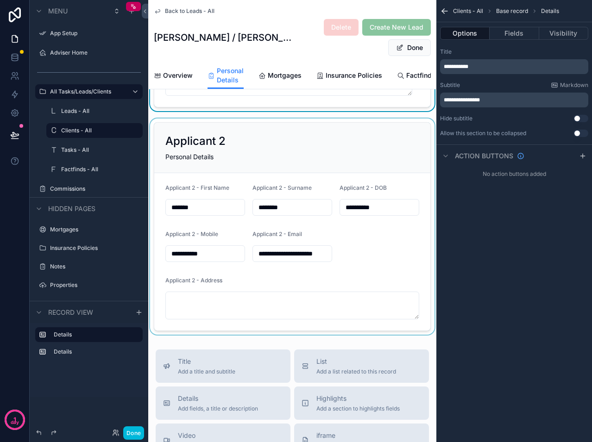
click at [210, 309] on div "scrollable content" at bounding box center [292, 227] width 288 height 216
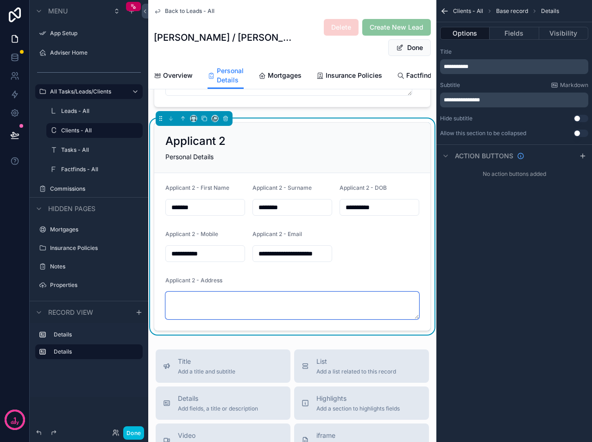
click at [210, 309] on textarea "scrollable content" at bounding box center [292, 306] width 254 height 28
paste textarea "**********"
type textarea "**********"
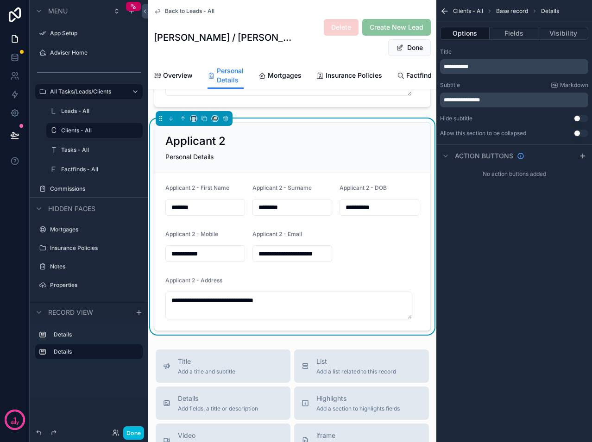
click at [366, 276] on form "**********" at bounding box center [292, 251] width 276 height 157
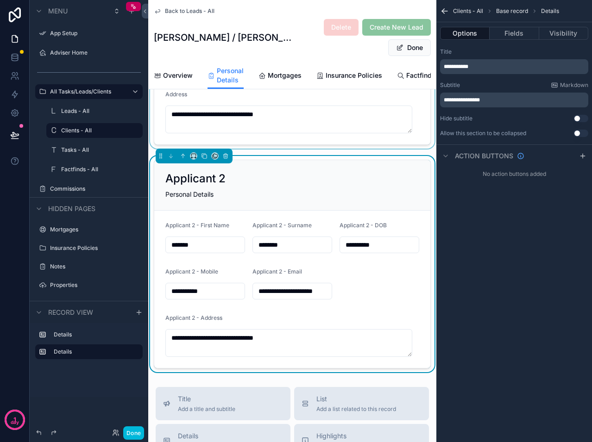
scroll to position [29, 0]
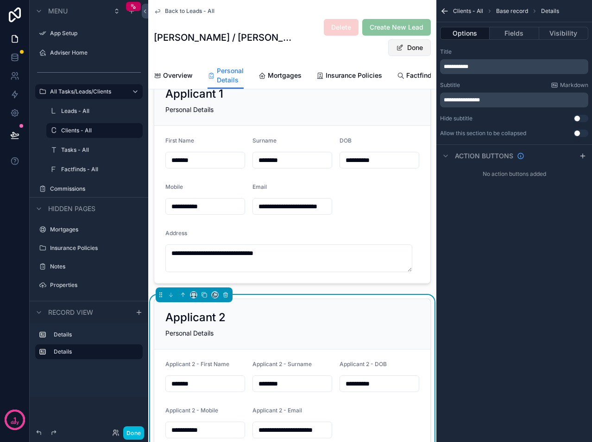
click at [404, 50] on button "Done" at bounding box center [409, 47] width 43 height 17
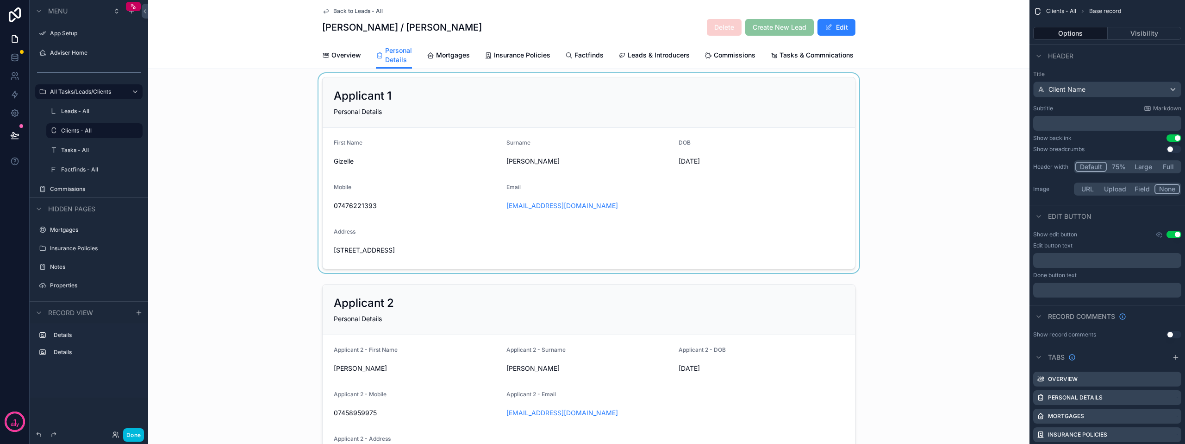
scroll to position [0, 0]
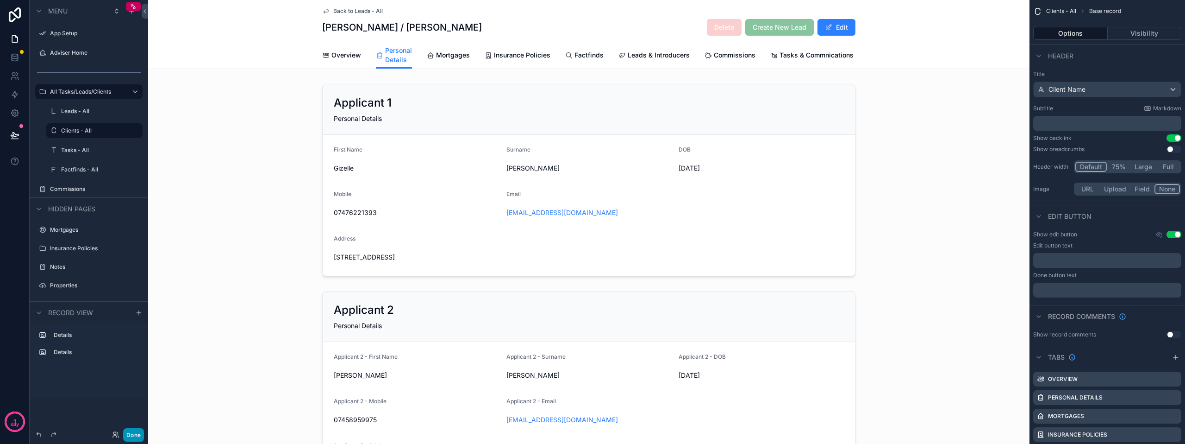
click at [135, 436] on button "Done" at bounding box center [133, 434] width 21 height 13
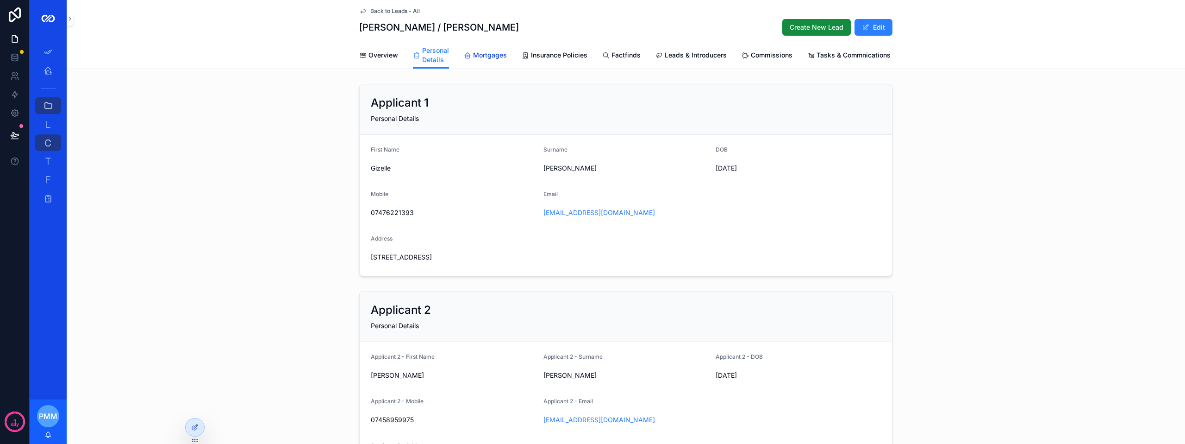
click at [474, 57] on span "Mortgages" at bounding box center [490, 54] width 34 height 9
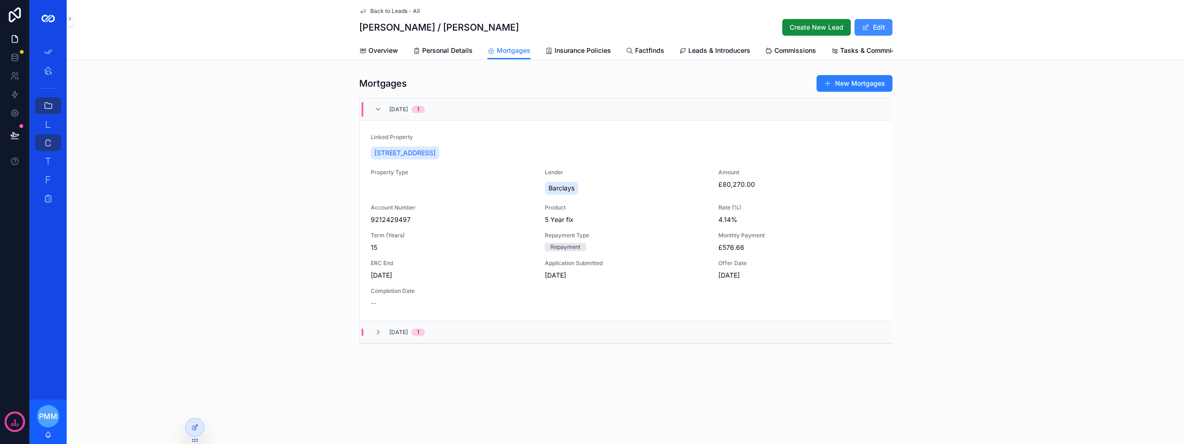
click at [881, 33] on button "Edit" at bounding box center [874, 27] width 38 height 17
click at [381, 190] on div "Property Type" at bounding box center [452, 183] width 163 height 28
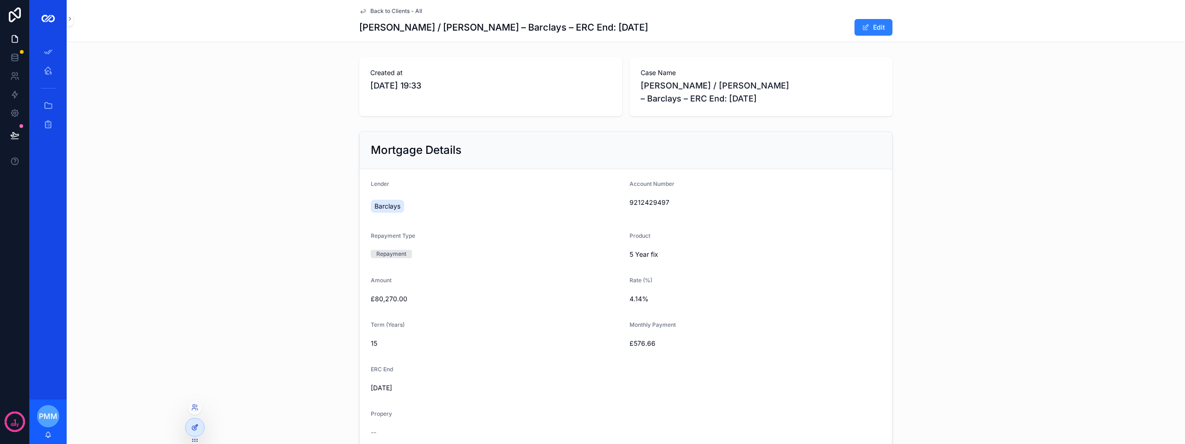
click at [199, 426] on div at bounding box center [195, 427] width 19 height 18
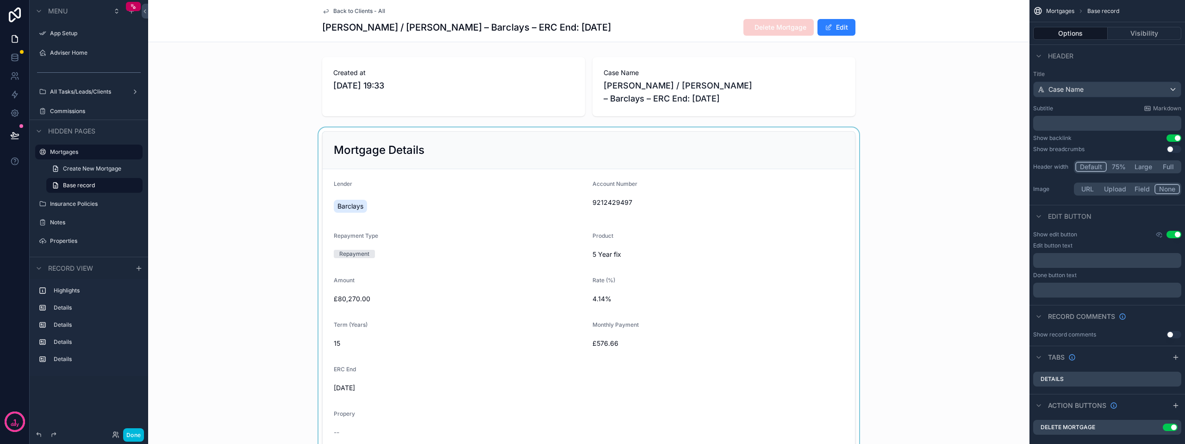
click at [743, 241] on div "scrollable content" at bounding box center [589, 290] width 882 height 327
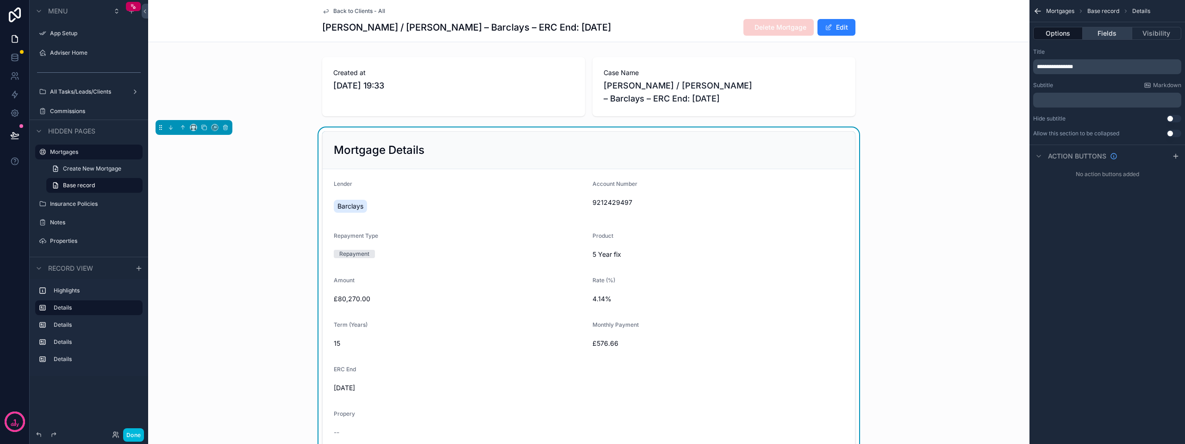
click at [1117, 33] on button "Fields" at bounding box center [1107, 33] width 49 height 13
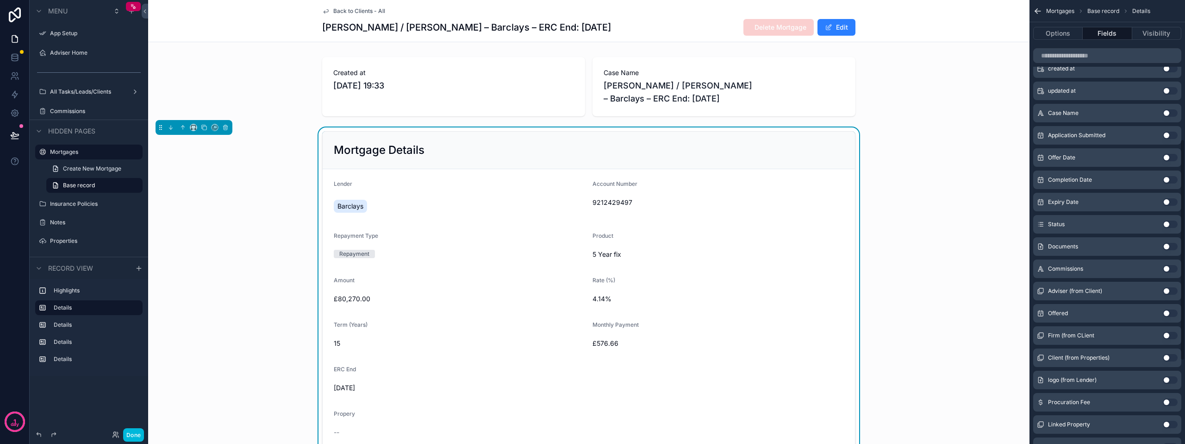
scroll to position [370, 0]
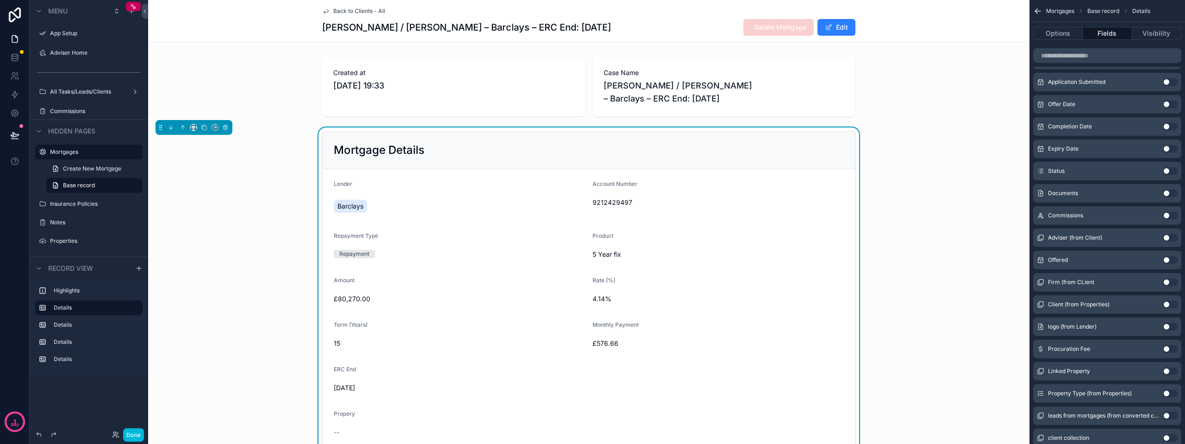
click at [1165, 394] on button "Use setting" at bounding box center [1170, 392] width 15 height 7
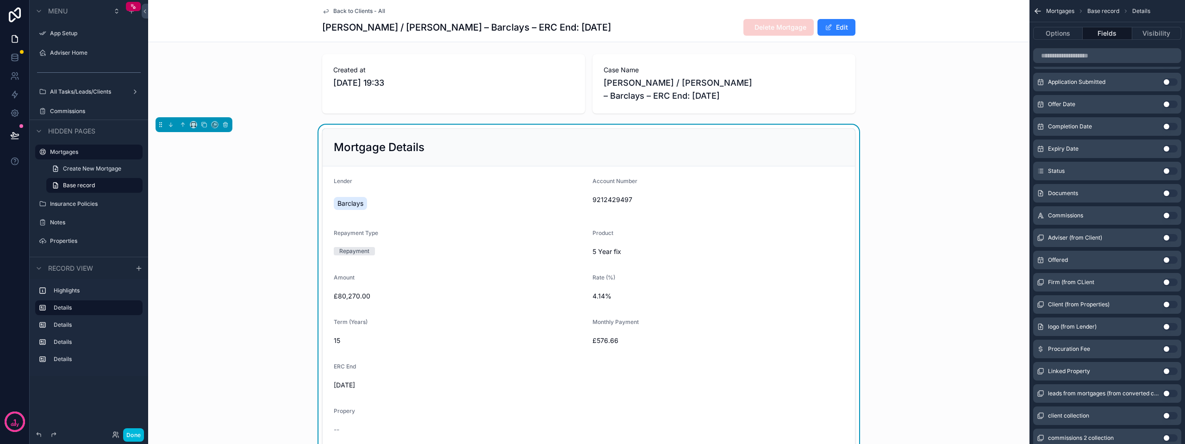
scroll to position [0, 0]
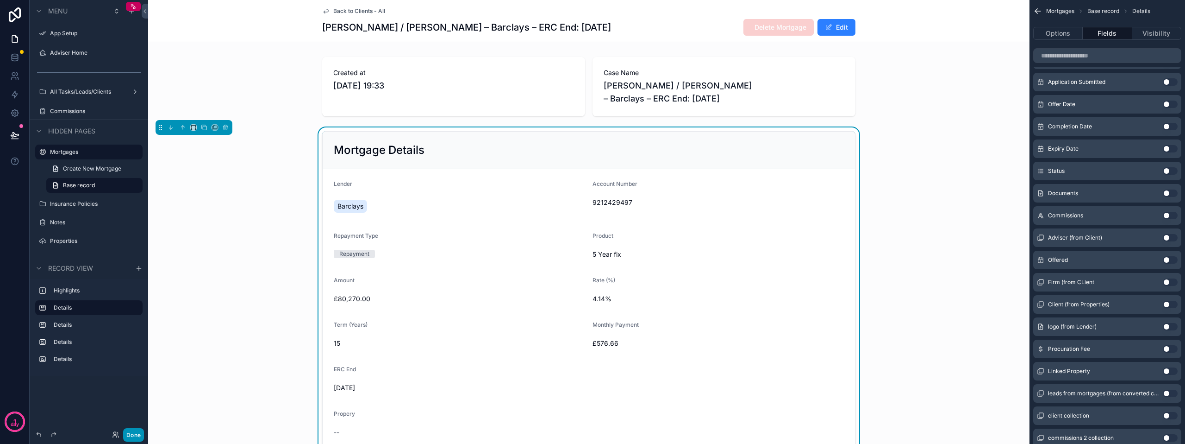
click at [132, 436] on button "Done" at bounding box center [133, 434] width 21 height 13
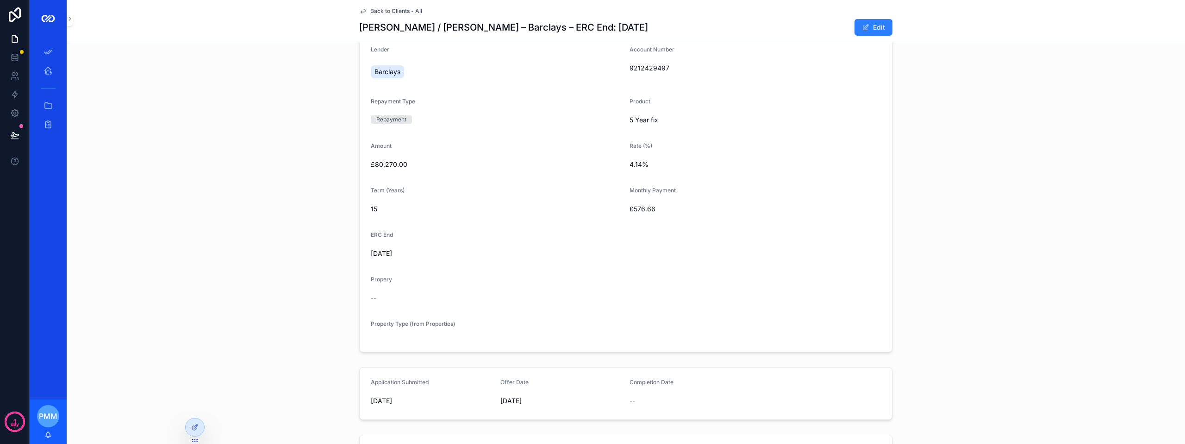
scroll to position [139, 0]
click at [401, 317] on span "Property Type (from Properties)" at bounding box center [413, 318] width 84 height 7
click at [866, 26] on span "scrollable content" at bounding box center [865, 27] width 7 height 7
click at [425, 327] on span "Property Type (from Properties)" at bounding box center [413, 324] width 84 height 7
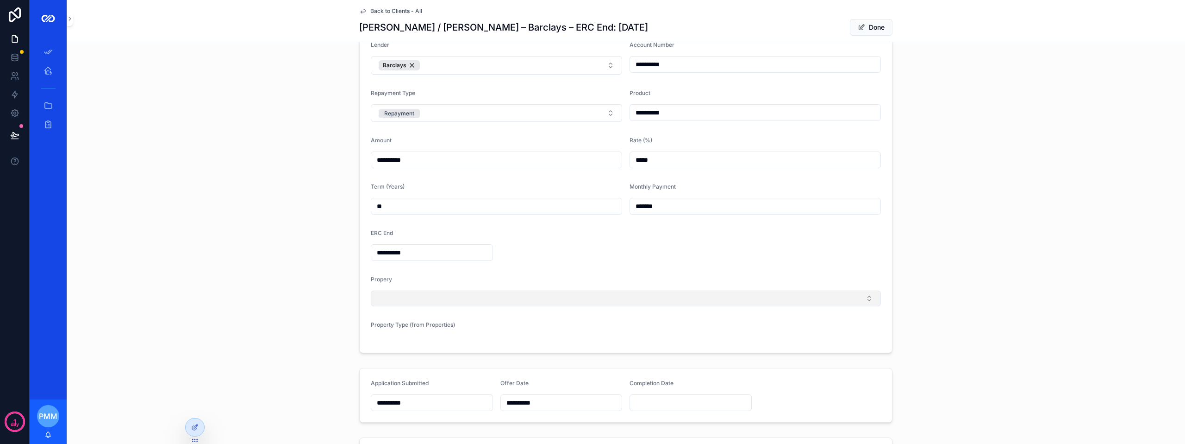
click at [447, 294] on button "Select Button" at bounding box center [626, 298] width 510 height 16
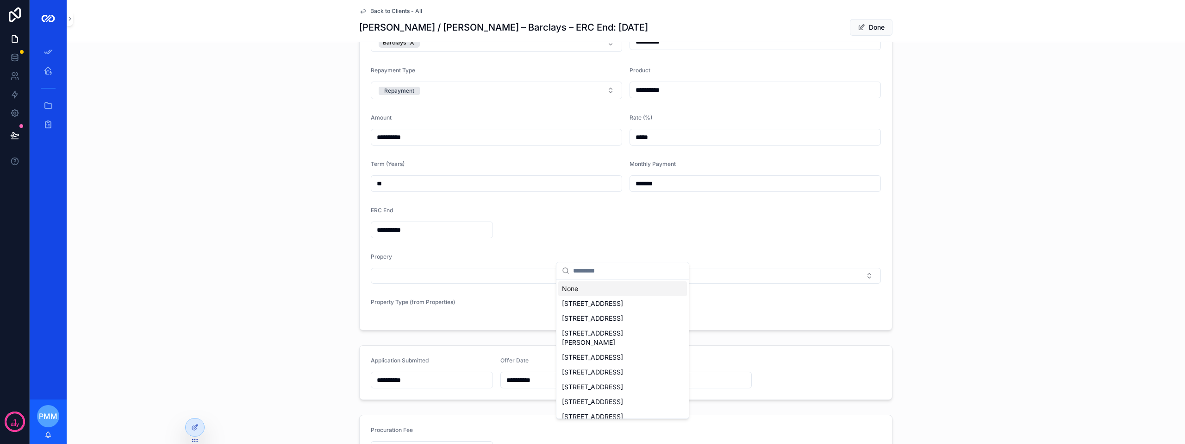
scroll to position [185, 0]
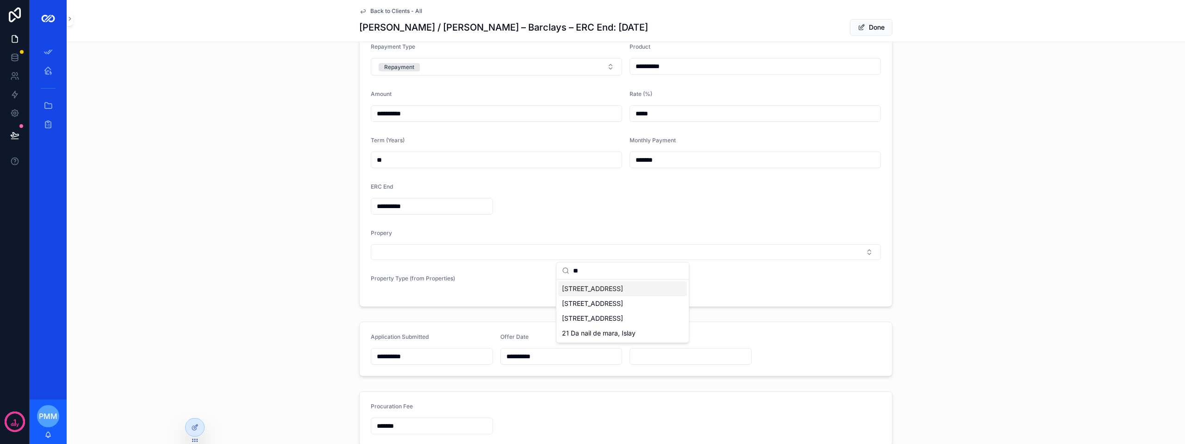
type input "**"
click at [594, 293] on span "21 Loudon Terrace, Prestwick, KA9 1ED" at bounding box center [592, 288] width 61 height 9
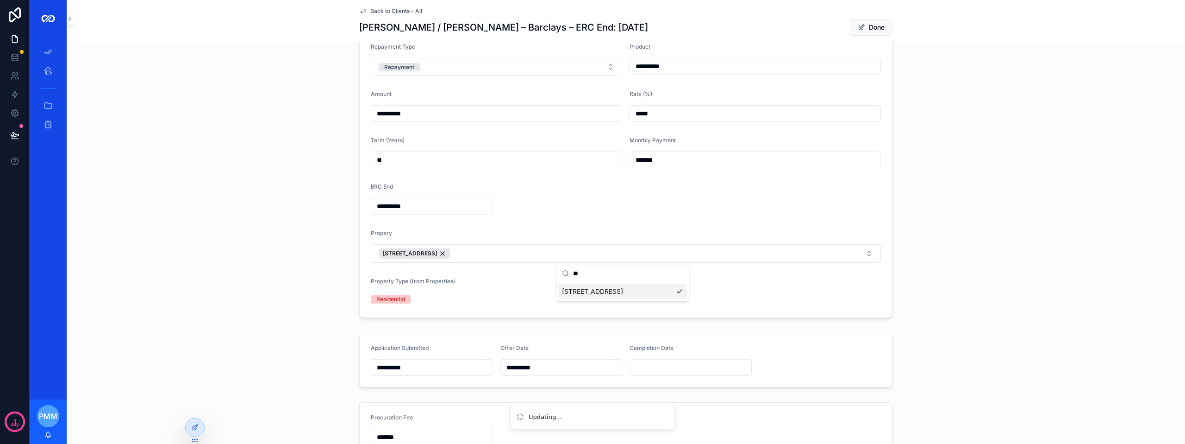
click at [508, 289] on form "**********" at bounding box center [626, 150] width 533 height 333
click at [869, 27] on button "Done" at bounding box center [871, 27] width 43 height 17
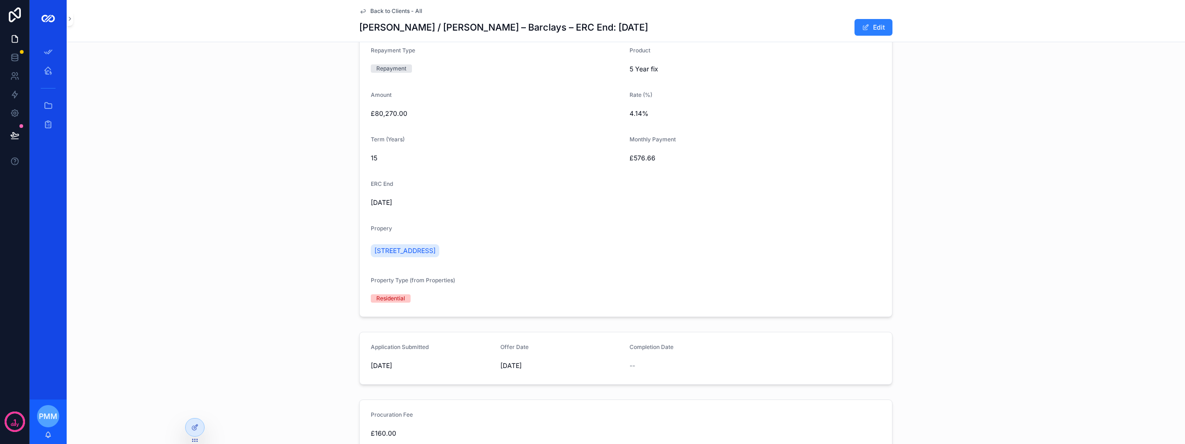
scroll to position [0, 0]
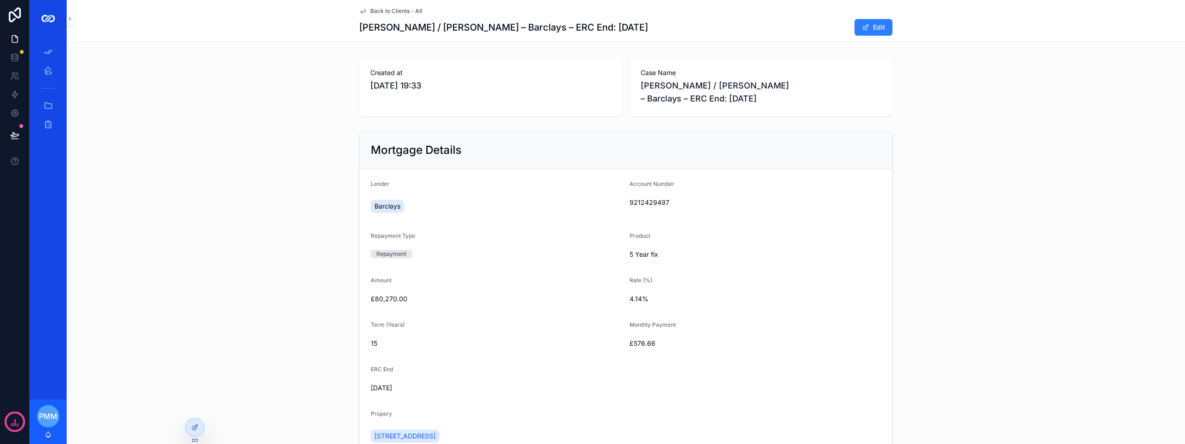
click at [360, 13] on icon "scrollable content" at bounding box center [362, 10] width 7 height 7
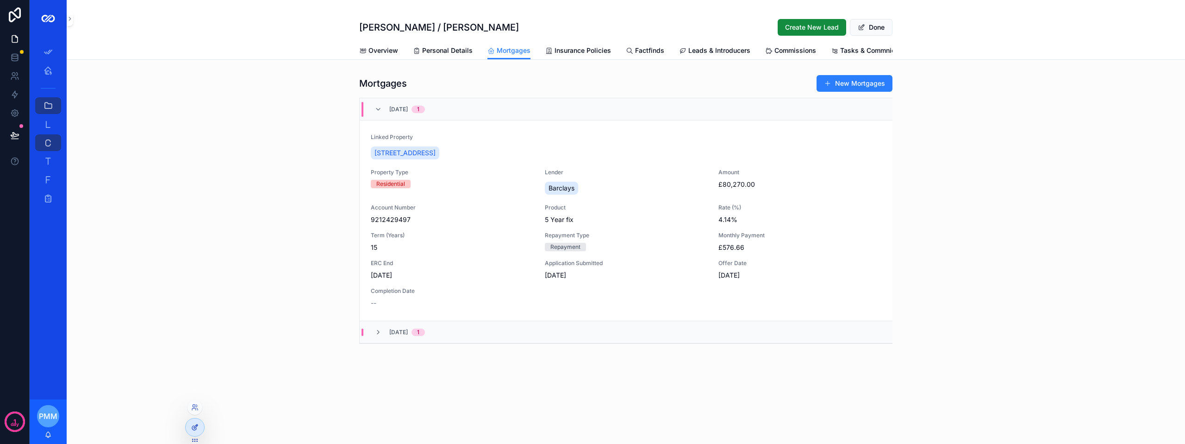
click at [193, 429] on icon at bounding box center [194, 428] width 4 height 4
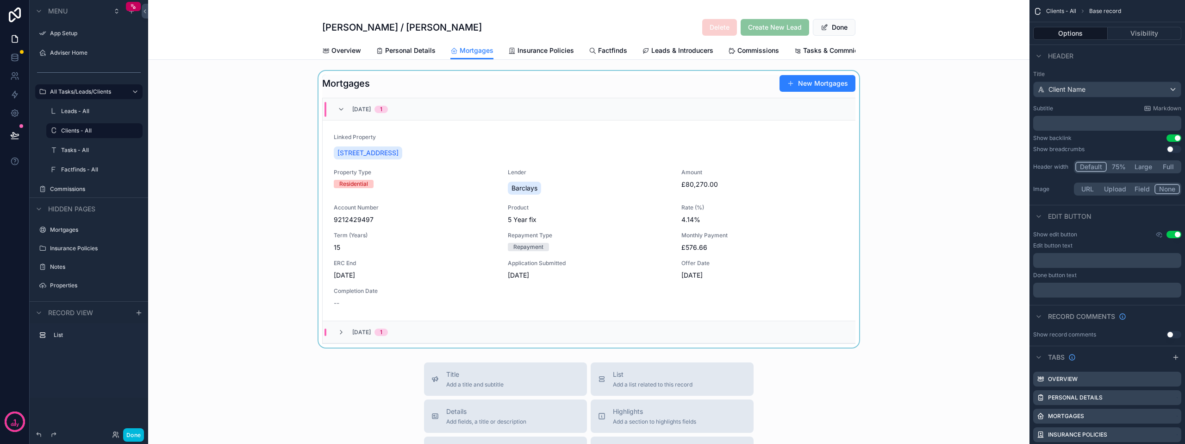
click at [549, 175] on div "scrollable content" at bounding box center [589, 209] width 882 height 276
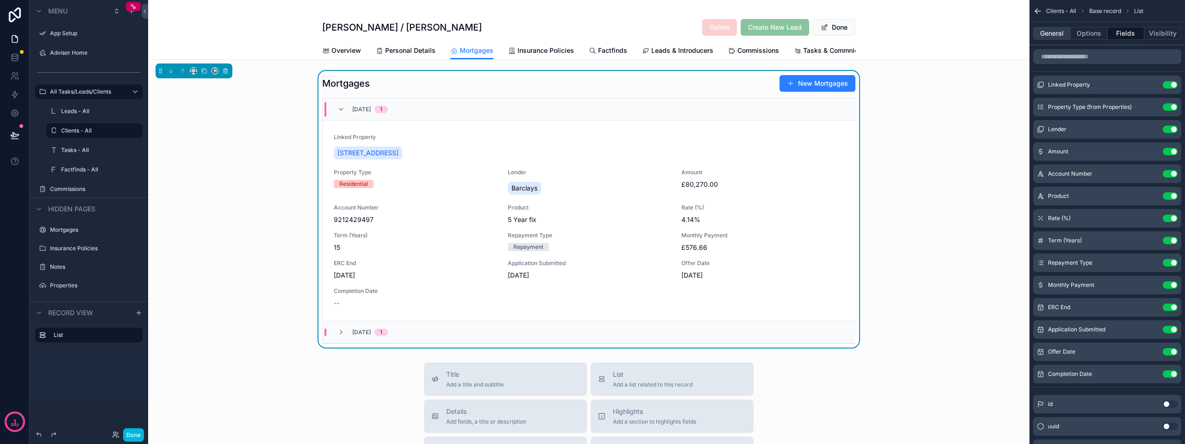
click at [1052, 31] on button "General" at bounding box center [1053, 33] width 38 height 13
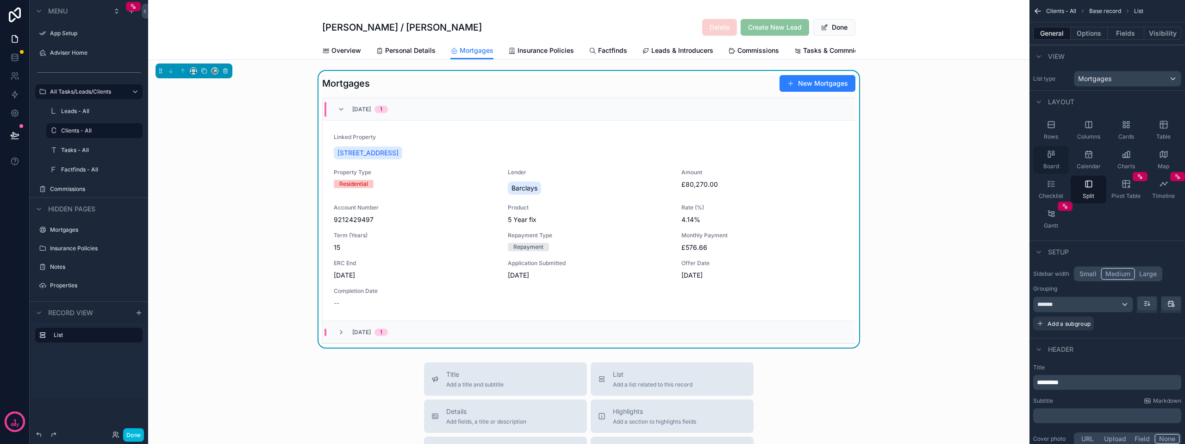
click at [1053, 164] on span "Board" at bounding box center [1052, 166] width 16 height 7
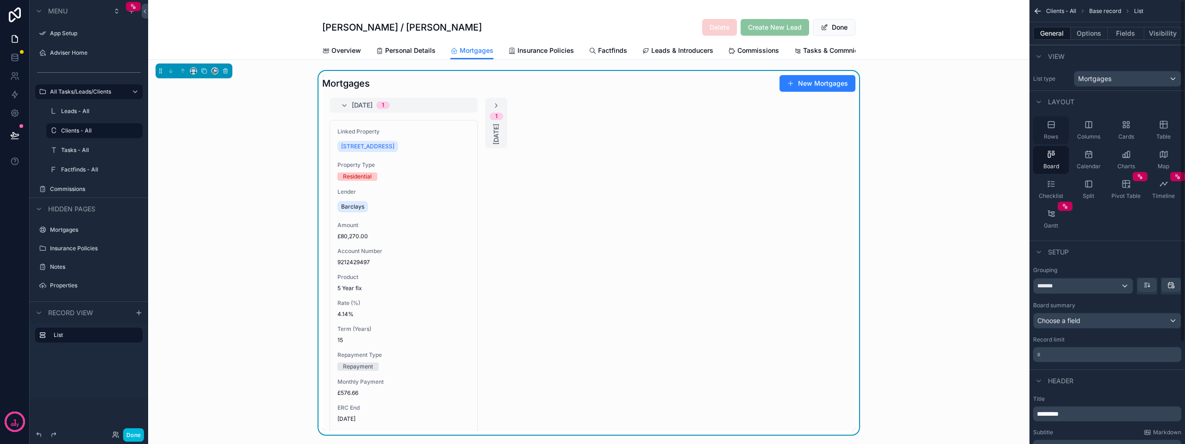
click at [1056, 130] on div "Rows" at bounding box center [1052, 130] width 36 height 28
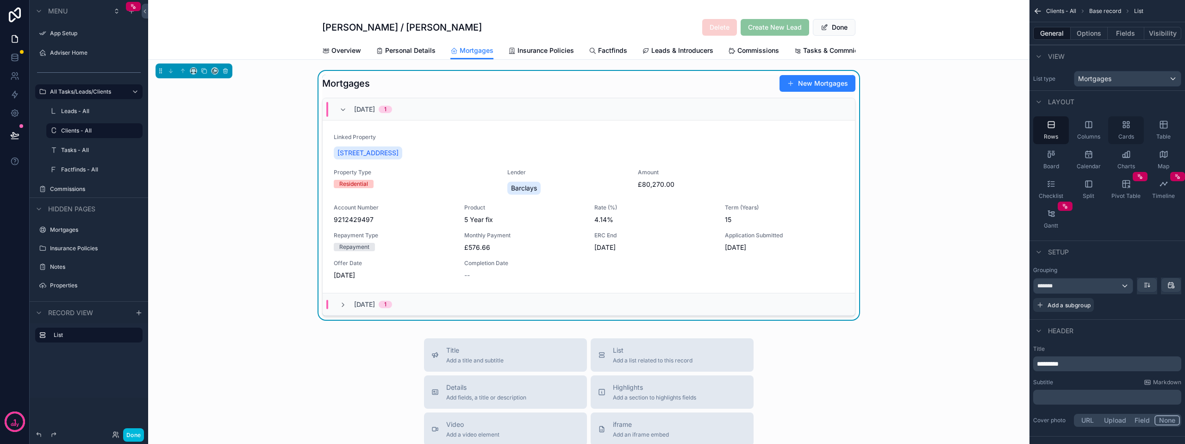
click at [1129, 132] on div "Cards" at bounding box center [1127, 130] width 36 height 28
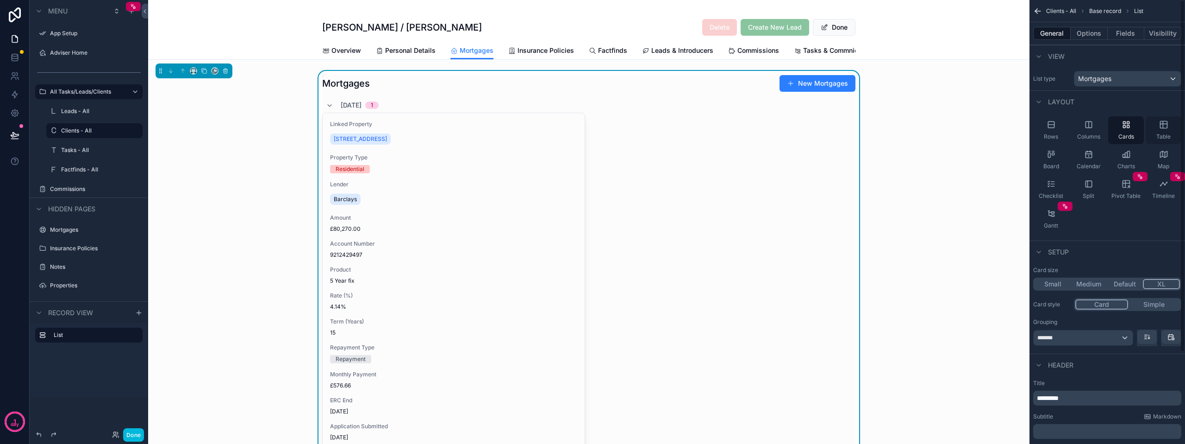
click at [1159, 129] on div "Table" at bounding box center [1164, 130] width 36 height 28
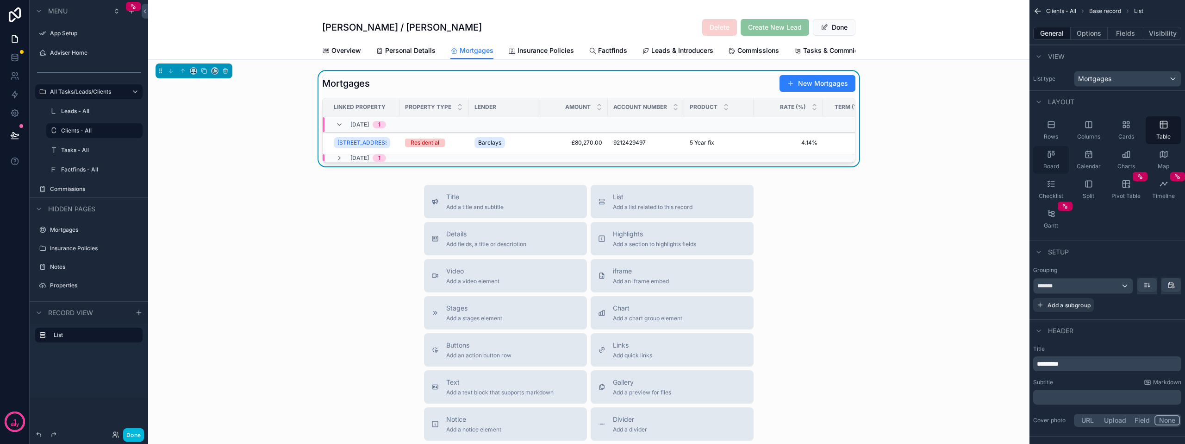
click at [1058, 157] on div "Board" at bounding box center [1052, 160] width 36 height 28
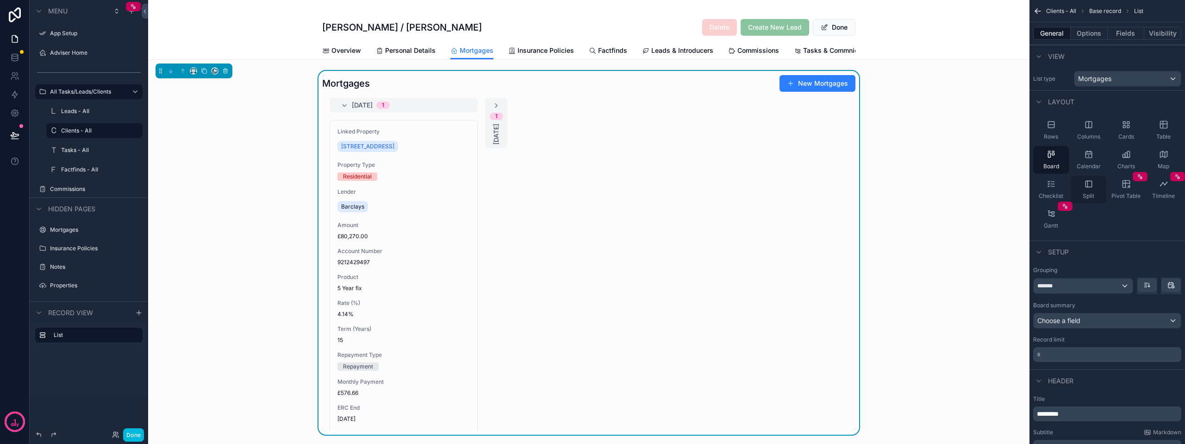
click at [1088, 186] on icon "scrollable content" at bounding box center [1088, 183] width 9 height 9
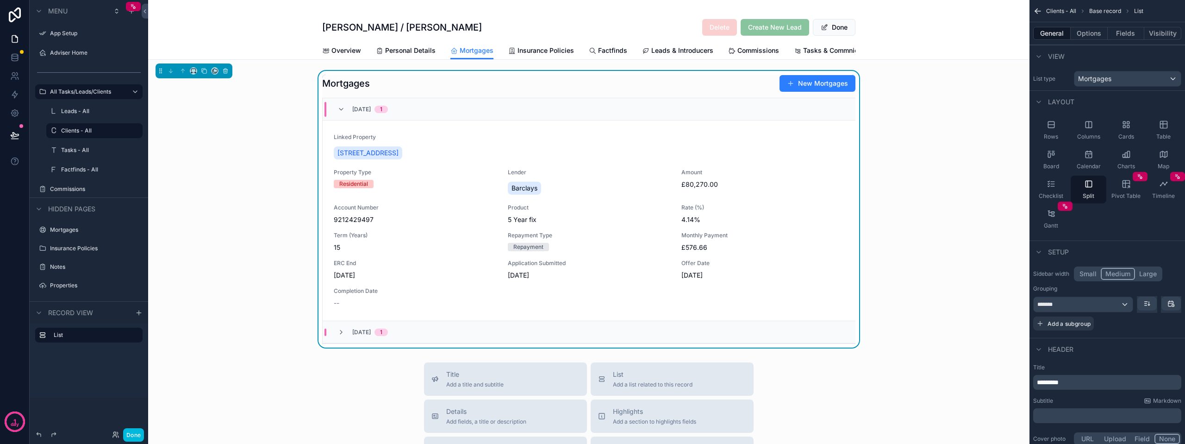
click at [908, 201] on div "Mortgages New Mortgages 31/12/2030 1 Linked Property 21 Loudon Terrace, Prestwi…" at bounding box center [589, 209] width 882 height 276
click at [134, 436] on button "Done" at bounding box center [133, 434] width 21 height 13
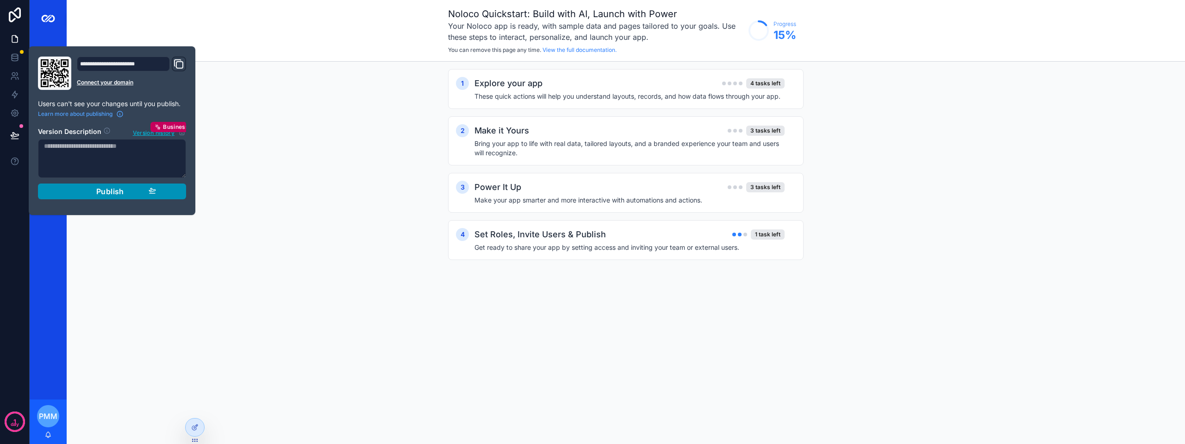
click at [107, 190] on span "Publish" at bounding box center [110, 191] width 28 height 9
click at [150, 29] on div "Noloco Quickstart: Build with AI, Launch with Power Your Noloco app is ready, w…" at bounding box center [626, 31] width 1119 height 62
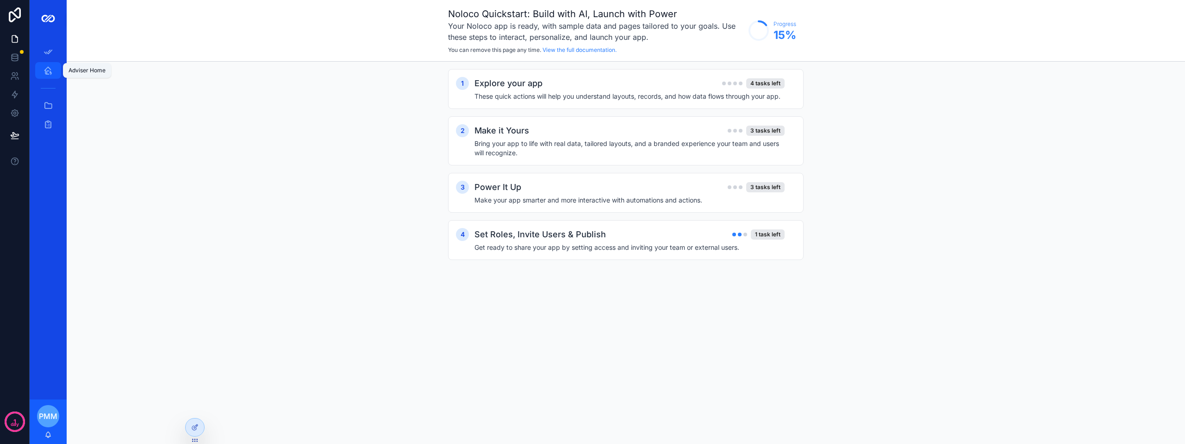
click at [47, 73] on icon "scrollable content" at bounding box center [48, 70] width 9 height 9
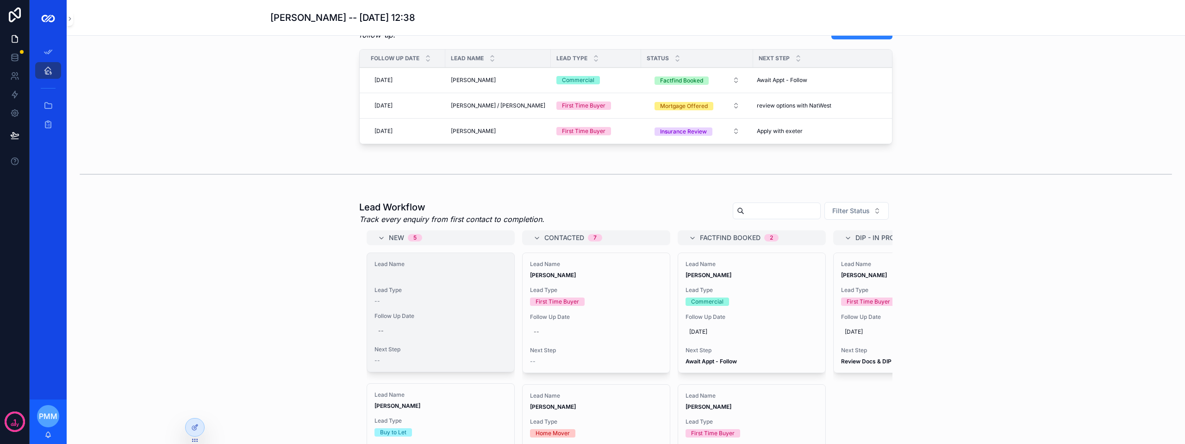
scroll to position [185, 0]
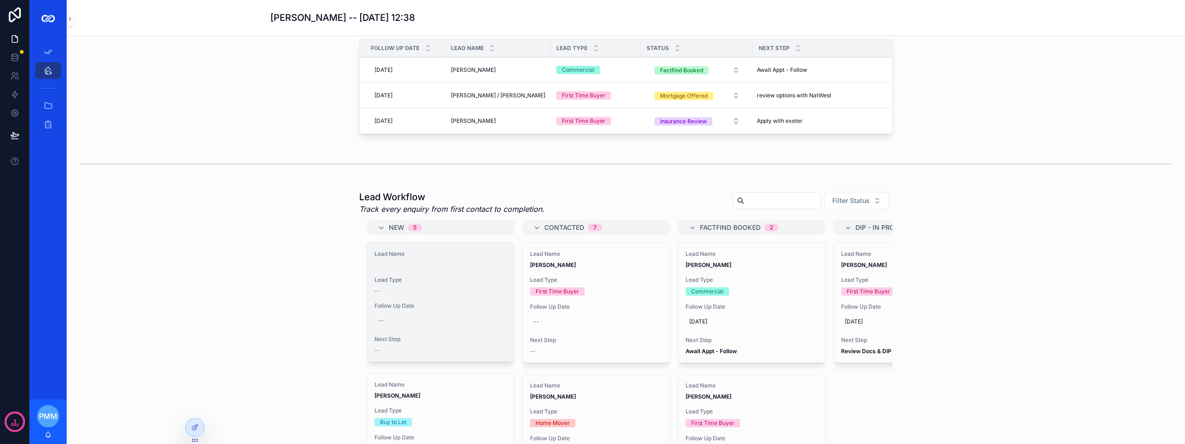
click at [417, 269] on span "scrollable content" at bounding box center [441, 264] width 132 height 7
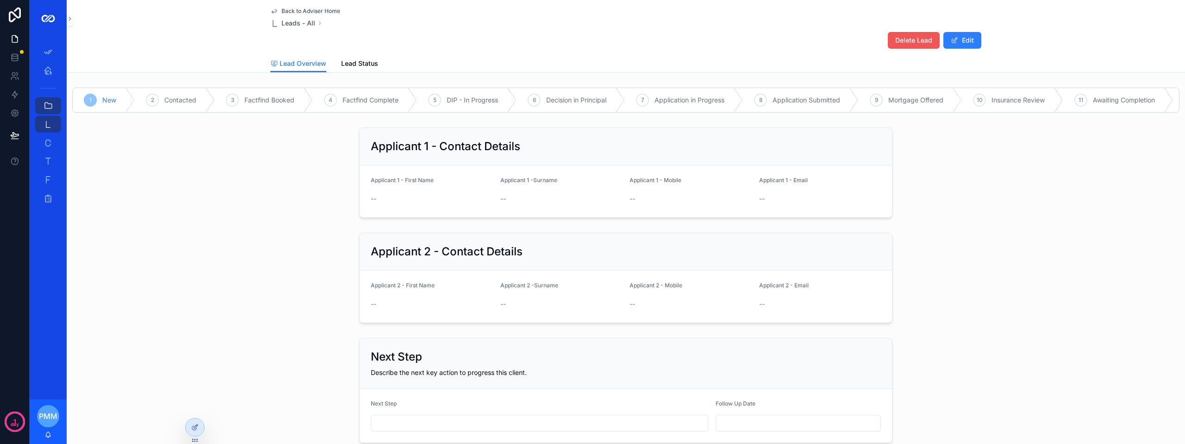
click at [903, 38] on span "Delete Lead" at bounding box center [914, 40] width 37 height 9
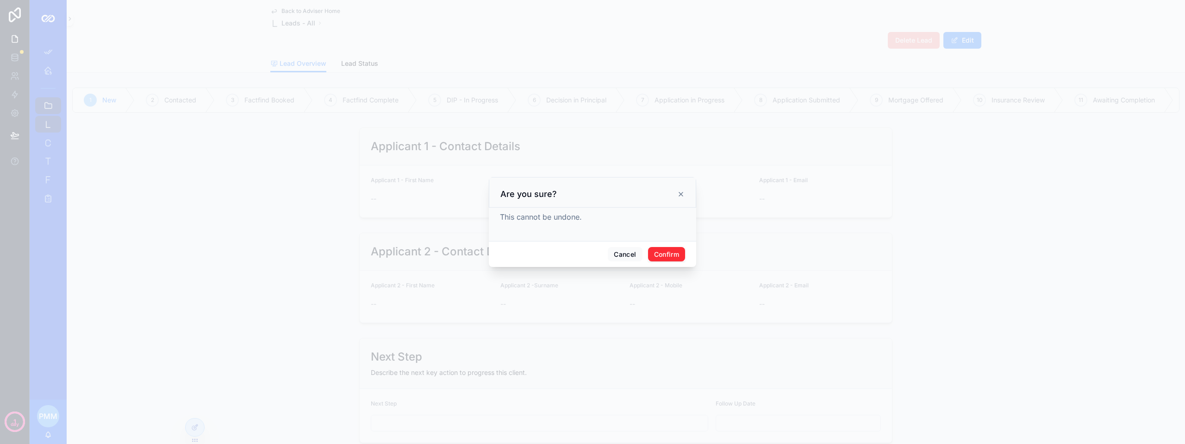
click at [668, 255] on button "Confirm" at bounding box center [666, 254] width 37 height 15
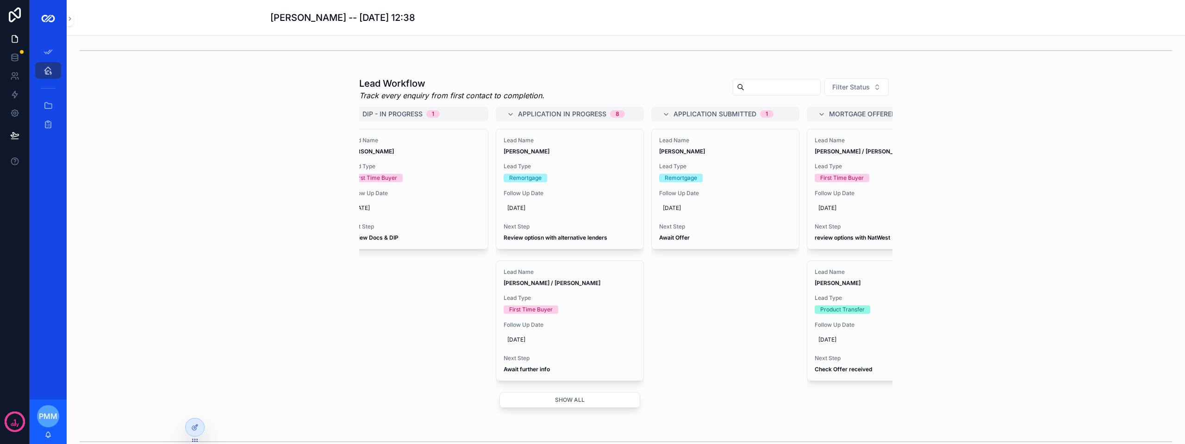
scroll to position [278, 0]
